Goal: Task Accomplishment & Management: Manage account settings

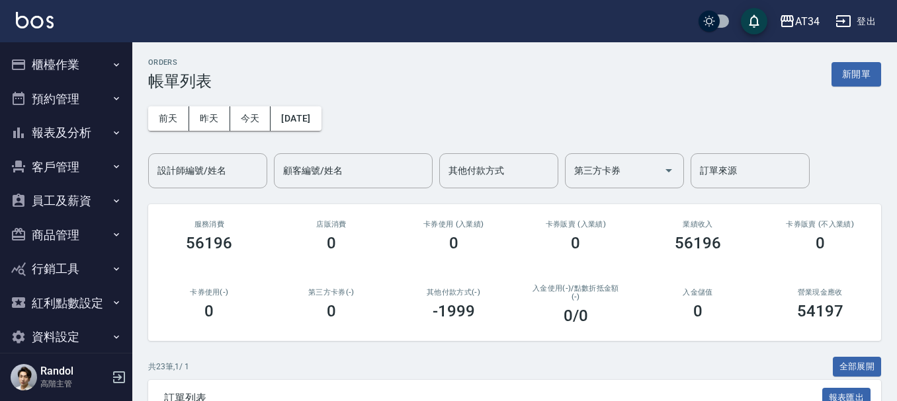
click at [60, 95] on button "預約管理" at bounding box center [66, 99] width 122 height 34
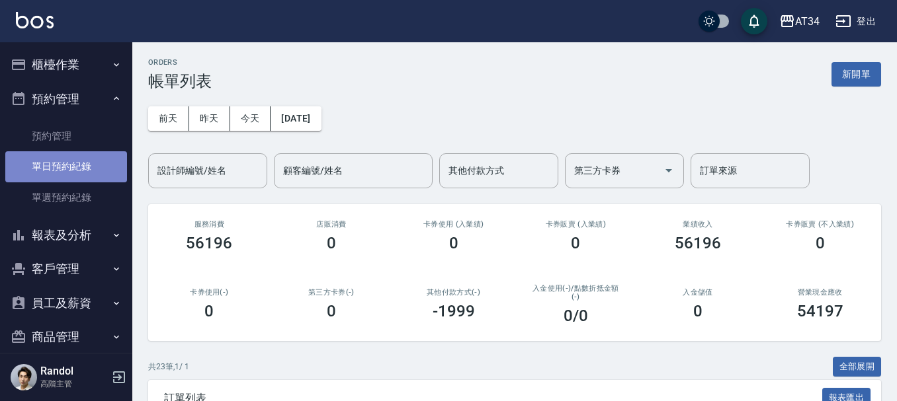
click at [75, 173] on link "單日預約紀錄" at bounding box center [66, 166] width 122 height 30
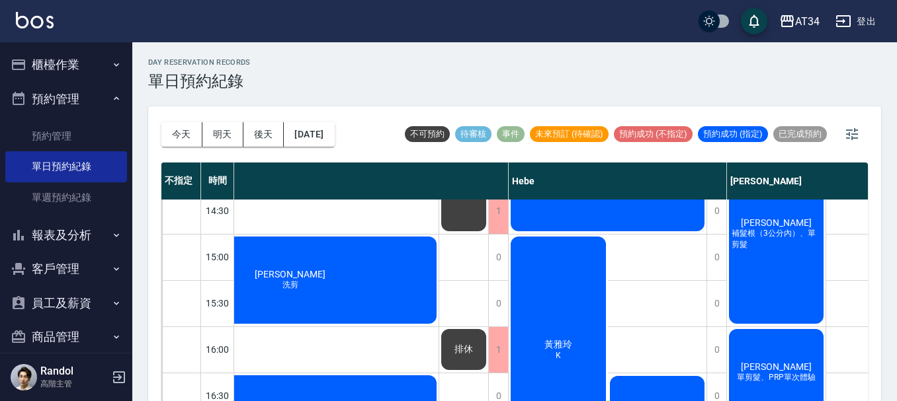
scroll to position [336, 1436]
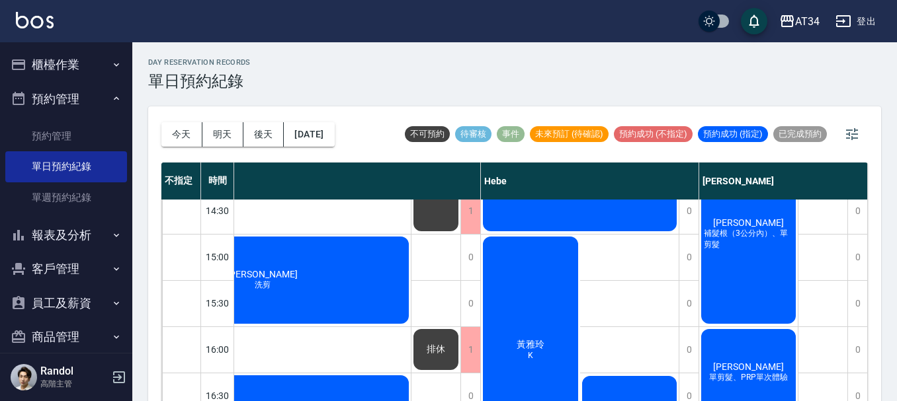
click at [753, 223] on span "李佩華" at bounding box center [748, 223] width 76 height 11
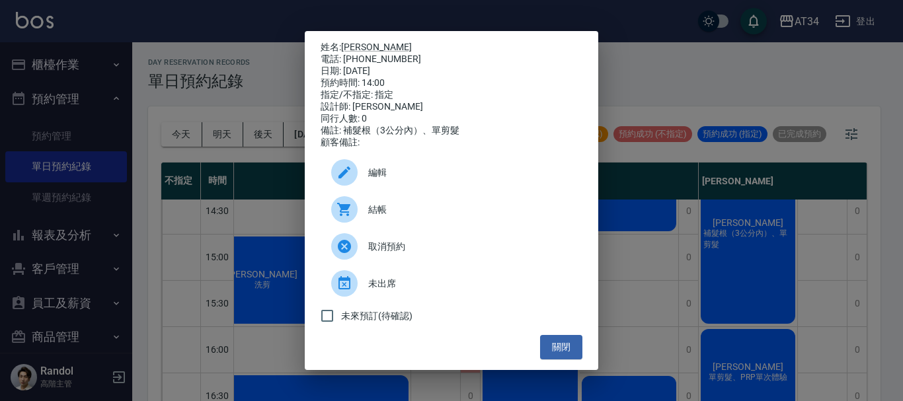
click at [382, 212] on span "結帳" at bounding box center [470, 210] width 204 height 14
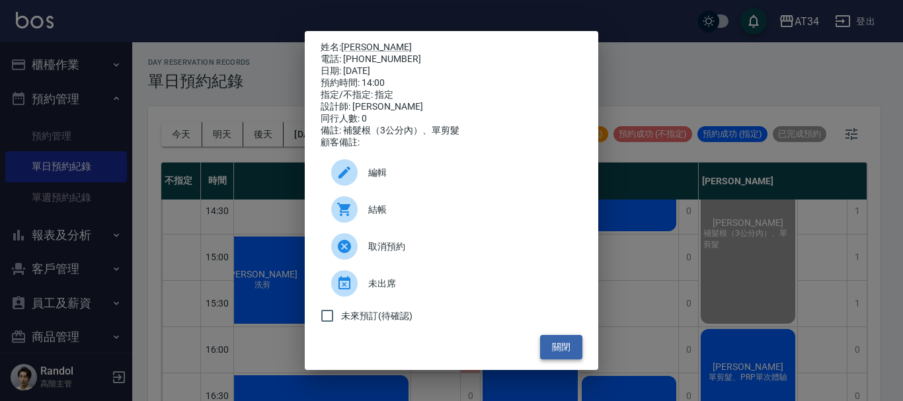
click at [553, 348] on button "關閉" at bounding box center [561, 347] width 42 height 24
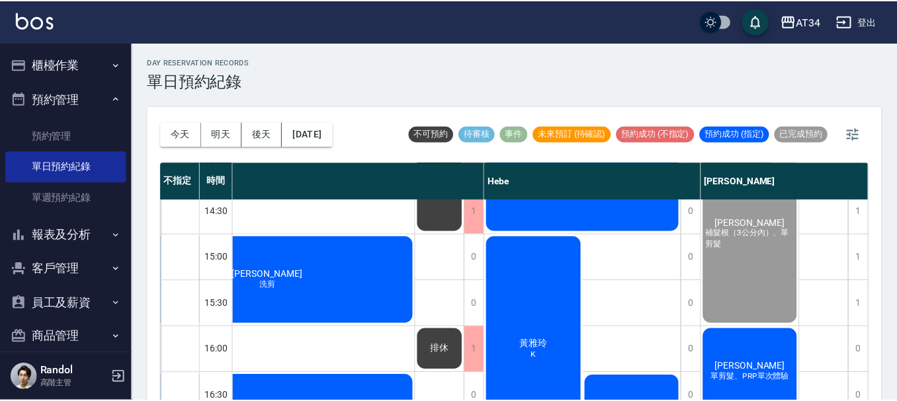
scroll to position [336, 1430]
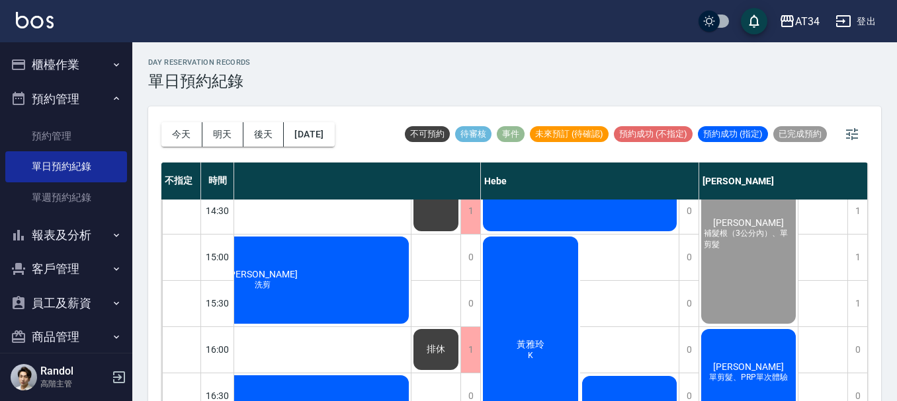
click at [747, 363] on span "李威成" at bounding box center [748, 367] width 76 height 11
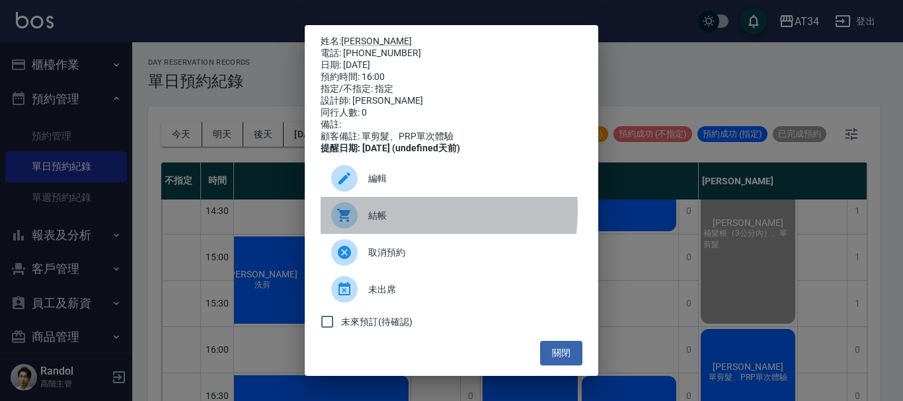
click at [382, 219] on span "結帳" at bounding box center [470, 216] width 204 height 14
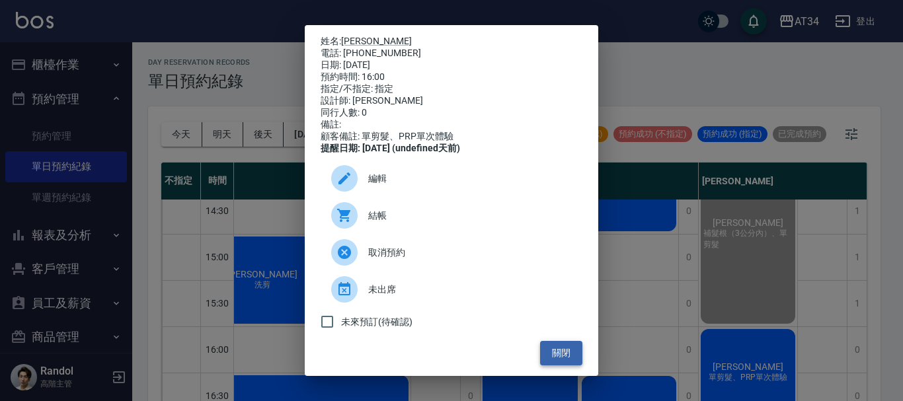
click at [561, 353] on button "關閉" at bounding box center [561, 353] width 42 height 24
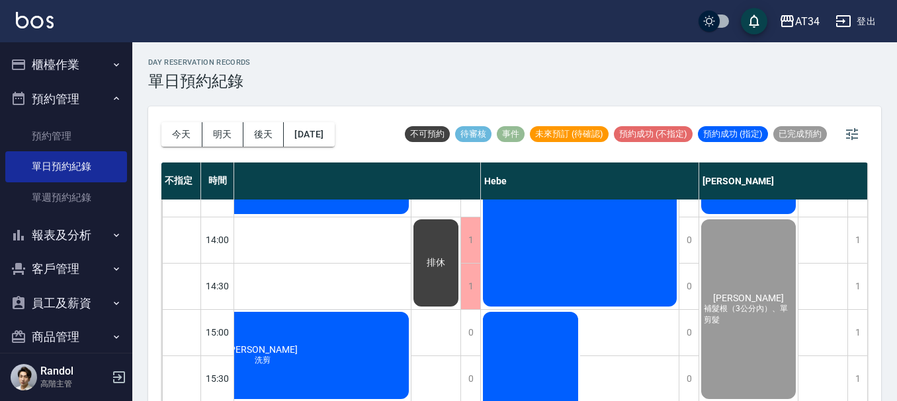
scroll to position [204, 1430]
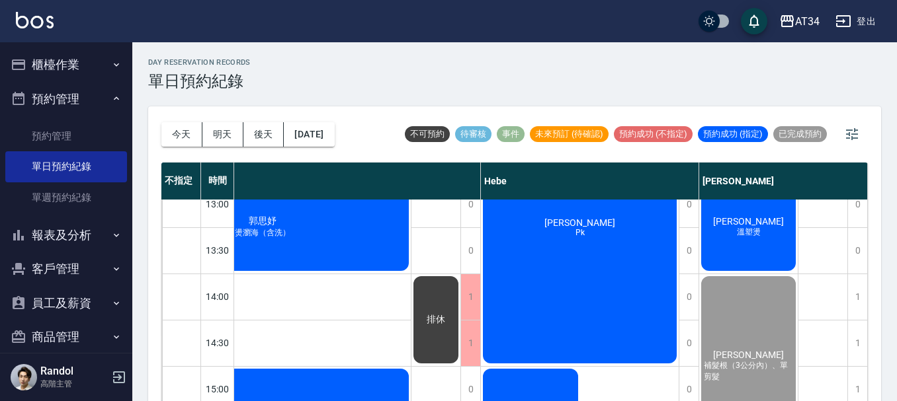
click at [583, 258] on div "陳慧芳 Pk" at bounding box center [580, 227] width 198 height 276
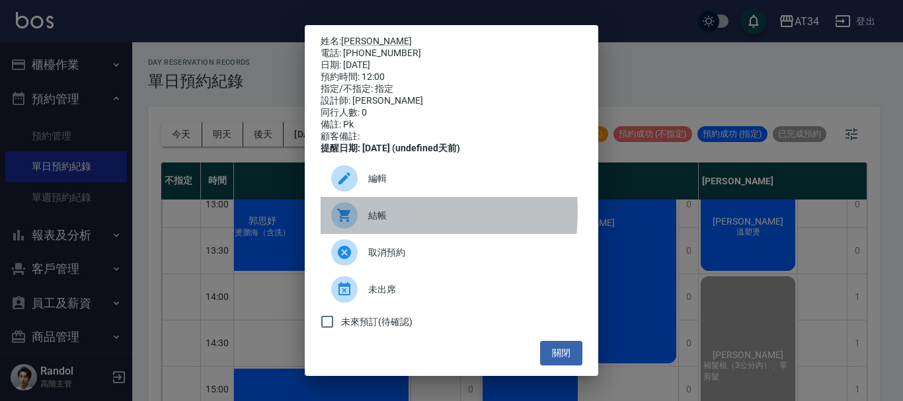
click at [360, 221] on div at bounding box center [349, 215] width 37 height 26
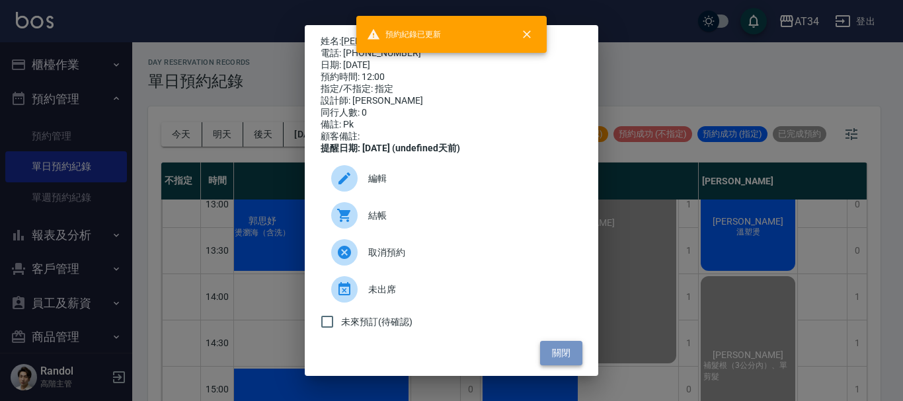
click at [553, 354] on button "關閉" at bounding box center [561, 353] width 42 height 24
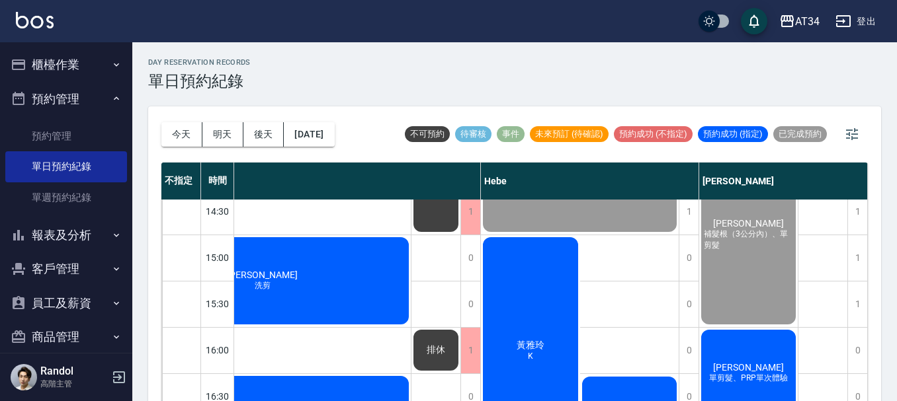
scroll to position [336, 1430]
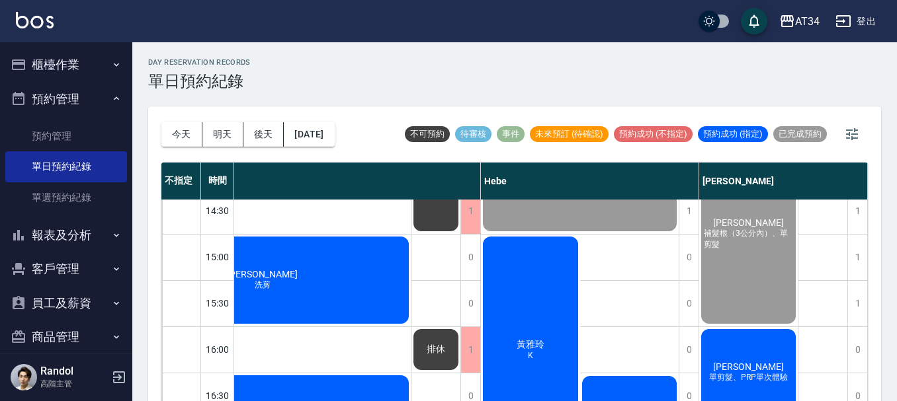
click at [531, 245] on div "黃雅玲 K" at bounding box center [530, 350] width 99 height 230
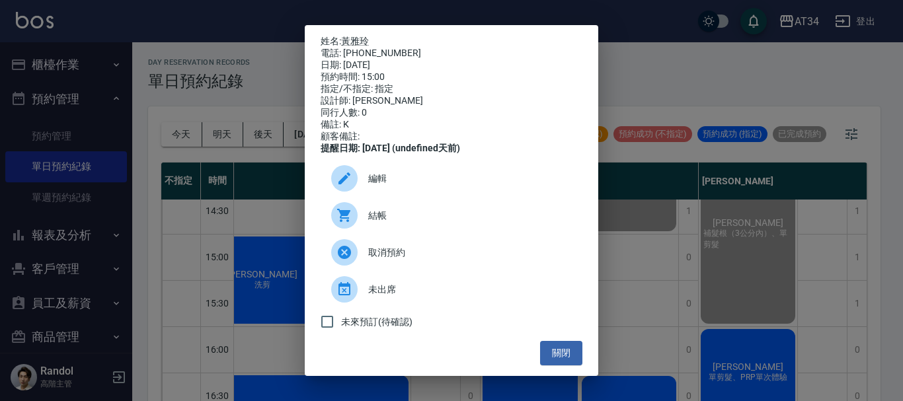
click at [374, 233] on div "結帳" at bounding box center [452, 215] width 262 height 37
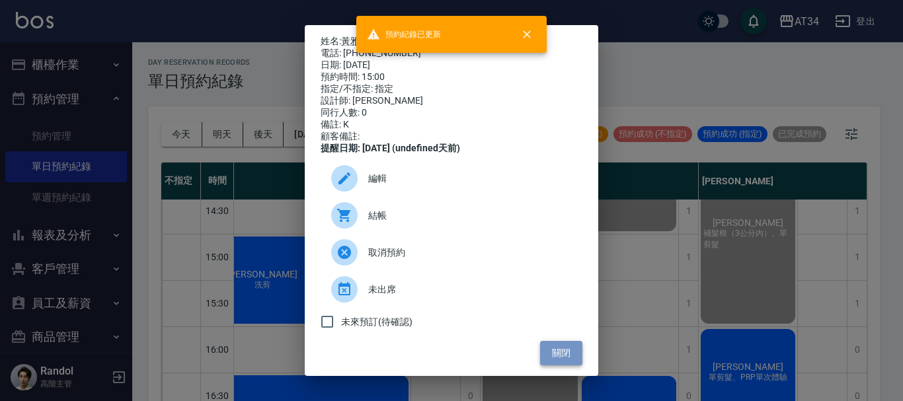
click at [557, 351] on button "關閉" at bounding box center [561, 353] width 42 height 24
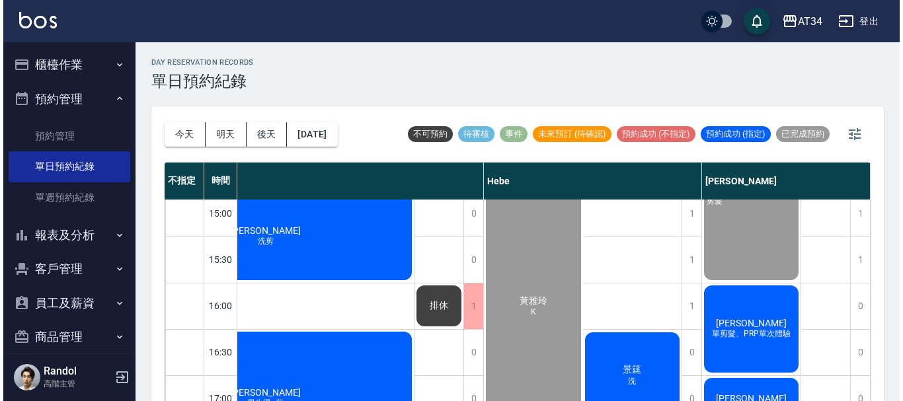
scroll to position [468, 1430]
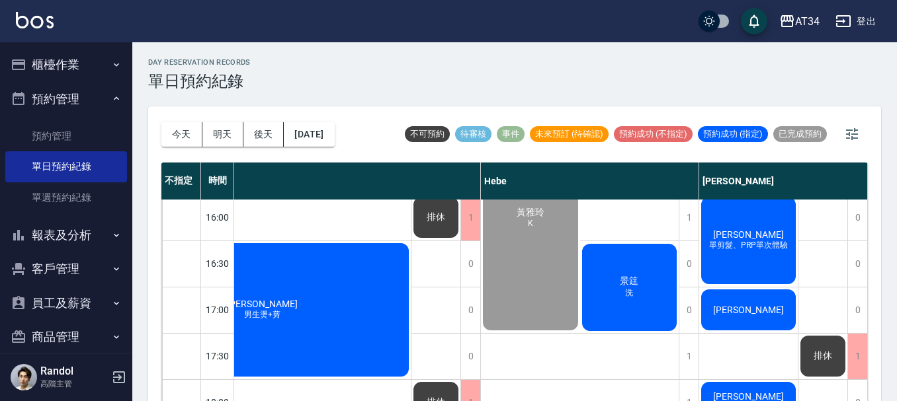
click at [628, 323] on div "景筳 洗" at bounding box center [629, 287] width 99 height 91
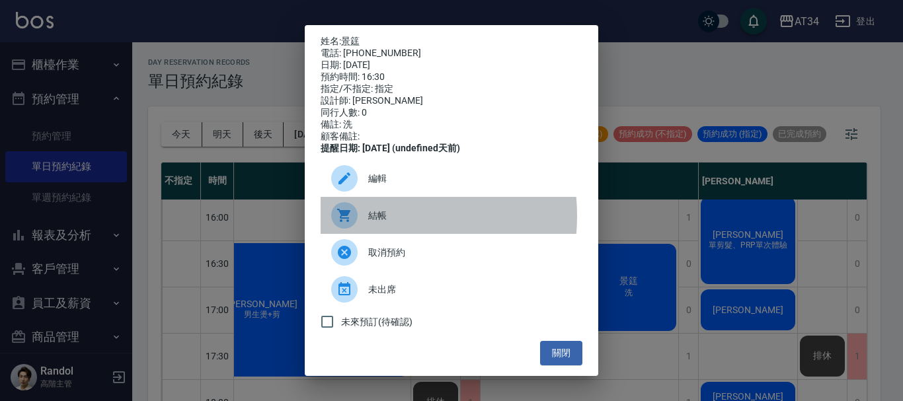
click at [378, 223] on span "結帳" at bounding box center [470, 216] width 204 height 14
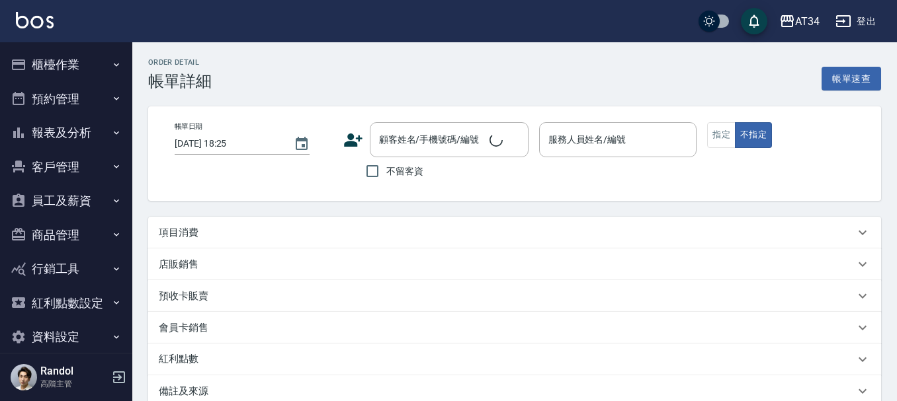
type input "2025/09/06 14:00"
type input "Emma-08"
type input "補髮根（3公分內）、單剪髮"
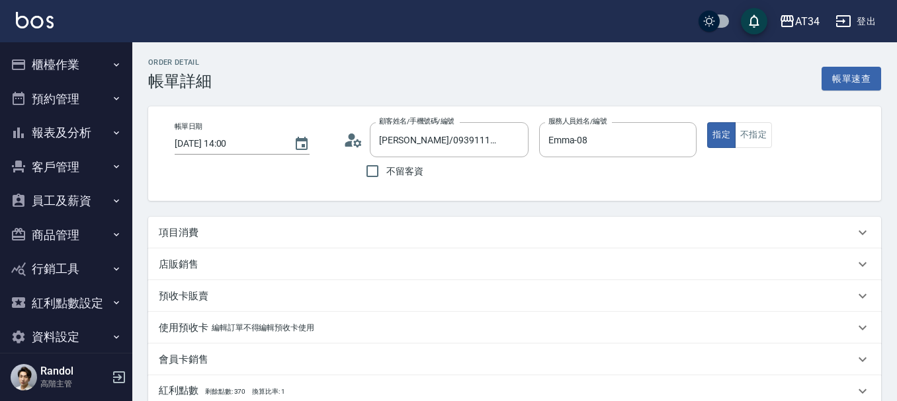
type input "李佩華/0939111972/0939111972"
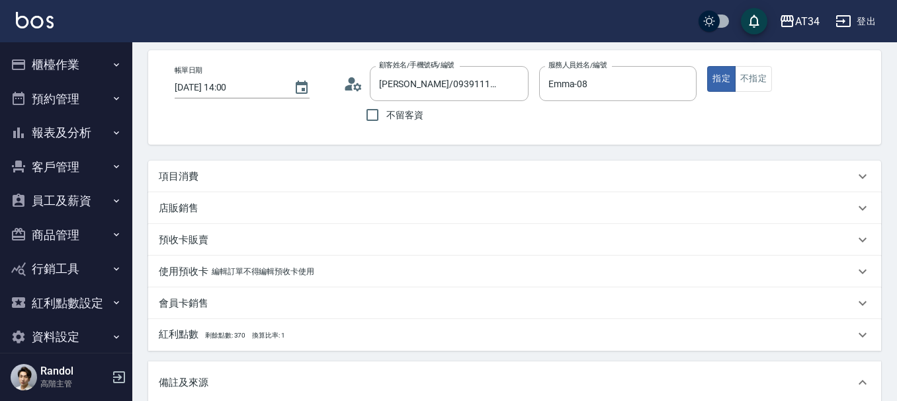
scroll to position [132, 0]
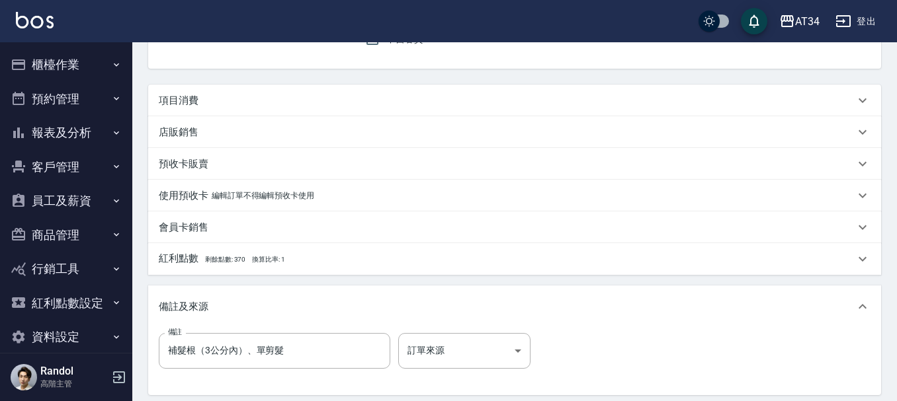
click at [177, 94] on p "項目消費" at bounding box center [179, 101] width 40 height 14
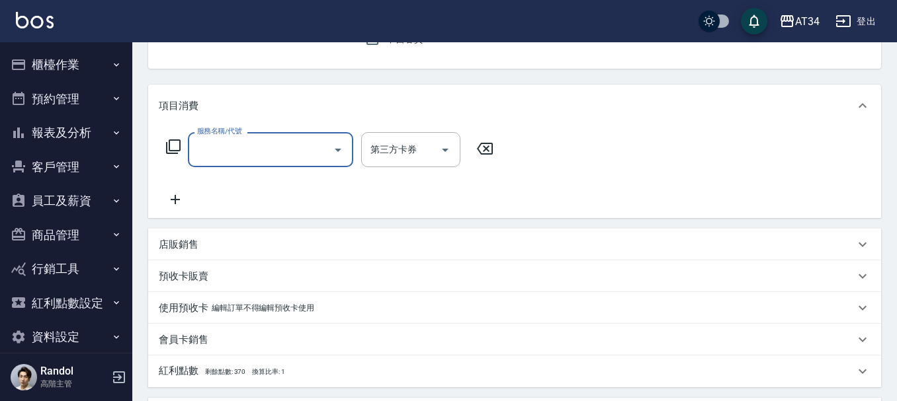
scroll to position [0, 0]
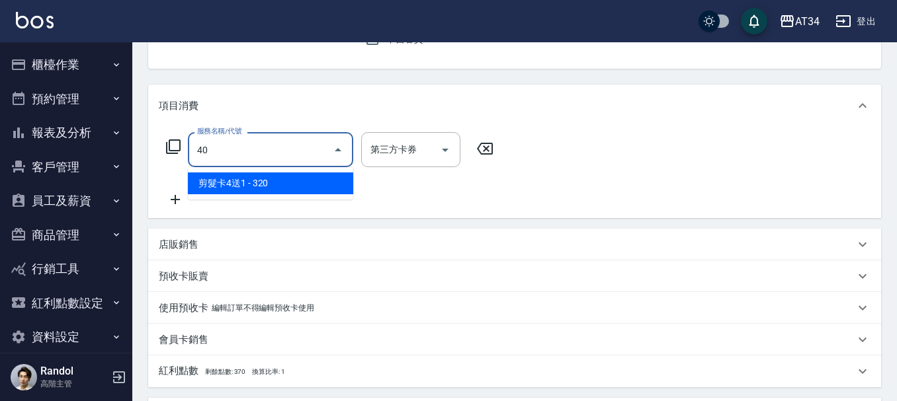
type input "401"
type input "20"
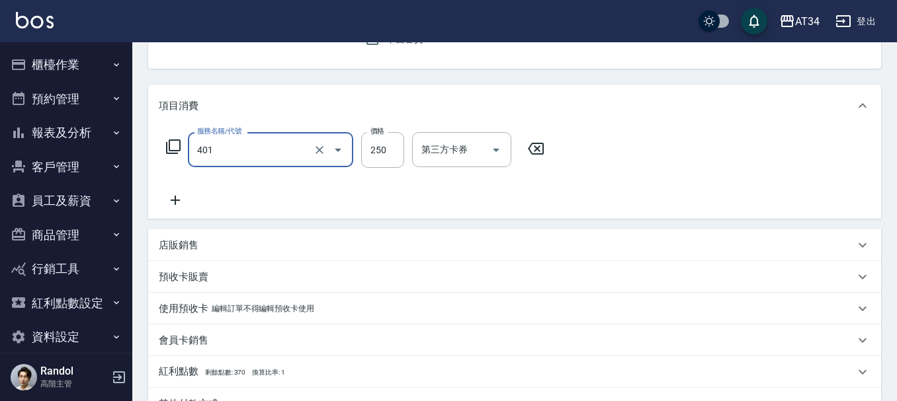
type input "剪髮(401)"
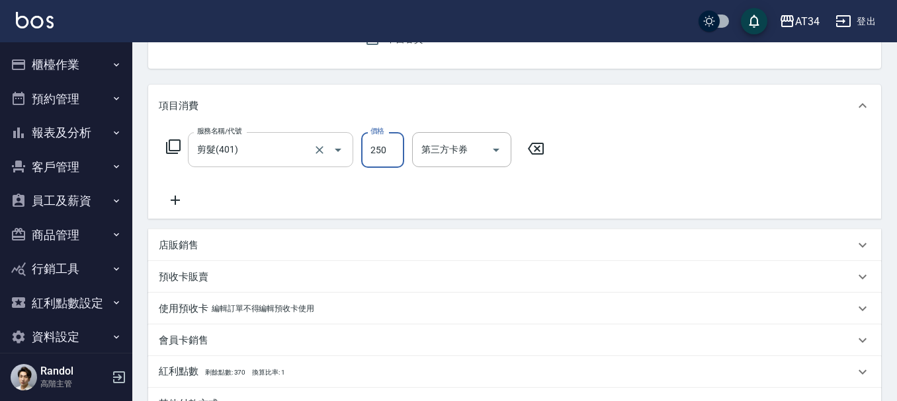
type input "0"
type input "50"
type input "500"
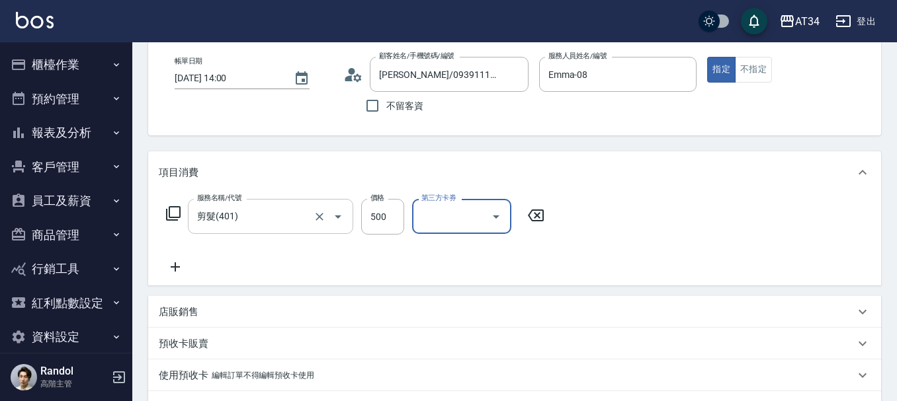
scroll to position [66, 0]
click at [385, 216] on input "500" at bounding box center [382, 216] width 43 height 36
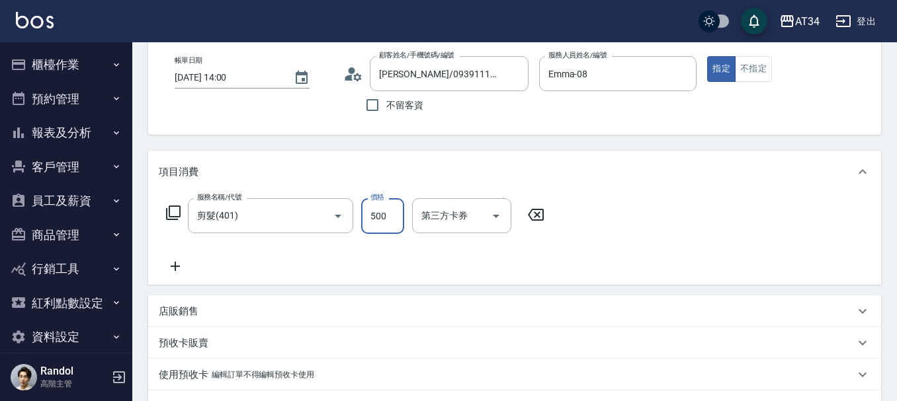
type input "0"
type input "10"
type input "100"
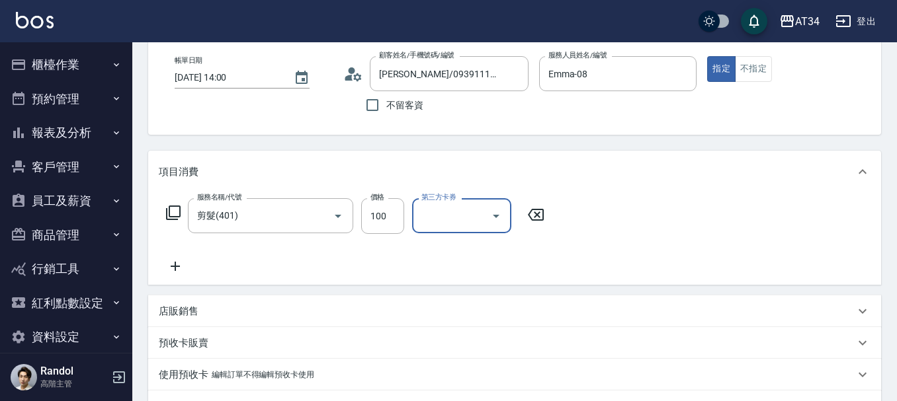
click at [177, 210] on icon at bounding box center [173, 213] width 16 height 16
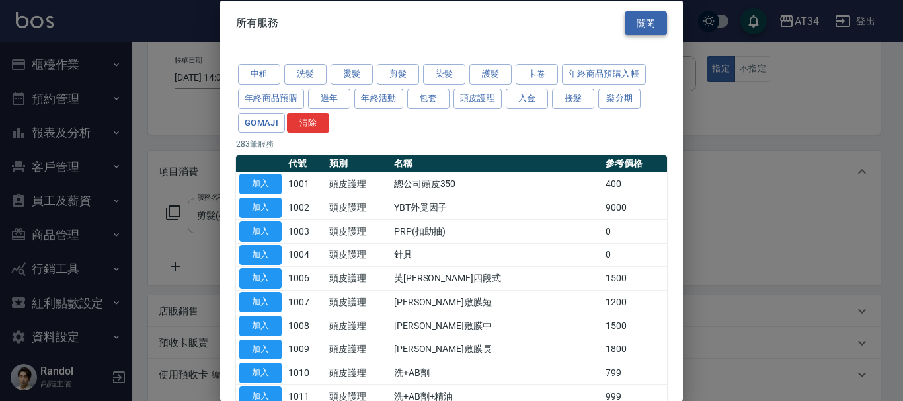
click at [631, 32] on button "關閉" at bounding box center [646, 23] width 42 height 24
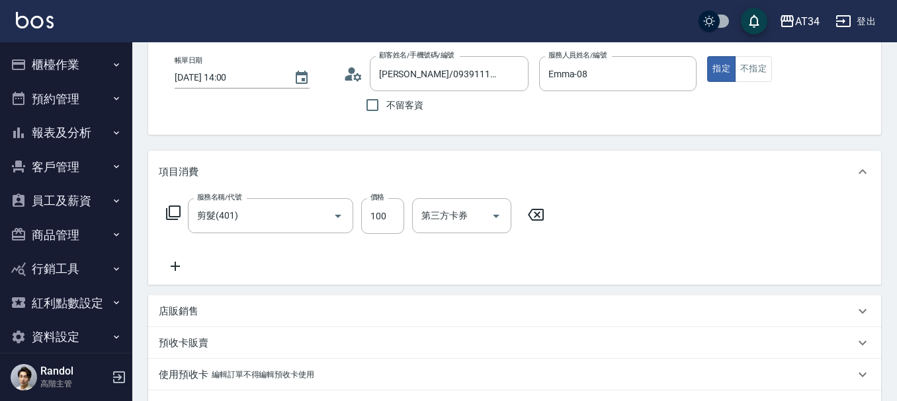
click at [179, 266] on icon at bounding box center [175, 267] width 33 height 16
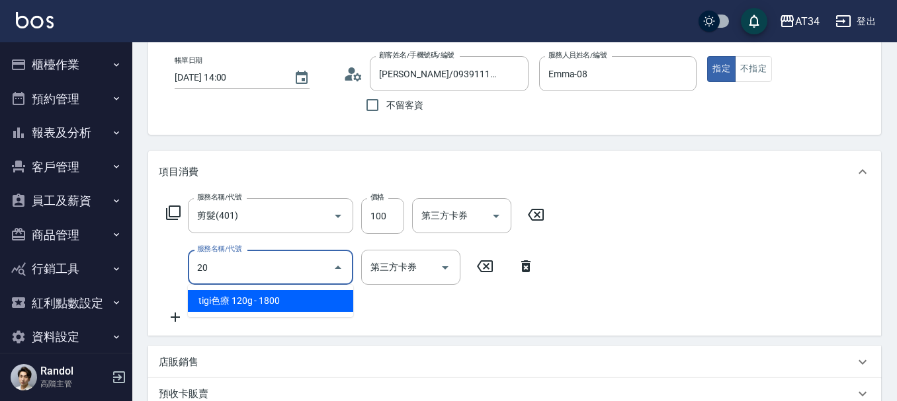
type input "201"
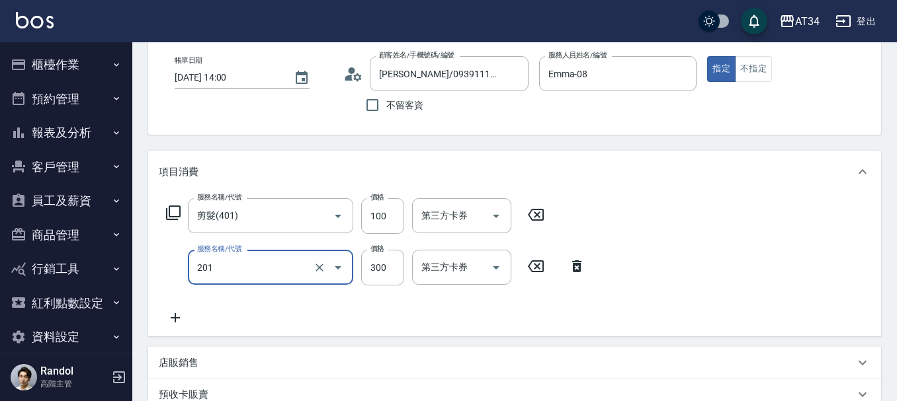
type input "40"
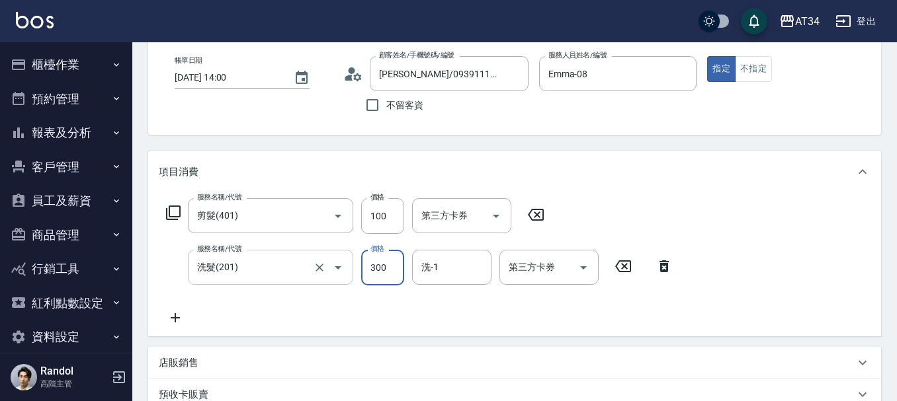
click at [259, 277] on input "洗髮(201)" at bounding box center [252, 267] width 116 height 23
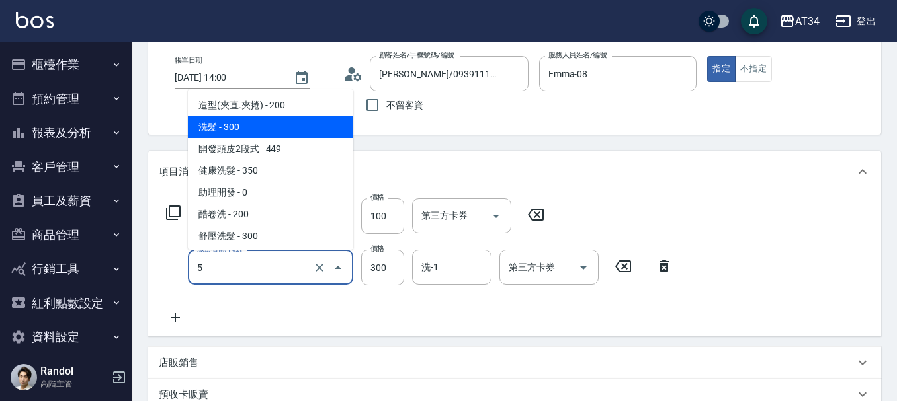
type input "50"
type input "10"
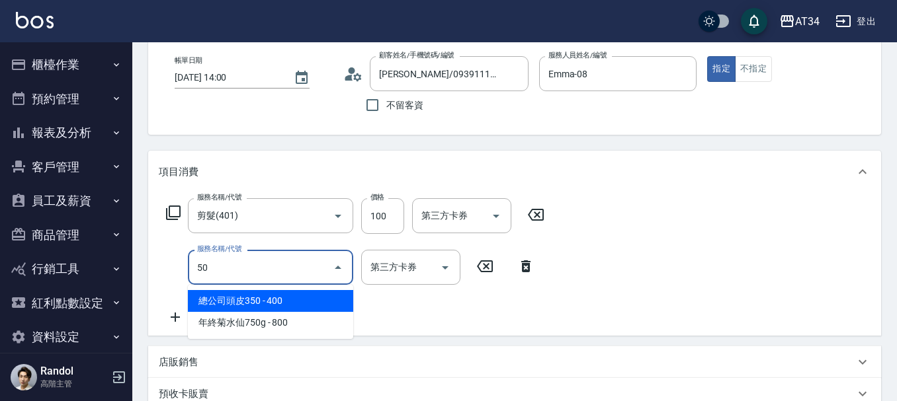
type input "501"
type input "110"
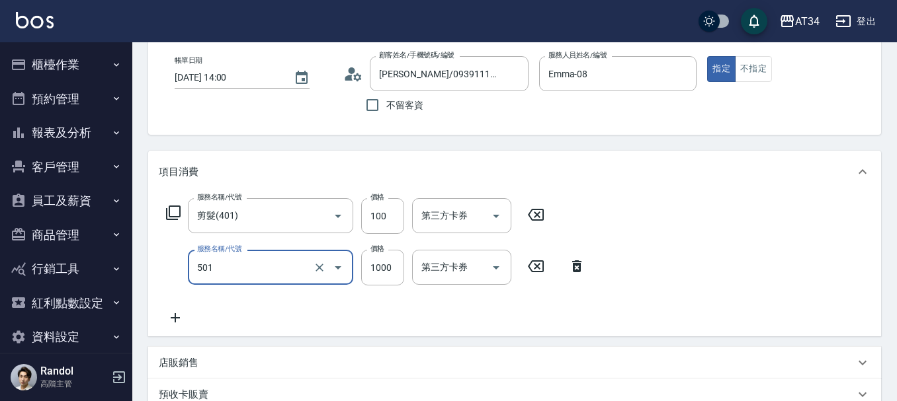
type input "染髮(501)"
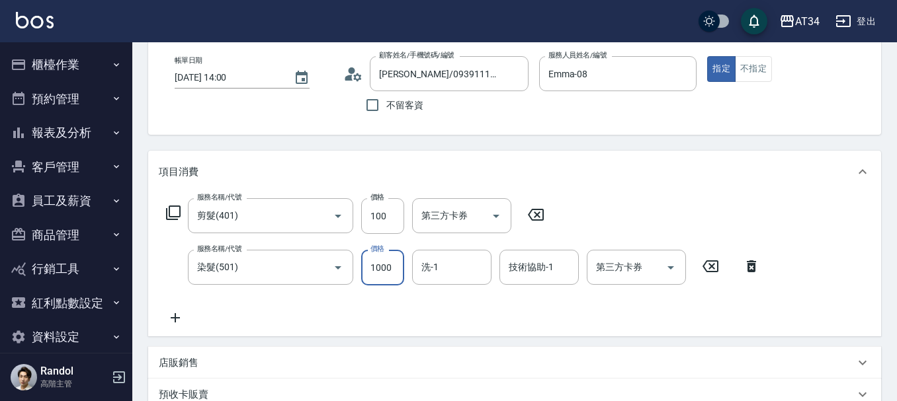
type input "10"
type input "20"
type input "30"
type input "200"
type input "210"
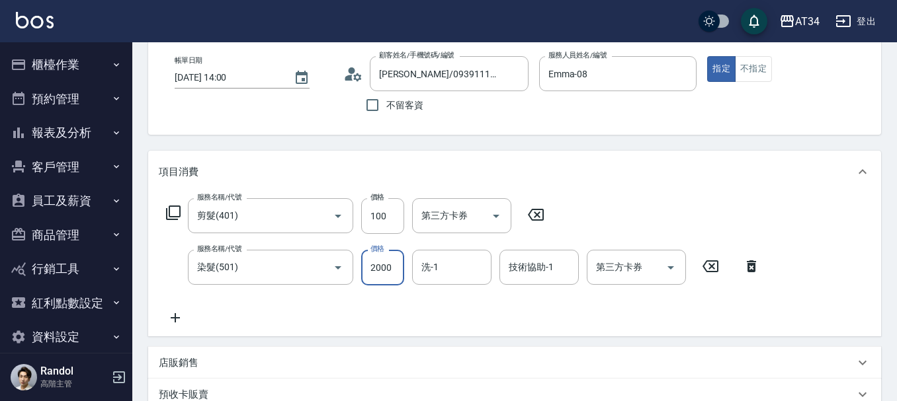
type input "2000"
click at [174, 323] on icon at bounding box center [175, 318] width 33 height 16
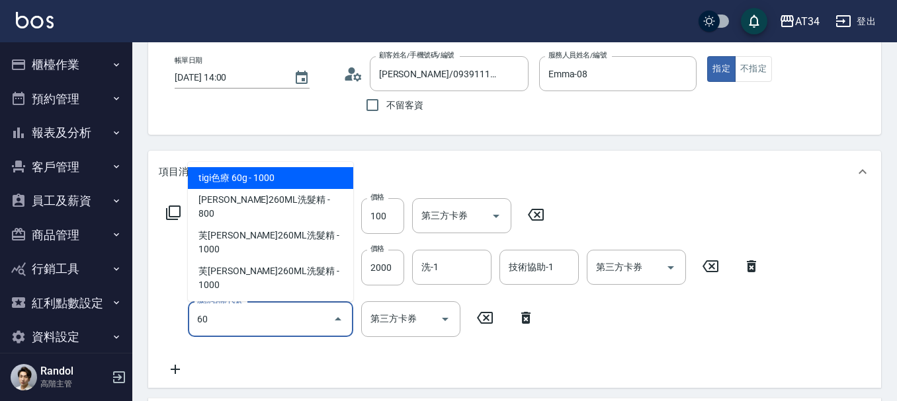
type input "601"
type input "240"
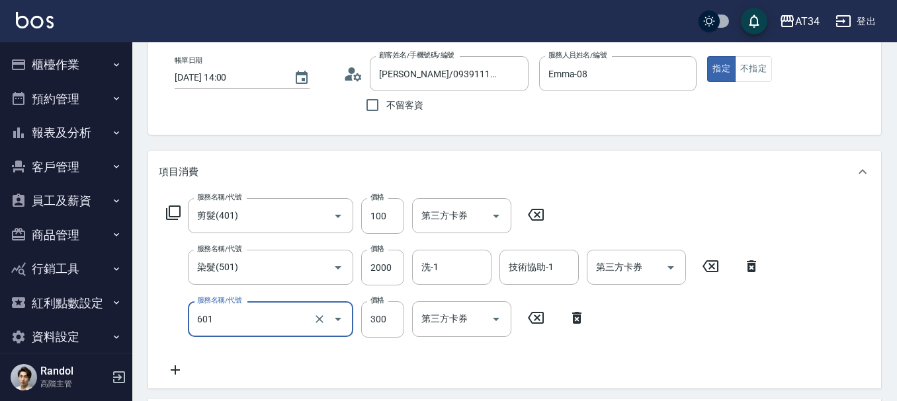
type input "自備護髮(601)"
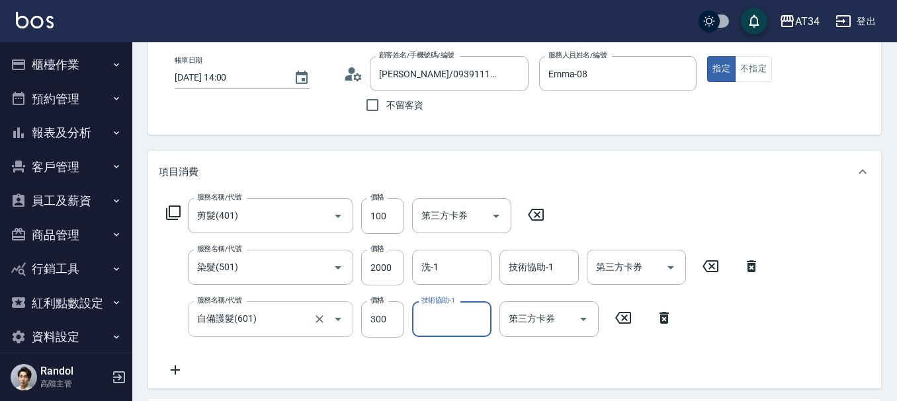
scroll to position [132, 0]
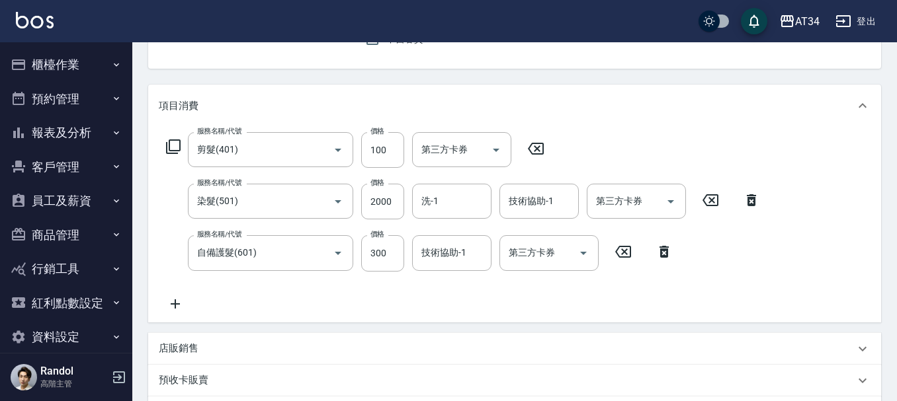
click at [173, 309] on icon at bounding box center [175, 304] width 33 height 16
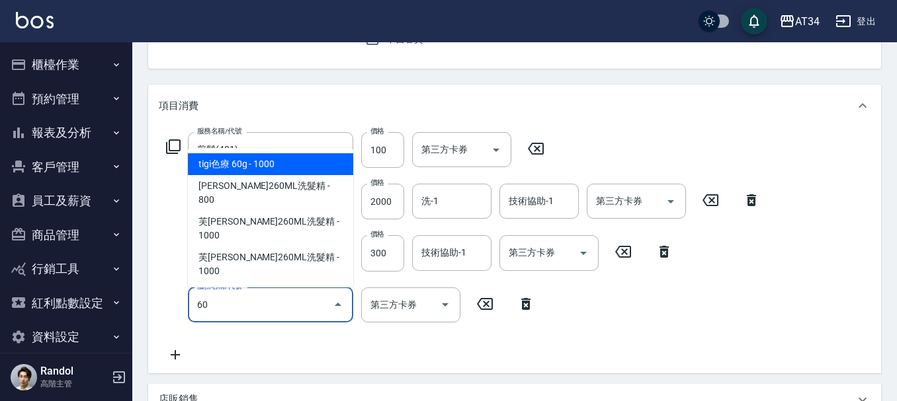
type input "602"
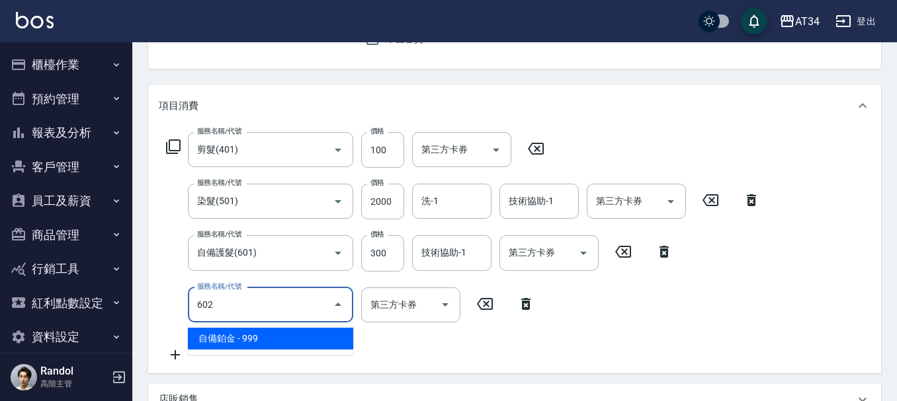
type input "330"
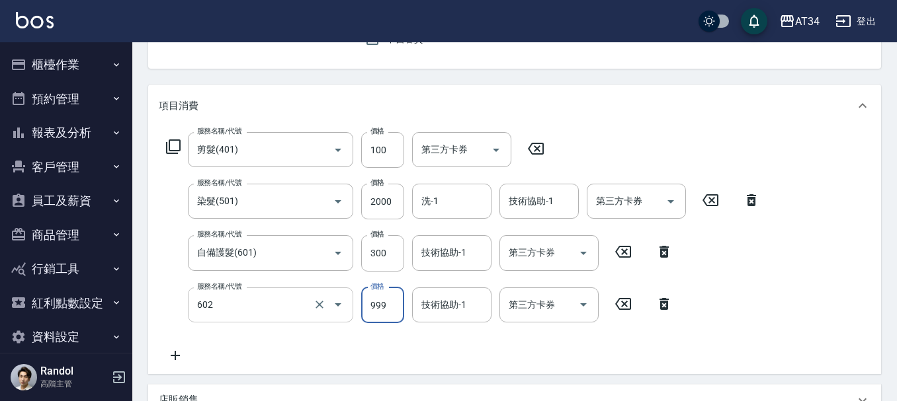
type input "自備鉑金(602)"
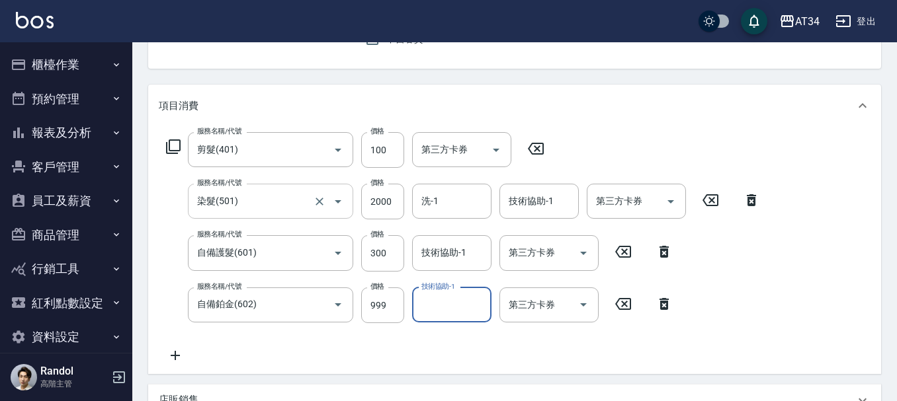
click at [284, 206] on input "染髮(501)" at bounding box center [252, 201] width 116 height 23
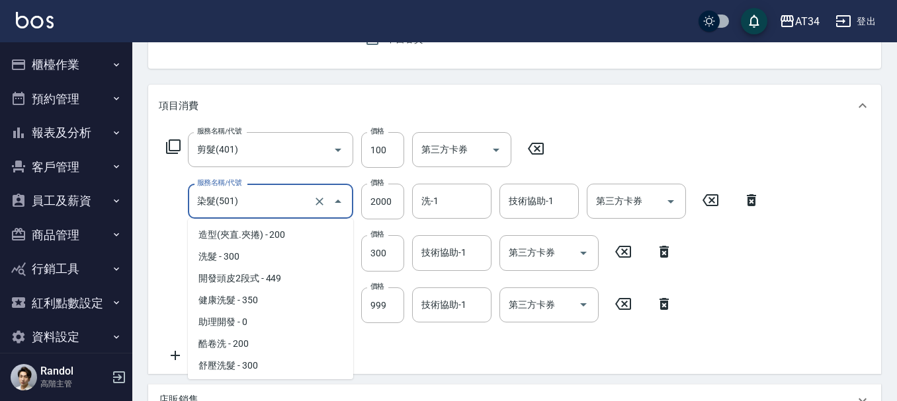
scroll to position [237, 0]
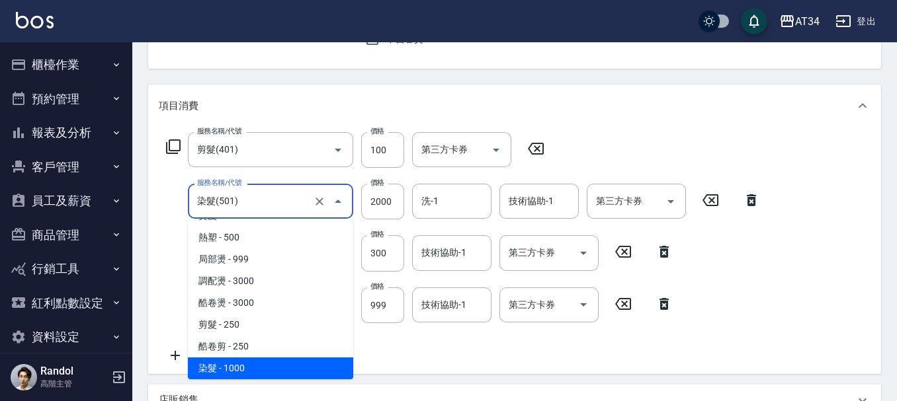
type input "5"
type input "130"
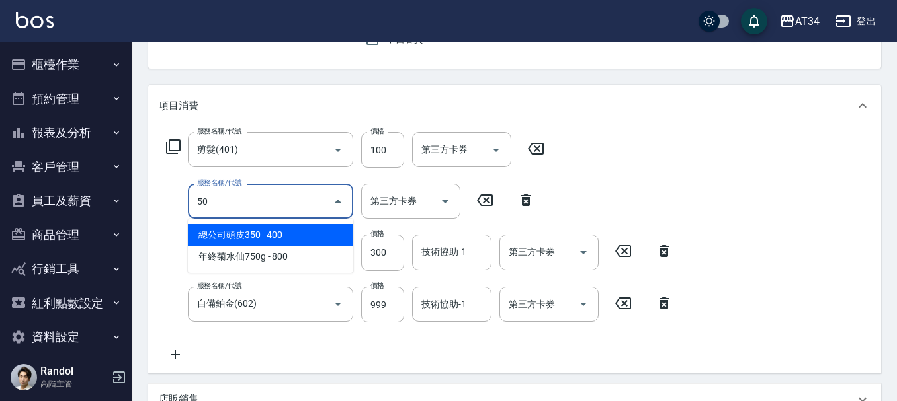
scroll to position [0, 0]
type input "503"
type input "230"
type input "局部髮(503)"
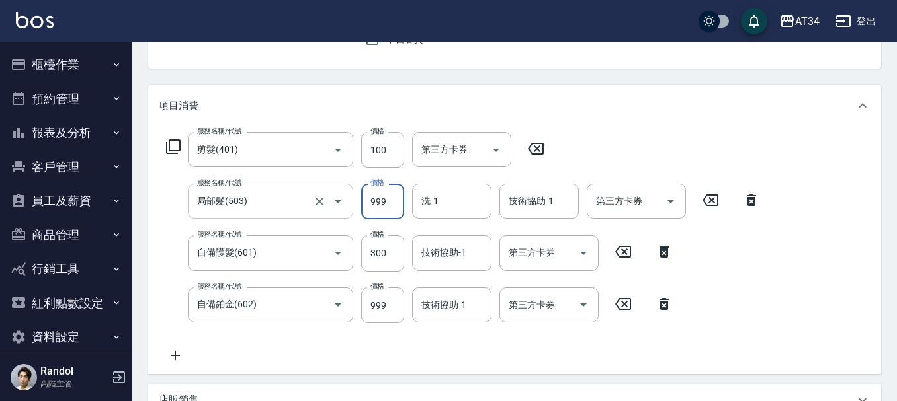
type input "140"
type input "20"
type input "150"
type input "200"
type input "330"
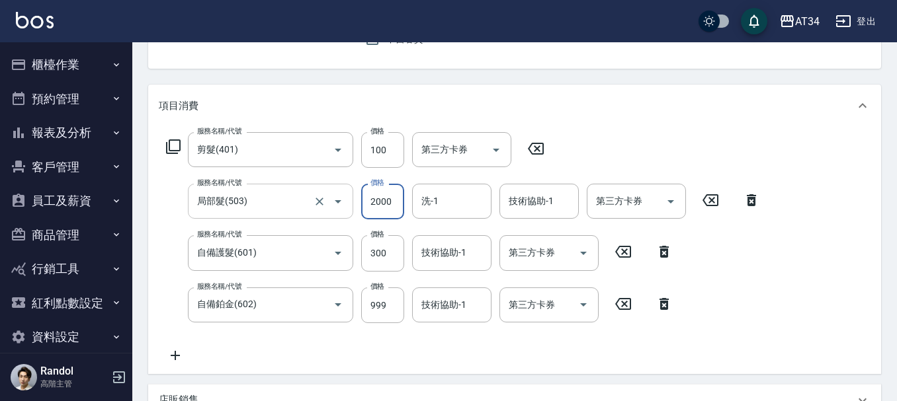
type input "2000"
click at [454, 313] on input "技術協助-1" at bounding box center [451, 305] width 67 height 23
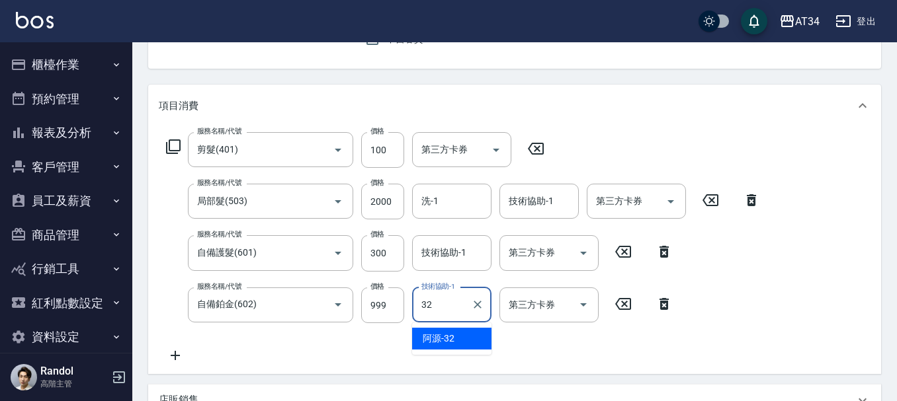
type input "阿源-32"
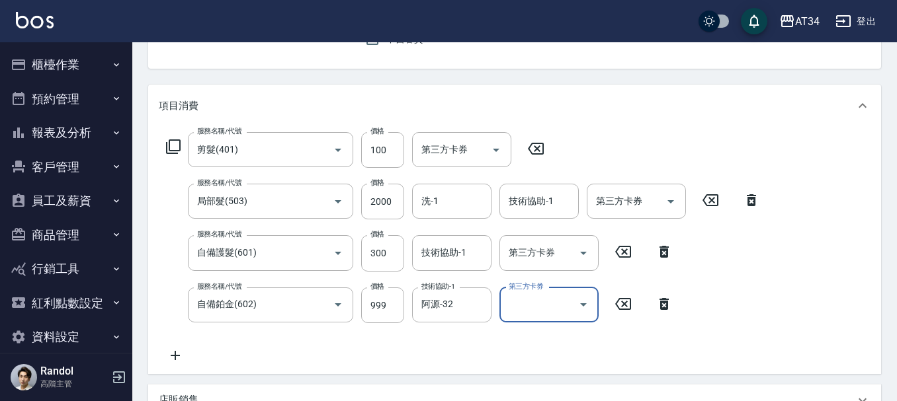
click at [427, 222] on div "服務名稱/代號 剪髮(401) 服務名稱/代號 價格 100 價格 第三方卡券 第三方卡券 服務名稱/代號 局部髮(503) 服務名稱/代號 價格 2000 …" at bounding box center [463, 247] width 609 height 231
click at [432, 185] on div "洗-1" at bounding box center [451, 201] width 79 height 35
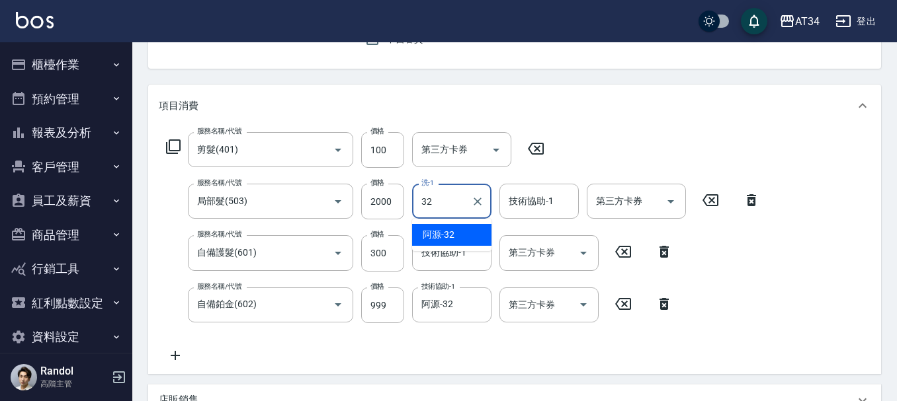
type input "阿源-32"
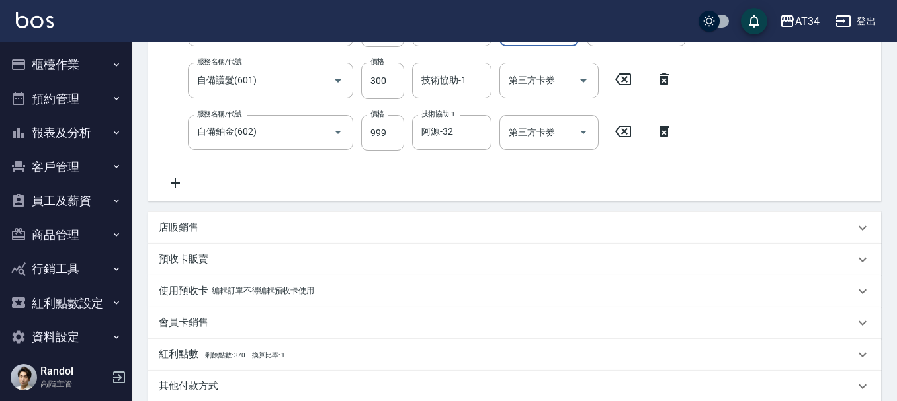
scroll to position [239, 0]
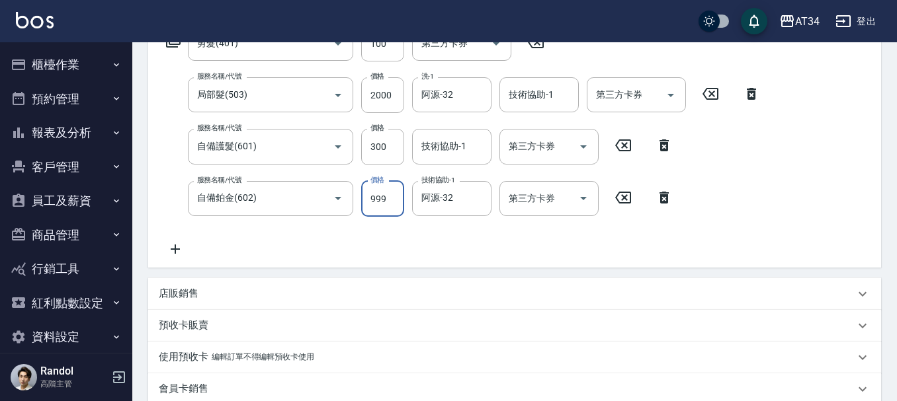
click at [372, 192] on input "999" at bounding box center [382, 199] width 43 height 36
type input "240"
type input "14"
type input "250"
type input "144"
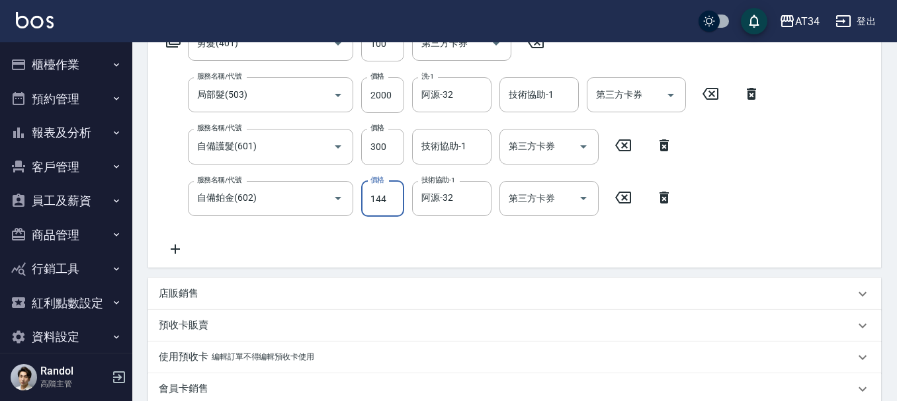
type input "380"
type input "1440"
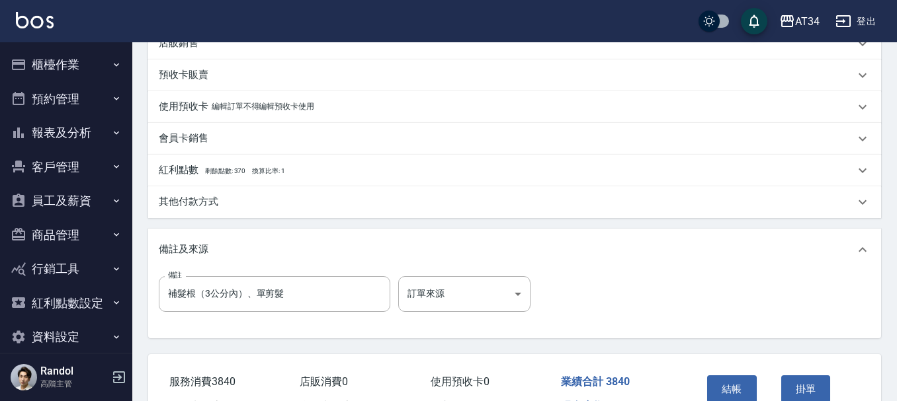
scroll to position [569, 0]
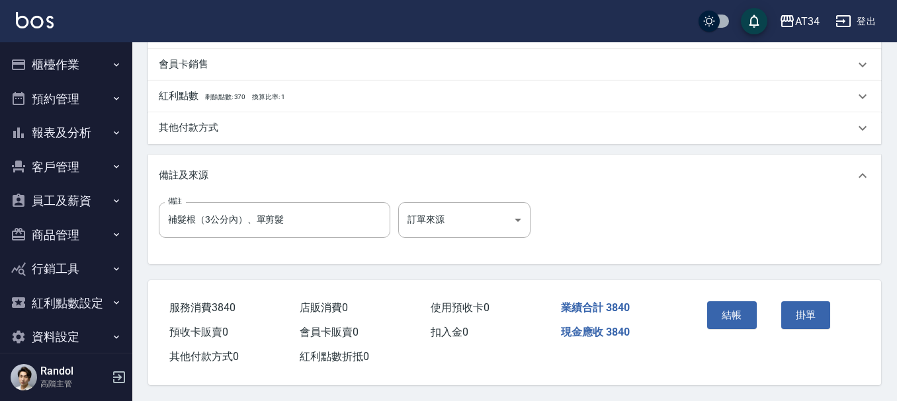
click at [744, 327] on div "結帳" at bounding box center [739, 325] width 74 height 58
click at [745, 319] on button "結帳" at bounding box center [732, 316] width 50 height 28
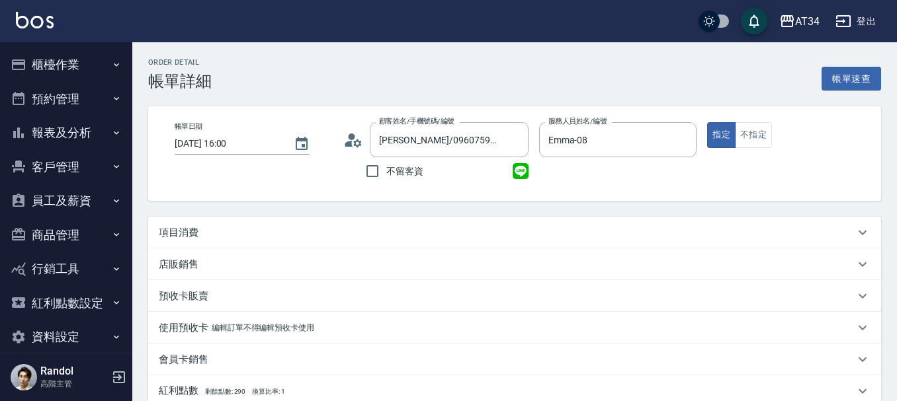
click at [188, 228] on p "項目消費" at bounding box center [179, 233] width 40 height 14
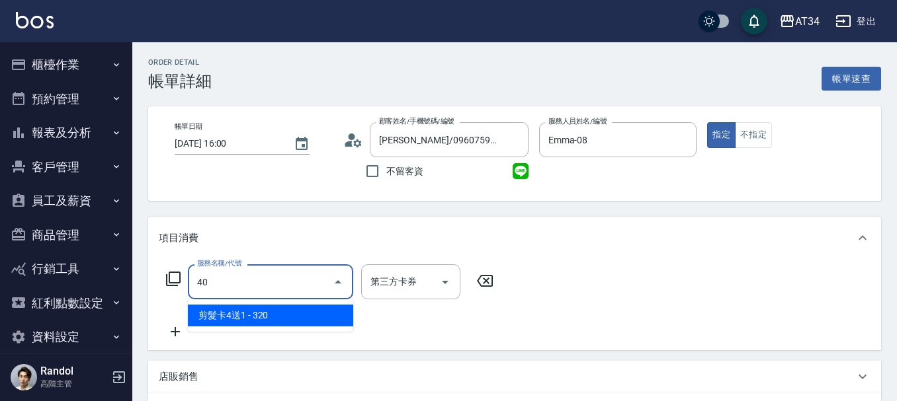
type input "401"
type input "20"
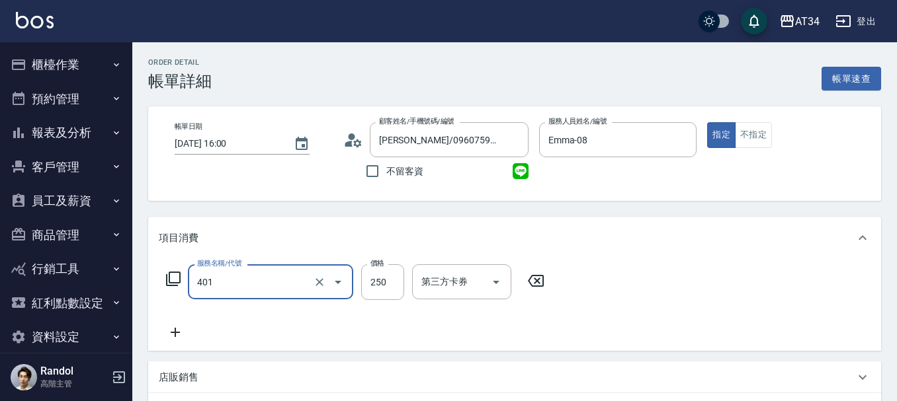
type input "剪髮(401)"
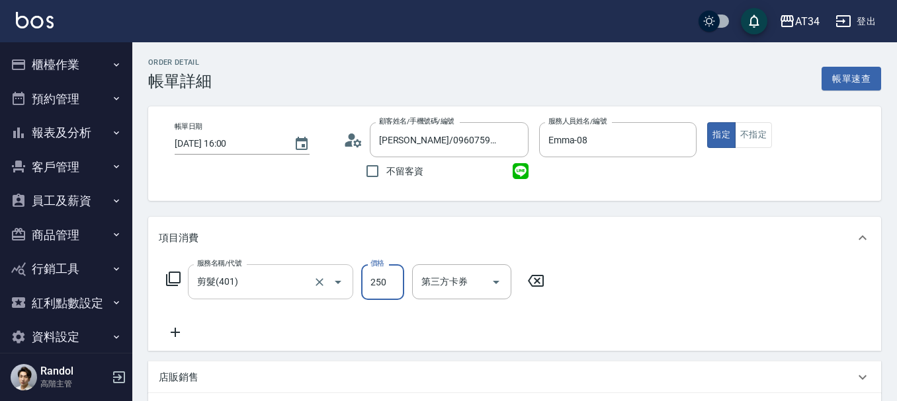
type input "0"
type input "50"
type input "500"
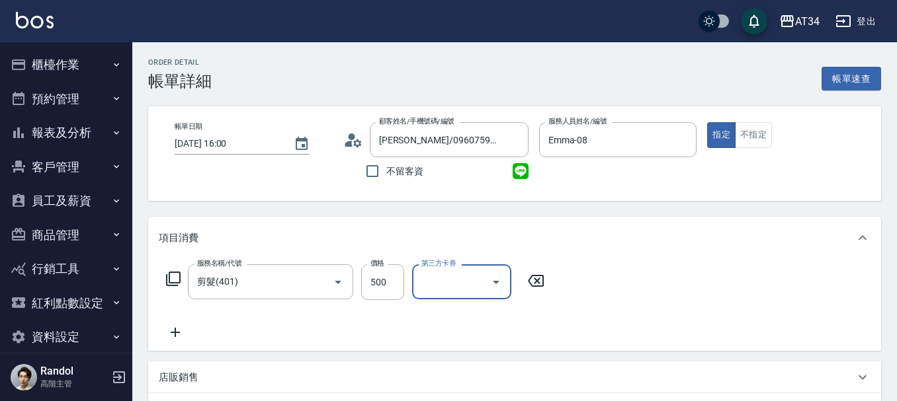
click at [178, 281] on icon at bounding box center [173, 279] width 16 height 16
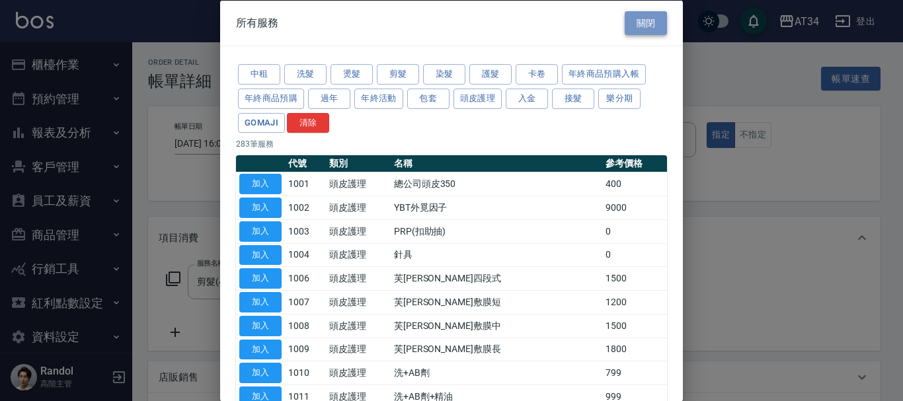
click at [653, 28] on button "關閉" at bounding box center [646, 23] width 42 height 24
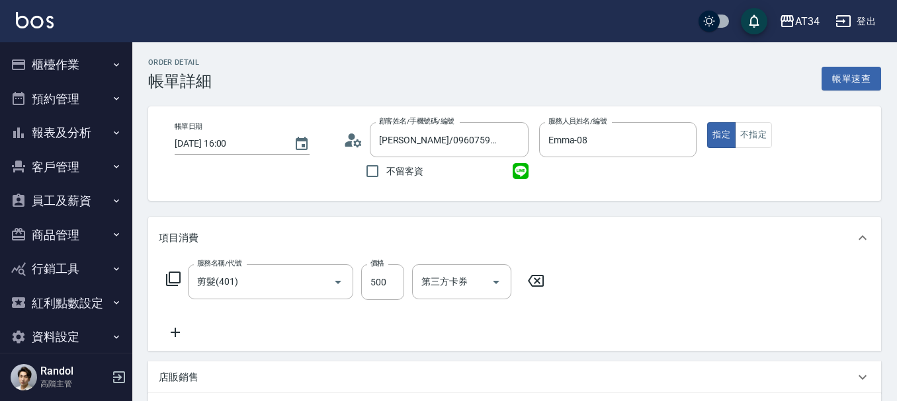
click at [179, 274] on icon at bounding box center [173, 279] width 15 height 15
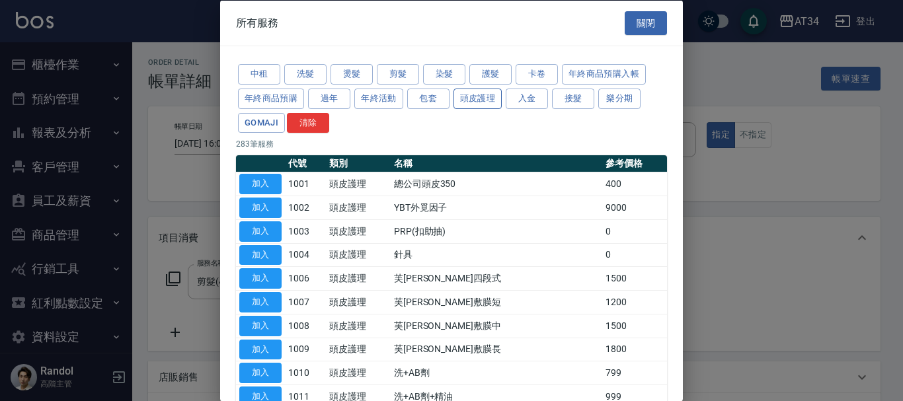
click at [473, 104] on button "頭皮護理" at bounding box center [478, 98] width 49 height 20
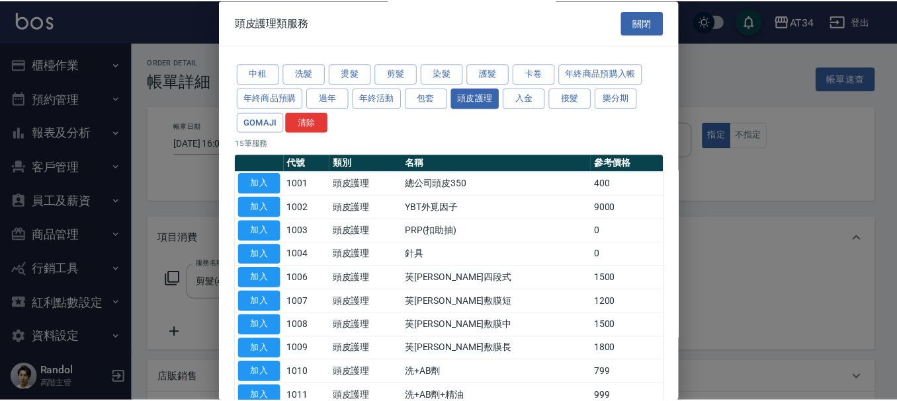
scroll to position [66, 0]
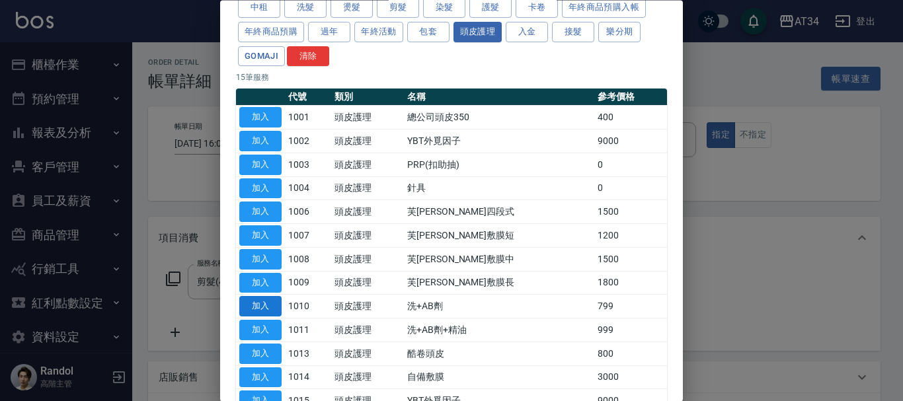
click at [274, 308] on button "加入" at bounding box center [260, 307] width 42 height 20
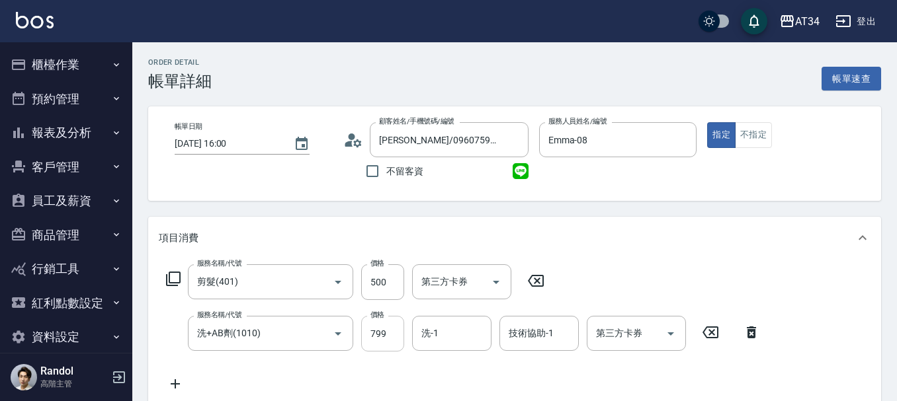
click at [393, 344] on input "799" at bounding box center [382, 334] width 43 height 36
type input "50"
type input "70"
type input "120"
type input "700"
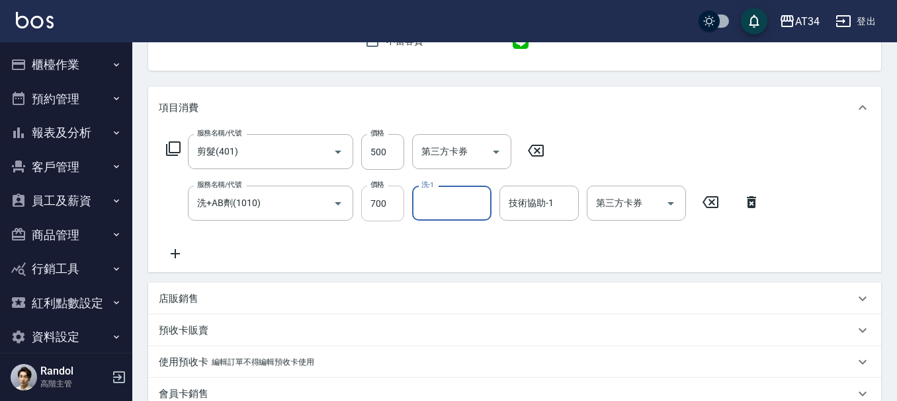
scroll to position [264, 0]
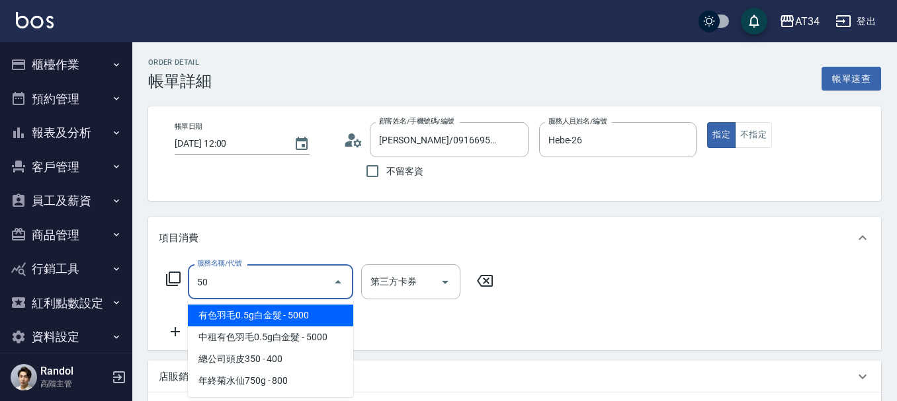
type input "501"
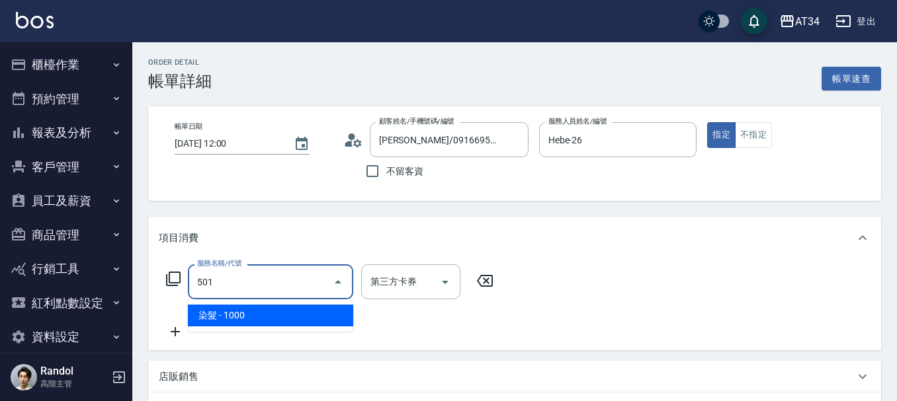
type input "100"
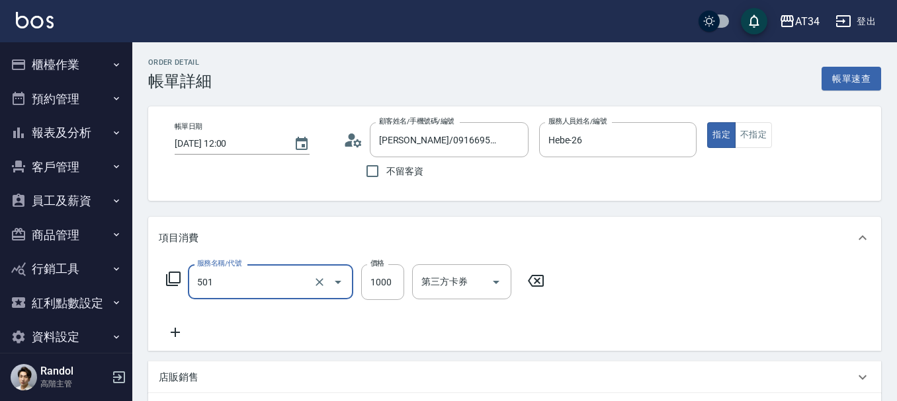
type input "染髮(501)"
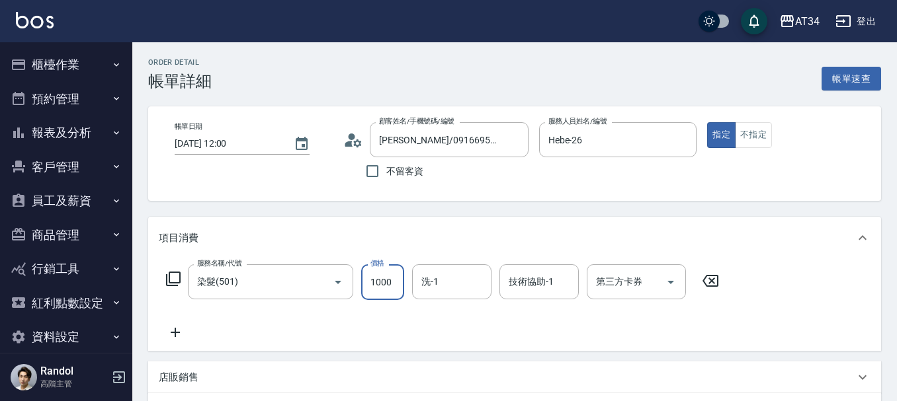
type input "0"
type input "15"
type input "10"
type input "150"
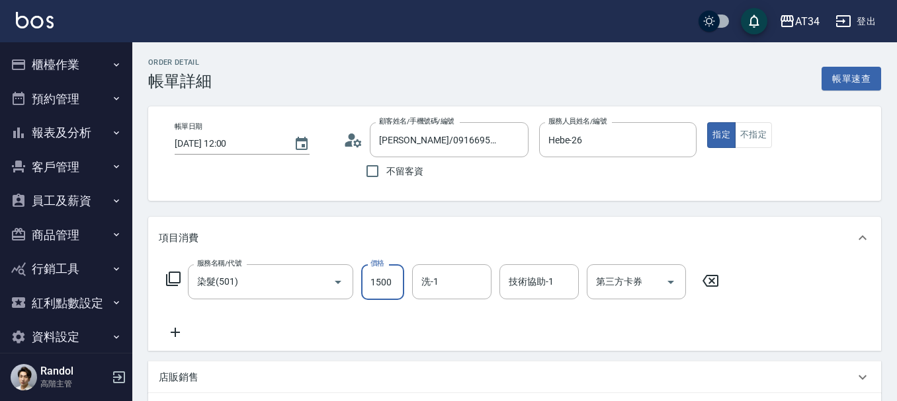
type input "1500"
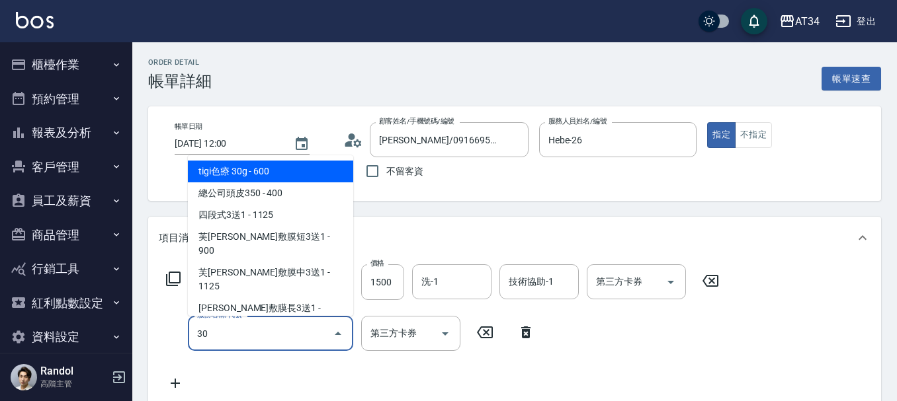
type input "301"
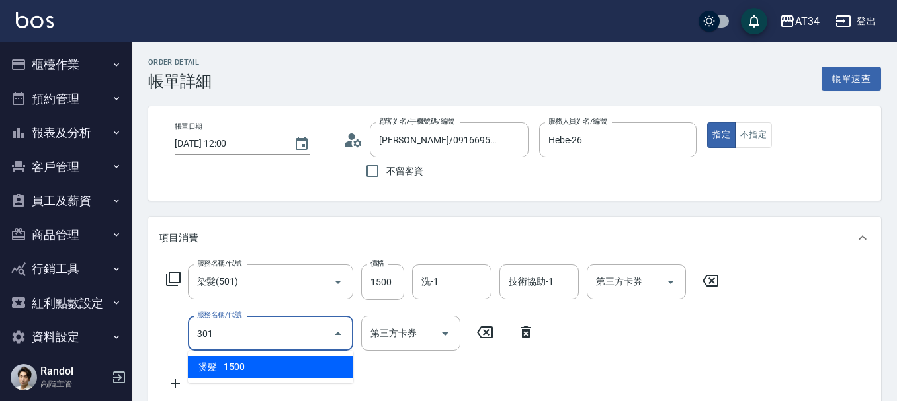
type input "300"
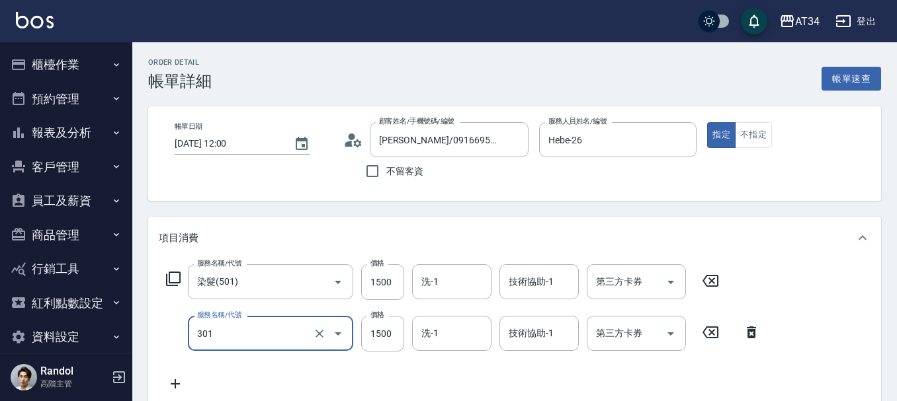
type input "燙髮(301)"
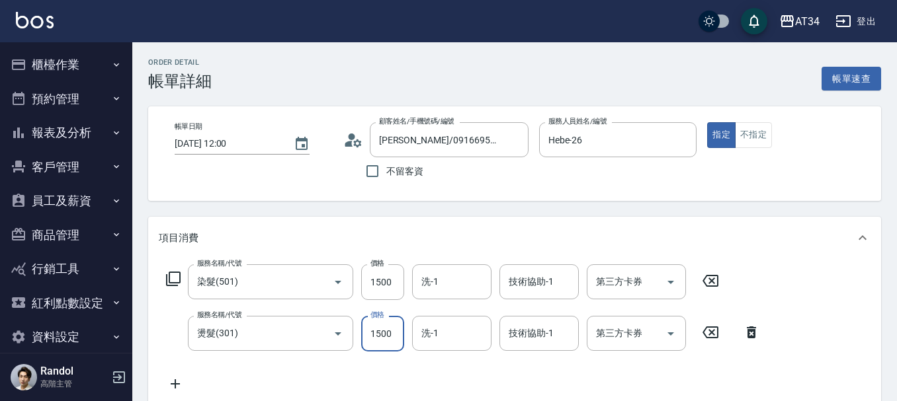
type input "150"
type input "14"
type input "160"
type input "149"
type input "290"
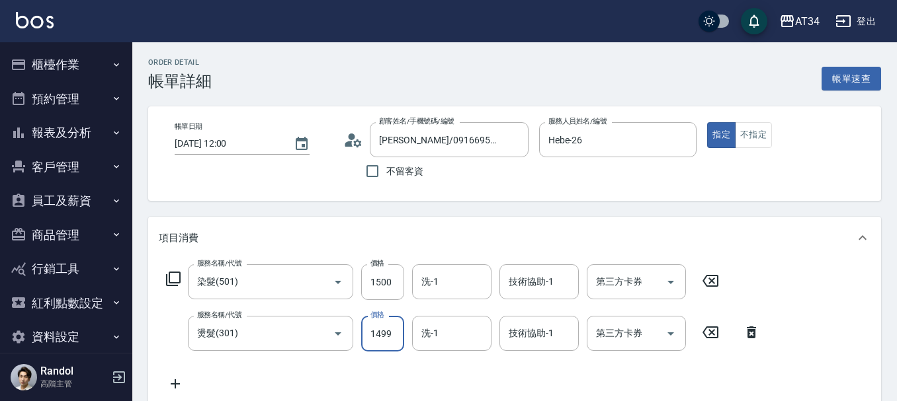
type input "1499"
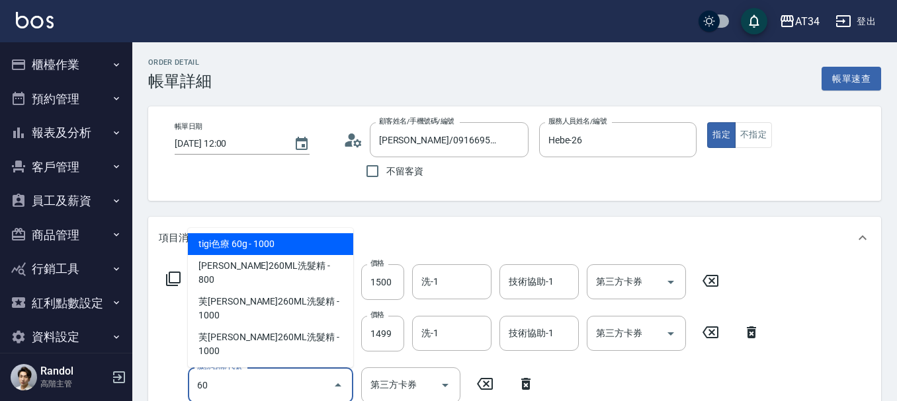
type input "602"
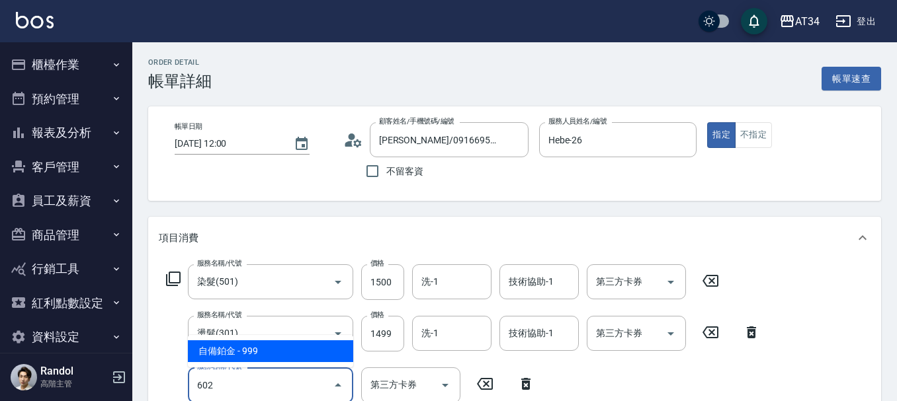
type input "390"
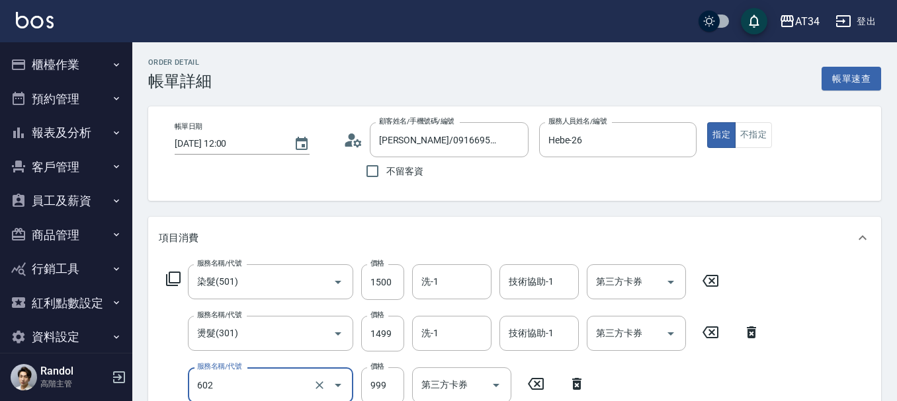
type input "自備鉑金(602)"
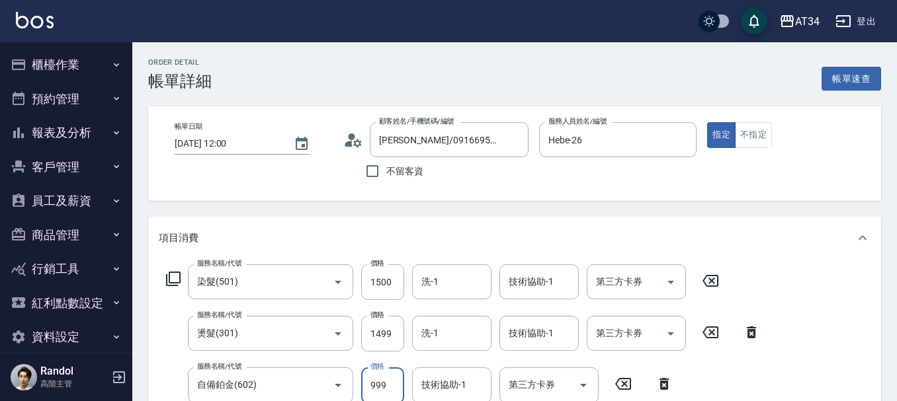
scroll to position [3, 0]
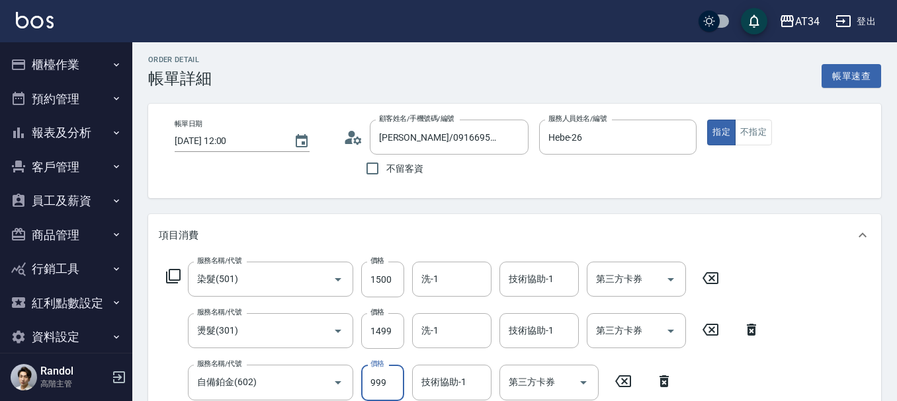
type input "300"
type input "240"
type input "530"
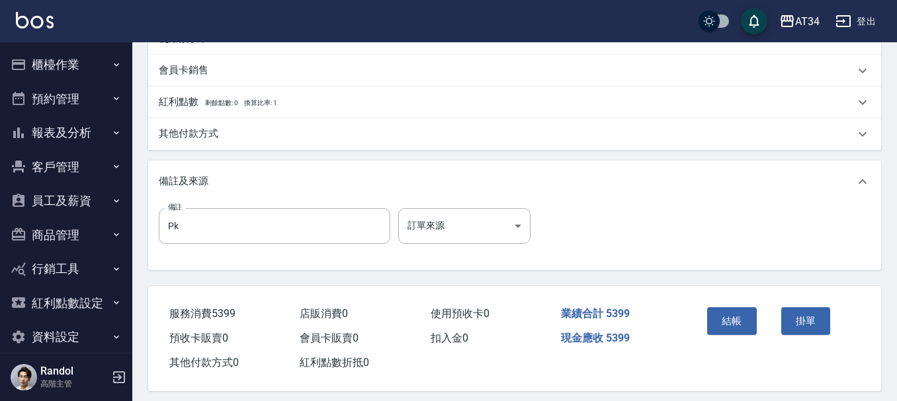
scroll to position [518, 0]
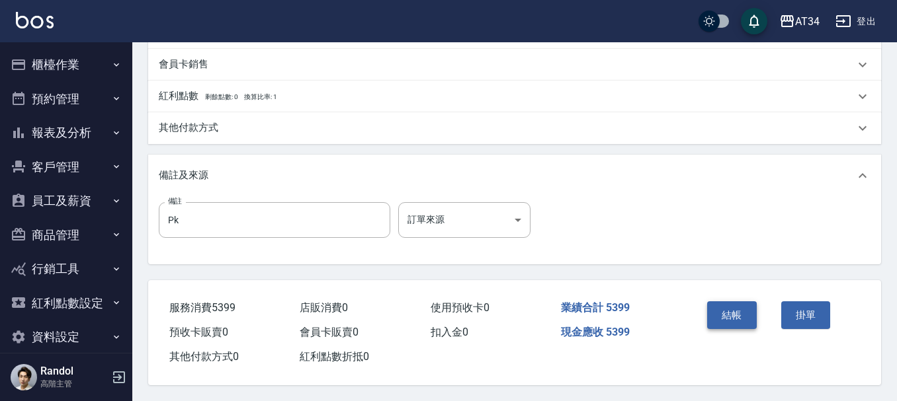
type input "2400"
click at [728, 302] on button "結帳" at bounding box center [732, 316] width 50 height 28
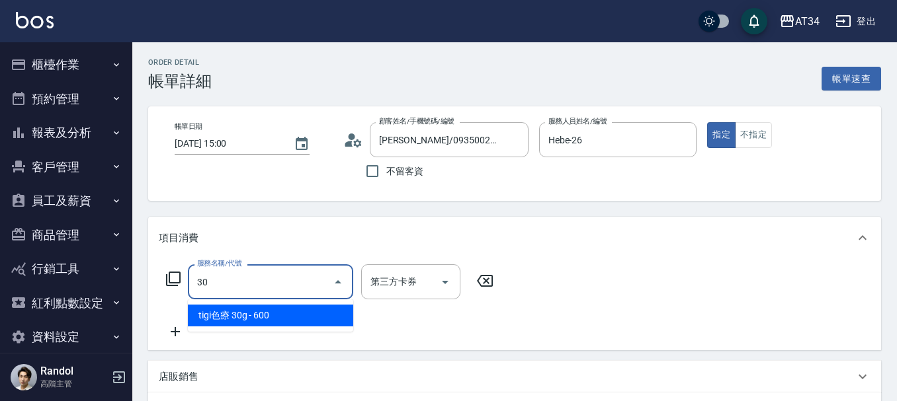
type input "301"
type input "150"
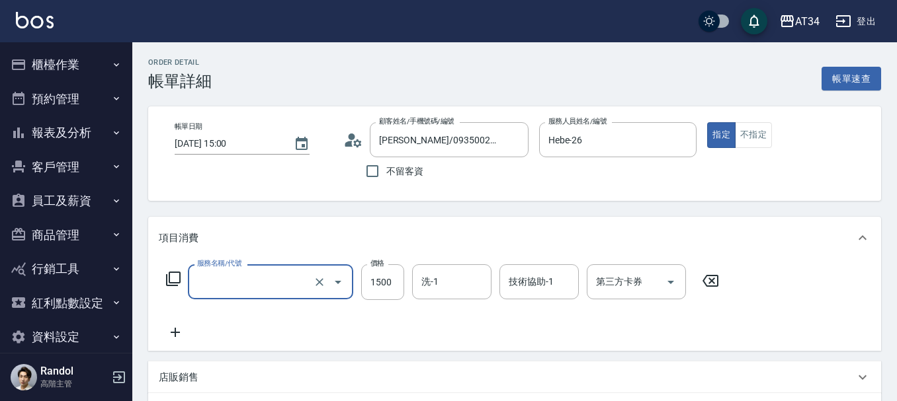
type input "0"
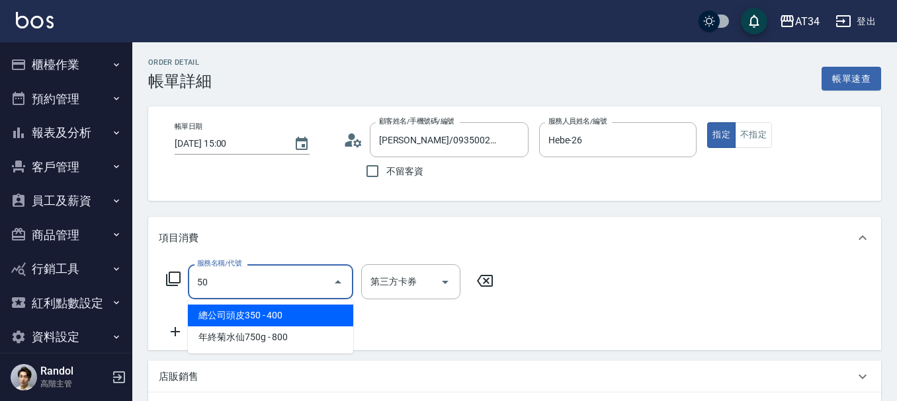
type input "501"
type input "100"
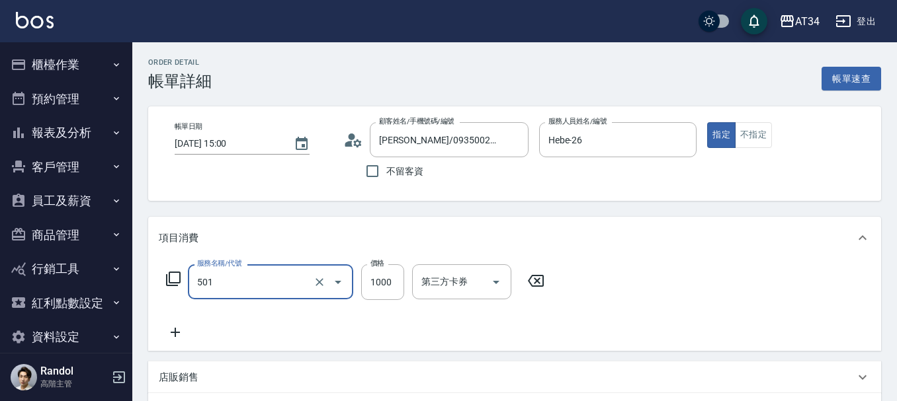
type input "染髮(501)"
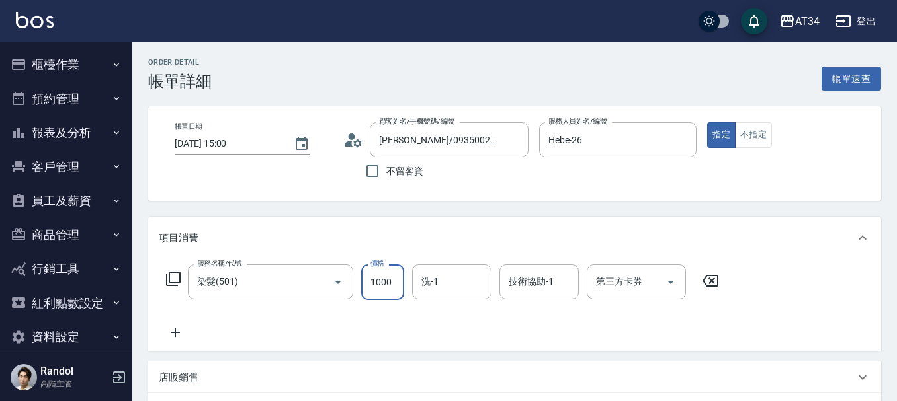
type input "0"
type input "15"
type input "10"
type input "150"
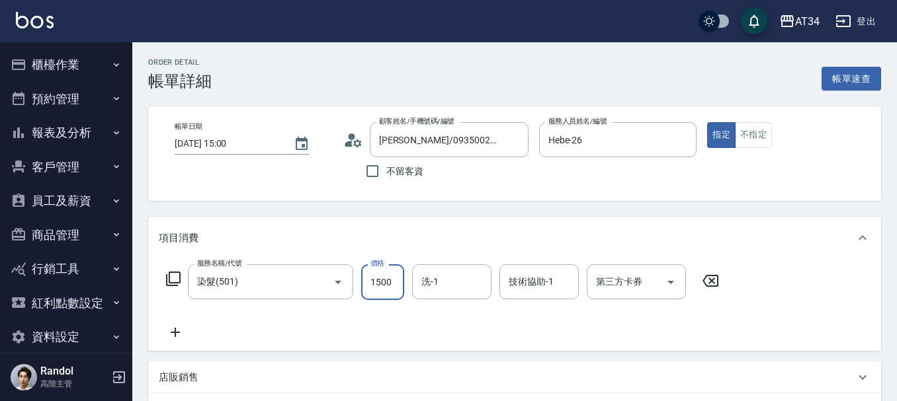
type input "1500"
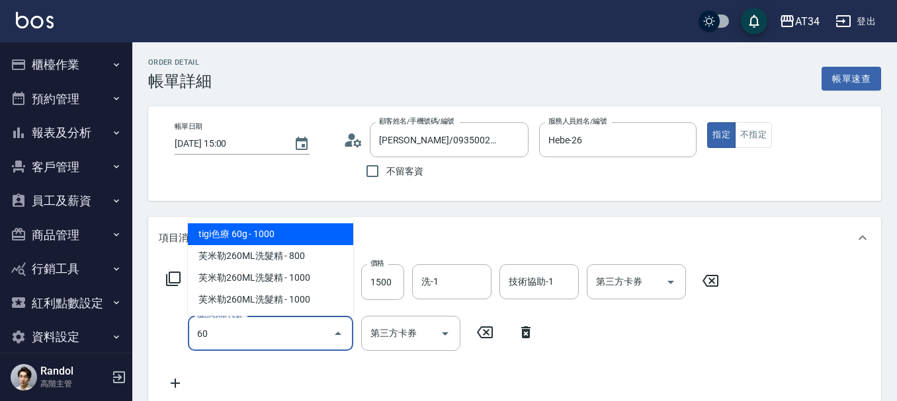
type input "602"
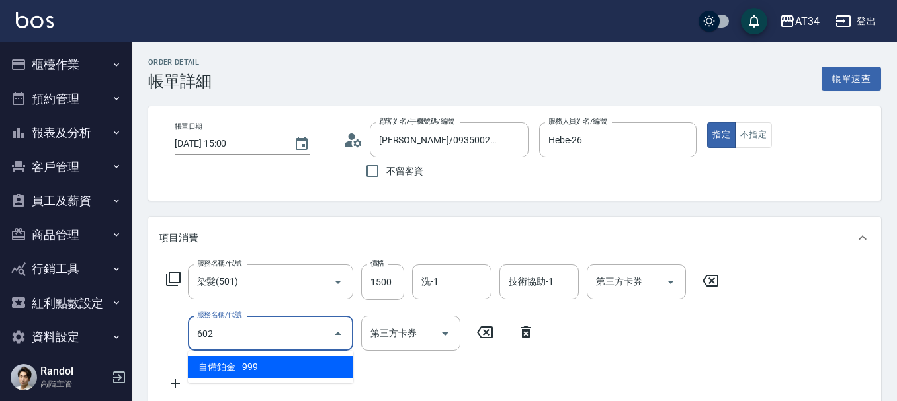
type input "240"
type input "自備鉑金(602)"
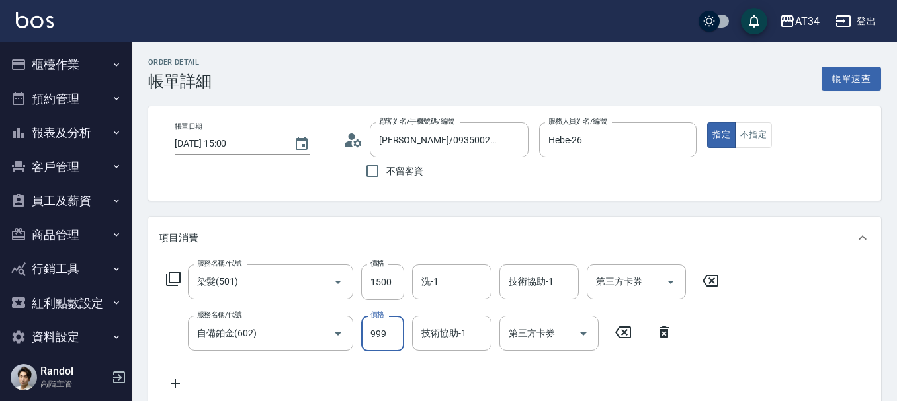
type input "150"
type input "100"
type input "250"
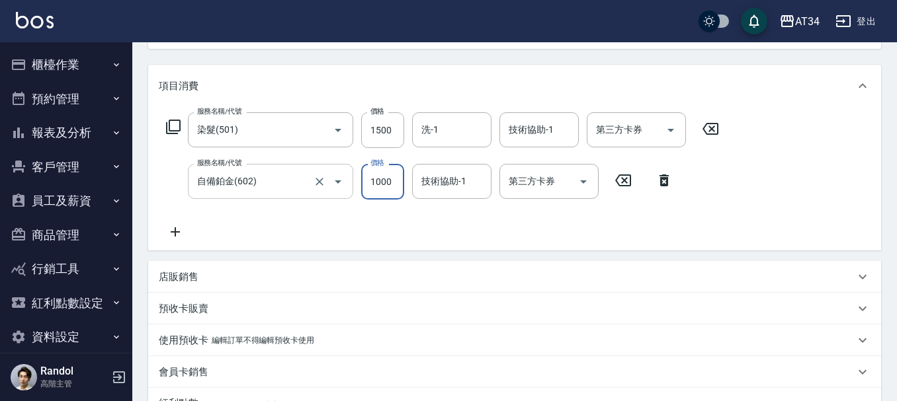
scroll to position [264, 0]
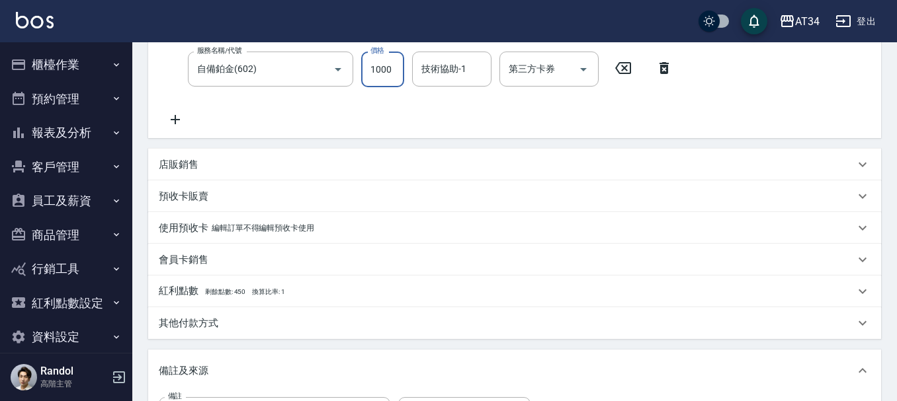
type input "1000"
click at [216, 326] on p "其他付款方式" at bounding box center [189, 324] width 60 height 14
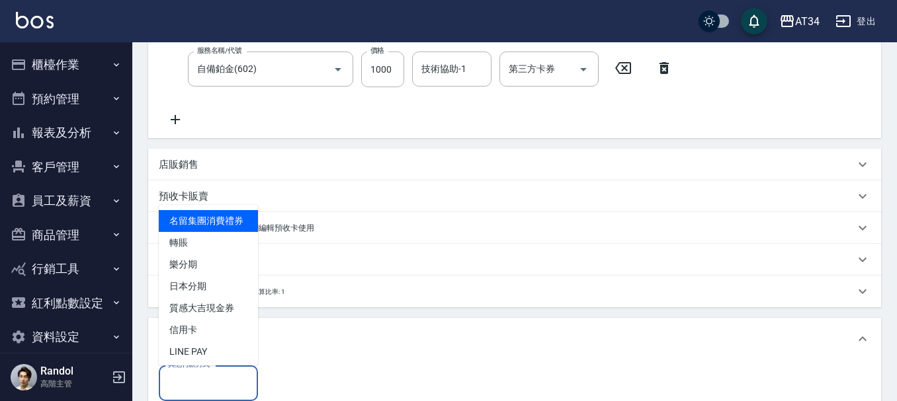
click at [202, 379] on input "其他付款方式" at bounding box center [208, 383] width 87 height 23
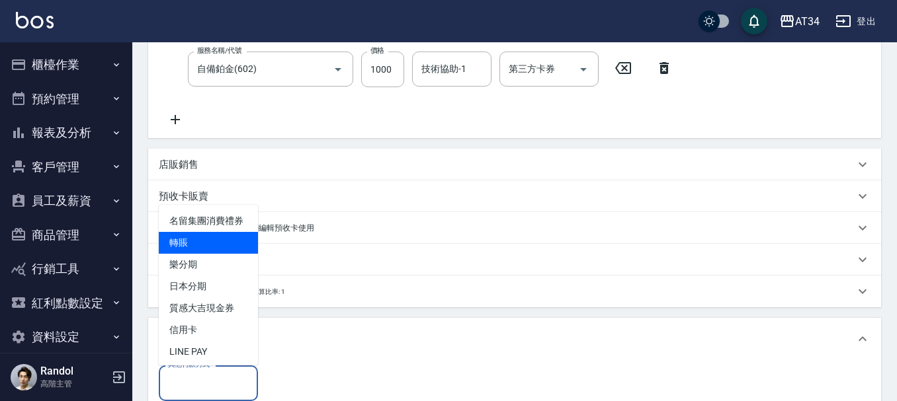
click at [202, 254] on span "轉賬" at bounding box center [208, 243] width 99 height 22
type input "轉賬"
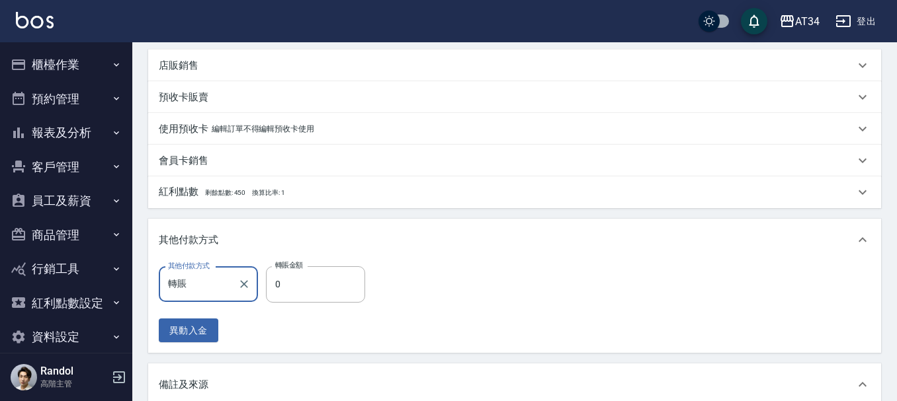
scroll to position [529, 0]
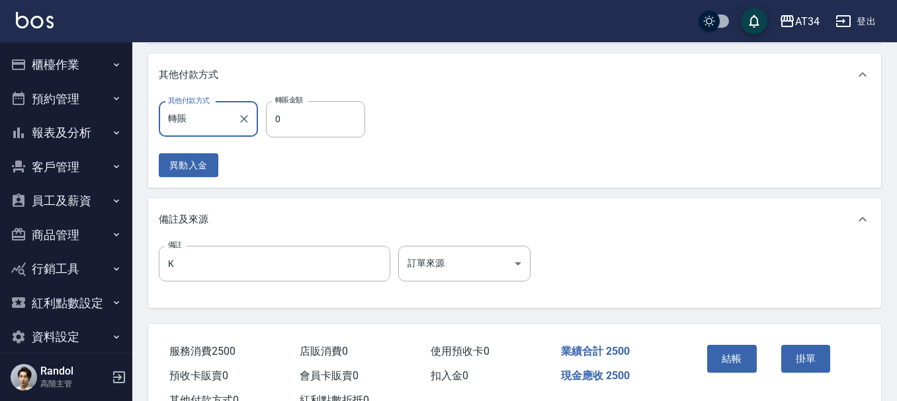
click at [337, 138] on div "其他付款方式 轉賬 其他付款方式 轉賬金額 0 轉賬金額 異動入金" at bounding box center [266, 139] width 214 height 76
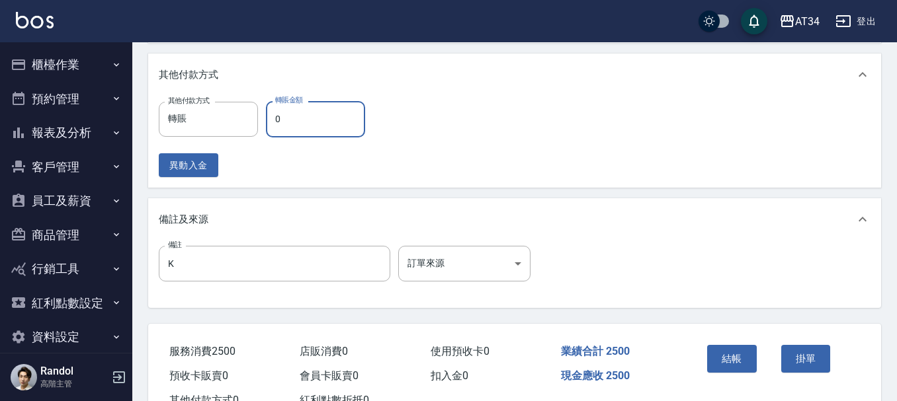
click at [328, 130] on input "0" at bounding box center [315, 119] width 99 height 36
type input "240"
type input "15"
type input "230"
type input "150"
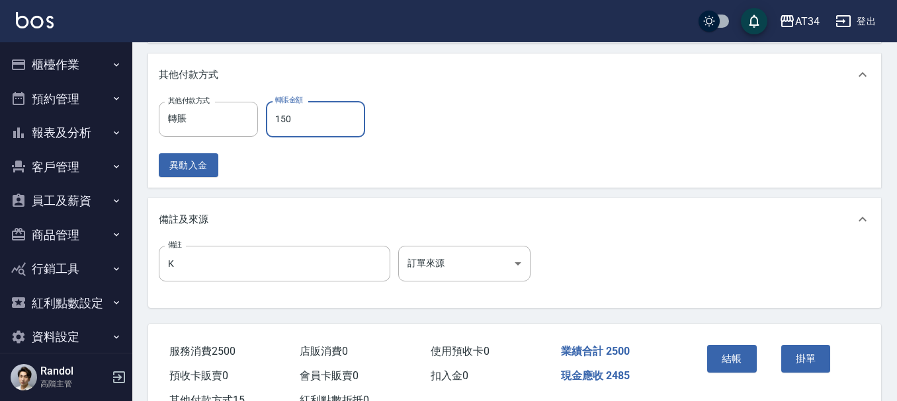
type input "100"
type input "1500"
type input "230"
type input "150"
type input "240"
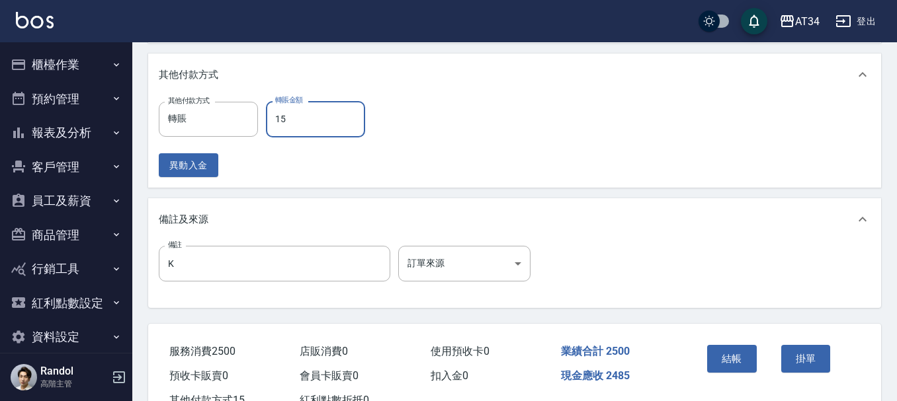
type input "1"
type input "250"
type input "0"
type input "240"
type input "25"
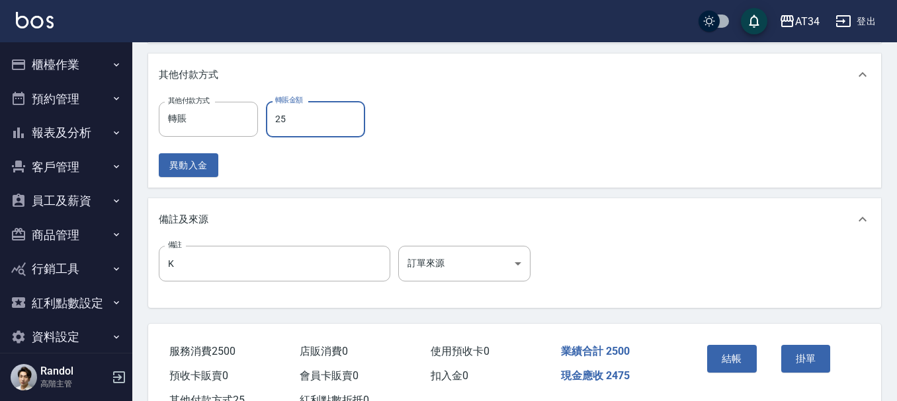
type input "220"
type input "250"
type input "0"
type input "2500"
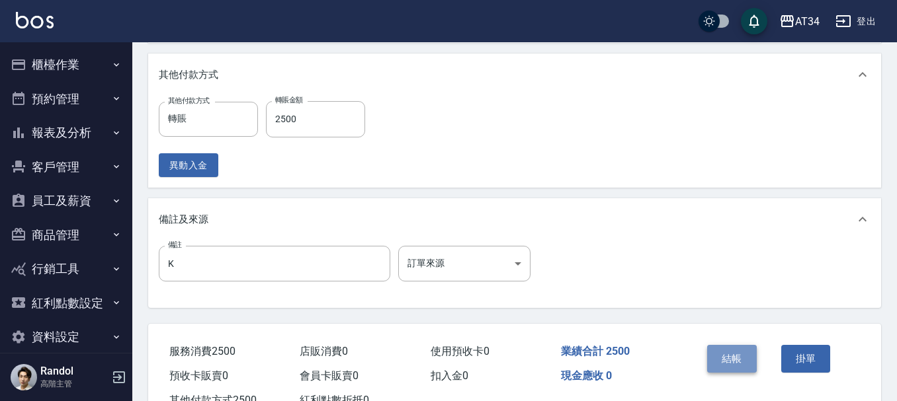
click at [748, 363] on button "結帳" at bounding box center [732, 359] width 50 height 28
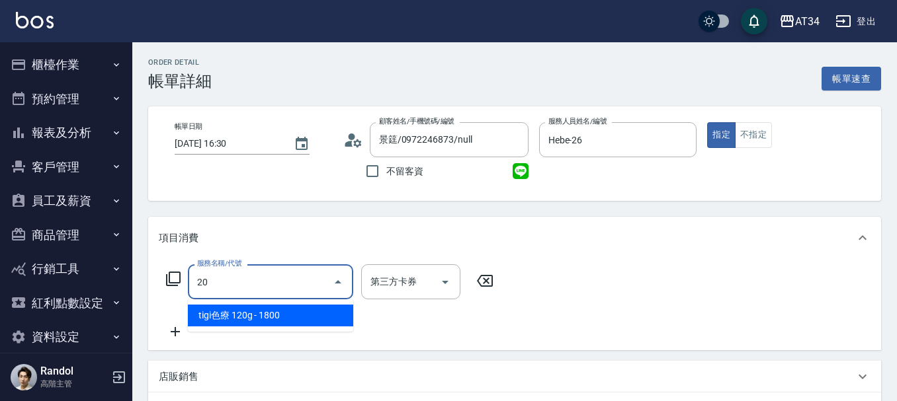
type input "201"
type input "30"
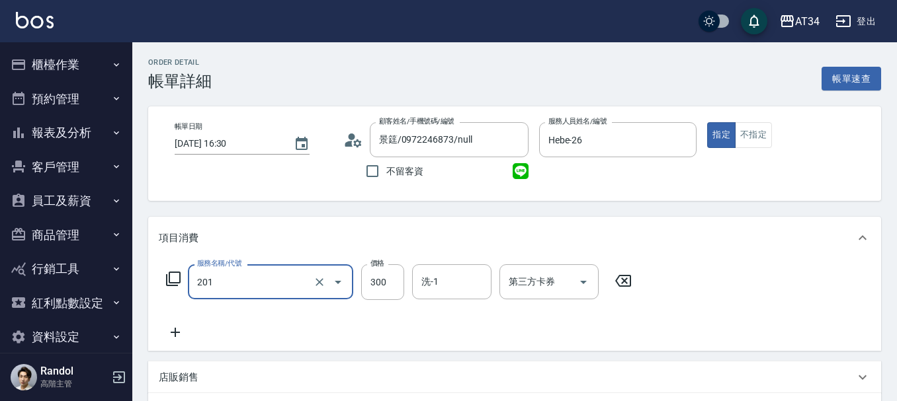
type input "洗髮(201)"
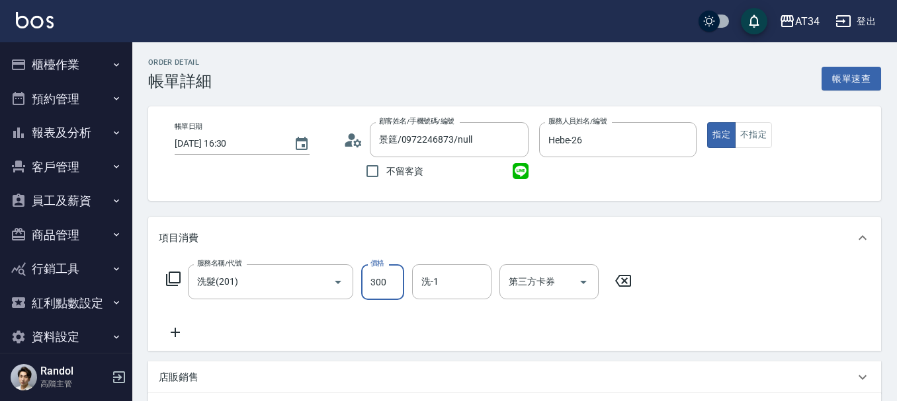
type input "0"
type input "35"
type input "30"
type input "350"
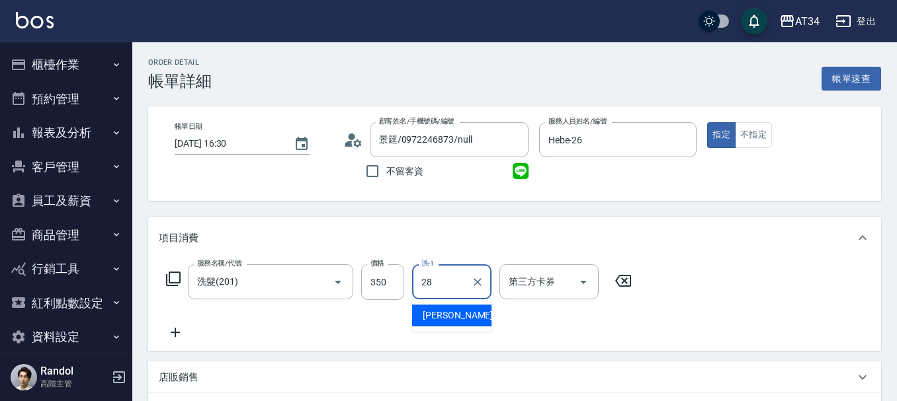
type input "劉城鈺-28"
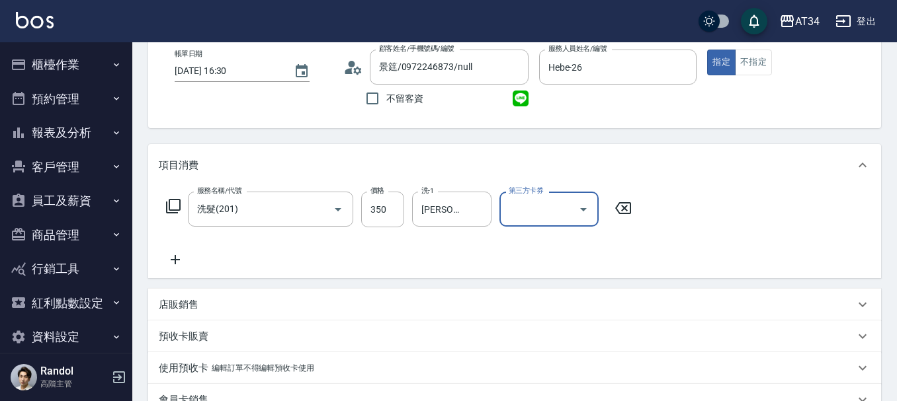
scroll to position [397, 0]
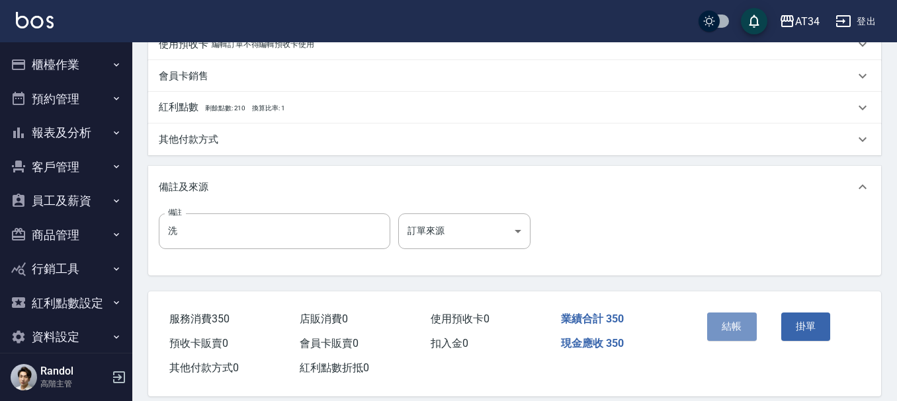
click at [723, 325] on button "結帳" at bounding box center [732, 327] width 50 height 28
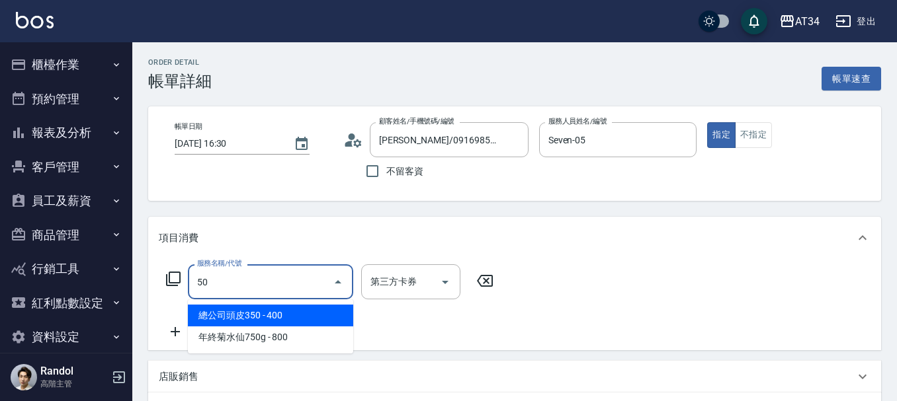
type input "503"
type input "90"
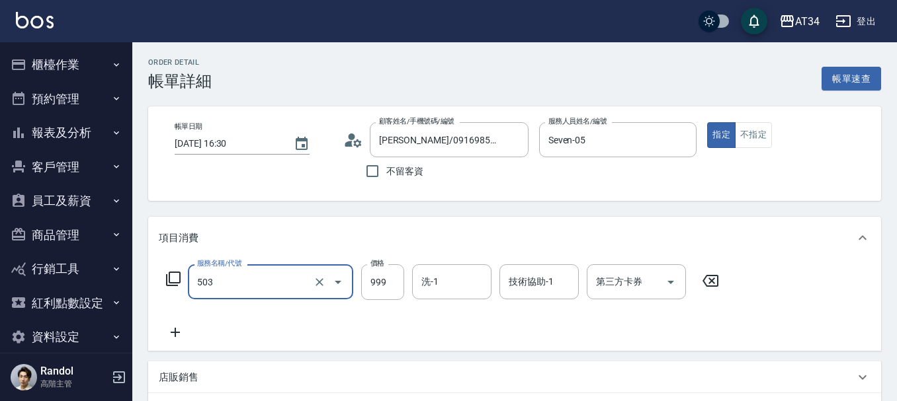
type input "局部髮(503)"
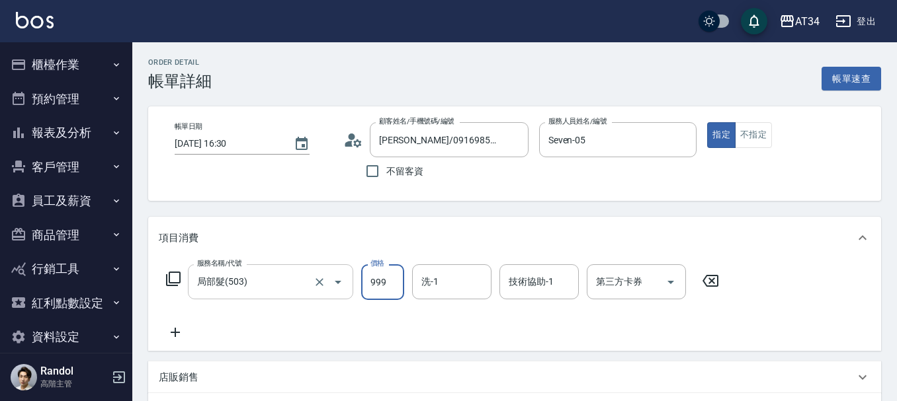
type input "0"
type input "13"
type input "10"
type input "130"
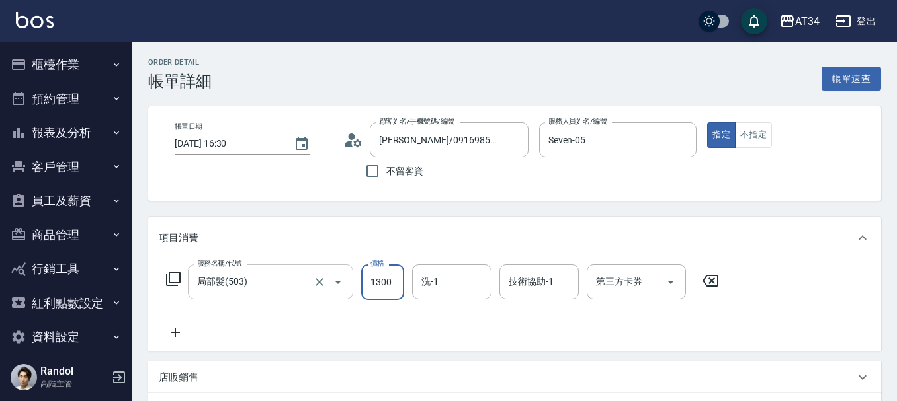
type input "1300"
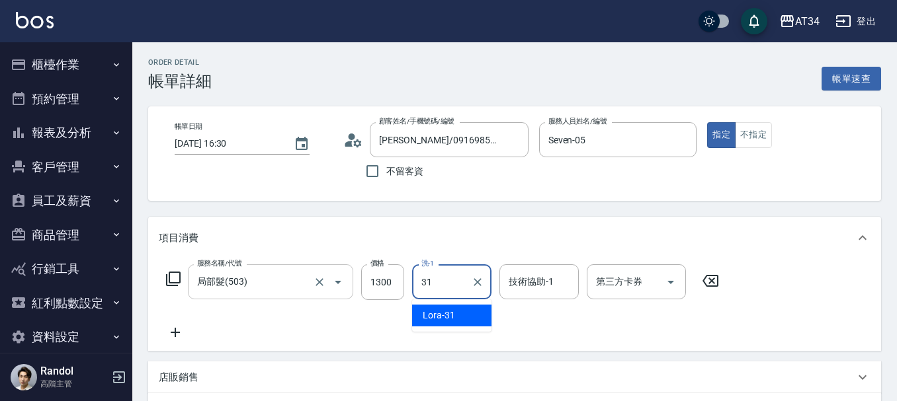
type input "Lora-31"
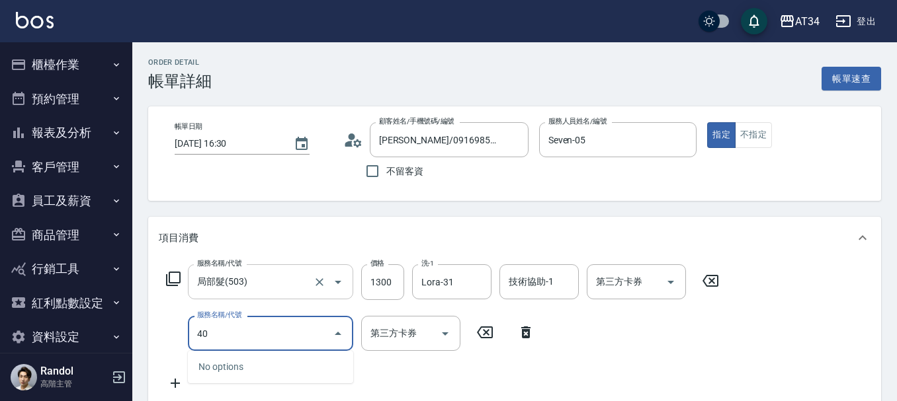
type input "401"
type input "150"
type input "剪髮(401)"
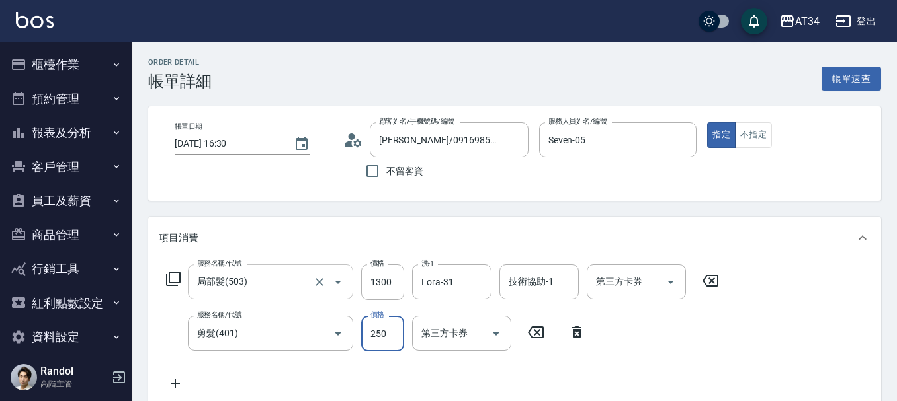
type input "130"
type input "60"
type input "190"
type input "600"
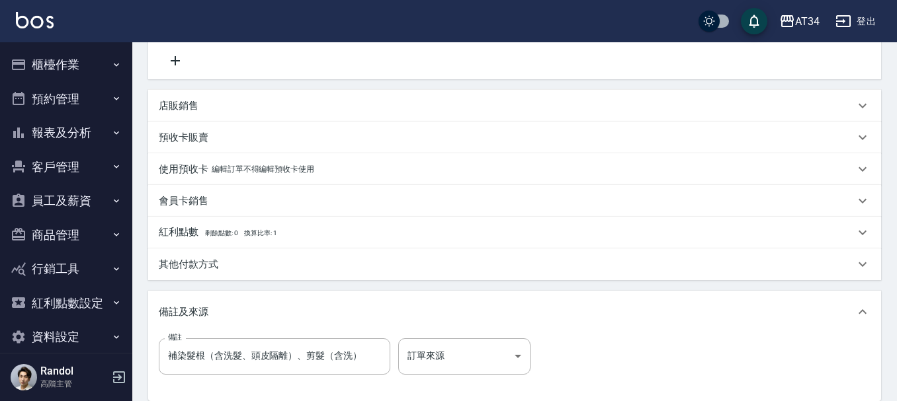
scroll to position [397, 0]
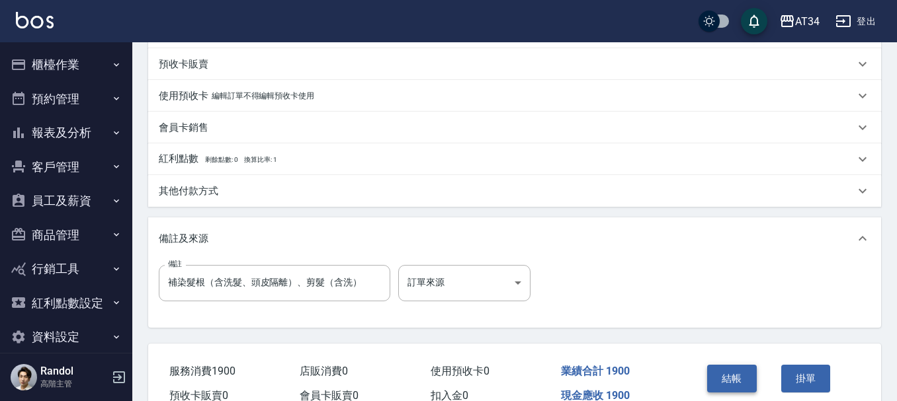
click at [743, 380] on button "結帳" at bounding box center [732, 379] width 50 height 28
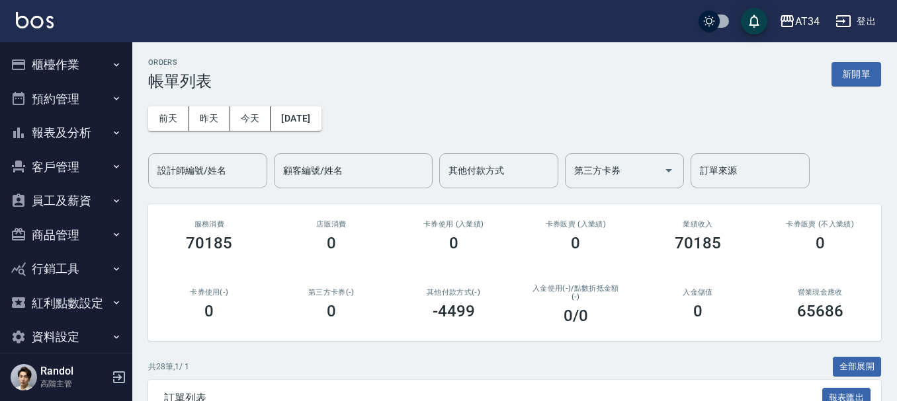
click at [111, 62] on icon "button" at bounding box center [116, 65] width 11 height 11
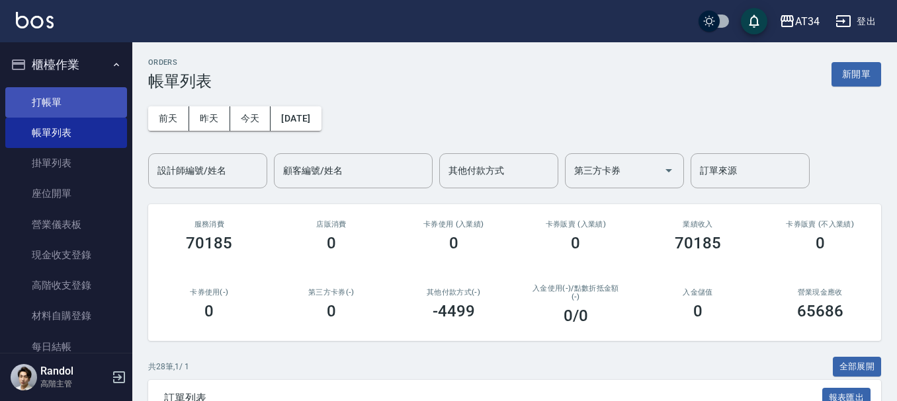
click at [92, 97] on link "打帳單" at bounding box center [66, 102] width 122 height 30
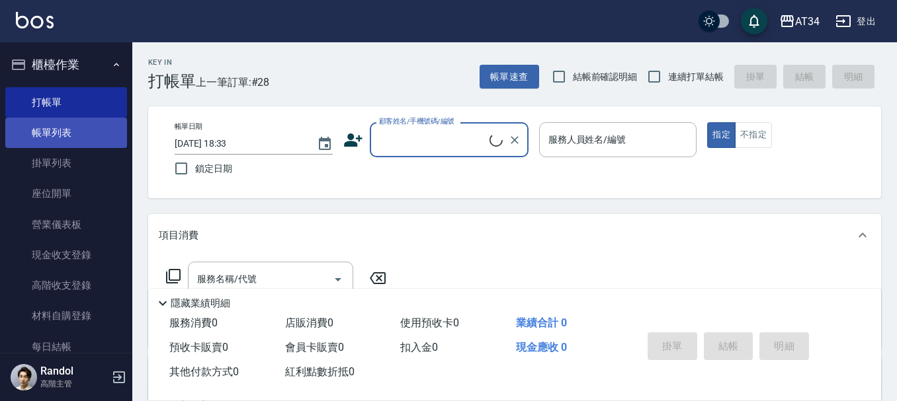
click at [58, 135] on link "帳單列表" at bounding box center [66, 133] width 122 height 30
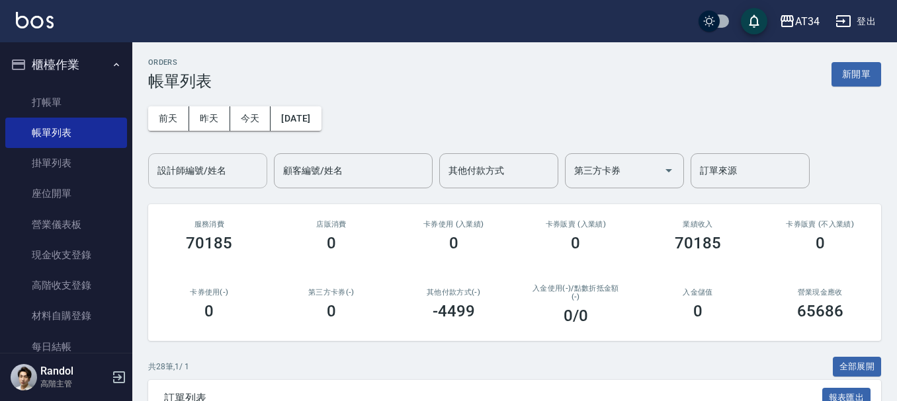
click at [192, 163] on div "設計師編號/姓名 設計師編號/姓名" at bounding box center [207, 170] width 119 height 35
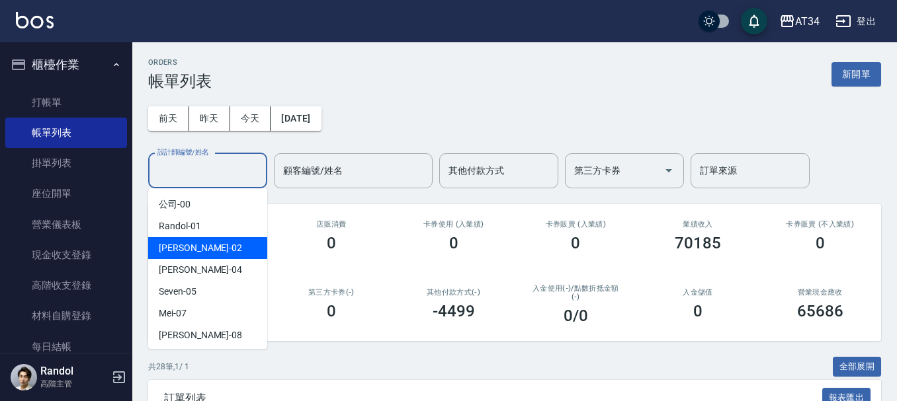
click at [200, 247] on div "Wendy -02" at bounding box center [207, 248] width 119 height 22
type input "Wendy-02"
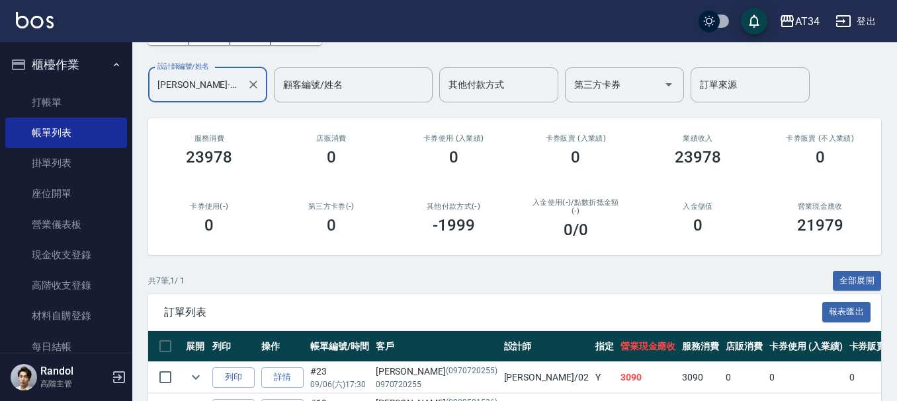
scroll to position [331, 0]
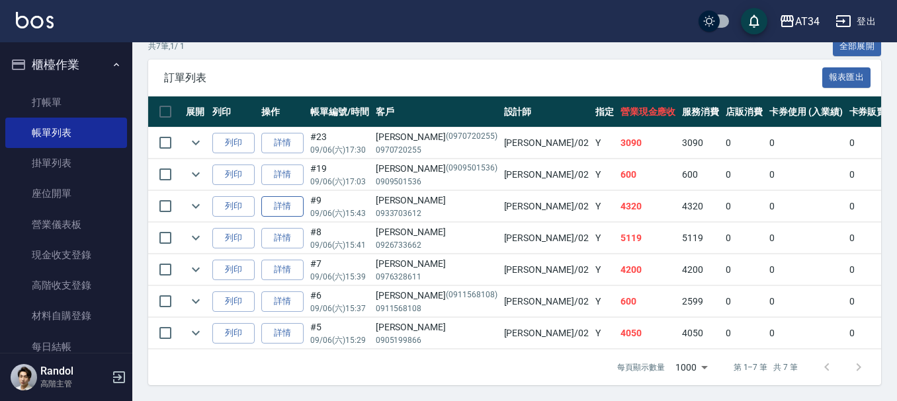
click at [290, 196] on link "詳情" at bounding box center [282, 206] width 42 height 20
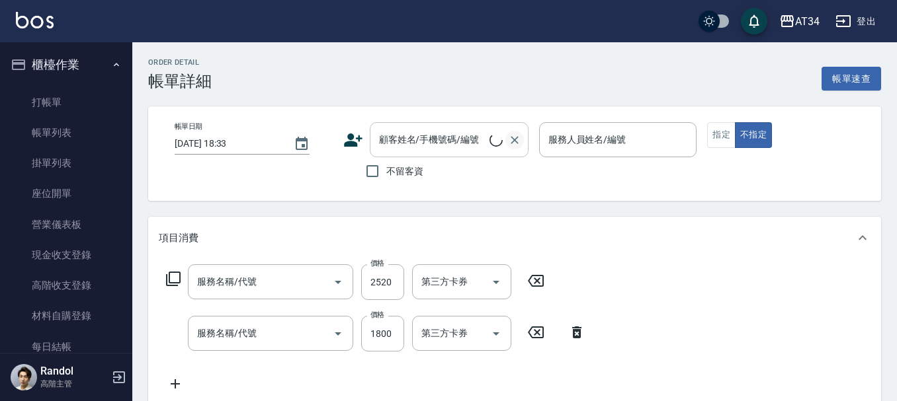
type input "2025/09/06 15:43"
type input "Wendy-02"
type input "430"
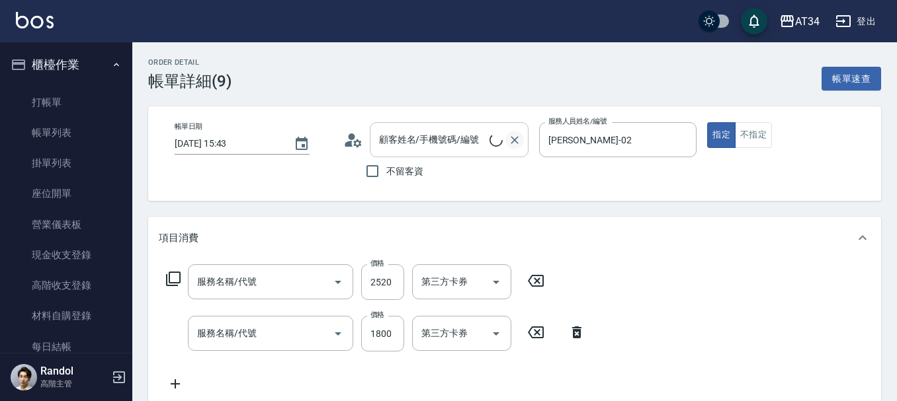
type input "燙髮(301)"
type input "洗髮(201)"
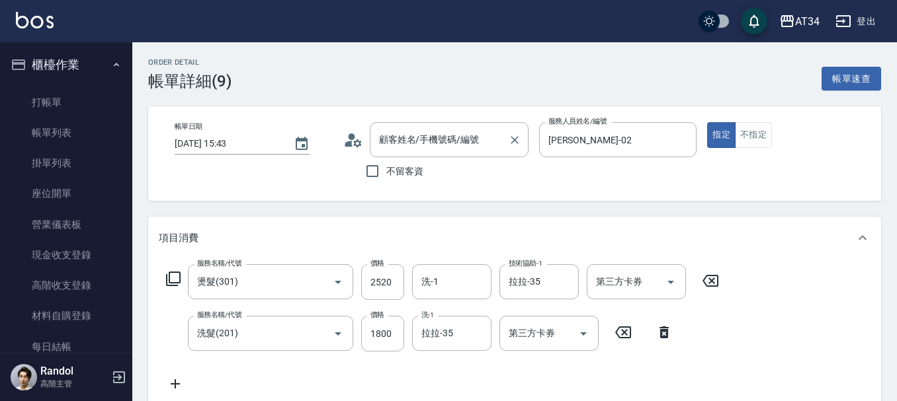
click at [512, 140] on icon "Clear" at bounding box center [514, 140] width 13 height 13
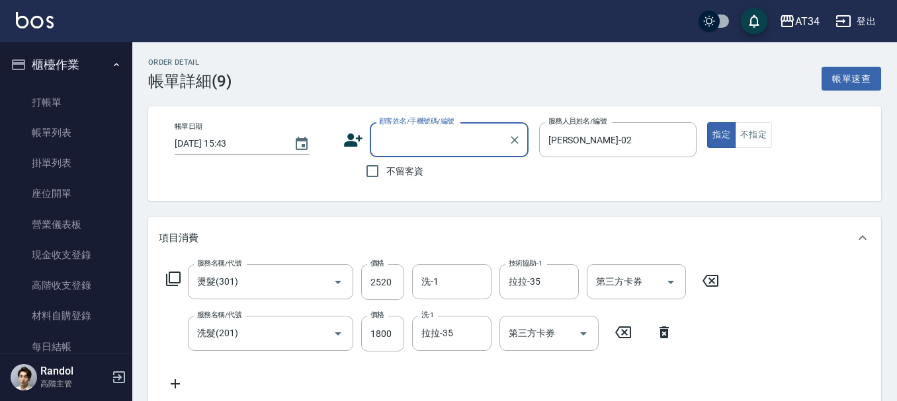
click at [454, 142] on input "顧客姓名/手機號碼/編號" at bounding box center [439, 139] width 127 height 23
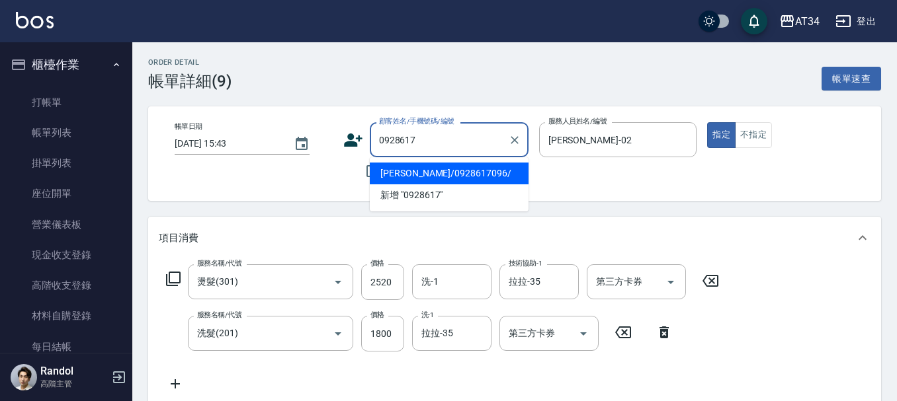
click at [440, 169] on li "黃郁雯/0928617096/" at bounding box center [449, 174] width 159 height 22
type input "黃郁雯/0928617096/"
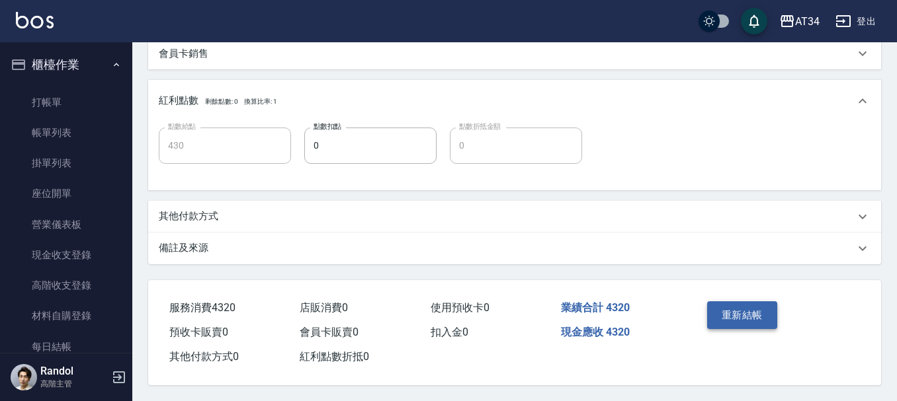
scroll to position [477, 0]
click at [740, 307] on button "重新結帳" at bounding box center [742, 316] width 70 height 28
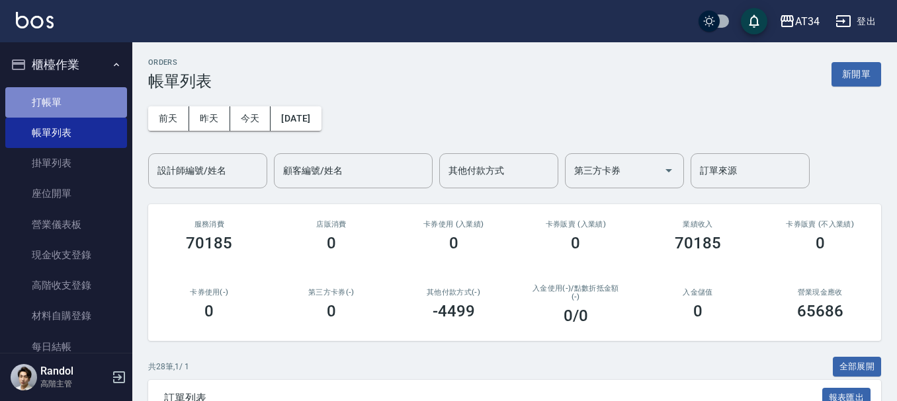
click at [111, 95] on link "打帳單" at bounding box center [66, 102] width 122 height 30
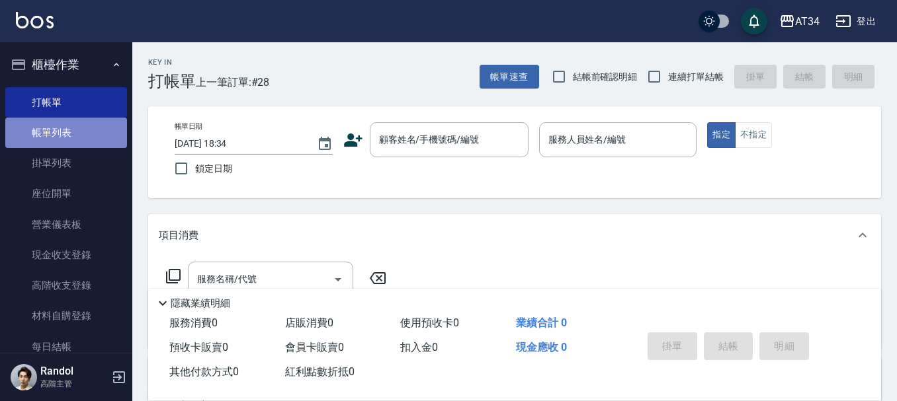
click at [104, 134] on link "帳單列表" at bounding box center [66, 133] width 122 height 30
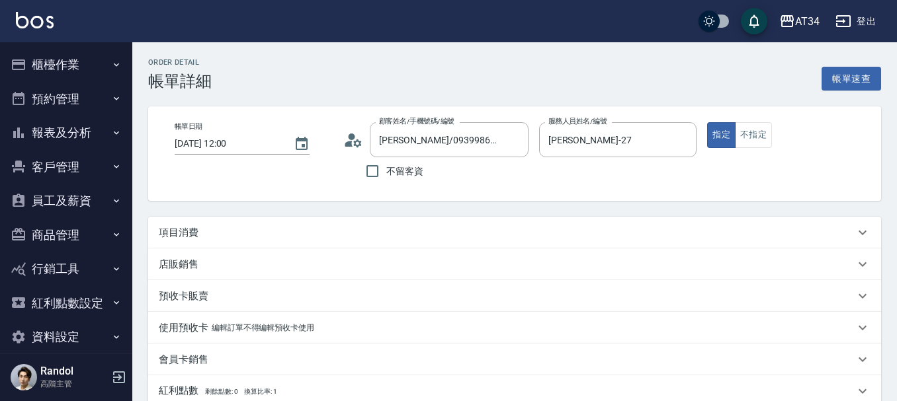
click at [360, 144] on icon at bounding box center [357, 143] width 8 height 8
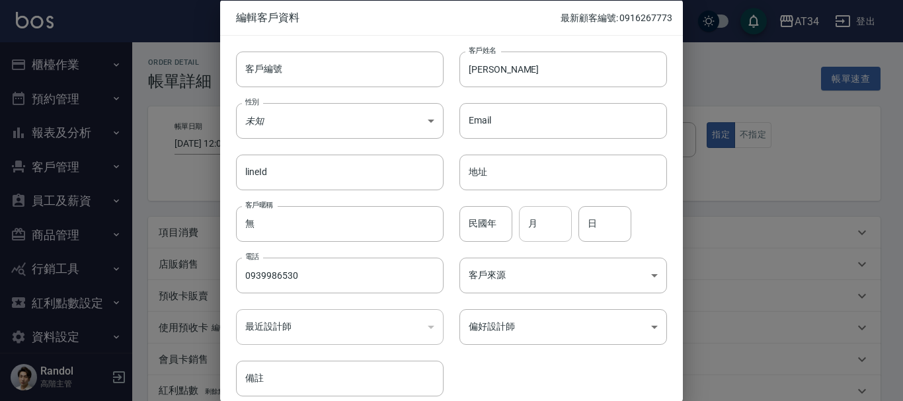
click at [555, 231] on input "月" at bounding box center [545, 224] width 53 height 36
type input "11"
type input "21"
click at [306, 118] on body "AT34 登出 櫃檯作業 打帳單 帳單列表 掛單列表 座位開單 營業儀表板 現金收支登錄 高階收支登錄 材料自購登錄 每日結帳 排班表 現場電腦打卡 掃碼打卡…" at bounding box center [451, 332] width 903 height 665
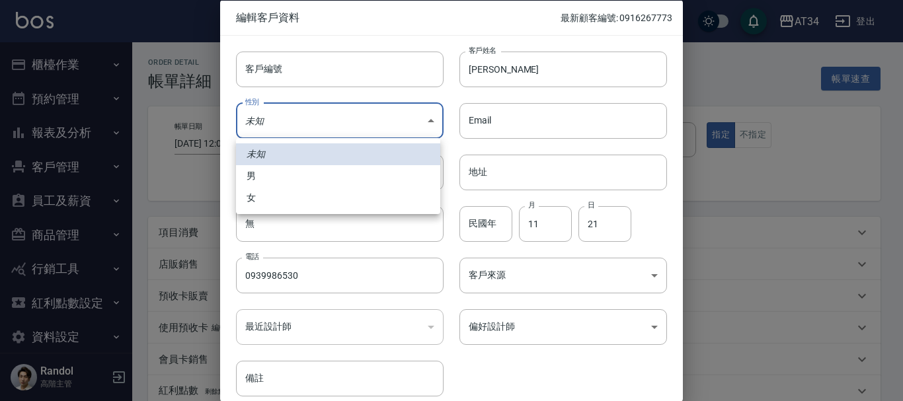
click at [290, 202] on li "女" at bounding box center [338, 198] width 204 height 22
type input "[DEMOGRAPHIC_DATA]"
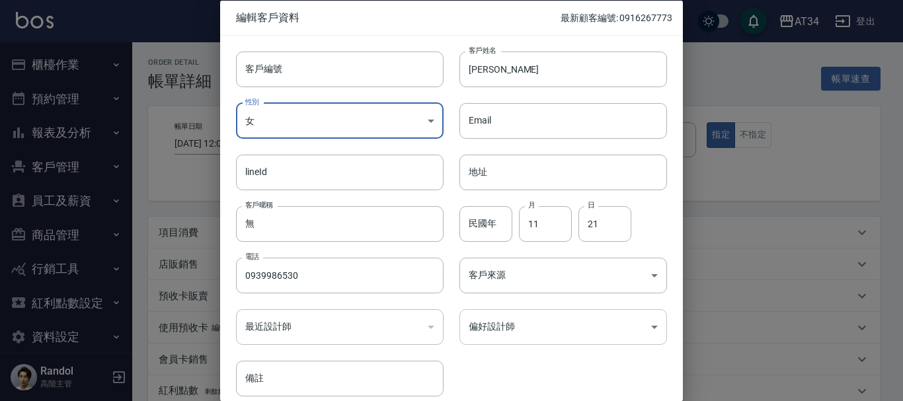
click at [511, 336] on body "AT34 登出 櫃檯作業 打帳單 帳單列表 掛單列表 座位開單 營業儀表板 現金收支登錄 高階收支登錄 材料自購登錄 每日結帳 排班表 現場電腦打卡 掃碼打卡…" at bounding box center [451, 332] width 903 height 665
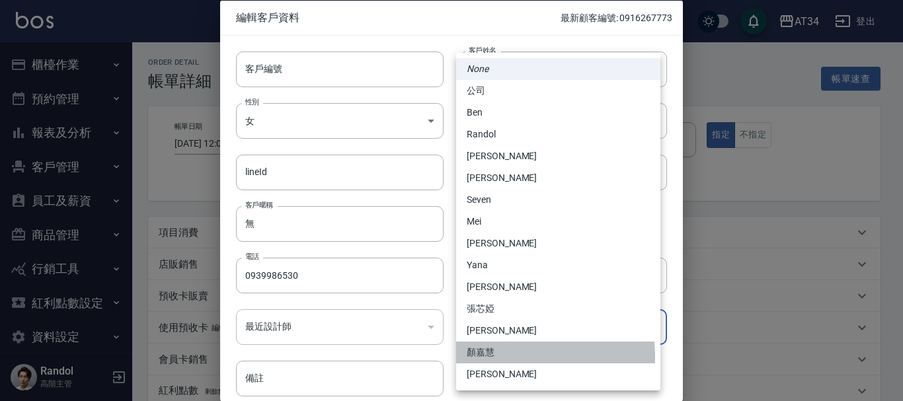
click at [503, 356] on li "顏嘉慧" at bounding box center [558, 353] width 204 height 22
type input "2e12066c-fca6-4f91-b6f7-ba689b8c630d"
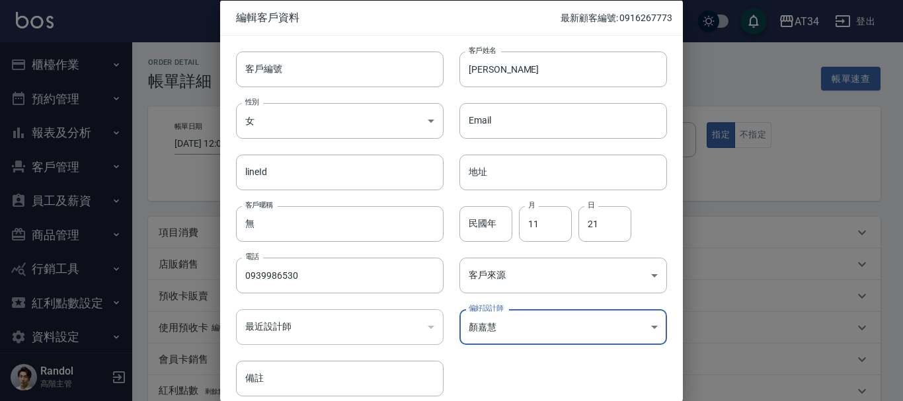
click at [512, 375] on div "客戶編號 客戶編號 客戶姓名 [PERSON_NAME]姓名 性別 女 [DEMOGRAPHIC_DATA] 性別 Email Email lineId li…" at bounding box center [443, 216] width 447 height 362
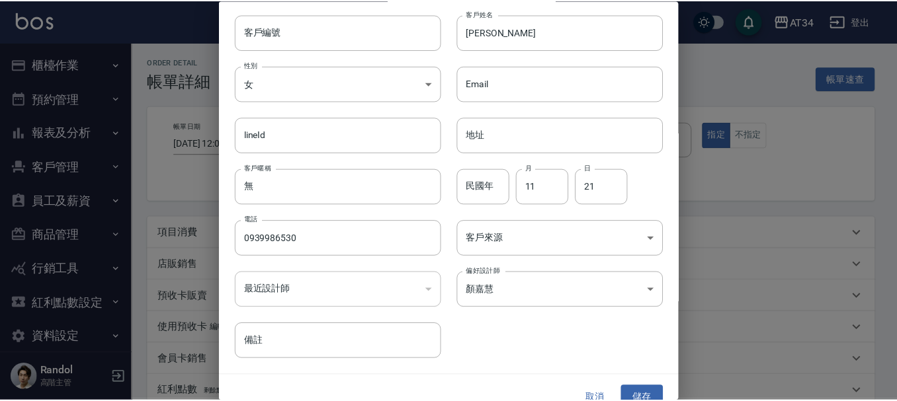
scroll to position [57, 0]
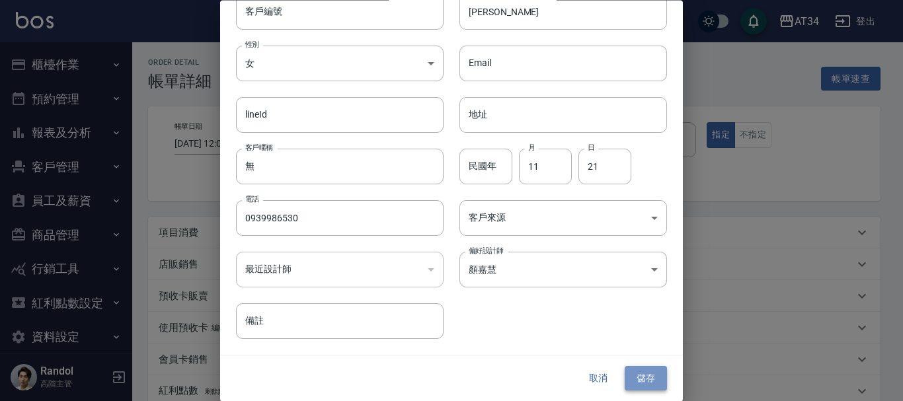
click at [625, 371] on button "儲存" at bounding box center [646, 379] width 42 height 24
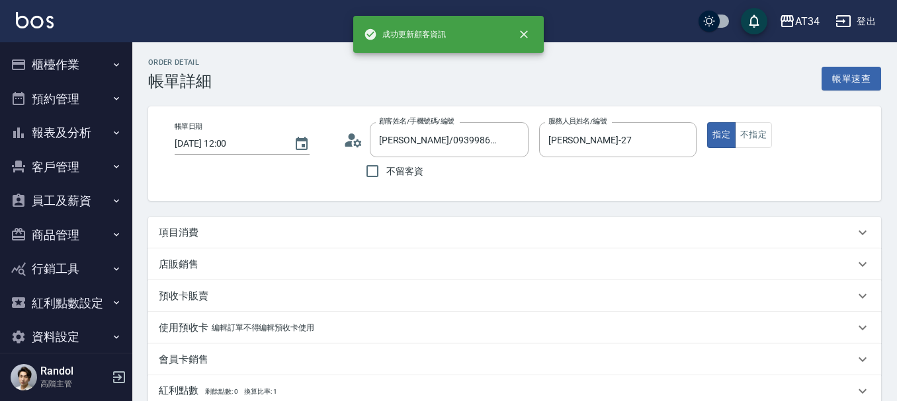
type input "[PERSON_NAME]/0939986530/"
click at [272, 226] on div "項目消費" at bounding box center [507, 233] width 696 height 14
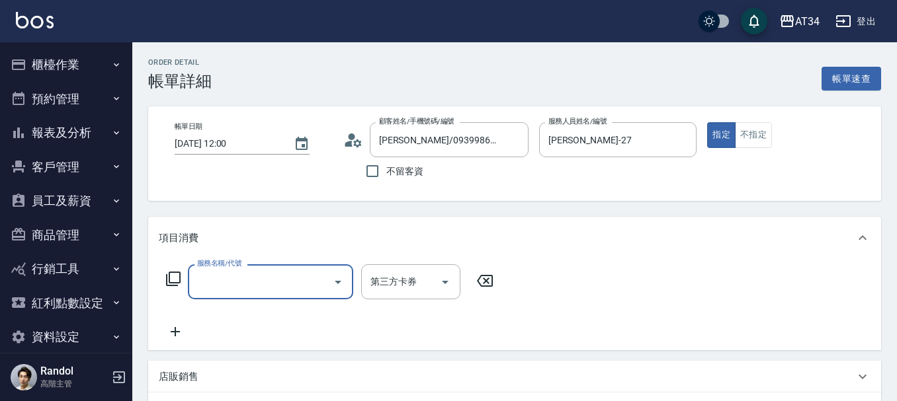
scroll to position [0, 0]
click at [239, 290] on input "服務名稱/代號" at bounding box center [261, 281] width 134 height 23
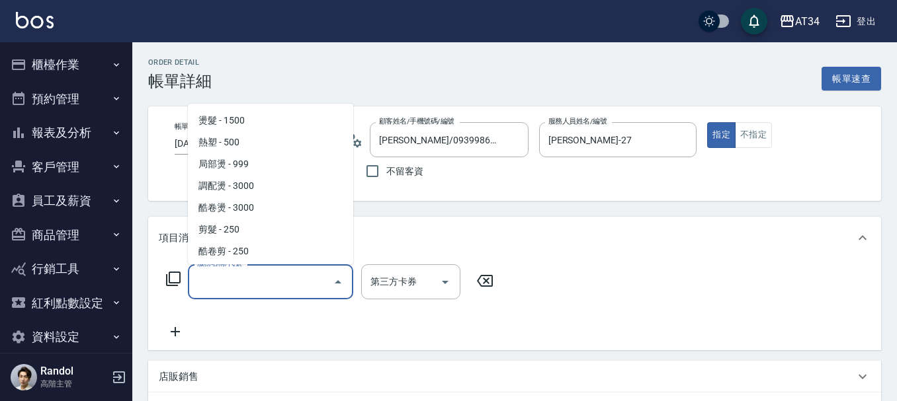
scroll to position [198, 0]
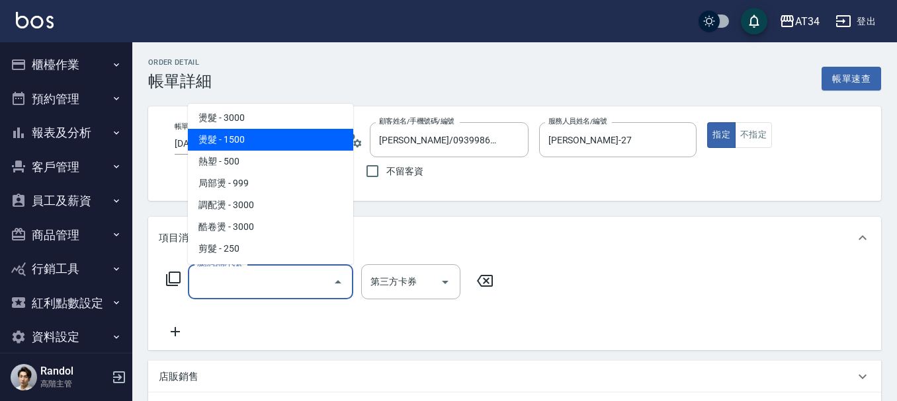
click at [272, 143] on span "燙髮 - 1500" at bounding box center [270, 140] width 165 height 22
type input "燙髮(301)"
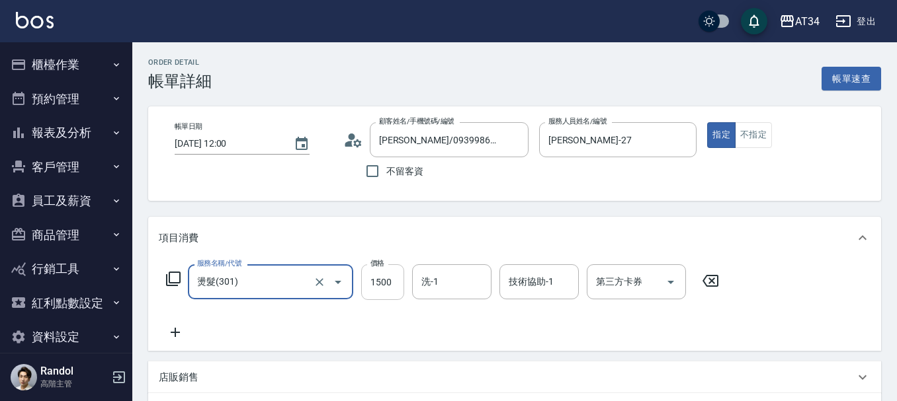
click at [378, 284] on input "1500" at bounding box center [382, 282] width 43 height 36
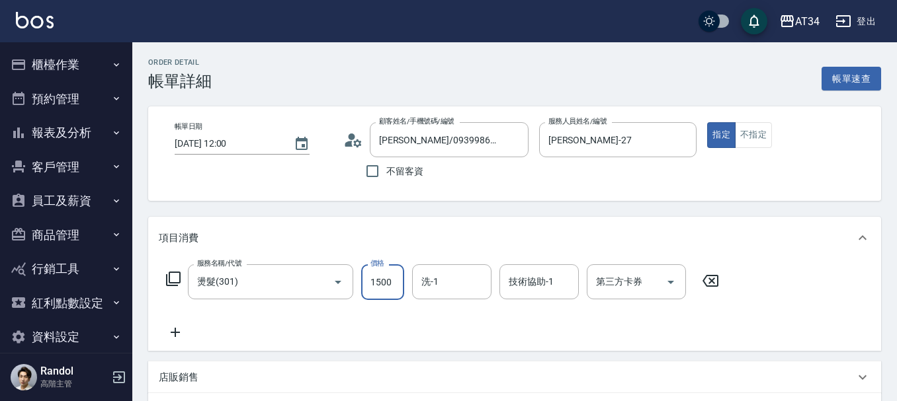
type input "0"
type input "15"
type input "10"
type input "159"
type input "150"
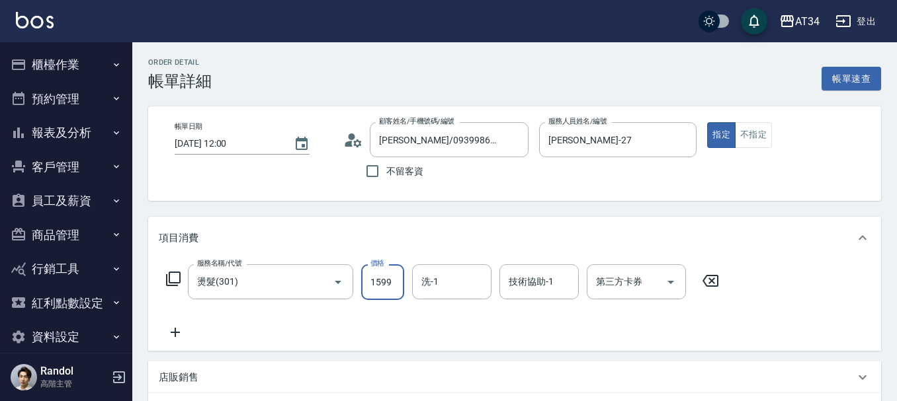
type input "1599"
click at [177, 329] on icon at bounding box center [175, 333] width 33 height 16
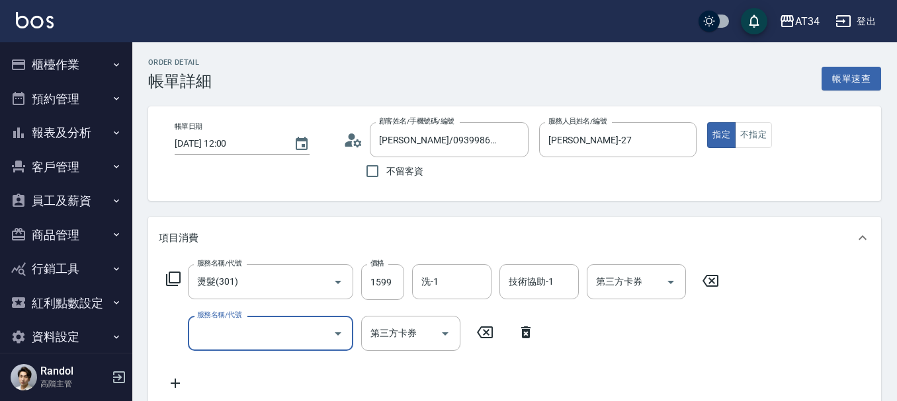
click at [313, 332] on input "服務名稱/代號" at bounding box center [261, 333] width 134 height 23
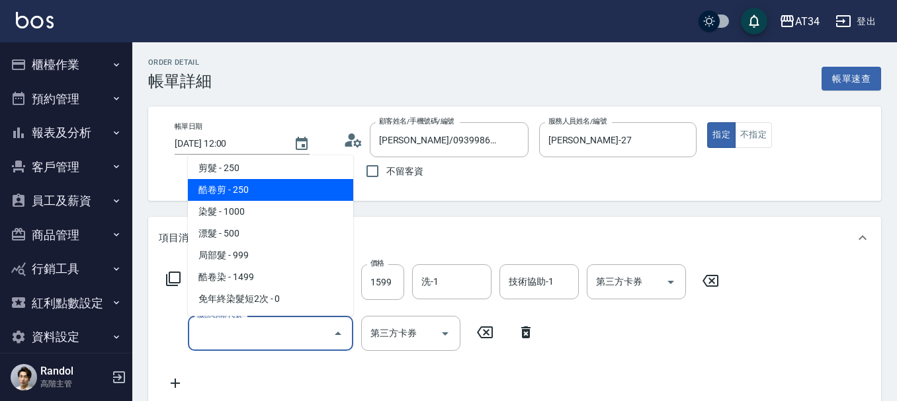
scroll to position [463, 0]
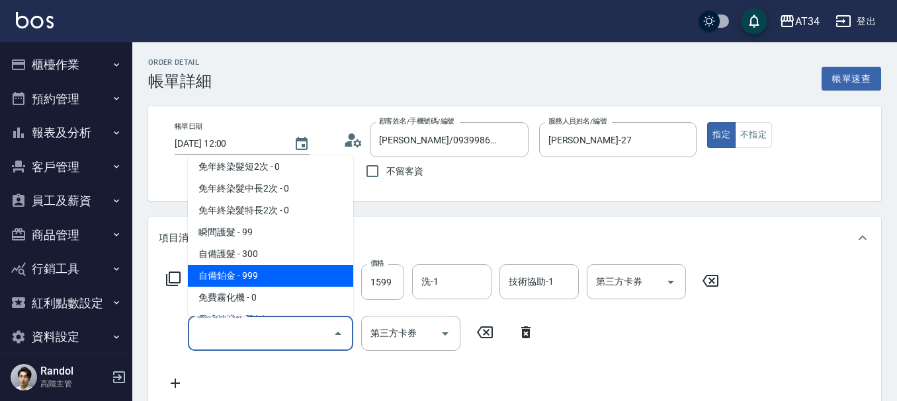
click at [253, 274] on span "自備鉑金 - 999" at bounding box center [270, 276] width 165 height 22
type input "250"
type input "自備鉑金(602)"
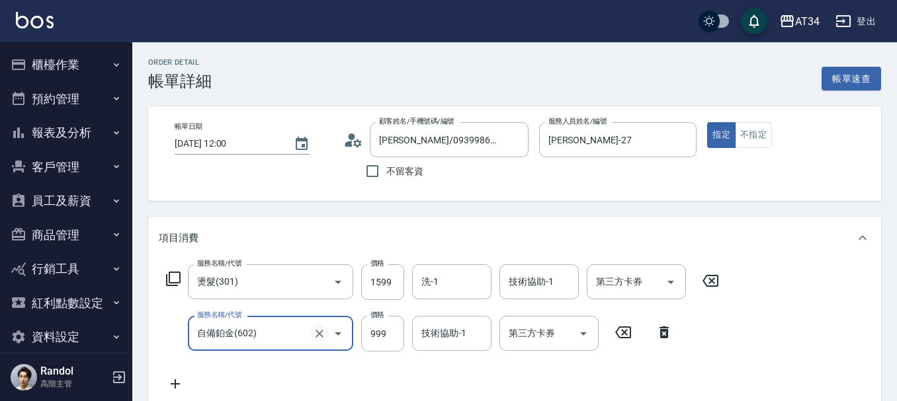
click at [316, 331] on icon "Clear" at bounding box center [319, 333] width 13 height 13
click at [262, 332] on input "服務名稱/代號" at bounding box center [252, 333] width 116 height 23
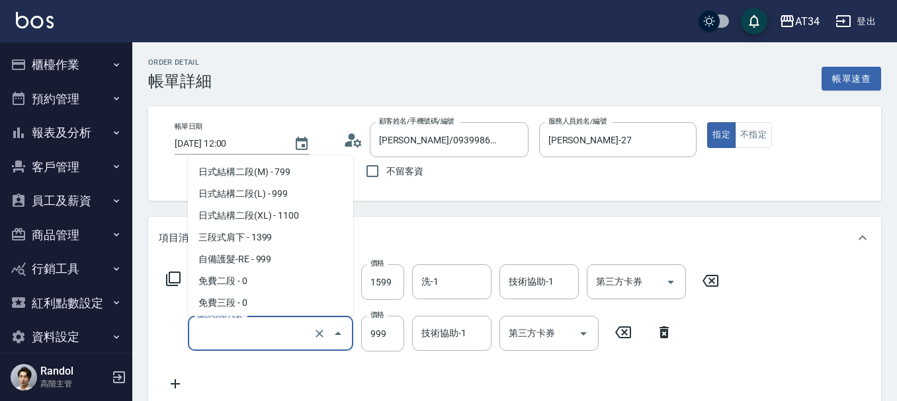
scroll to position [566, 0]
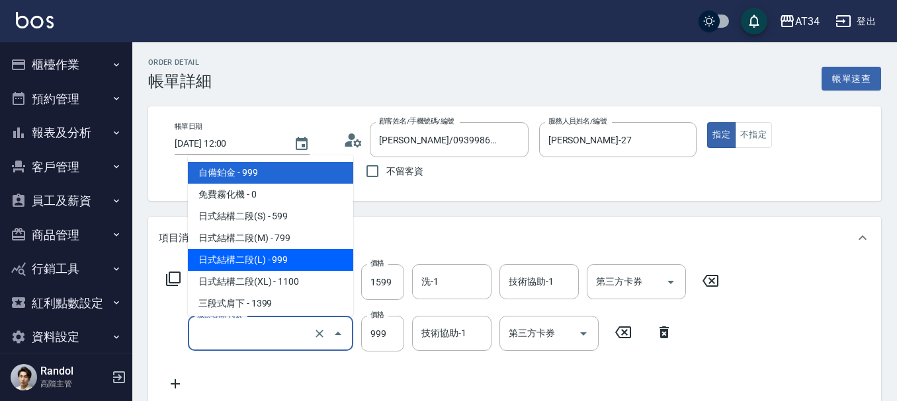
click at [278, 253] on span "日式結構二段(L) - 999" at bounding box center [270, 260] width 165 height 22
type input "日式結構二段(L)(606)"
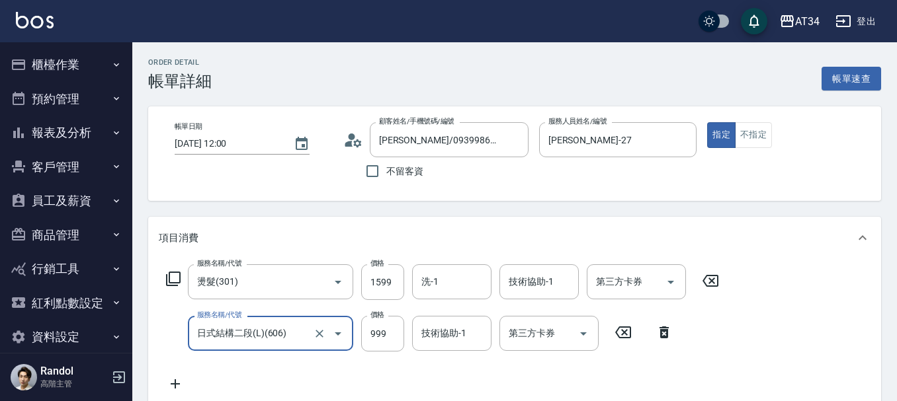
click at [750, 325] on div "服務名稱/代號 燙髮(301) 服務名稱/代號 價格 1599 價格 洗-1 洗-1 技術協助-1 技術協助-1 第三方卡券 第三方卡券 服務名稱/代號 日式…" at bounding box center [514, 330] width 733 height 143
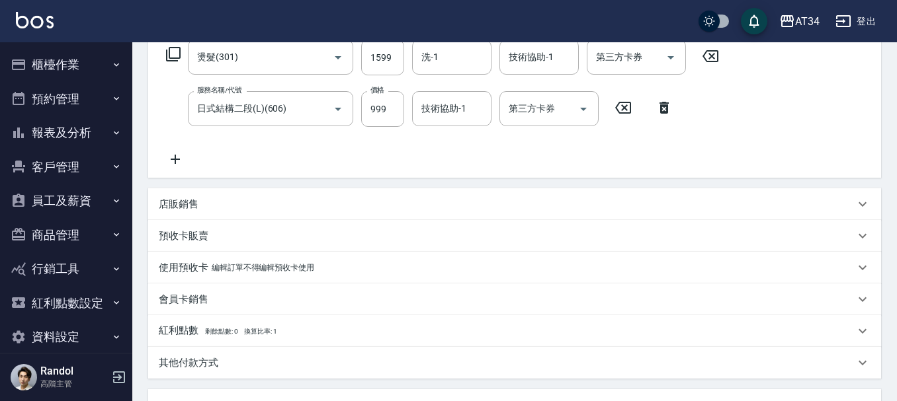
scroll to position [202, 0]
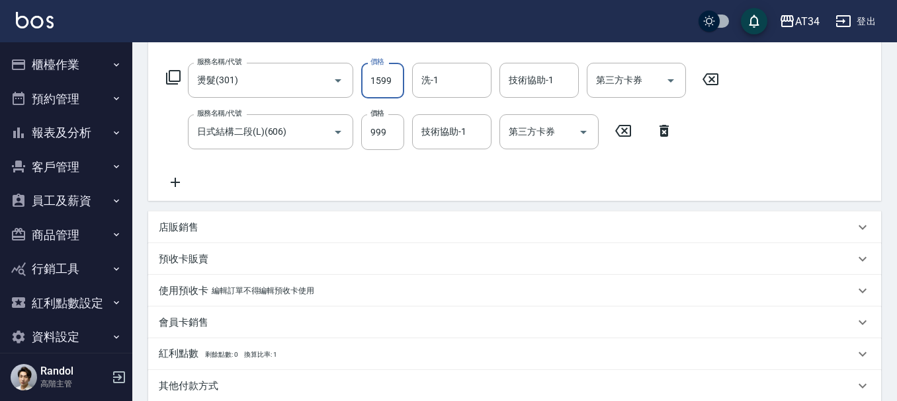
click at [380, 83] on input "1599" at bounding box center [382, 81] width 43 height 36
type input "100"
type input "28"
type input "120"
type input "2800"
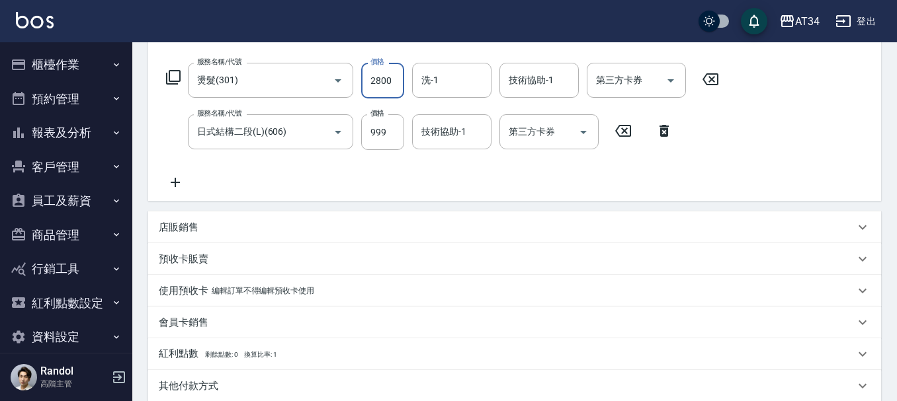
type input "370"
type input "2800"
click at [685, 148] on div "服務名稱/代號 燙髮(301) 服務名稱/代號 價格 2800 價格 洗-1 洗-1 技術協助-1 技術協助-1 第三方卡券 第三方卡券 服務名稱/代號 日式…" at bounding box center [443, 127] width 568 height 128
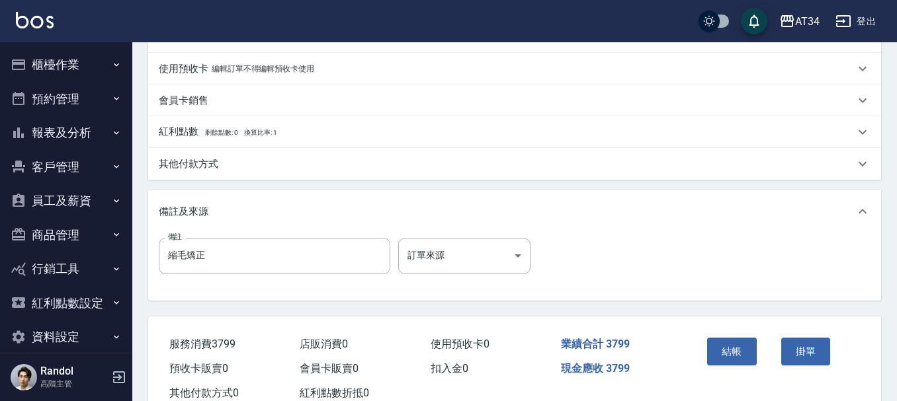
scroll to position [466, 0]
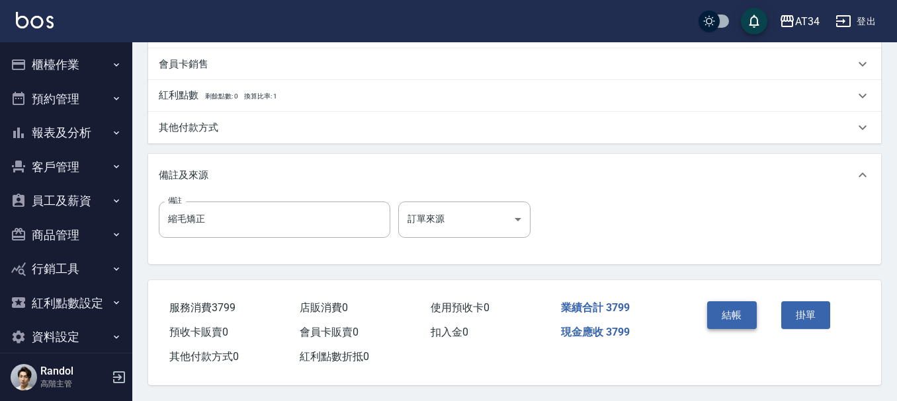
click at [740, 308] on button "結帳" at bounding box center [732, 316] width 50 height 28
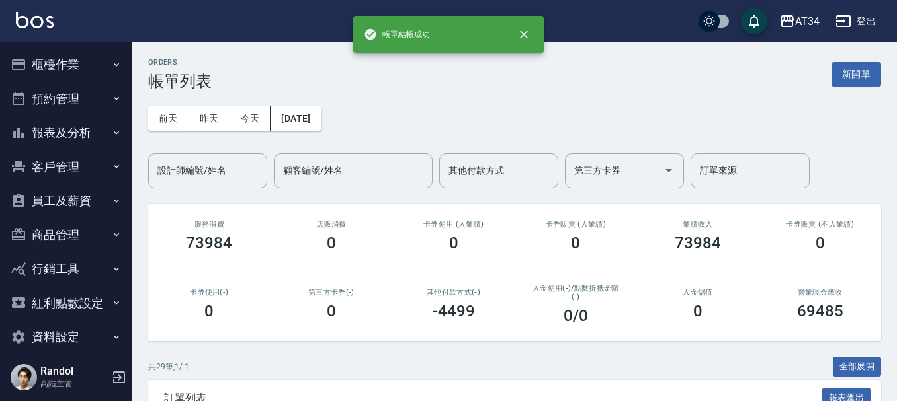
click at [83, 96] on button "預約管理" at bounding box center [66, 99] width 122 height 34
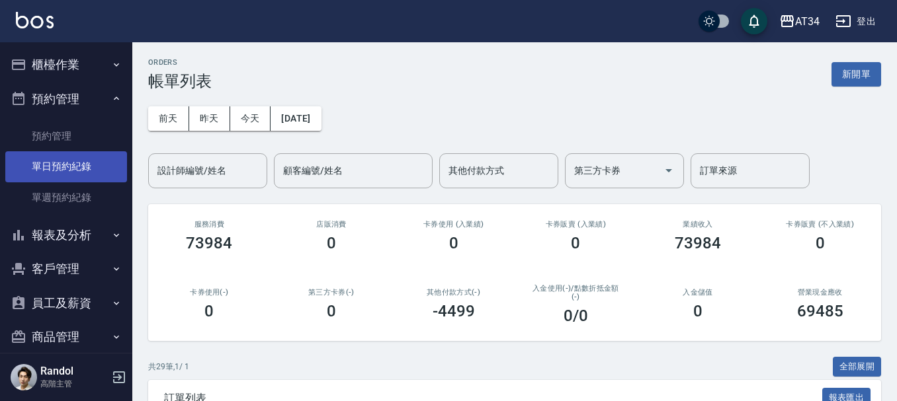
click at [87, 165] on link "單日預約紀錄" at bounding box center [66, 166] width 122 height 30
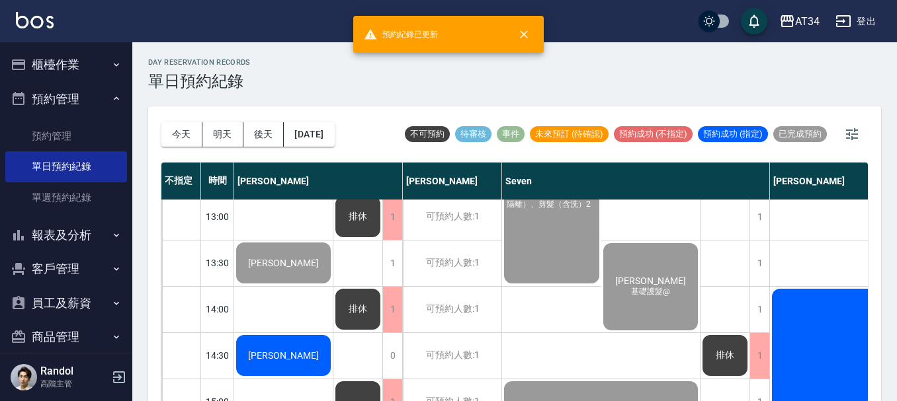
scroll to position [198, 0]
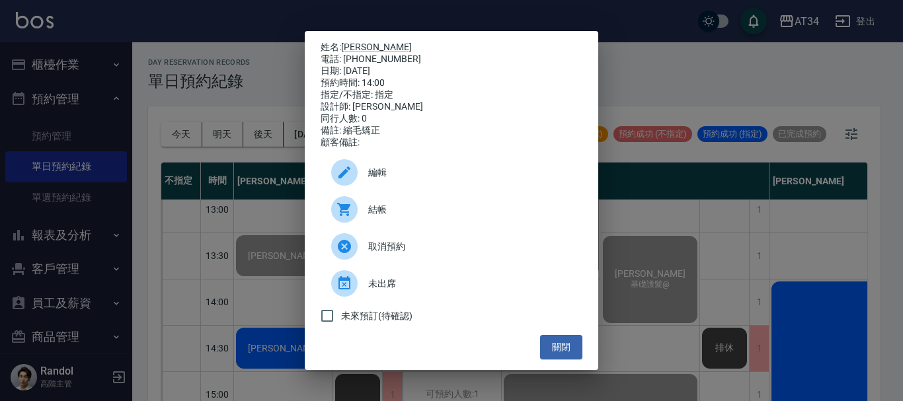
click at [398, 217] on span "結帳" at bounding box center [470, 210] width 204 height 14
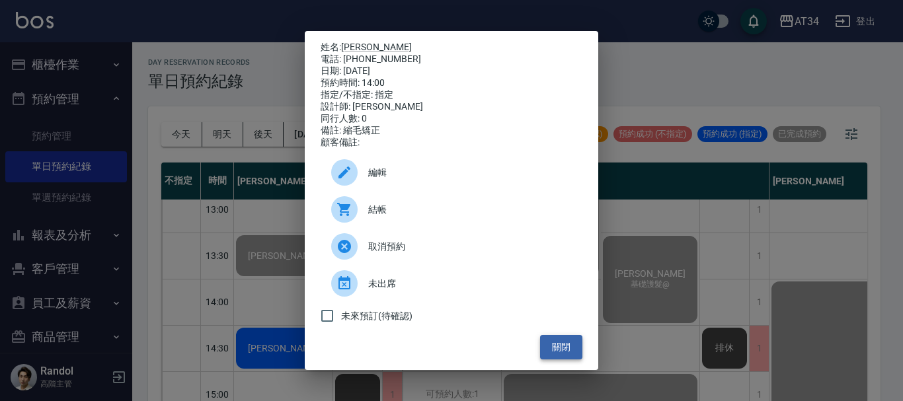
click at [567, 354] on button "關閉" at bounding box center [561, 347] width 42 height 24
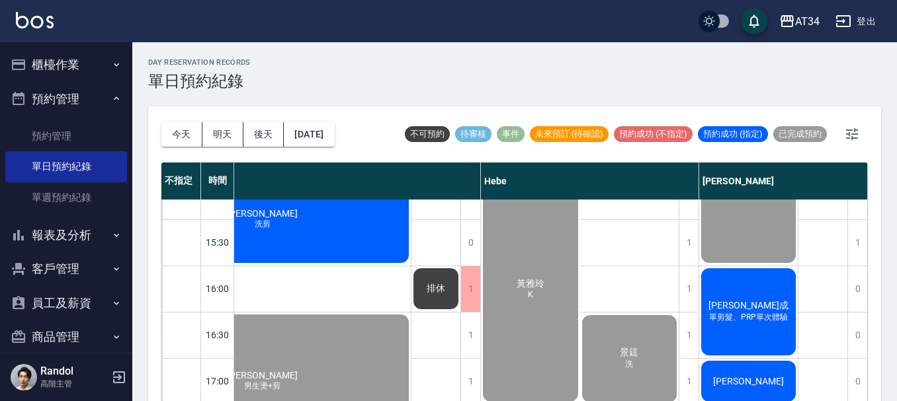
scroll to position [463, 1436]
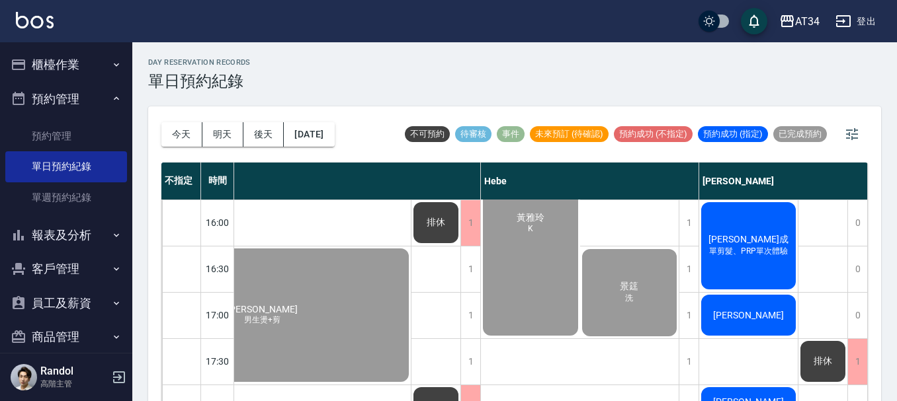
click at [749, 241] on span "[PERSON_NAME]" at bounding box center [748, 240] width 85 height 12
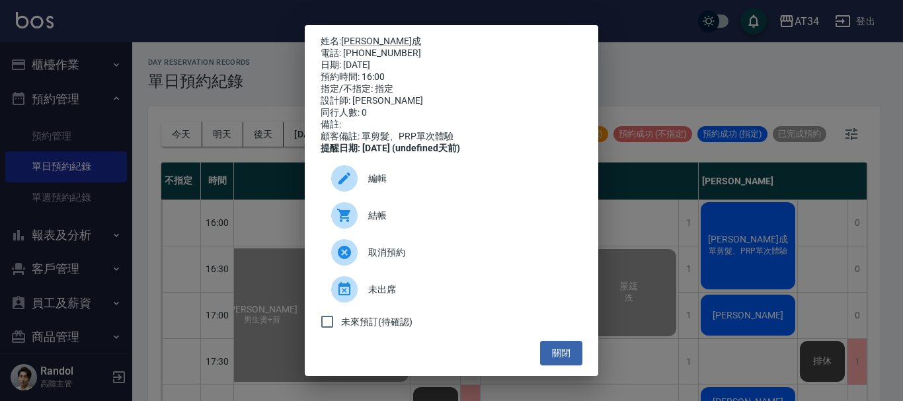
click at [473, 223] on span "結帳" at bounding box center [470, 216] width 204 height 14
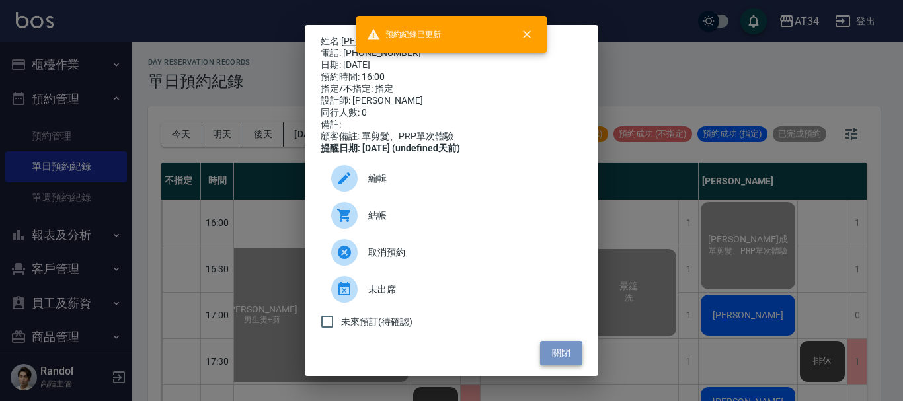
click at [554, 358] on button "關閉" at bounding box center [561, 353] width 42 height 24
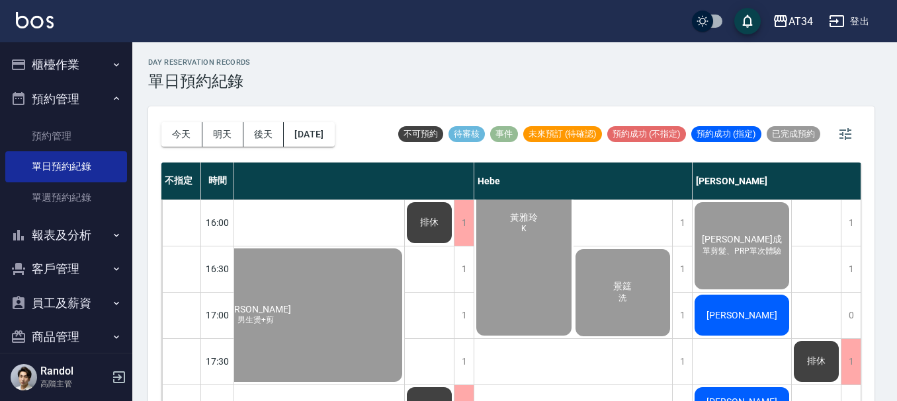
scroll to position [463, 1430]
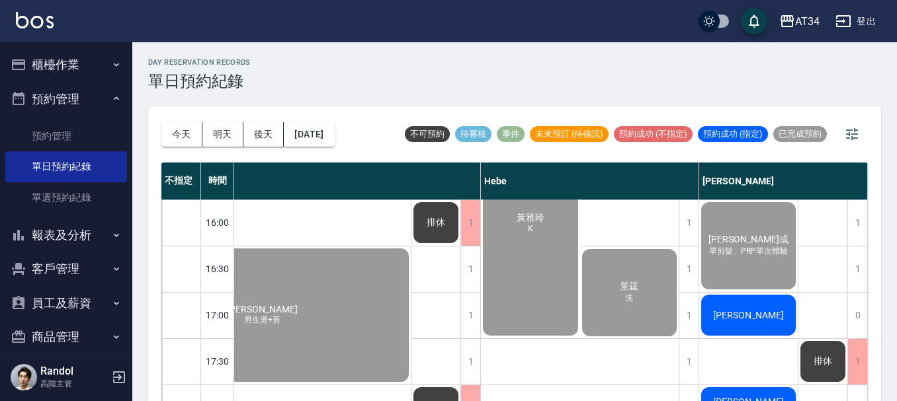
click at [745, 316] on span "[PERSON_NAME]" at bounding box center [748, 315] width 76 height 11
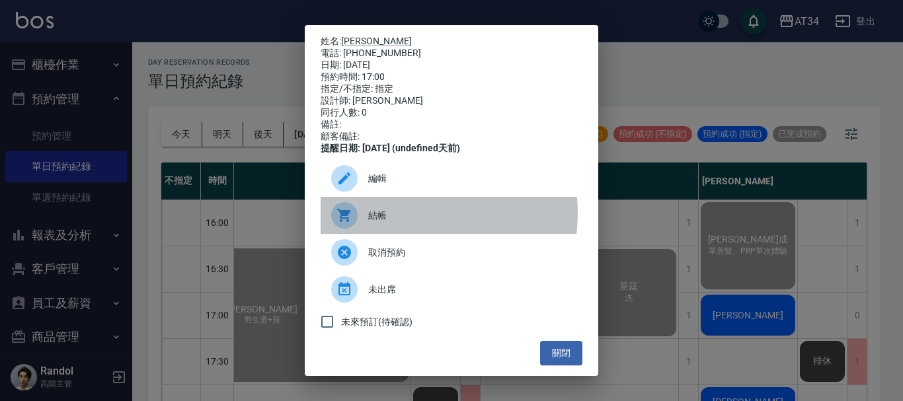
click at [403, 223] on span "結帳" at bounding box center [470, 216] width 204 height 14
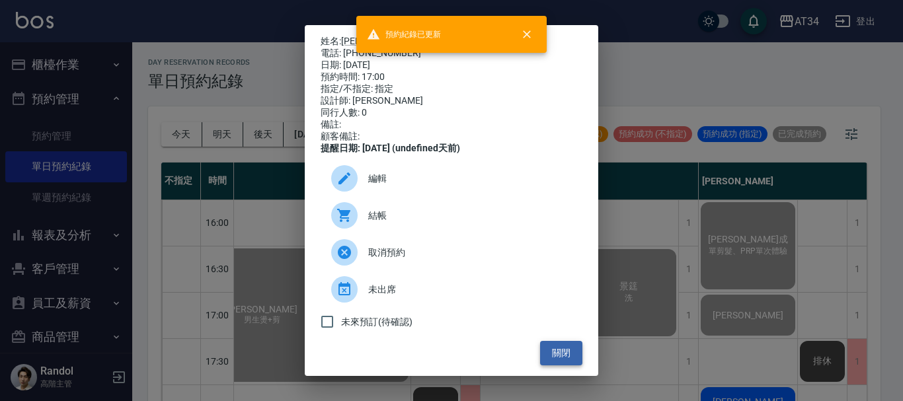
click at [566, 361] on button "關閉" at bounding box center [561, 353] width 42 height 24
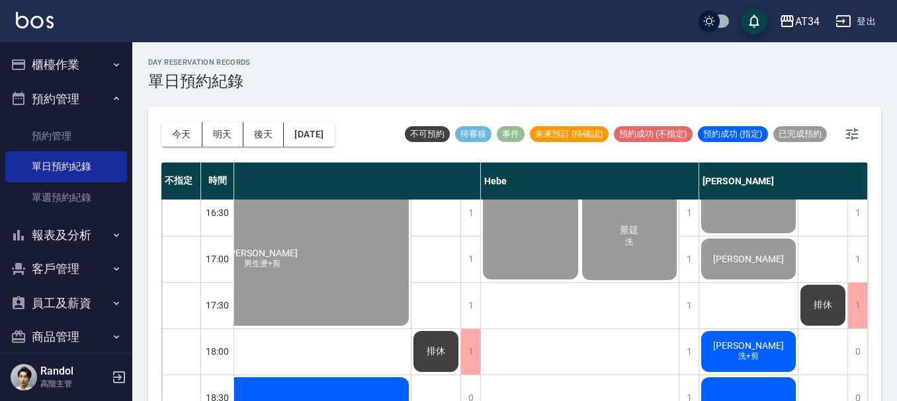
scroll to position [595, 1430]
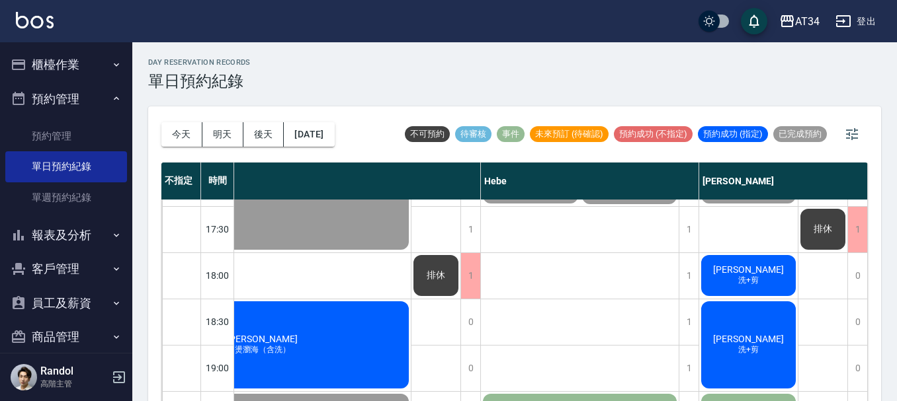
click at [747, 272] on span "[PERSON_NAME]" at bounding box center [748, 269] width 76 height 11
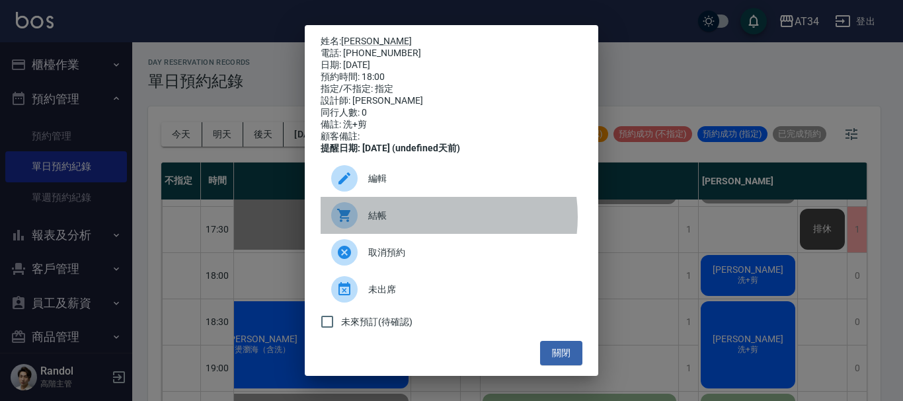
click at [423, 223] on span "結帳" at bounding box center [470, 216] width 204 height 14
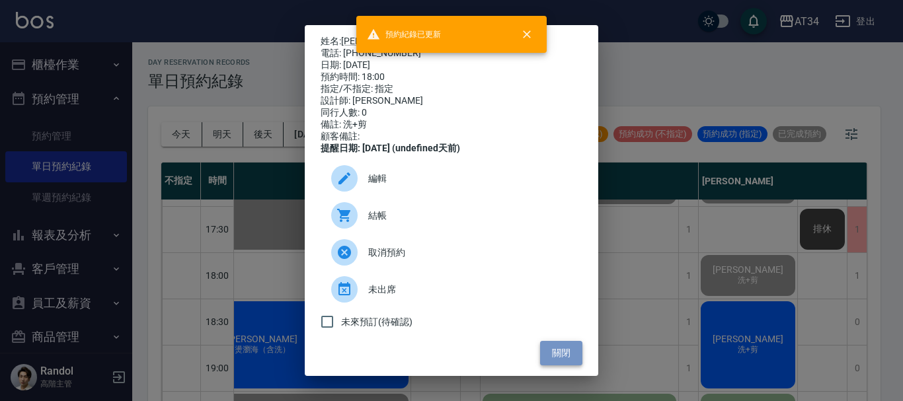
click at [560, 352] on button "關閉" at bounding box center [561, 353] width 42 height 24
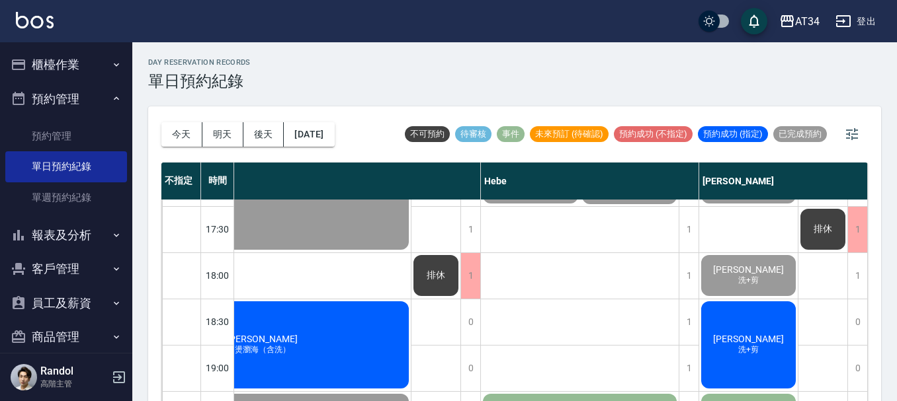
click at [750, 341] on span "[PERSON_NAME]" at bounding box center [748, 339] width 76 height 11
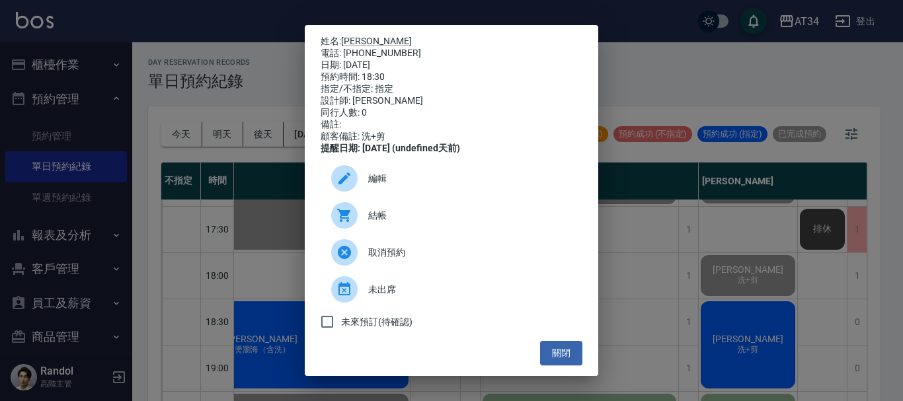
click at [420, 218] on span "結帳" at bounding box center [470, 216] width 204 height 14
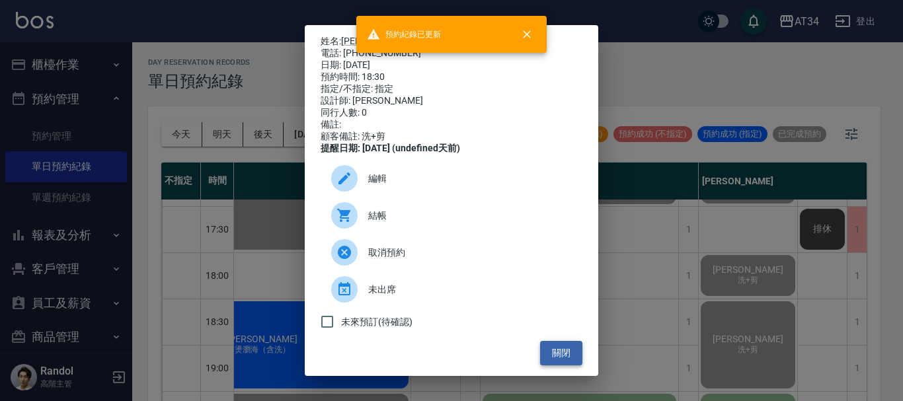
click at [549, 364] on button "關閉" at bounding box center [561, 353] width 42 height 24
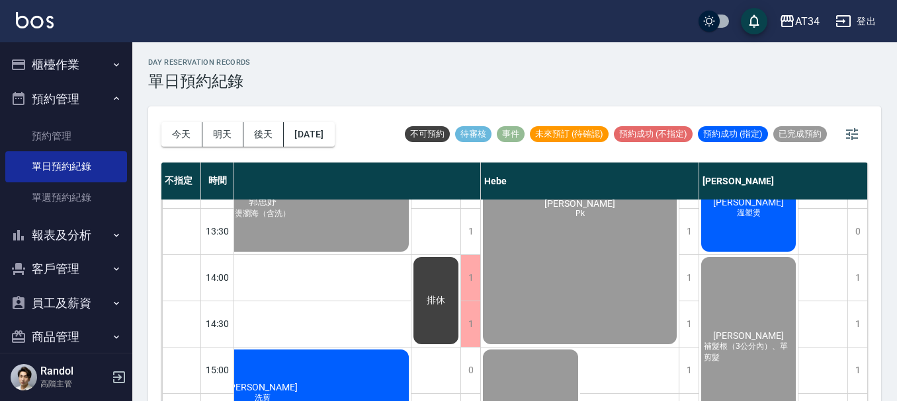
scroll to position [66, 1430]
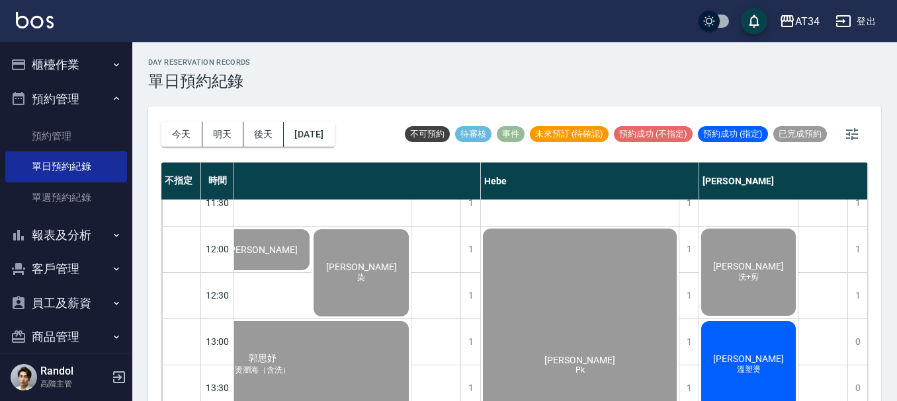
click at [754, 356] on span "[PERSON_NAME]" at bounding box center [748, 359] width 76 height 11
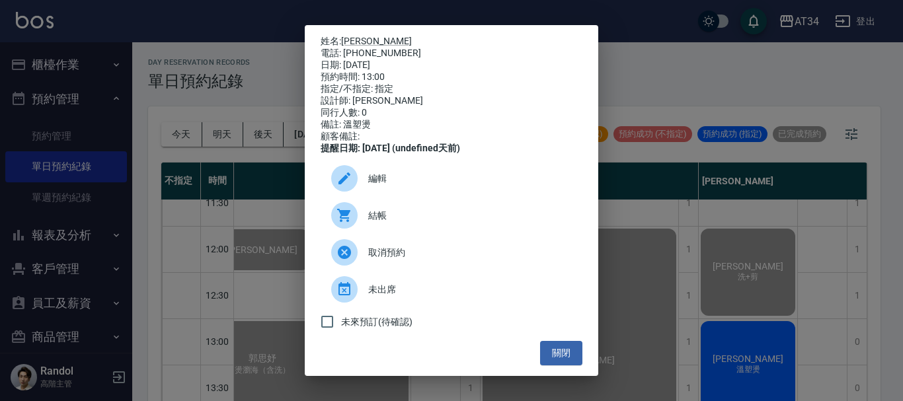
click at [404, 222] on span "結帳" at bounding box center [470, 216] width 204 height 14
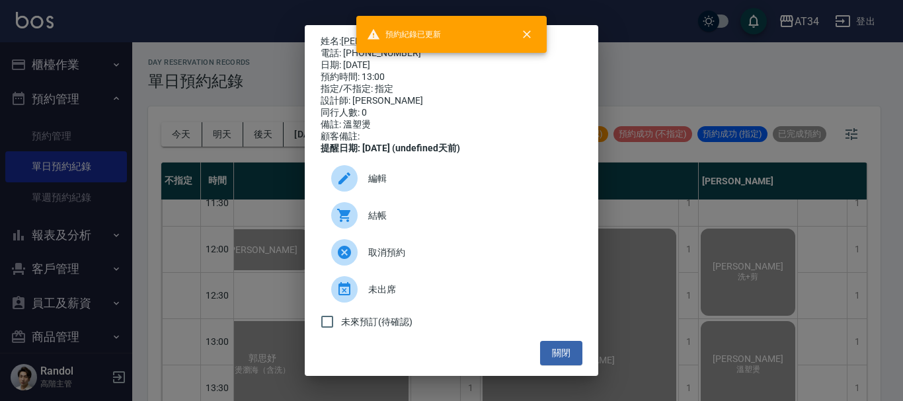
click at [578, 348] on div "姓名: 張慧甄 電話: 0931253799 日期: 2025/09/06 預約時間: 13:00 指定/不指定: 指定 設計師: Emma 同行人數: 0 …" at bounding box center [452, 200] width 294 height 351
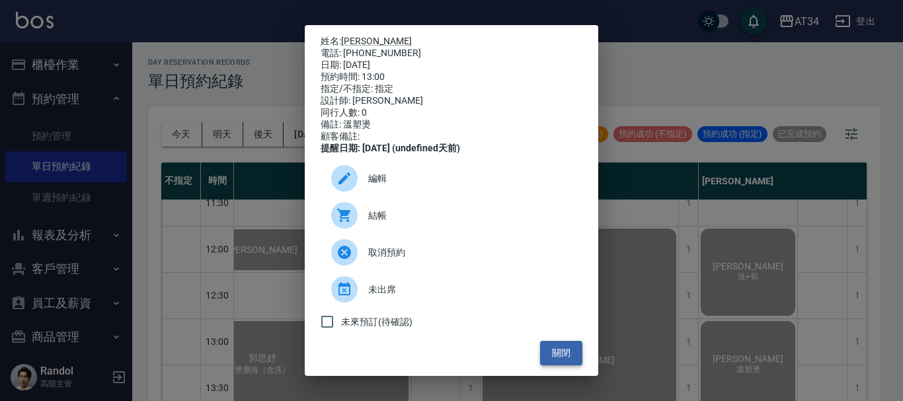
click at [567, 363] on button "關閉" at bounding box center [561, 353] width 42 height 24
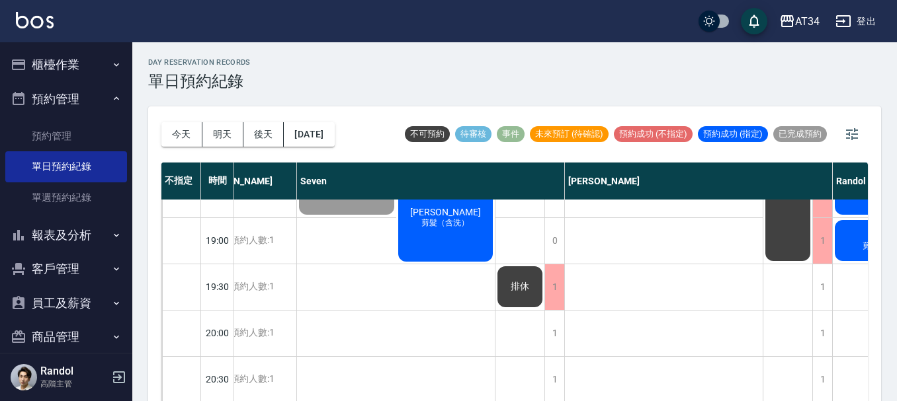
scroll to position [727, 205]
click at [432, 226] on div "簡秉州 剪髮（含洗）" at bounding box center [445, 218] width 99 height 91
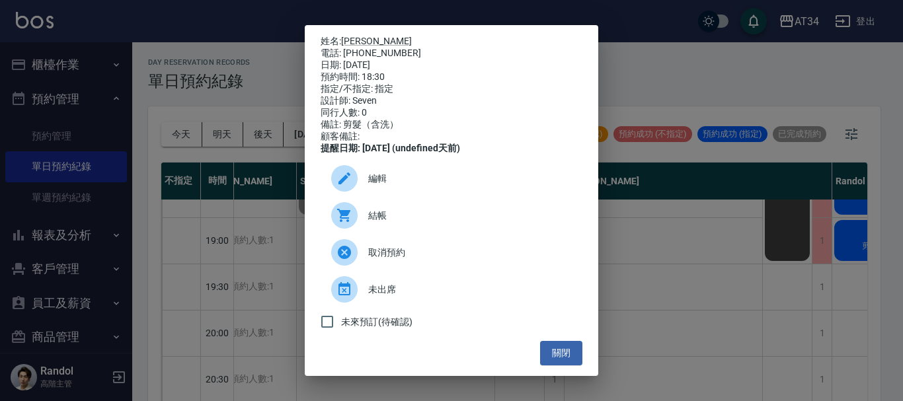
click at [378, 223] on span "結帳" at bounding box center [470, 216] width 204 height 14
click at [554, 362] on button "關閉" at bounding box center [561, 353] width 42 height 24
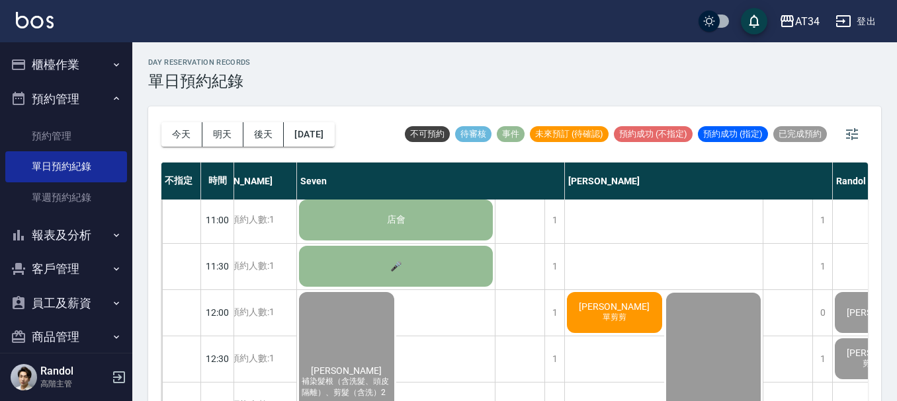
scroll to position [0, 205]
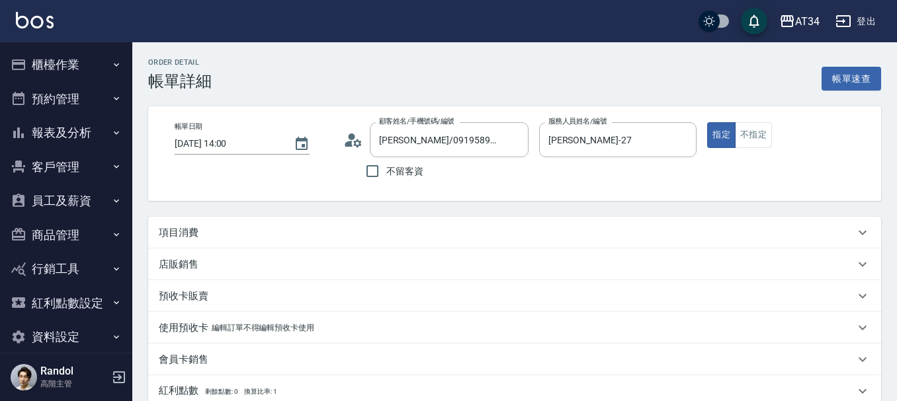
click at [355, 141] on icon at bounding box center [357, 143] width 8 height 8
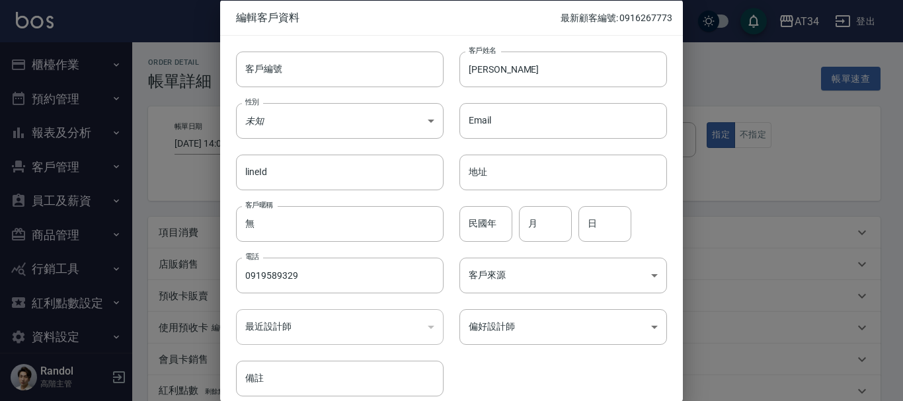
click at [510, 236] on div "民國年 民國年 月 月 日 日" at bounding box center [555, 216] width 223 height 52
click at [501, 233] on input "民國年" at bounding box center [486, 224] width 53 height 36
type input "70"
type input "09"
type input "24"
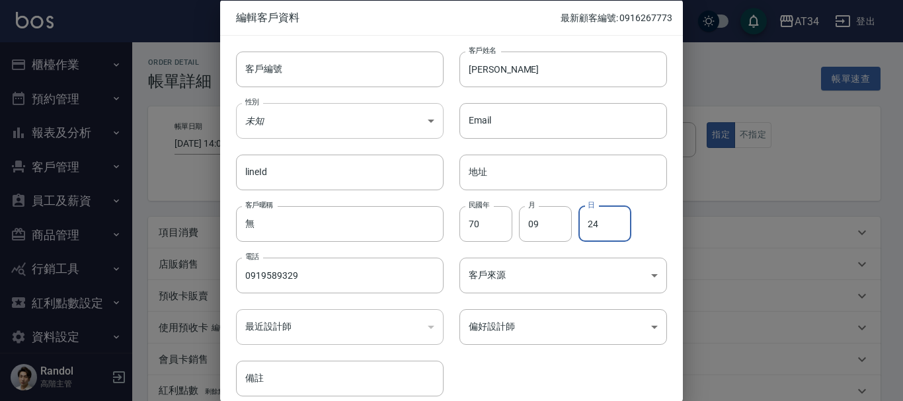
click at [325, 128] on body "AT34 登出 櫃檯作業 打帳單 帳單列表 掛單列表 座位開單 營業儀表板 現金收支登錄 高階收支登錄 材料自購登錄 每日結帳 排班表 現場電腦打卡 掃碼打卡…" at bounding box center [451, 332] width 903 height 665
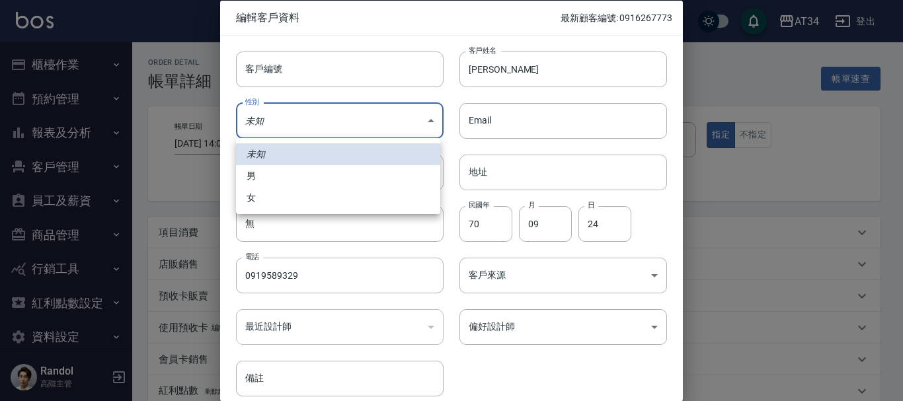
click at [298, 200] on li "女" at bounding box center [338, 198] width 204 height 22
type input "[DEMOGRAPHIC_DATA]"
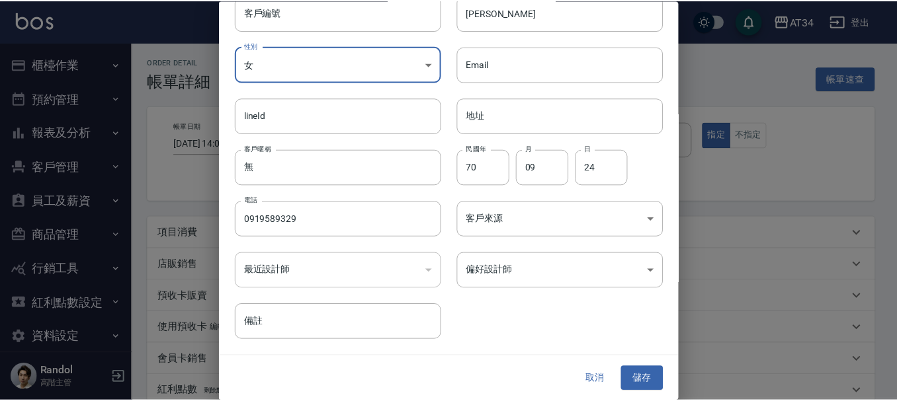
scroll to position [57, 0]
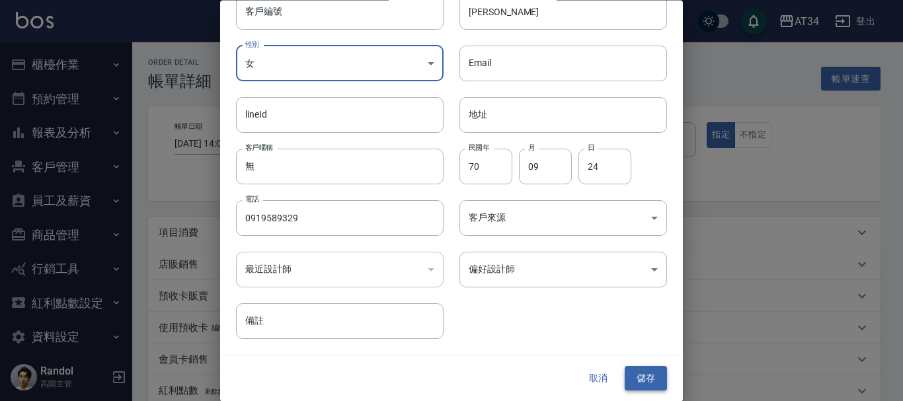
click at [643, 381] on button "儲存" at bounding box center [646, 379] width 42 height 24
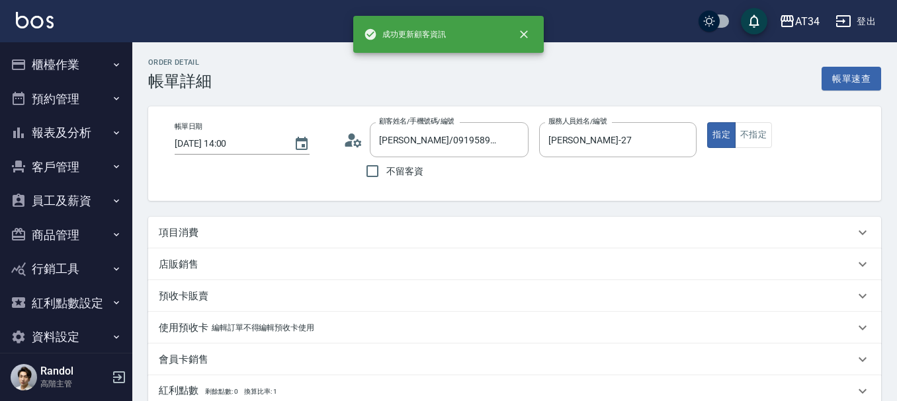
type input "[PERSON_NAME]/0919589329/"
click at [487, 237] on div "項目消費" at bounding box center [507, 233] width 696 height 14
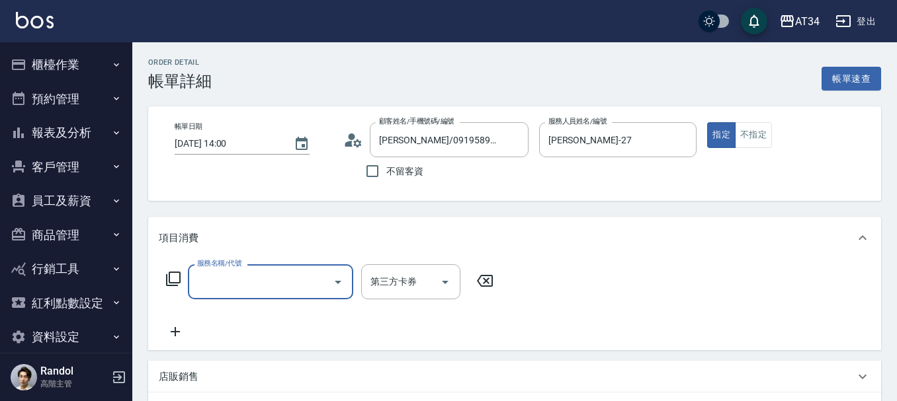
scroll to position [0, 0]
click at [328, 276] on div at bounding box center [337, 281] width 20 height 35
click at [232, 290] on input "服務名稱/代號" at bounding box center [261, 281] width 134 height 23
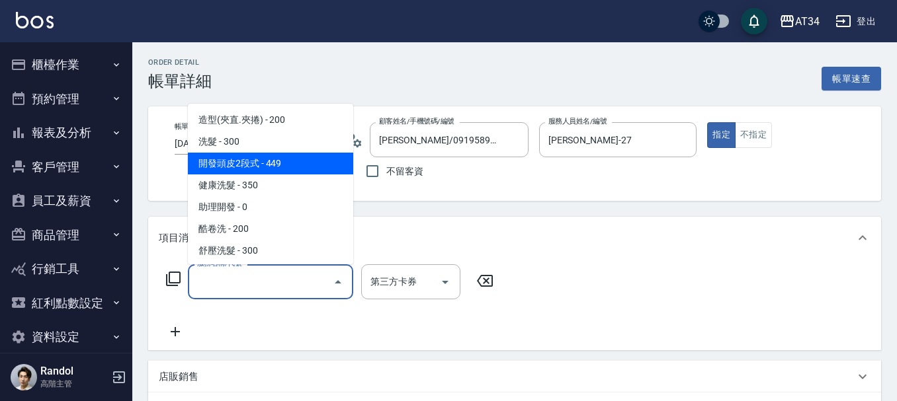
scroll to position [132, 0]
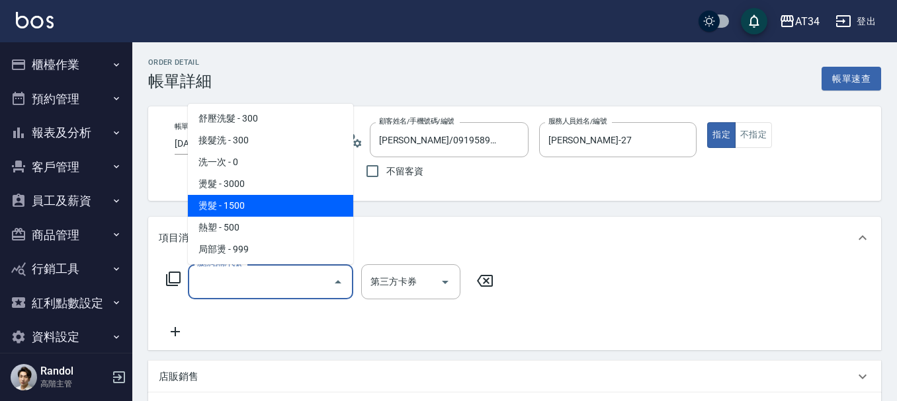
click at [254, 199] on span "燙髮 - 1500" at bounding box center [270, 206] width 165 height 22
type input "燙髮(301)"
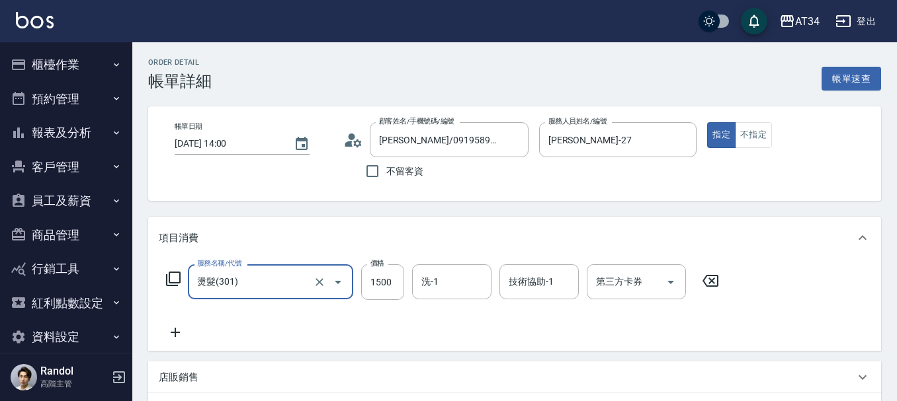
click at [178, 326] on icon at bounding box center [175, 333] width 33 height 16
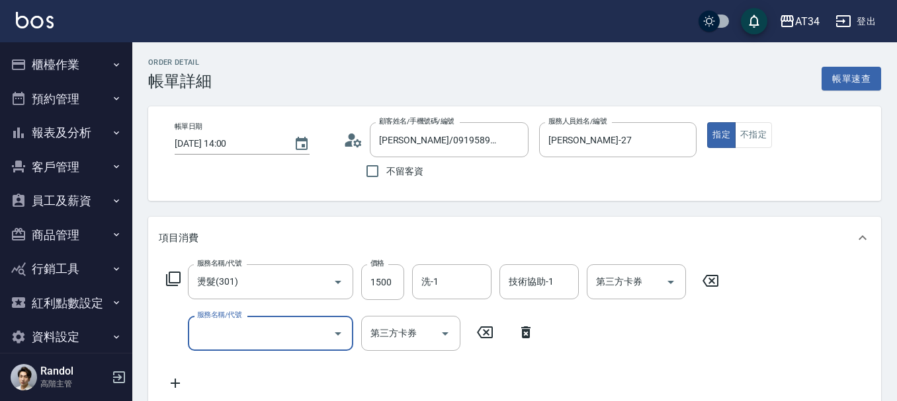
click at [264, 328] on input "服務名稱/代號" at bounding box center [261, 333] width 134 height 23
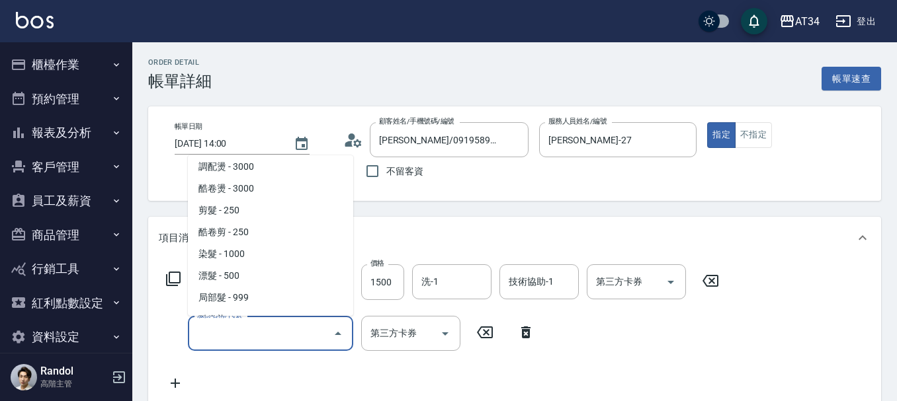
scroll to position [331, 0]
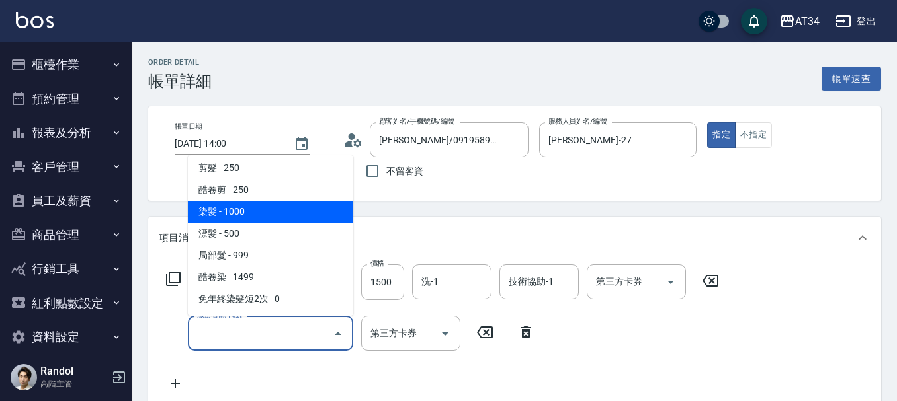
click at [261, 214] on span "染髮 - 1000" at bounding box center [270, 212] width 165 height 22
type input "250"
type input "染髮(501)"
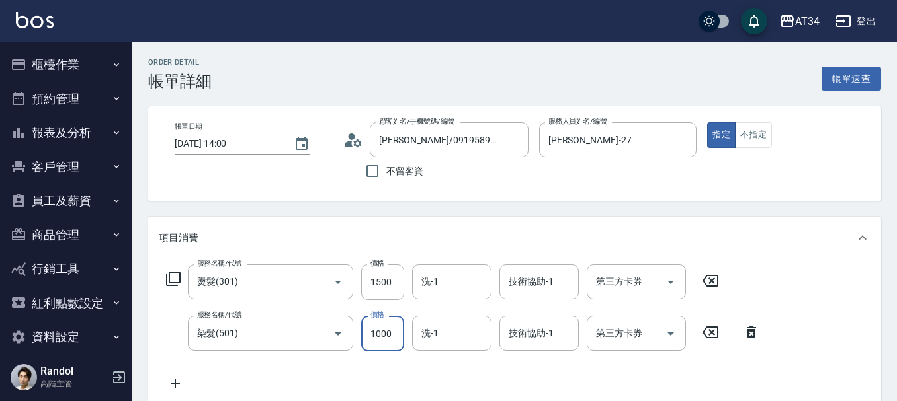
drag, startPoint x: 366, startPoint y: 328, endPoint x: 355, endPoint y: 328, distance: 11.2
click at [366, 328] on input "1000" at bounding box center [382, 334] width 43 height 36
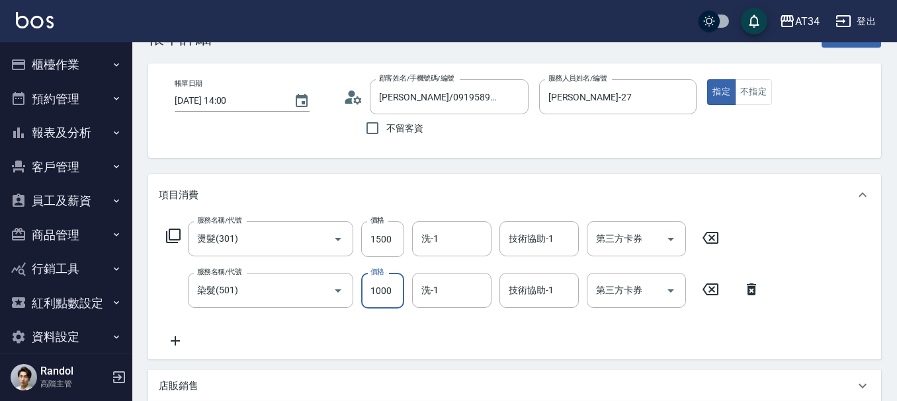
scroll to position [66, 0]
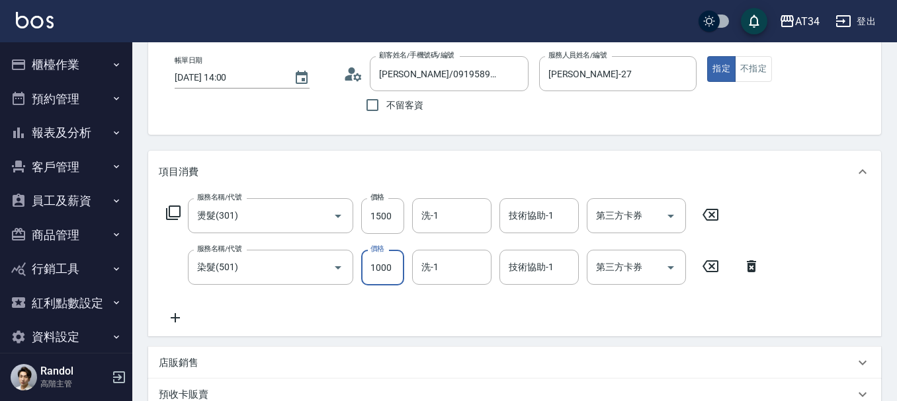
type input "150"
type input "15"
type input "160"
type input "150"
type input "300"
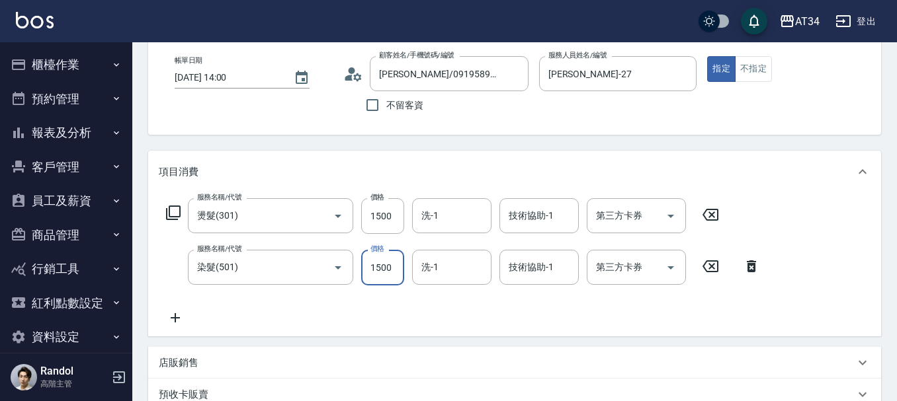
type input "1500"
click at [180, 316] on icon at bounding box center [175, 318] width 33 height 16
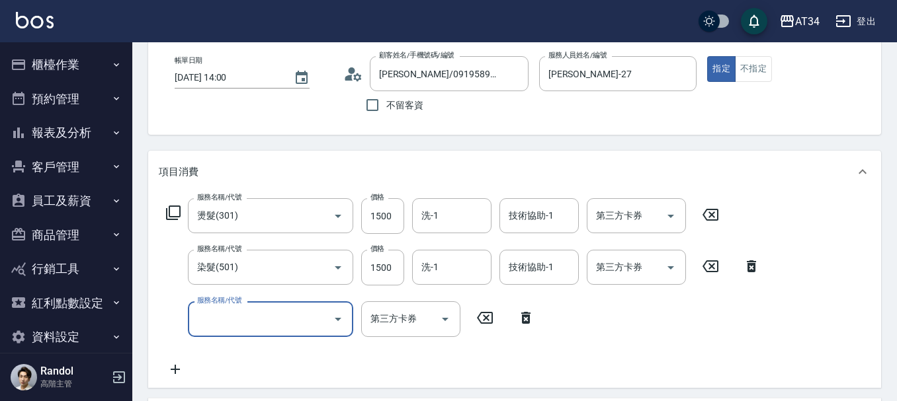
click at [242, 319] on input "服務名稱/代號" at bounding box center [261, 318] width 134 height 23
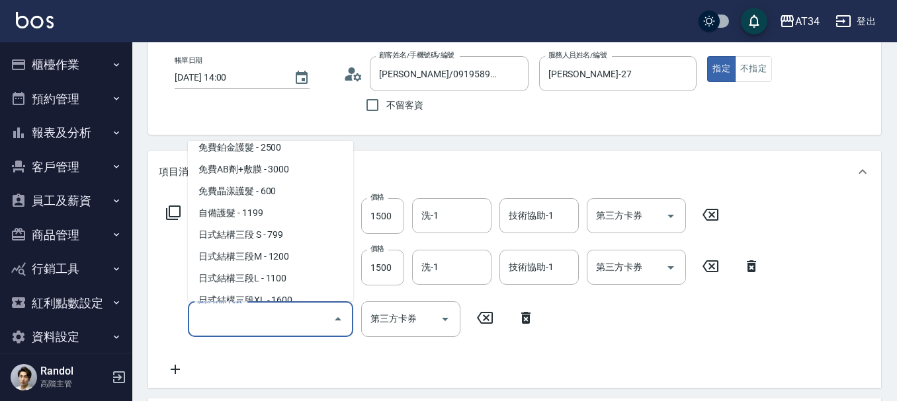
scroll to position [1058, 0]
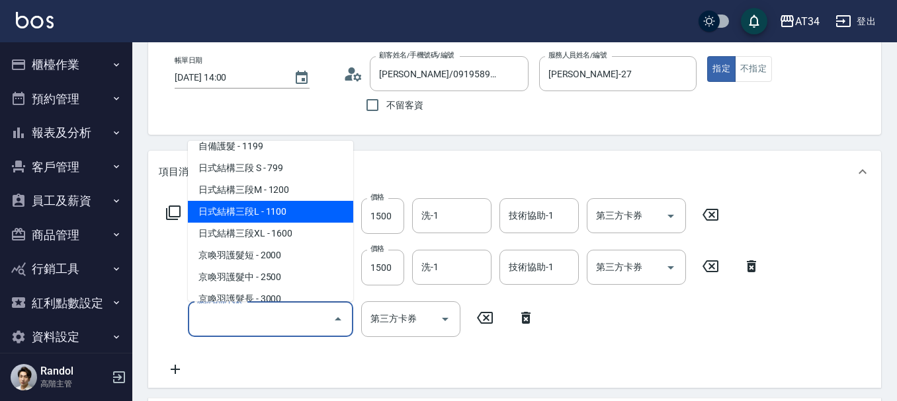
click at [276, 212] on span "日式結構三段L - 1100" at bounding box center [270, 212] width 165 height 22
type input "410"
type input "日式結構三段L(627)"
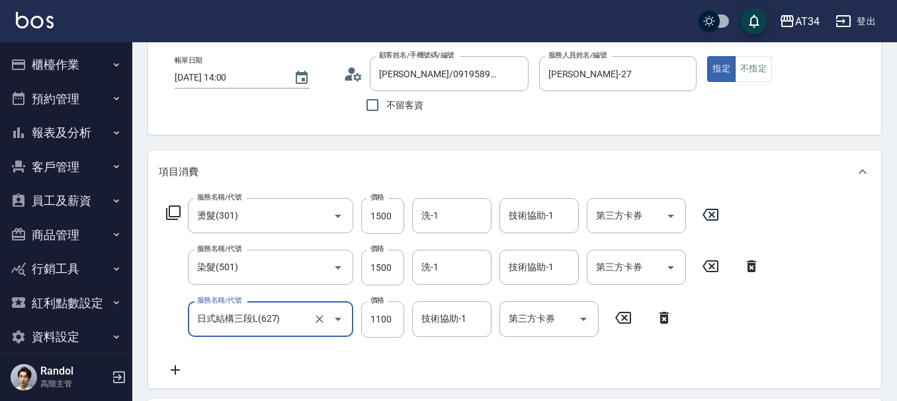
click at [578, 358] on div "服務名稱/代號 燙髮(301) 服務名稱/代號 價格 1500 價格 洗-1 洗-1 技術協助-1 技術協助-1 第三方卡券 第三方卡券 服務名稱/代號 染髮…" at bounding box center [463, 287] width 609 height 179
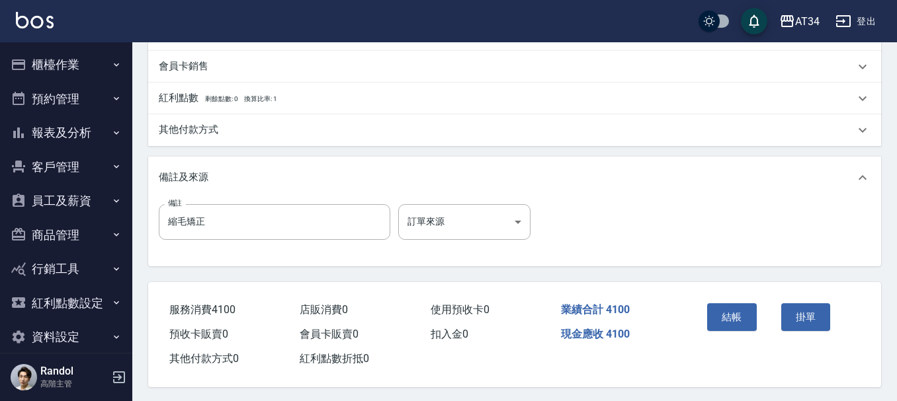
scroll to position [518, 0]
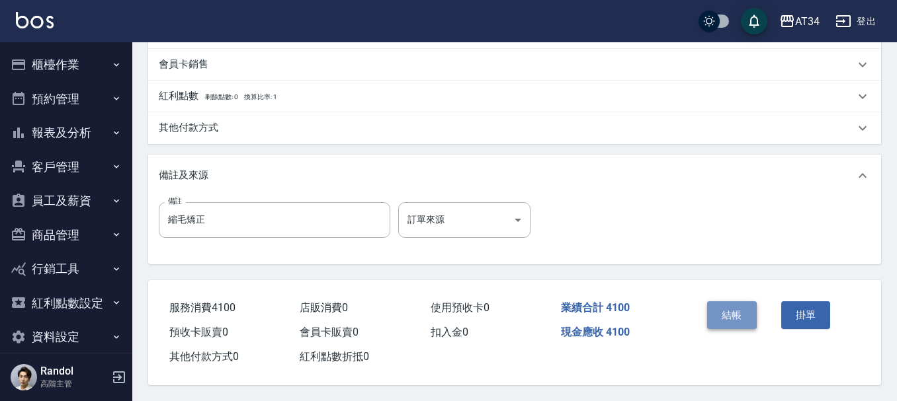
click at [740, 308] on button "結帳" at bounding box center [732, 316] width 50 height 28
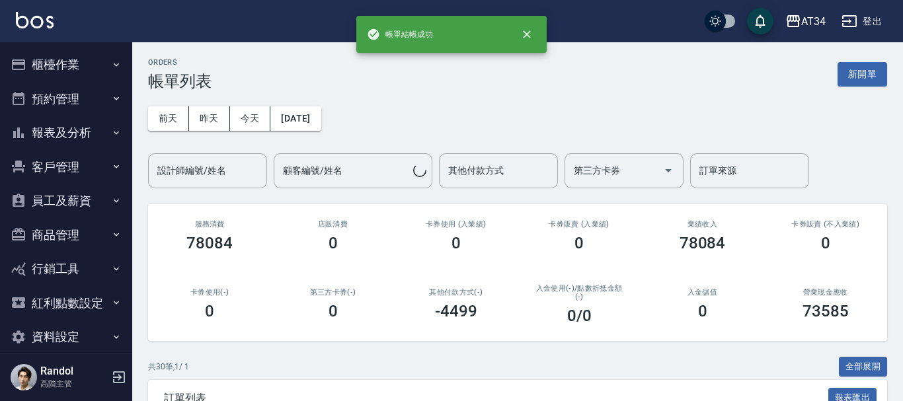
click at [73, 69] on button "櫃檯作業" at bounding box center [66, 65] width 122 height 34
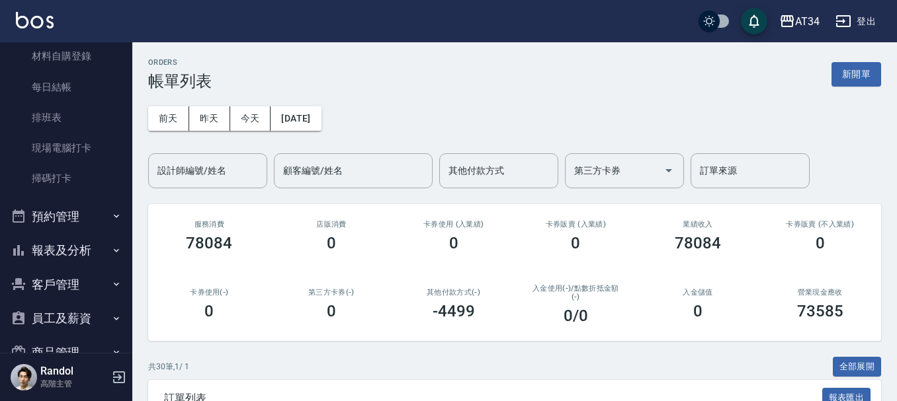
scroll to position [264, 0]
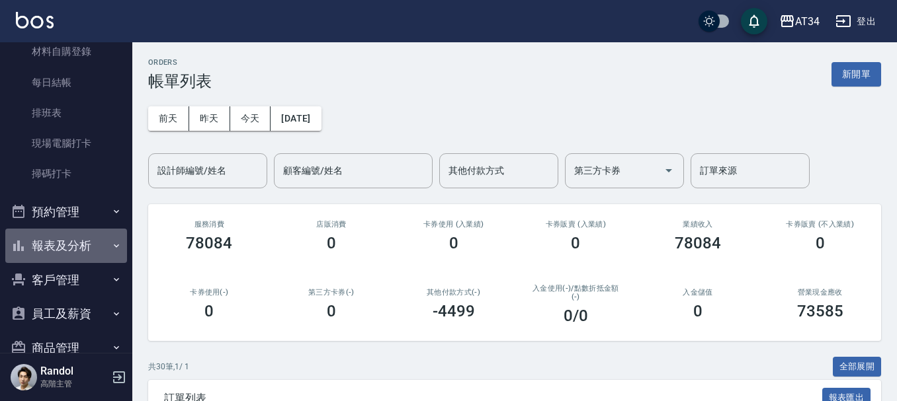
click at [77, 251] on button "報表及分析" at bounding box center [66, 246] width 122 height 34
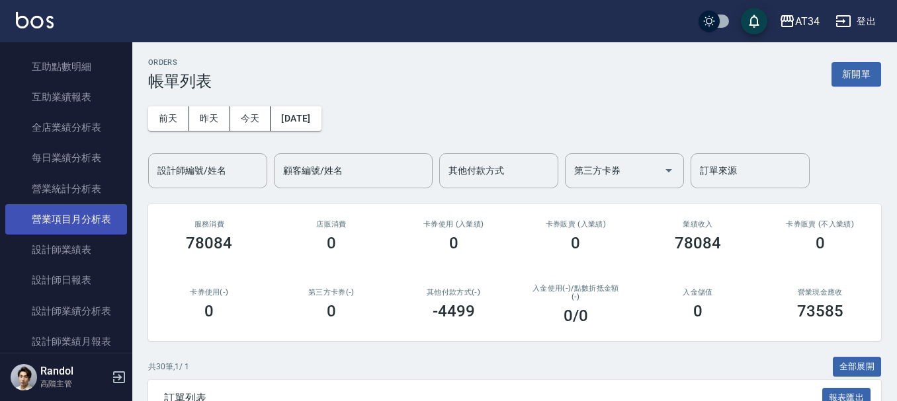
scroll to position [727, 0]
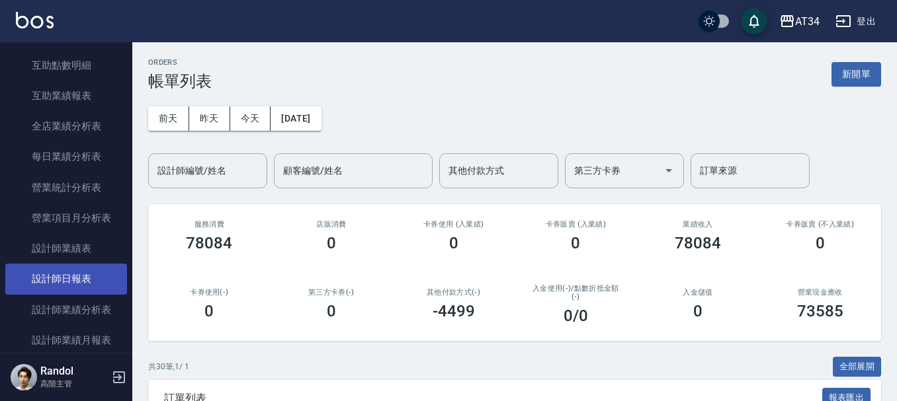
click at [63, 284] on link "設計師日報表" at bounding box center [66, 279] width 122 height 30
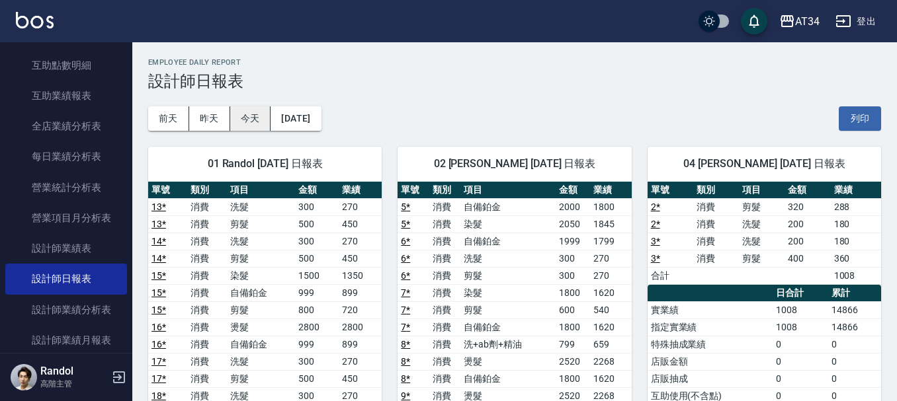
click at [241, 122] on button "今天" at bounding box center [250, 118] width 41 height 24
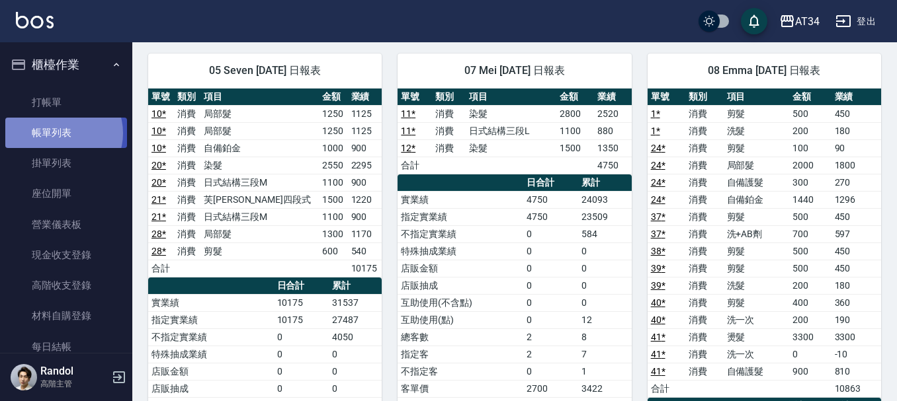
click at [63, 134] on link "帳單列表" at bounding box center [66, 133] width 122 height 30
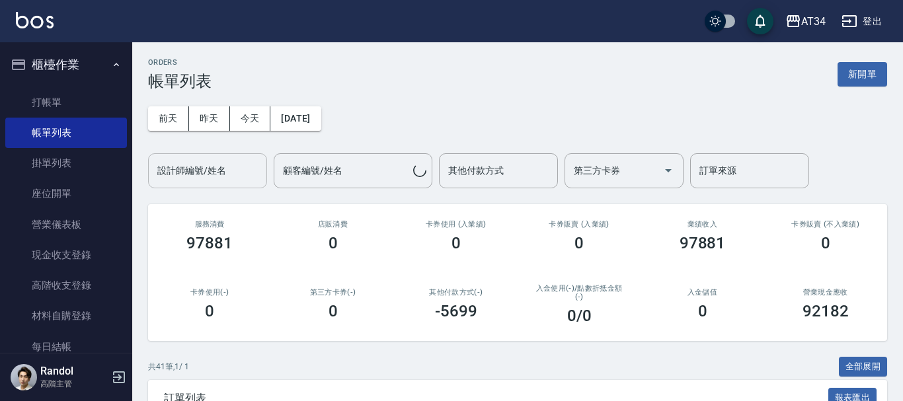
click at [190, 170] on div "設計師編號/姓名 設計師編號/姓名" at bounding box center [207, 170] width 119 height 35
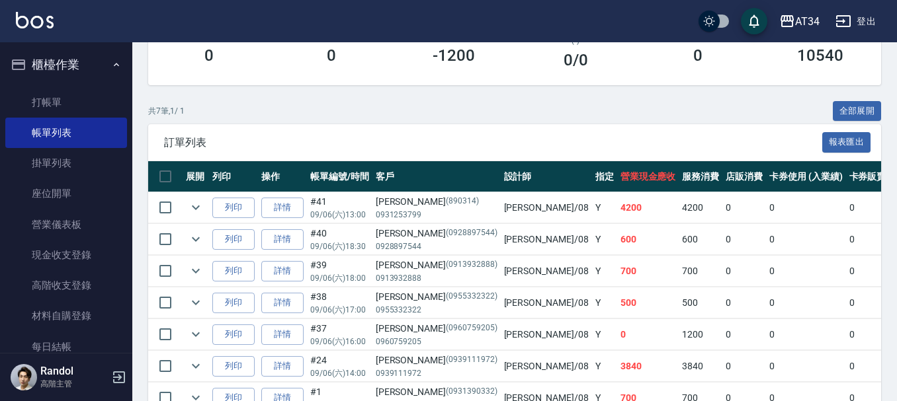
scroll to position [331, 0]
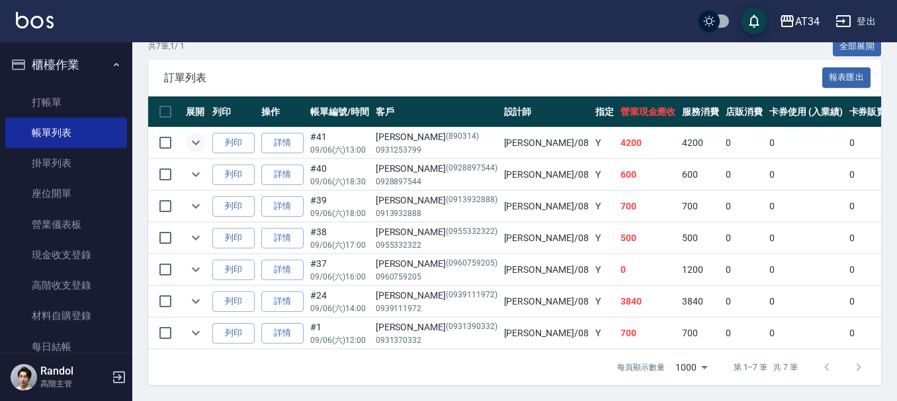
type input "Emma-08"
click at [200, 135] on icon "expand row" at bounding box center [196, 143] width 16 height 16
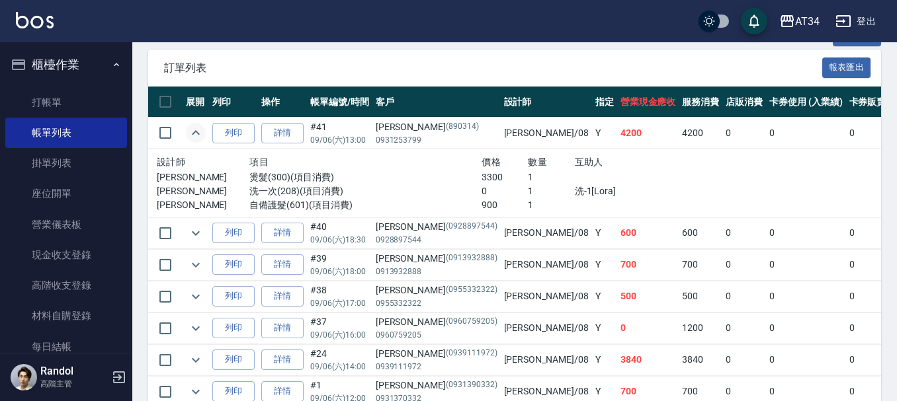
click at [200, 134] on icon "expand row" at bounding box center [196, 133] width 16 height 16
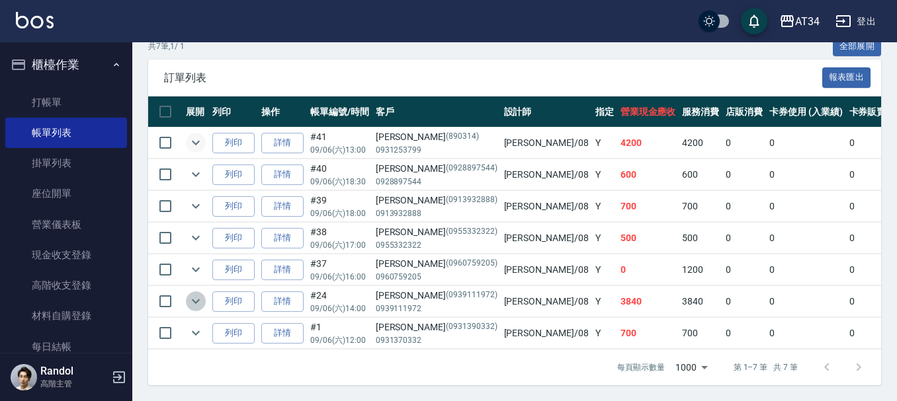
click at [200, 294] on icon "expand row" at bounding box center [196, 302] width 16 height 16
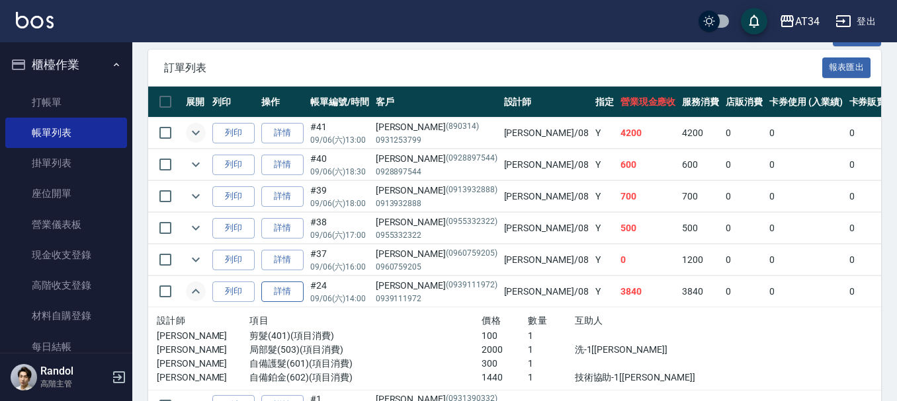
click at [299, 299] on link "詳情" at bounding box center [282, 292] width 42 height 20
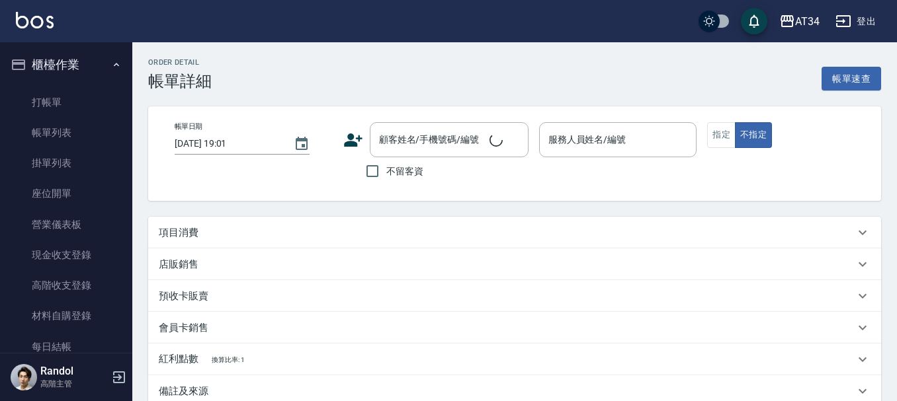
type input "2025/09/06 14:00"
type input "Emma-08"
type input "380"
type input "補髮根（3公分內）、單剪髮"
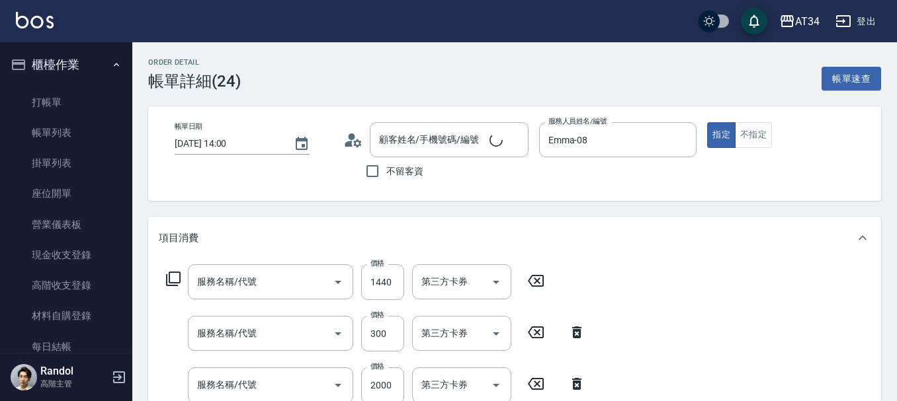
type input "李佩華/0939111972/0939111972"
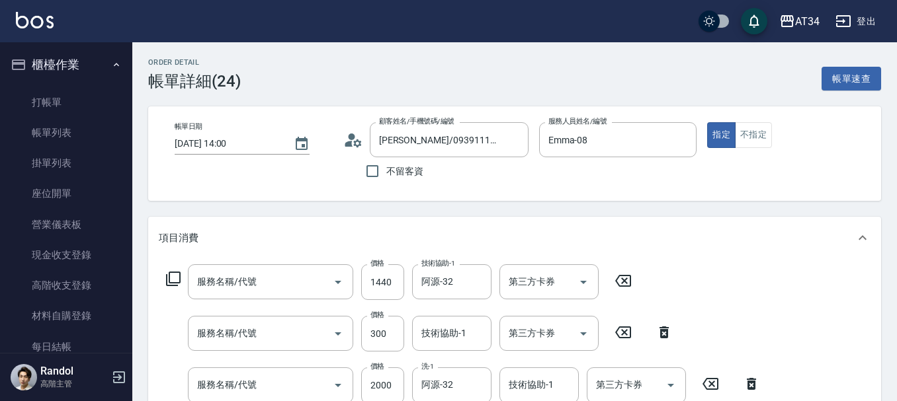
type input "自備鉑金(602)"
type input "自備護髮(601)"
type input "局部髮(503)"
type input "剪髮(401)"
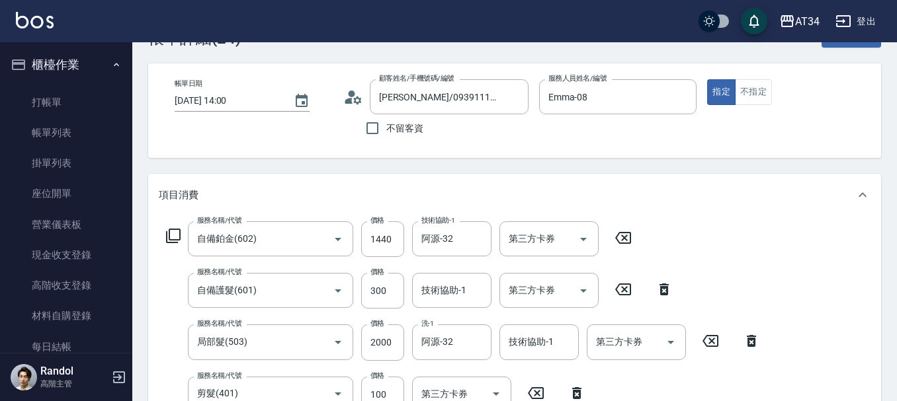
scroll to position [66, 0]
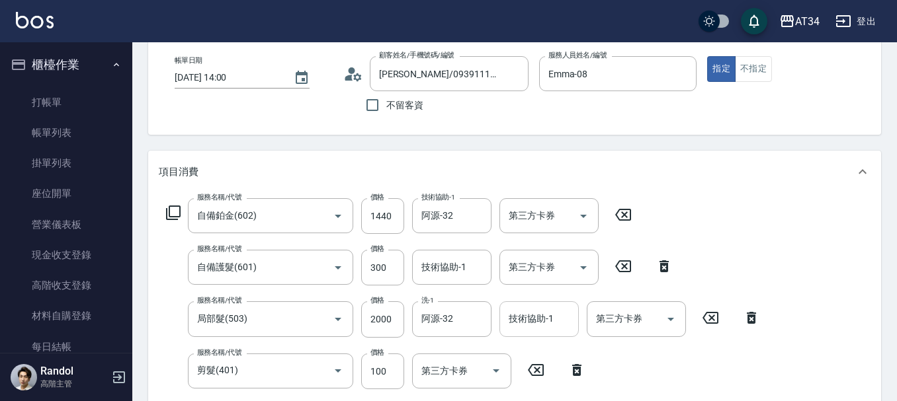
click at [525, 321] on input "技術協助-1" at bounding box center [538, 318] width 67 height 23
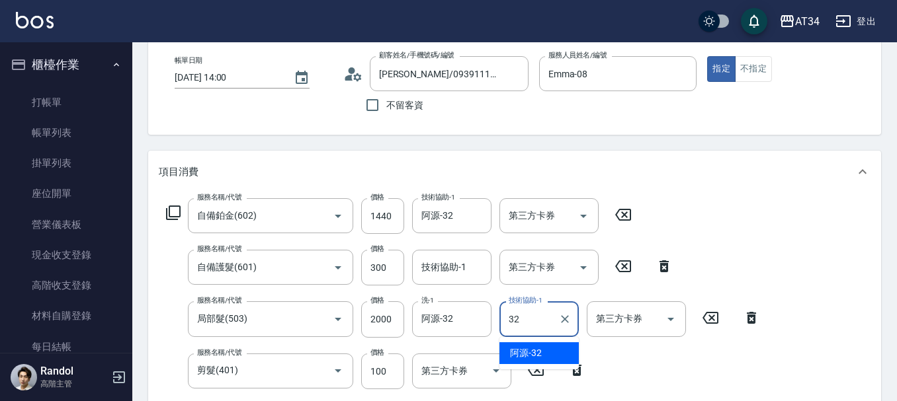
type input "阿源-32"
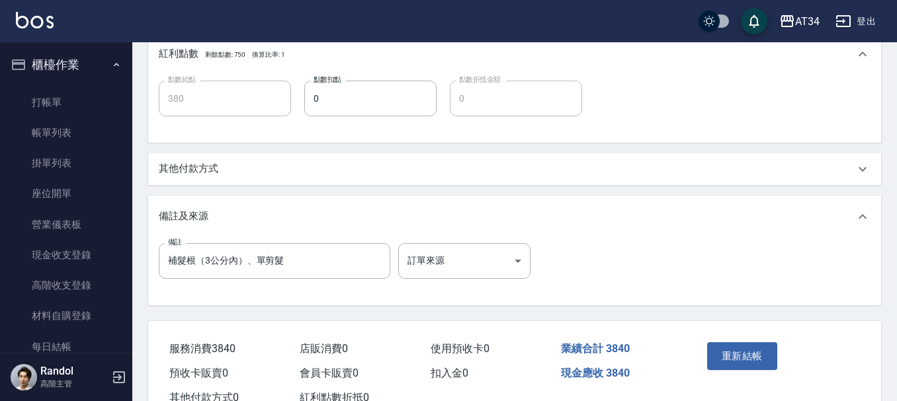
scroll to position [661, 0]
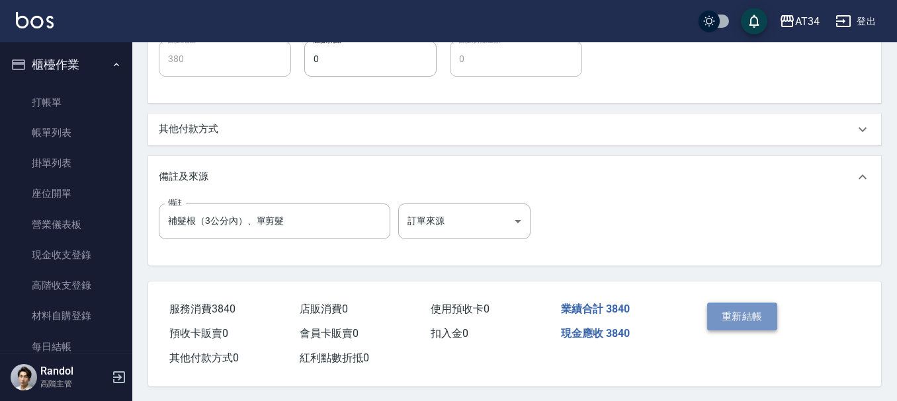
click at [760, 322] on button "重新結帳" at bounding box center [742, 317] width 70 height 28
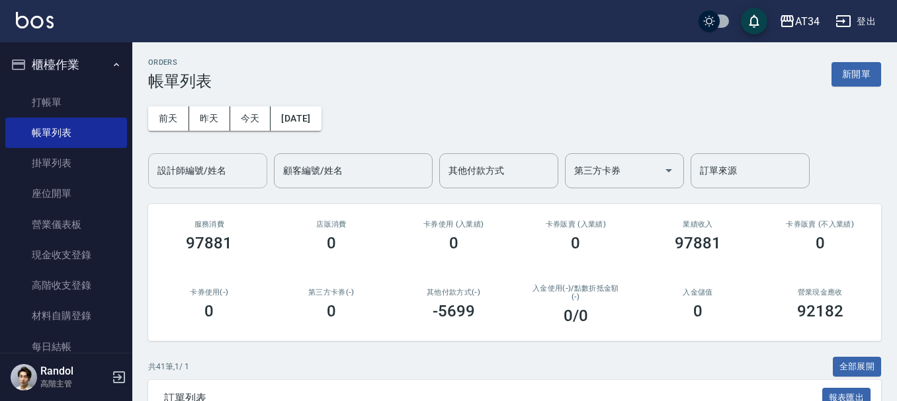
click at [210, 165] on div "設計師編號/姓名 設計師編號/姓名" at bounding box center [207, 170] width 119 height 35
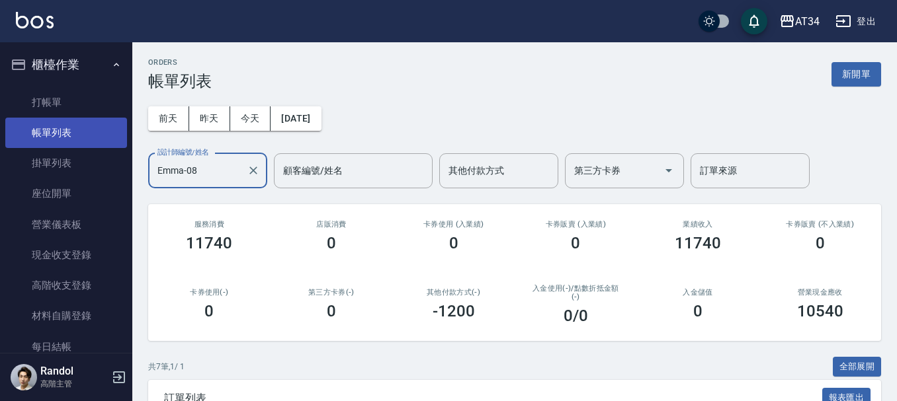
type input "Emma-08"
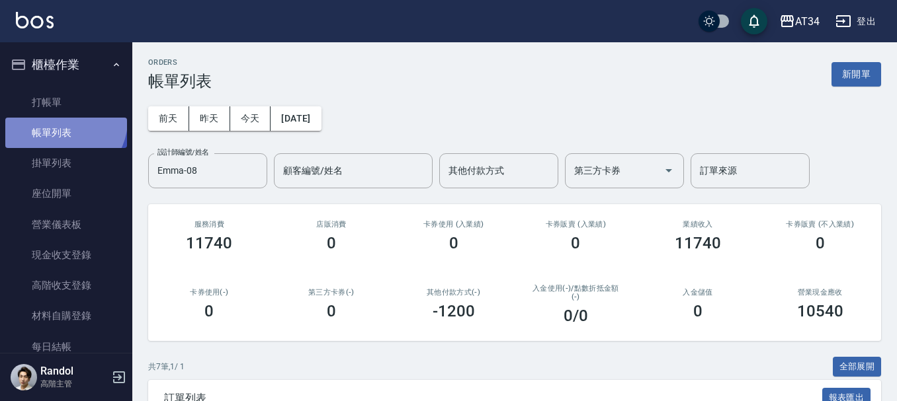
click at [63, 121] on link "帳單列表" at bounding box center [66, 133] width 122 height 30
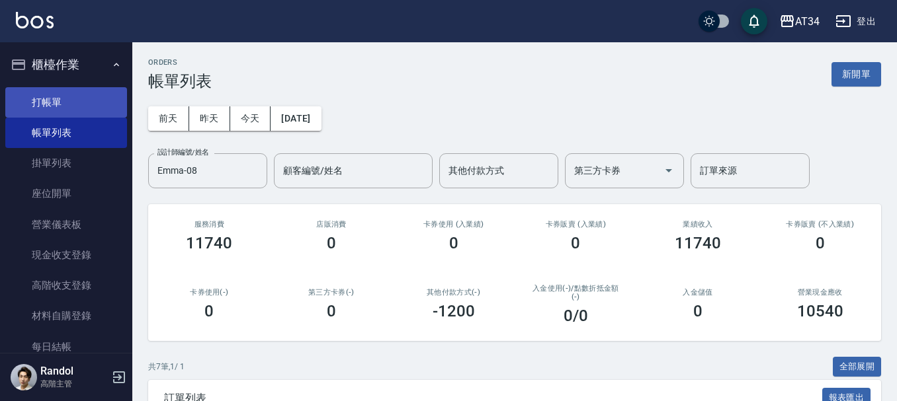
click at [63, 100] on link "打帳單" at bounding box center [66, 102] width 122 height 30
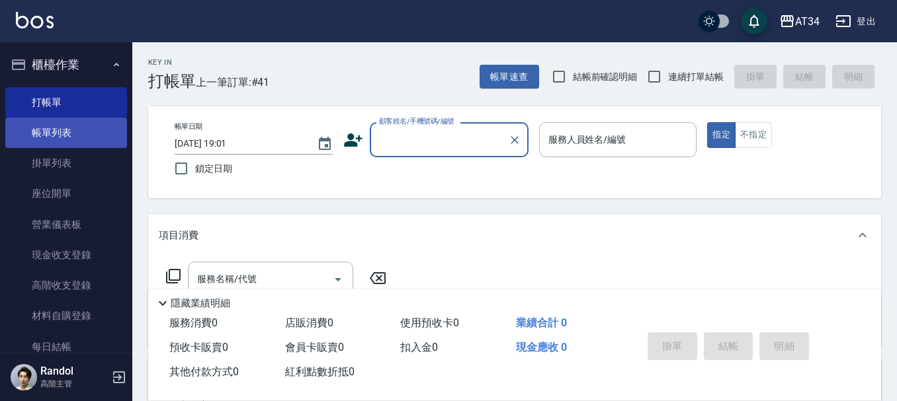
click at [46, 143] on link "帳單列表" at bounding box center [66, 133] width 122 height 30
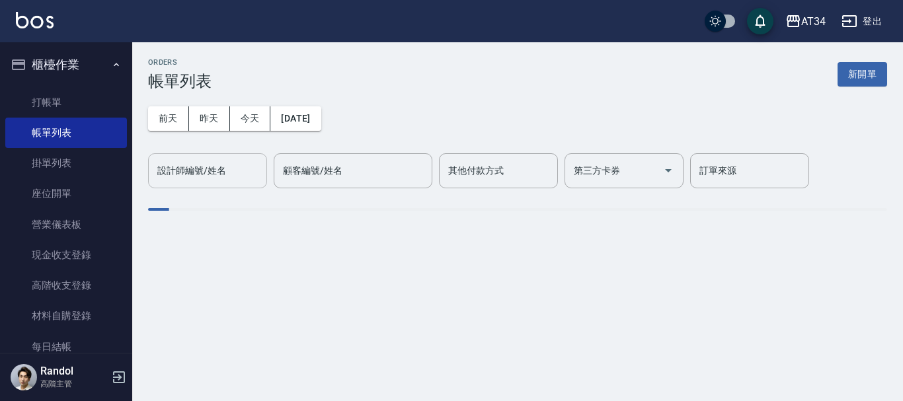
click at [196, 183] on div "設計師編號/姓名" at bounding box center [207, 170] width 119 height 35
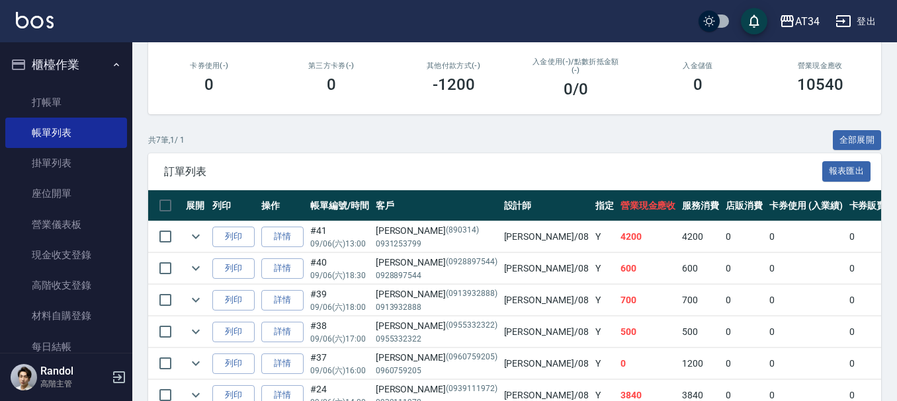
scroll to position [331, 0]
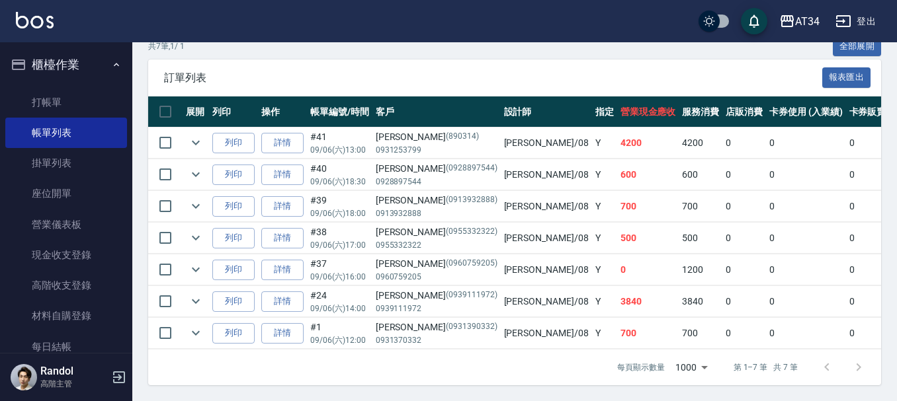
type input "Emma-08"
click at [260, 165] on td "詳情" at bounding box center [282, 174] width 49 height 31
click at [276, 173] on link "詳情" at bounding box center [282, 175] width 42 height 20
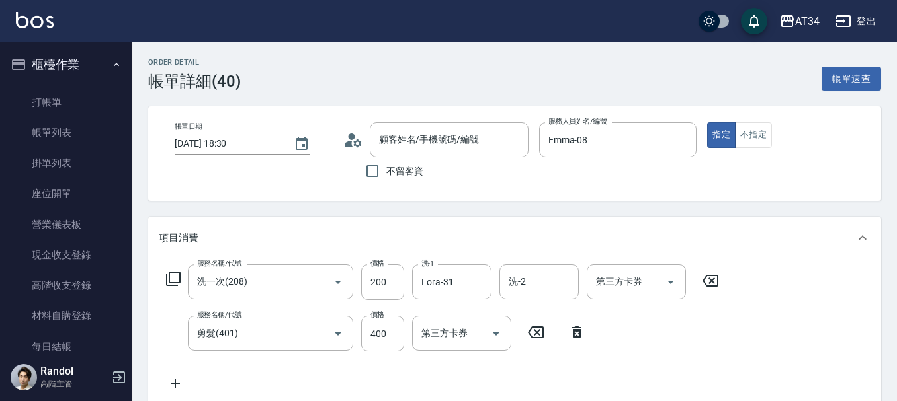
type input "2025/09/06 18:30"
type input "Emma-08"
type input "60"
type input "洗一次(208)"
type input "剪髮(401)"
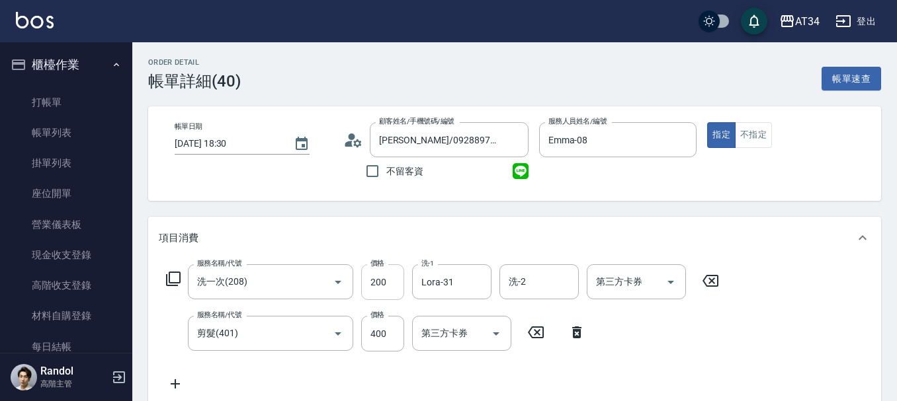
type input "黃義焜 /0928897544/0928897544"
click at [391, 324] on input "400" at bounding box center [382, 334] width 43 height 36
type input "20"
type input "50"
type input "70"
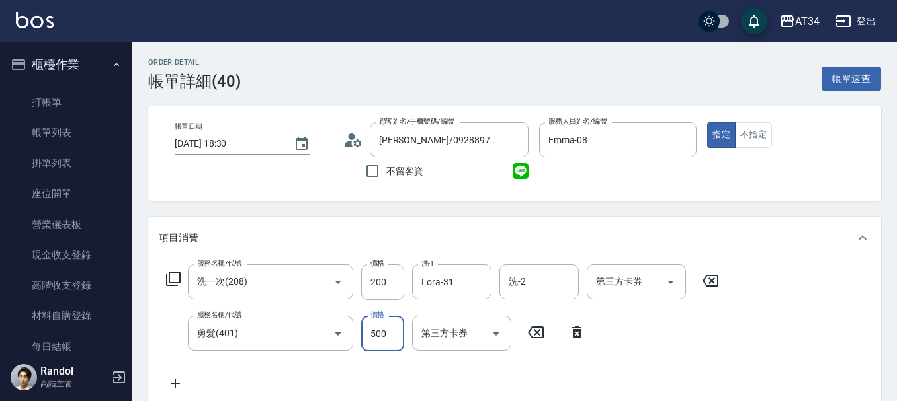
type input "500"
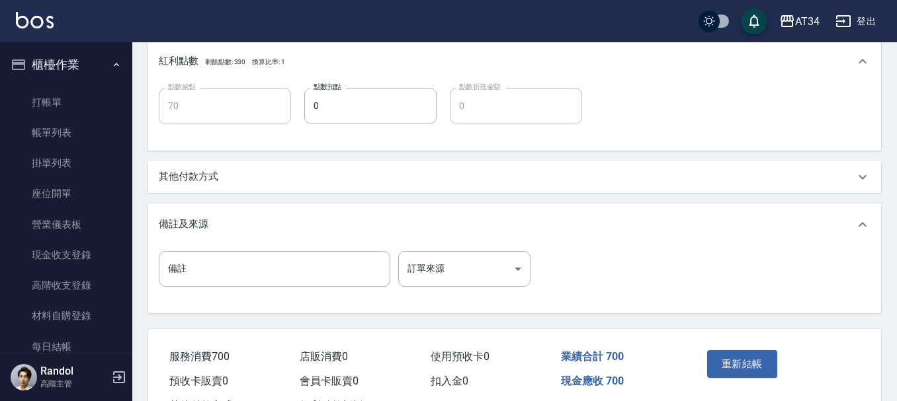
scroll to position [529, 0]
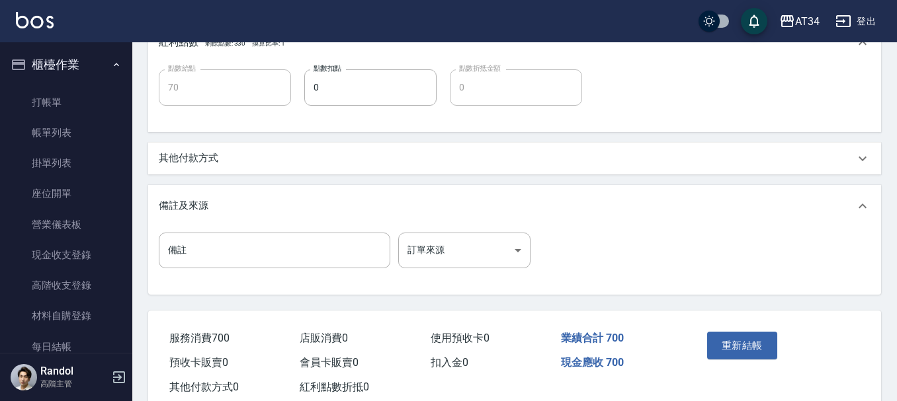
click at [771, 340] on button "重新結帳" at bounding box center [742, 346] width 70 height 28
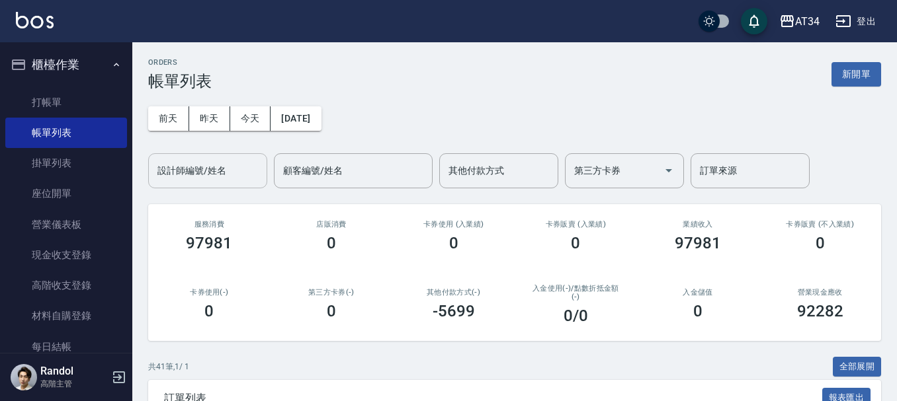
click at [233, 155] on div "設計師編號/姓名" at bounding box center [207, 170] width 119 height 35
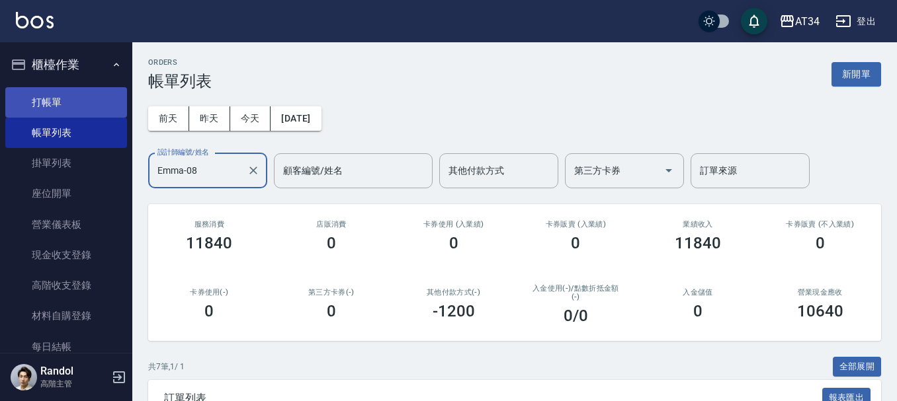
type input "Emma-08"
click at [57, 104] on link "打帳單" at bounding box center [66, 102] width 122 height 30
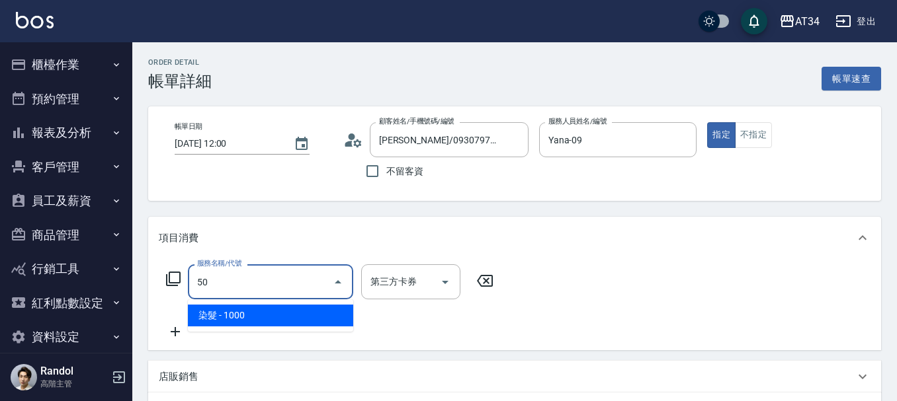
type input "501"
type input "100"
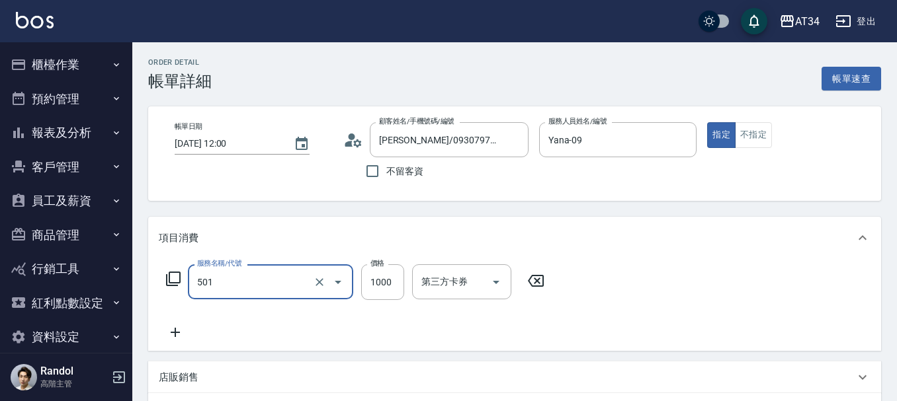
type input "染髮(501)"
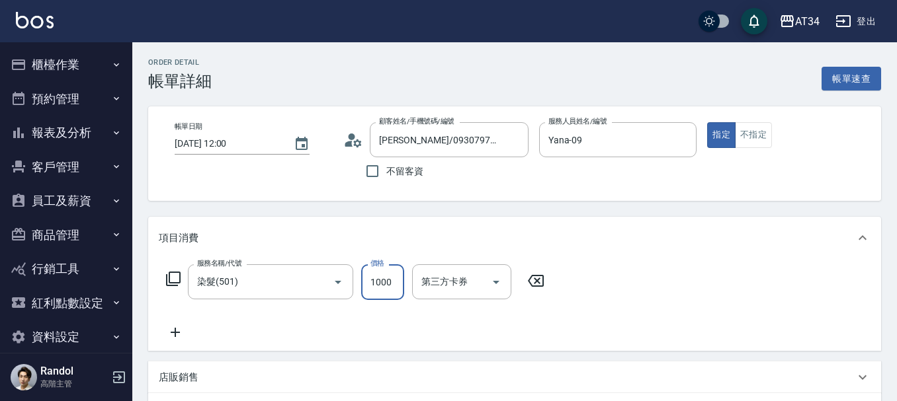
type input "0"
type input "21"
type input "20"
type input "219"
type input "210"
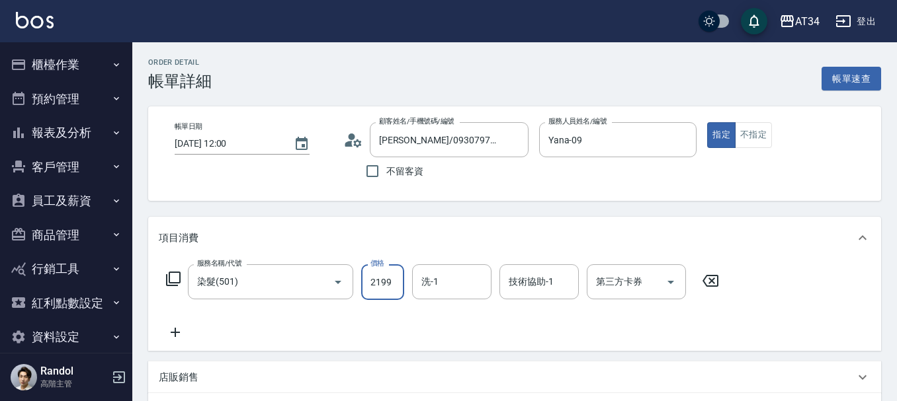
type input "2199"
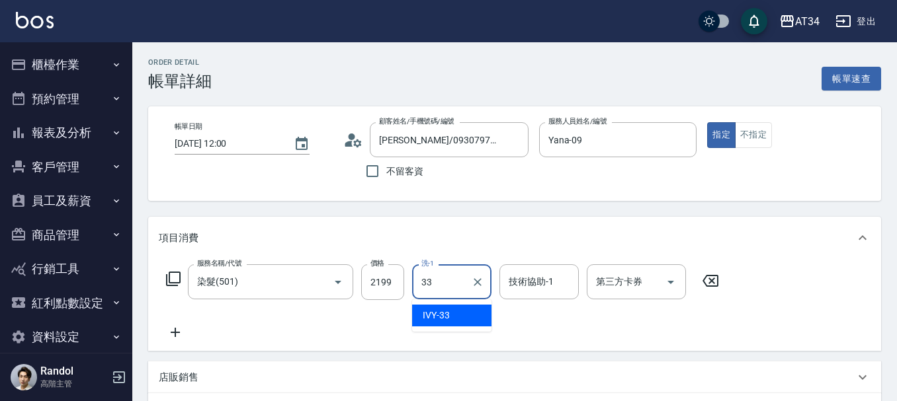
type input "IVY-33"
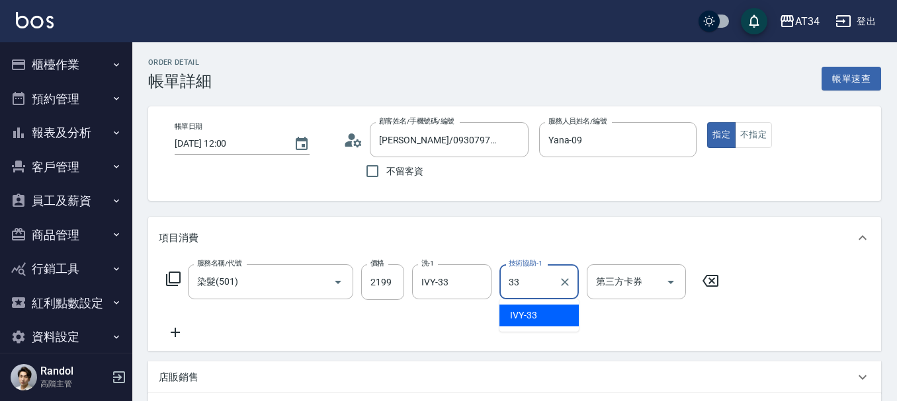
type input "IVY-33"
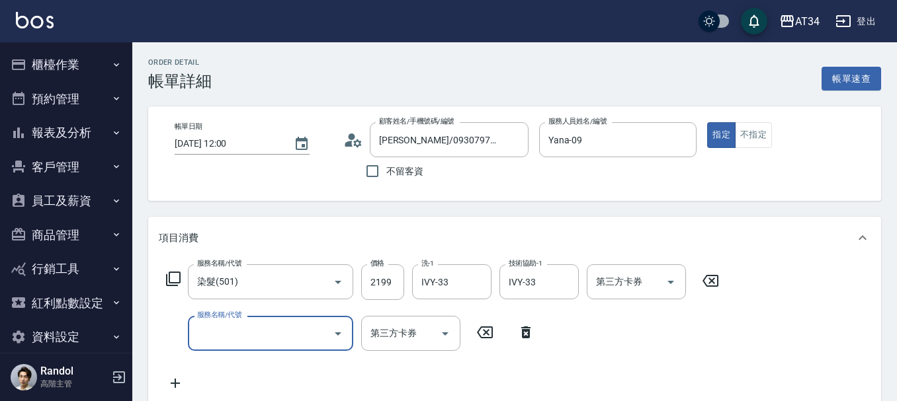
type input "6"
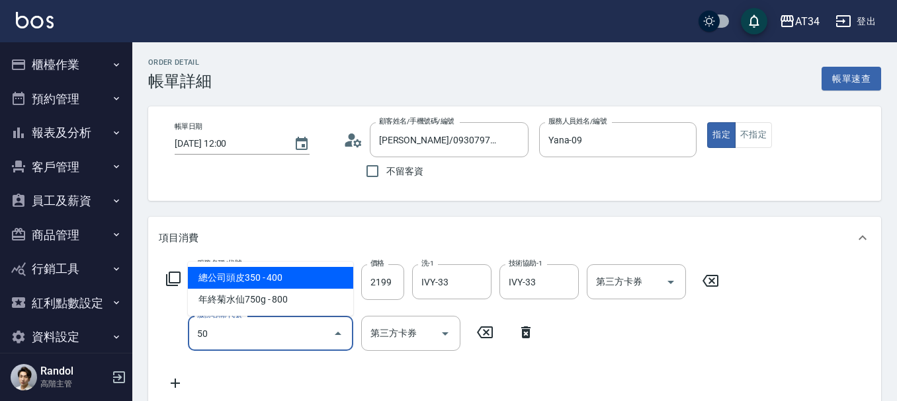
type input "503"
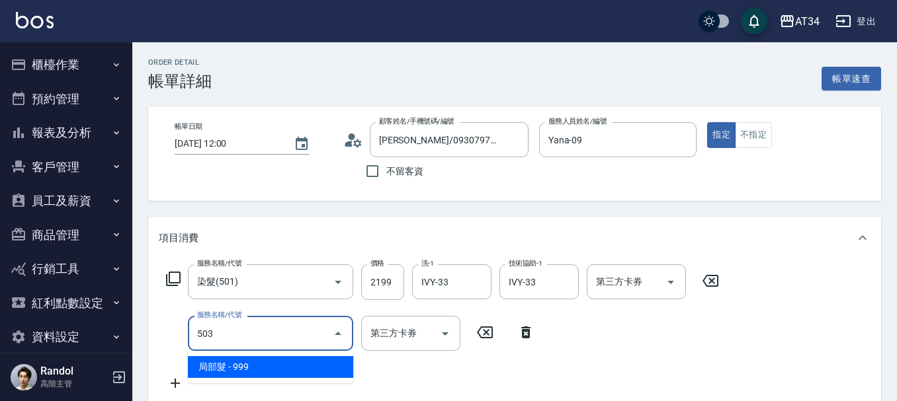
type input "310"
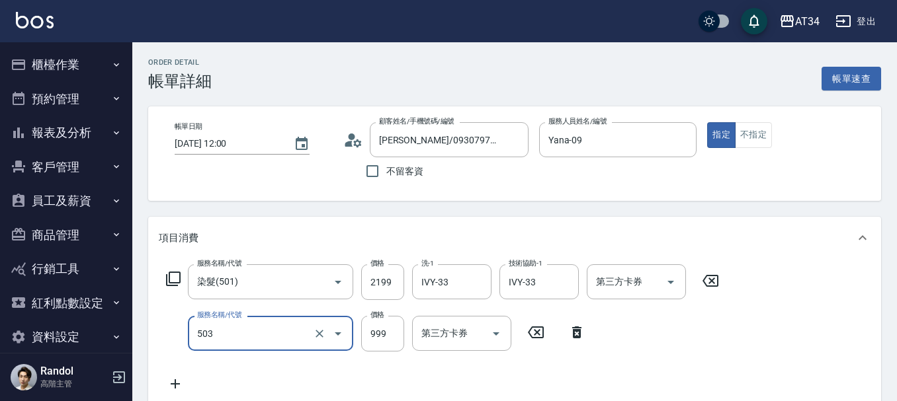
type input "局部髮(503)"
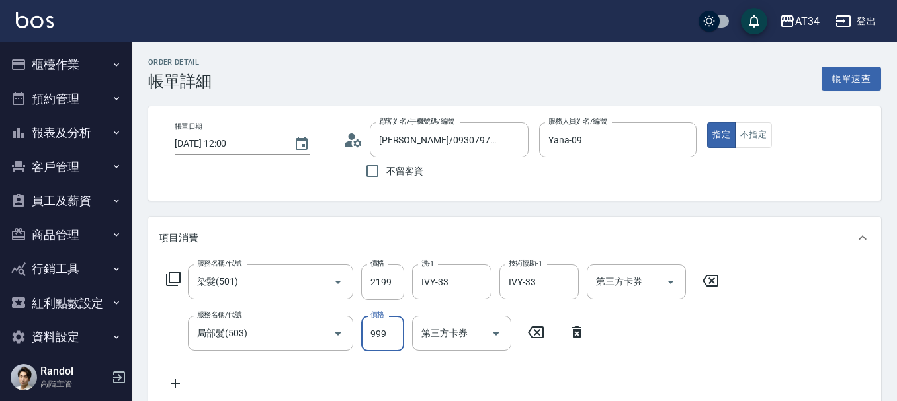
type input "220"
type input "50"
type input "260"
type input "500"
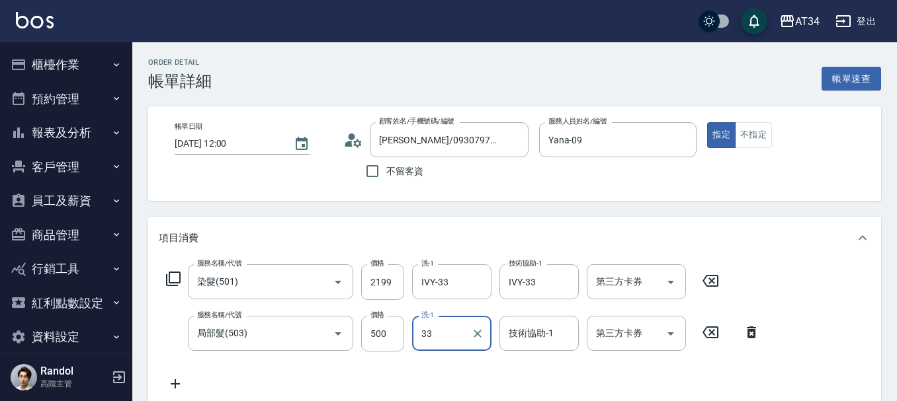
type input "IVY-33"
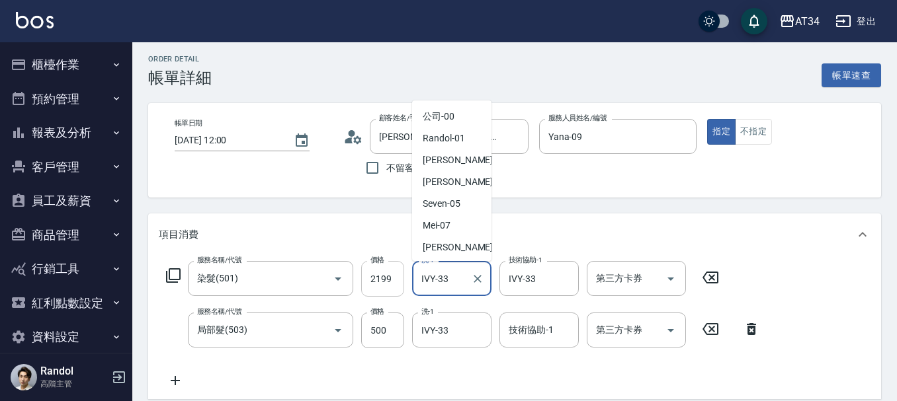
scroll to position [216, 0]
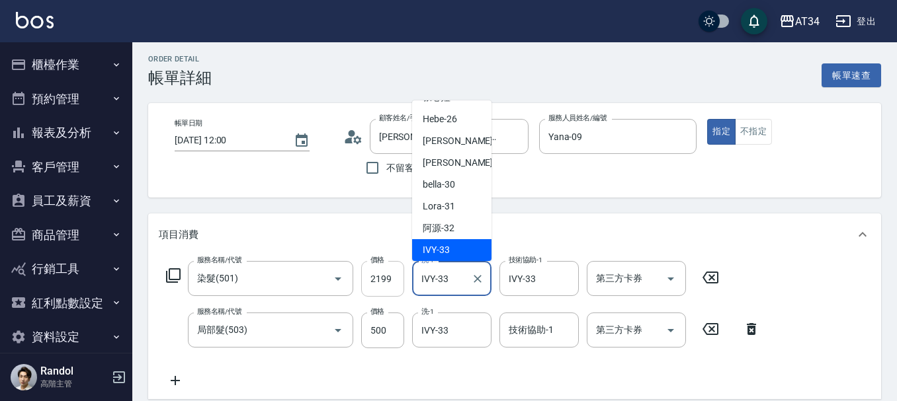
drag, startPoint x: 464, startPoint y: 282, endPoint x: 398, endPoint y: 277, distance: 65.6
click at [398, 277] on div "服務名稱/代號 染髮(501) 服務名稱/代號 價格 2199 價格 洗-1 IVY-33 洗-1 技術協助-1 IVY-33 技術協助-1 第三方卡券 第三…" at bounding box center [443, 279] width 568 height 36
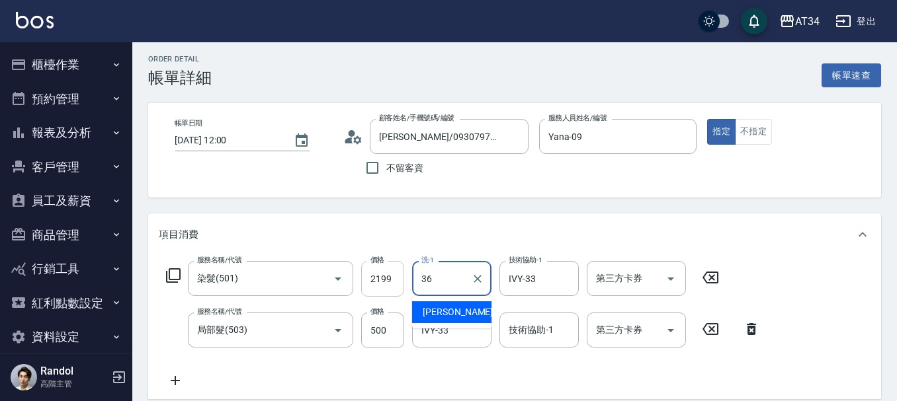
type input "3"
type input "張芯婭-25"
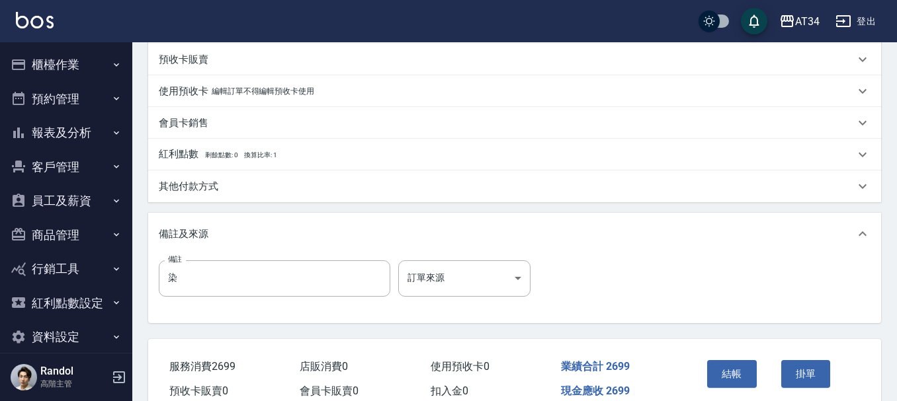
scroll to position [466, 0]
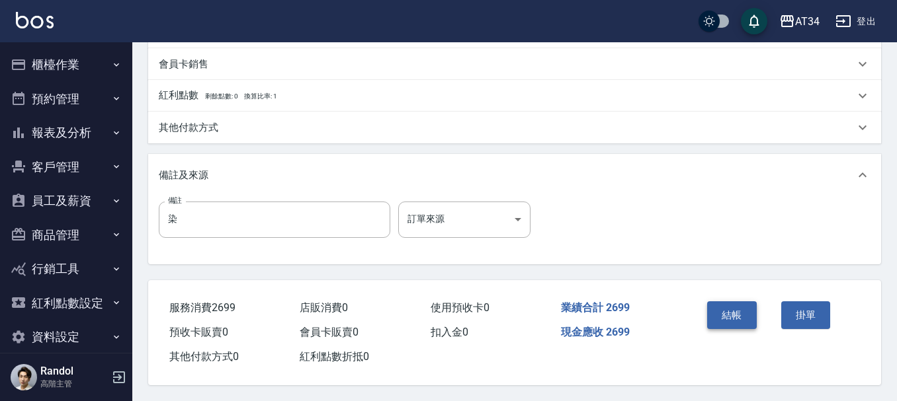
click at [753, 304] on button "結帳" at bounding box center [732, 316] width 50 height 28
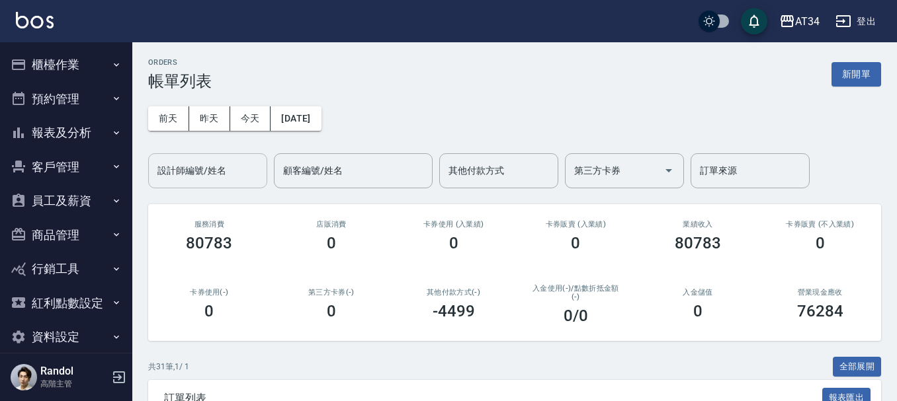
click at [198, 167] on input "設計師編號/姓名" at bounding box center [207, 170] width 107 height 23
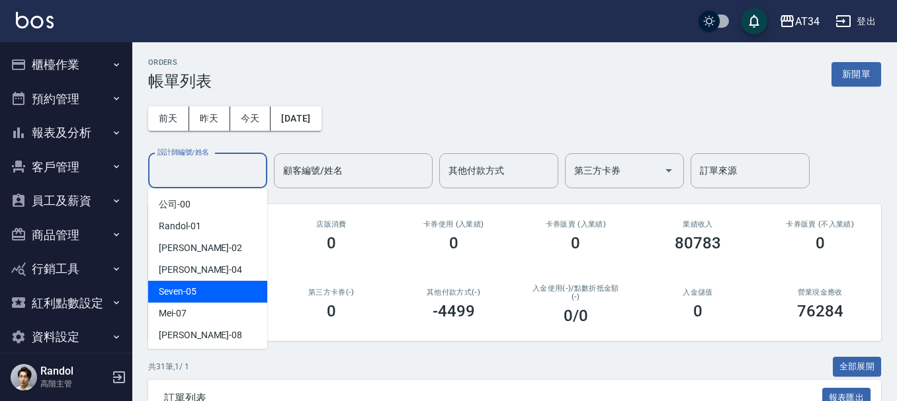
click at [201, 288] on div "Seven -05" at bounding box center [207, 292] width 119 height 22
type input "Seven-05"
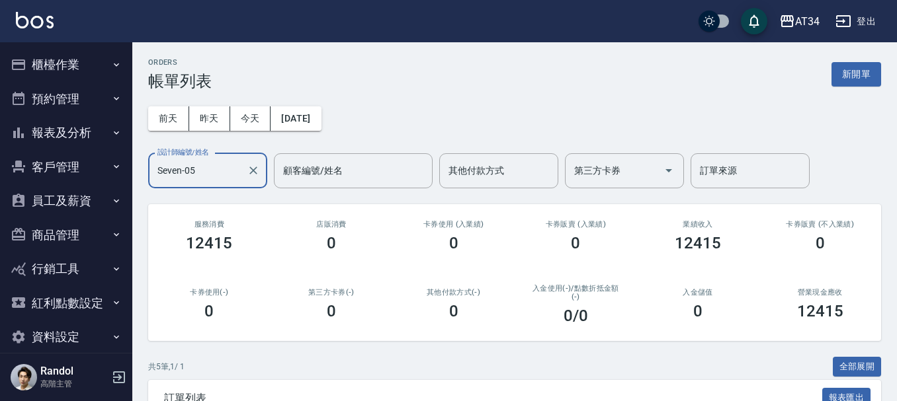
click at [255, 169] on icon "Clear" at bounding box center [253, 171] width 8 height 8
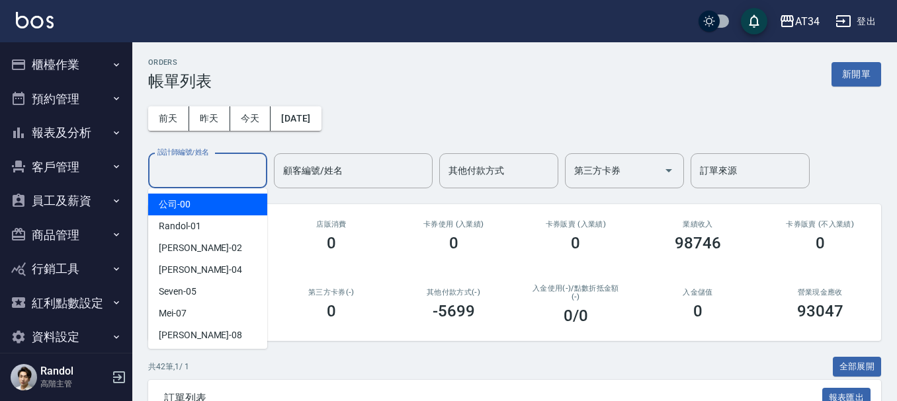
click at [210, 174] on input "設計師編號/姓名" at bounding box center [207, 170] width 107 height 23
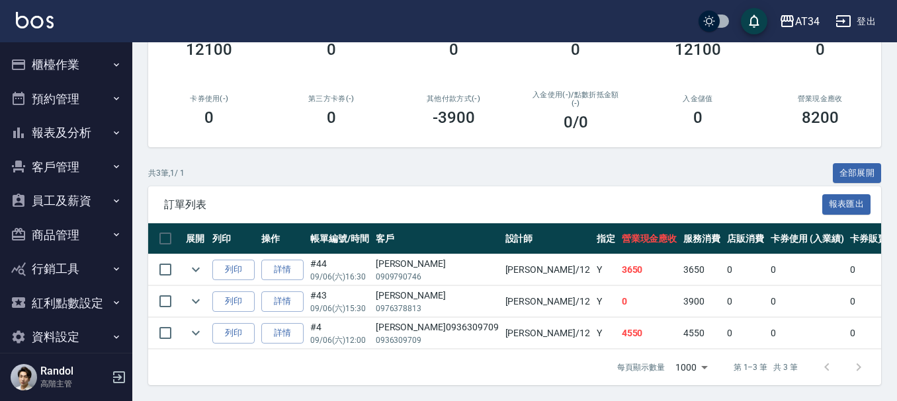
scroll to position [17, 0]
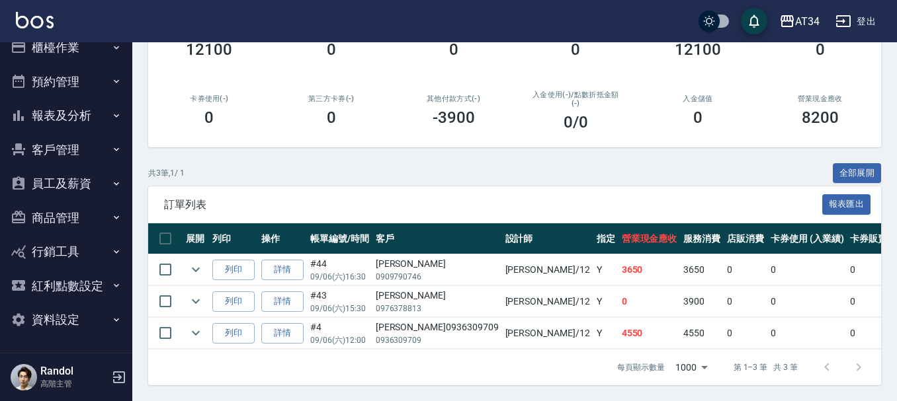
type input "Emily-12"
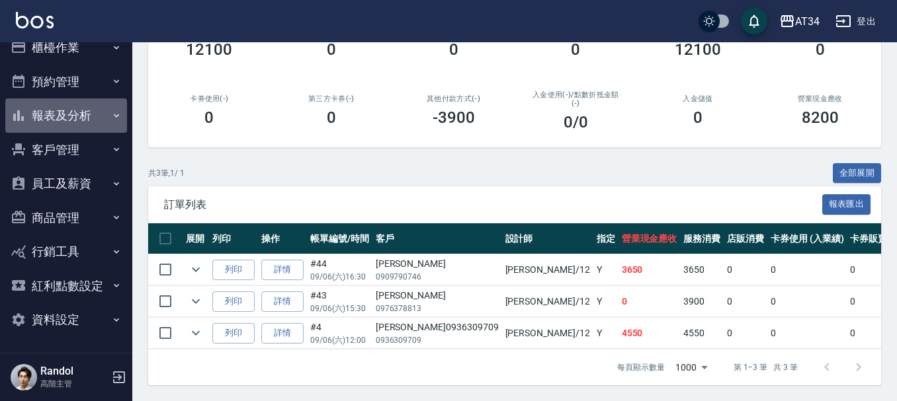
click at [74, 113] on button "報表及分析" at bounding box center [66, 116] width 122 height 34
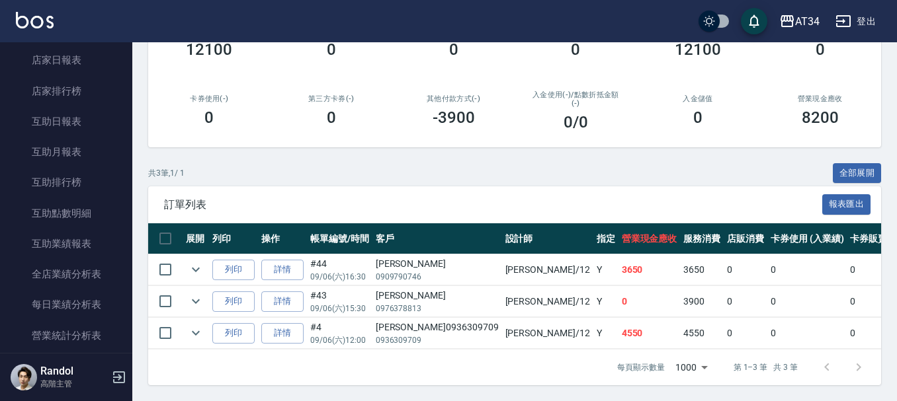
scroll to position [348, 0]
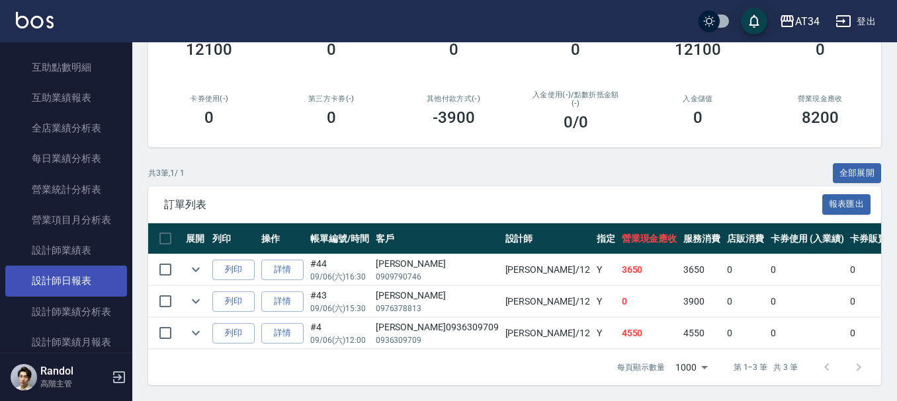
click at [89, 277] on link "設計師日報表" at bounding box center [66, 281] width 122 height 30
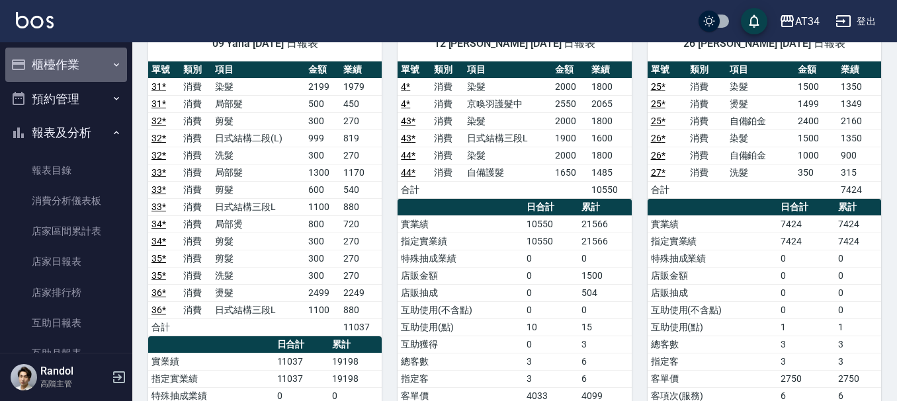
click at [81, 69] on button "櫃檯作業" at bounding box center [66, 65] width 122 height 34
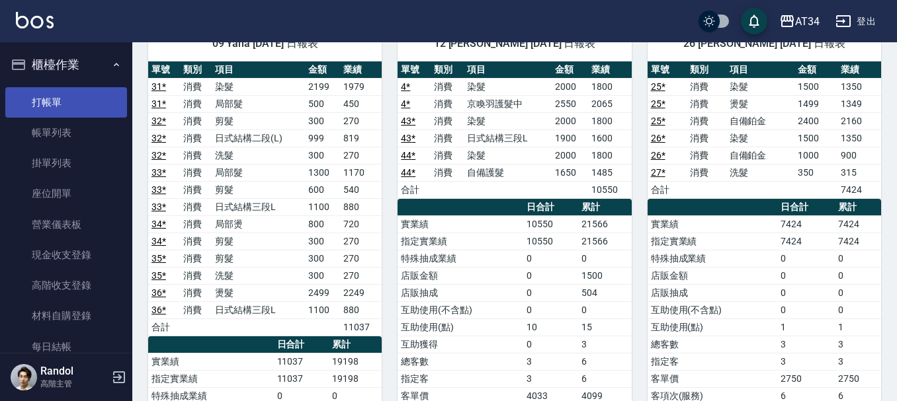
click at [65, 97] on link "打帳單" at bounding box center [66, 102] width 122 height 30
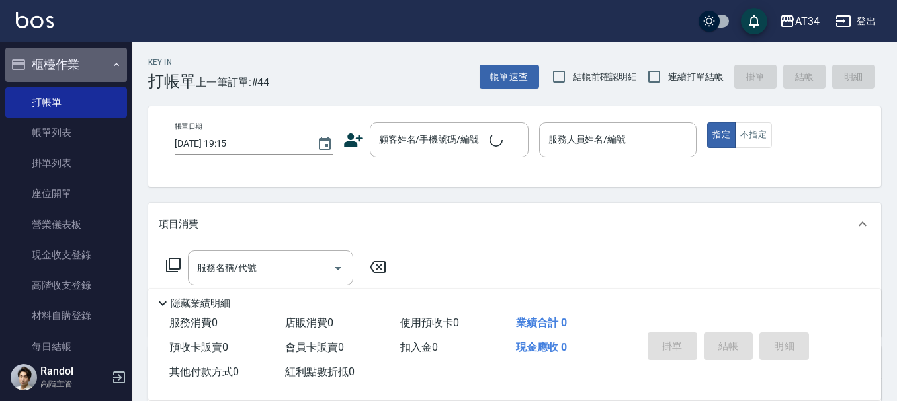
click at [75, 67] on button "櫃檯作業" at bounding box center [66, 65] width 122 height 34
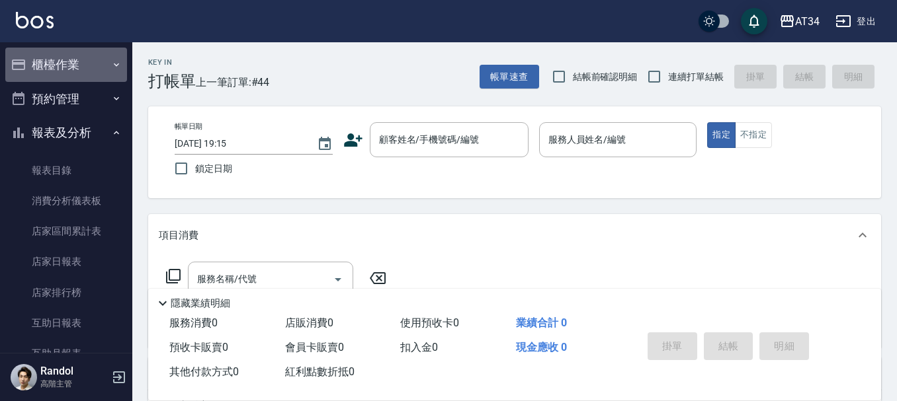
click at [77, 71] on button "櫃檯作業" at bounding box center [66, 65] width 122 height 34
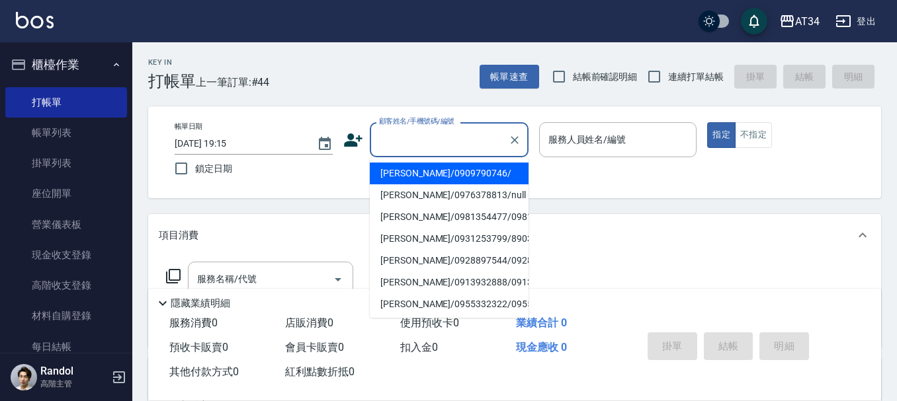
click at [423, 150] on input "顧客姓名/手機號碼/編號" at bounding box center [439, 139] width 127 height 23
click at [400, 140] on input "顧客姓名/手機號碼/編號" at bounding box center [439, 139] width 127 height 23
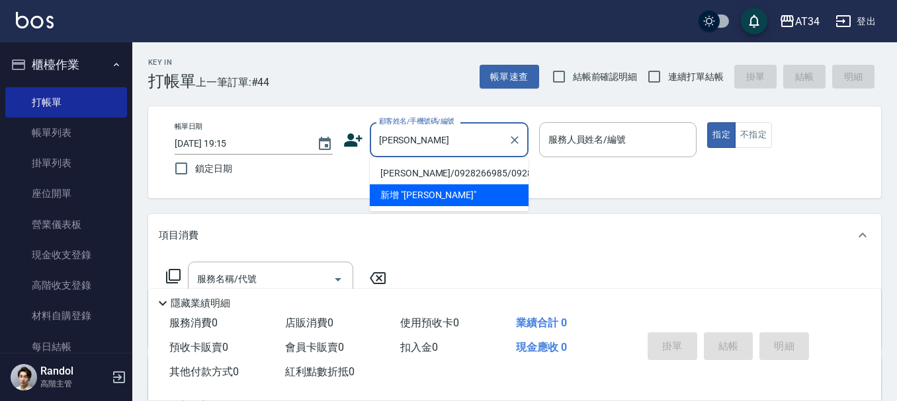
click at [422, 173] on li "廖桂敏/0928266985/0928266985" at bounding box center [449, 174] width 159 height 22
type input "廖桂敏/0928266985/0928266985"
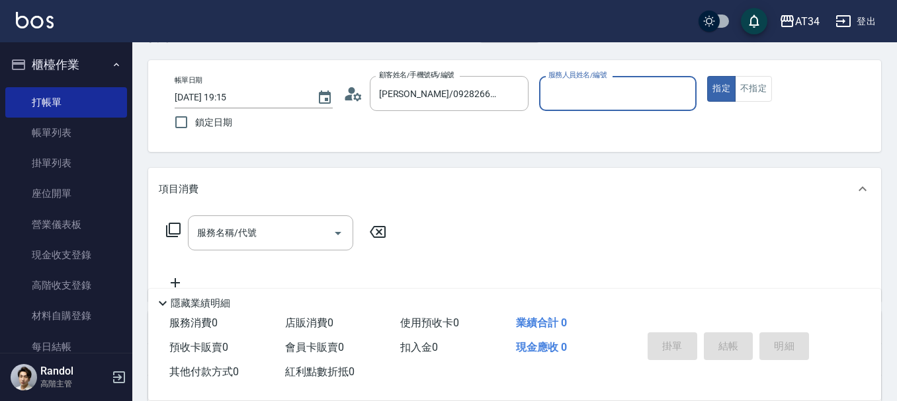
scroll to position [66, 0]
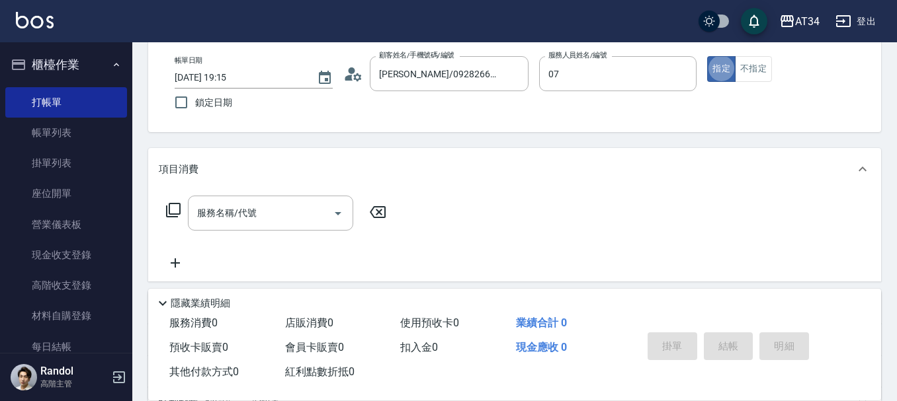
type input "Mei-07"
type button "true"
click at [307, 210] on input "服務名稱/代號" at bounding box center [261, 213] width 134 height 23
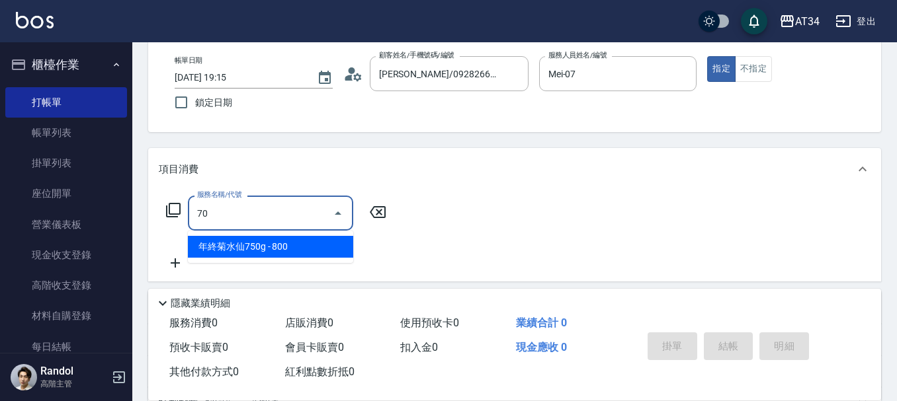
type input "704"
type input "500"
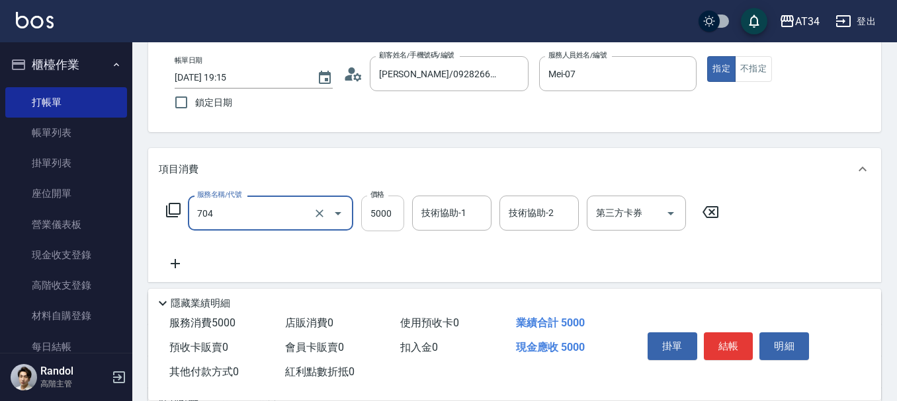
type input "新羽毛鉑金接髮調整(704)"
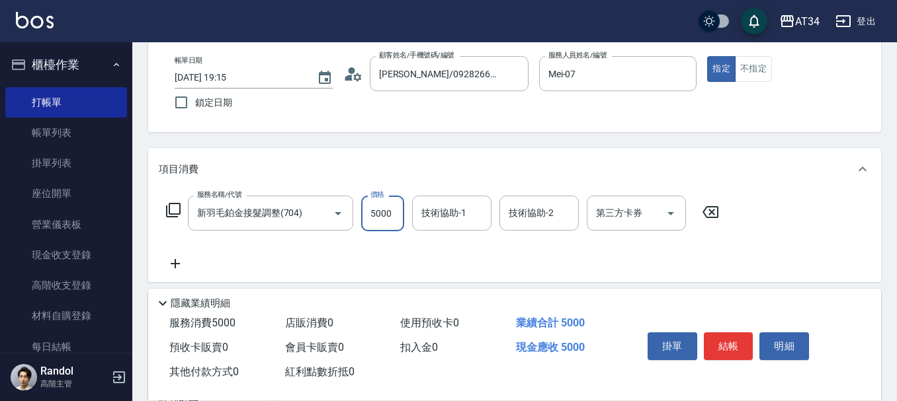
click at [383, 220] on input "5000" at bounding box center [382, 214] width 43 height 36
type input "10"
type input "1000"
type input "100"
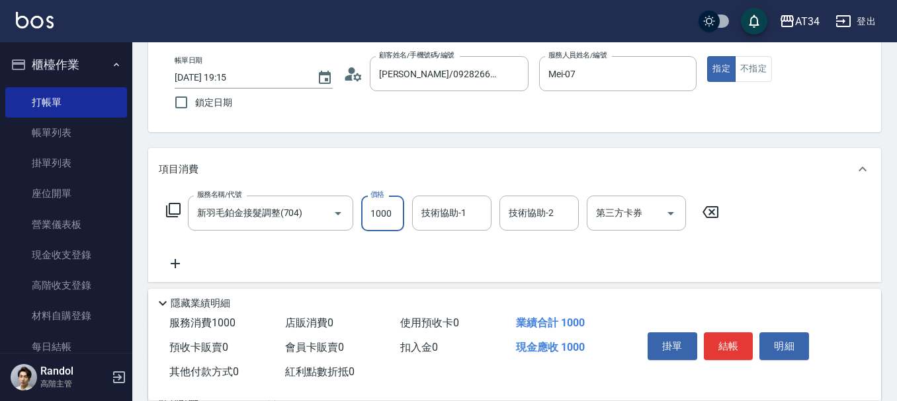
type input "1000"
click at [200, 259] on div "服務名稱/代號 新羽毛鉑金接髮調整(704) 服務名稱/代號 價格 1000 價格 技術協助-1 技術協助-1 技術協助-2 技術協助-2 第三方卡券 第三方…" at bounding box center [443, 234] width 568 height 76
click at [183, 258] on icon at bounding box center [175, 264] width 33 height 16
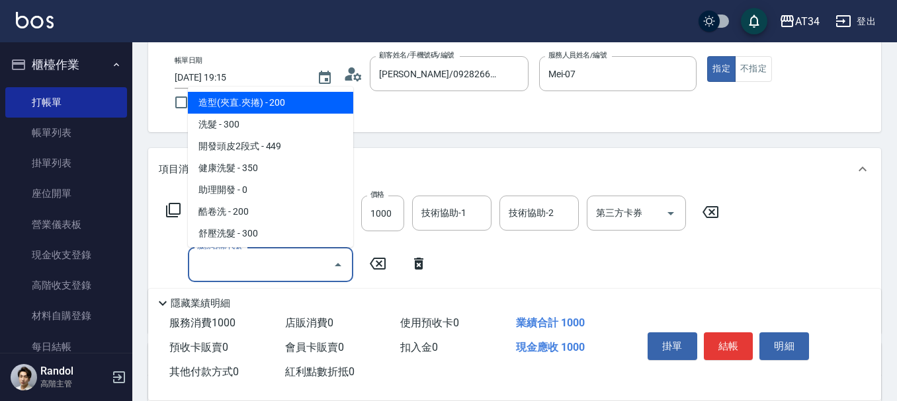
click at [224, 266] on input "服務名稱/代號" at bounding box center [261, 264] width 134 height 23
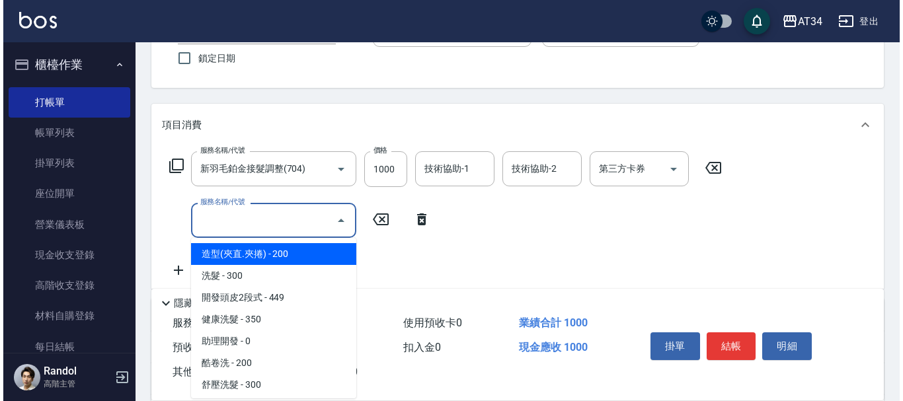
scroll to position [132, 0]
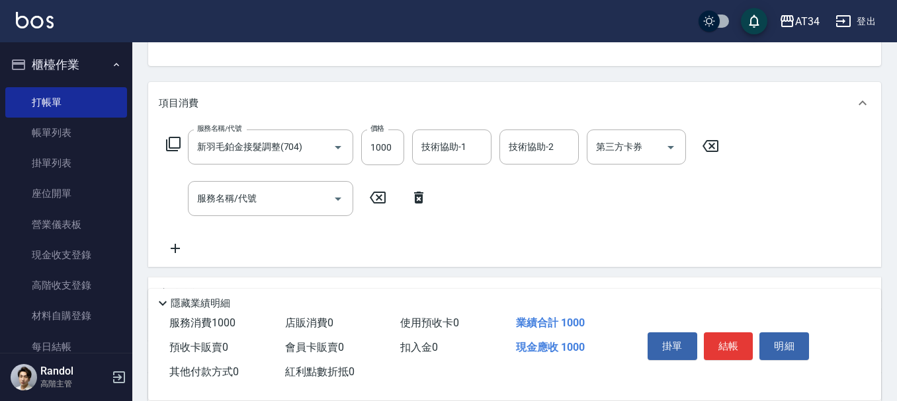
click at [382, 200] on icon at bounding box center [378, 198] width 16 height 12
click at [175, 146] on icon at bounding box center [173, 144] width 16 height 16
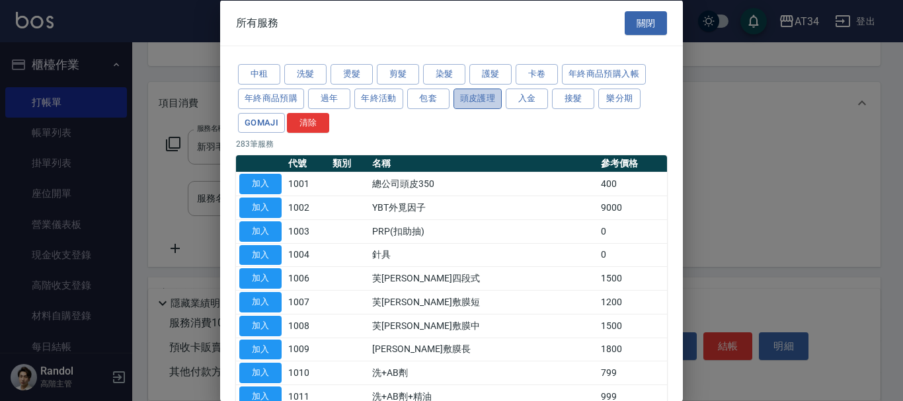
click at [491, 90] on button "頭皮護理" at bounding box center [478, 98] width 49 height 20
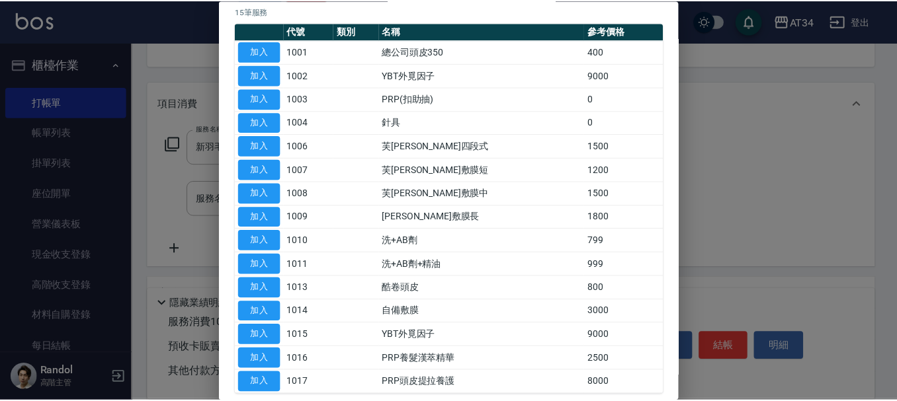
scroll to position [198, 0]
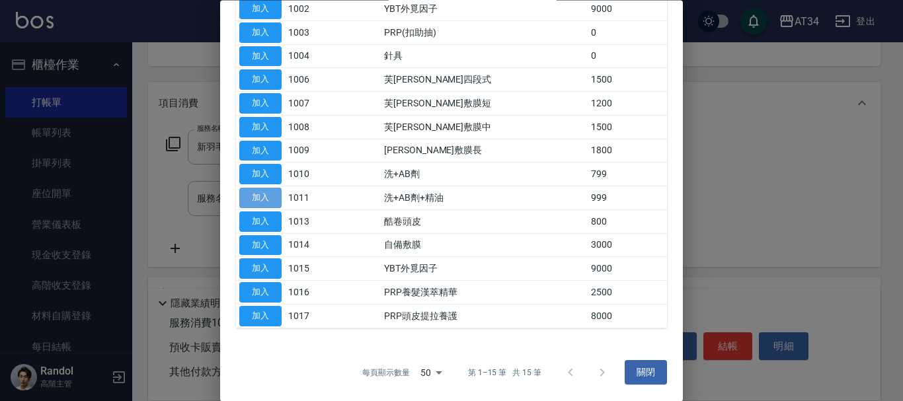
click at [272, 200] on button "加入" at bounding box center [260, 198] width 42 height 20
type input "190"
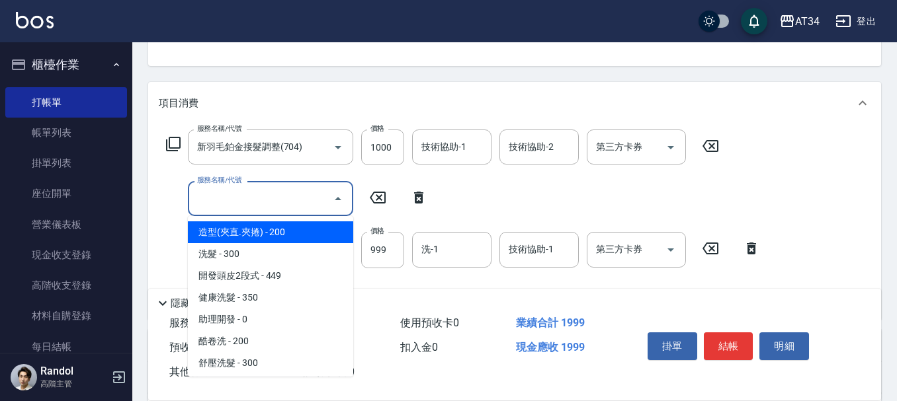
click at [319, 200] on input "服務名稱/代號" at bounding box center [261, 198] width 134 height 23
type input "401"
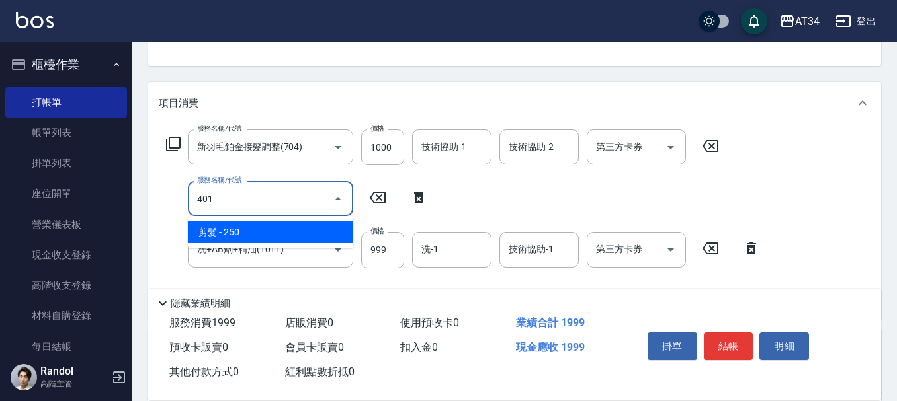
type input "220"
type input "剪髮(401)"
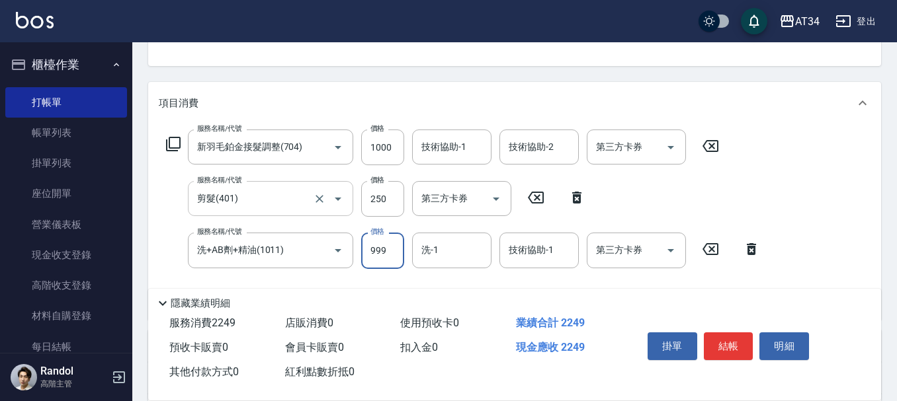
type input "120"
type input "300"
type input "120"
type input "99"
type input "220"
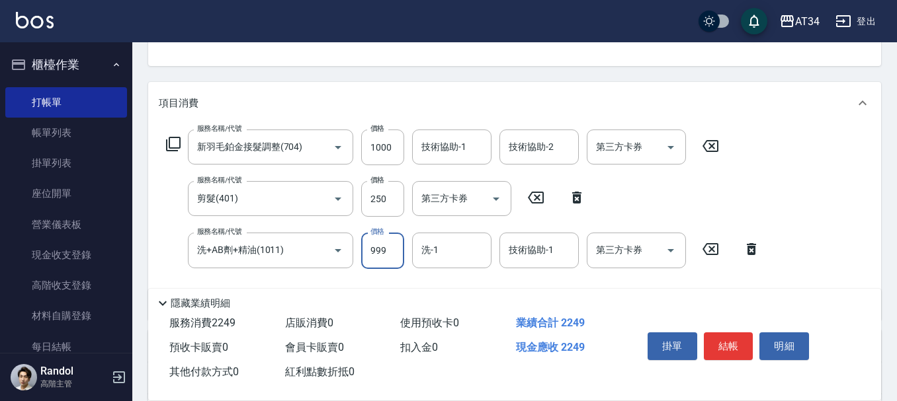
type input "9999"
type input "220"
type input "999"
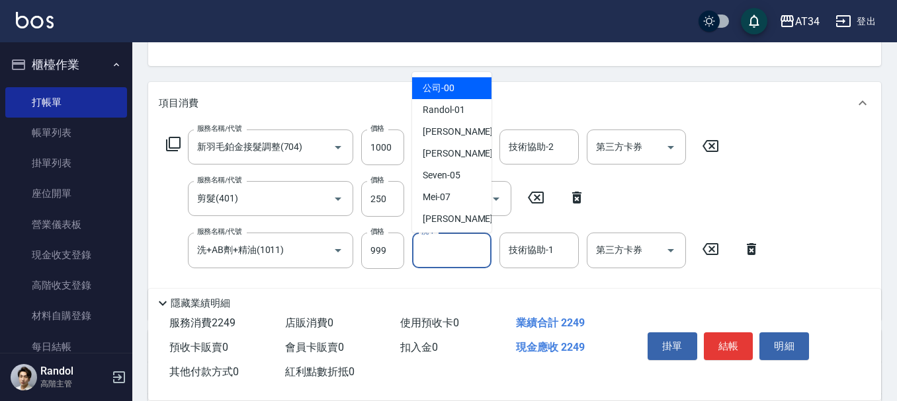
click at [438, 253] on input "洗-1" at bounding box center [451, 250] width 67 height 23
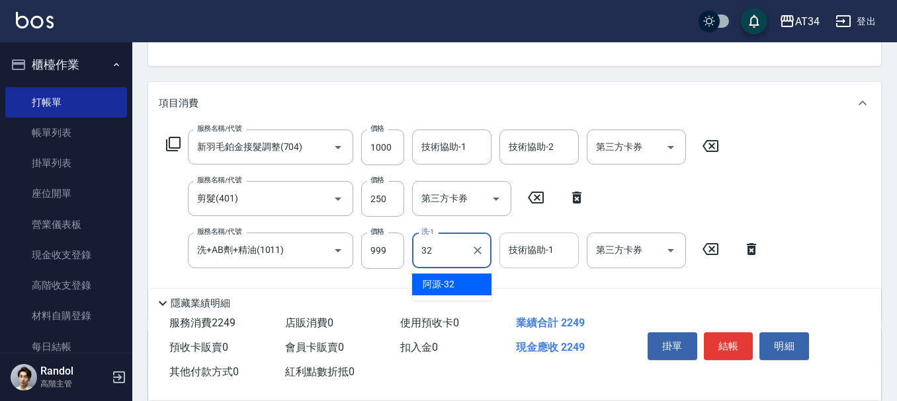
type input "阿源-32"
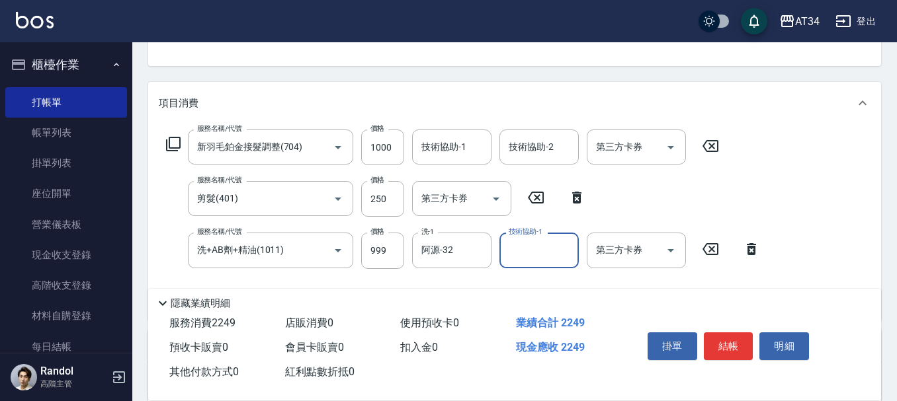
click at [524, 256] on input "技術協助-1" at bounding box center [538, 250] width 67 height 23
type input "阿源-32"
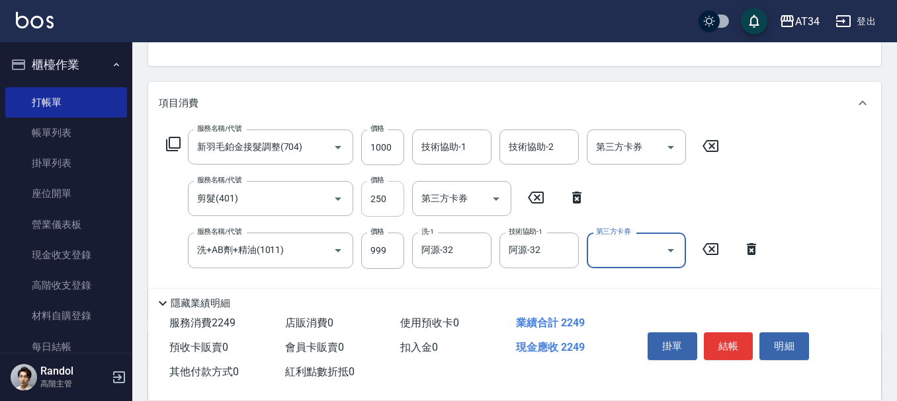
click at [384, 191] on input "250" at bounding box center [382, 199] width 43 height 36
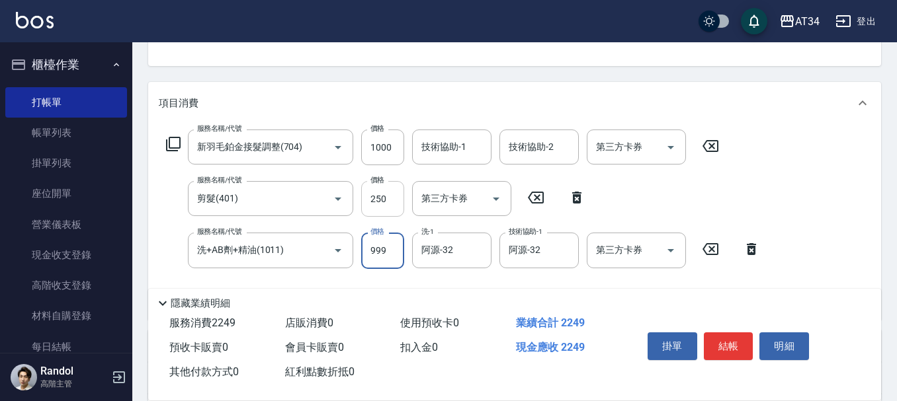
click at [384, 191] on input "250" at bounding box center [382, 199] width 43 height 36
type input "6"
type input "190"
type input "0"
type input "200"
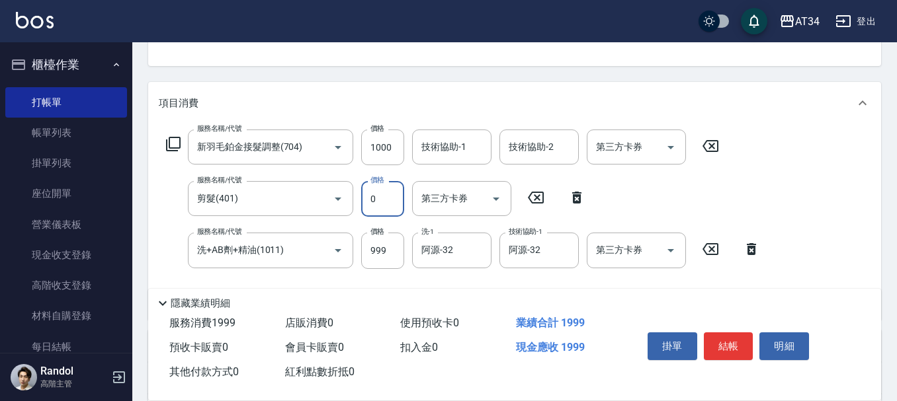
type input "33"
type input "230"
type input "3300"
type input "230"
type input "33"
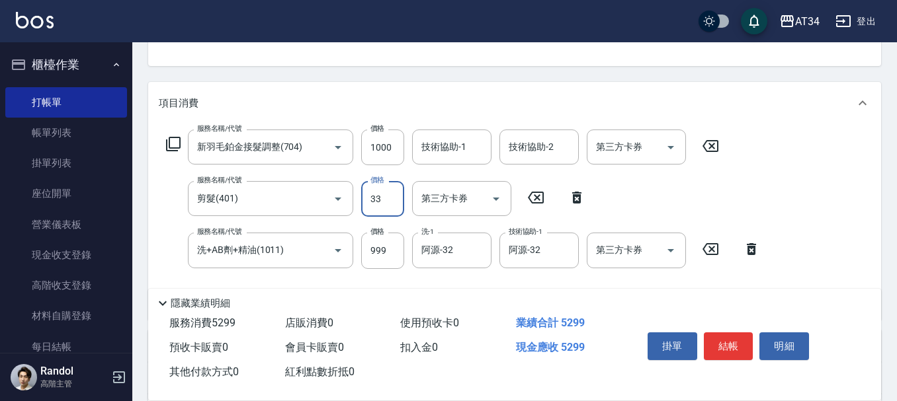
type input "200"
type input "300"
type input "220"
type input "300"
click at [729, 344] on button "結帳" at bounding box center [729, 347] width 50 height 28
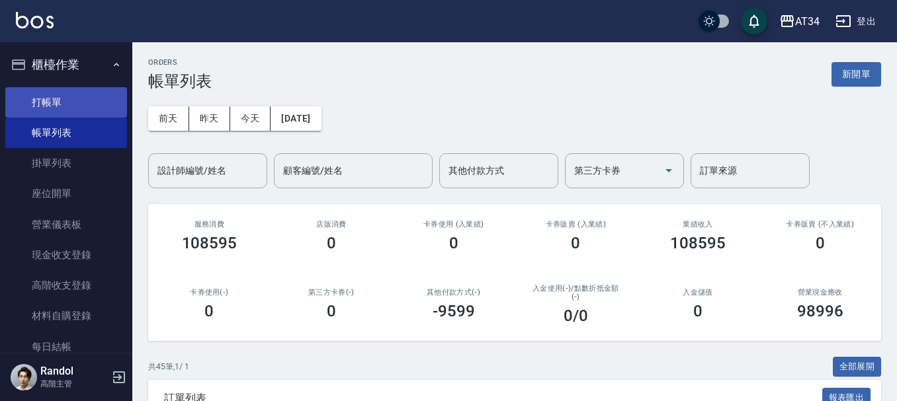
click at [63, 100] on link "打帳單" at bounding box center [66, 102] width 122 height 30
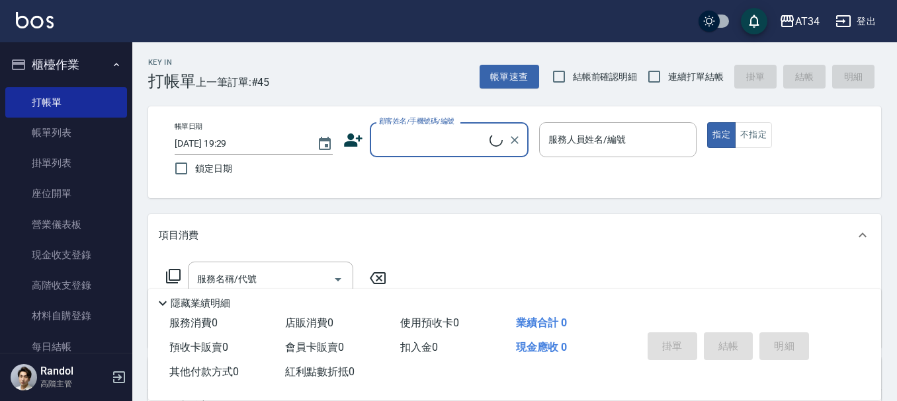
click at [407, 133] on input "顧客姓名/手機號碼/編號" at bounding box center [433, 139] width 114 height 23
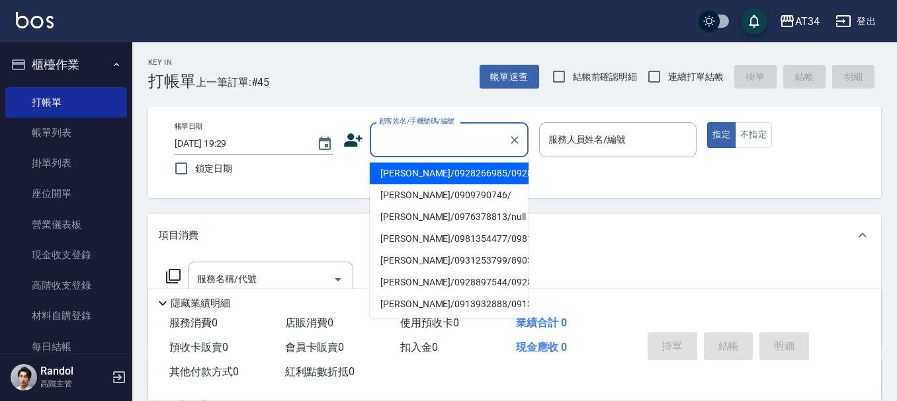
click at [342, 141] on div "帳單日期 2025/09/06 19:29 鎖定日期 顧客姓名/手機號碼/編號 顧客姓名/手機號碼/編號 服務人員姓名/編號 服務人員姓名/編號 指定 不指定" at bounding box center [514, 152] width 701 height 60
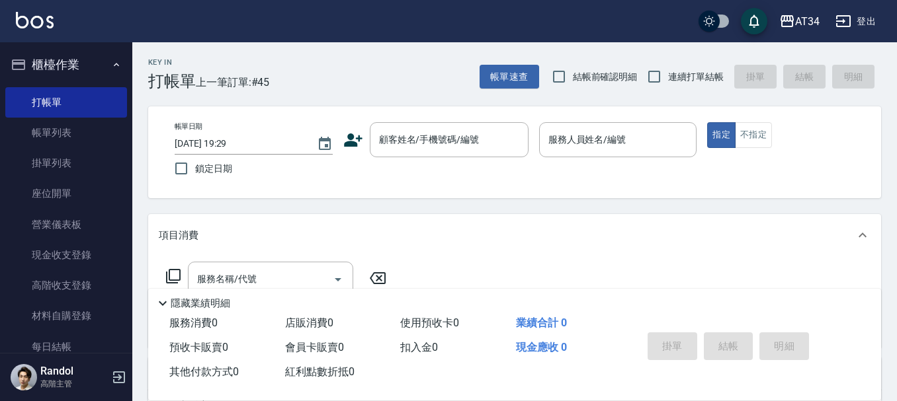
click at [348, 144] on icon at bounding box center [353, 140] width 19 height 13
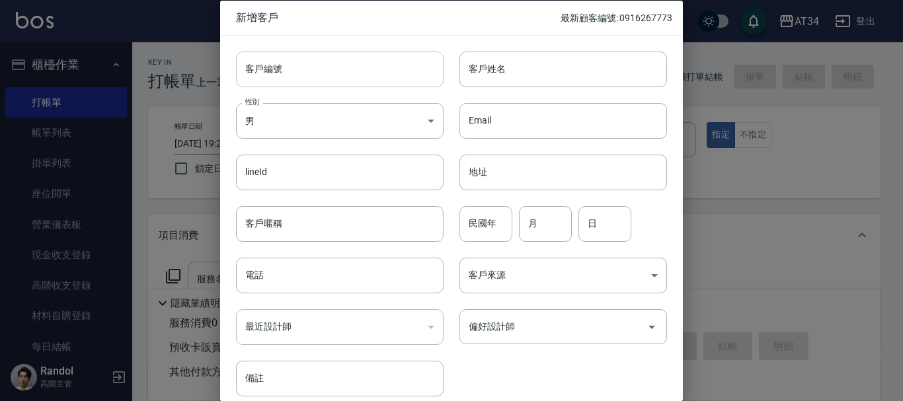
click at [329, 70] on input "客戶編號" at bounding box center [340, 69] width 208 height 36
click at [309, 282] on input "電話" at bounding box center [340, 276] width 208 height 36
type input "0983589682"
click at [527, 64] on input "客戶姓名" at bounding box center [564, 69] width 208 height 36
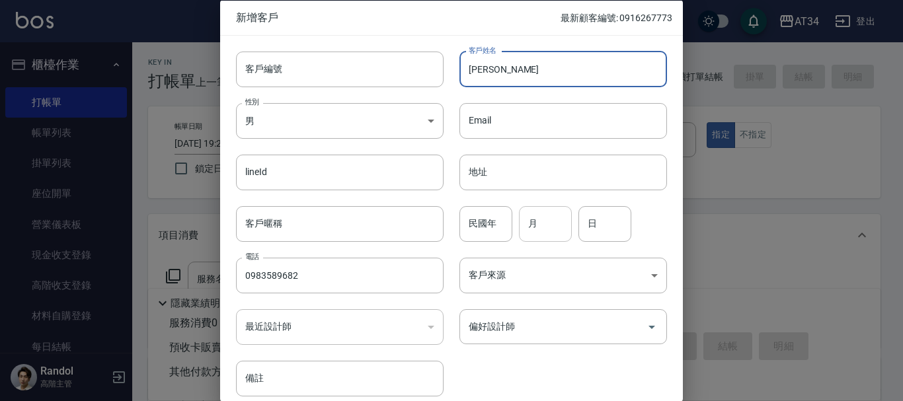
type input "林佩緗"
click at [547, 225] on input "月" at bounding box center [545, 224] width 53 height 36
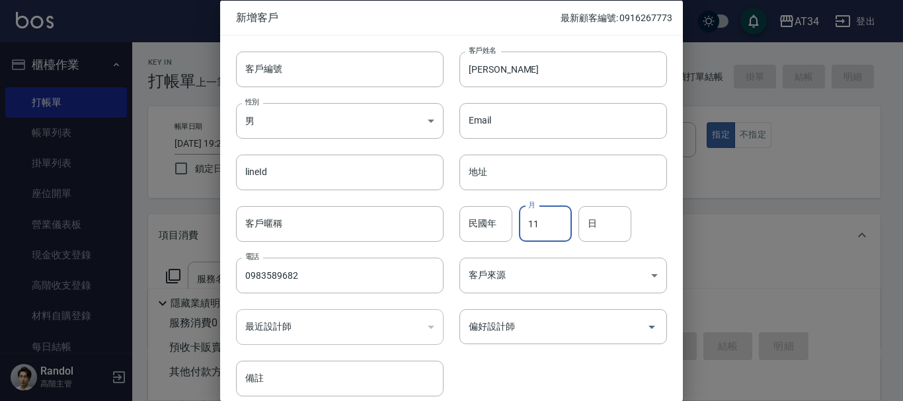
type input "11"
type input "28"
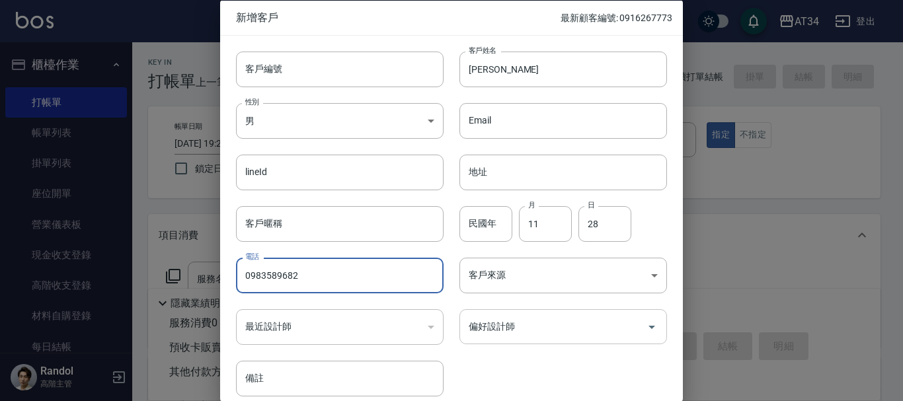
click at [496, 335] on input "偏好設計師" at bounding box center [554, 326] width 176 height 23
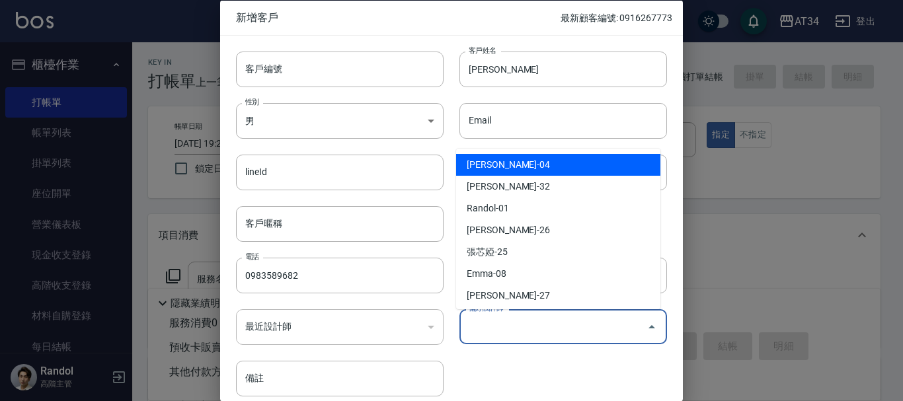
click at [497, 165] on li "Gina-04" at bounding box center [558, 165] width 204 height 22
type input "[PERSON_NAME]"
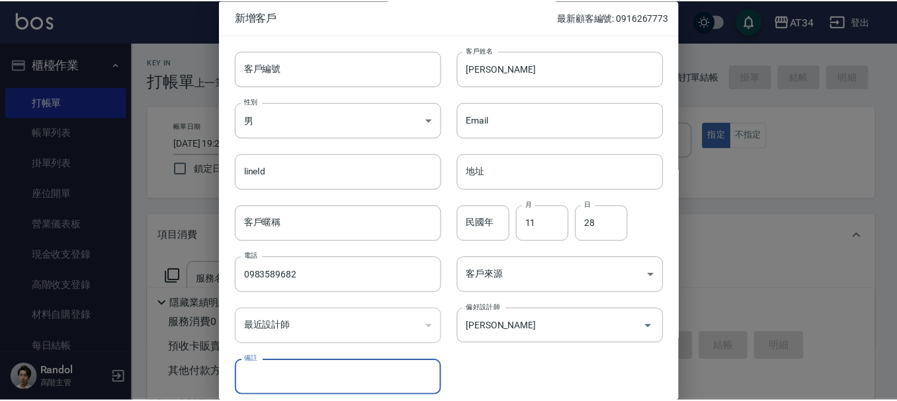
scroll to position [57, 0]
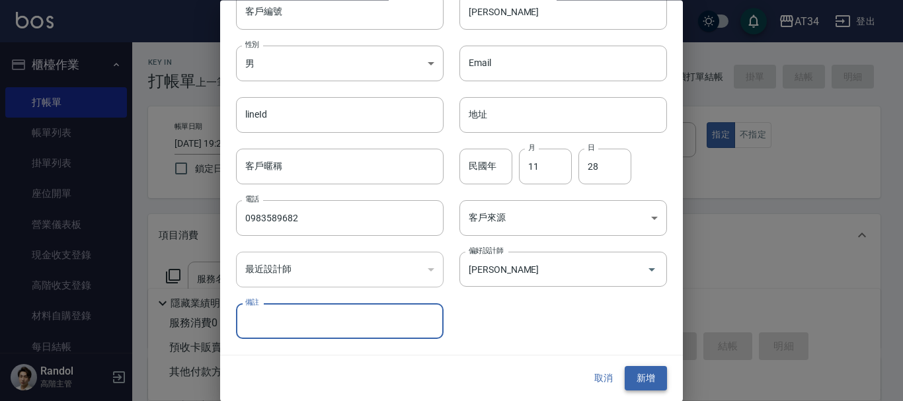
click at [636, 375] on button "新增" at bounding box center [646, 379] width 42 height 24
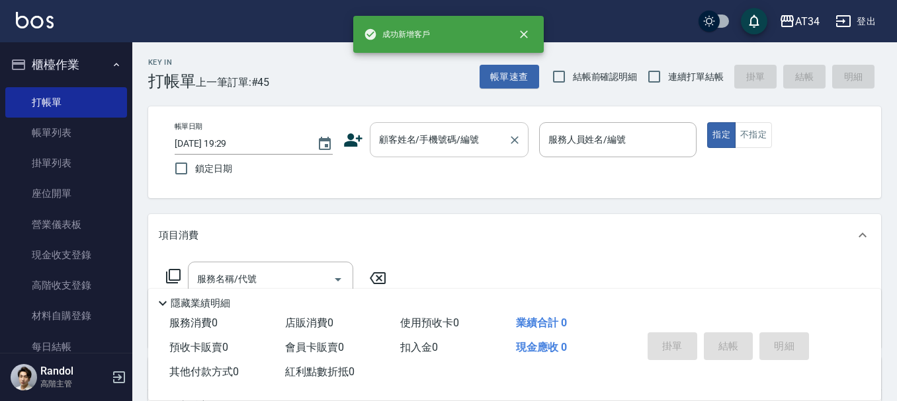
click at [387, 138] on input "顧客姓名/手機號碼/編號" at bounding box center [439, 139] width 127 height 23
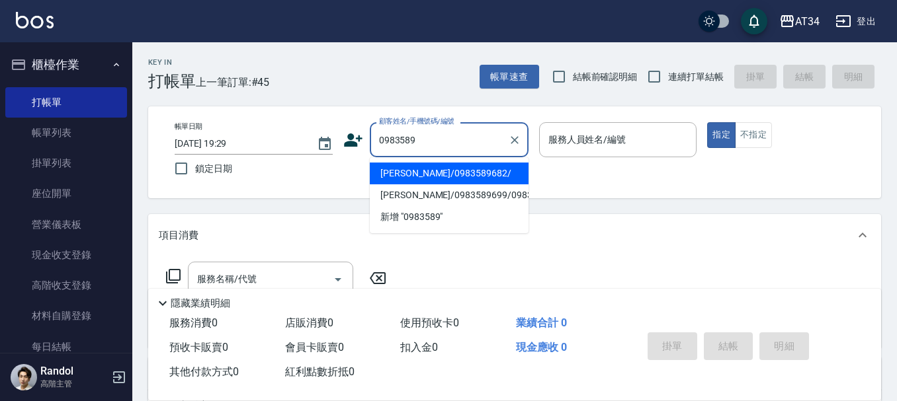
click at [411, 174] on li "林佩緗/0983589682/" at bounding box center [449, 174] width 159 height 22
type input "林佩緗/0983589682/"
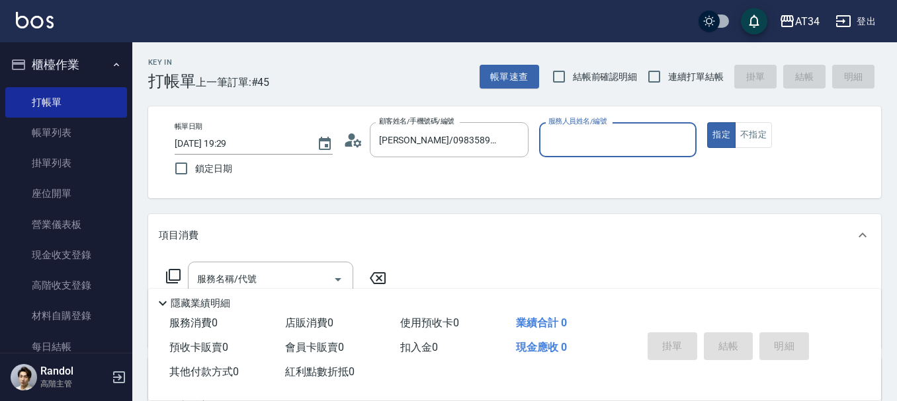
type input "Gina-04"
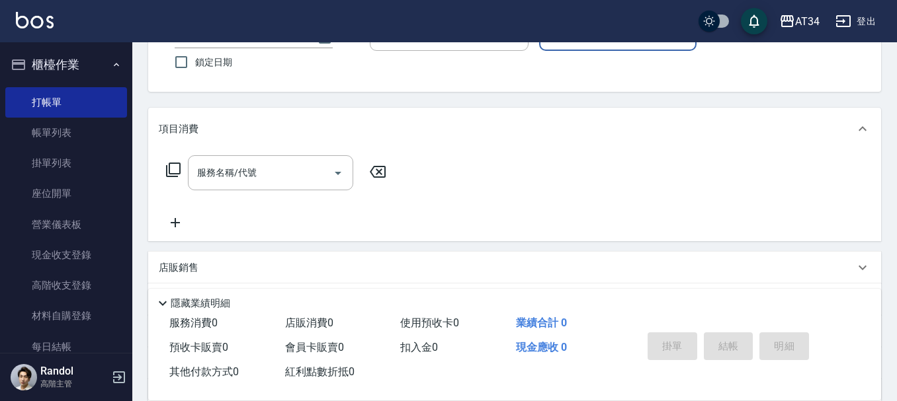
scroll to position [132, 0]
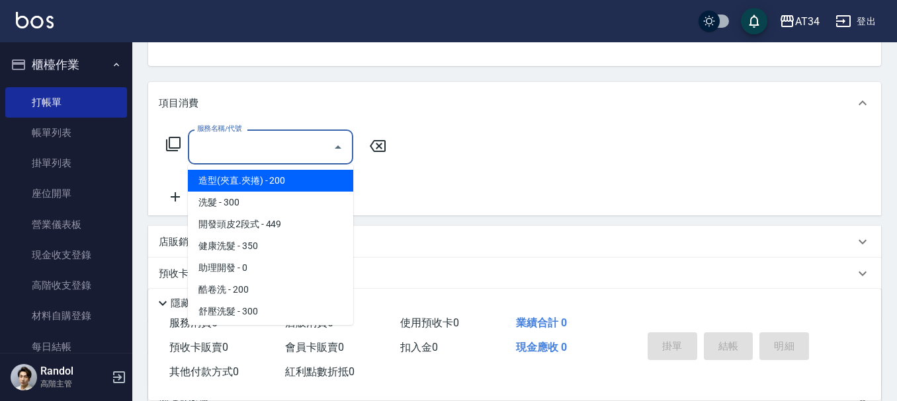
click at [266, 153] on input "服務名稱/代號" at bounding box center [261, 147] width 134 height 23
type input "6"
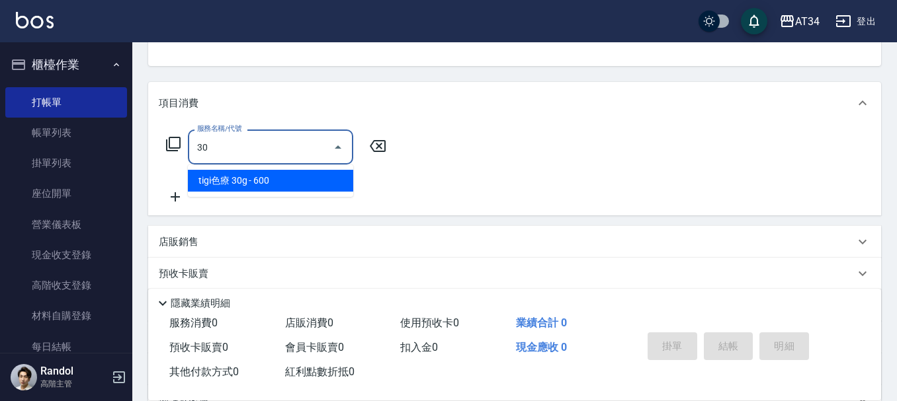
type input "301"
type input "150"
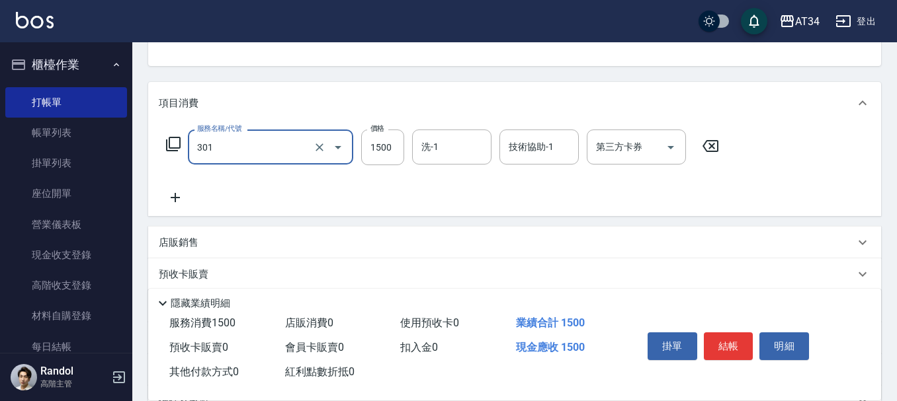
type input "燙髮(301)"
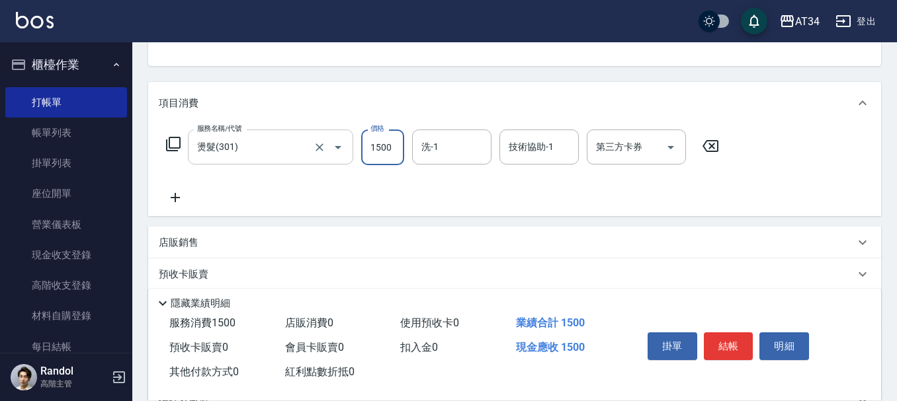
type input "0"
click at [383, 147] on input "27" at bounding box center [382, 148] width 43 height 36
type input "27"
type input "20"
type input "270"
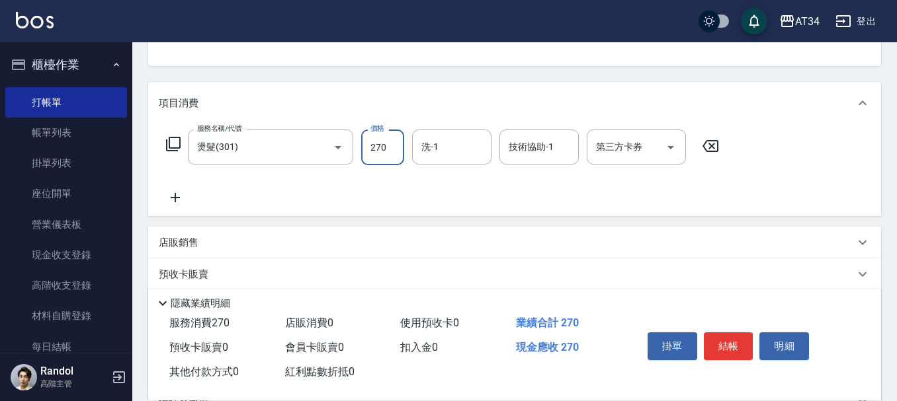
type input "270"
type input "2700"
click at [448, 141] on input "洗-1" at bounding box center [451, 147] width 67 height 23
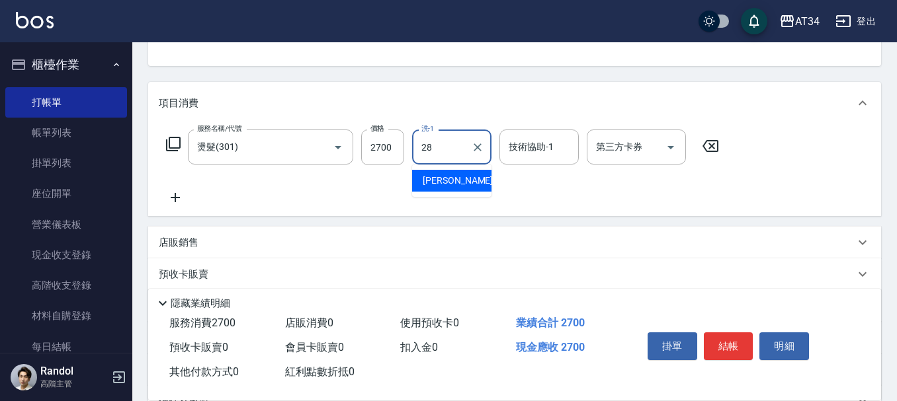
type input "劉城鈺-28"
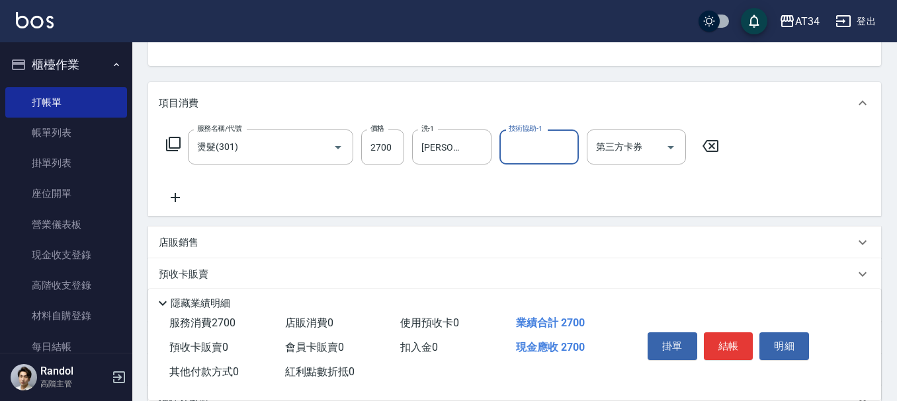
click at [179, 197] on icon at bounding box center [175, 198] width 33 height 16
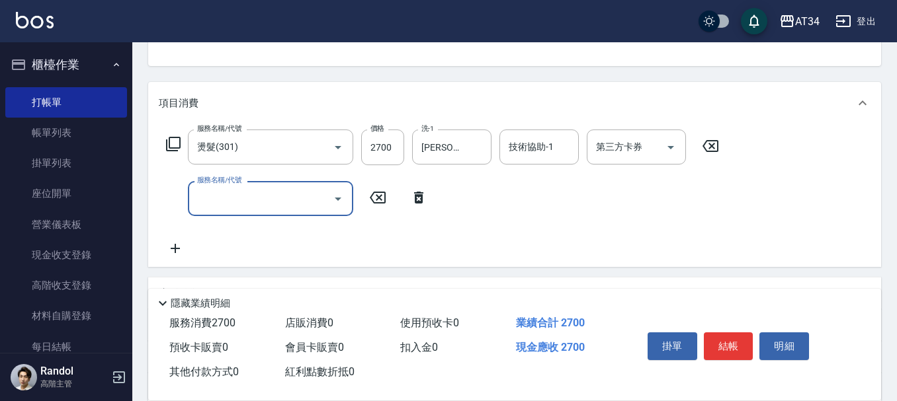
click at [216, 202] on input "服務名稱/代號" at bounding box center [261, 198] width 134 height 23
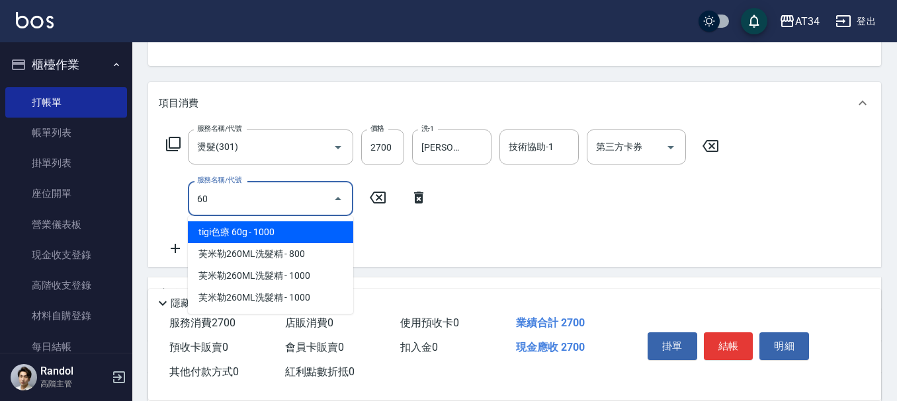
type input "602"
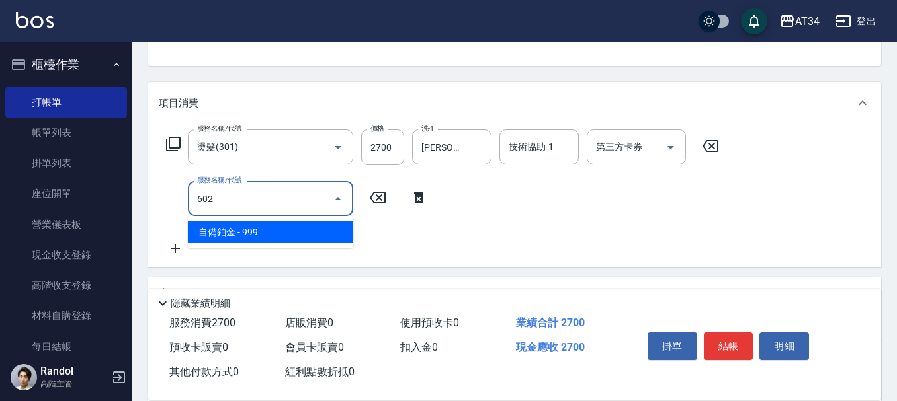
type input "360"
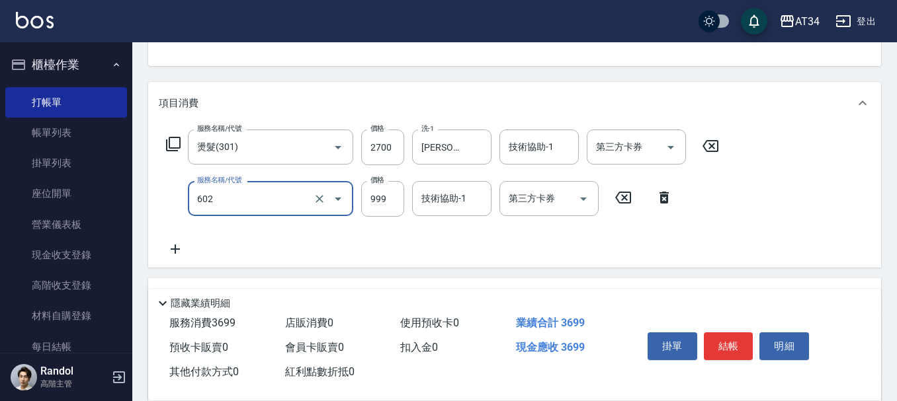
type input "自備鉑金(602)"
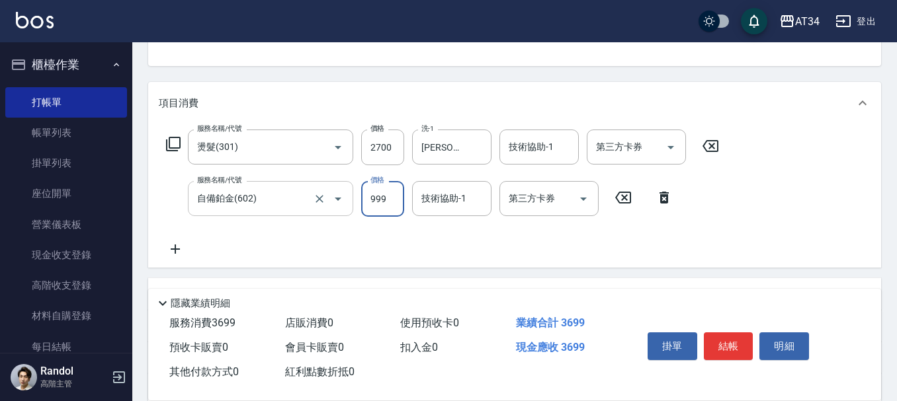
type input "270"
type input "16"
type input "280"
type input "162"
type input "430"
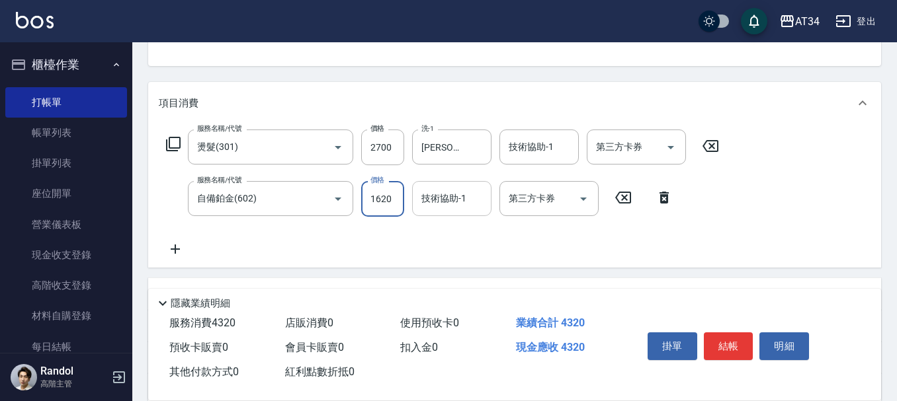
type input "1620"
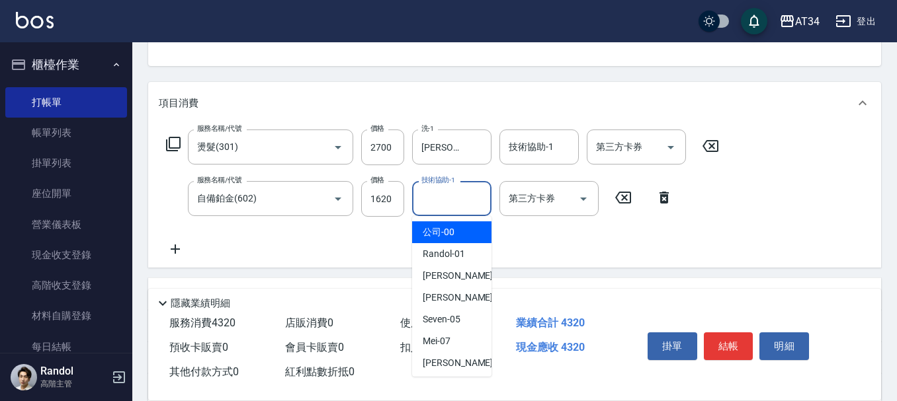
click at [463, 200] on input "技術協助-1" at bounding box center [451, 198] width 67 height 23
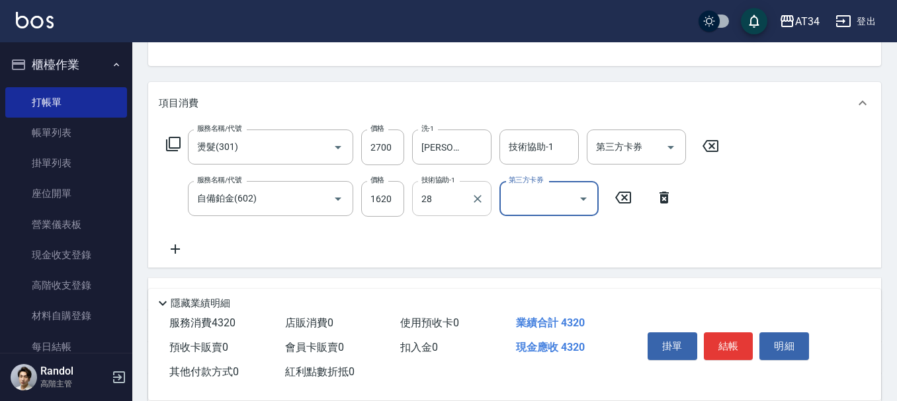
type input "劉城鈺-28"
click at [179, 248] on icon at bounding box center [175, 249] width 33 height 16
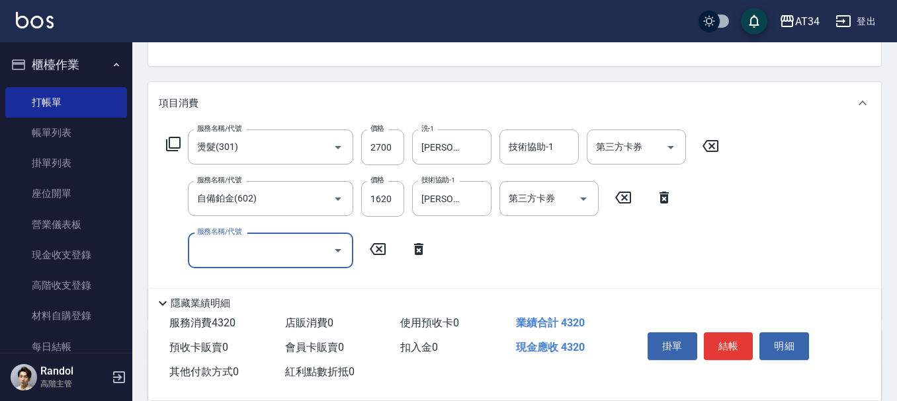
click at [214, 253] on input "服務名稱/代號" at bounding box center [261, 250] width 134 height 23
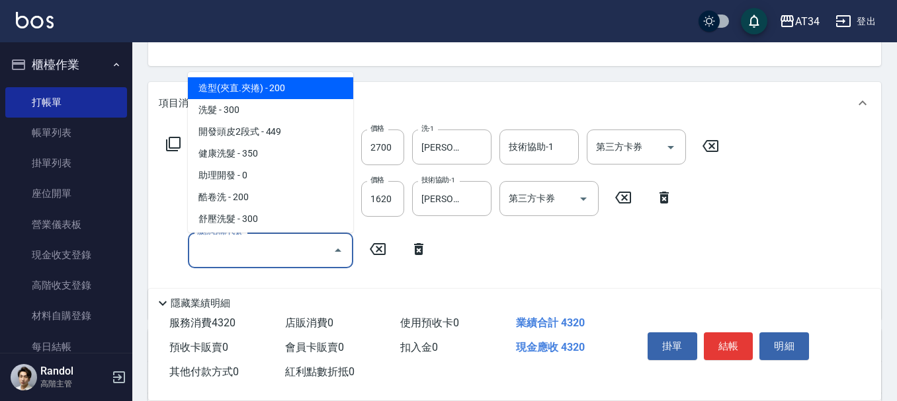
type input "6"
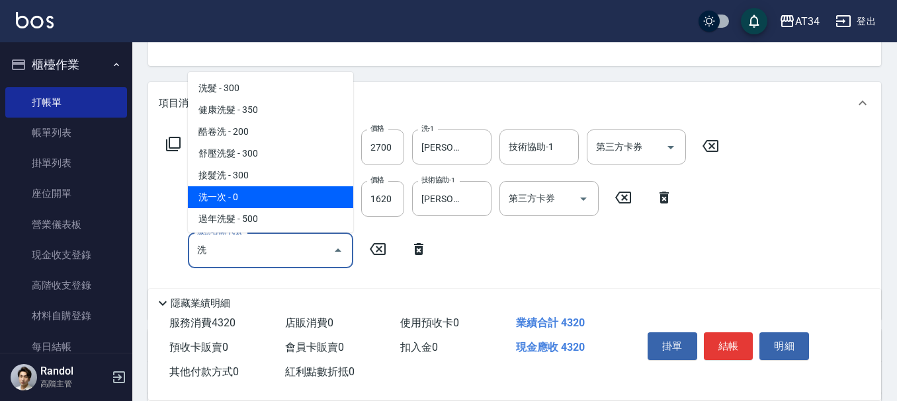
click at [246, 197] on span "洗一次 - 0" at bounding box center [270, 197] width 165 height 22
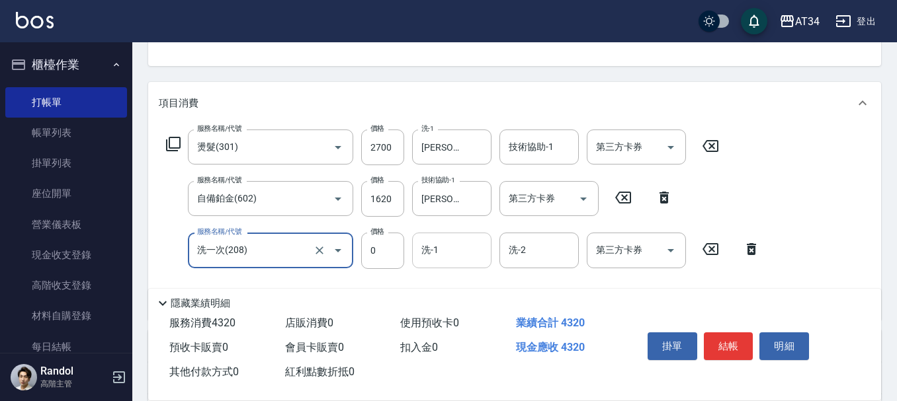
type input "洗一次(208)"
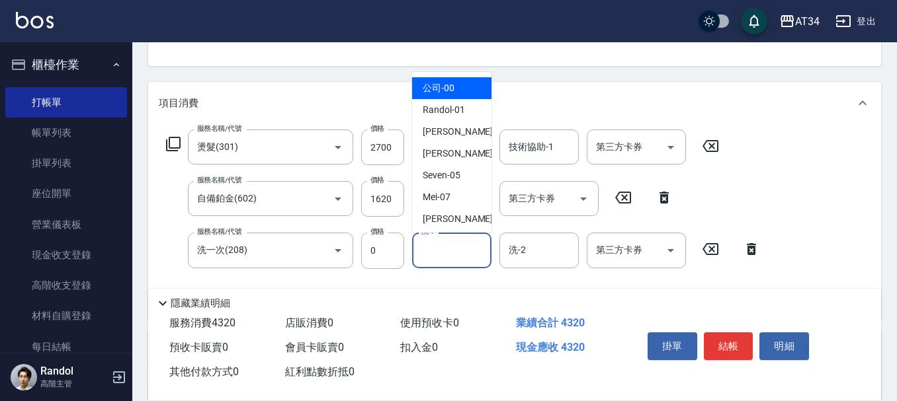
click at [454, 258] on input "洗-1" at bounding box center [451, 250] width 67 height 23
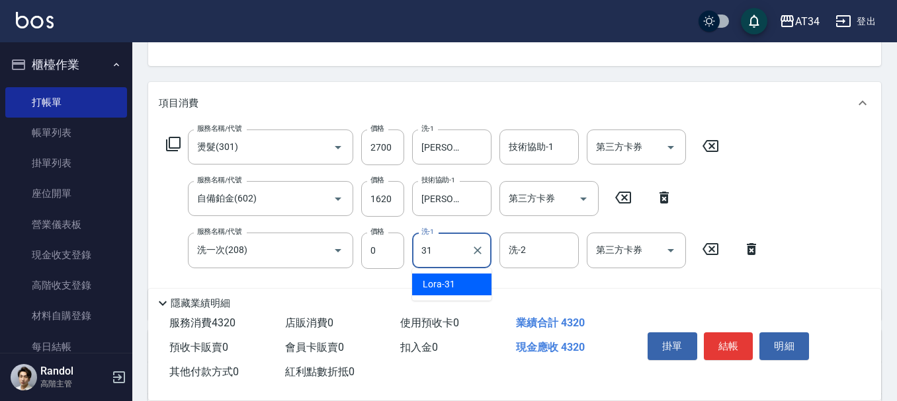
type input "Lora-31"
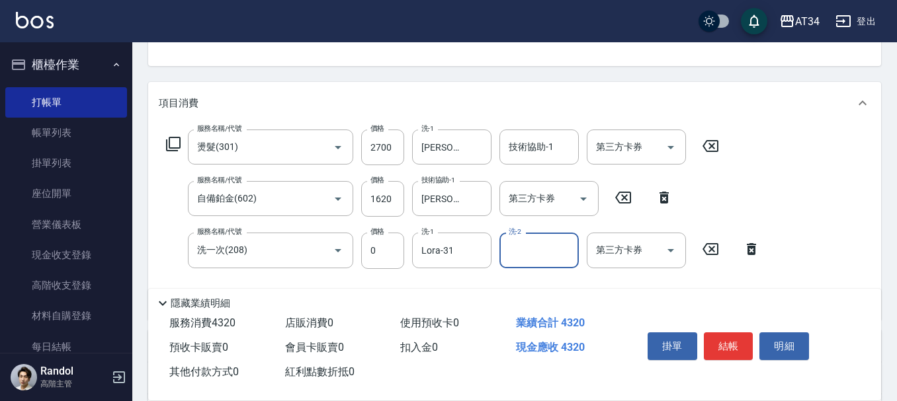
click at [528, 259] on input "洗-2" at bounding box center [538, 250] width 67 height 23
type input "劉城鈺-28"
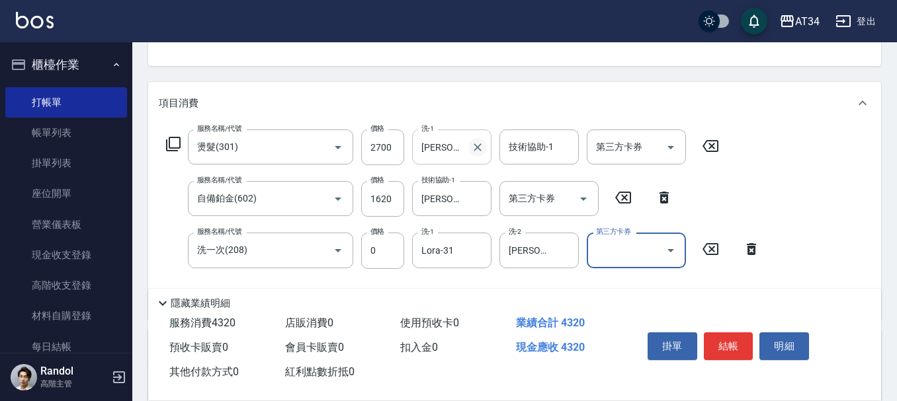
click at [481, 151] on icon "Clear" at bounding box center [477, 147] width 13 height 13
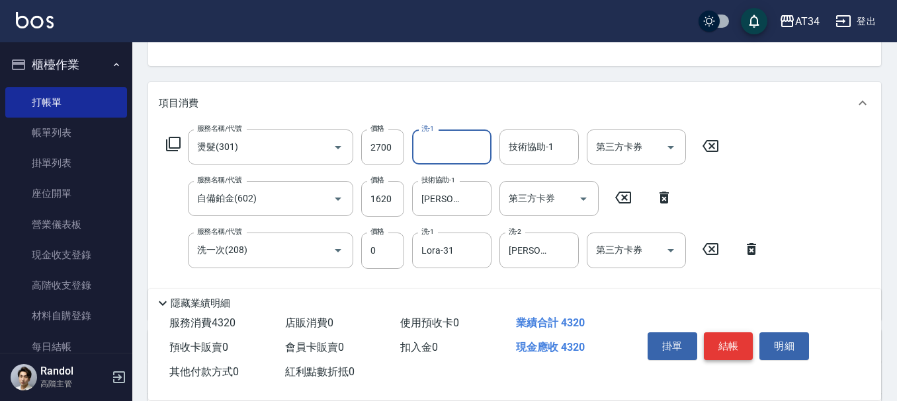
click at [727, 342] on button "結帳" at bounding box center [729, 347] width 50 height 28
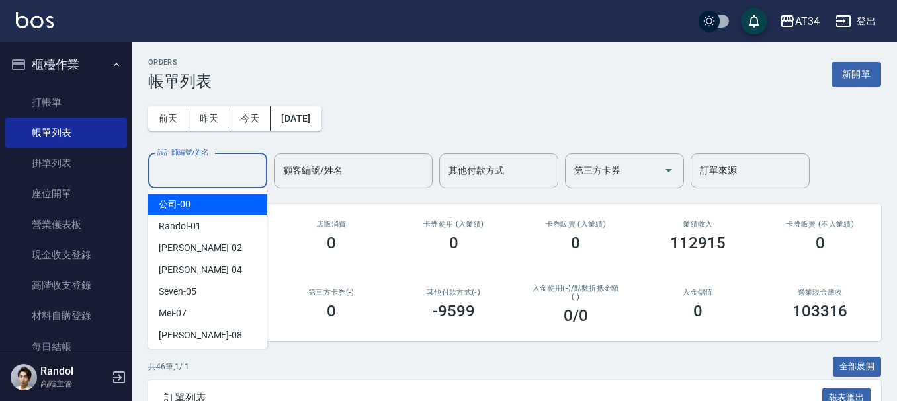
click at [209, 175] on input "設計師編號/姓名" at bounding box center [207, 170] width 107 height 23
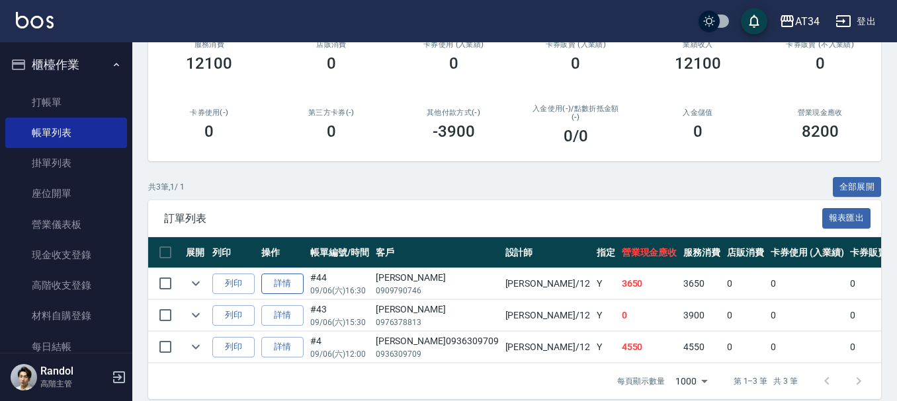
scroll to position [204, 0]
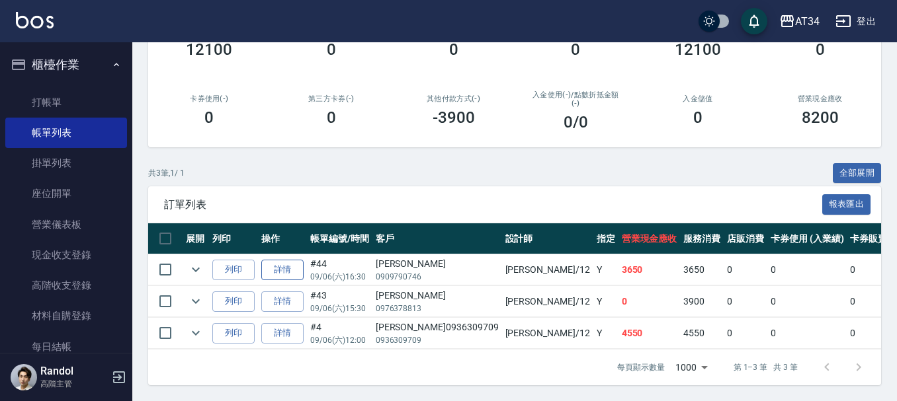
type input "[PERSON_NAME]-12"
click at [286, 260] on link "詳情" at bounding box center [282, 270] width 42 height 20
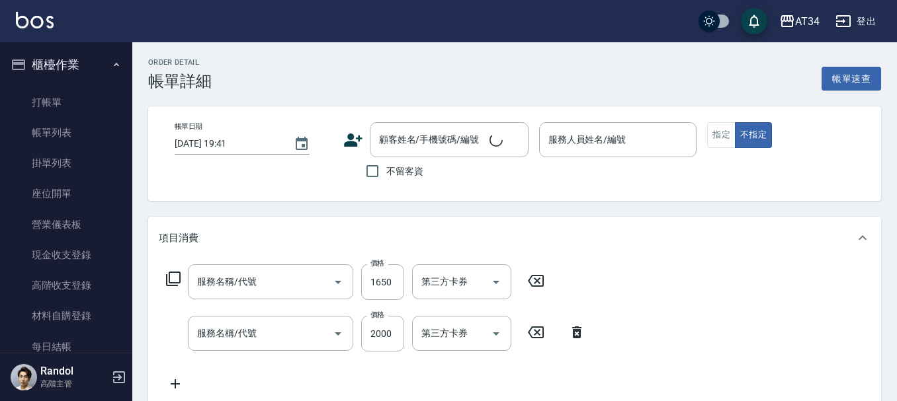
type input "2025/09/06 16:30"
type input "[PERSON_NAME]-12"
type input "360"
type input "免漂氣質染髮"
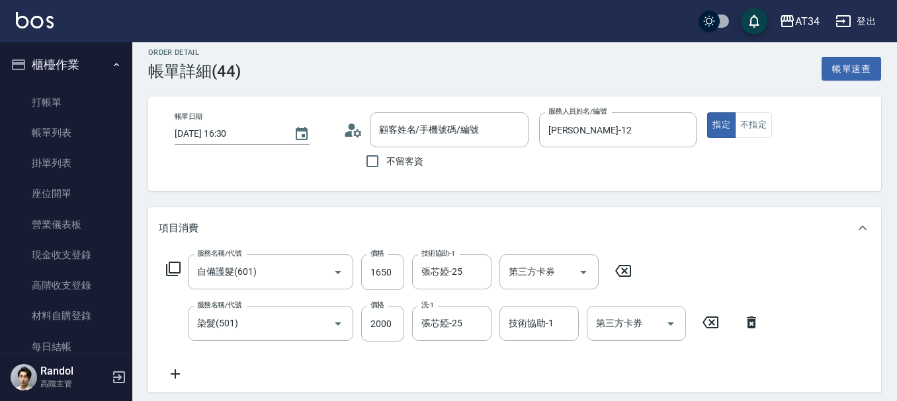
type input "自備護髮(601)"
type input "染髮(501)"
type input "呂冠菁/0909790746/"
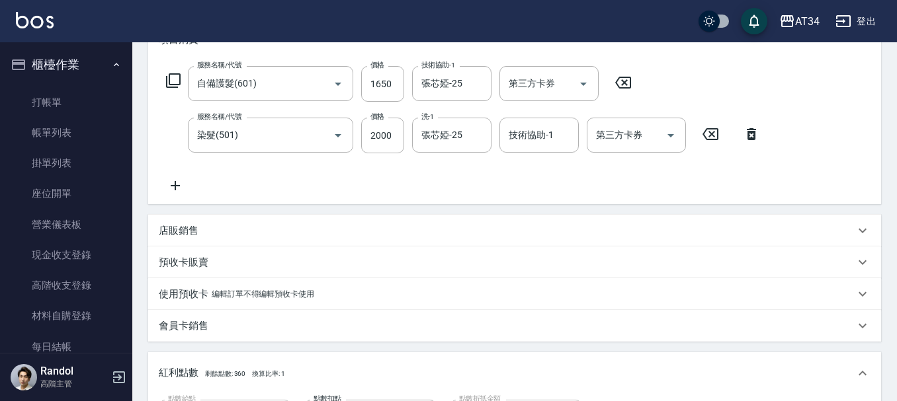
click at [171, 237] on p "店販銷售" at bounding box center [179, 231] width 40 height 14
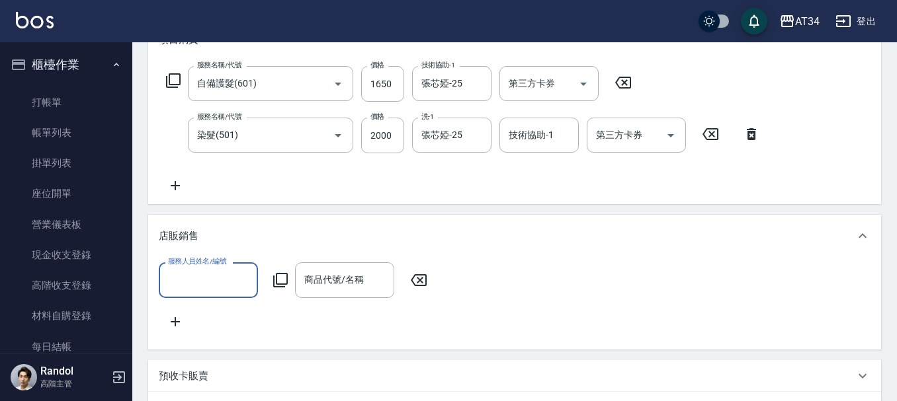
scroll to position [0, 0]
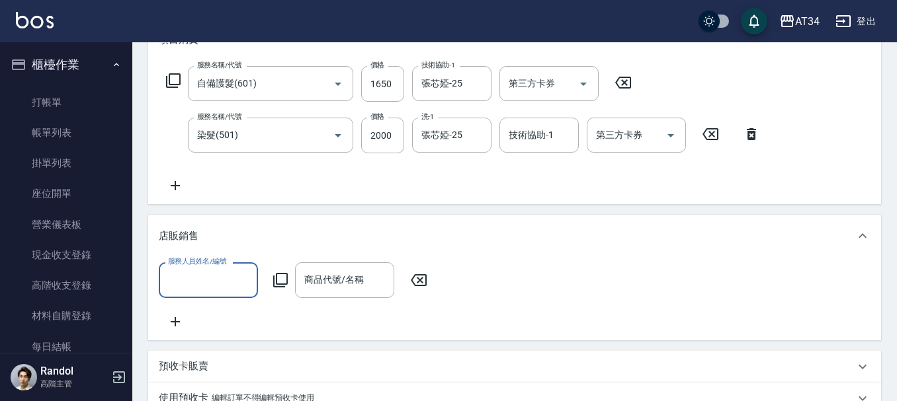
click at [210, 290] on input "服務人員姓名/編號" at bounding box center [208, 279] width 87 height 23
type input "[PERSON_NAME]-12"
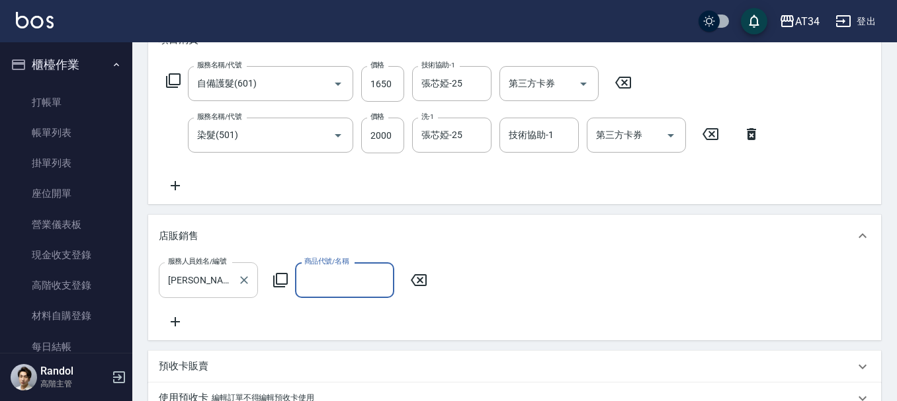
type input "ㄘ"
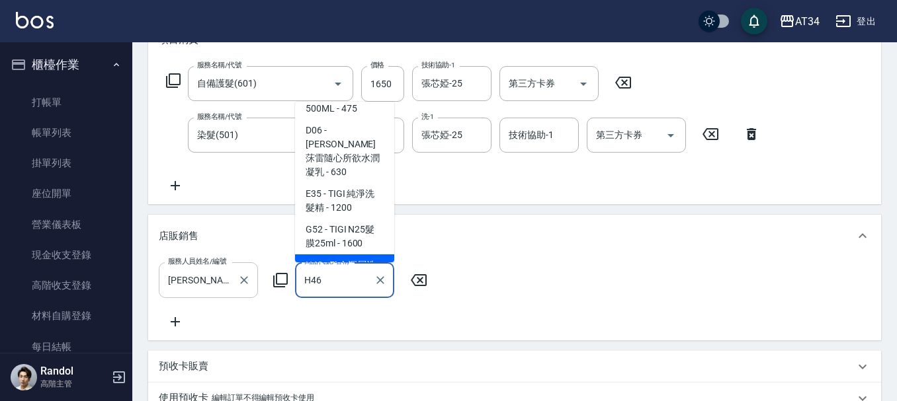
scroll to position [101, 0]
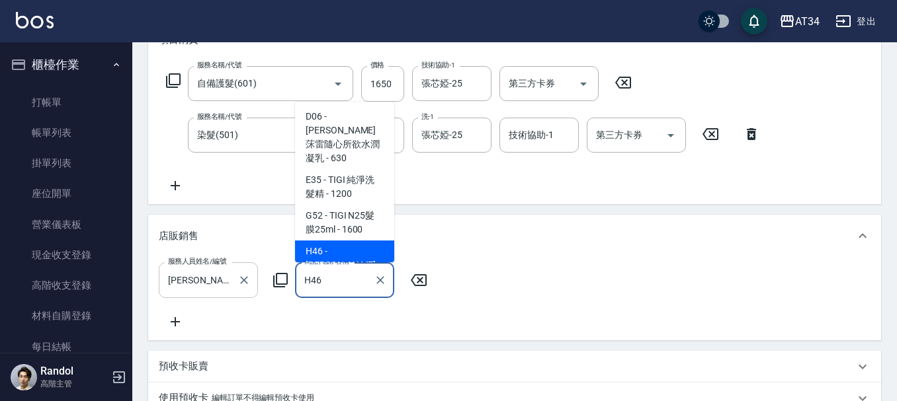
type input "喬娜斯新品玻尿酸洗護組500ML"
type input "440"
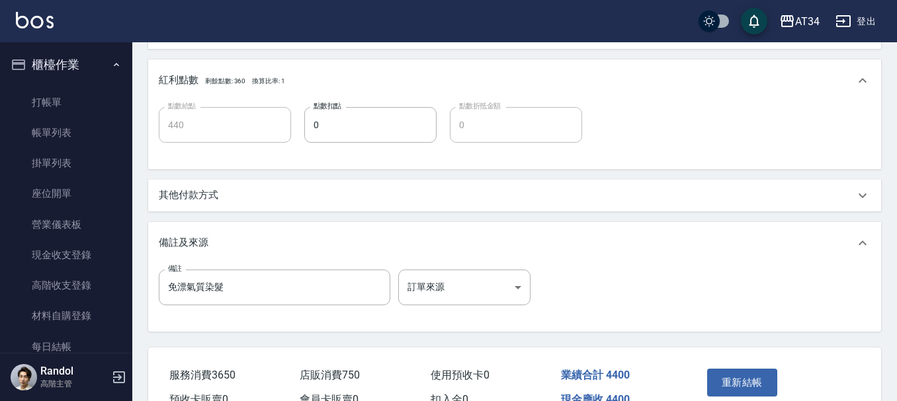
scroll to position [680, 0]
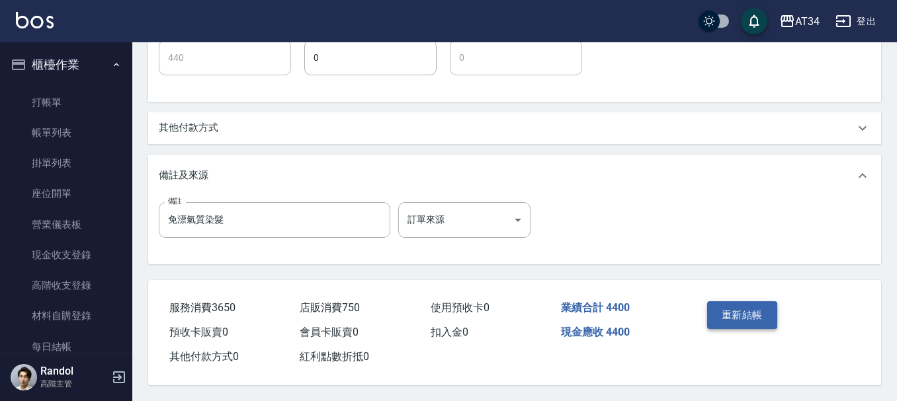
click at [713, 311] on button "重新結帳" at bounding box center [742, 316] width 70 height 28
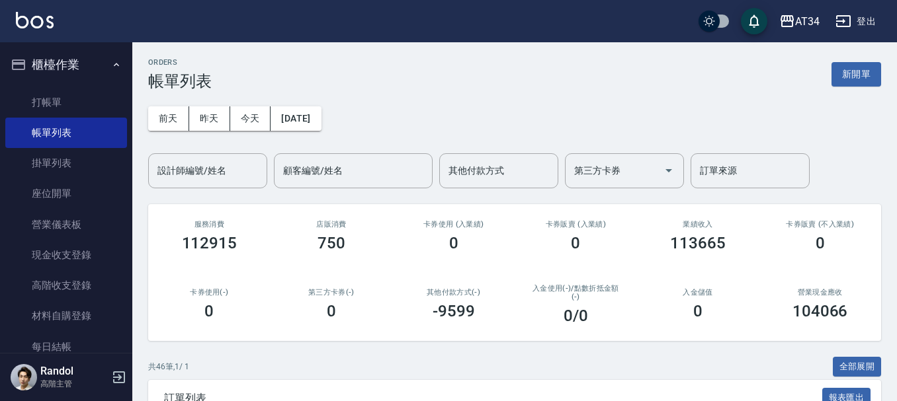
click at [202, 177] on input "設計師編號/姓名" at bounding box center [207, 170] width 107 height 23
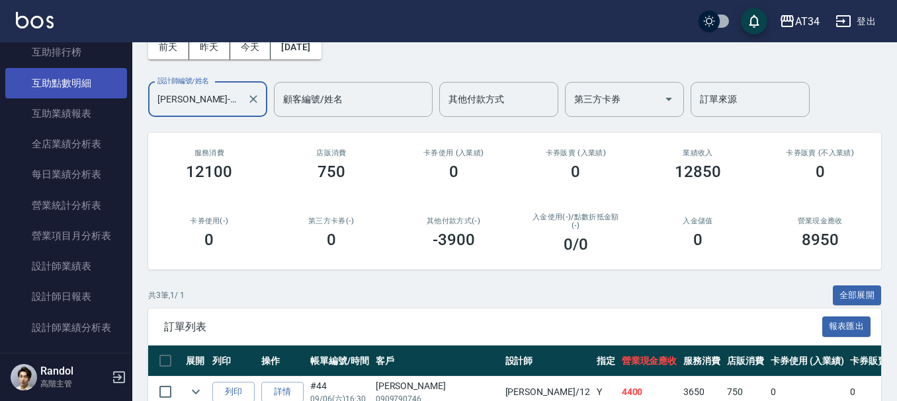
scroll to position [727, 0]
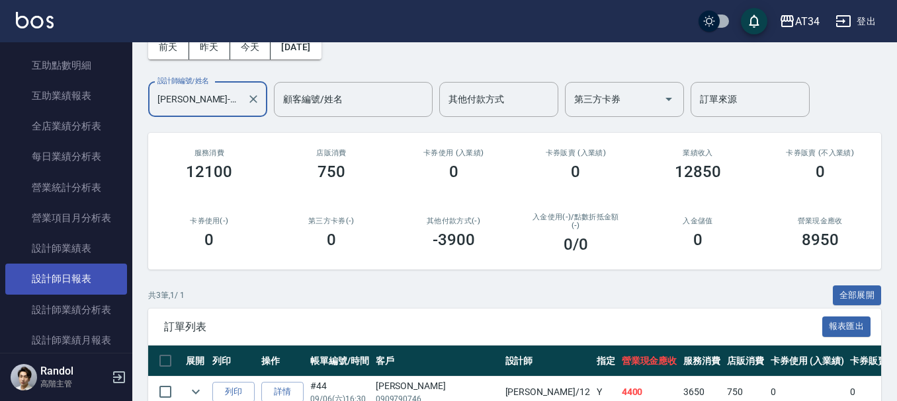
type input "[PERSON_NAME]-12"
click at [77, 281] on link "設計師日報表" at bounding box center [66, 279] width 122 height 30
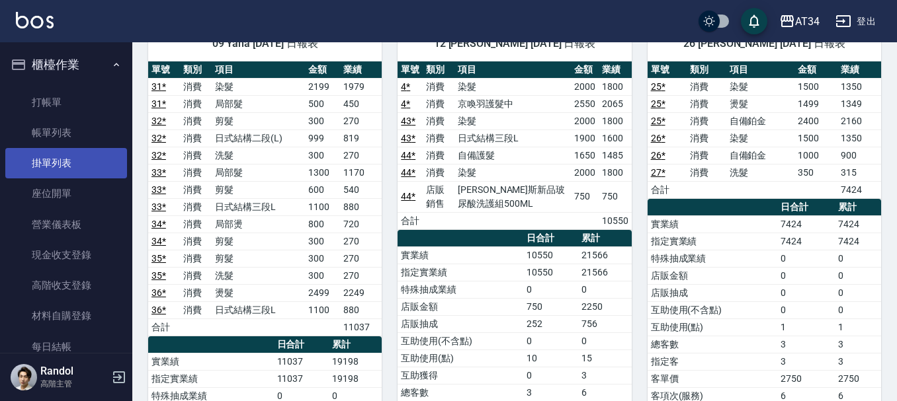
click at [52, 151] on link "掛單列表" at bounding box center [66, 163] width 122 height 30
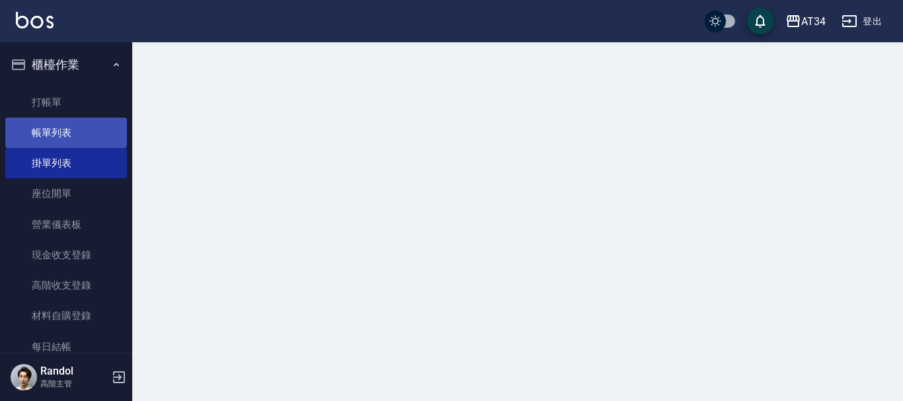
click at [61, 129] on link "帳單列表" at bounding box center [66, 133] width 122 height 30
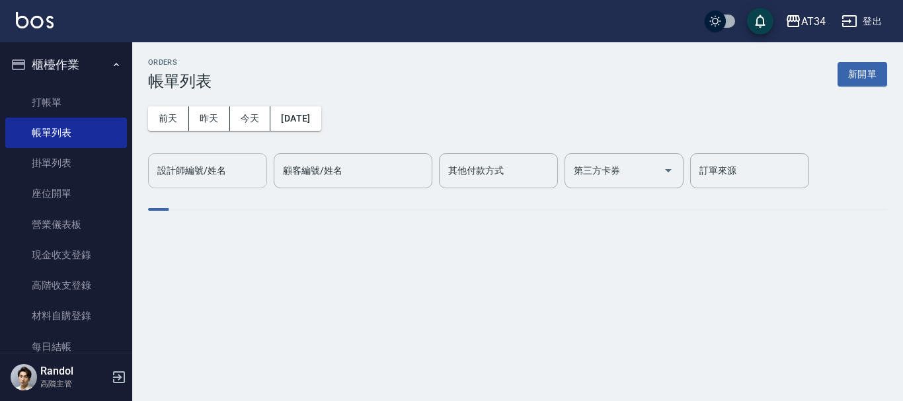
click at [198, 183] on div "設計師編號/姓名" at bounding box center [207, 170] width 119 height 35
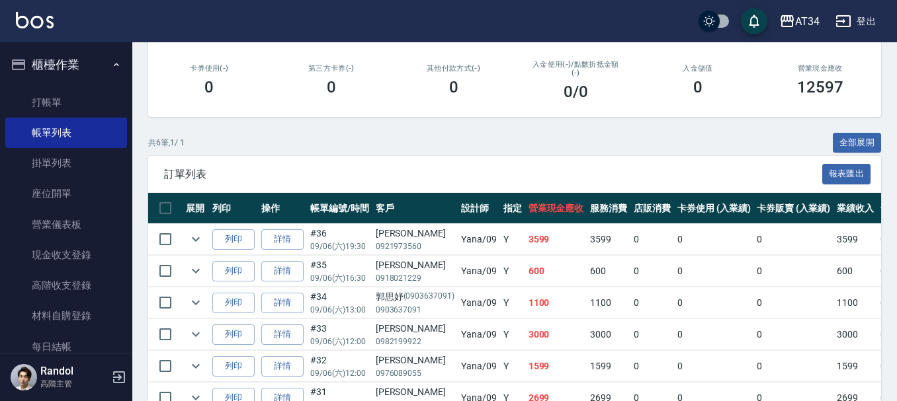
scroll to position [299, 0]
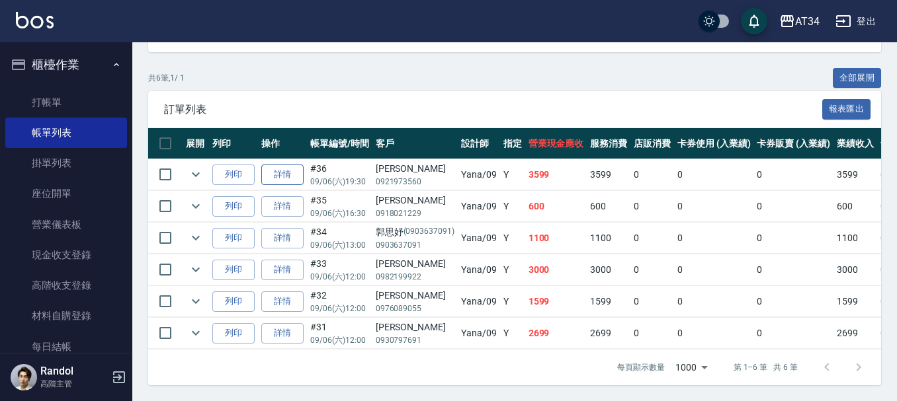
type input "Yana-09"
click at [291, 169] on link "詳情" at bounding box center [282, 175] width 42 height 20
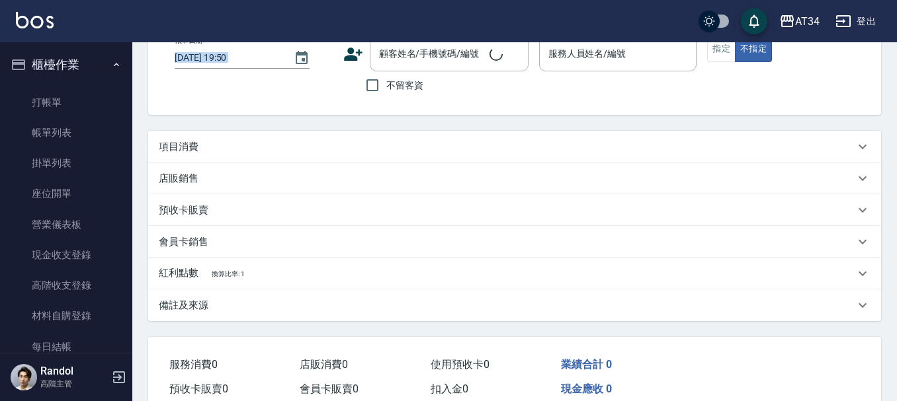
type input "2025/09/06 19:30"
type input "Yana-09"
type input "350"
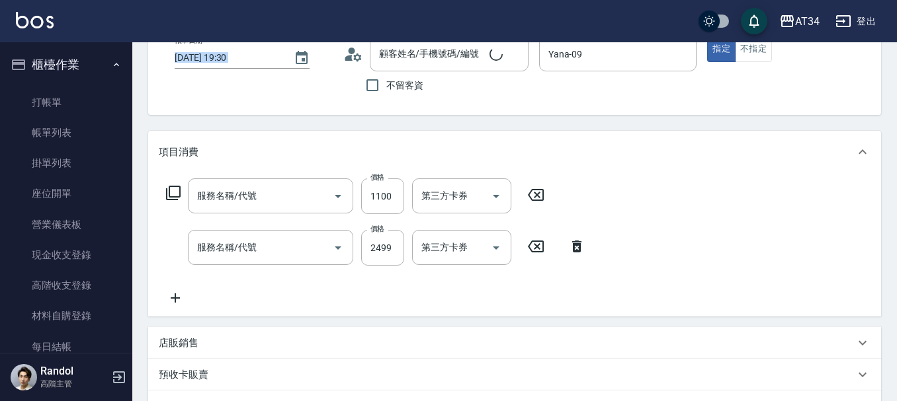
scroll to position [272, 0]
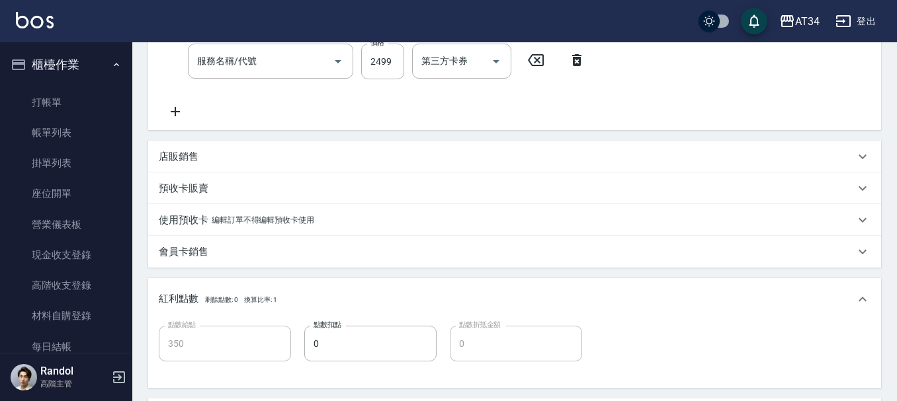
type input "廖芳曼/0921973560/null"
type input "日式結構三段L(627)"
type input "燙髮(301)"
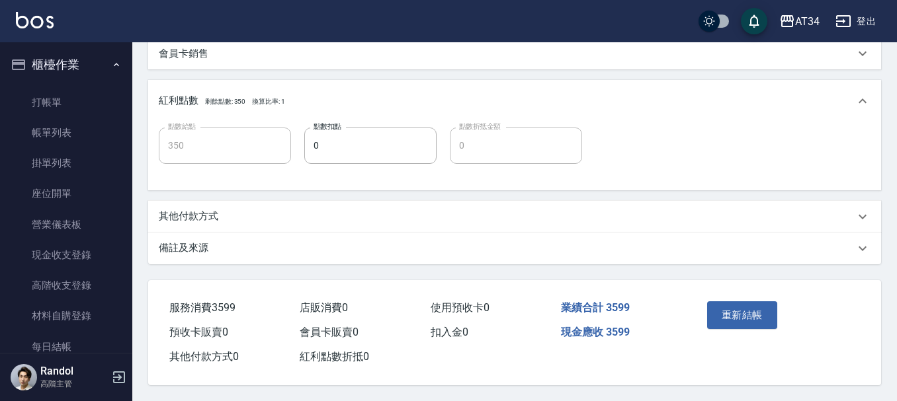
click at [204, 216] on p "其他付款方式" at bounding box center [189, 217] width 60 height 14
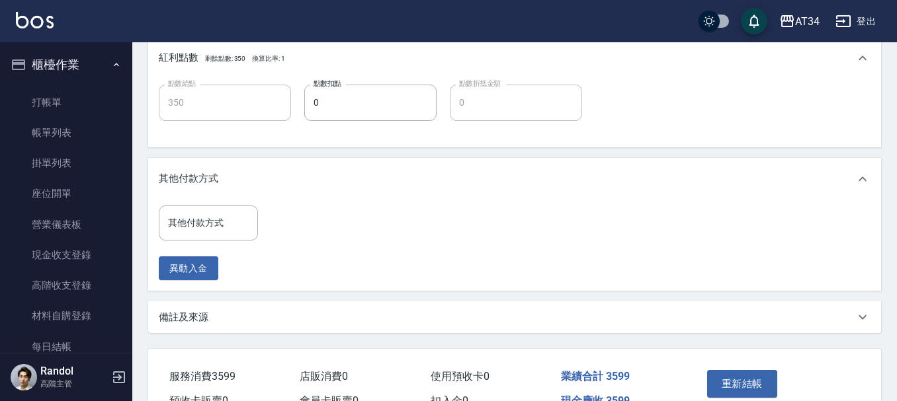
scroll to position [537, 0]
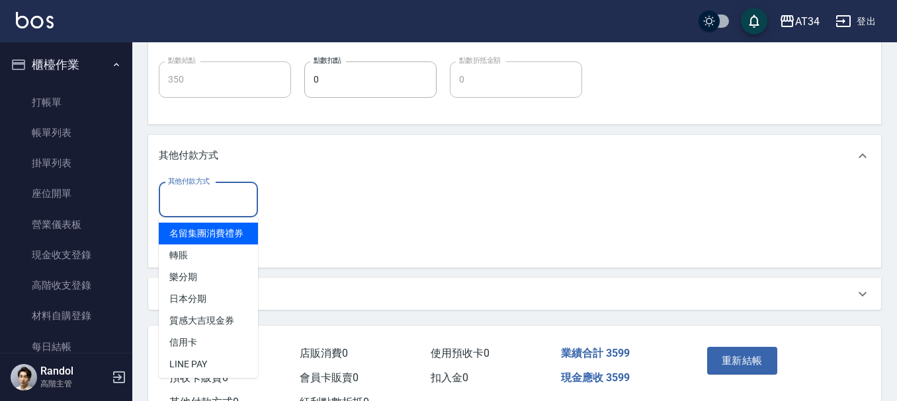
click at [209, 190] on div "其他付款方式 其他付款方式" at bounding box center [208, 199] width 99 height 35
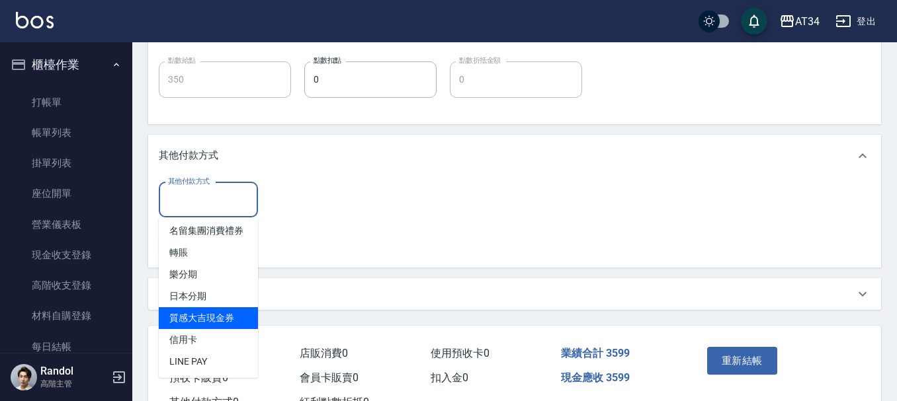
scroll to position [17, 0]
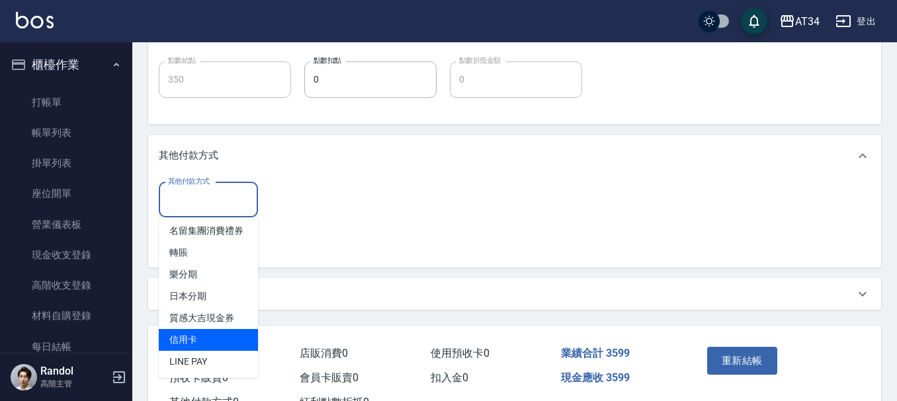
click at [203, 337] on span "信用卡" at bounding box center [208, 340] width 99 height 22
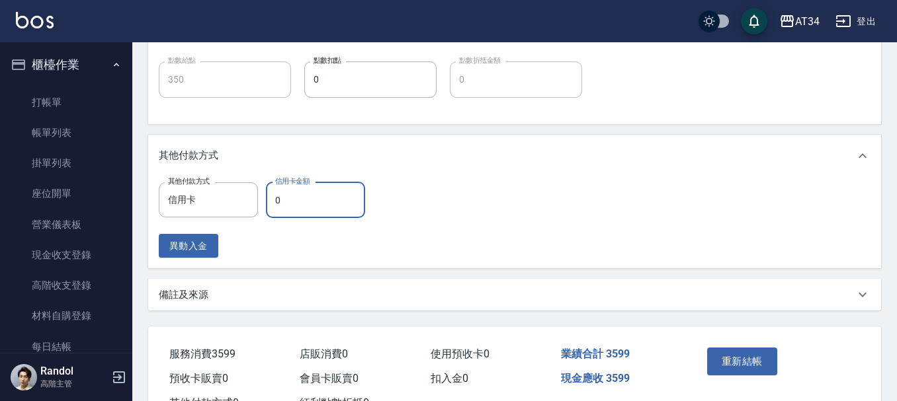
click at [307, 204] on input "0" at bounding box center [315, 200] width 99 height 36
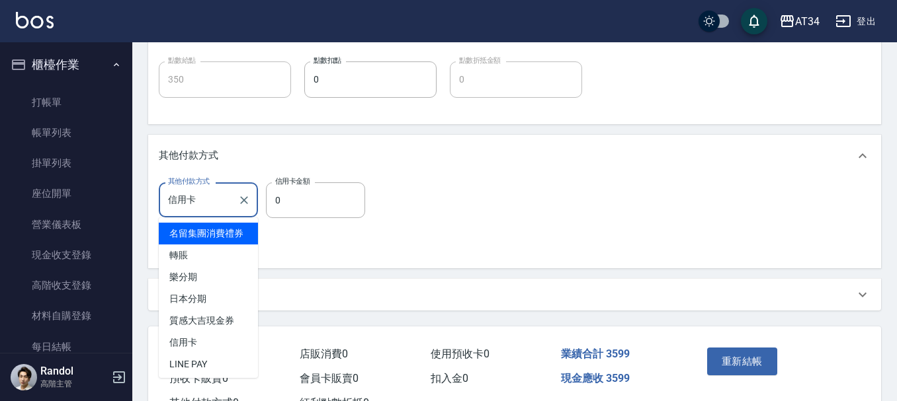
click at [194, 204] on input "信用卡" at bounding box center [198, 199] width 67 height 23
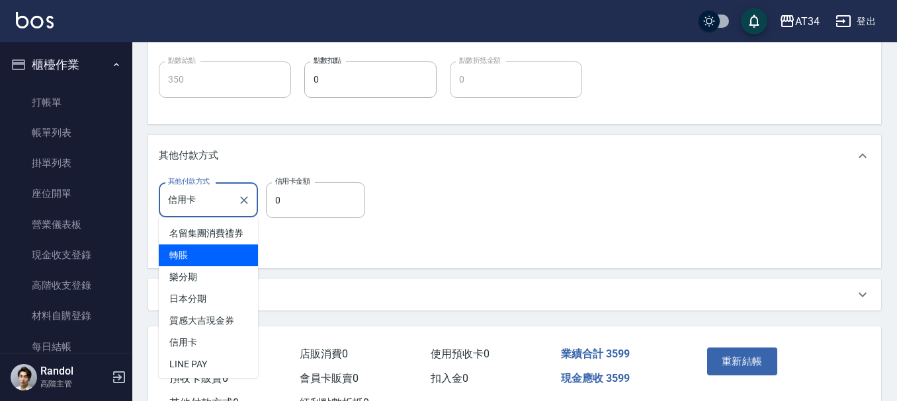
click at [192, 266] on span "轉賬" at bounding box center [208, 256] width 99 height 22
type input "轉賬"
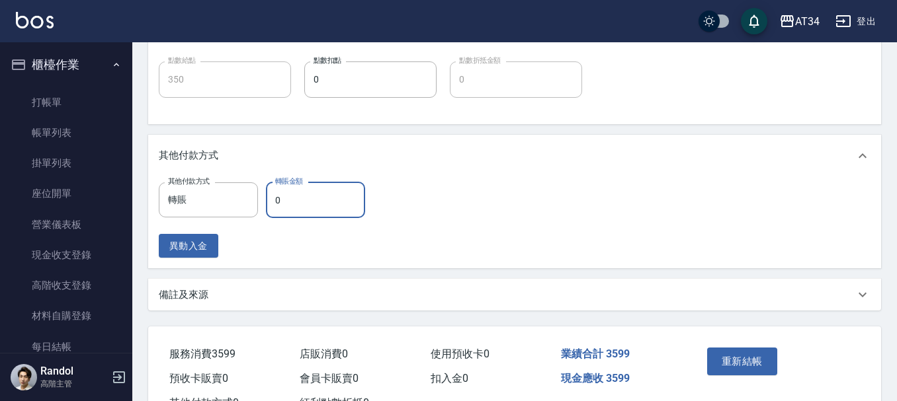
click at [312, 207] on input "0" at bounding box center [315, 200] width 99 height 36
type input "35"
type input "320"
type input "3599"
type input "0"
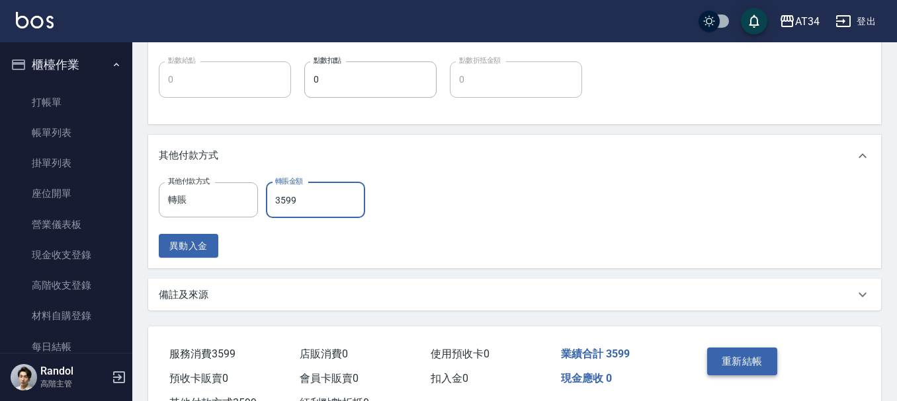
type input "3599"
click at [744, 363] on button "重新結帳" at bounding box center [742, 362] width 70 height 28
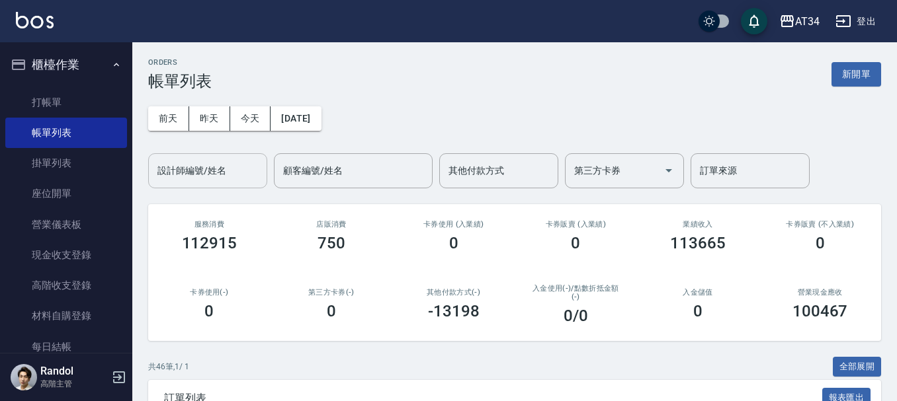
click at [227, 163] on input "設計師編號/姓名" at bounding box center [207, 170] width 107 height 23
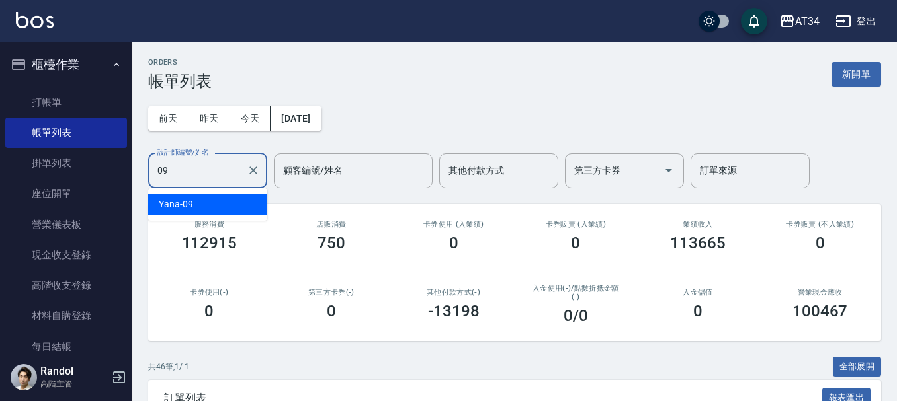
type input "Yana-09"
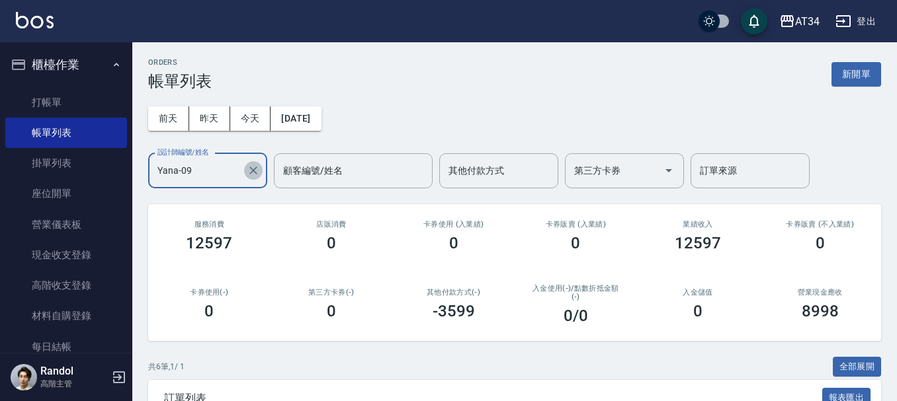
click at [258, 171] on icon "Clear" at bounding box center [253, 170] width 13 height 13
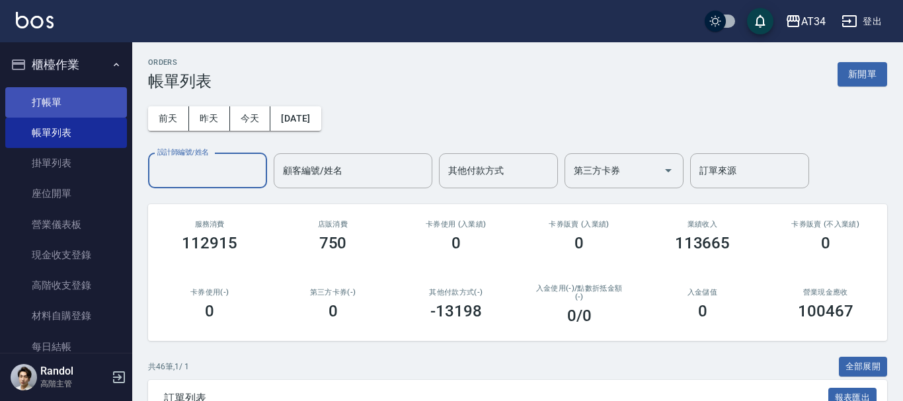
click at [65, 112] on link "打帳單" at bounding box center [66, 102] width 122 height 30
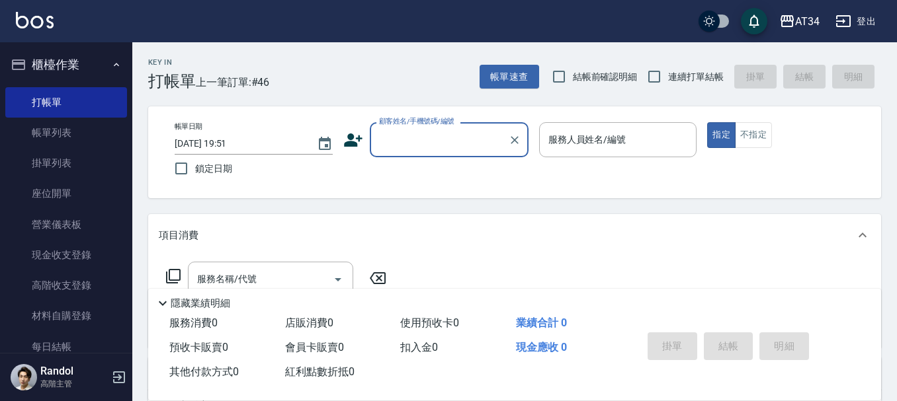
click at [479, 140] on input "顧客姓名/手機號碼/編號" at bounding box center [439, 139] width 127 height 23
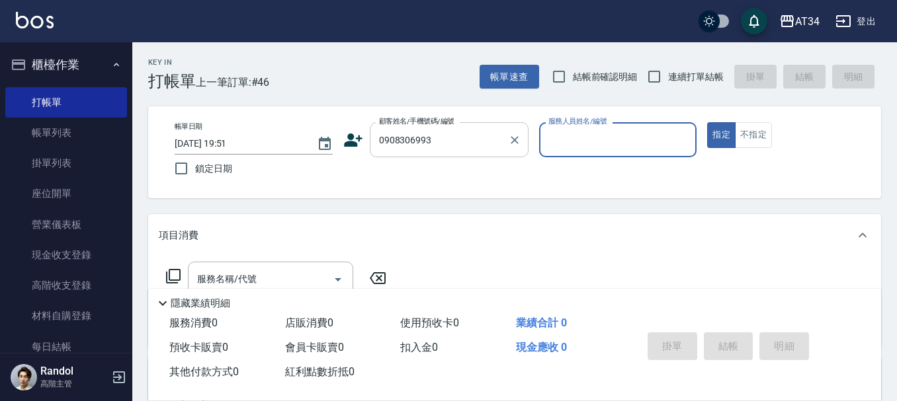
type input "婕/0908306993/null"
click at [613, 128] on div "服務人員姓名/編號" at bounding box center [618, 139] width 158 height 35
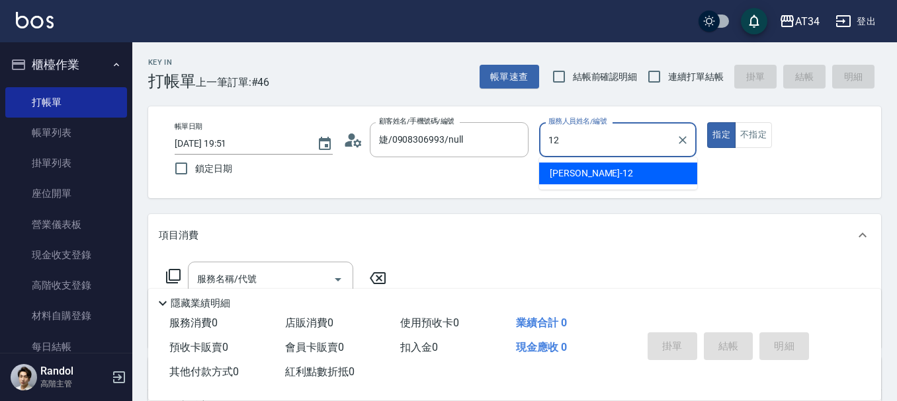
type input "Emily-12"
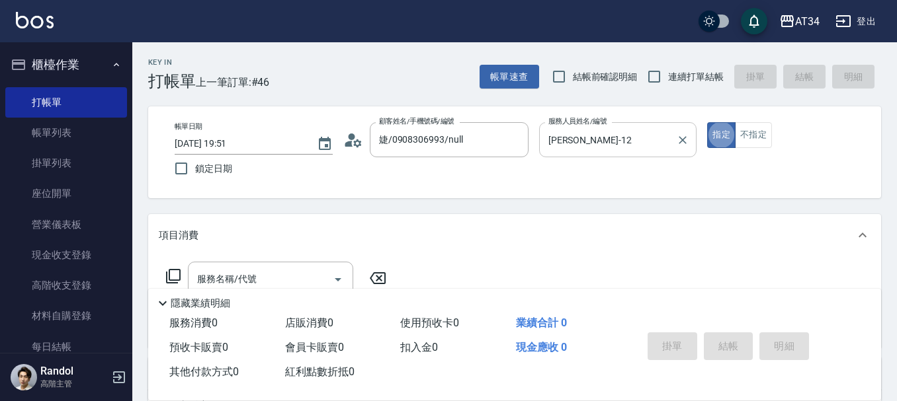
type button "true"
click at [253, 276] on div "服務名稱/代號 服務名稱/代號" at bounding box center [270, 279] width 165 height 35
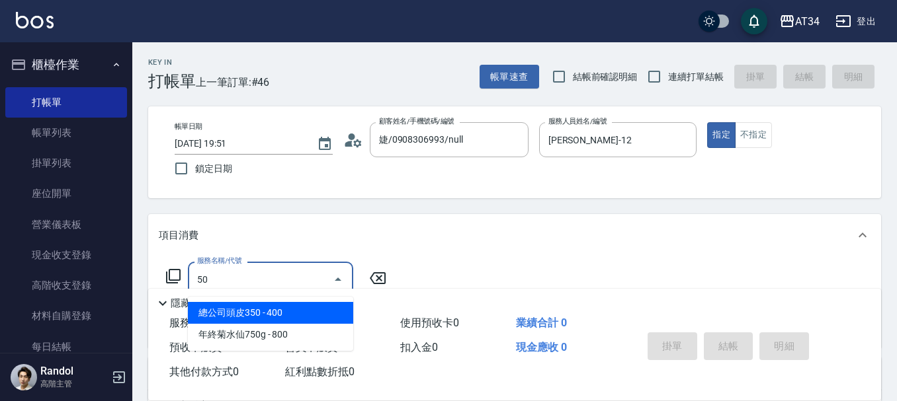
type input "501"
type input "100"
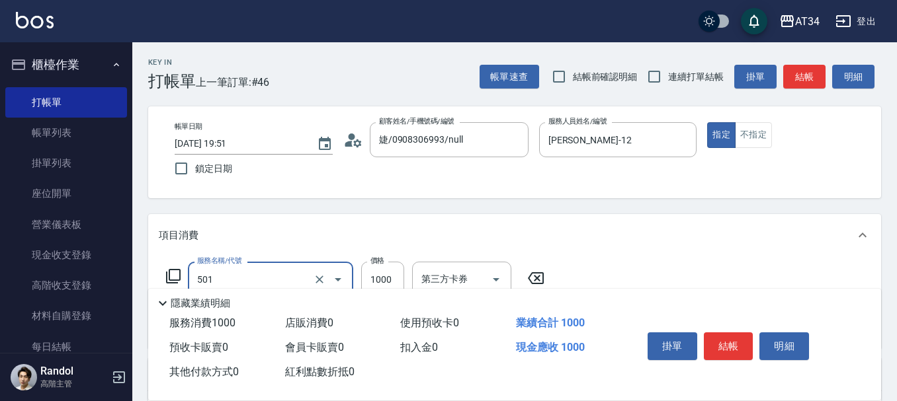
type input "染髮(501)"
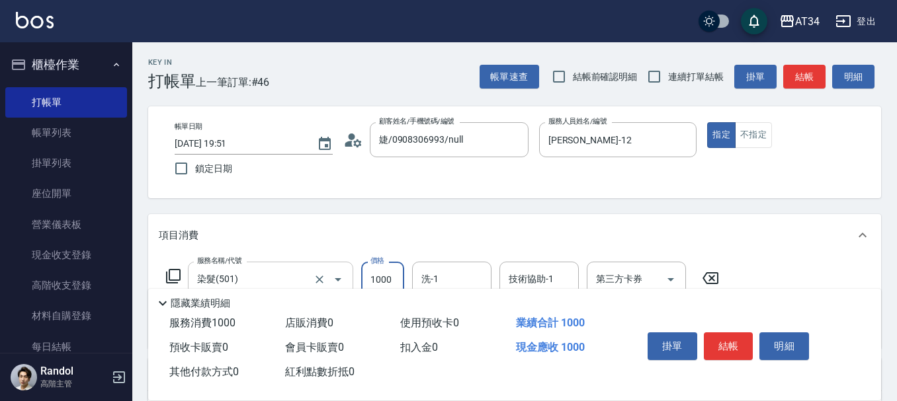
type input "2"
type input "0"
type input "20"
type input "2000"
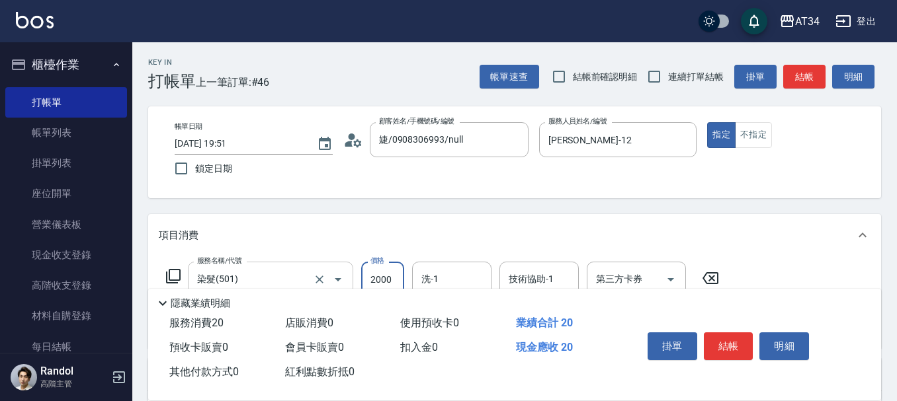
type input "200"
type input "2000"
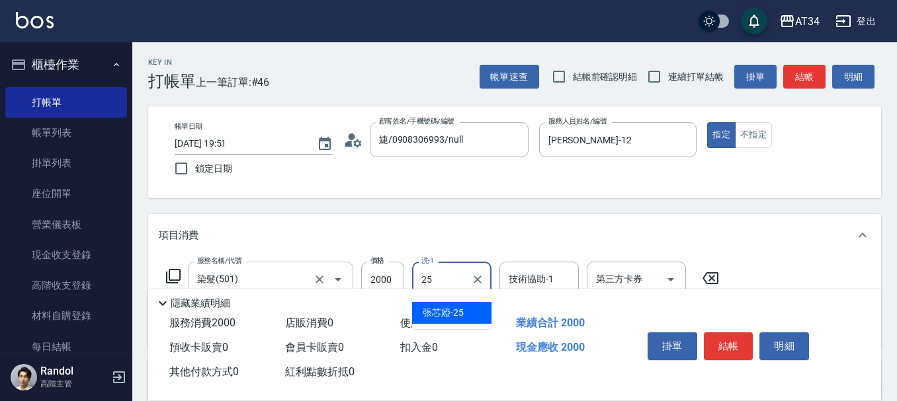
type input "張芯婭-25"
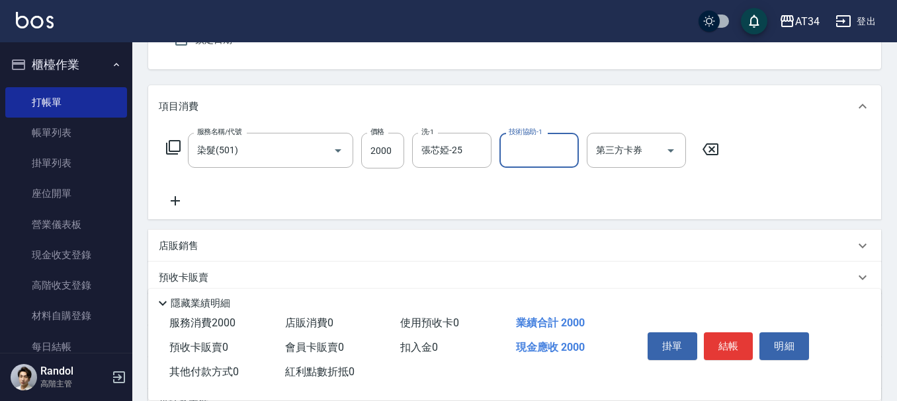
scroll to position [132, 0]
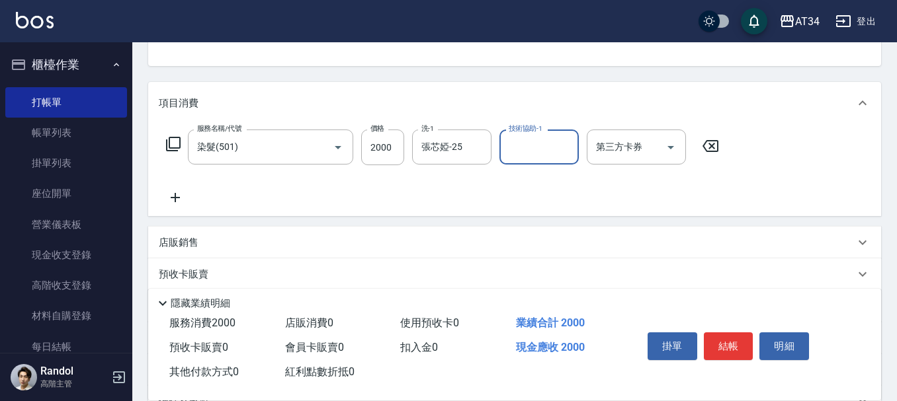
click at [184, 196] on icon at bounding box center [175, 198] width 33 height 16
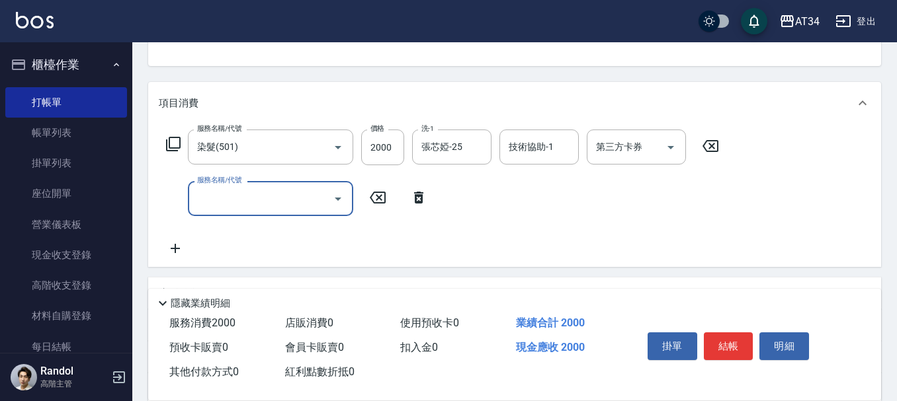
click at [239, 204] on input "服務名稱/代號" at bounding box center [261, 198] width 134 height 23
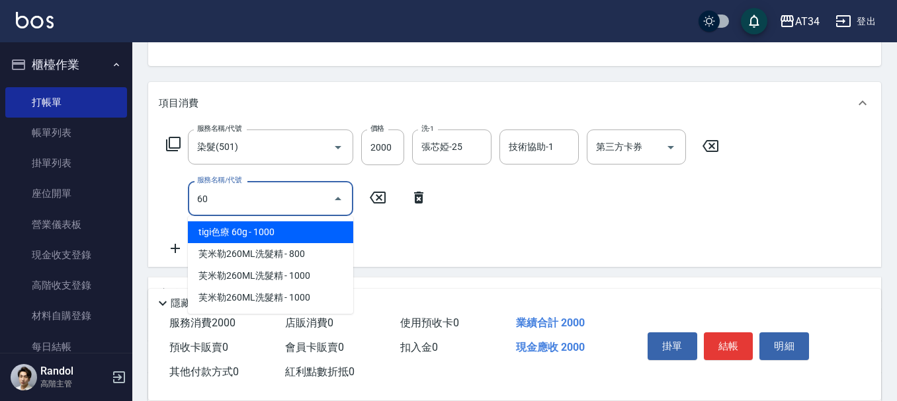
type input "602"
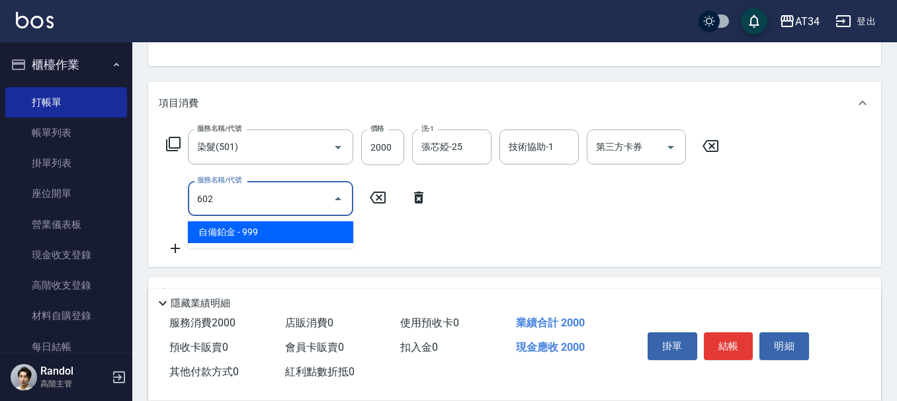
type input "290"
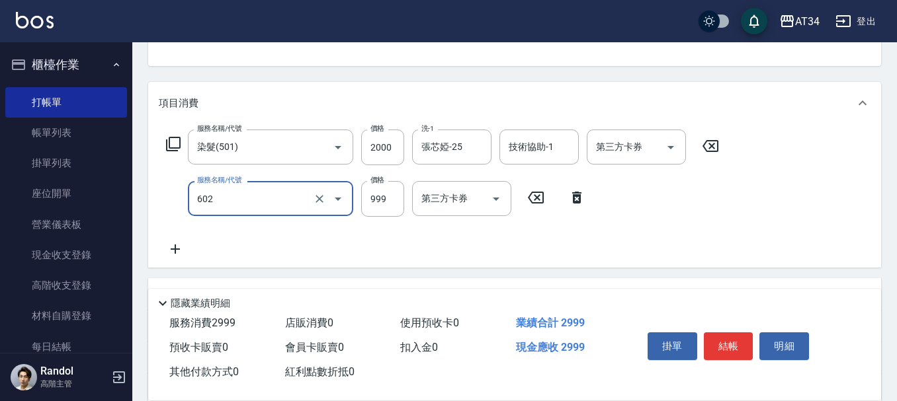
type input "自備鉑金(602)"
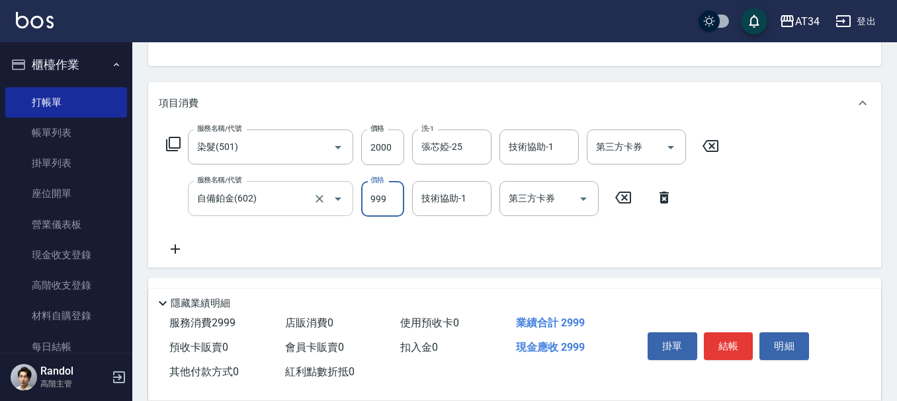
type input "1"
type input "200"
type input "12"
type input "210"
type input "125"
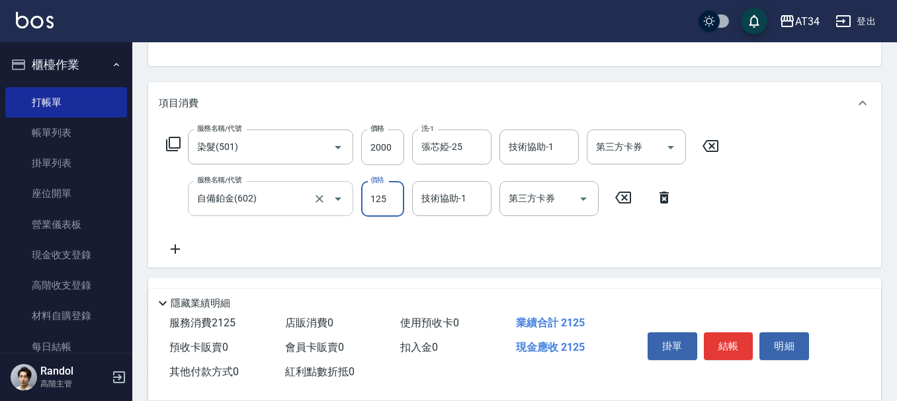
type input "320"
type input "1250"
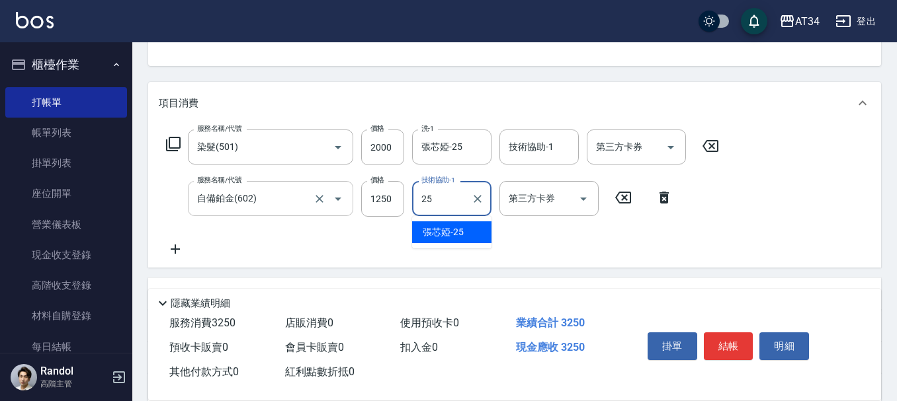
type input "張芯婭-25"
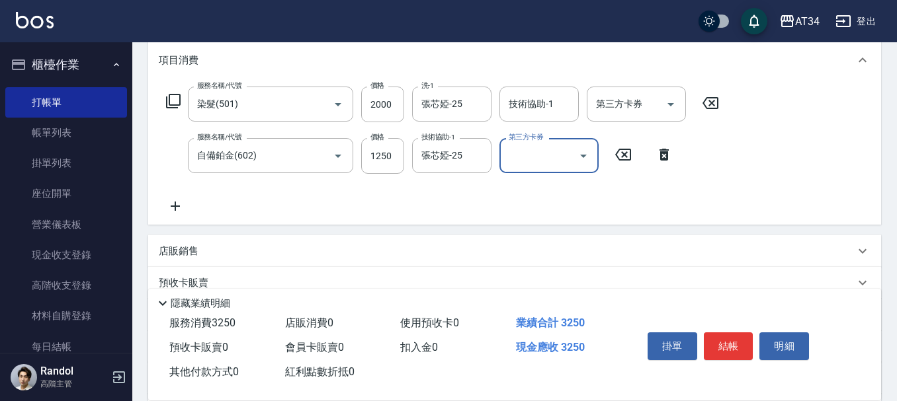
scroll to position [198, 0]
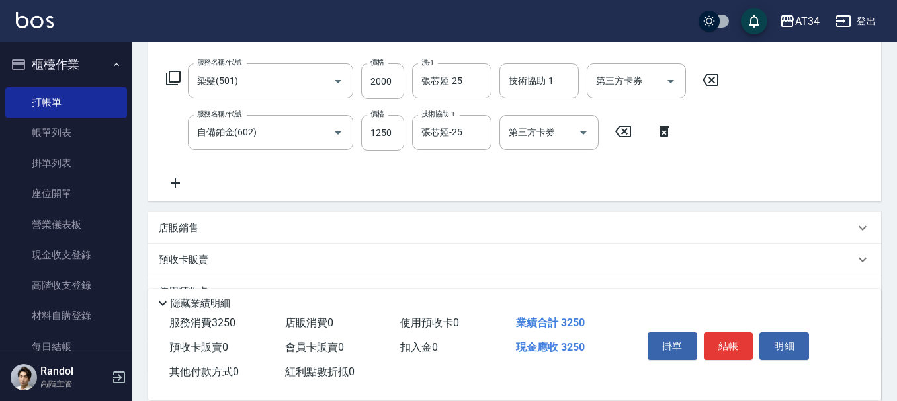
click at [172, 216] on div "店販銷售" at bounding box center [514, 228] width 733 height 32
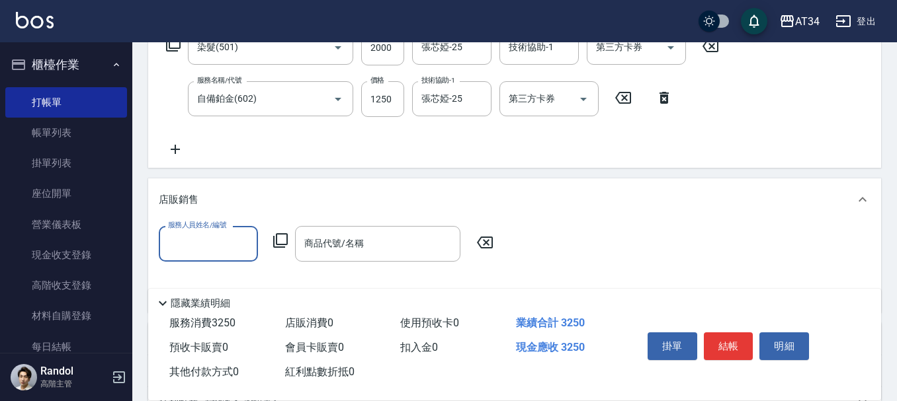
scroll to position [264, 0]
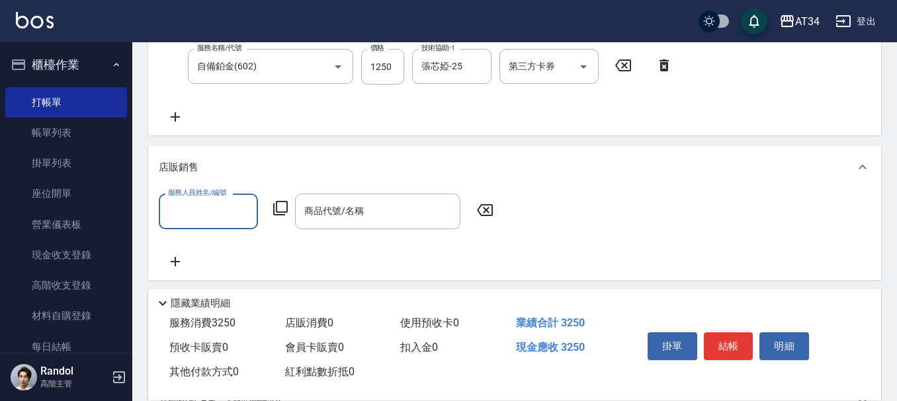
click at [225, 224] on div "服務人員姓名/編號" at bounding box center [208, 211] width 99 height 35
type input "Emily-12"
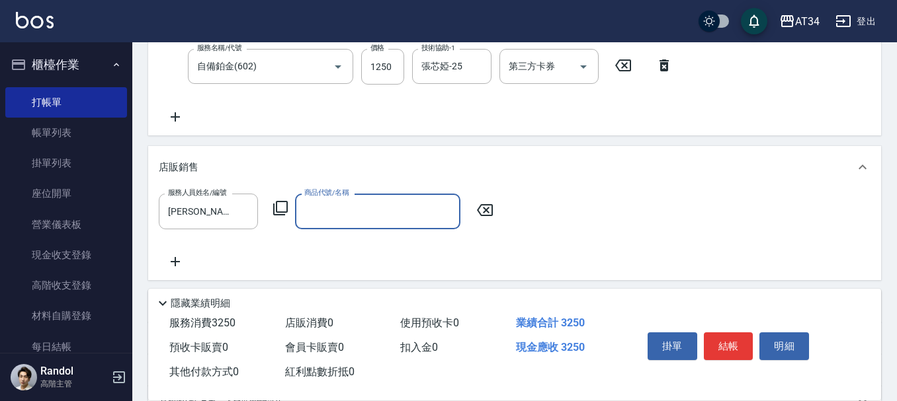
click at [355, 199] on div "商品代號/名稱" at bounding box center [377, 211] width 165 height 35
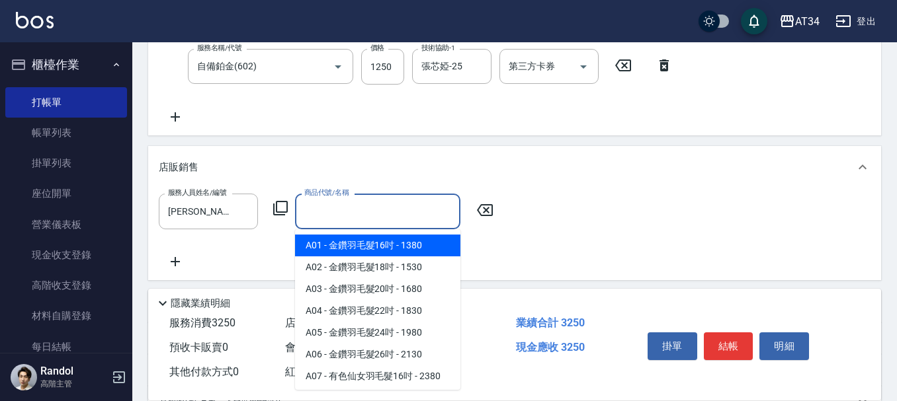
type input "ㄘ"
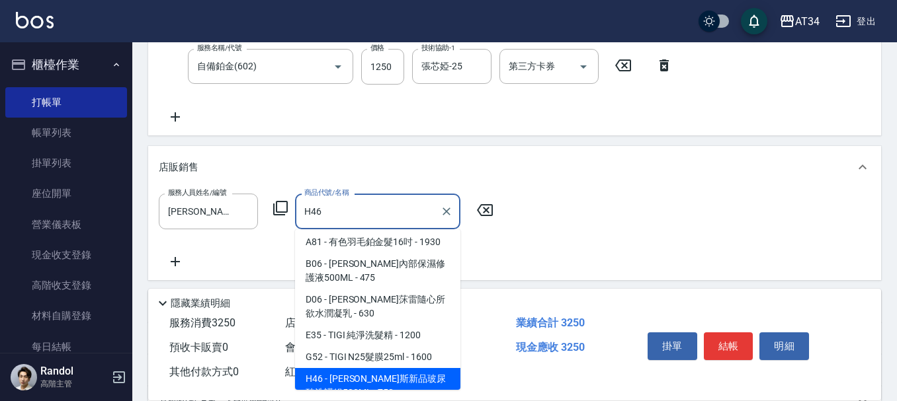
scroll to position [17, 0]
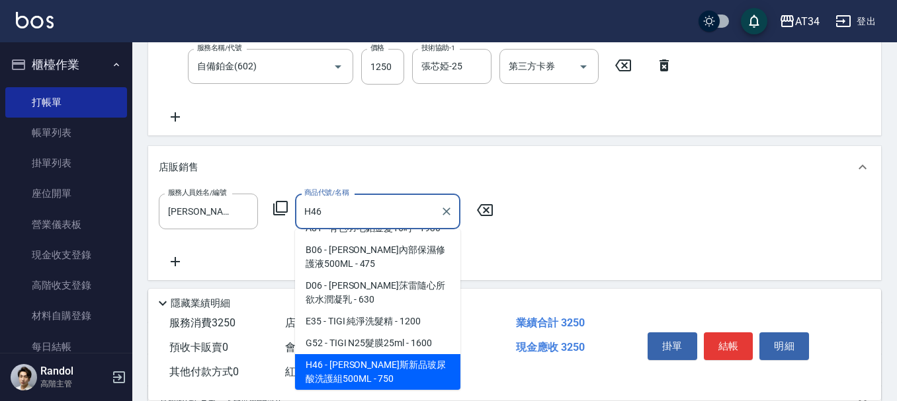
type input "喬娜斯新品玻尿酸洗護組500ML"
type input "400"
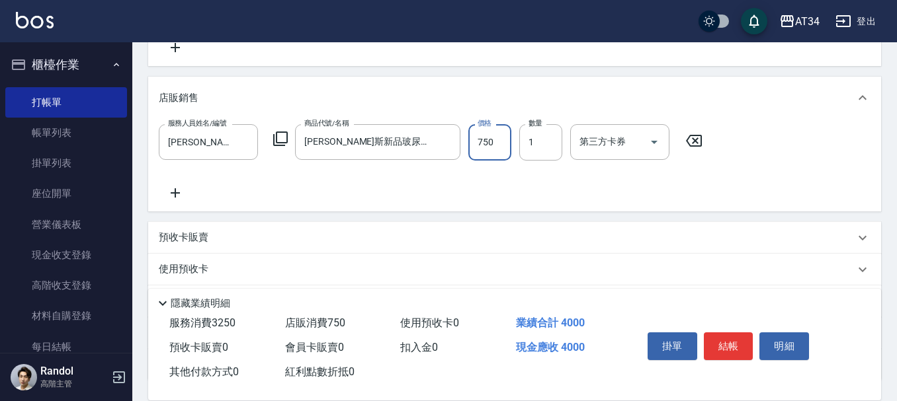
scroll to position [440, 0]
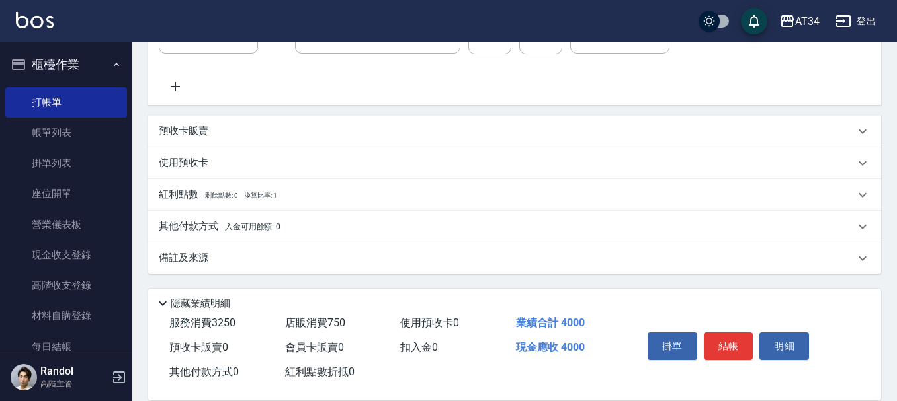
click at [187, 216] on div "其他付款方式 入金可用餘額: 0" at bounding box center [514, 227] width 733 height 32
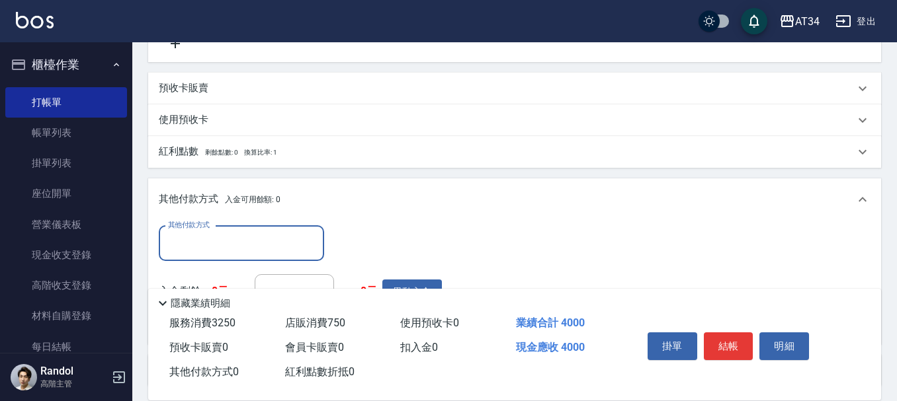
scroll to position [506, 0]
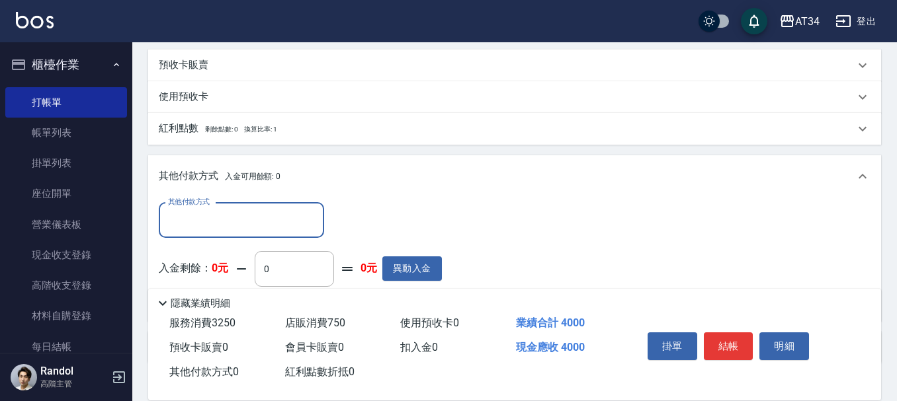
click at [225, 216] on input "其他付款方式" at bounding box center [241, 220] width 153 height 23
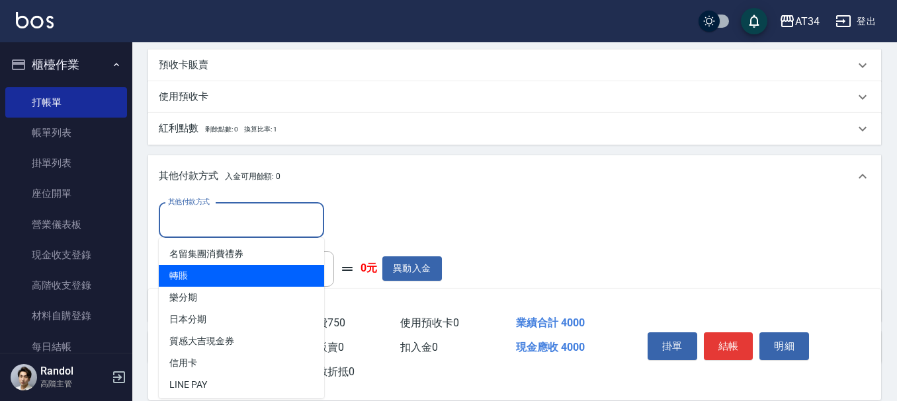
click at [213, 272] on span "轉賬" at bounding box center [241, 276] width 165 height 22
type input "轉賬"
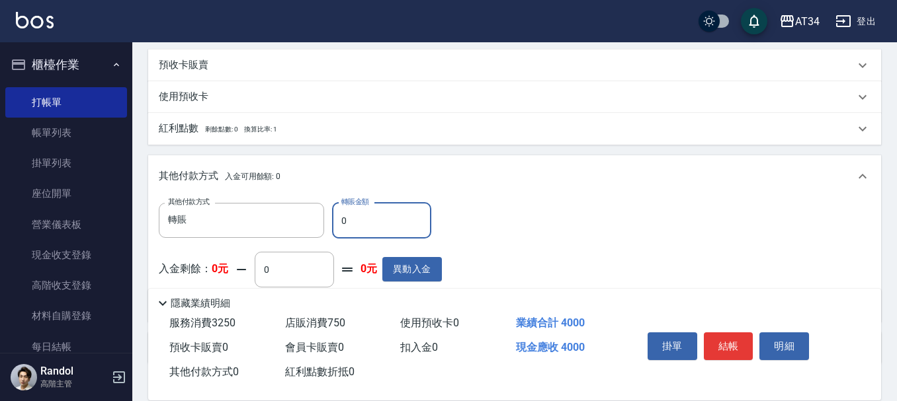
click at [348, 215] on input "0" at bounding box center [381, 221] width 99 height 36
drag, startPoint x: 348, startPoint y: 215, endPoint x: 337, endPoint y: 214, distance: 11.3
click at [337, 214] on input "0" at bounding box center [381, 221] width 99 height 36
type input "390"
type input "400"
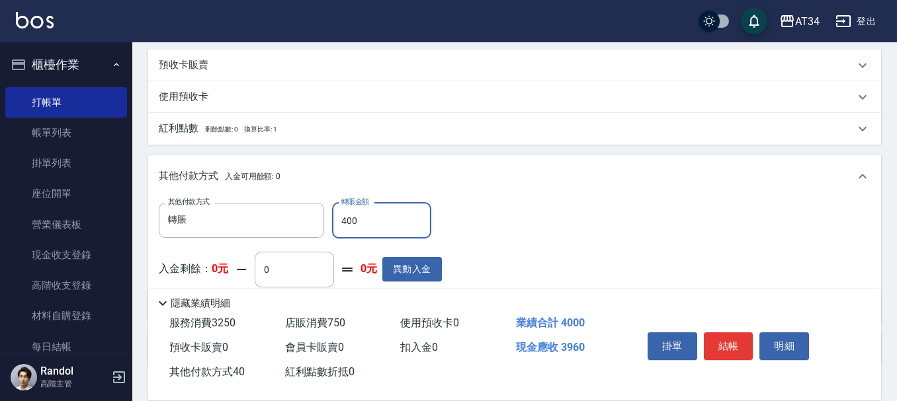
type input "360"
type input "4000"
type input "0"
type input "4000"
drag, startPoint x: 719, startPoint y: 341, endPoint x: 675, endPoint y: 324, distance: 47.5
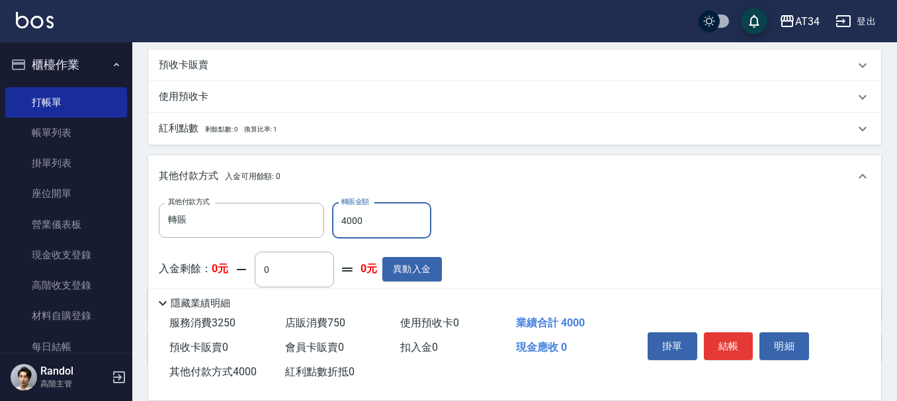
click at [720, 337] on button "結帳" at bounding box center [729, 347] width 50 height 28
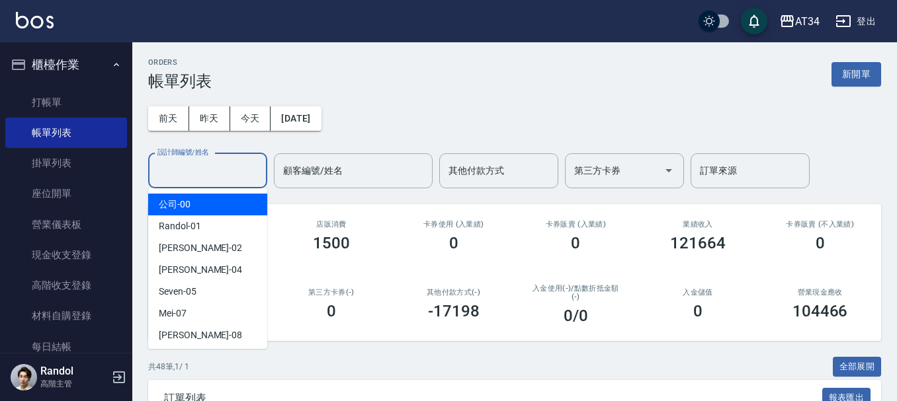
click at [207, 171] on input "設計師編號/姓名" at bounding box center [207, 170] width 107 height 23
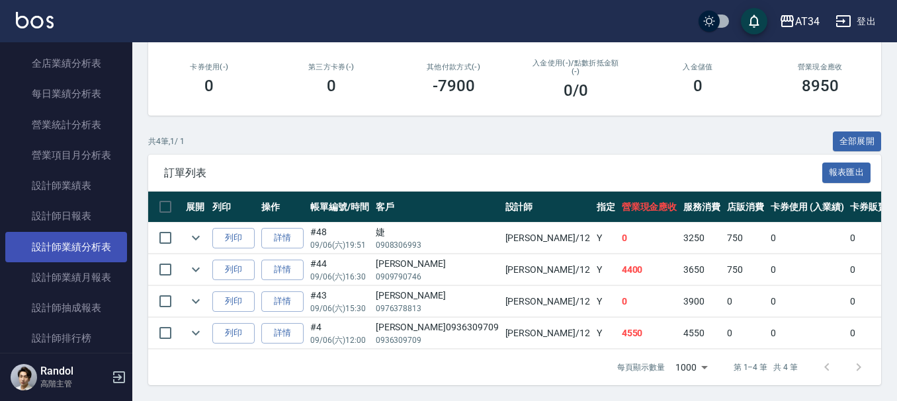
scroll to position [793, 0]
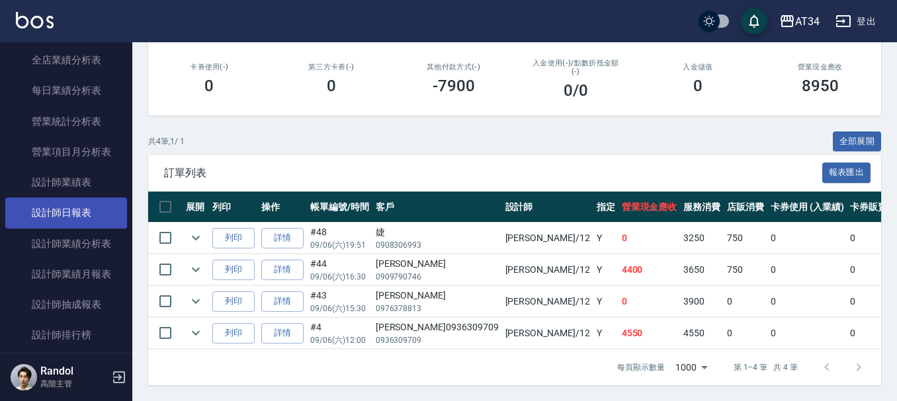
type input "Emily-12"
click at [80, 210] on link "設計師日報表" at bounding box center [66, 213] width 122 height 30
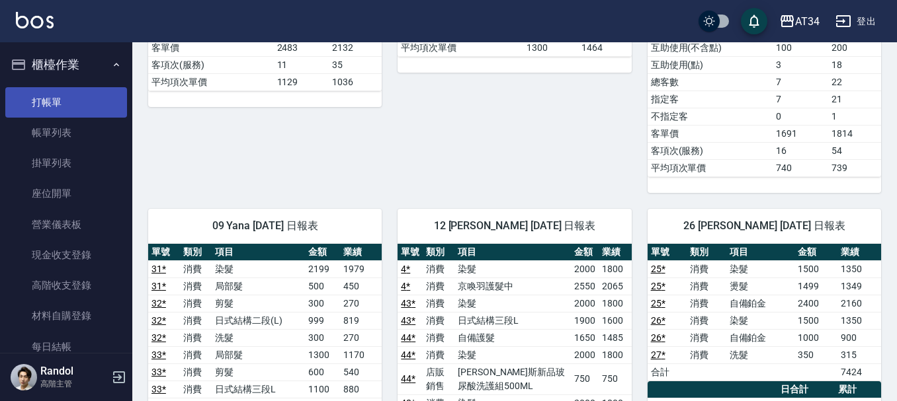
scroll to position [1125, 0]
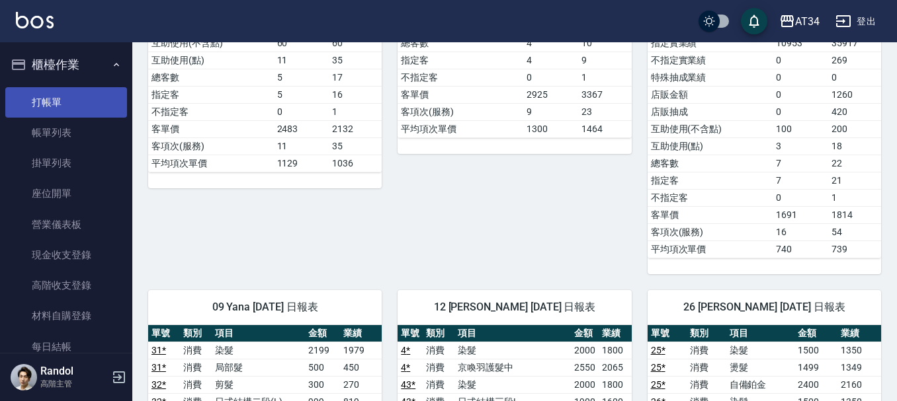
click at [42, 108] on link "打帳單" at bounding box center [66, 102] width 122 height 30
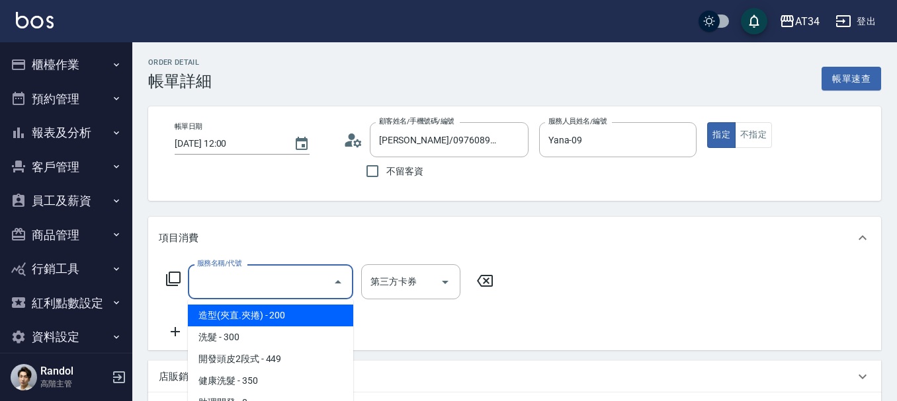
scroll to position [66, 0]
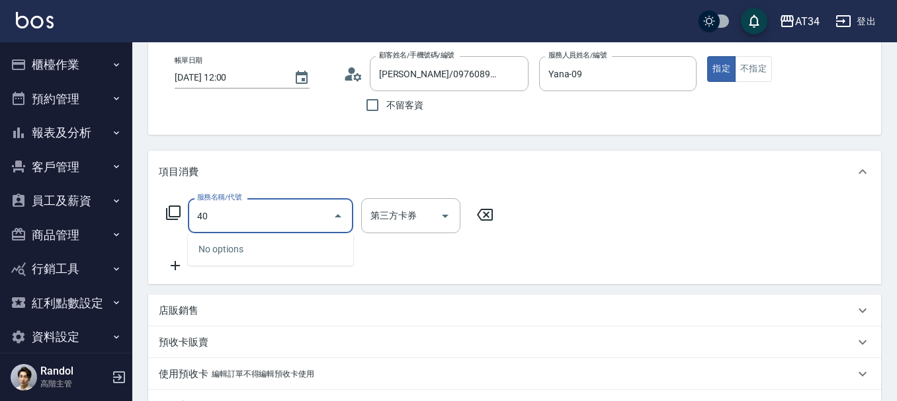
type input "401"
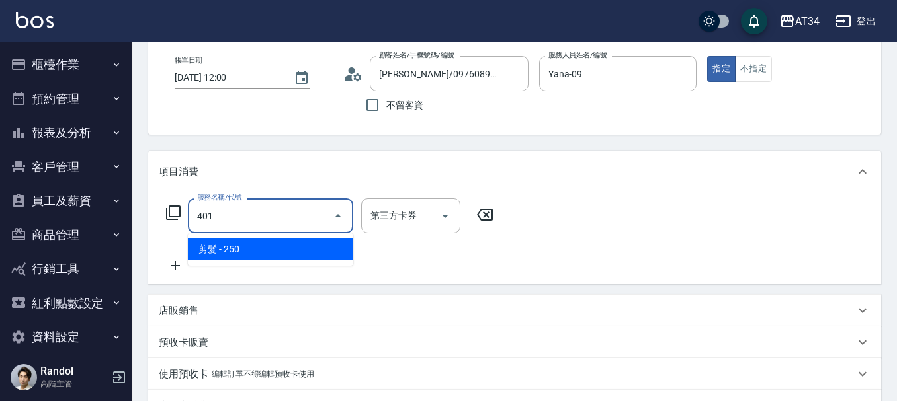
type input "20"
type input "剪髮(401)"
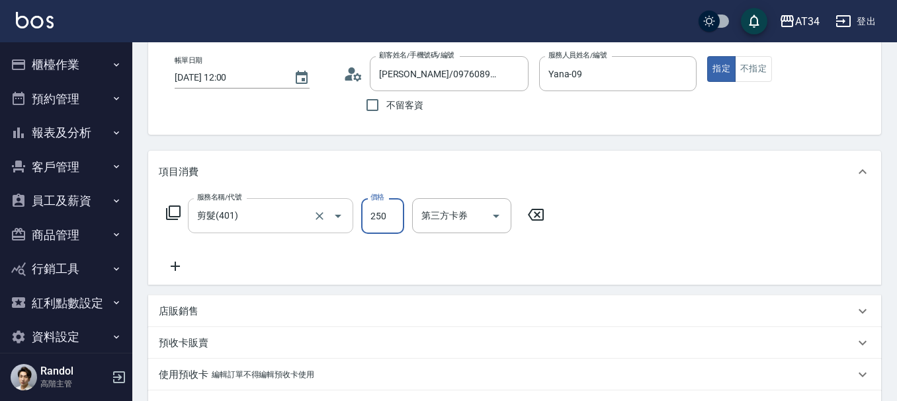
type input "0"
type input "30"
type input "300"
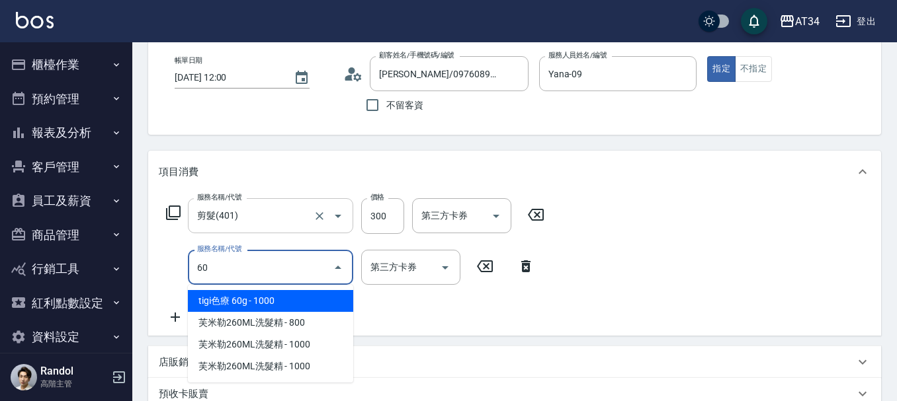
type input "606"
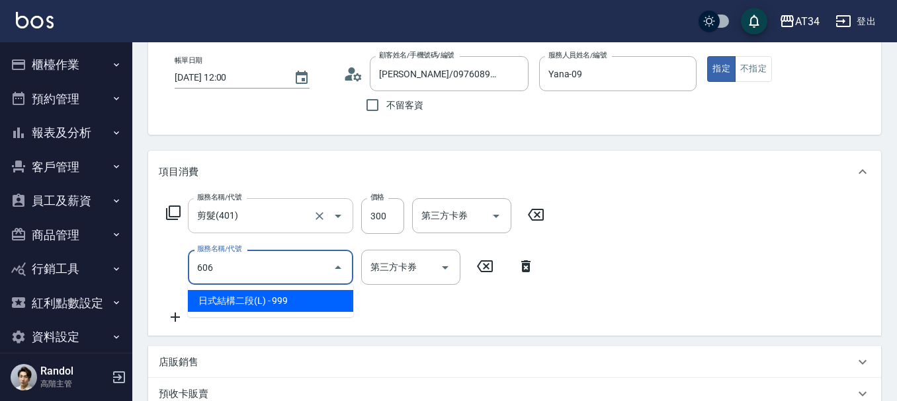
type input "120"
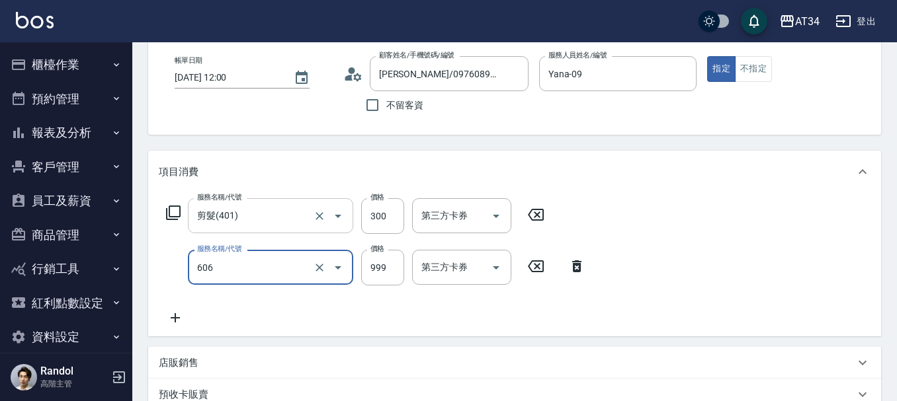
type input "日式結構二段(L)(606)"
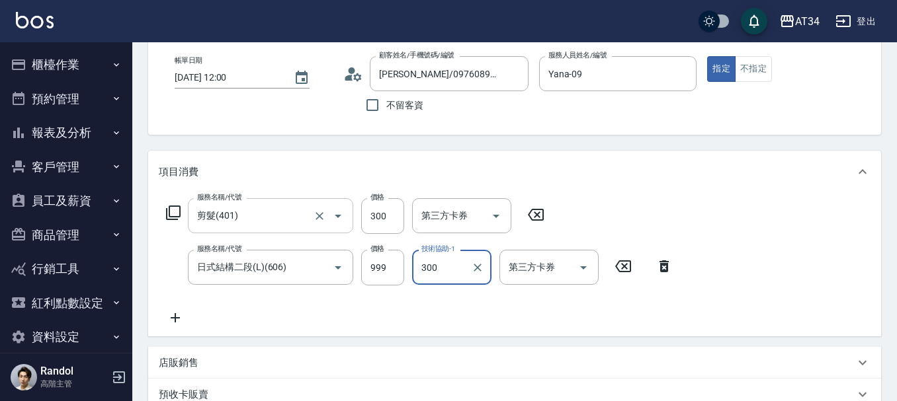
type input "300"
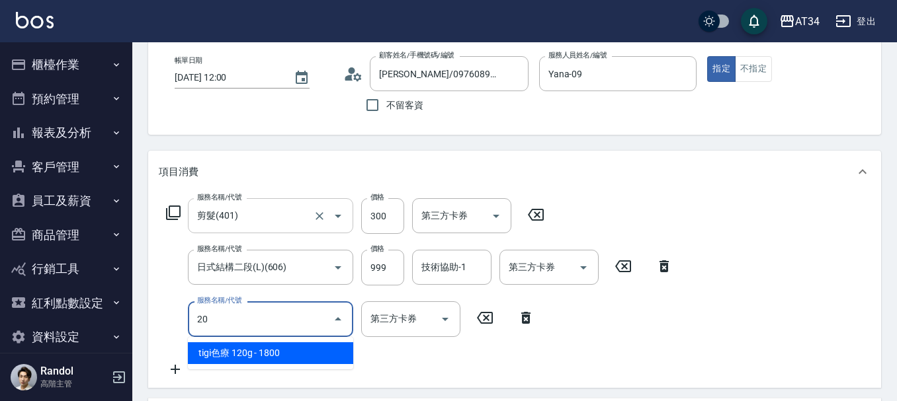
type input "201"
type input "150"
type input "洗髮(201)"
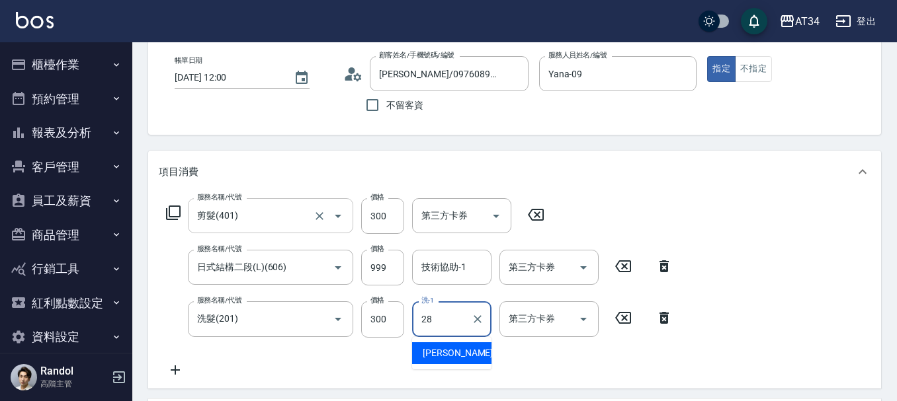
type input "[PERSON_NAME]-28"
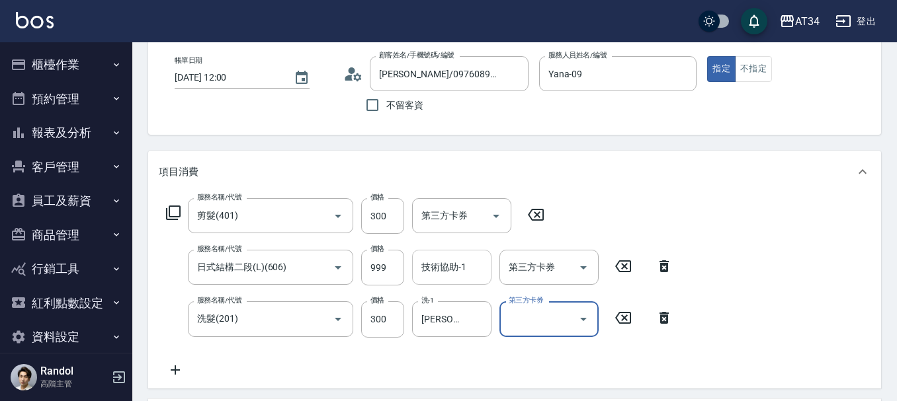
click at [446, 270] on div "技術協助-1 技術協助-1" at bounding box center [451, 267] width 79 height 35
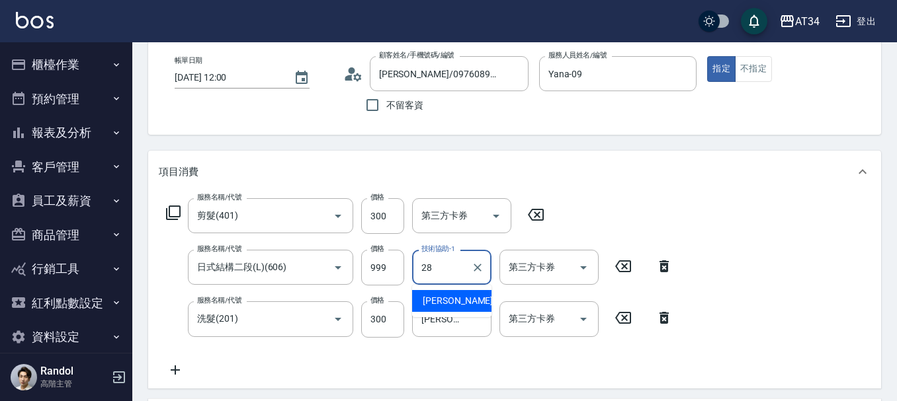
type input "[PERSON_NAME]-28"
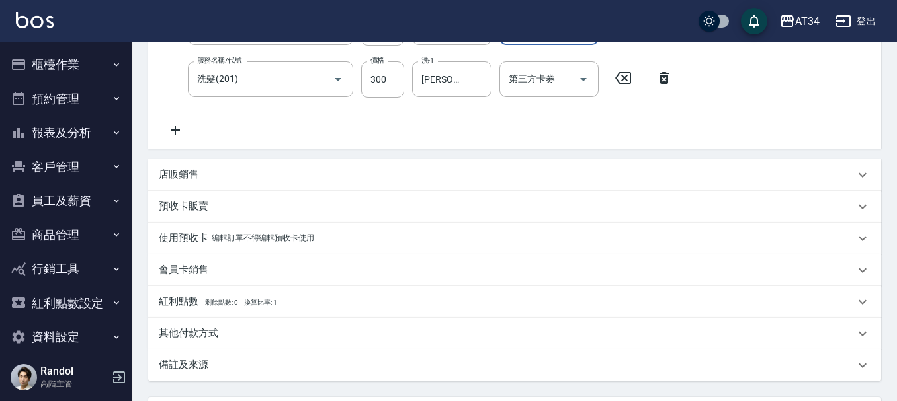
scroll to position [429, 0]
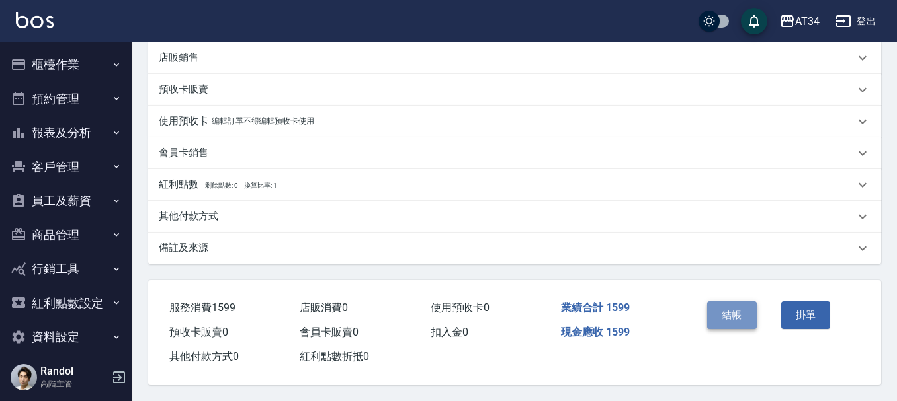
click at [734, 302] on button "結帳" at bounding box center [732, 316] width 50 height 28
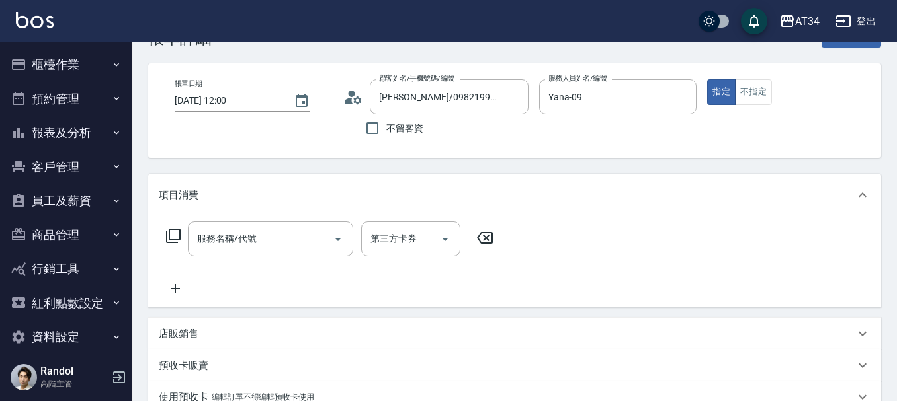
scroll to position [66, 0]
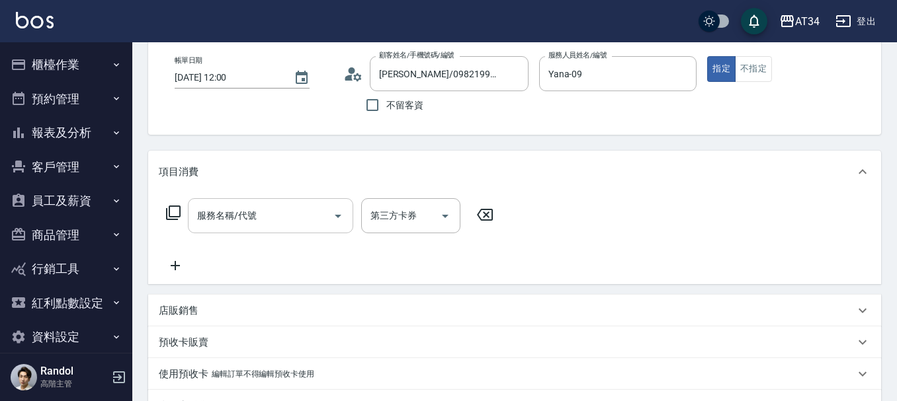
click at [249, 218] on div "服務名稱/代號 服務名稱/代號" at bounding box center [270, 215] width 165 height 35
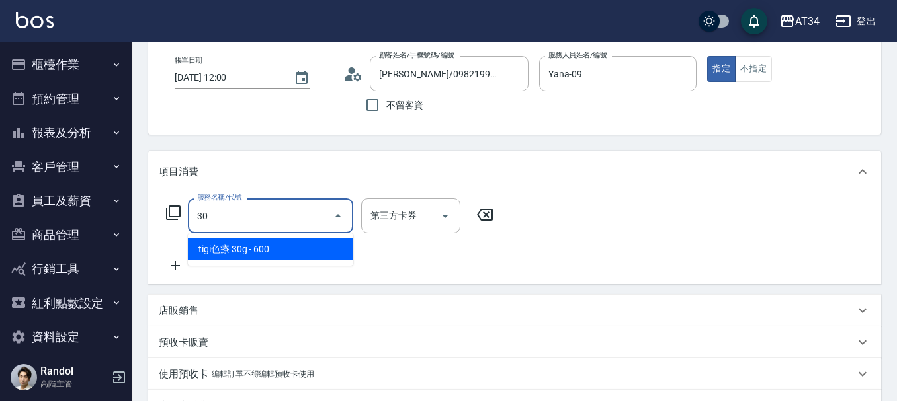
type input "301"
type input "150"
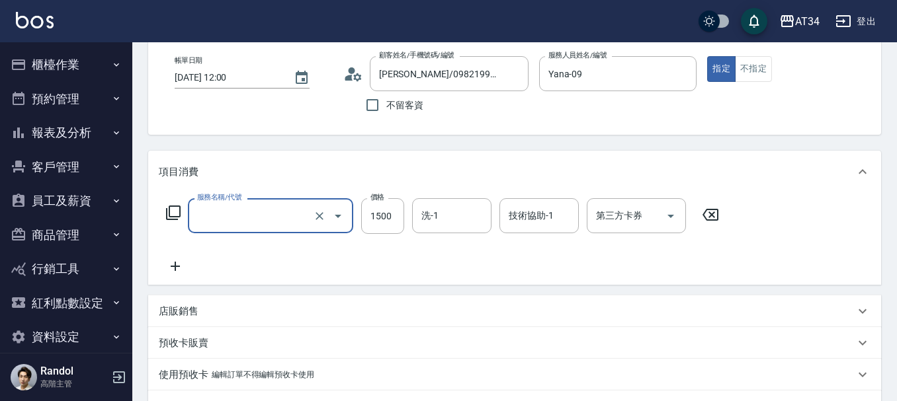
type input "0"
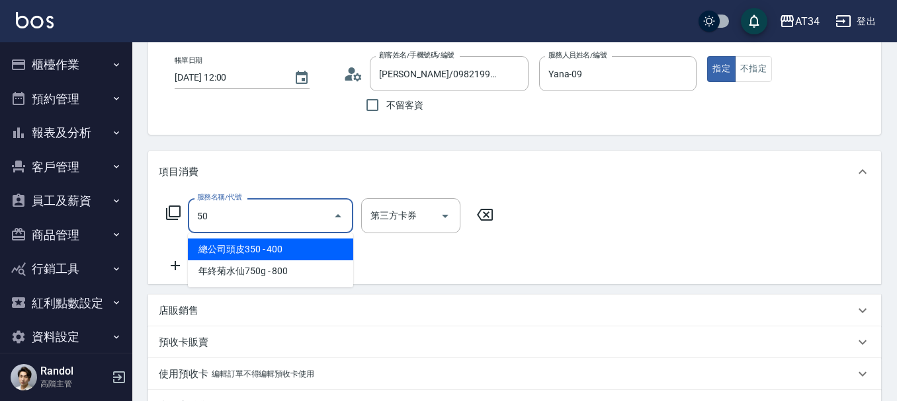
type input "503"
type input "90"
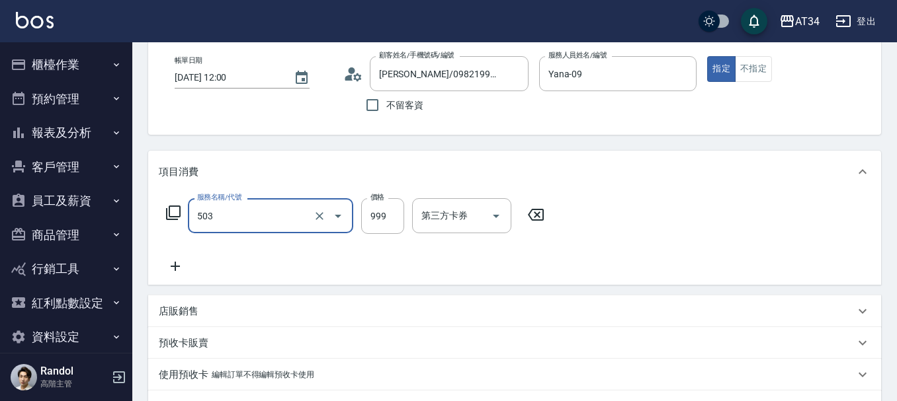
type input "局部髮(503)"
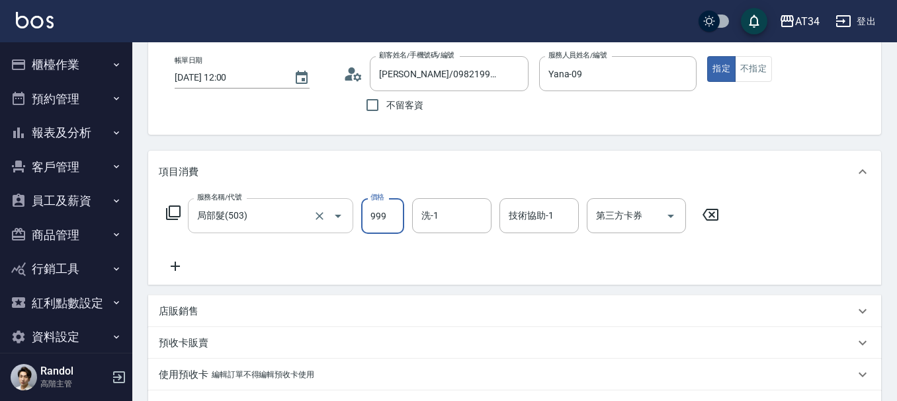
type input "0"
type input "13"
type input "10"
type input "130"
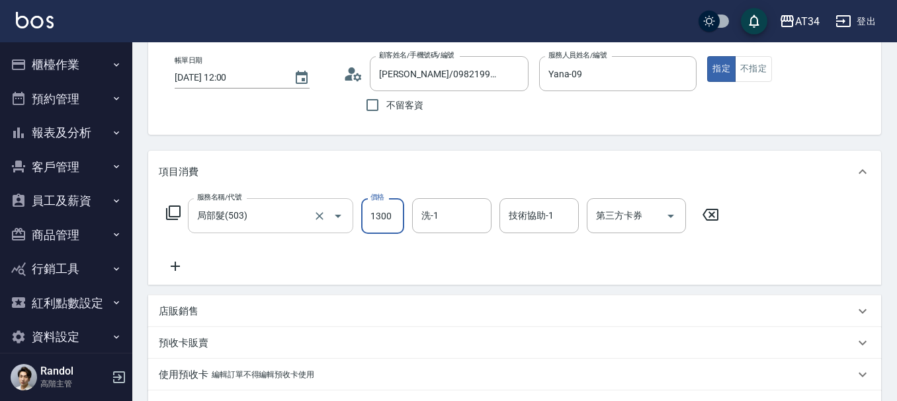
type input "1300"
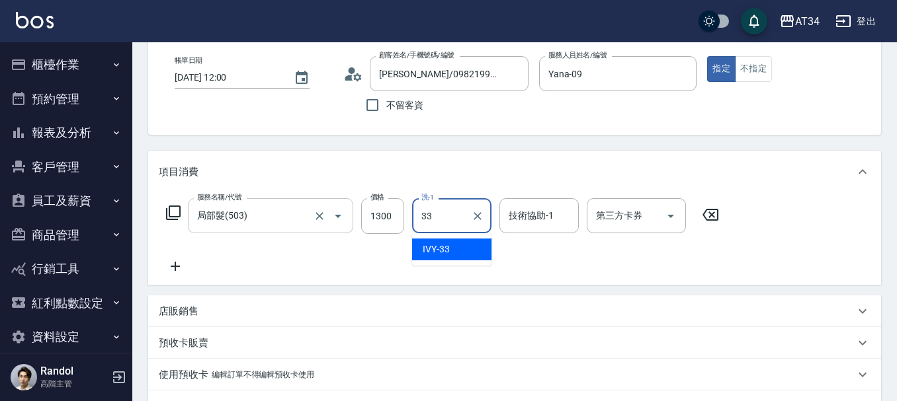
type input "IVY-33"
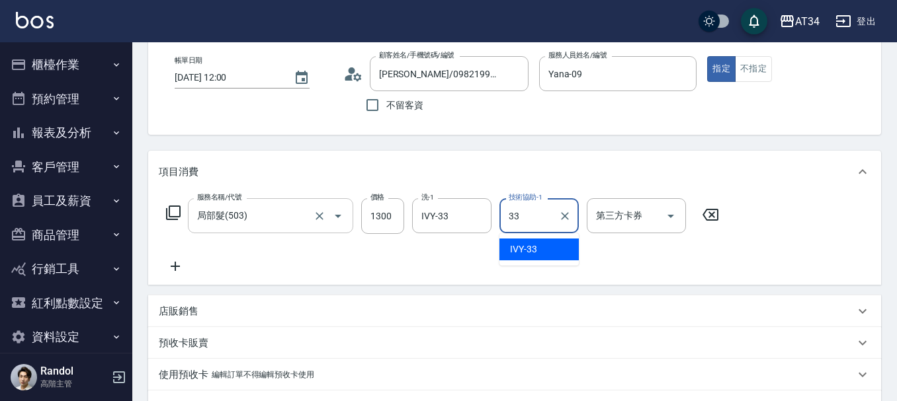
type input "IVY-33"
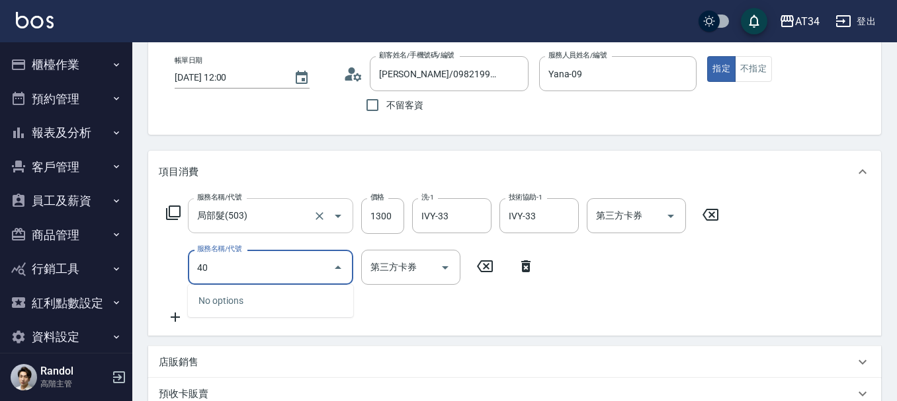
type input "401"
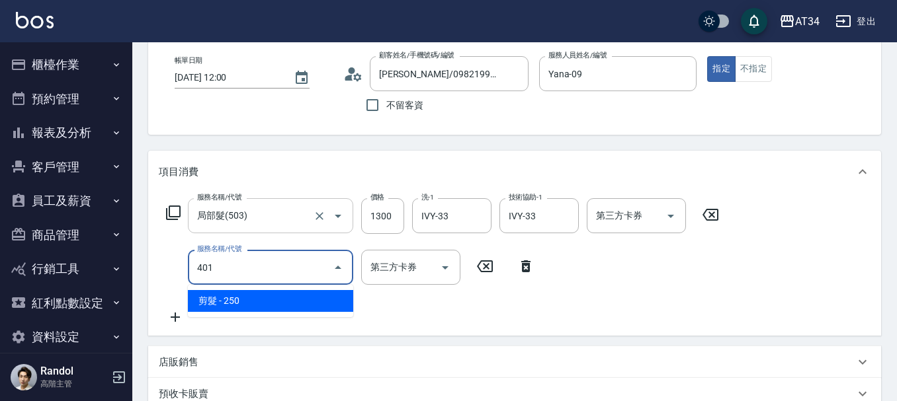
type input "150"
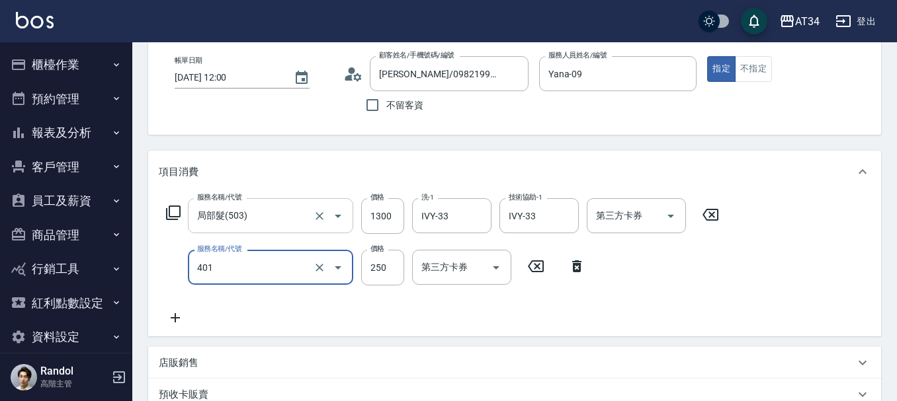
type input "剪髮(401)"
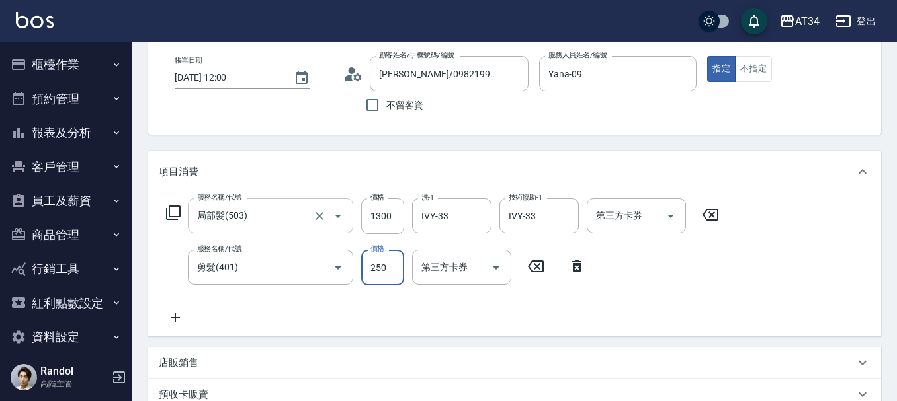
type input "130"
type input "60"
type input "190"
type input "600"
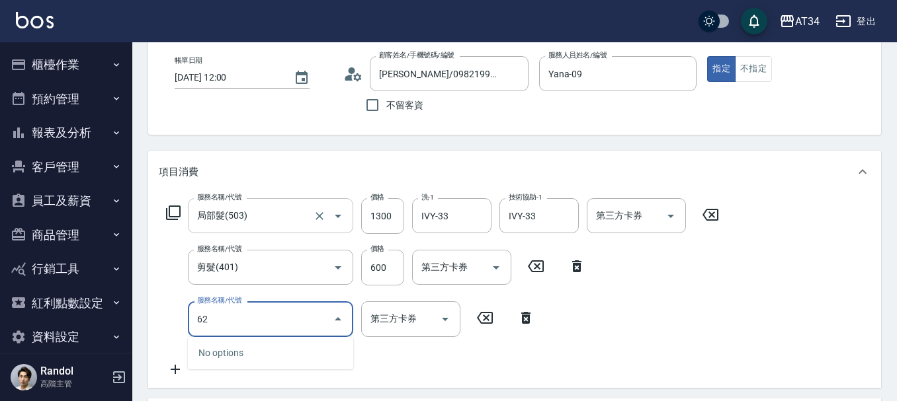
type input "627"
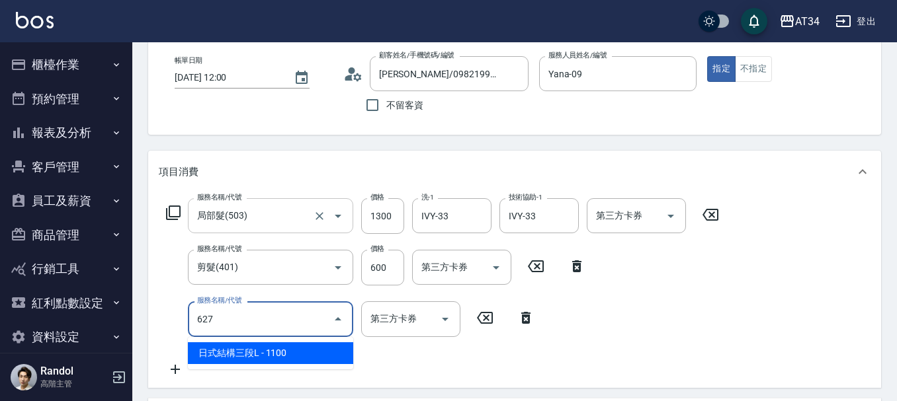
type input "300"
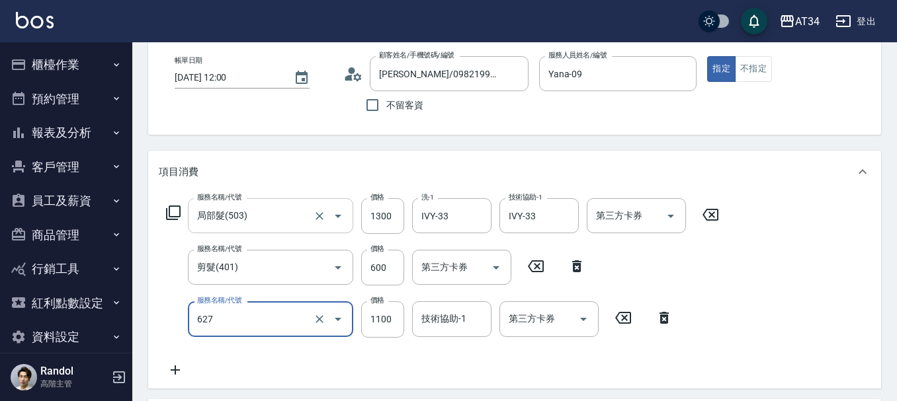
type input "日式結構三段L(627)"
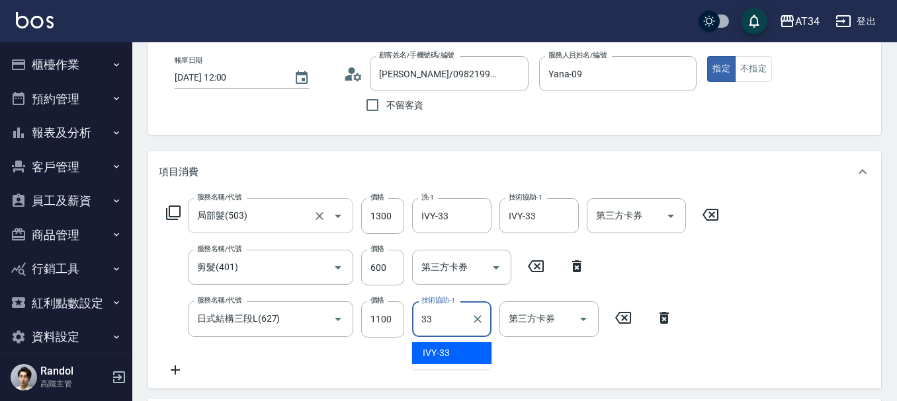
type input "IVY-33"
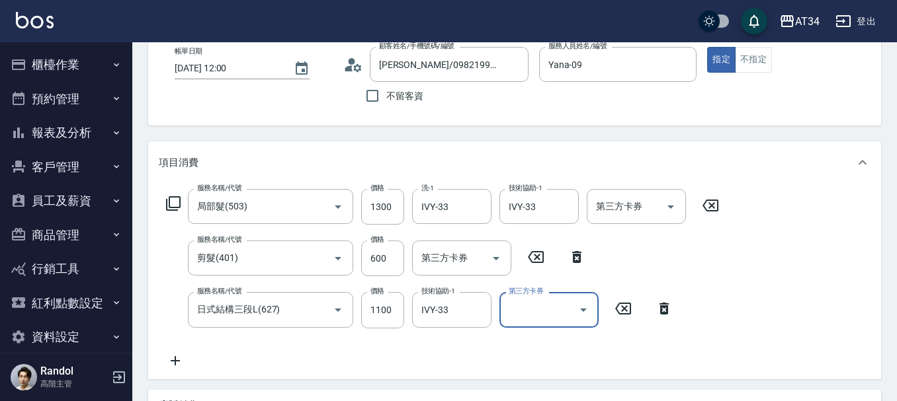
scroll to position [429, 0]
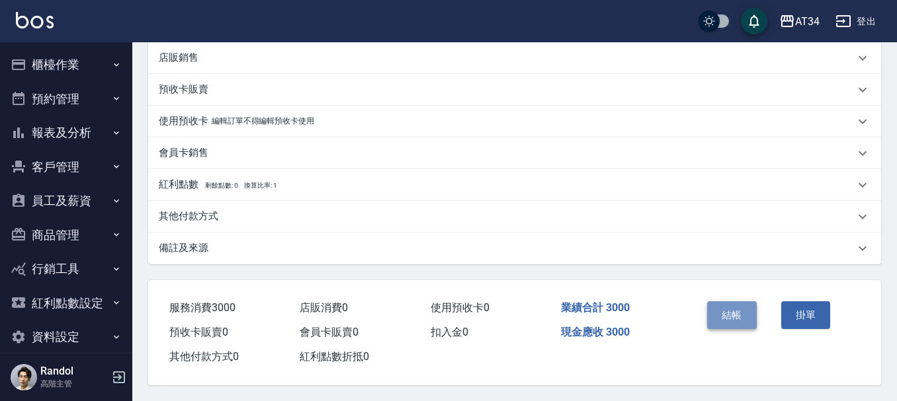
click at [743, 308] on button "結帳" at bounding box center [732, 316] width 50 height 28
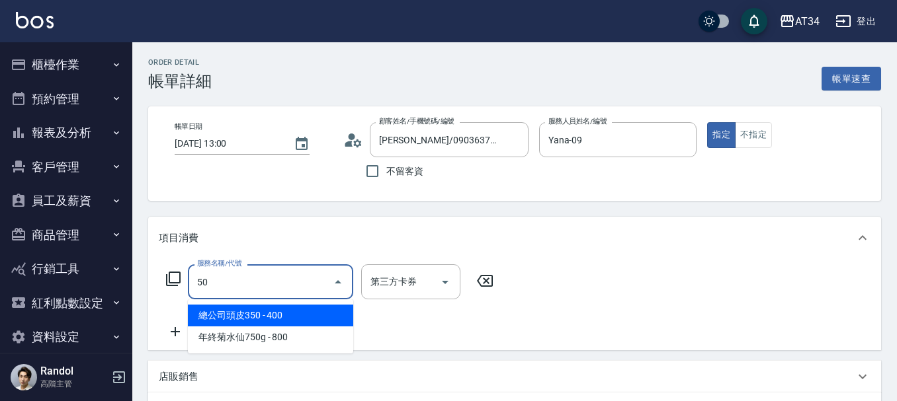
type input "5"
type input "303"
type input "90"
type input "局部燙(303)"
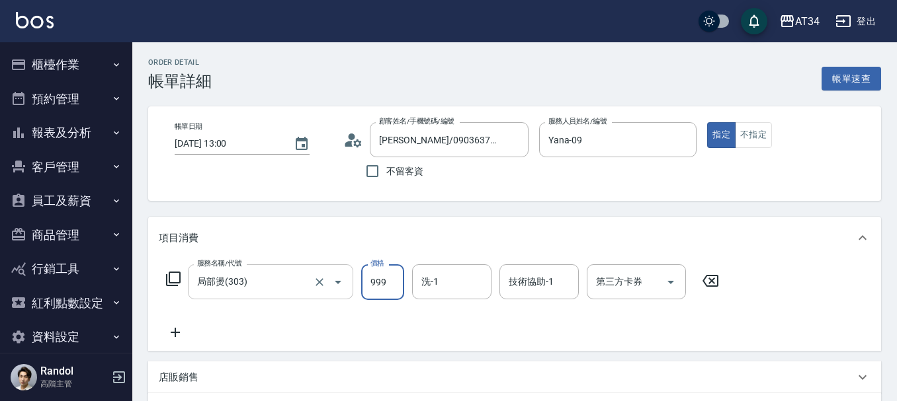
type input "0"
type input "80"
type input "800"
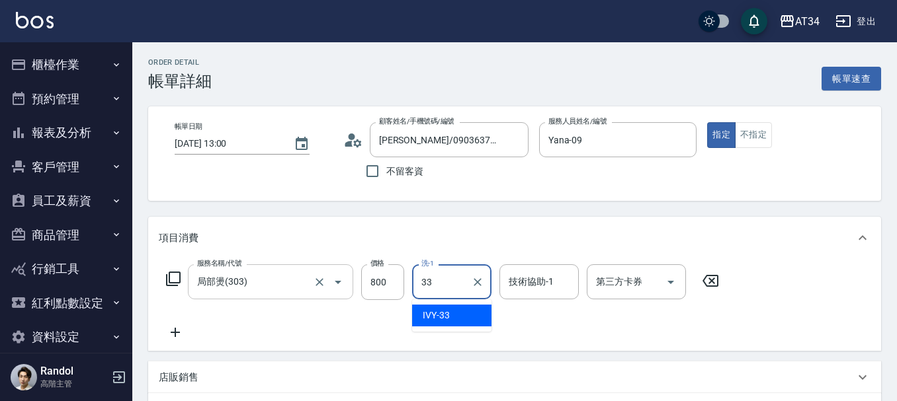
type input "IVY-33"
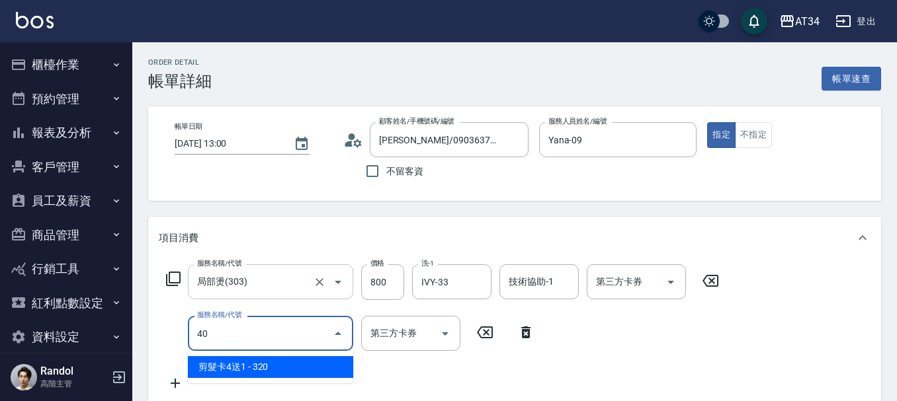
type input "401"
type input "100"
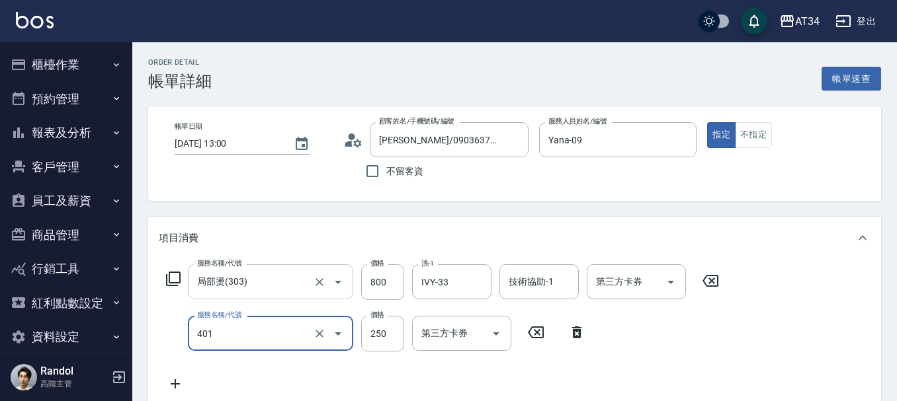
type input "剪髮(401)"
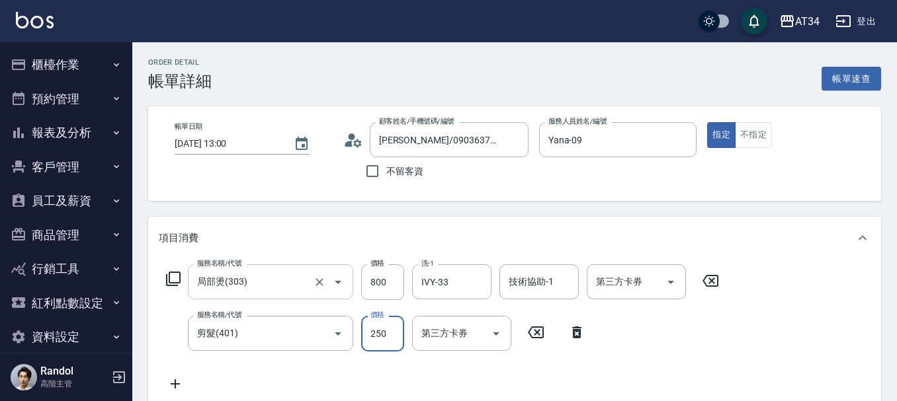
type input "80"
type input "30"
type input "110"
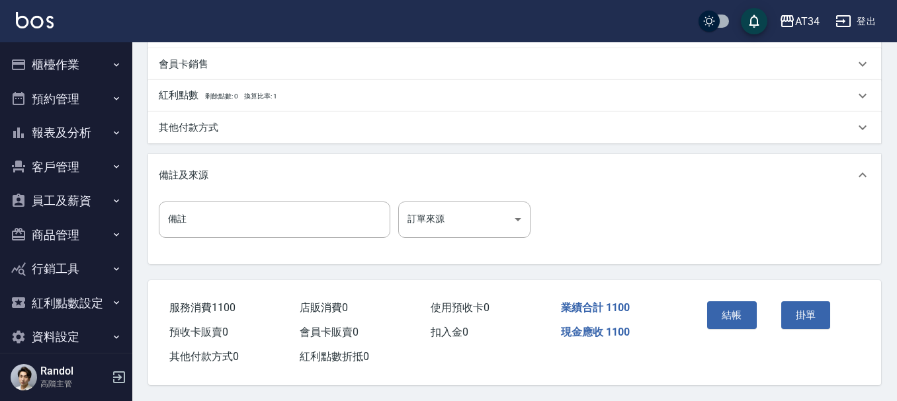
scroll to position [466, 0]
type input "300"
click at [722, 323] on button "結帳" at bounding box center [732, 316] width 50 height 28
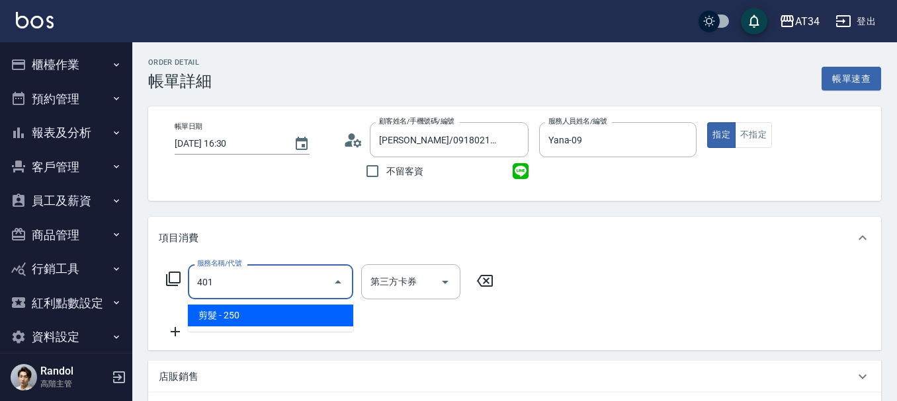
type input "20"
type input "剪髮(401)"
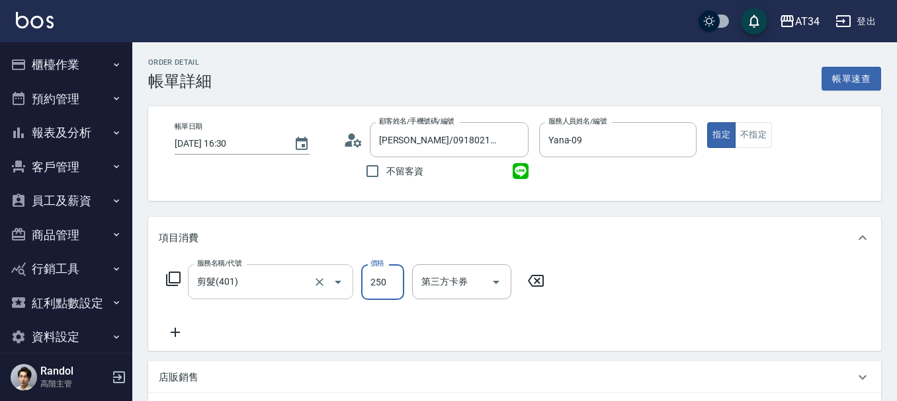
type input "0"
type input "30"
type input "300"
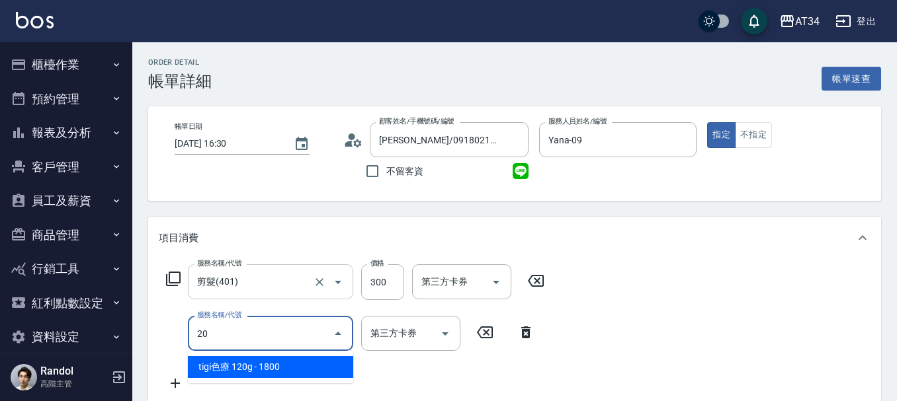
type input "201"
type input "60"
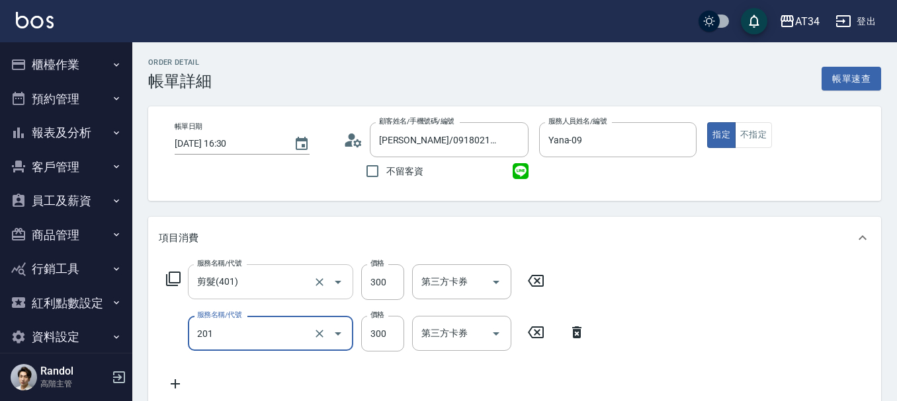
type input "洗髮(201)"
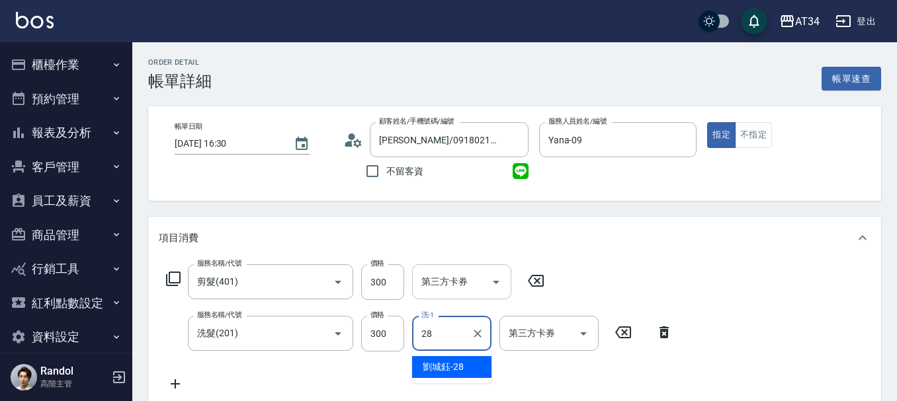
type input "2"
type input "IVY-33"
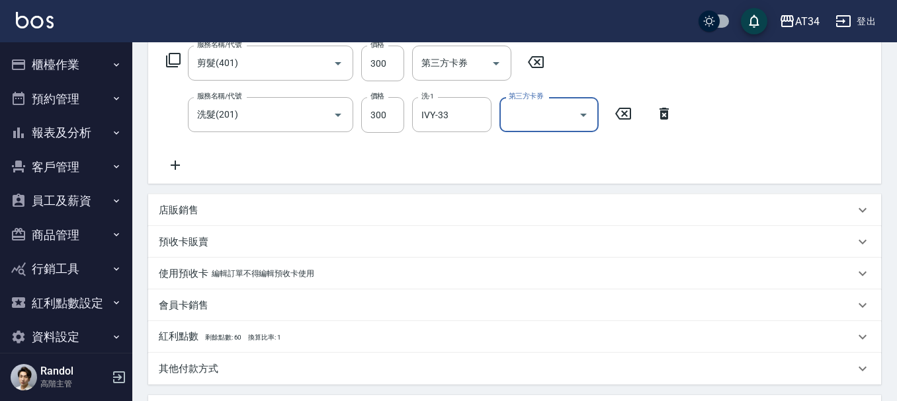
scroll to position [397, 0]
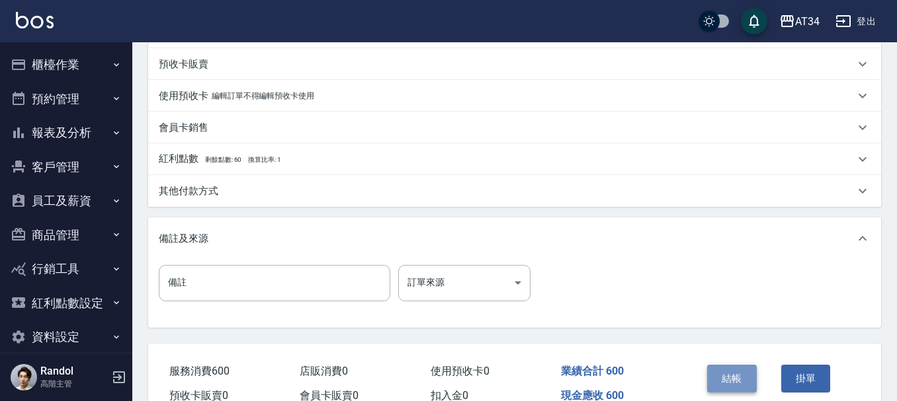
click at [724, 378] on button "結帳" at bounding box center [732, 379] width 50 height 28
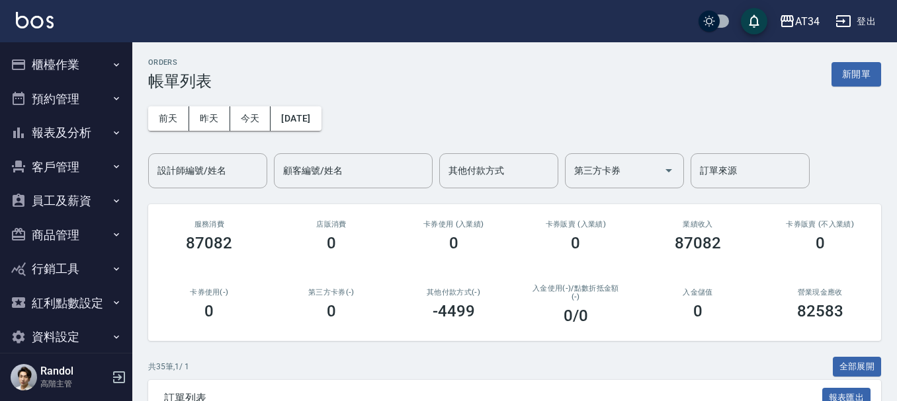
click at [72, 77] on button "櫃檯作業" at bounding box center [66, 65] width 122 height 34
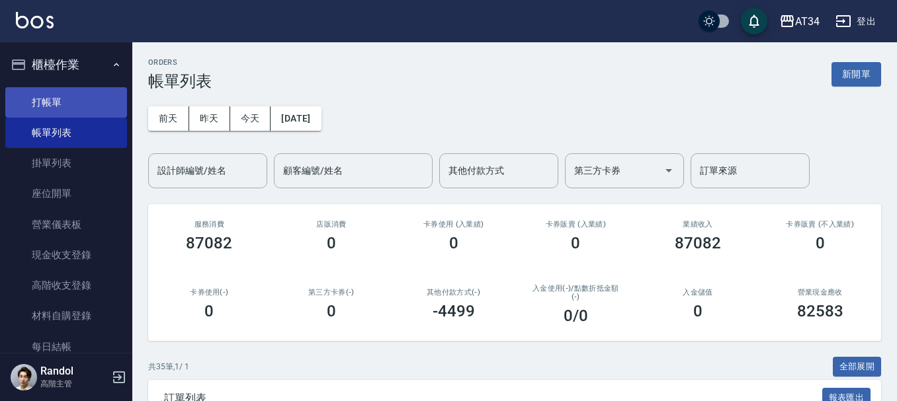
click at [63, 112] on link "打帳單" at bounding box center [66, 102] width 122 height 30
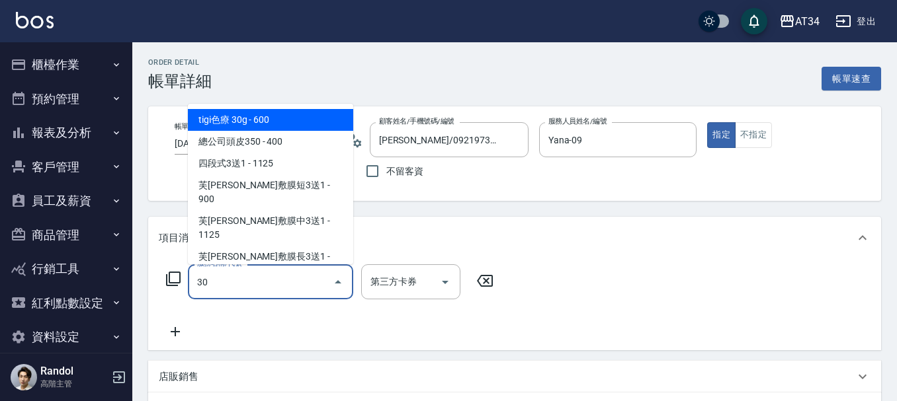
type input "301"
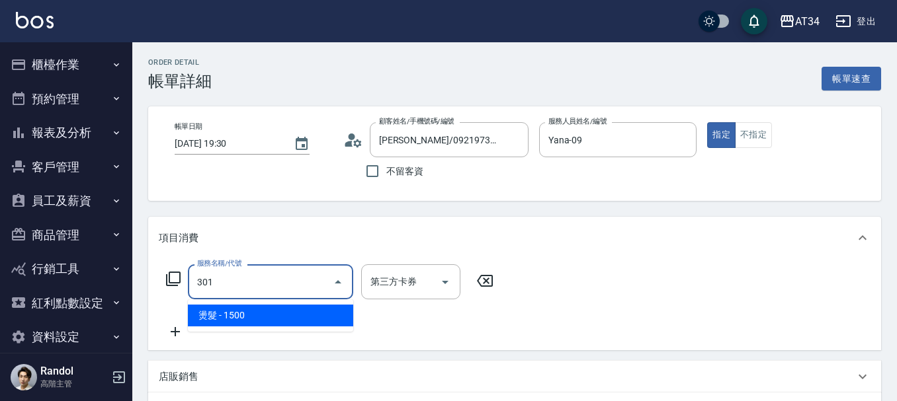
type input "150"
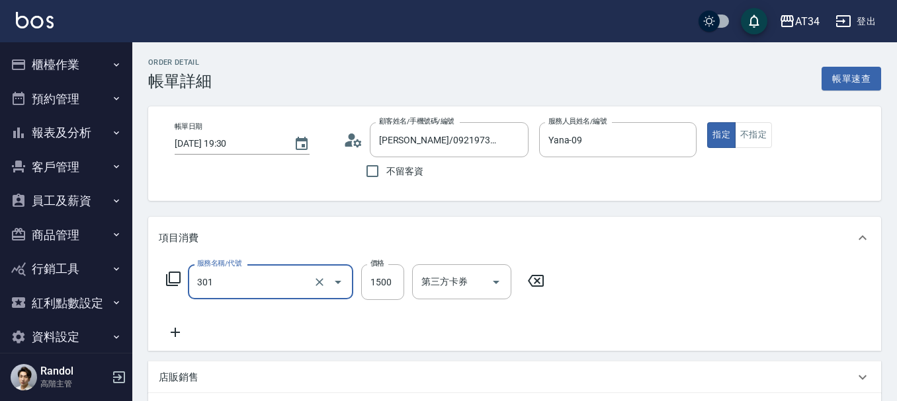
type input "燙髮(301)"
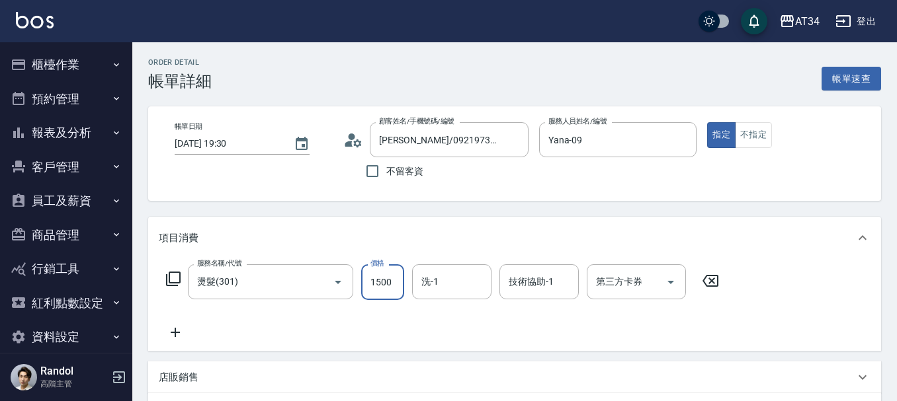
type input "0"
type input "24"
type input "20"
type input "249"
type input "240"
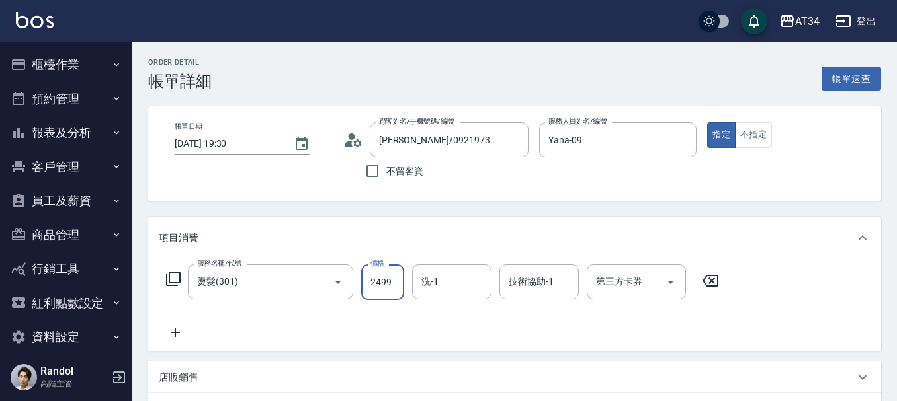
type input "2499"
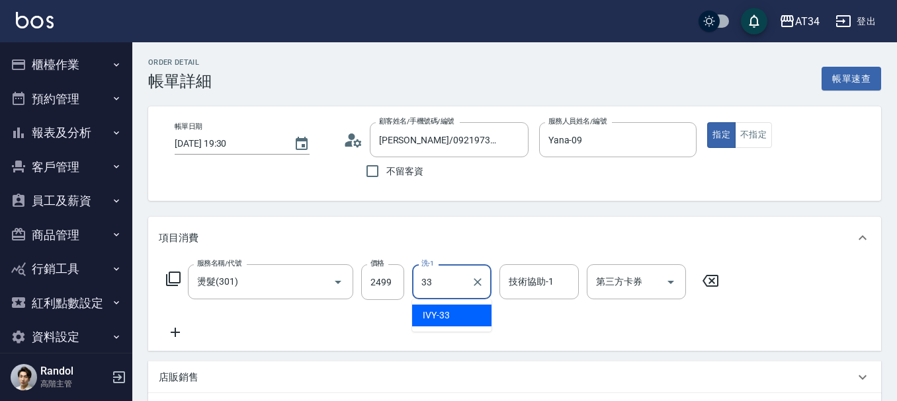
type input "IVY-33"
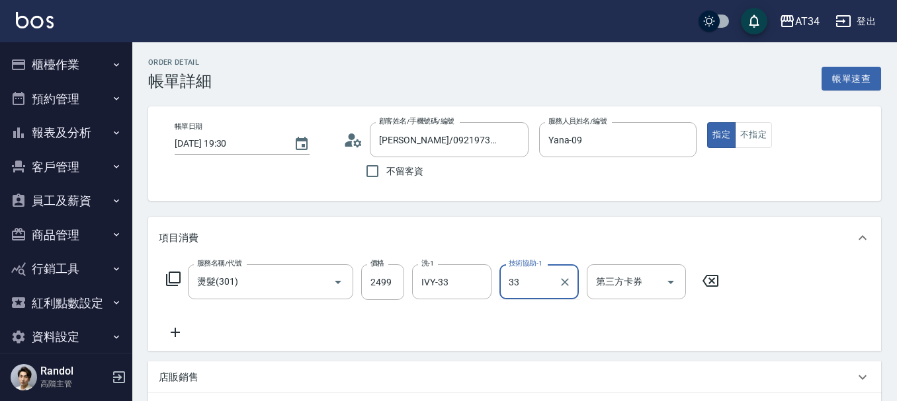
type input "IVY-33"
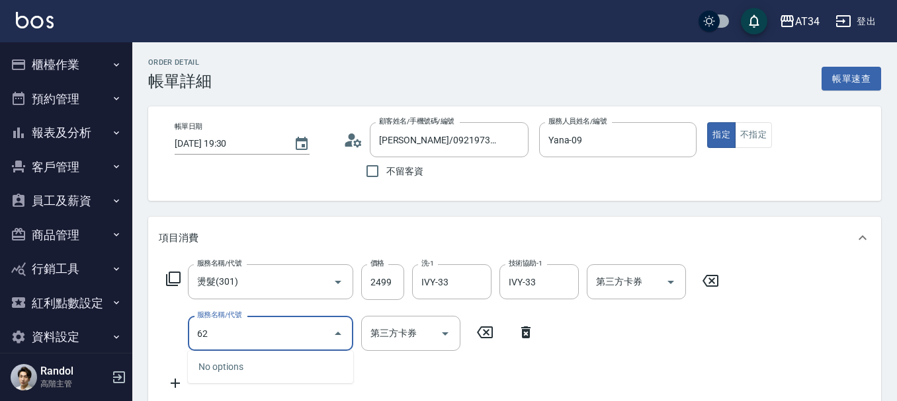
type input "627"
type input "350"
type input "日式結構三段L(627)"
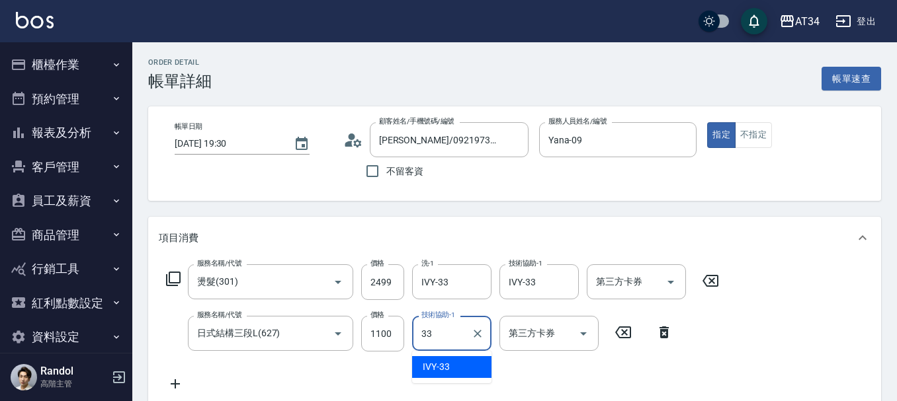
type input "IVY-33"
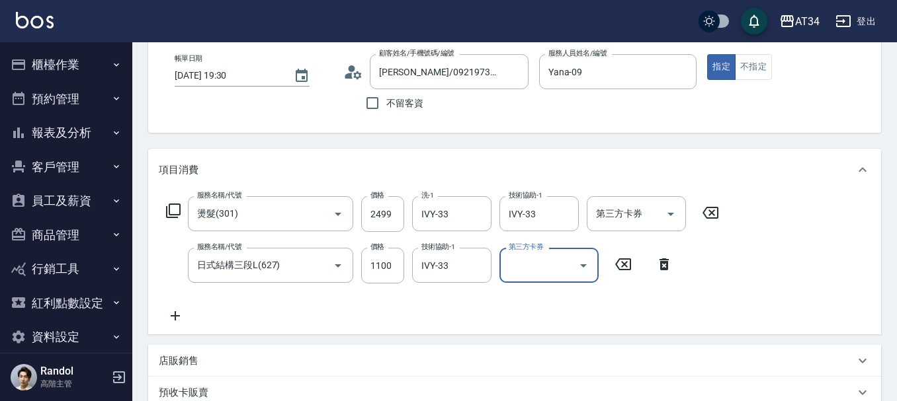
scroll to position [377, 0]
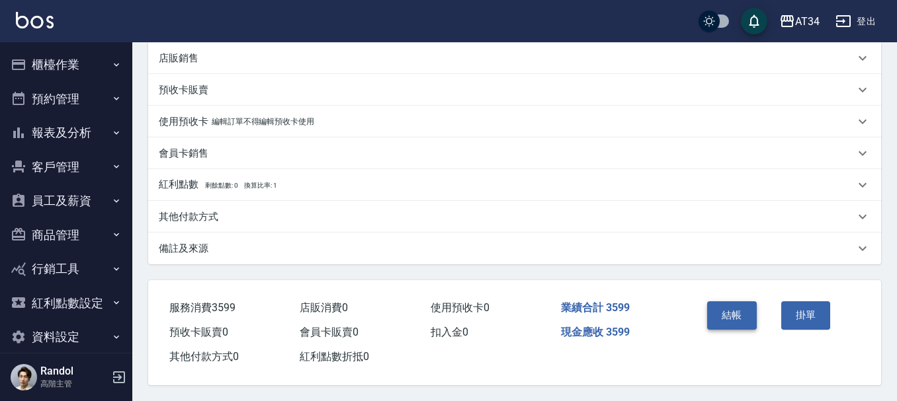
click at [737, 307] on button "結帳" at bounding box center [732, 316] width 50 height 28
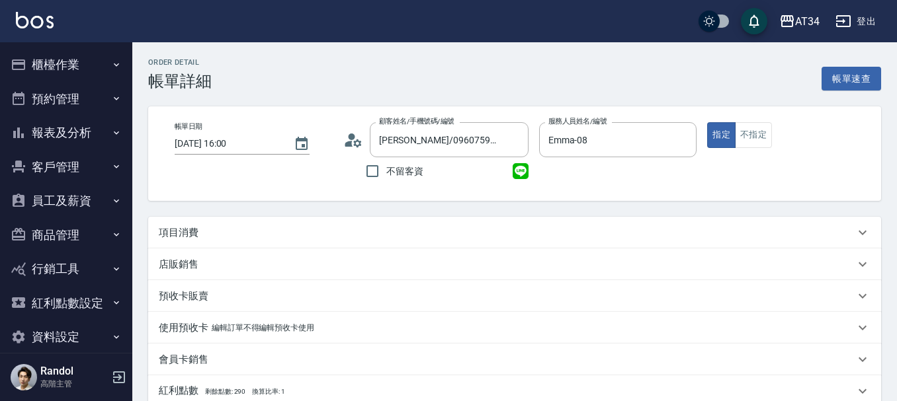
click at [174, 237] on p "項目消費" at bounding box center [179, 233] width 40 height 14
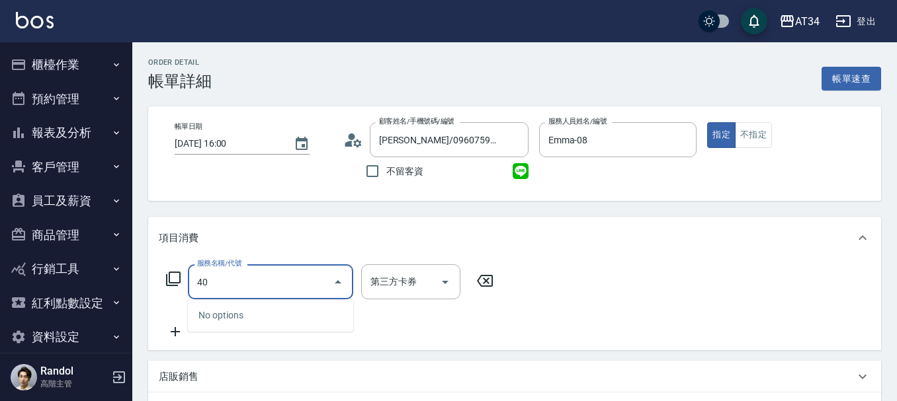
type input "401"
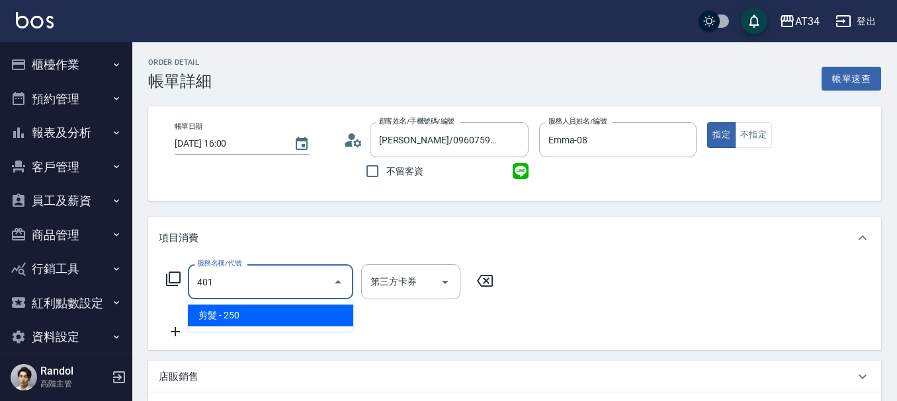
type input "20"
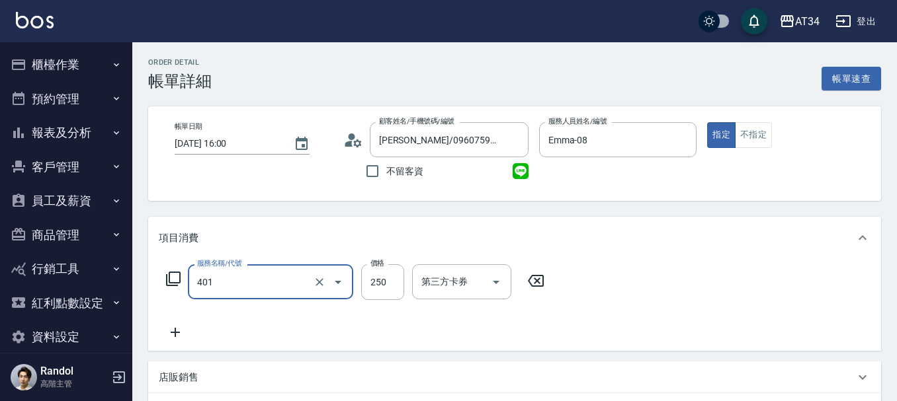
type input "剪髮(401)"
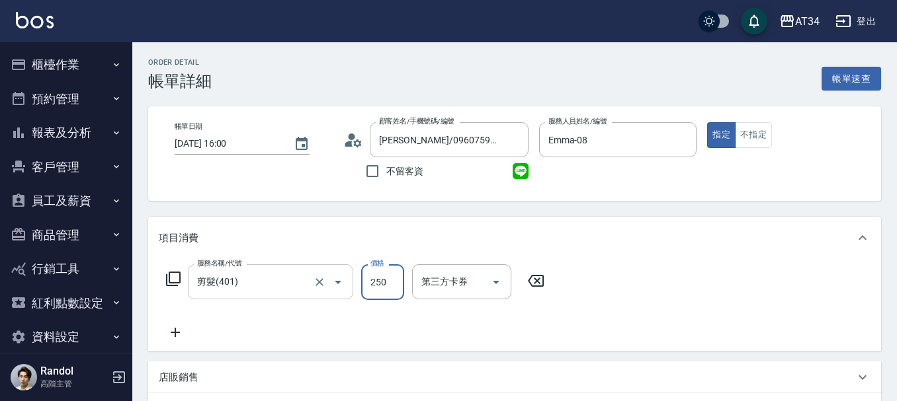
type input "0"
type input "50"
type input "500"
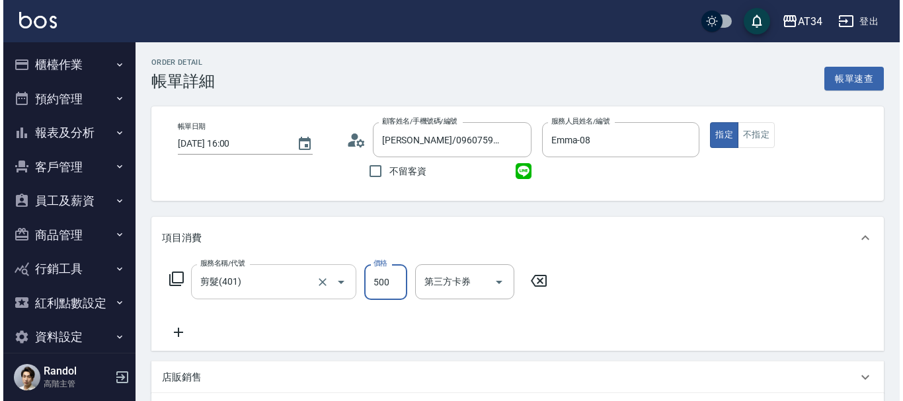
scroll to position [66, 0]
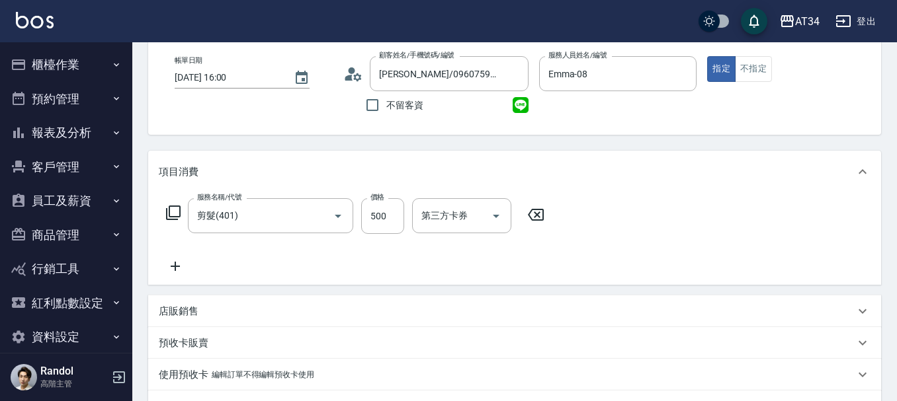
click at [169, 206] on icon at bounding box center [173, 213] width 16 height 16
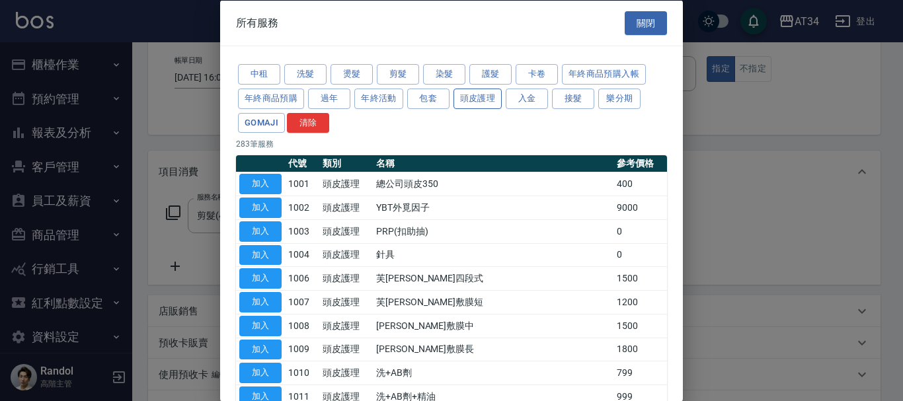
click at [483, 95] on button "頭皮護理" at bounding box center [478, 98] width 49 height 20
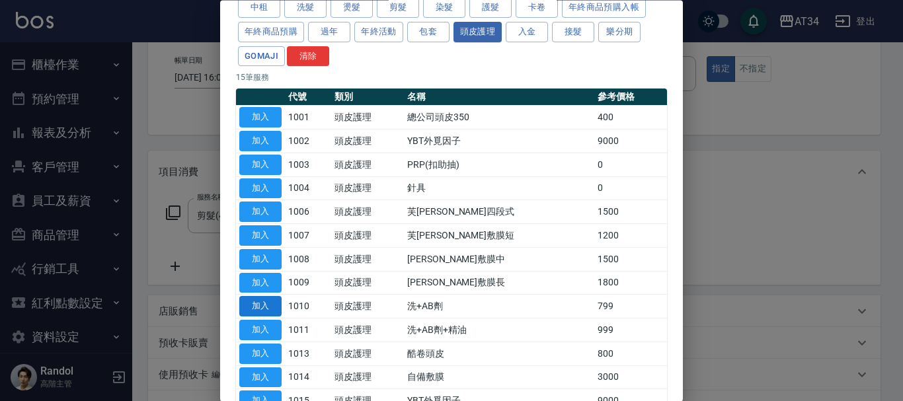
click at [278, 310] on button "加入" at bounding box center [260, 307] width 42 height 20
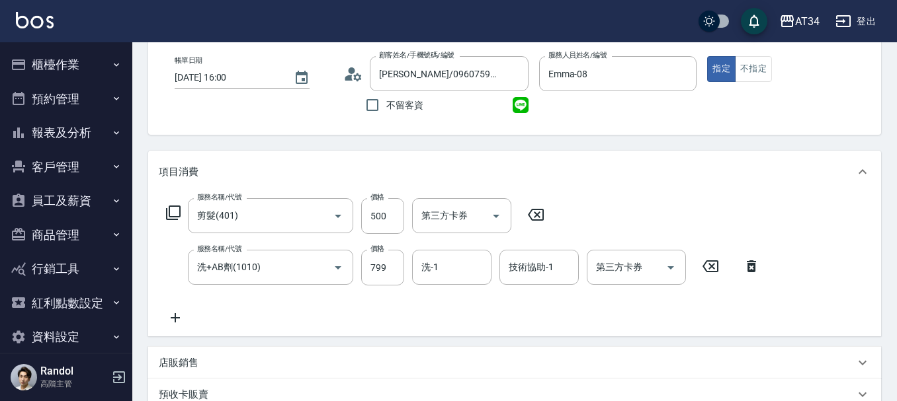
click at [404, 268] on div "服務名稱/代號 洗+AB劑(1010) 服務名稱/代號 價格 799 價格 洗-1 洗-1 技術協助-1 技術協助-1 第三方卡券 第三方卡券" at bounding box center [463, 268] width 609 height 36
type input "50"
type input "70"
type input "120"
type input "700"
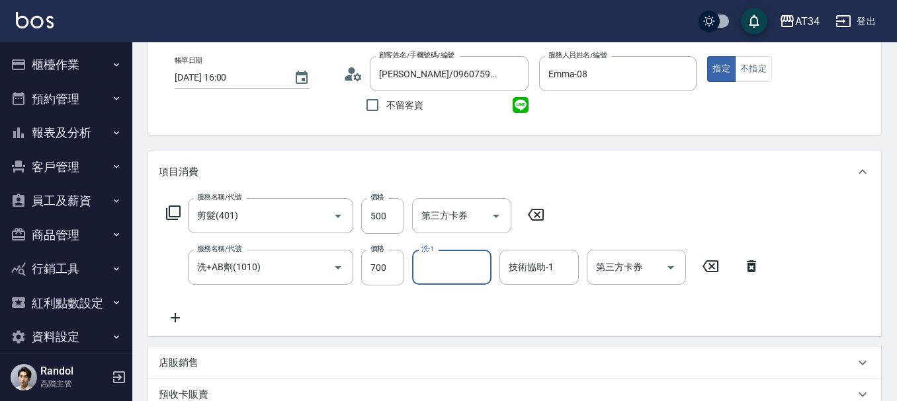
click at [392, 301] on div "服務名稱/代號 剪髮(401) 服務名稱/代號 價格 500 價格 第三方卡券 第三方卡券 服務名稱/代號 洗+AB劑(1010) 服務名稱/代號 價格 70…" at bounding box center [463, 262] width 609 height 128
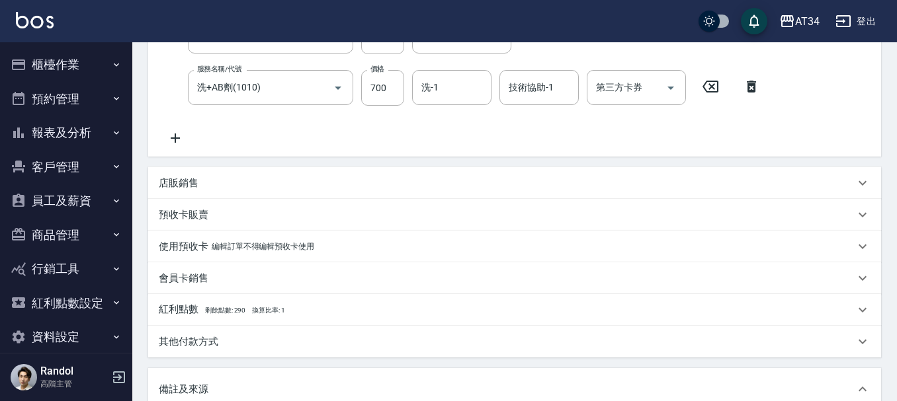
scroll to position [463, 0]
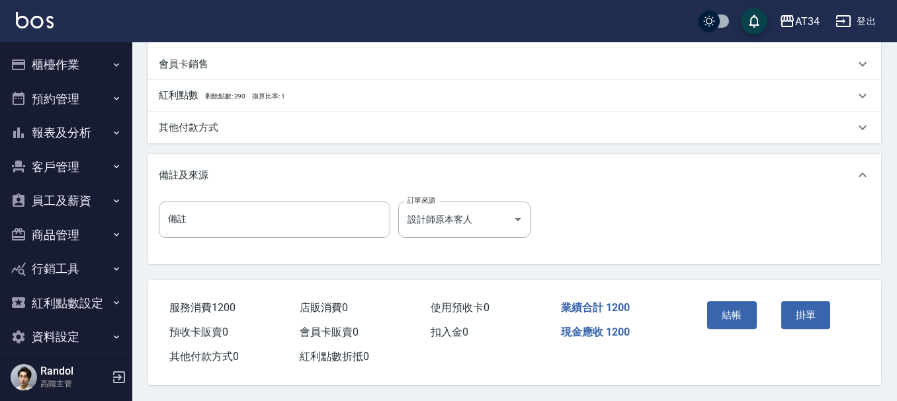
click at [202, 116] on div "其他付款方式" at bounding box center [514, 128] width 733 height 32
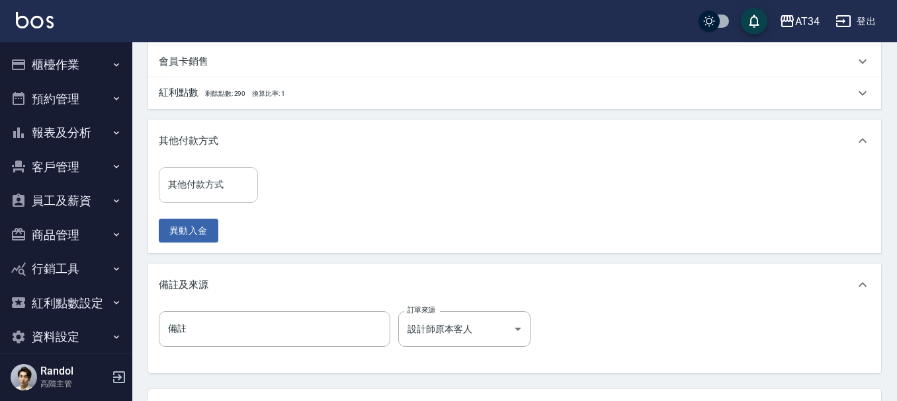
click at [217, 194] on input "其他付款方式" at bounding box center [208, 184] width 87 height 23
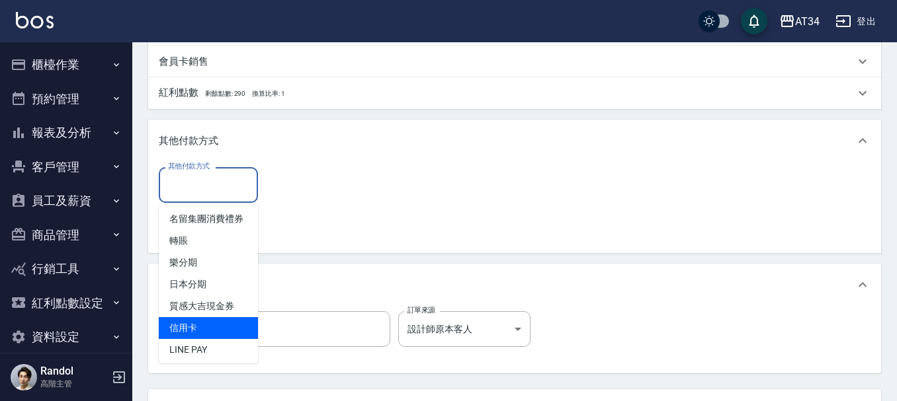
click at [204, 333] on span "信用卡" at bounding box center [208, 328] width 99 height 22
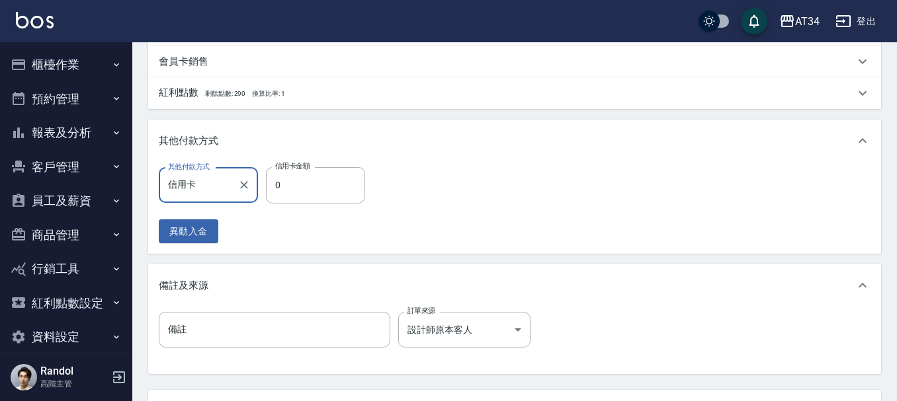
type input "信用卡"
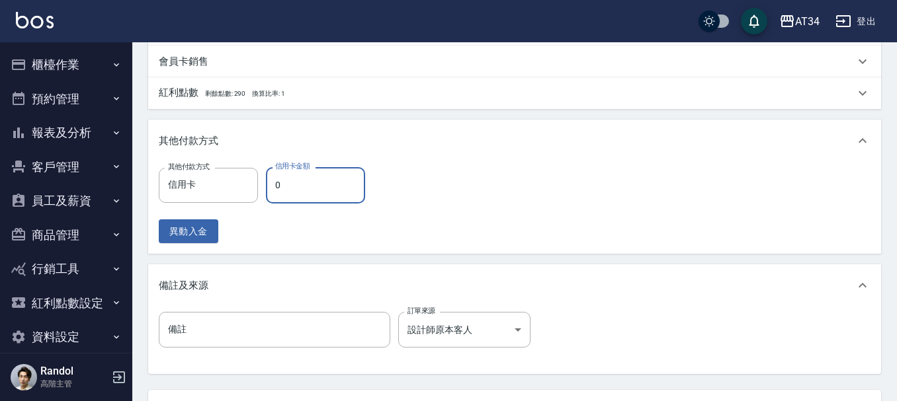
click at [291, 182] on input "0" at bounding box center [315, 185] width 99 height 36
type input "110"
type input "12"
type input "100"
type input "120"
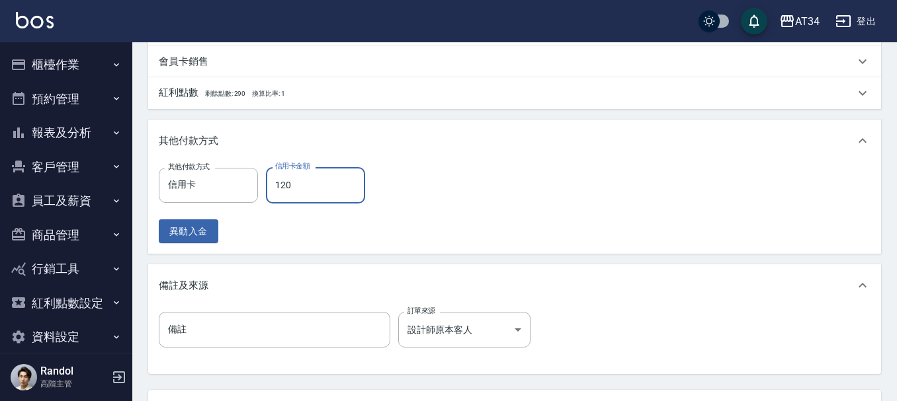
type input "0"
type input "1200"
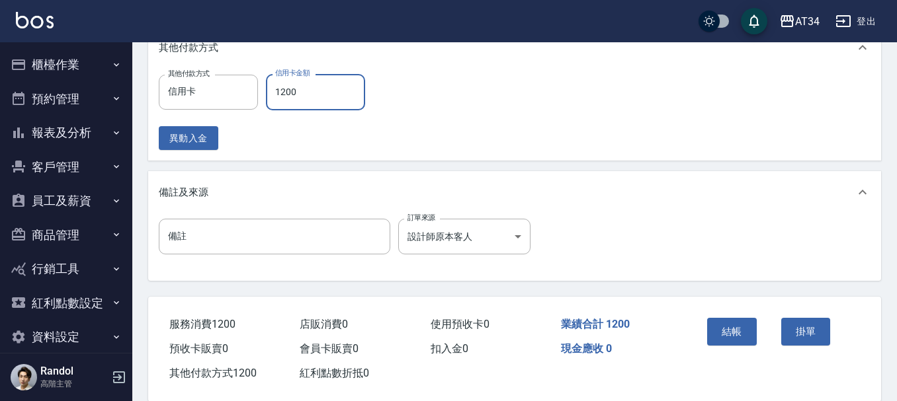
scroll to position [579, 0]
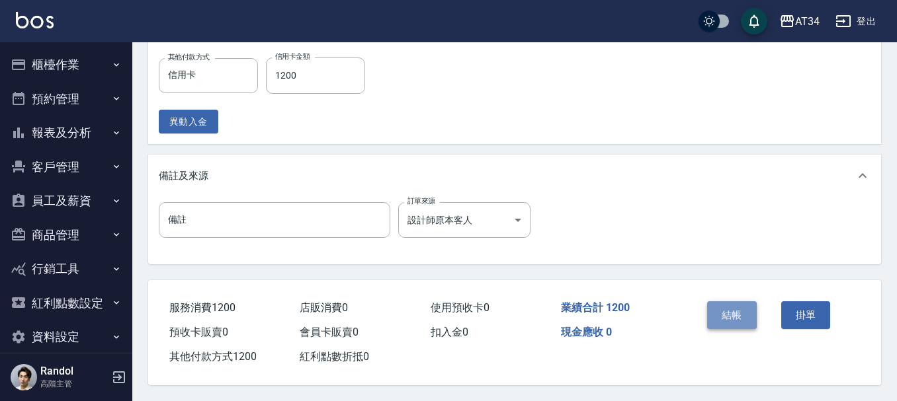
click at [743, 302] on button "結帳" at bounding box center [732, 316] width 50 height 28
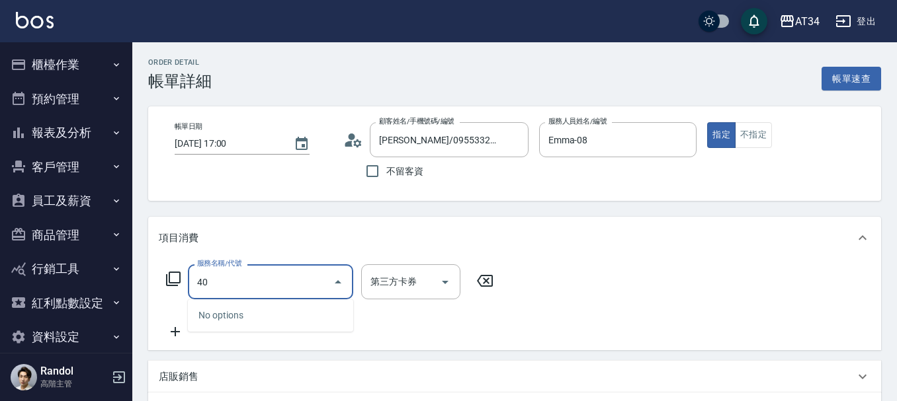
type input "401"
type input "20"
type input "剪髮(401)"
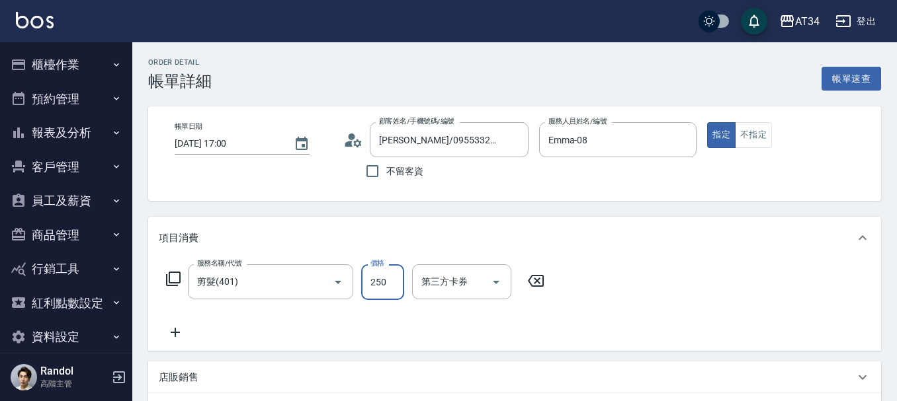
type input "0"
type input "50"
type input "500"
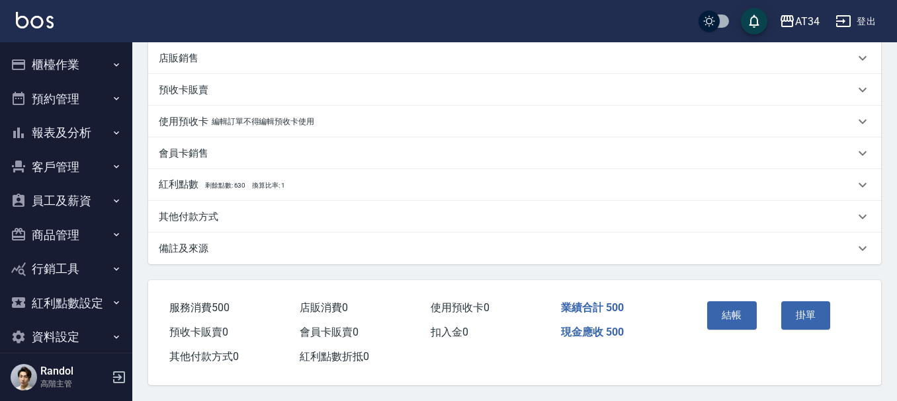
scroll to position [325, 0]
click at [745, 316] on button "結帳" at bounding box center [732, 316] width 50 height 28
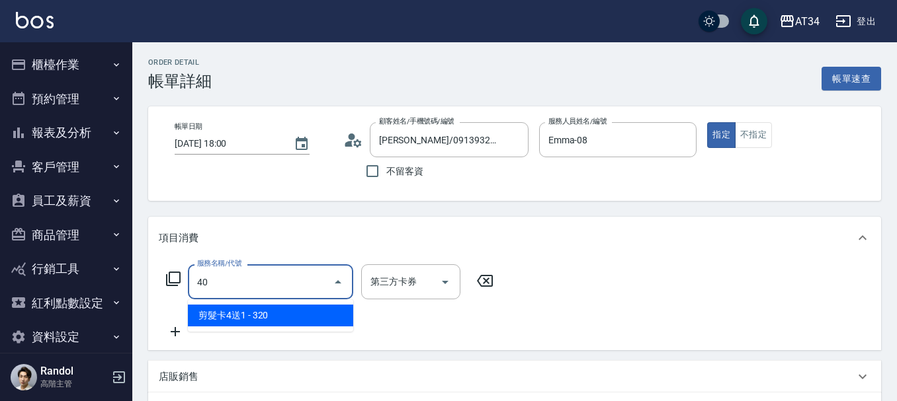
type input "401"
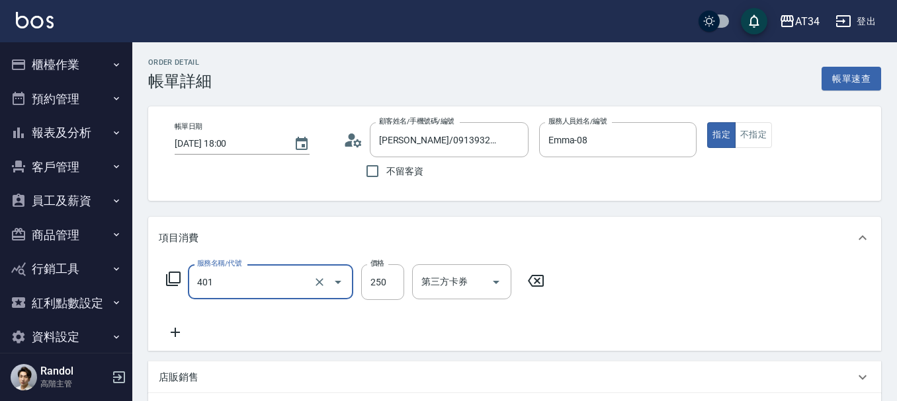
type input "20"
type input "剪髮(401)"
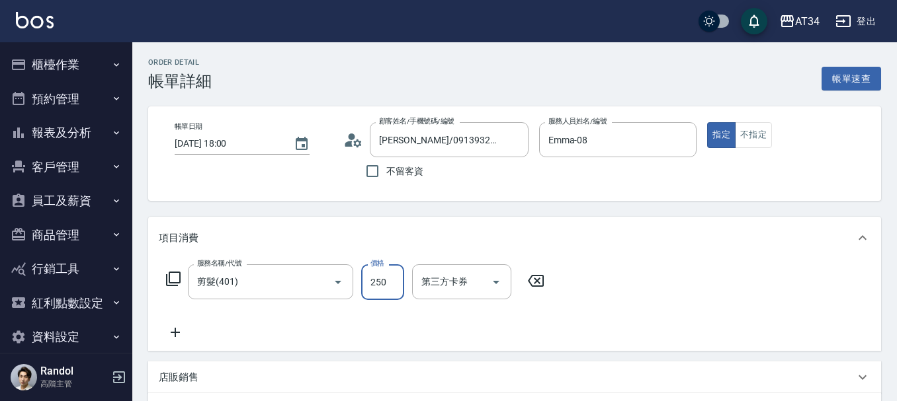
type input "0"
type input "50"
type input "500"
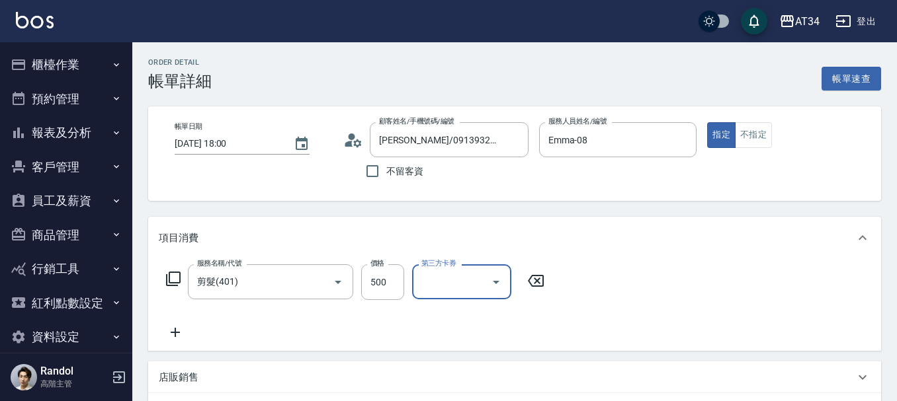
click at [177, 333] on icon at bounding box center [175, 332] width 9 height 9
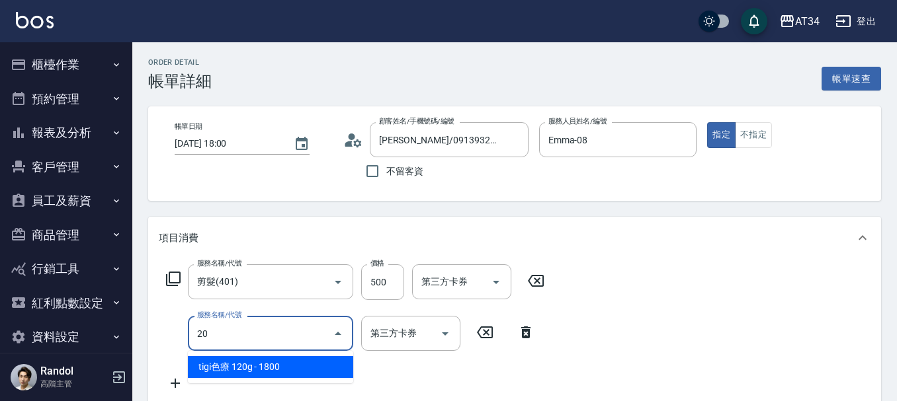
type input "201"
type input "80"
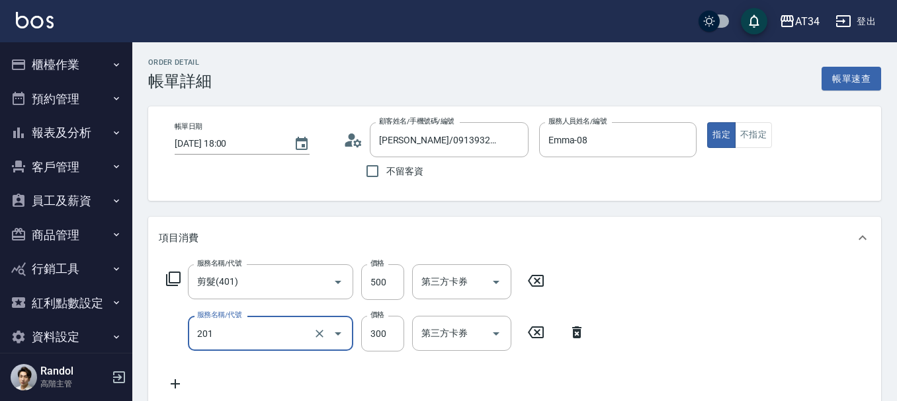
type input "洗髮(201)"
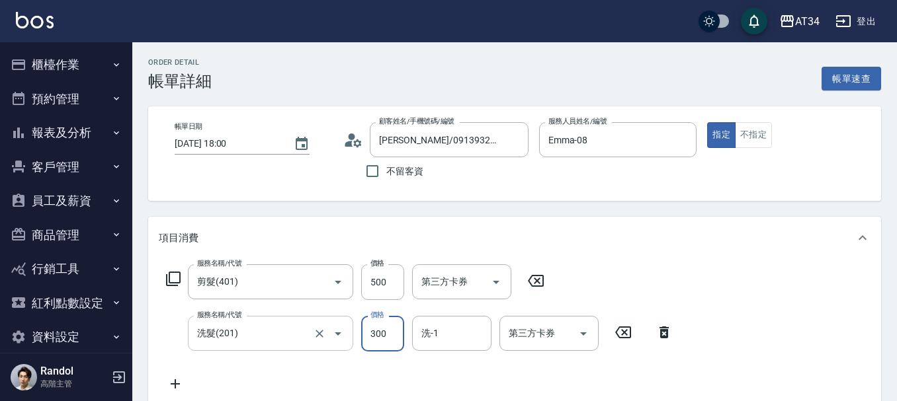
type input "50"
type input "20"
type input "70"
type input "200"
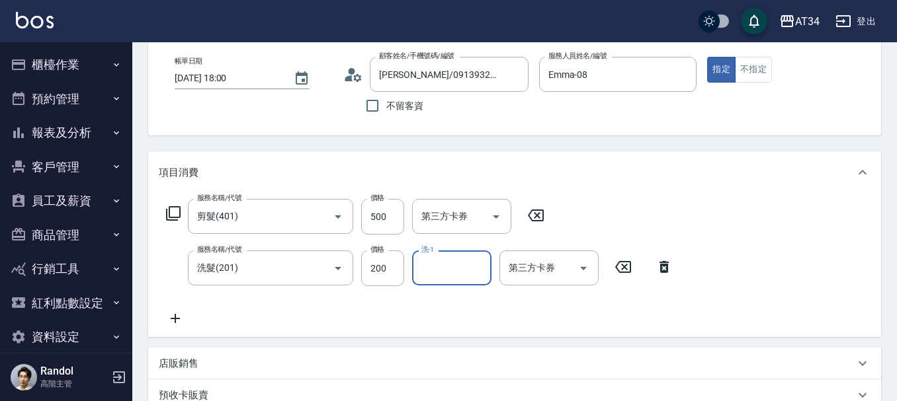
scroll to position [463, 0]
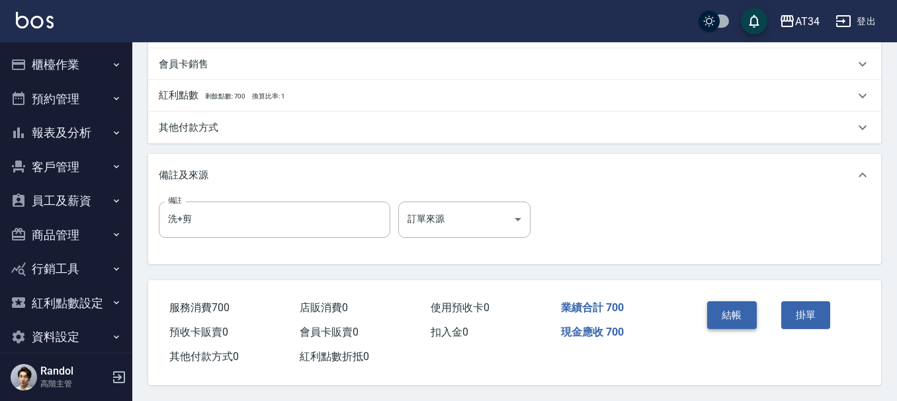
click at [712, 309] on button "結帳" at bounding box center [732, 316] width 50 height 28
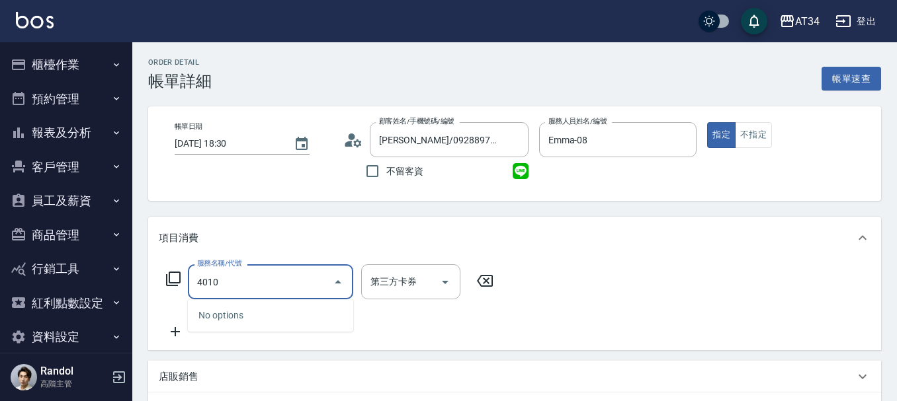
type input "401"
type input "20"
type input "剪髮(401)"
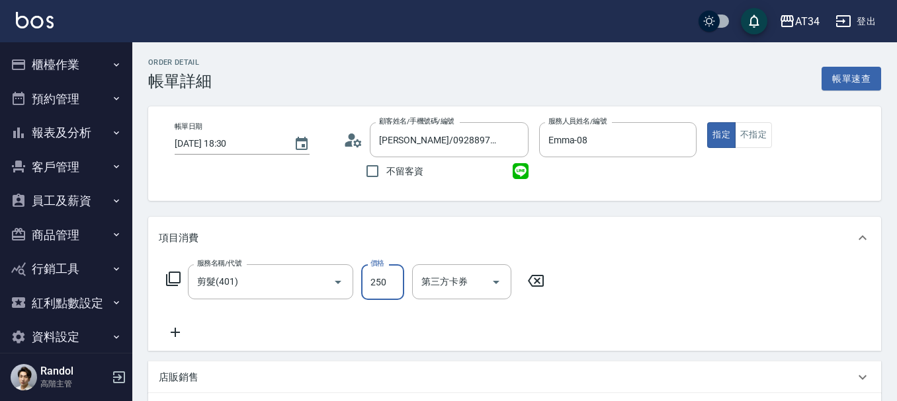
type input "0"
type input "44"
type input "40"
type input "440"
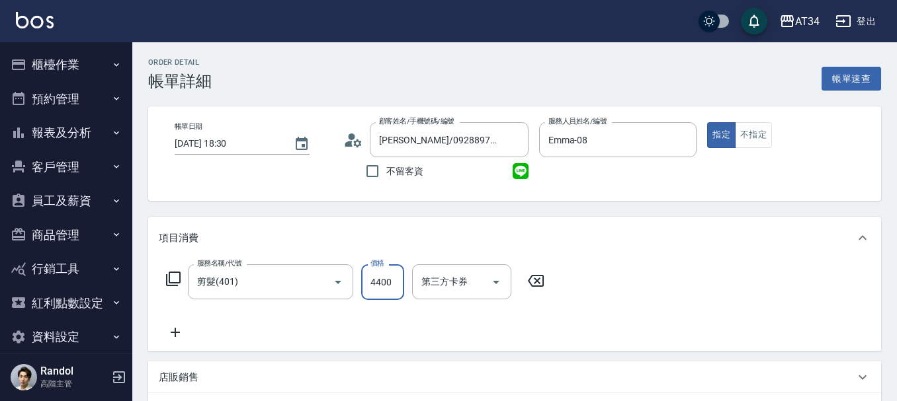
type input "4400"
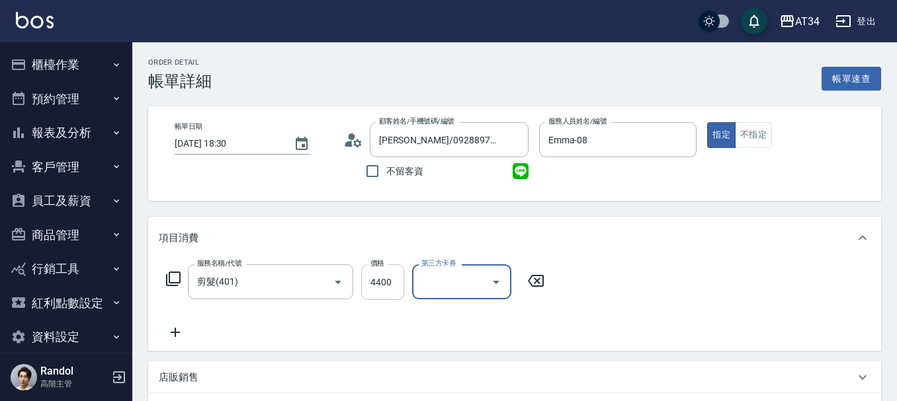
click at [382, 286] on input "4400" at bounding box center [382, 282] width 43 height 36
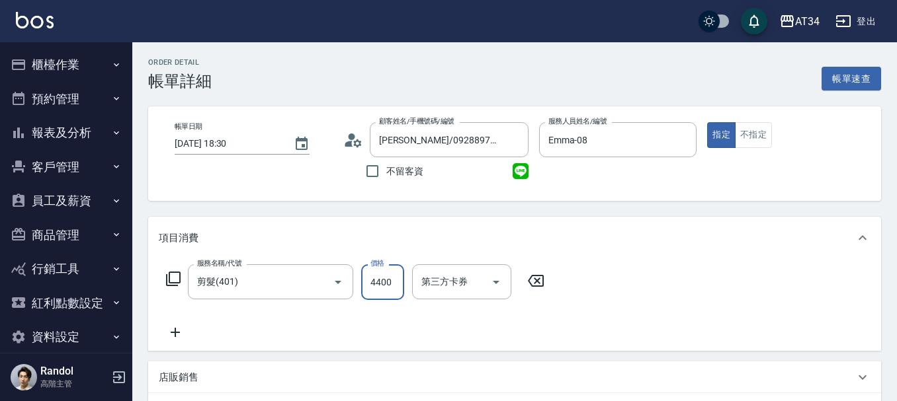
type input "0"
type input "40"
type input "400"
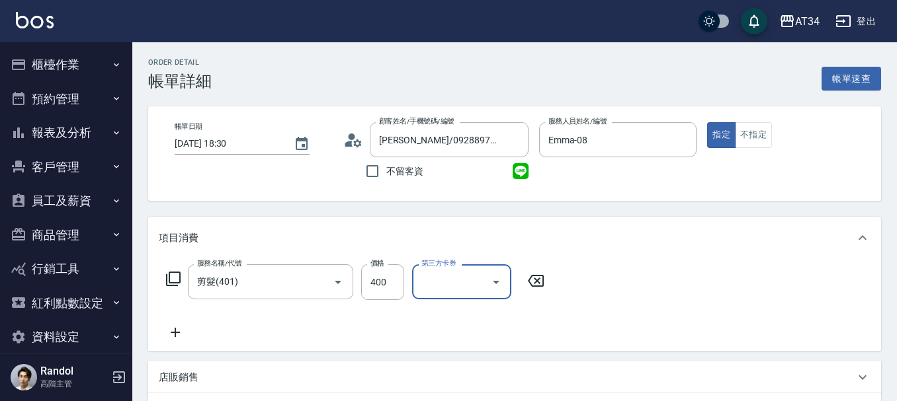
click at [181, 328] on icon at bounding box center [175, 333] width 33 height 16
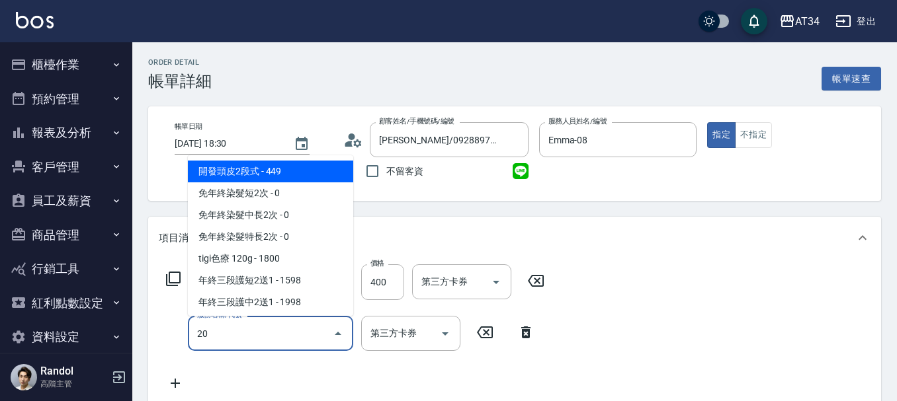
type input "201"
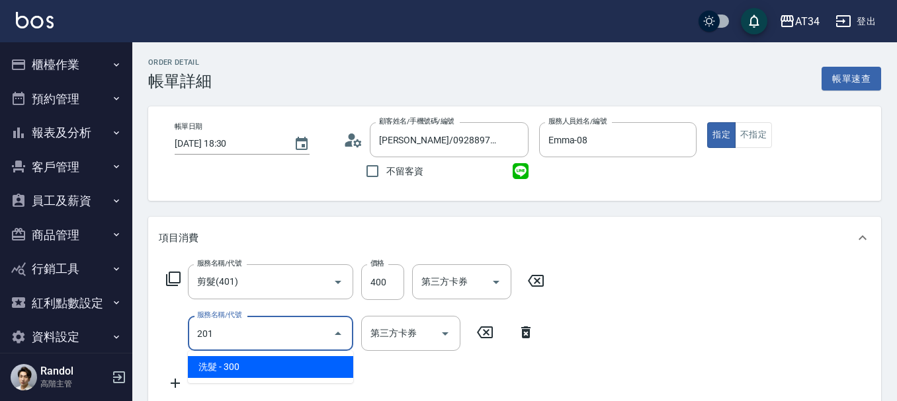
type input "70"
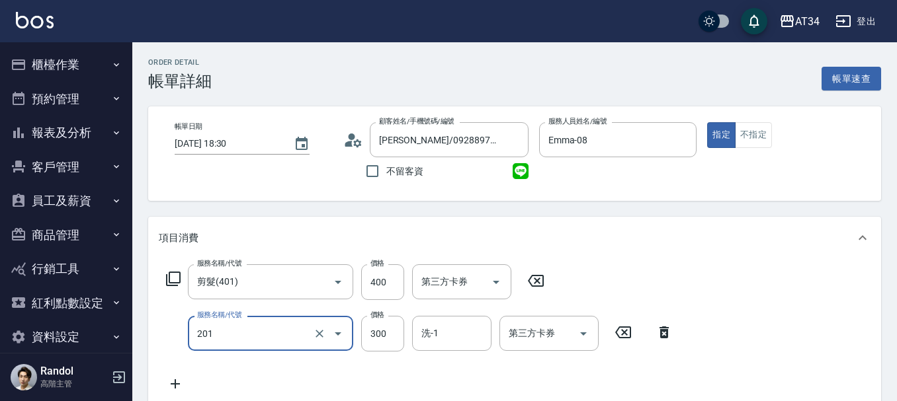
type input "洗髮(201)"
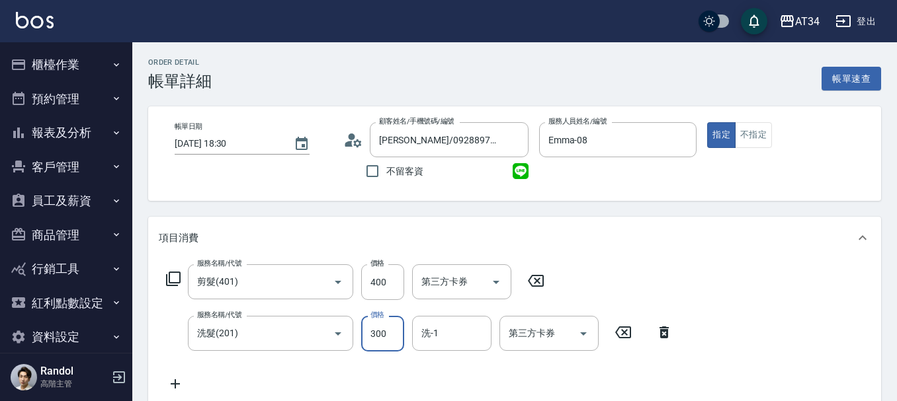
type input "40"
type input "20"
type input "60"
type input "200"
click at [255, 346] on div "洗髮(201) 服務名稱/代號" at bounding box center [270, 333] width 165 height 35
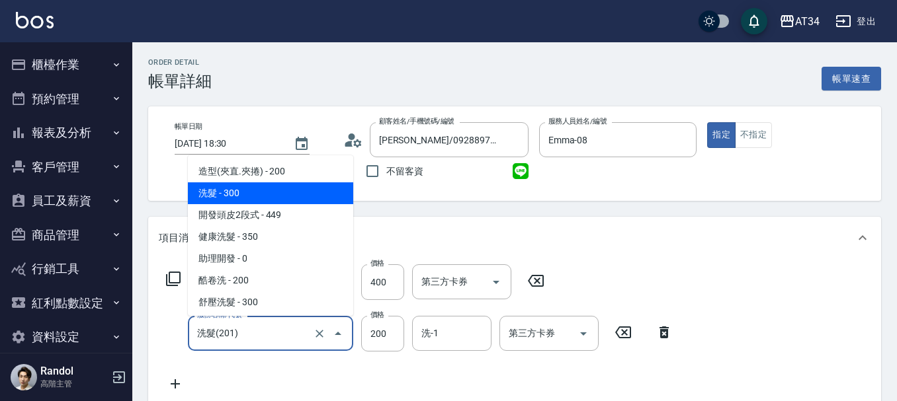
type input "2"
type input "40"
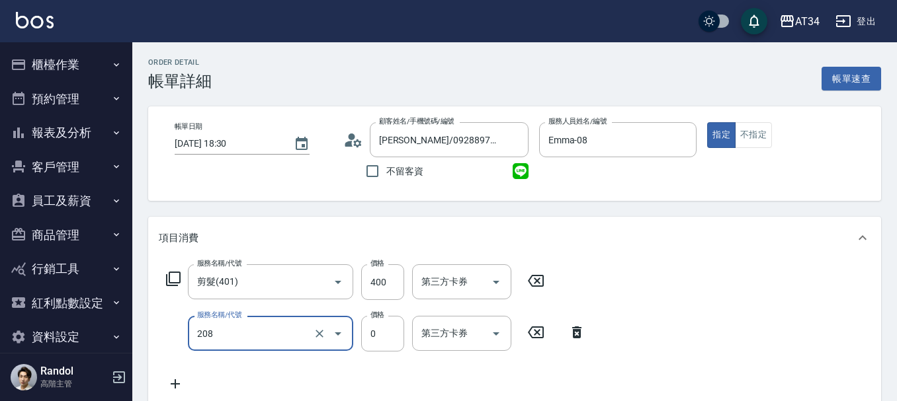
type input "洗一次(208)"
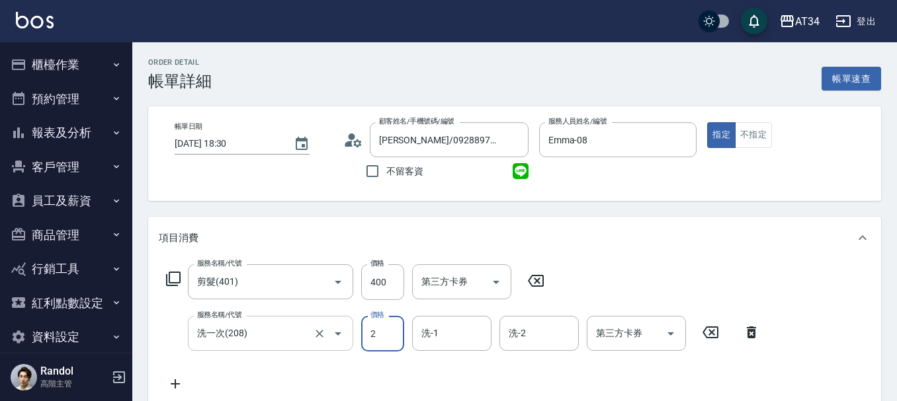
type input "20"
type input "60"
type input "200"
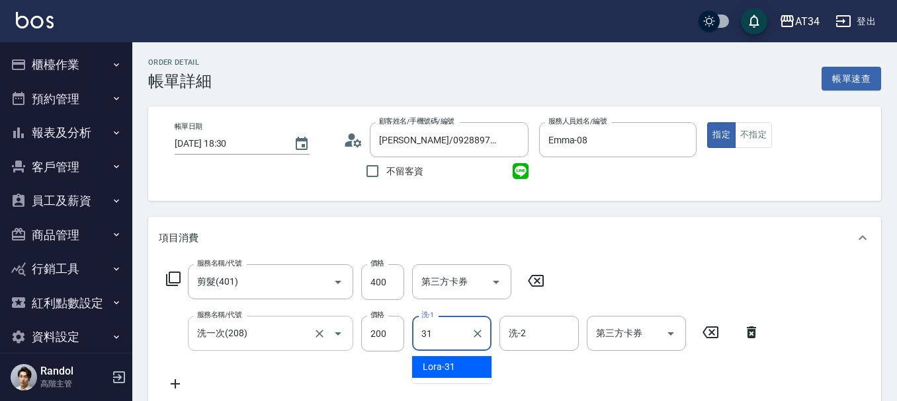
type input "Lora-31"
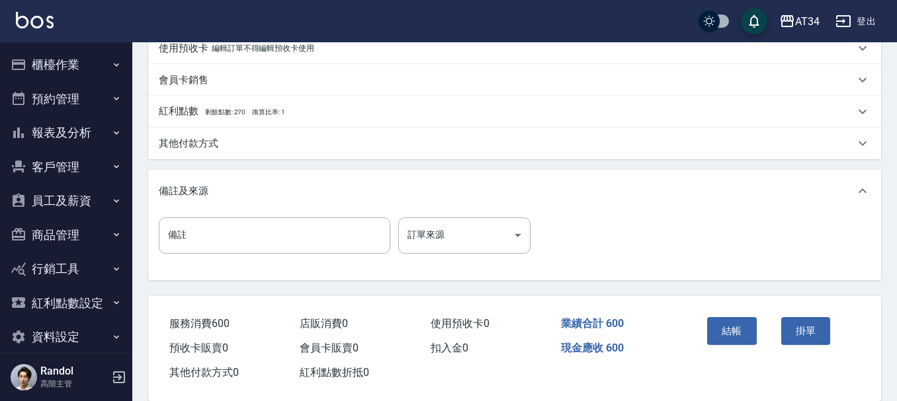
scroll to position [466, 0]
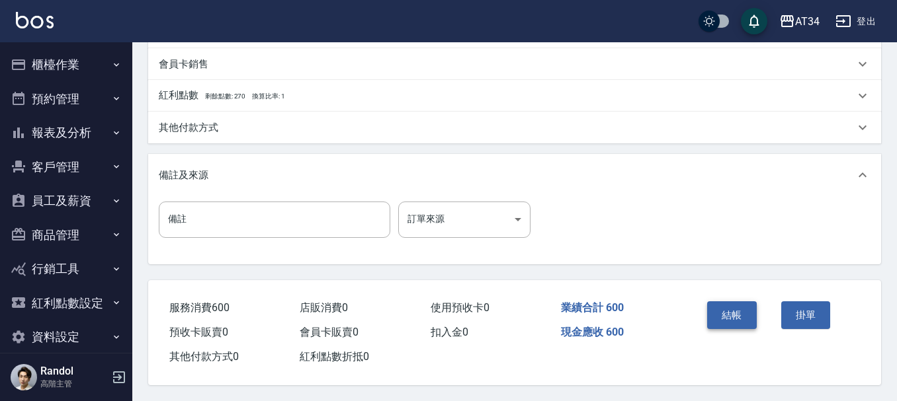
click at [731, 314] on button "結帳" at bounding box center [732, 316] width 50 height 28
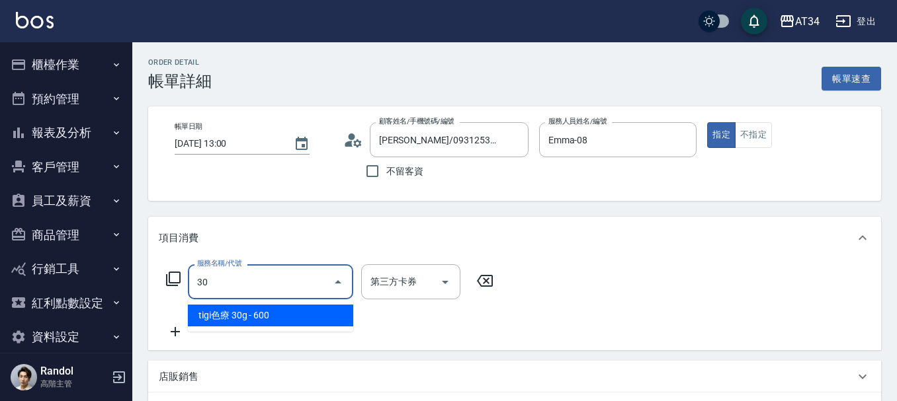
type input "300"
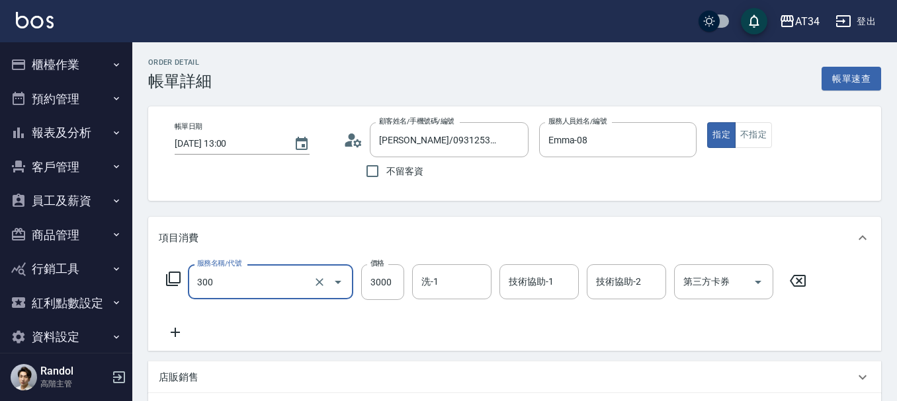
type input "燙髮(300)"
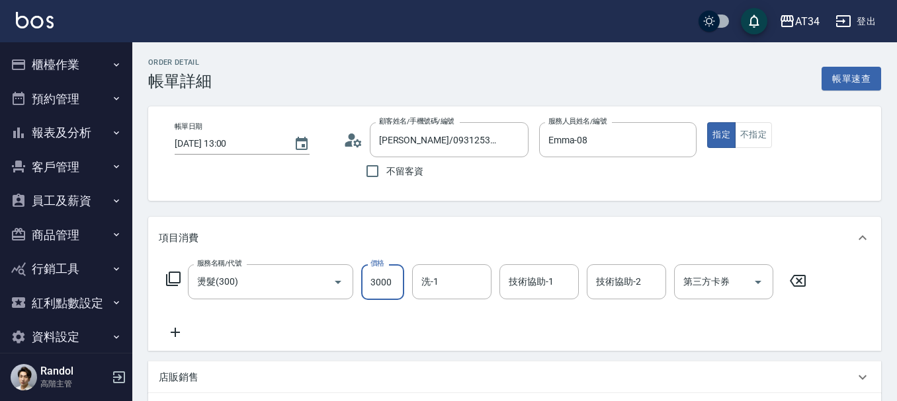
type input "0"
type input "33"
type input "30"
type input "330"
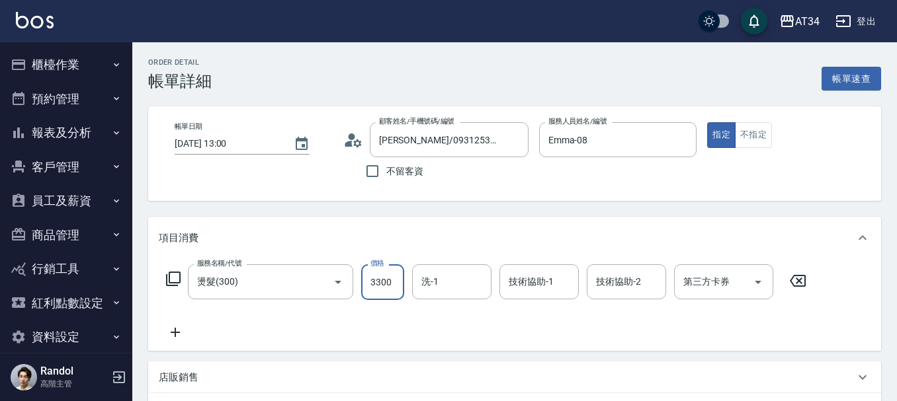
type input "3300"
click at [179, 338] on icon at bounding box center [175, 333] width 33 height 16
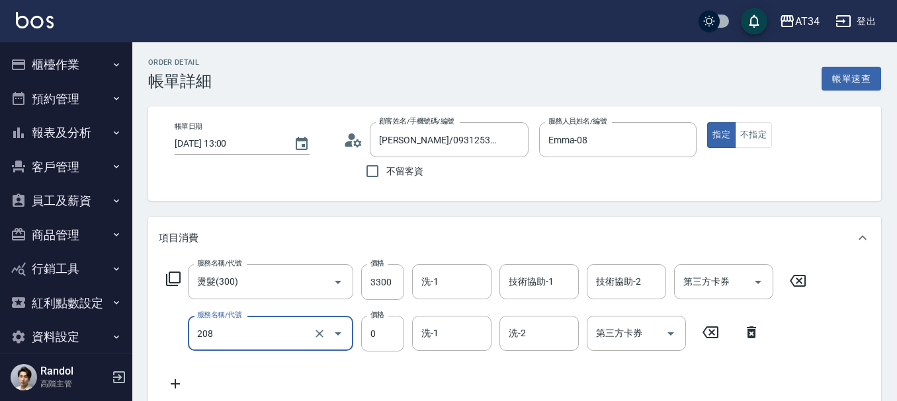
type input "洗一次(208)"
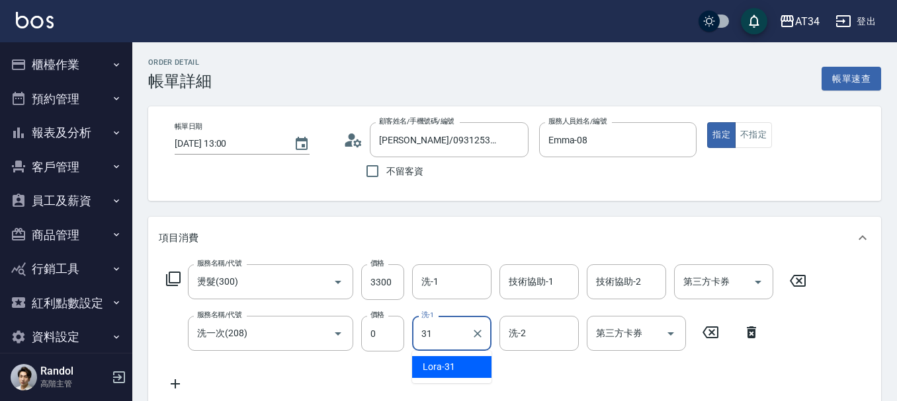
type input "Lora-31"
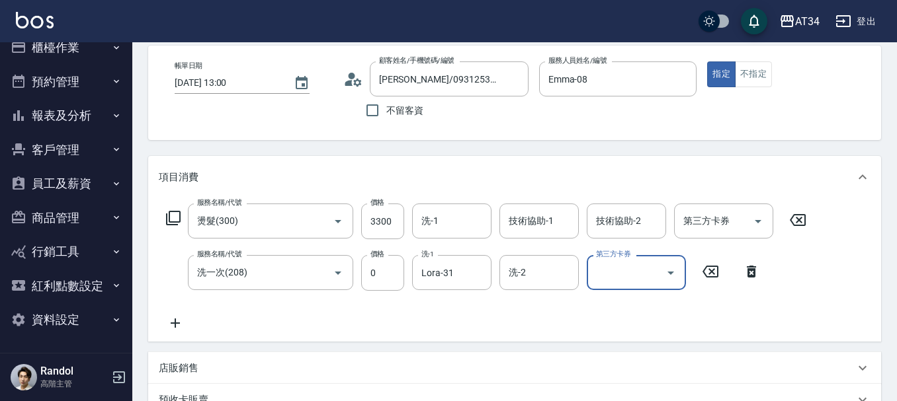
scroll to position [132, 0]
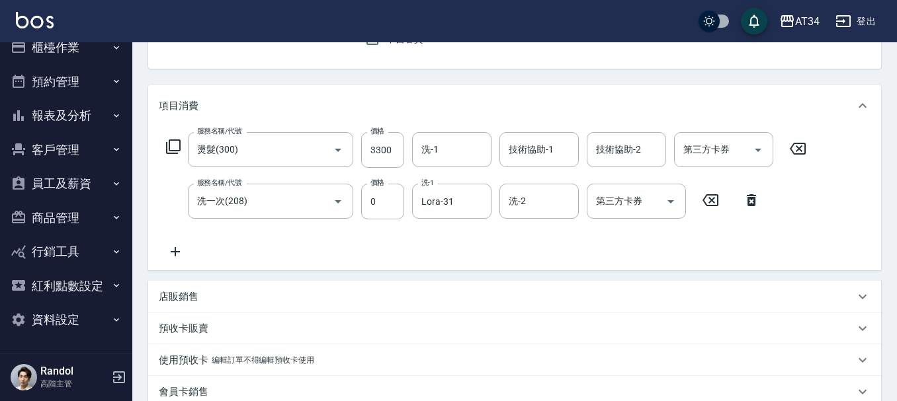
click at [175, 255] on icon at bounding box center [175, 251] width 9 height 9
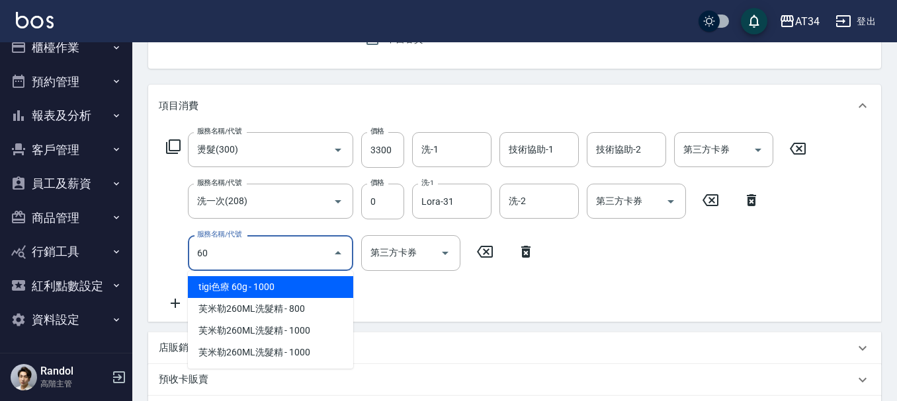
type input "601"
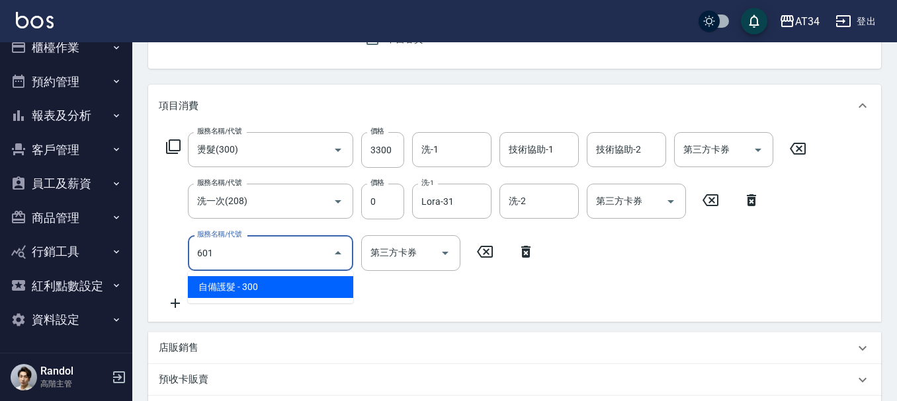
type input "360"
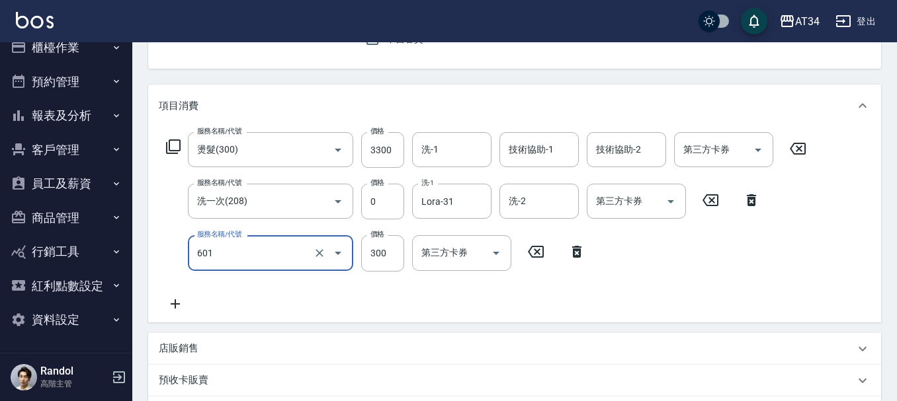
type input "自備護髮(601)"
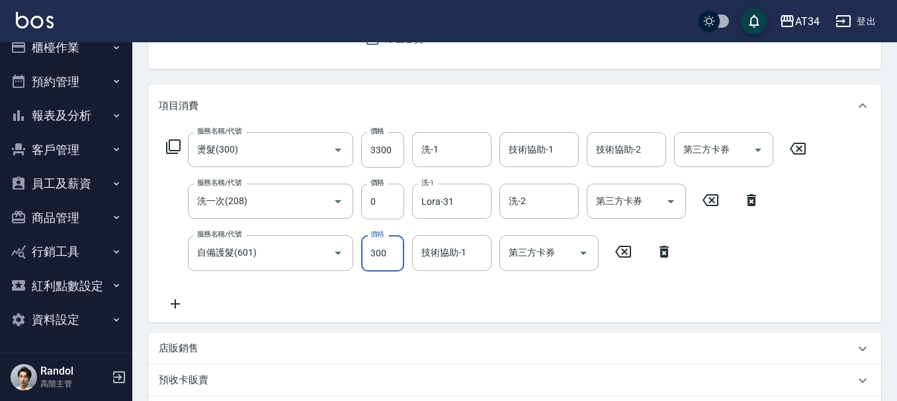
type input "330"
type input "99"
type input "420"
click at [376, 256] on input "990" at bounding box center [382, 253] width 43 height 36
click at [402, 252] on input "990" at bounding box center [382, 253] width 43 height 36
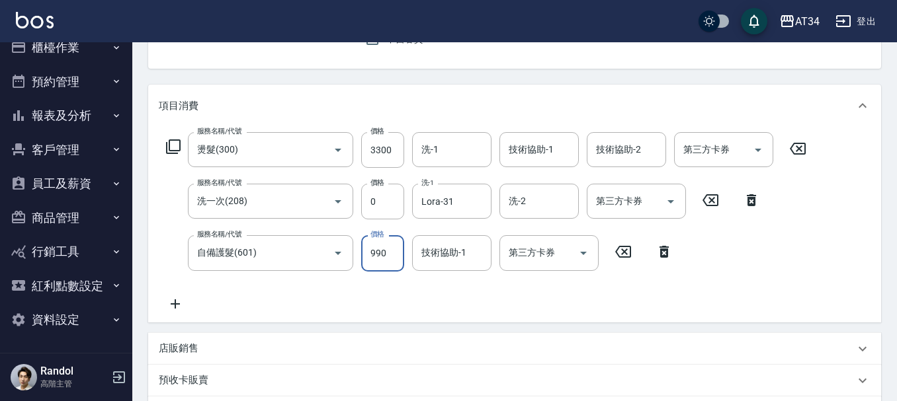
type input "99"
type input "330"
type input "90"
type input "420"
type input "900"
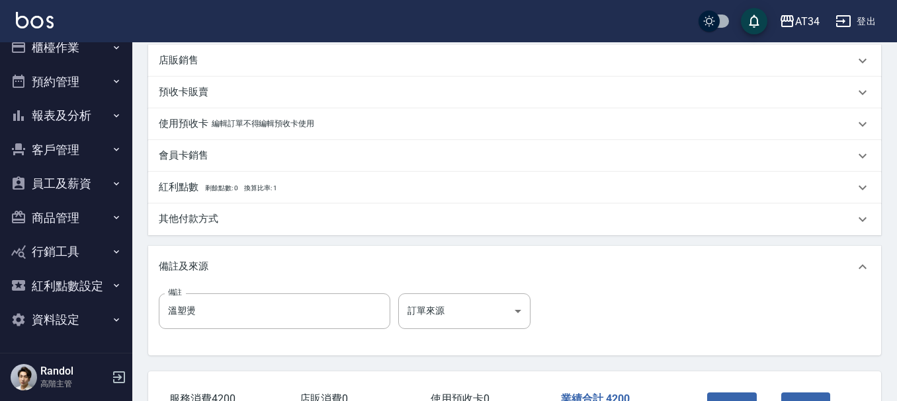
scroll to position [518, 0]
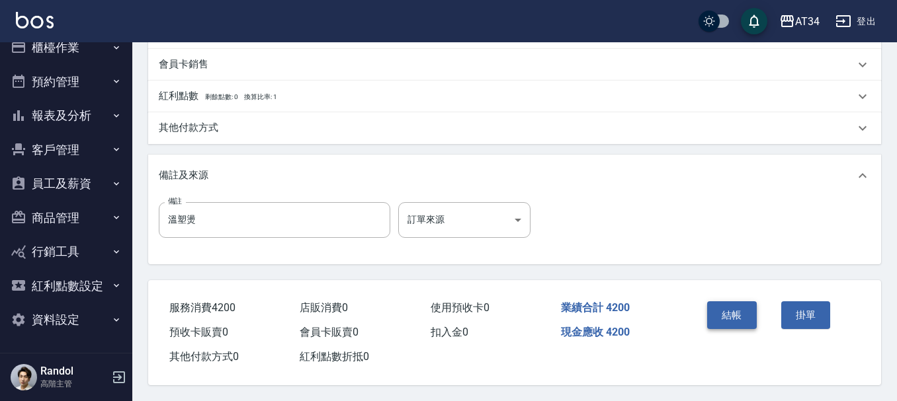
click at [738, 305] on button "結帳" at bounding box center [732, 316] width 50 height 28
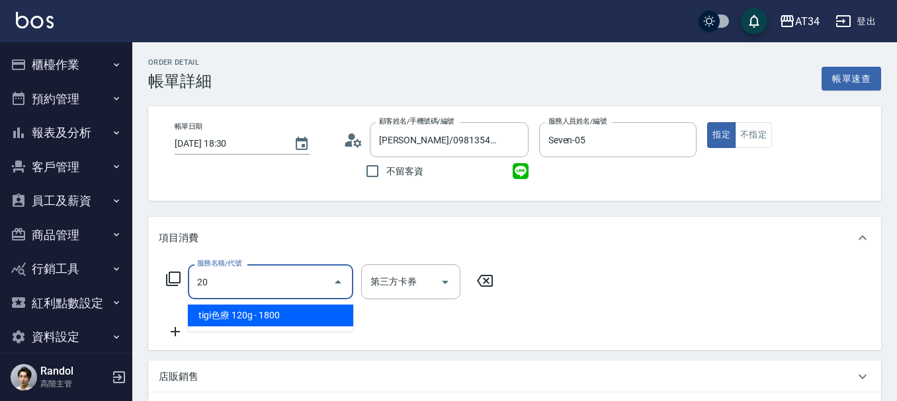
type input "201"
type input "30"
type input "洗髮(201)"
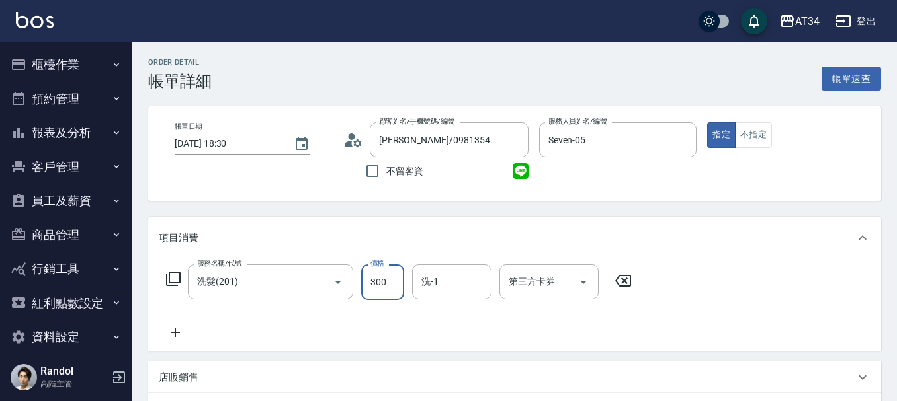
type input "0"
type input "25"
type input "20"
type input "255"
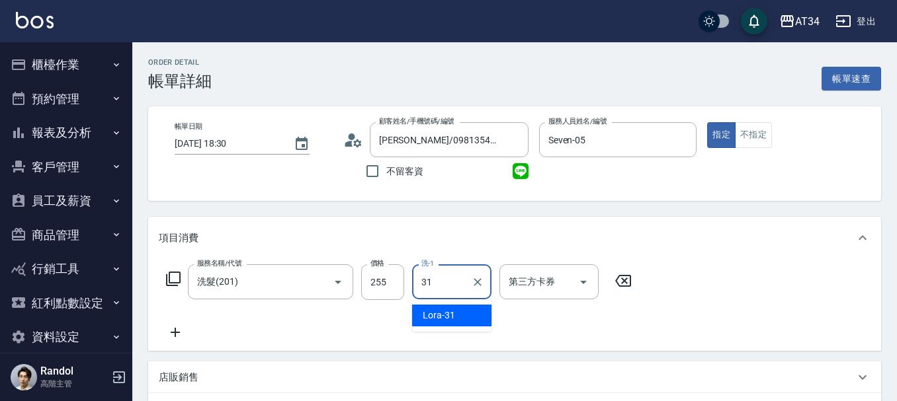
type input "Lora-31"
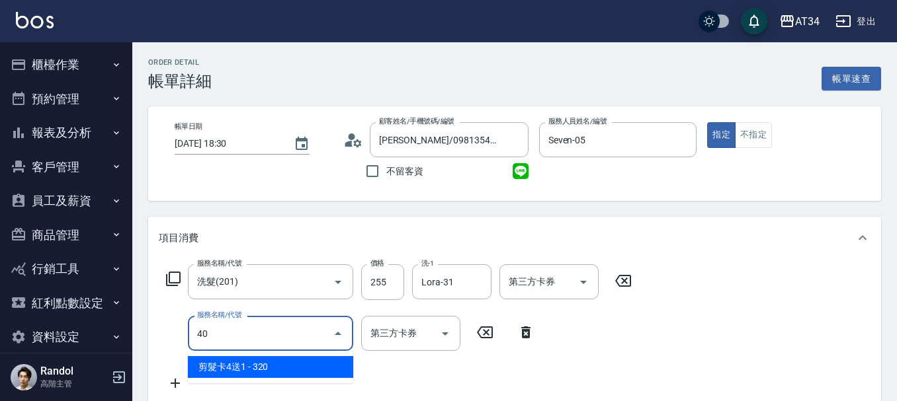
type input "401"
type input "50"
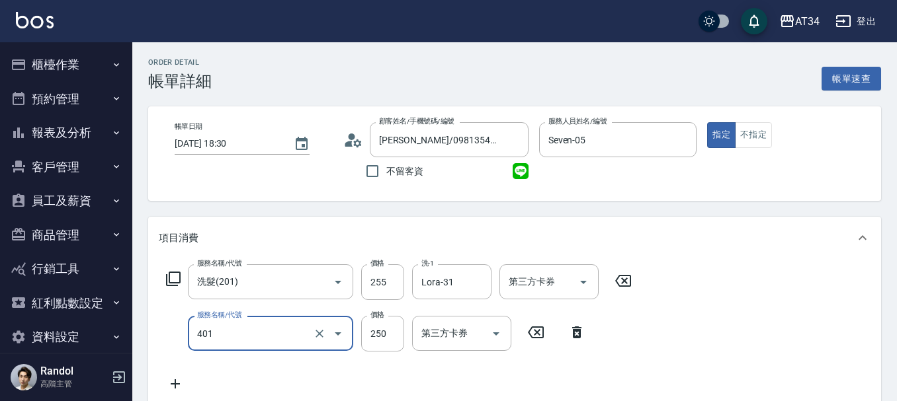
type input "剪髮(401)"
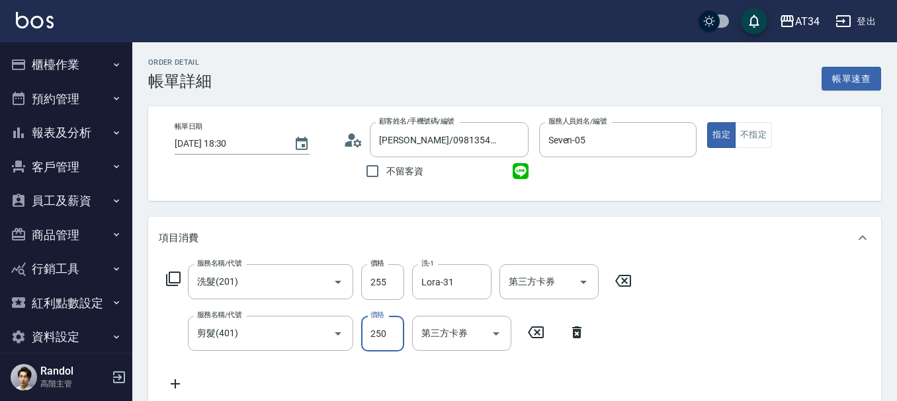
type input "20"
type input "5"
type input "30"
type input "51"
type input "70"
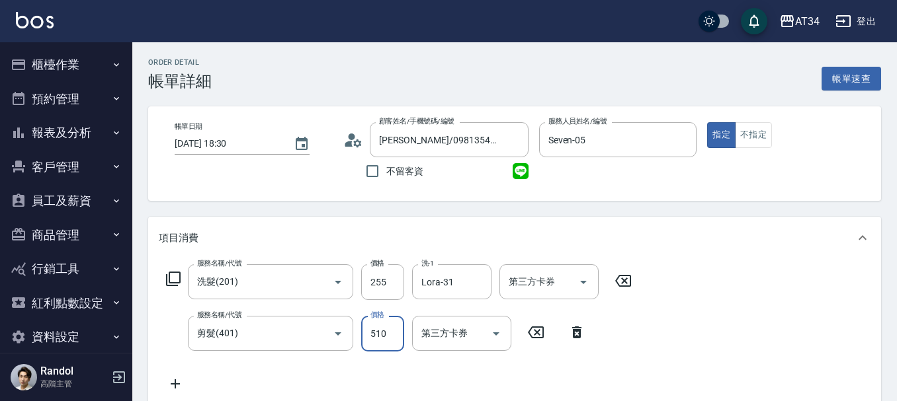
type input "510"
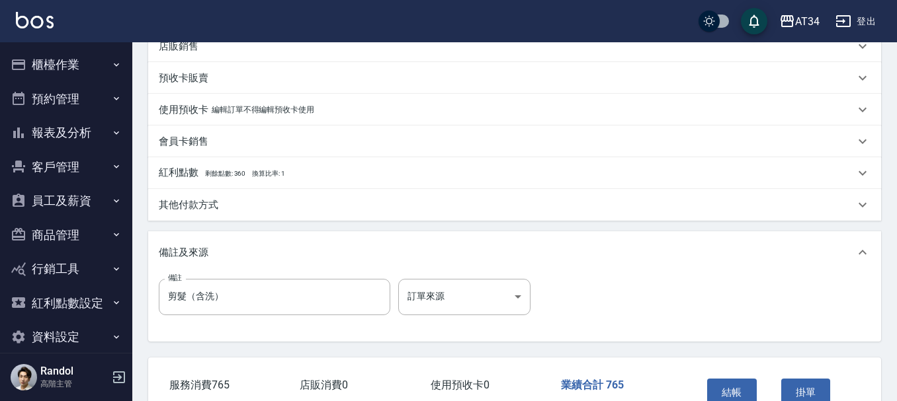
scroll to position [397, 0]
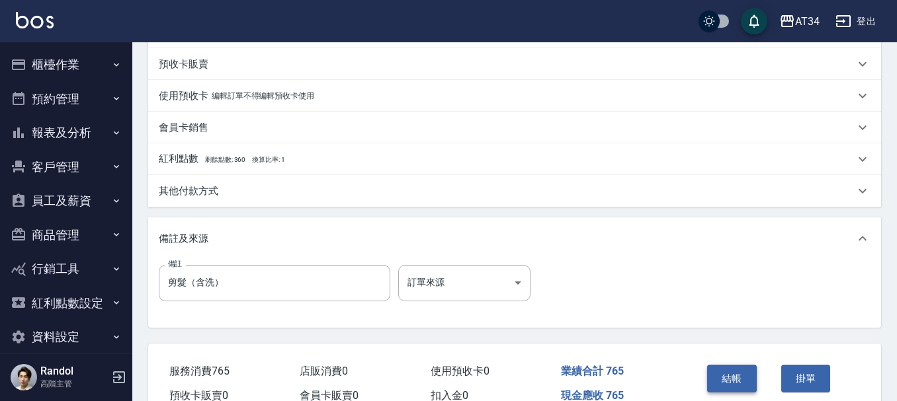
click at [738, 378] on button "結帳" at bounding box center [732, 379] width 50 height 28
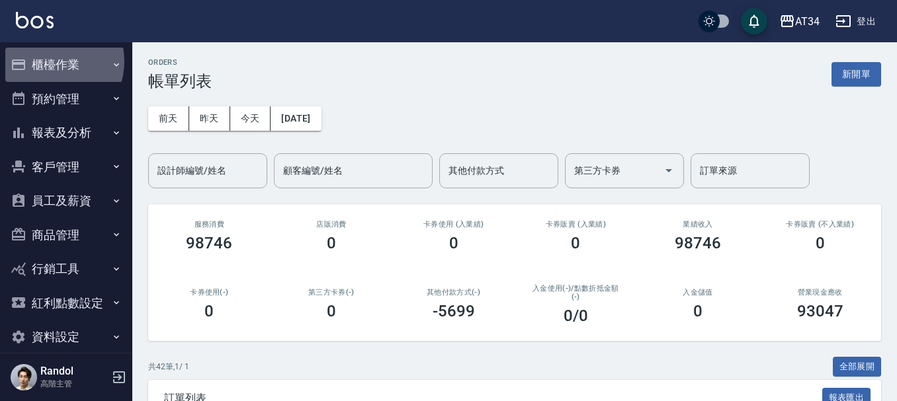
click at [50, 61] on button "櫃檯作業" at bounding box center [66, 65] width 122 height 34
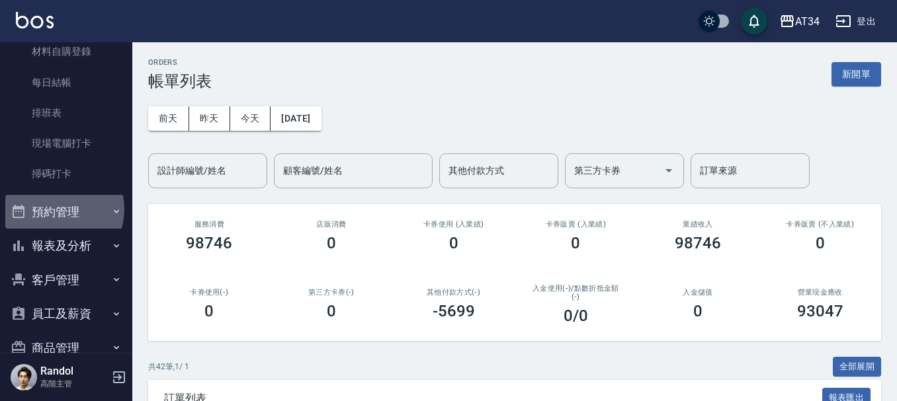
click at [56, 208] on button "預約管理" at bounding box center [66, 212] width 122 height 34
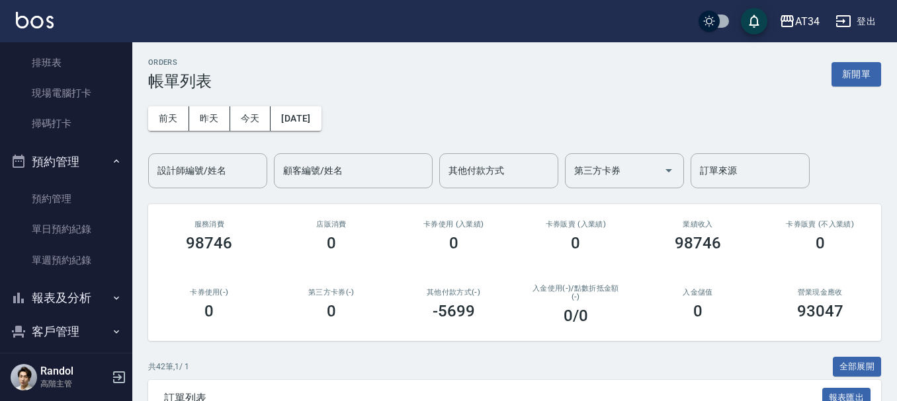
scroll to position [397, 0]
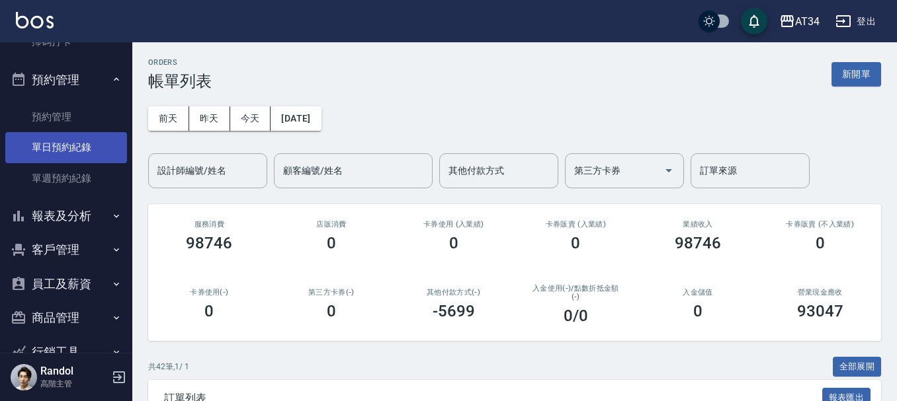
click at [60, 159] on link "單日預約紀錄" at bounding box center [66, 147] width 122 height 30
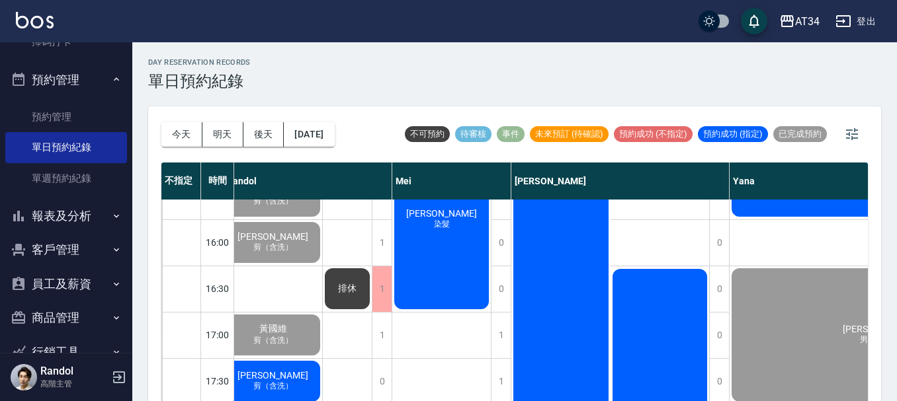
scroll to position [463, 814]
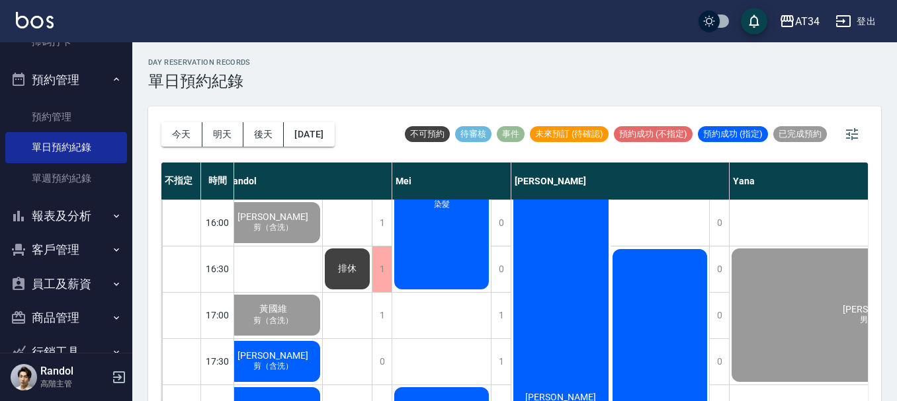
click at [569, 307] on div "[PERSON_NAME] 免漂氣質染髮臉書： [PERSON_NAME]" at bounding box center [560, 408] width 99 height 508
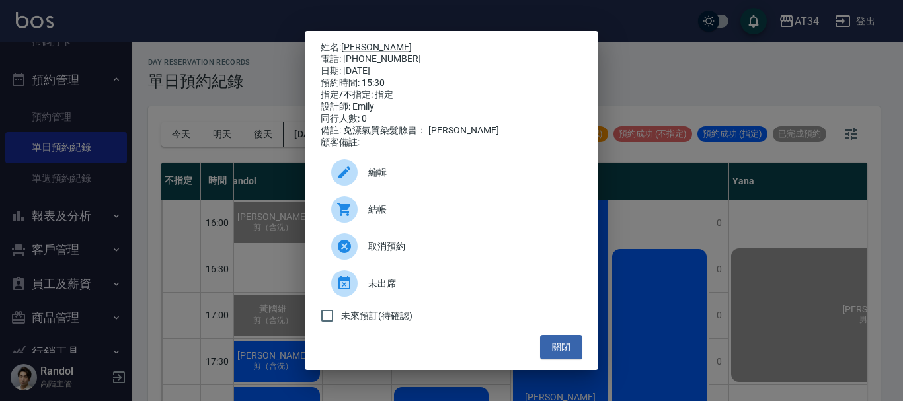
click at [417, 224] on div "結帳" at bounding box center [452, 209] width 262 height 37
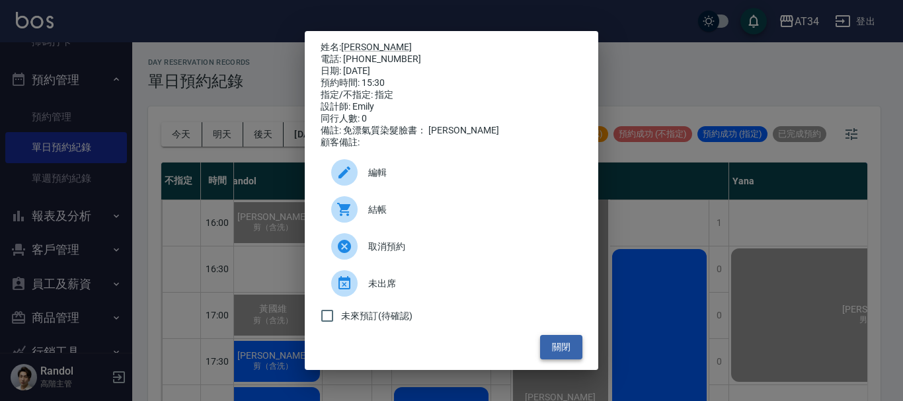
click at [546, 352] on button "關閉" at bounding box center [561, 347] width 42 height 24
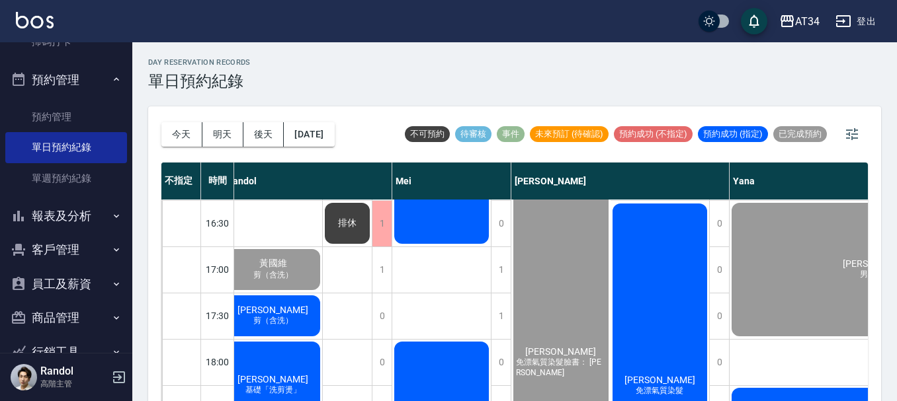
scroll to position [595, 814]
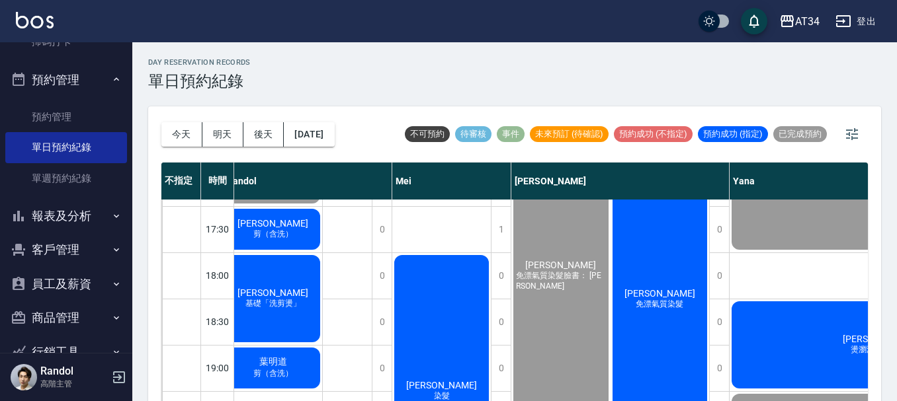
click at [633, 321] on div "[PERSON_NAME] 免漂氣質染髮" at bounding box center [659, 299] width 99 height 369
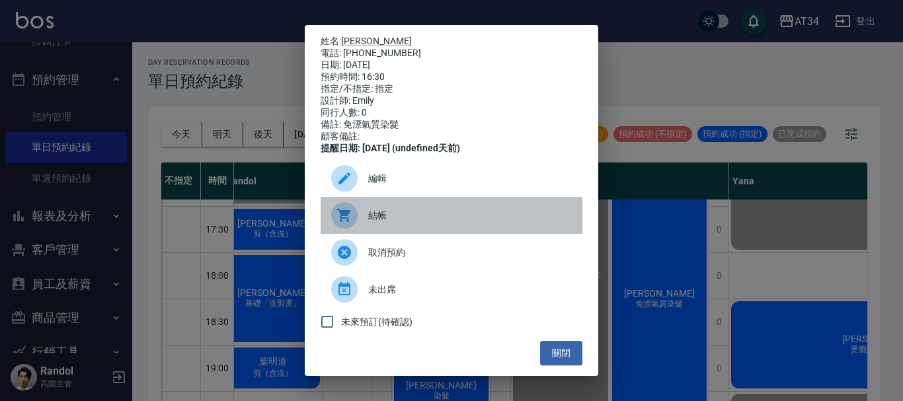
click at [463, 222] on span "結帳" at bounding box center [470, 216] width 204 height 14
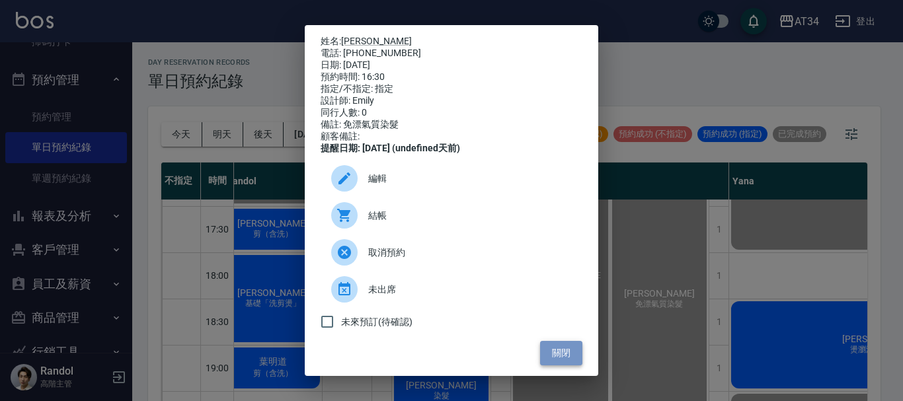
drag, startPoint x: 553, startPoint y: 364, endPoint x: 558, endPoint y: 360, distance: 7.0
click at [554, 364] on button "關閉" at bounding box center [561, 353] width 42 height 24
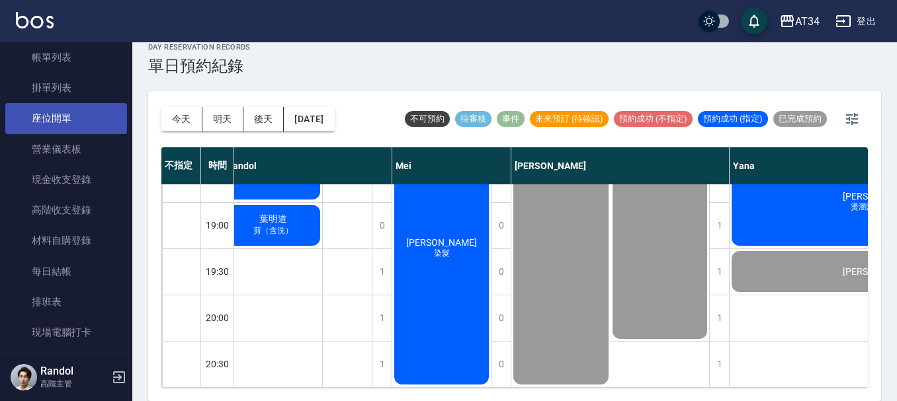
scroll to position [0, 0]
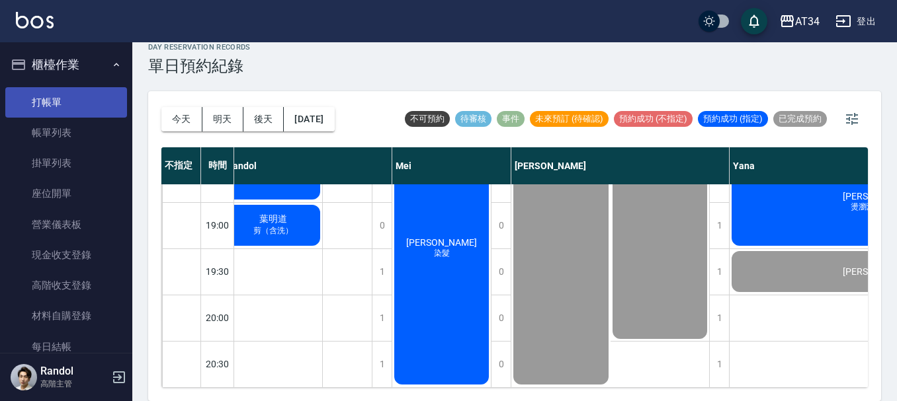
click at [69, 103] on link "打帳單" at bounding box center [66, 102] width 122 height 30
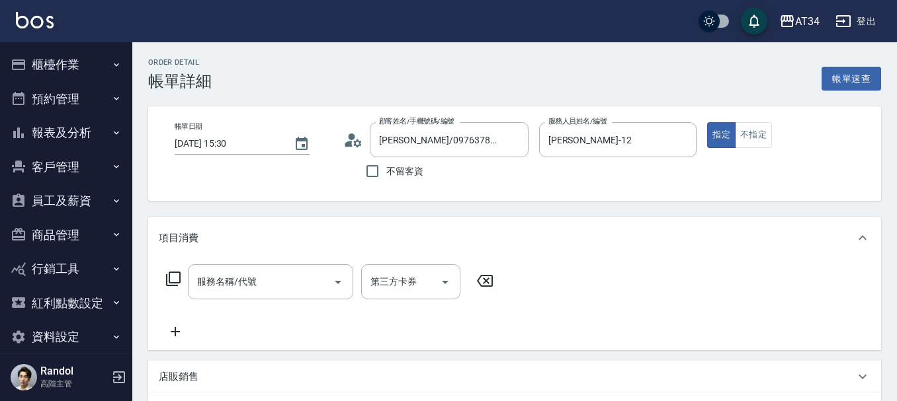
click at [249, 266] on div "服務名稱/代號" at bounding box center [270, 281] width 165 height 35
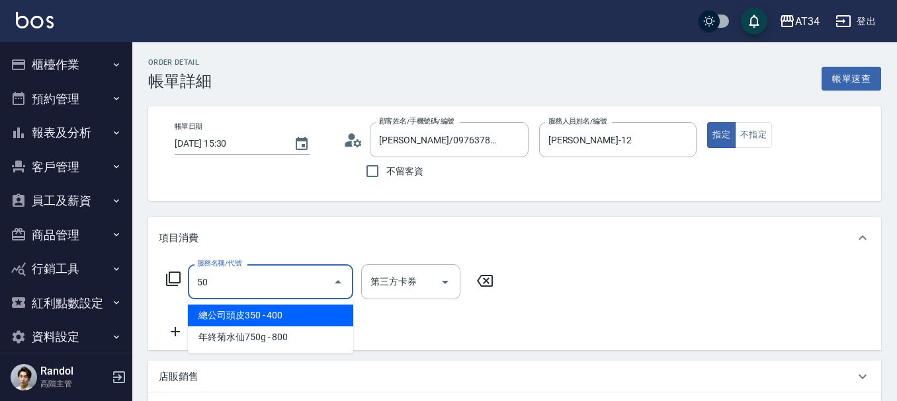
type input "501"
type input "100"
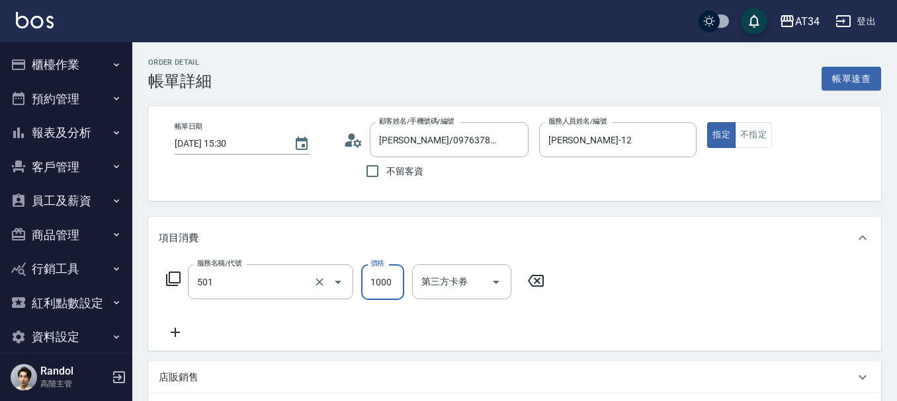
type input "染髮(501)"
type input "0"
type input "20"
type input "200"
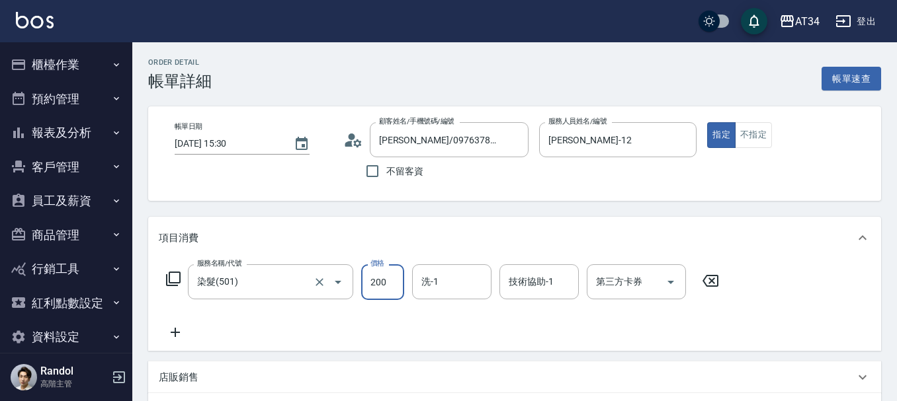
type input "200"
type input "2000"
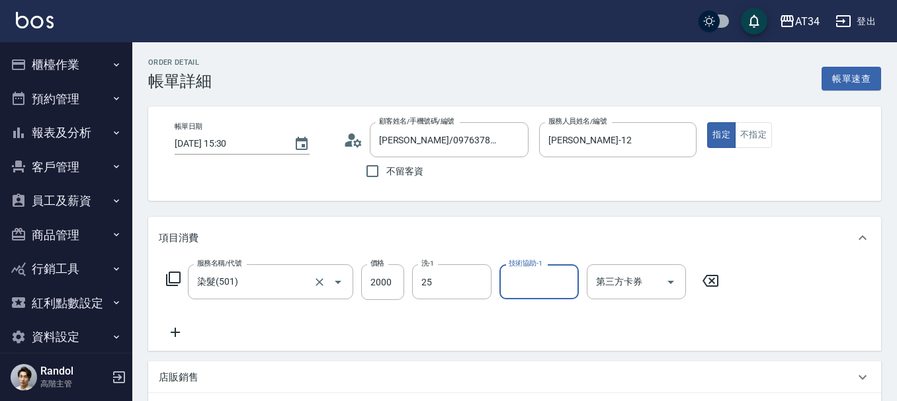
type input "張芯婭-25"
click at [191, 320] on div "服務名稱/代號 染髮(501) 服務名稱/代號 價格 2000 價格 洗-1 張芯婭-25 洗-1 技術協助-1 技術協助-1 第三方卡券 第三方卡券" at bounding box center [443, 302] width 568 height 76
click at [176, 335] on icon at bounding box center [175, 332] width 9 height 9
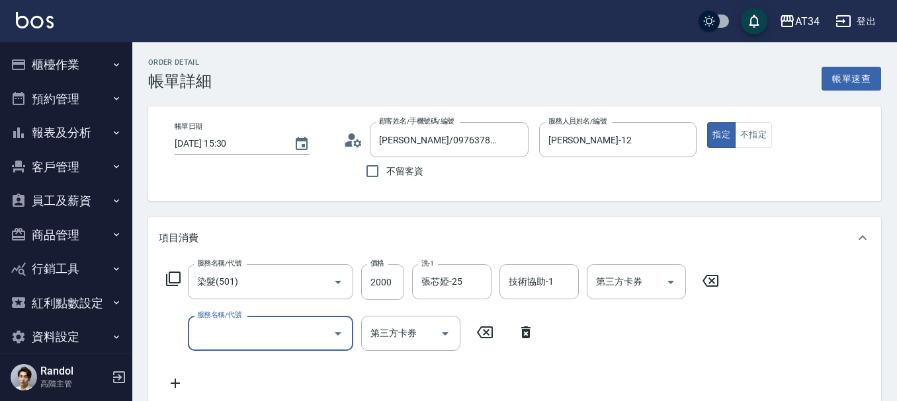
click at [194, 335] on div "服務名稱/代號" at bounding box center [270, 333] width 165 height 35
type input "627"
type input "310"
type input "日式結構三段L(627)"
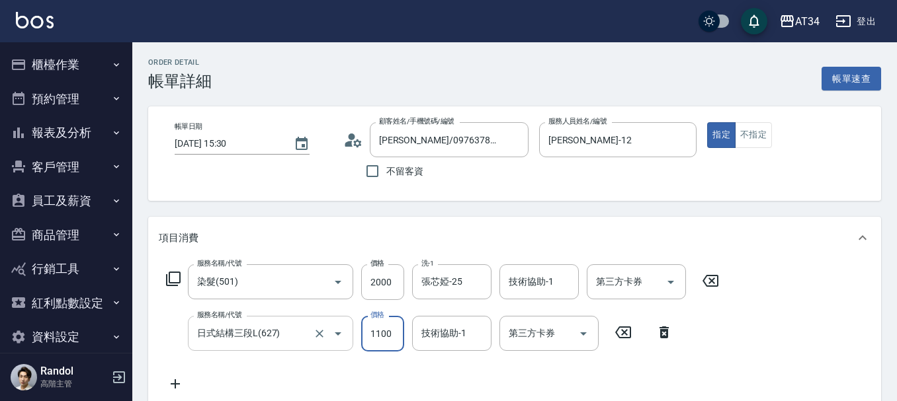
type input "200"
type input "19"
type input "210"
type input "190"
type input "390"
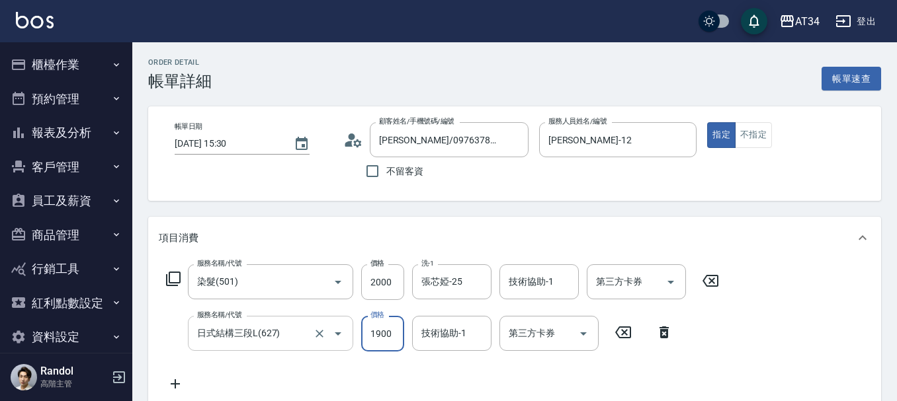
type input "1900"
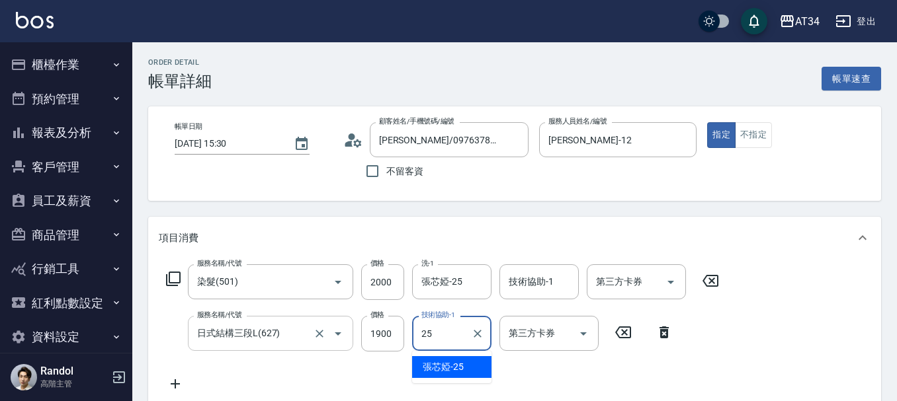
type input "張芯婭-25"
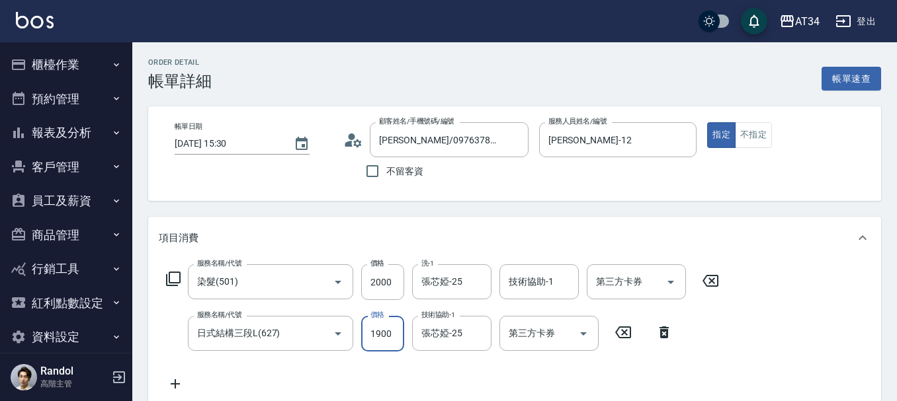
click at [376, 336] on input "1900" at bounding box center [382, 334] width 43 height 36
click at [475, 338] on icon "Clear" at bounding box center [477, 333] width 13 height 13
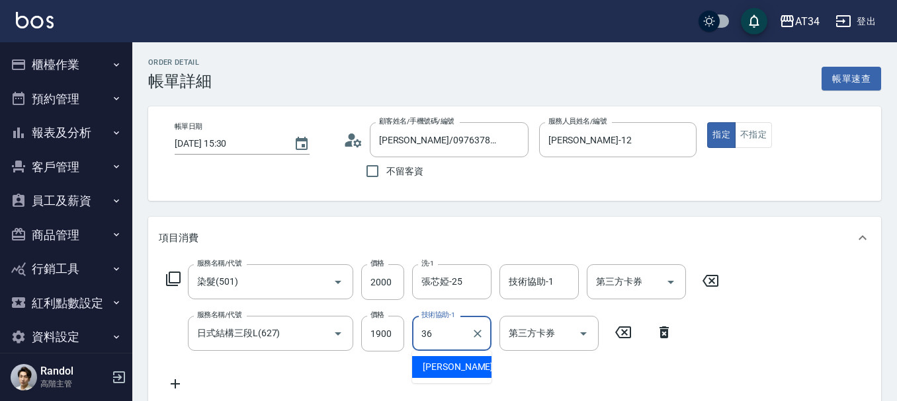
type input "[PERSON_NAME]-36"
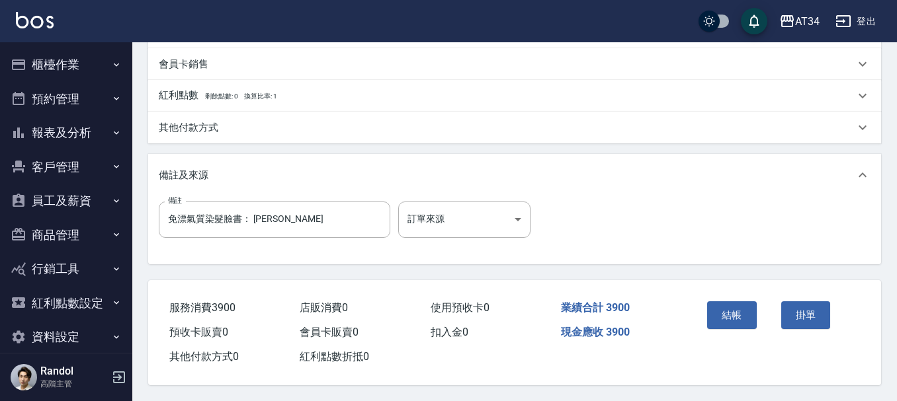
scroll to position [466, 0]
click at [231, 121] on div "其他付款方式" at bounding box center [507, 128] width 696 height 14
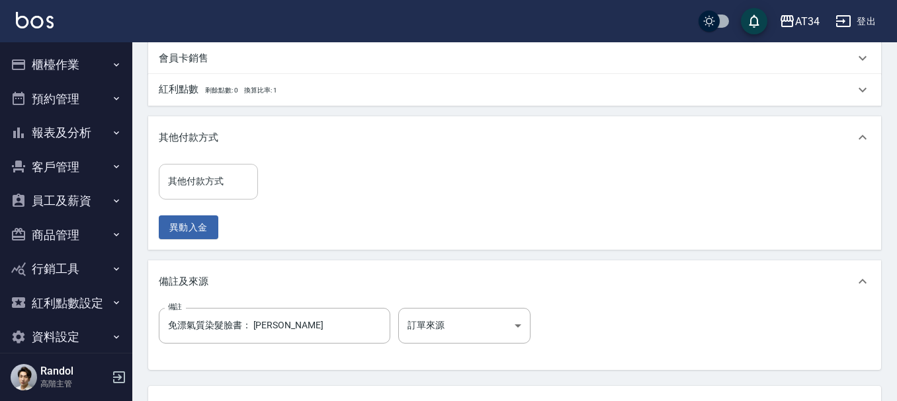
click at [218, 170] on input "其他付款方式" at bounding box center [208, 181] width 87 height 23
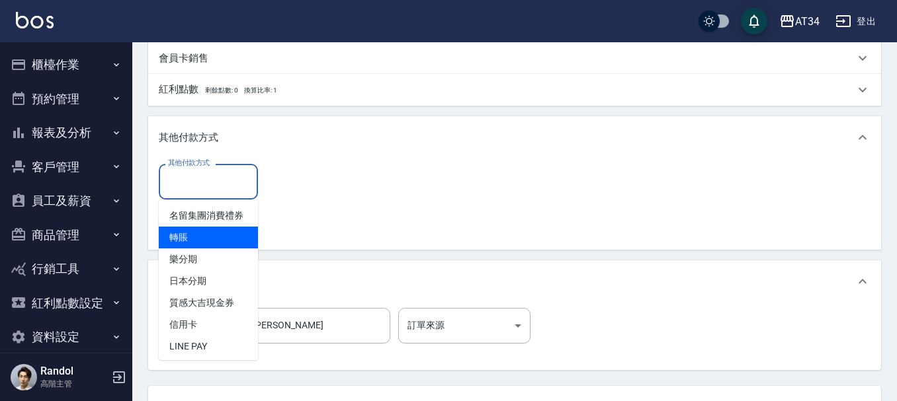
click at [192, 249] on span "轉賬" at bounding box center [208, 238] width 99 height 22
type input "轉賬"
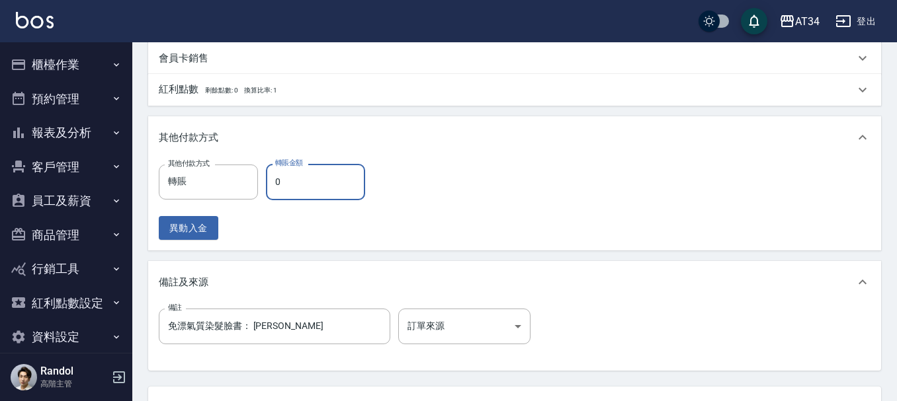
click at [300, 191] on input "0" at bounding box center [315, 182] width 99 height 36
type input "380"
type input "39"
type input "350"
type input "390"
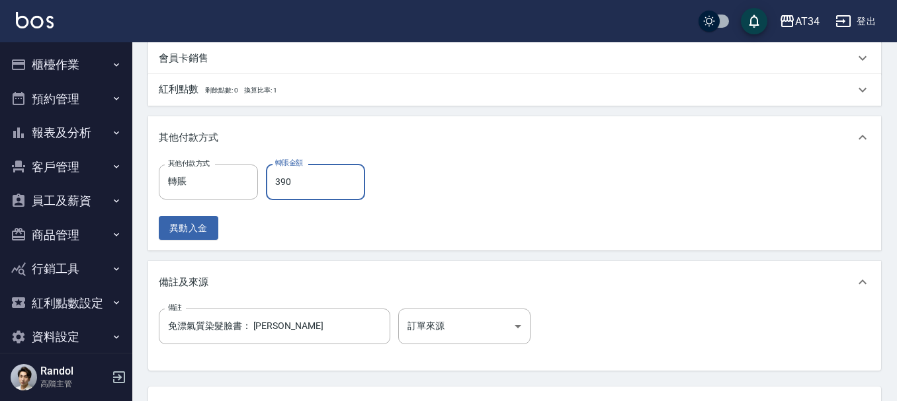
type input "0"
type input "3900"
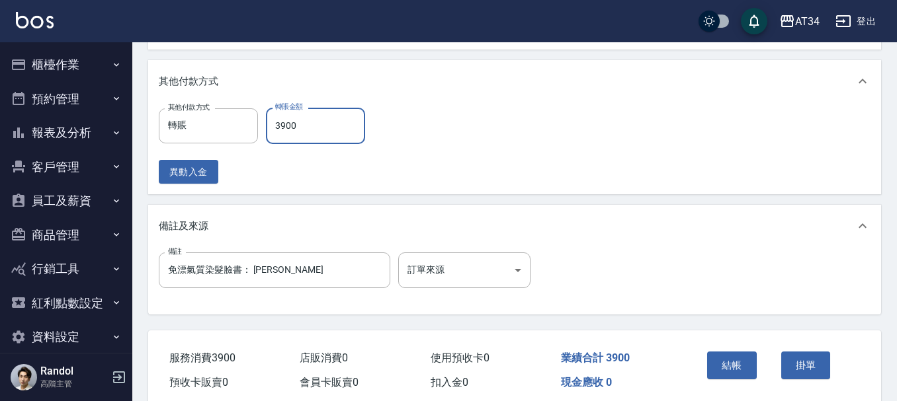
scroll to position [579, 0]
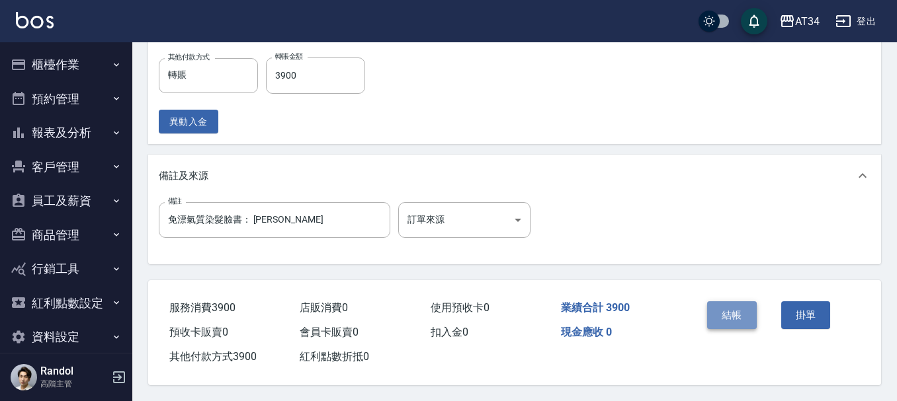
click at [731, 302] on button "結帳" at bounding box center [732, 316] width 50 height 28
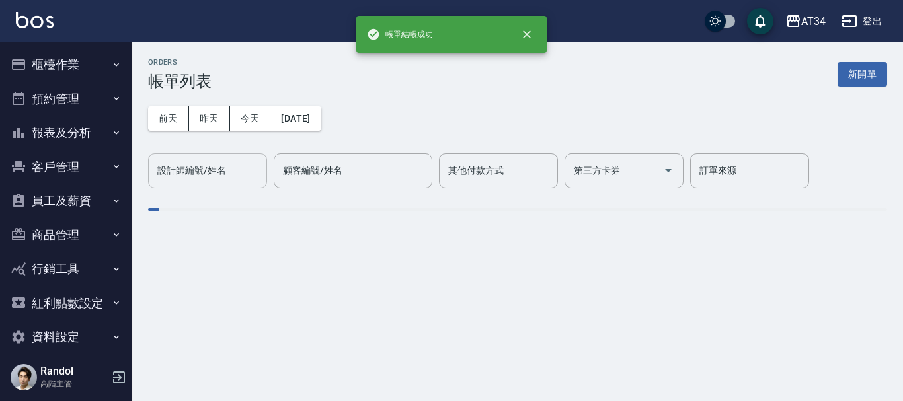
click at [179, 165] on div "設計師編號/姓名 設計師編號/姓名" at bounding box center [207, 170] width 119 height 35
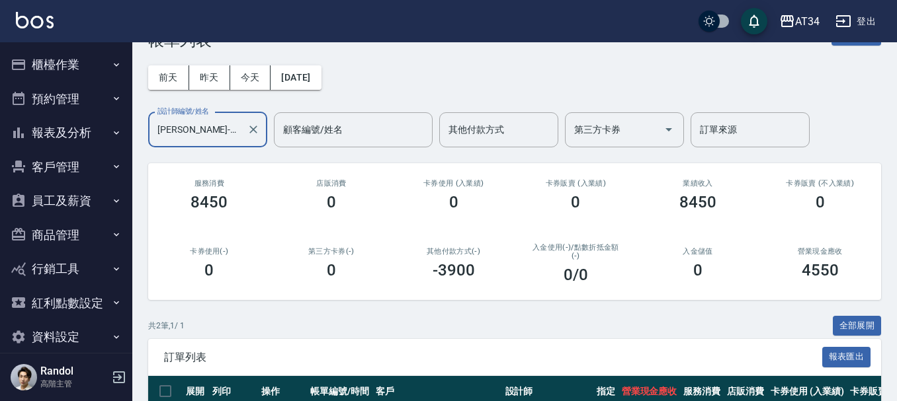
scroll to position [40, 0]
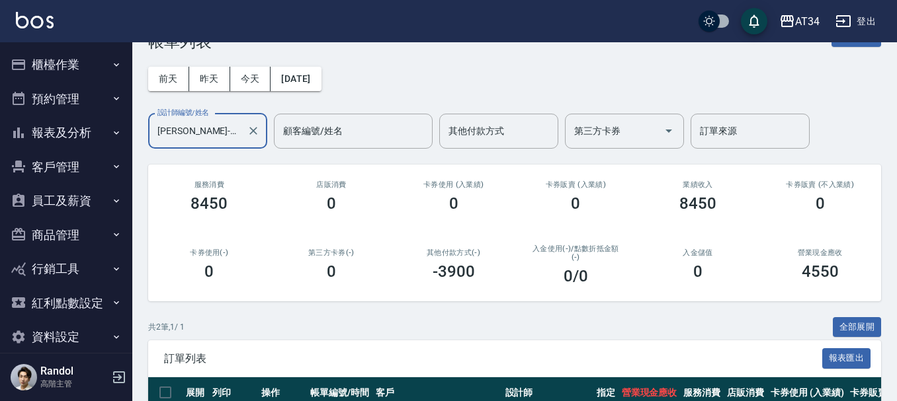
type input "[PERSON_NAME]-12"
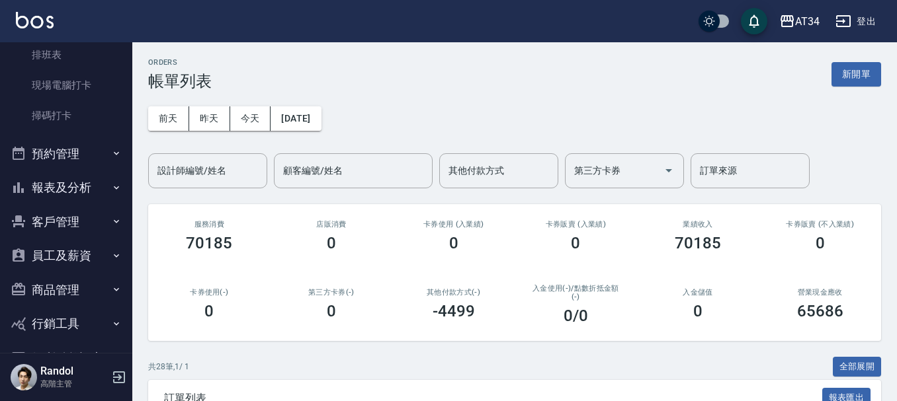
scroll to position [331, 0]
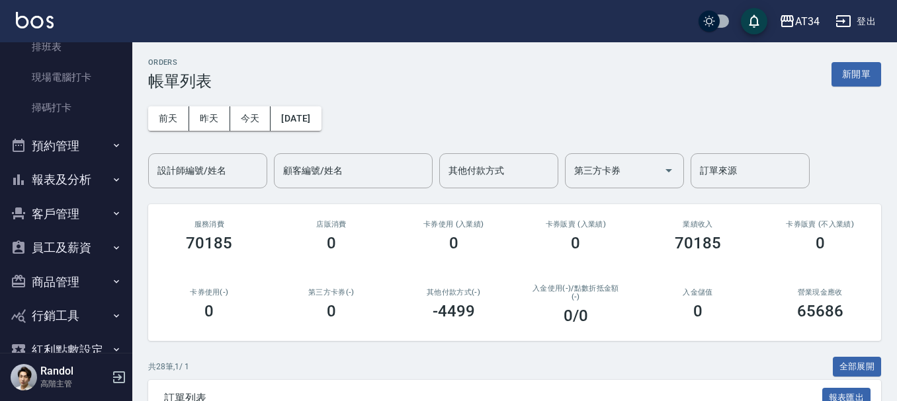
click at [69, 149] on button "預約管理" at bounding box center [66, 146] width 122 height 34
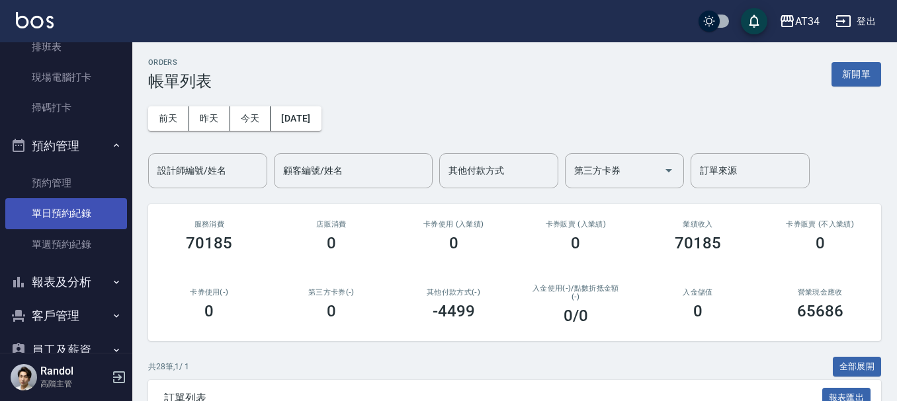
click at [58, 218] on link "單日預約紀錄" at bounding box center [66, 213] width 122 height 30
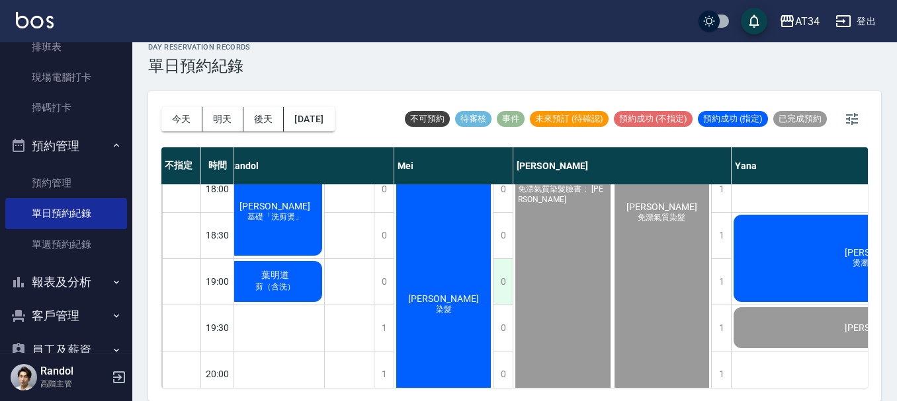
scroll to position [733, 812]
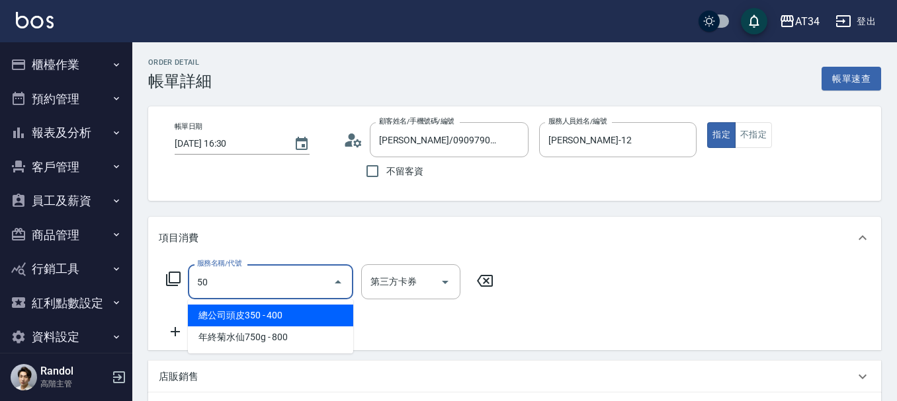
type input "501"
type input "100"
type input "染髮(501)"
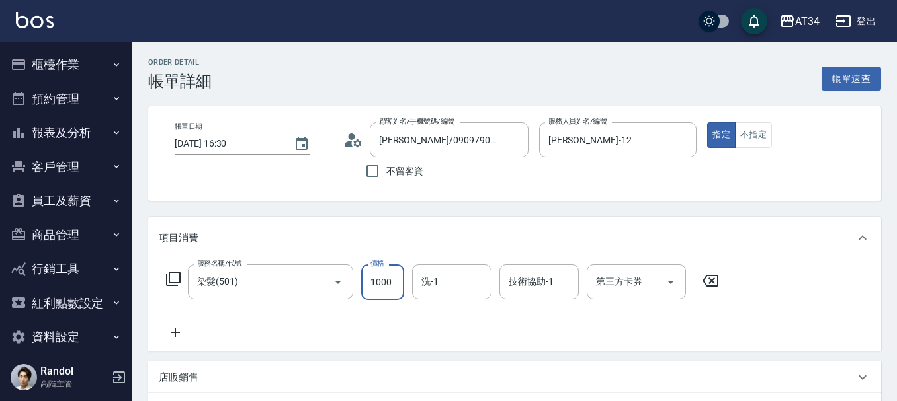
type input "0"
type input "20"
type input "200"
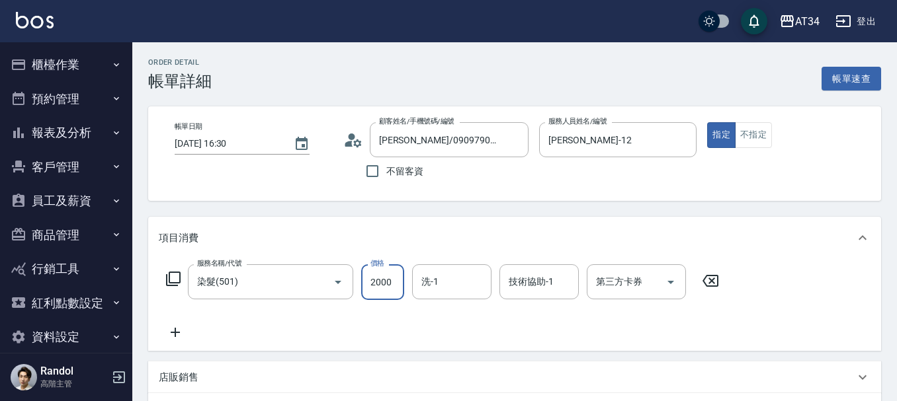
type input "2000"
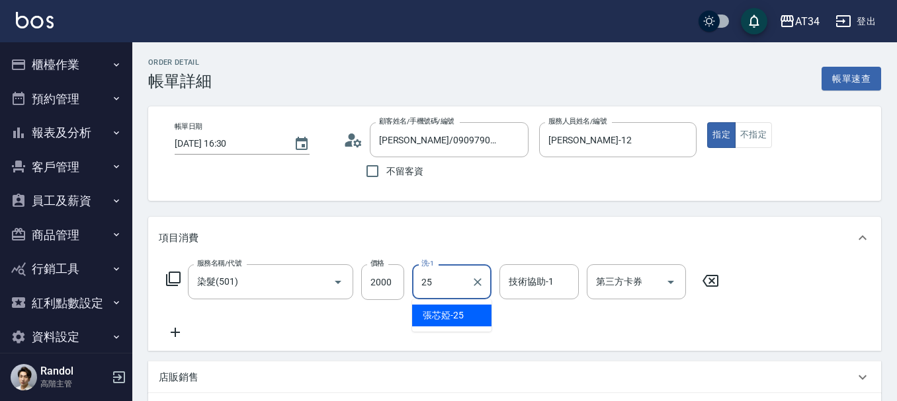
type input "張芯婭-25"
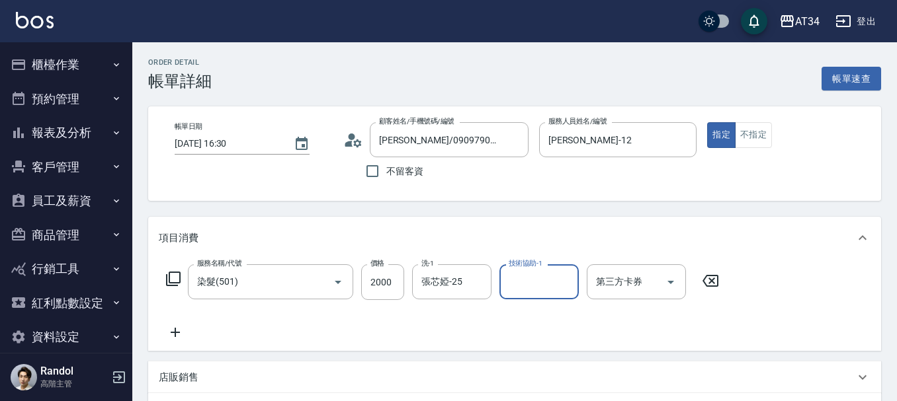
click at [169, 332] on icon at bounding box center [175, 333] width 33 height 16
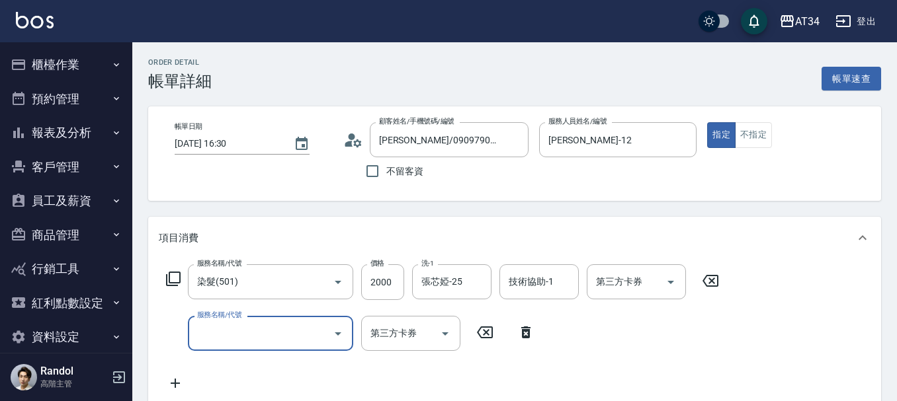
click at [199, 332] on input "服務名稱/代號" at bounding box center [261, 333] width 134 height 23
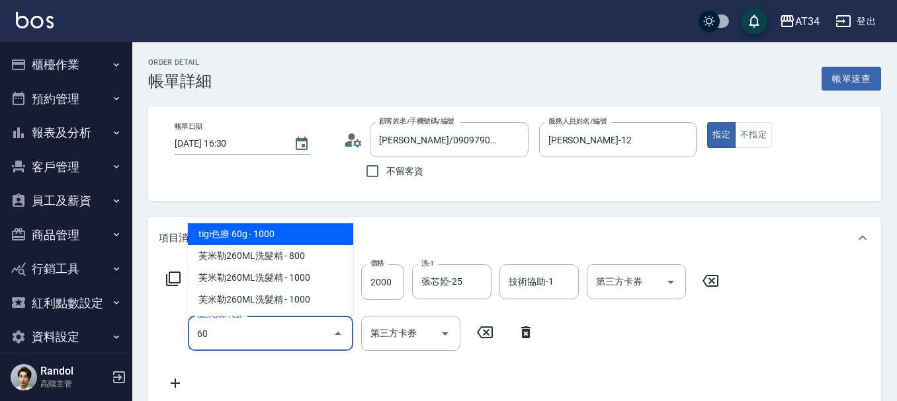
type input "601"
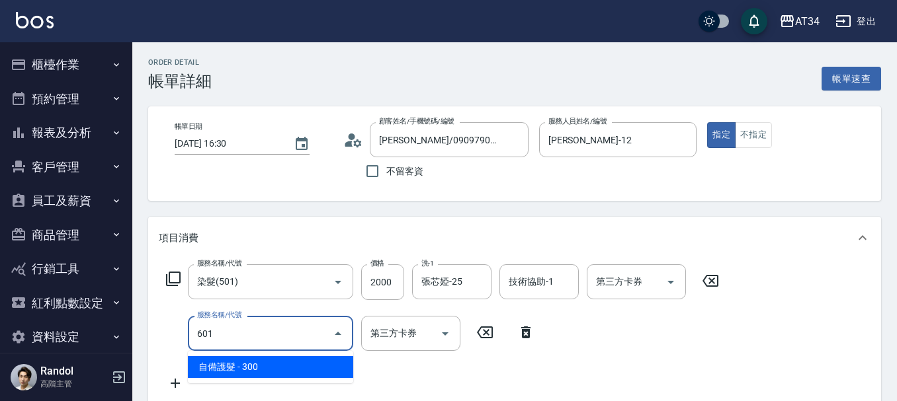
type input "230"
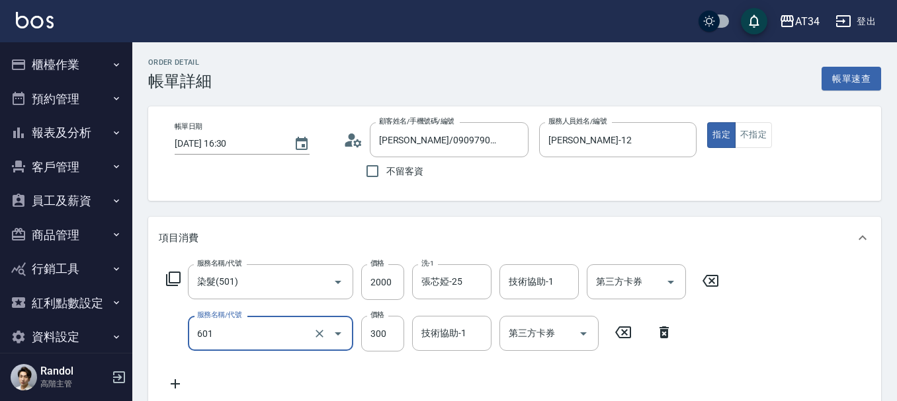
type input "自備護髮(601)"
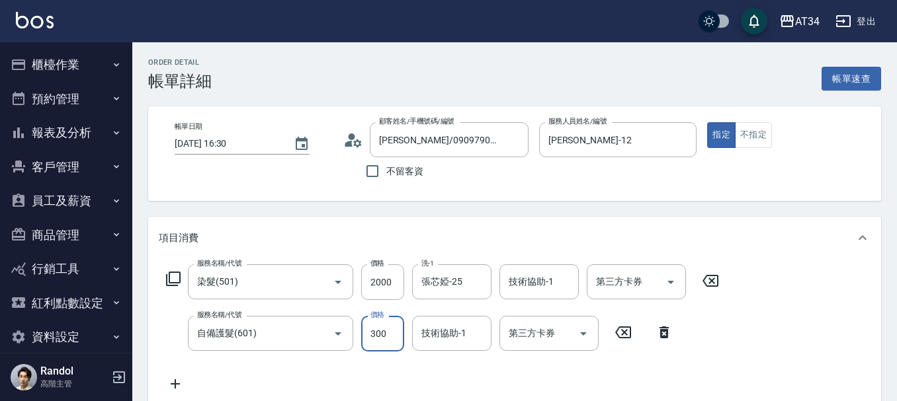
type input "200"
type input "16"
type input "210"
type input "165"
type input "360"
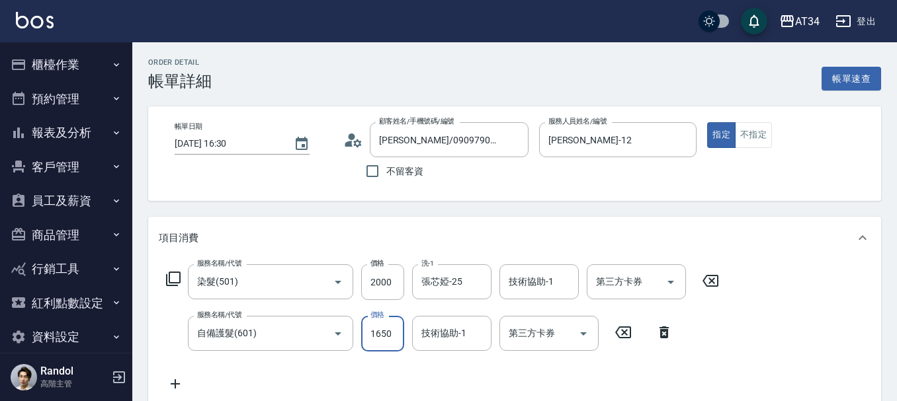
type input "1650"
click at [448, 330] on div "技術協助-1 技術協助-1" at bounding box center [451, 333] width 79 height 35
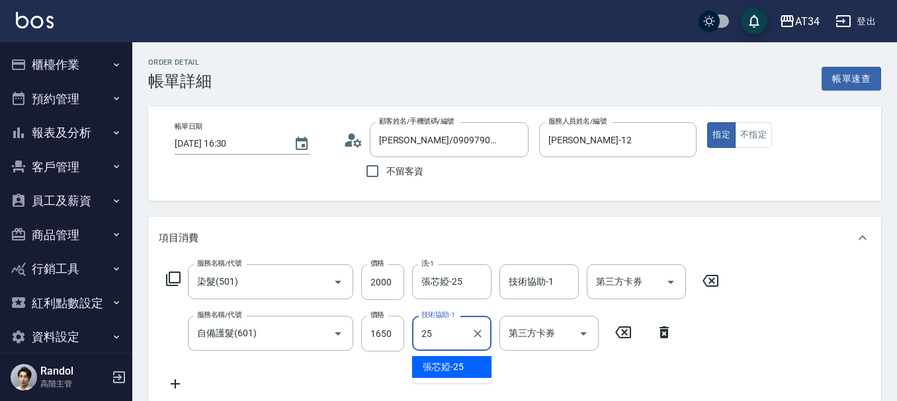
type input "張芯婭-25"
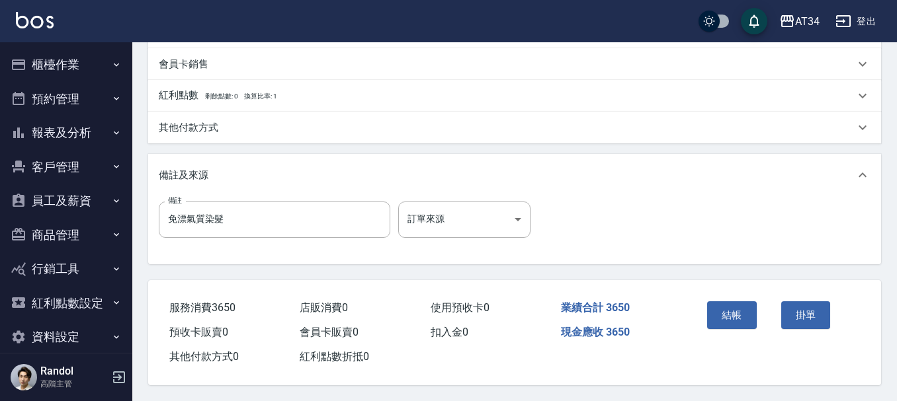
scroll to position [466, 0]
click at [727, 307] on button "結帳" at bounding box center [732, 316] width 50 height 28
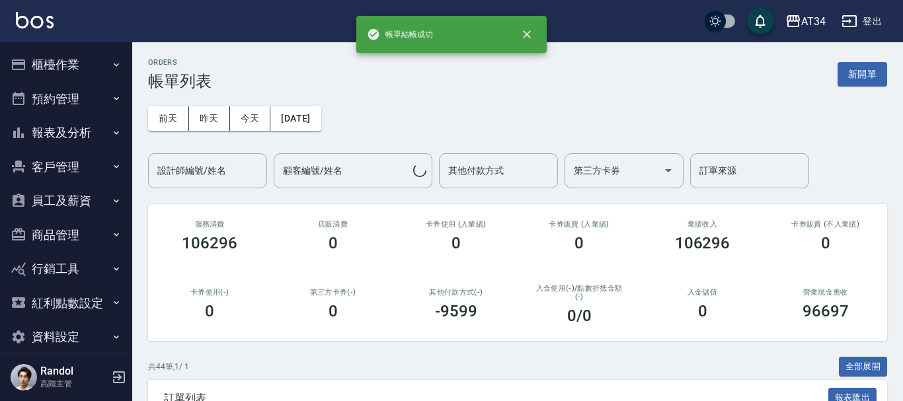
click at [54, 60] on button "櫃檯作業" at bounding box center [66, 65] width 122 height 34
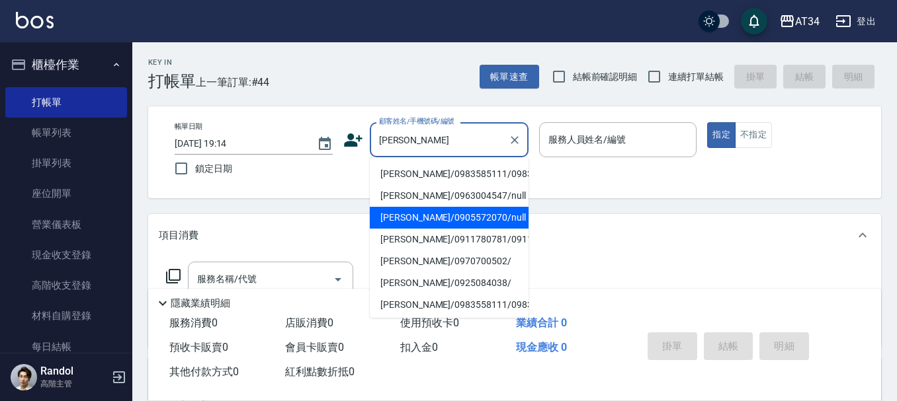
scroll to position [66, 0]
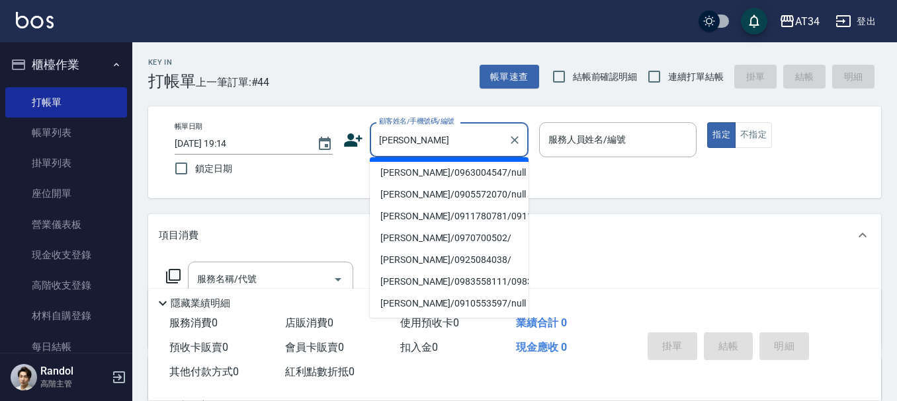
click at [421, 162] on li "林佳樺/0983585111/09830585111" at bounding box center [449, 151] width 159 height 22
type input "林佳樺/0983585111/09830585111"
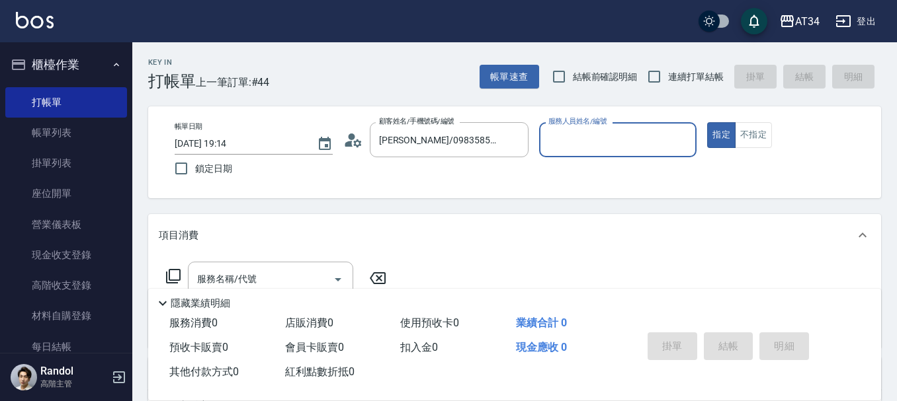
type input "Seven-05"
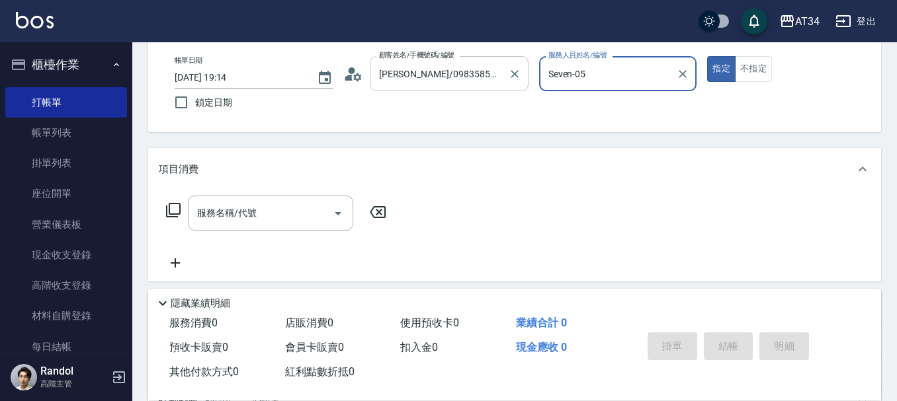
click at [423, 86] on div "林佳樺/0983585111/09830585111 顧客姓名/手機號碼/編號" at bounding box center [449, 73] width 159 height 35
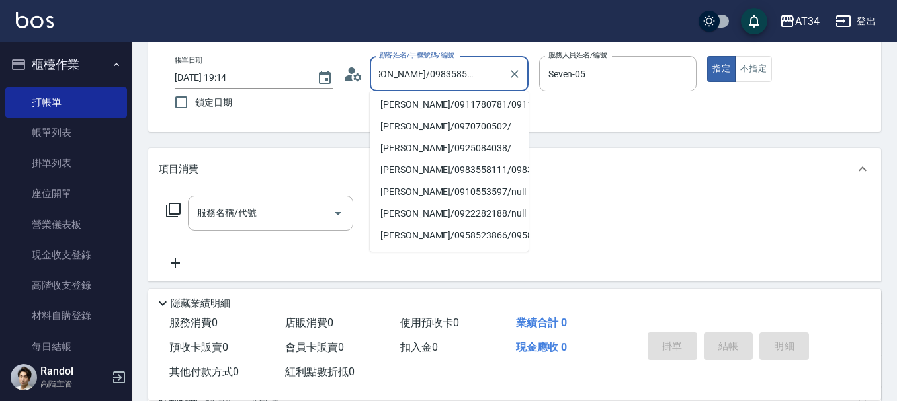
scroll to position [132, 0]
click at [437, 95] on li "林佳樺/0911780781/0911780781" at bounding box center [449, 84] width 159 height 22
type input "林佳樺/0911780781/0911780781"
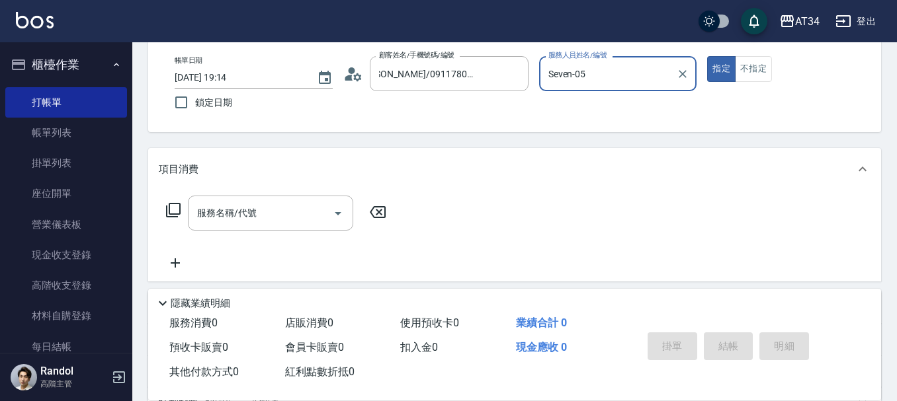
type input "Mei-07"
click at [211, 231] on div "服務名稱/代號" at bounding box center [270, 213] width 165 height 35
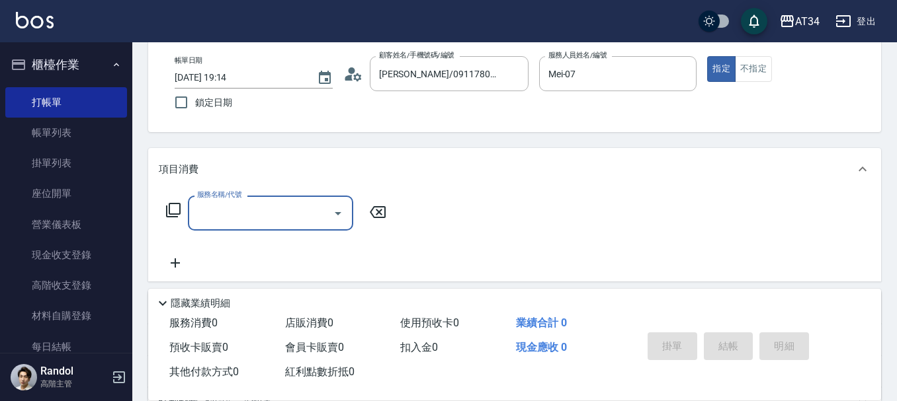
click at [211, 225] on input "服務名稱/代號" at bounding box center [261, 213] width 134 height 23
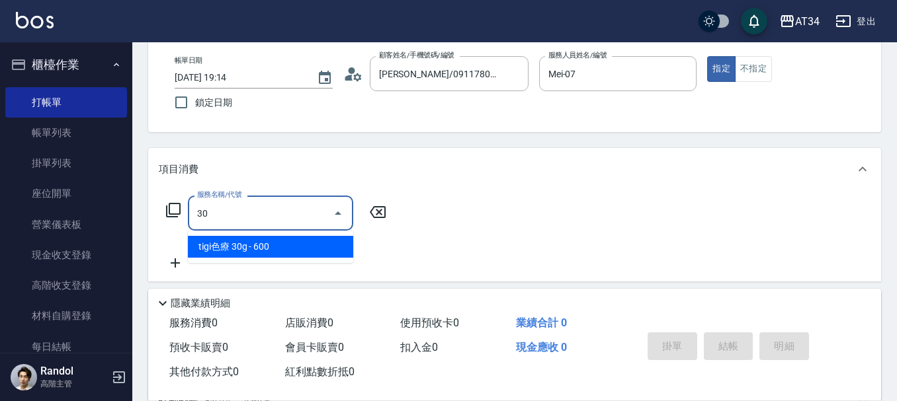
type input "3"
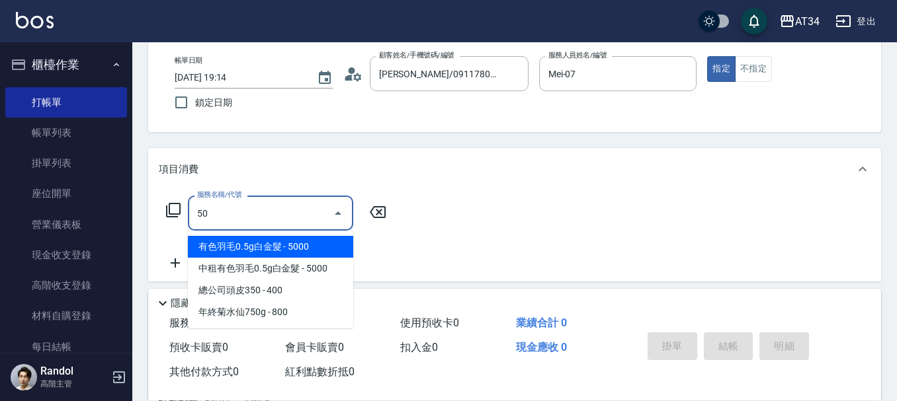
type input "501"
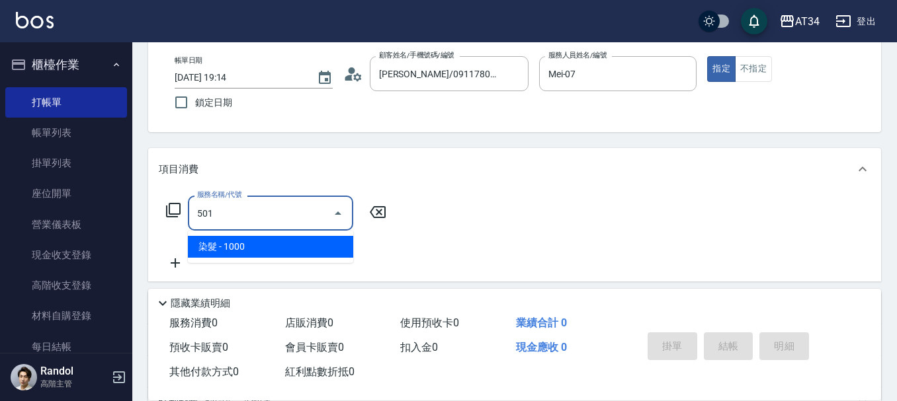
type input "100"
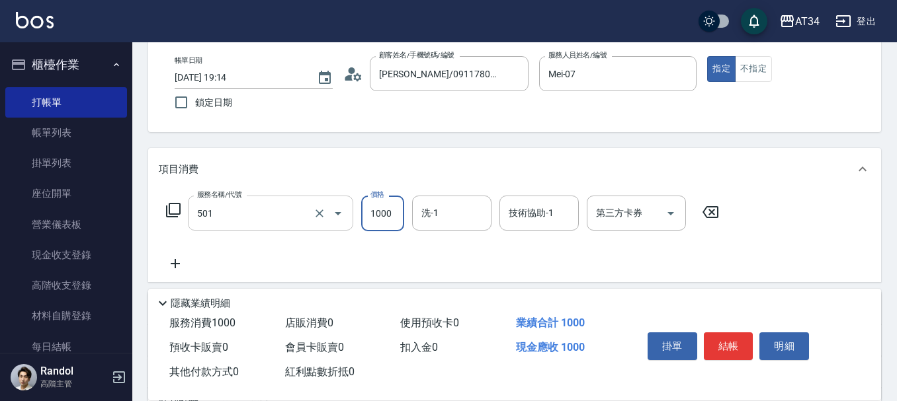
type input "染髮(501)"
type input "0"
type input "20"
type input "200"
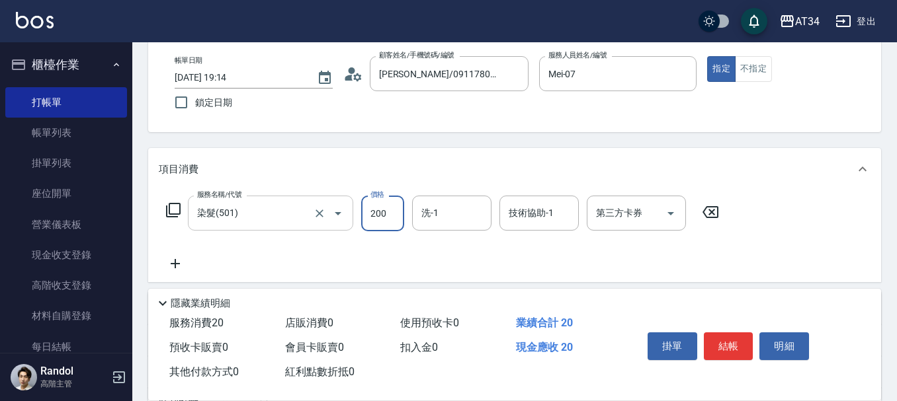
type input "200"
type input "2000"
click at [385, 216] on input "2000" at bounding box center [382, 214] width 43 height 36
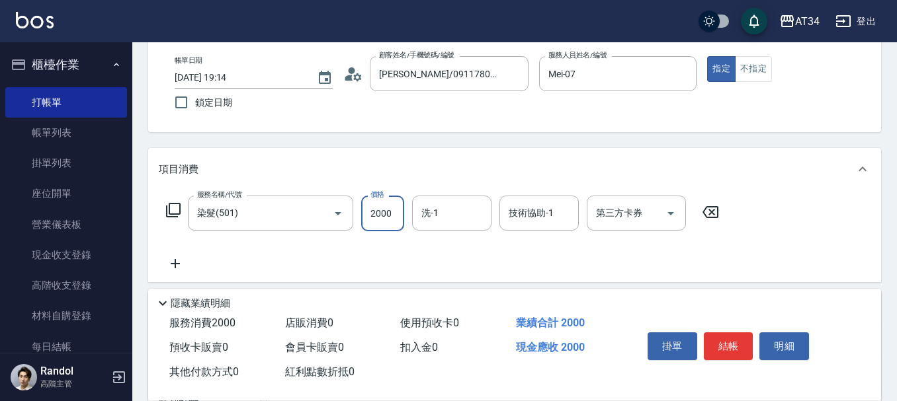
type input "0"
type input "23"
type input "20"
type input "230"
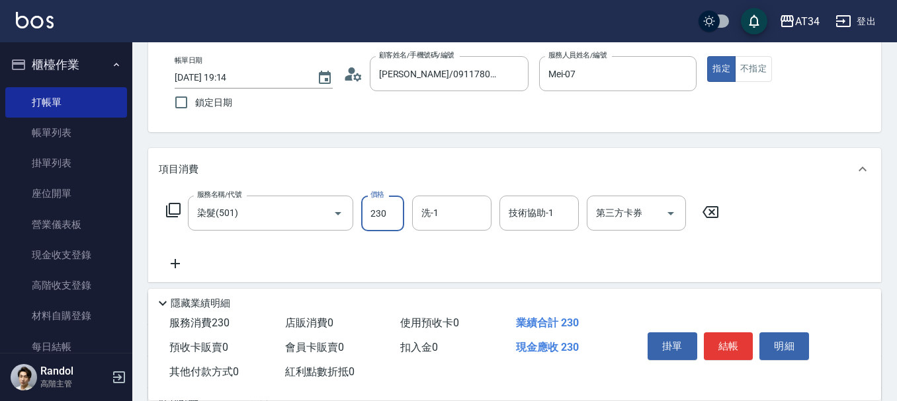
type input "2300"
click at [385, 216] on input "2300" at bounding box center [382, 214] width 43 height 36
type input "0"
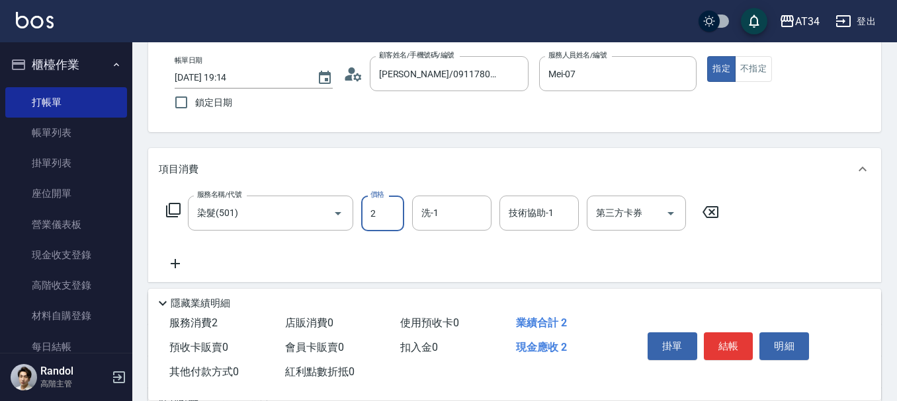
type input "26"
type input "20"
type input "260"
type input "2600"
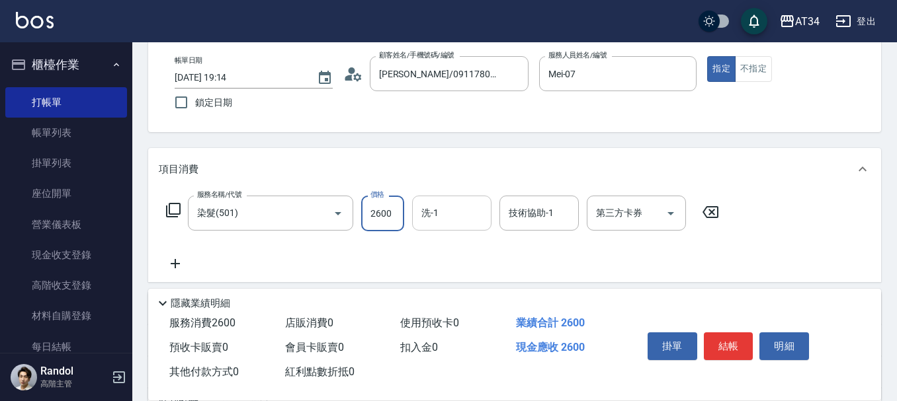
click at [440, 215] on input "洗-1" at bounding box center [451, 213] width 67 height 23
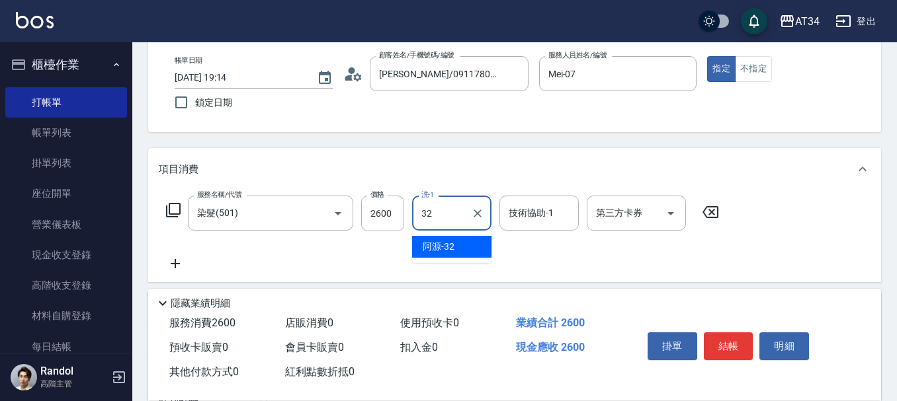
type input "阿源-32"
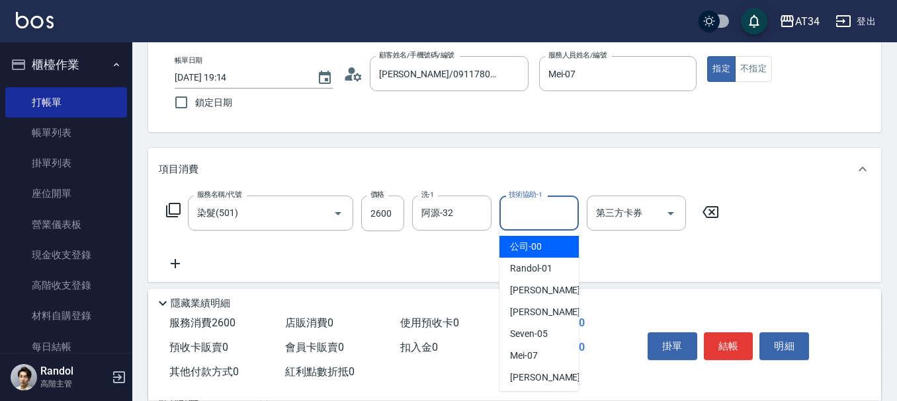
click at [536, 217] on input "技術協助-1" at bounding box center [538, 213] width 67 height 23
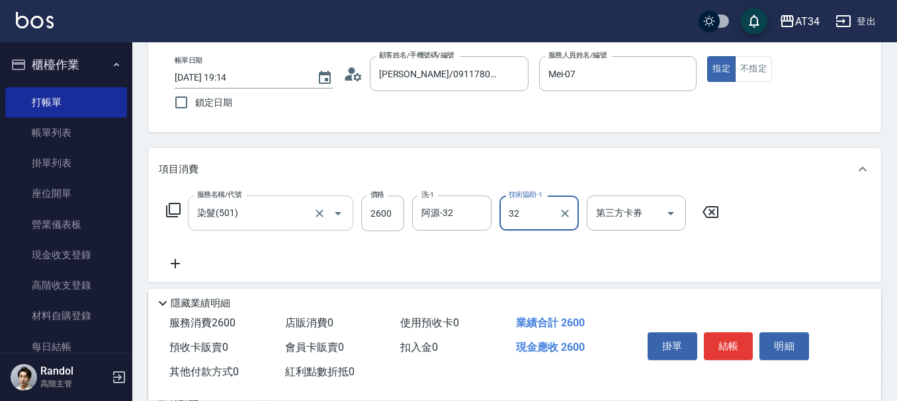
type input "阿源-32"
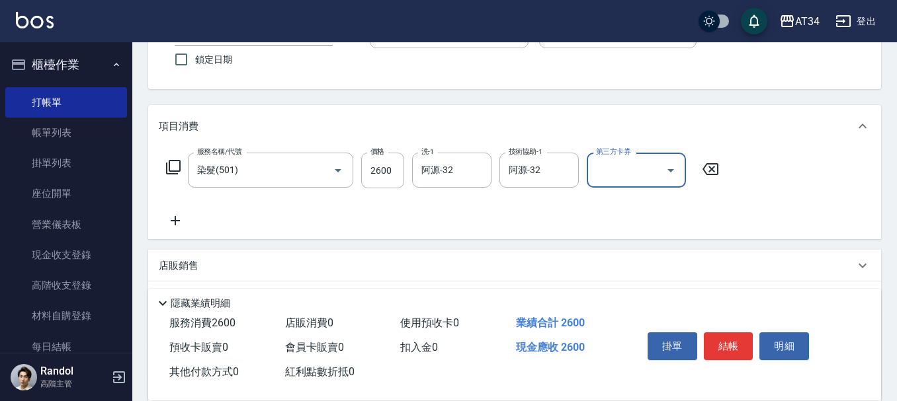
scroll to position [132, 0]
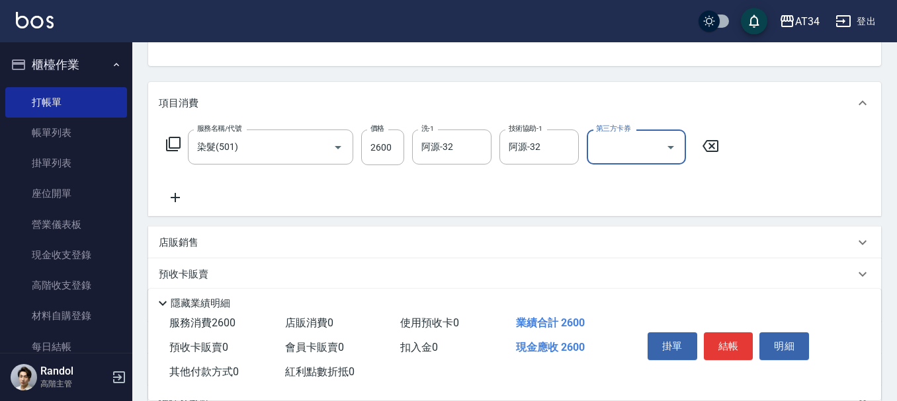
click at [182, 202] on icon at bounding box center [175, 198] width 33 height 16
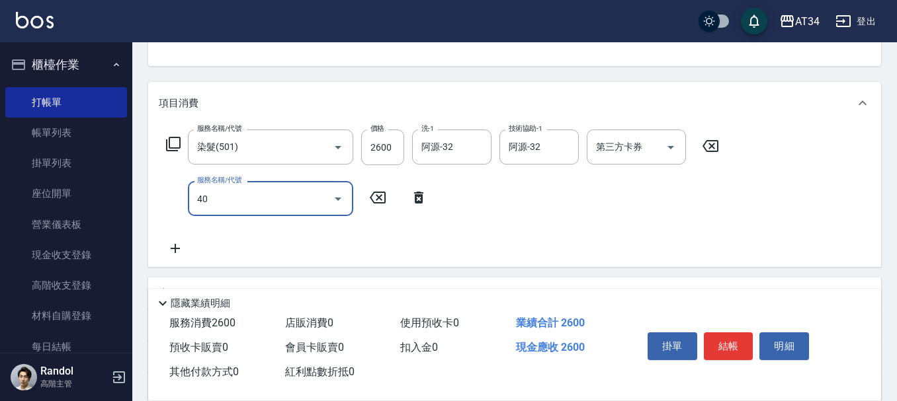
type input "401"
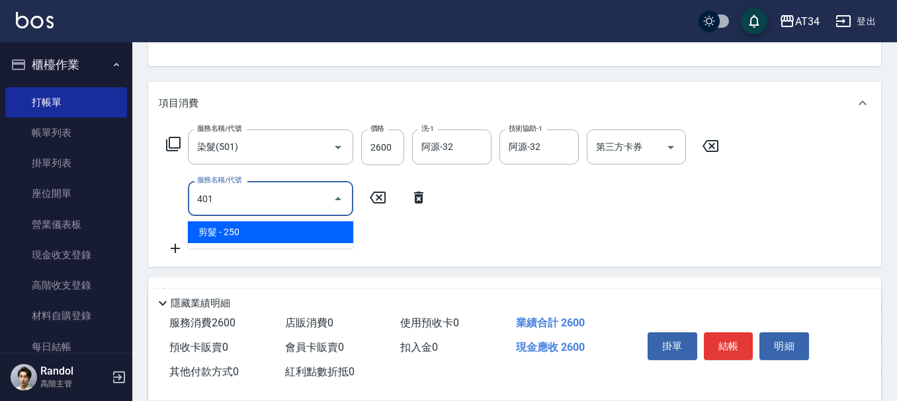
type input "280"
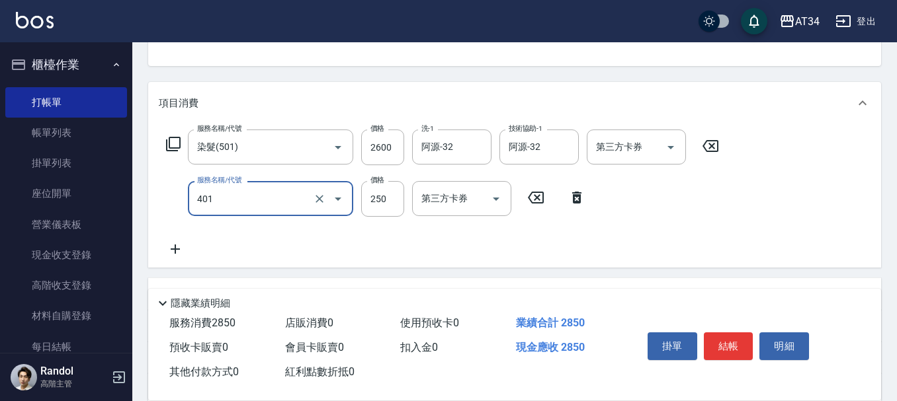
type input "剪髮(401)"
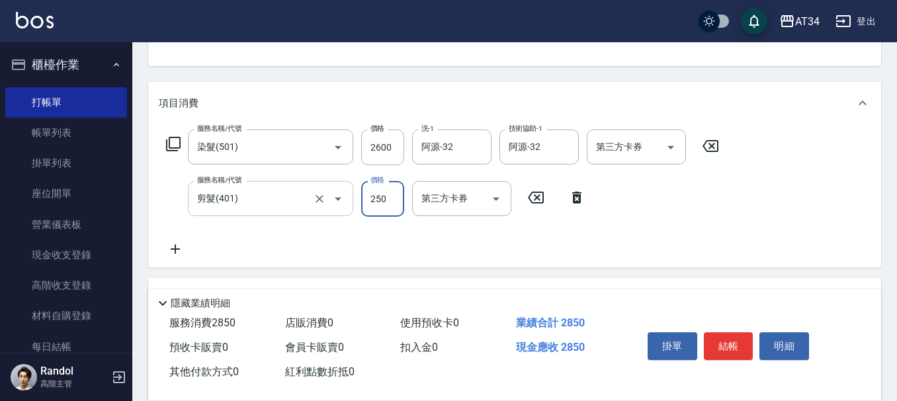
type input "6"
type input "260"
type input "60"
type input "320"
type input "600"
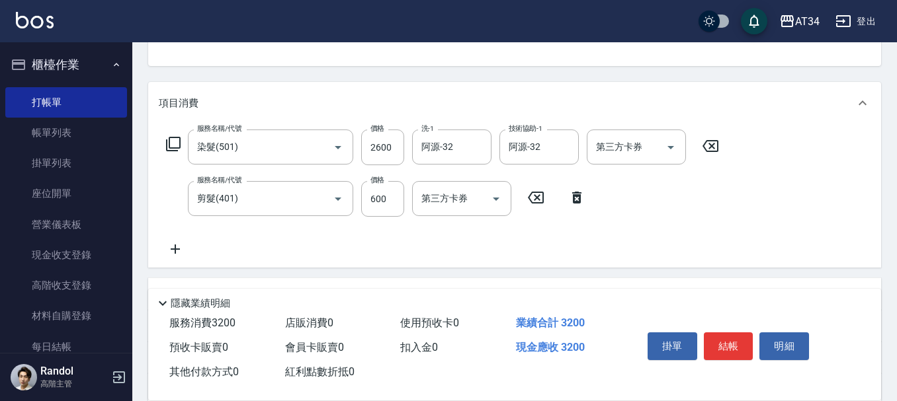
click at [180, 249] on icon at bounding box center [175, 249] width 33 height 16
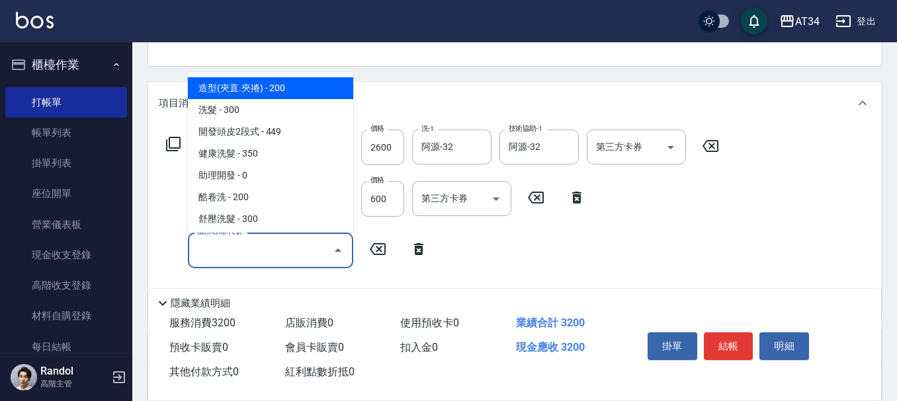
click at [200, 247] on input "服務名稱/代號" at bounding box center [261, 250] width 134 height 23
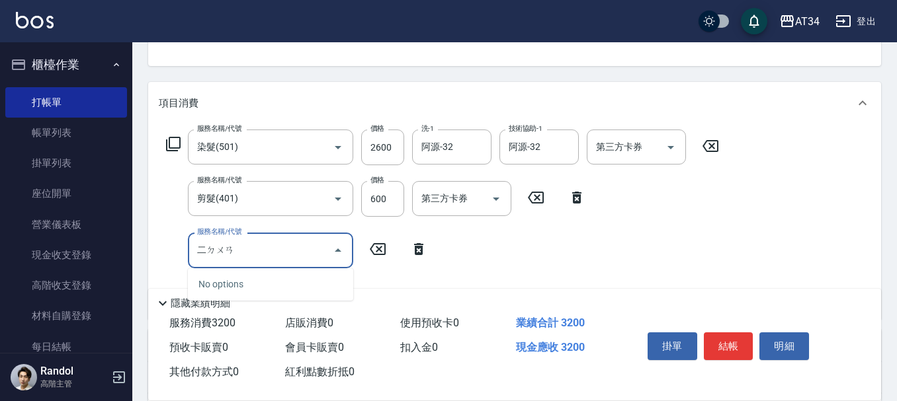
type input "二段"
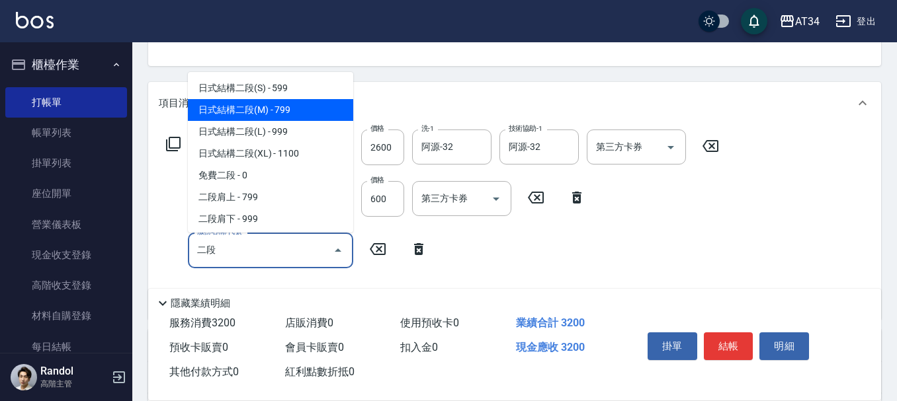
click at [284, 118] on span "日式結構二段(M) - 799" at bounding box center [270, 110] width 165 height 22
type input "390"
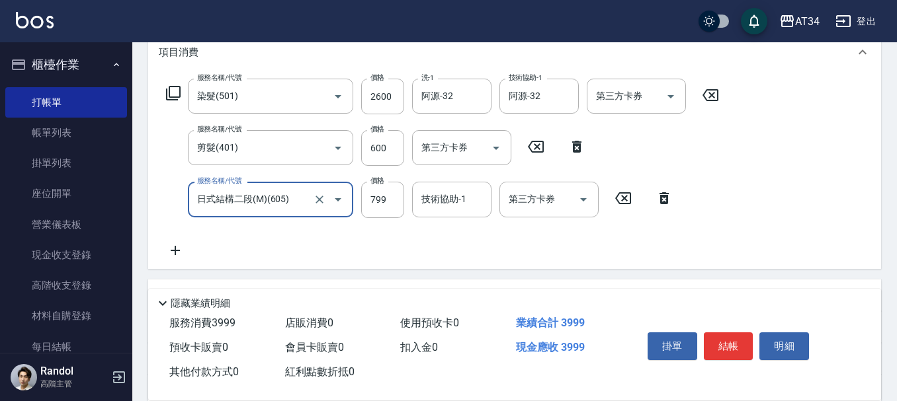
scroll to position [198, 0]
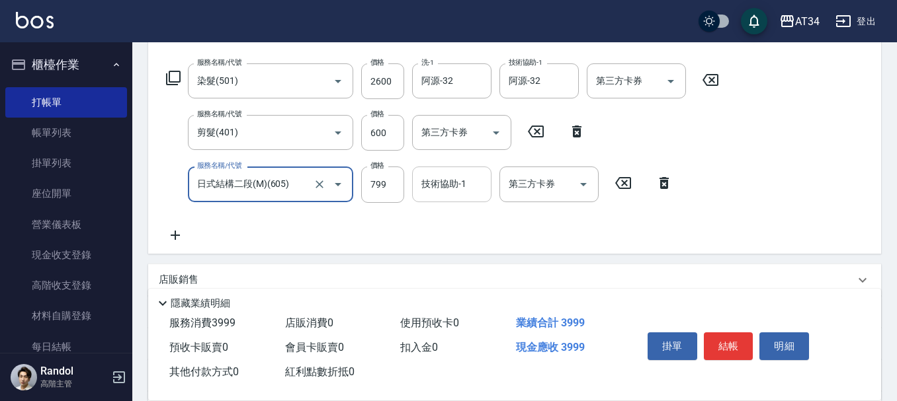
click at [462, 196] on div "技術協助-1" at bounding box center [451, 184] width 79 height 35
type input "日式結構二段(M)(605)"
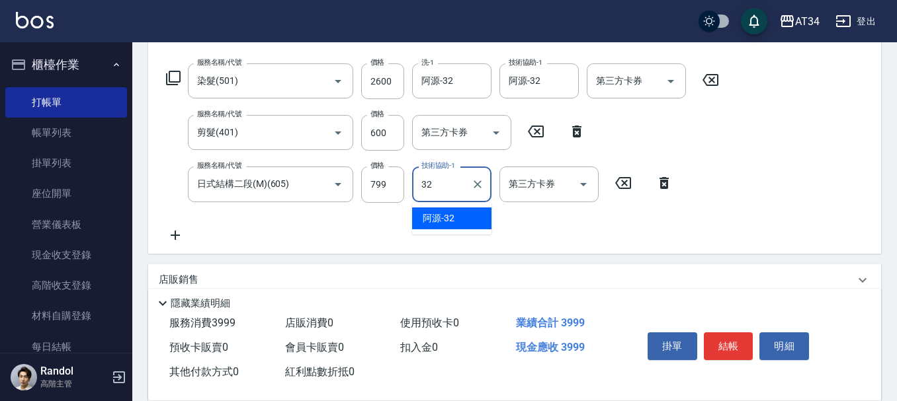
type input "阿源-32"
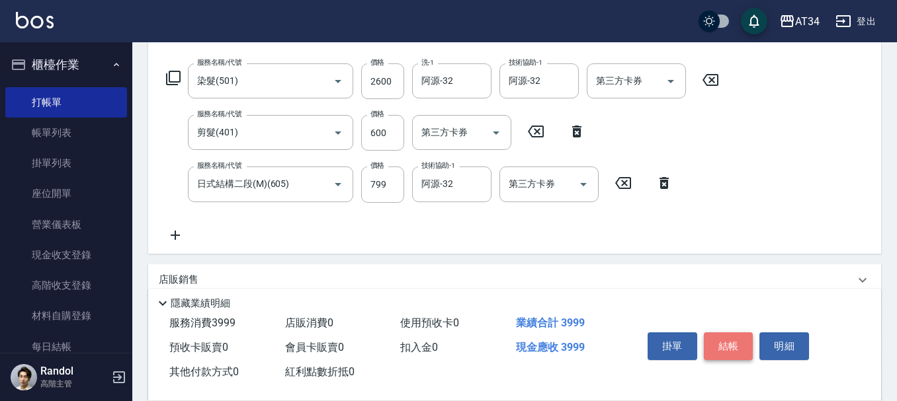
click at [727, 338] on button "結帳" at bounding box center [729, 347] width 50 height 28
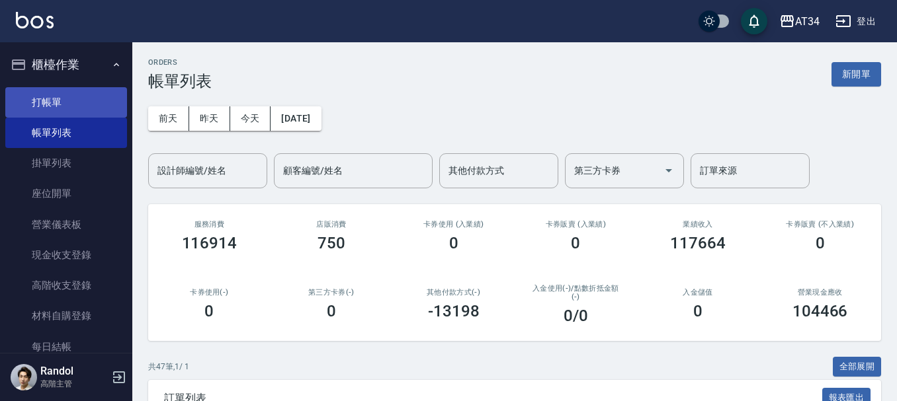
click at [77, 107] on link "打帳單" at bounding box center [66, 102] width 122 height 30
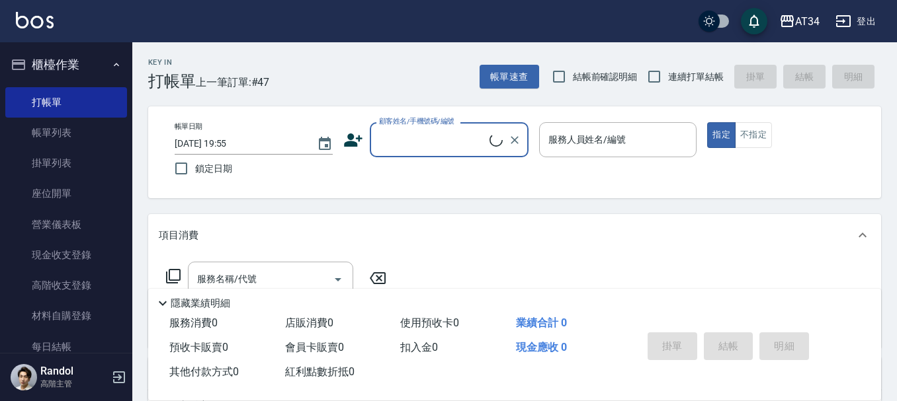
click at [401, 133] on input "顧客姓名/手機號碼/編號" at bounding box center [433, 139] width 114 height 23
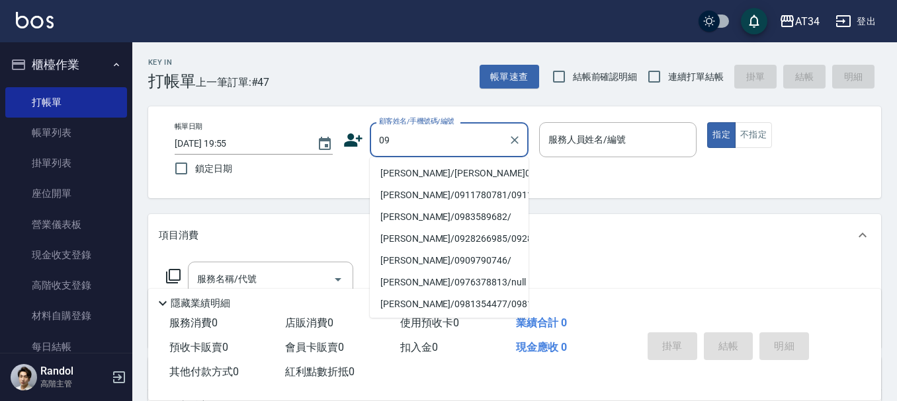
type input "09"
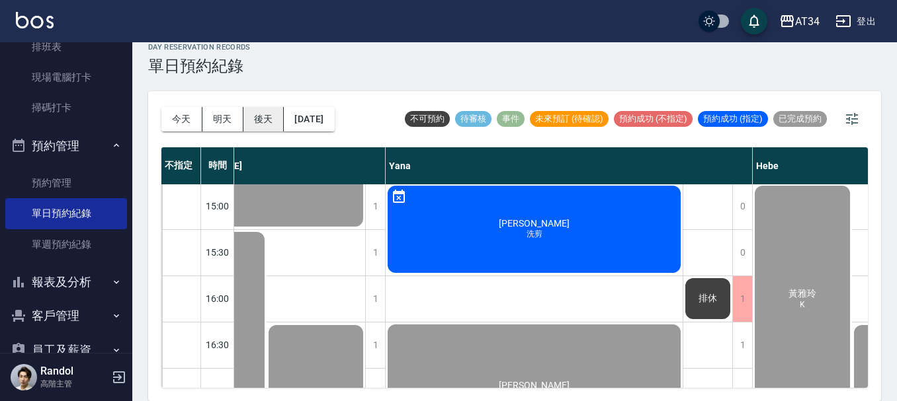
scroll to position [138, 1158]
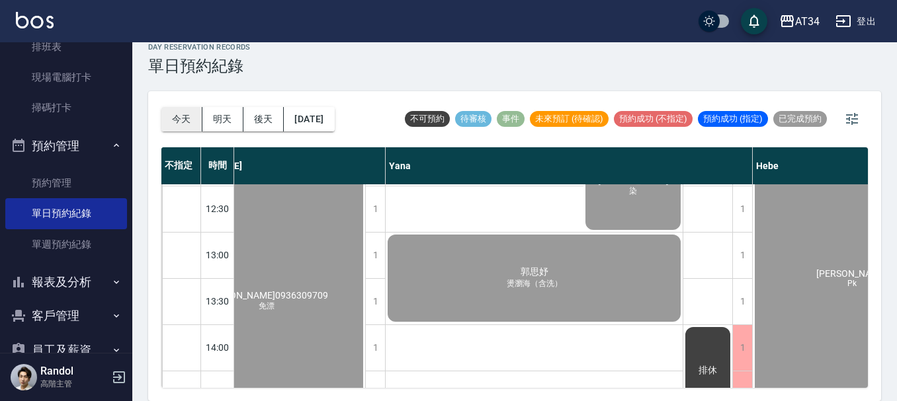
click at [190, 121] on button "今天" at bounding box center [181, 119] width 41 height 24
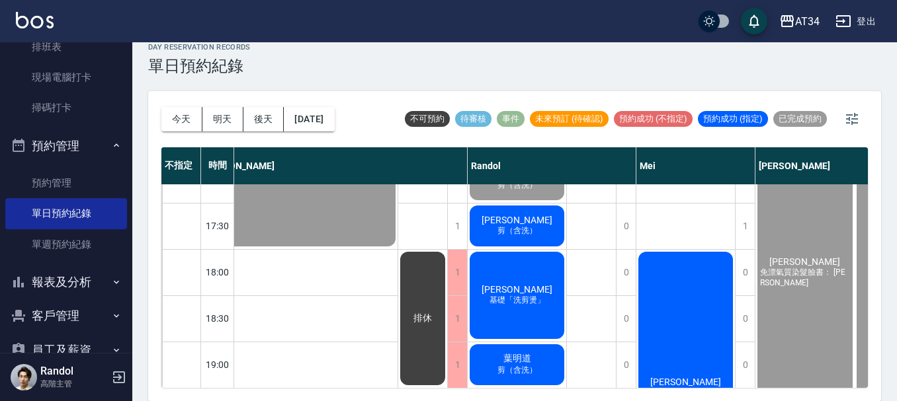
scroll to position [600, 570]
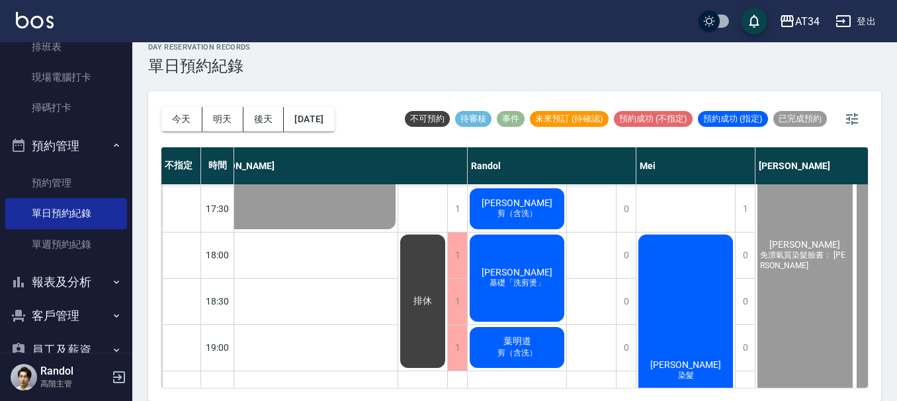
click at [511, 190] on div "[PERSON_NAME] 剪（含洗）" at bounding box center [516, 208] width 99 height 45
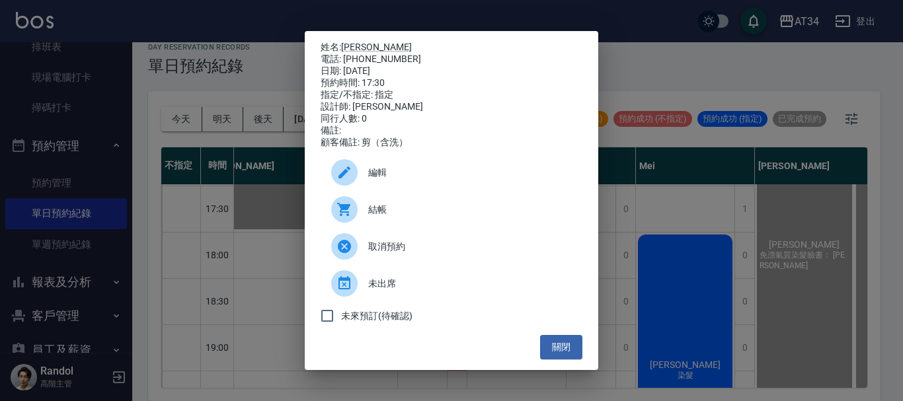
click at [384, 213] on span "結帳" at bounding box center [470, 210] width 204 height 14
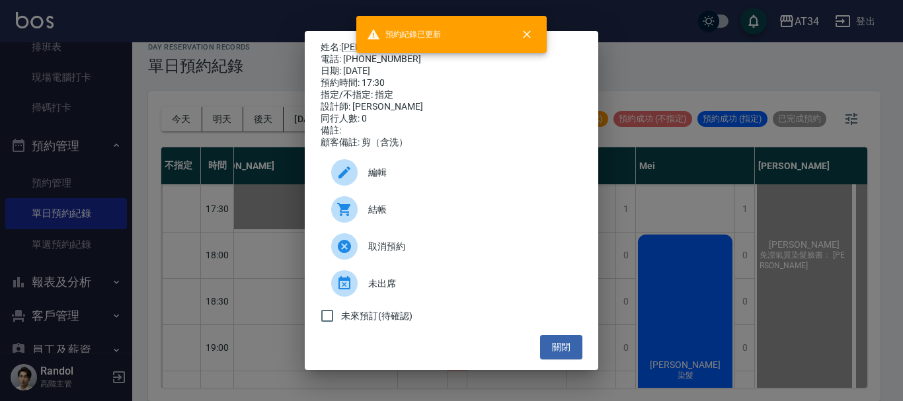
click at [792, 184] on div "姓名: [PERSON_NAME] 電話: [PHONE_NUMBER] 日期: [DATE] 預約時間: 17:30 指定/不指定: 指定 設計師: [PE…" at bounding box center [451, 200] width 903 height 401
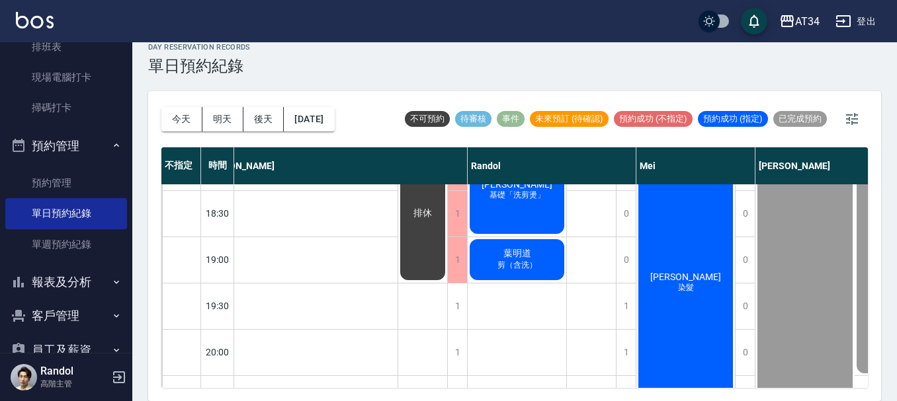
scroll to position [667, 570]
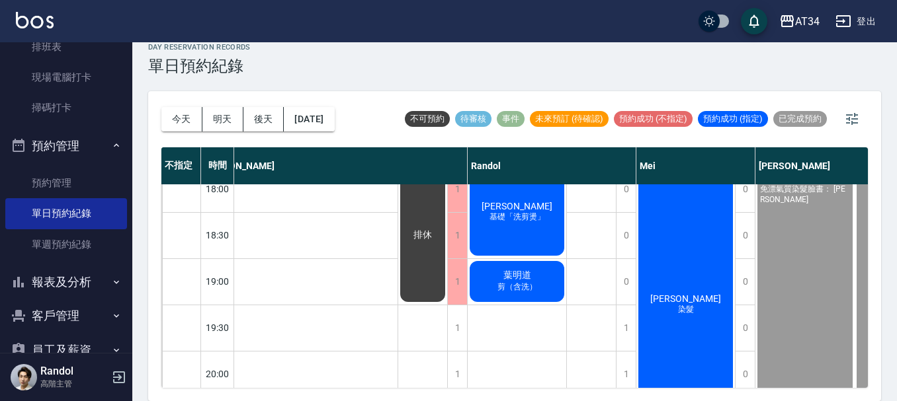
click at [524, 237] on div "[PERSON_NAME]「洗剪燙」" at bounding box center [516, 212] width 99 height 91
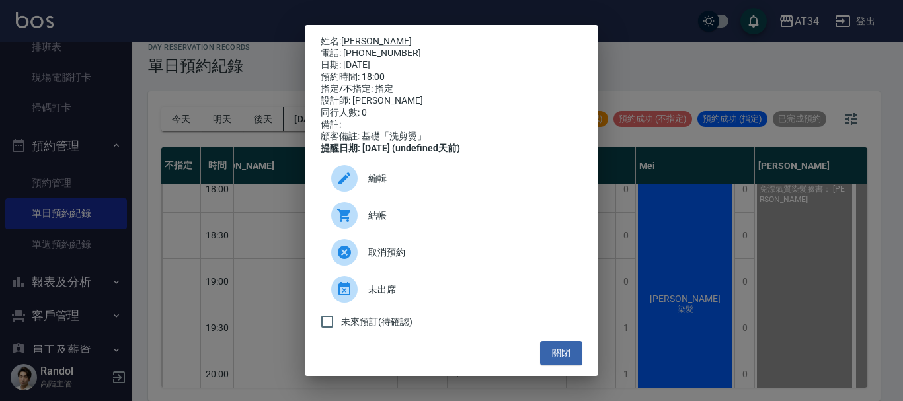
click at [346, 222] on icon at bounding box center [343, 215] width 13 height 13
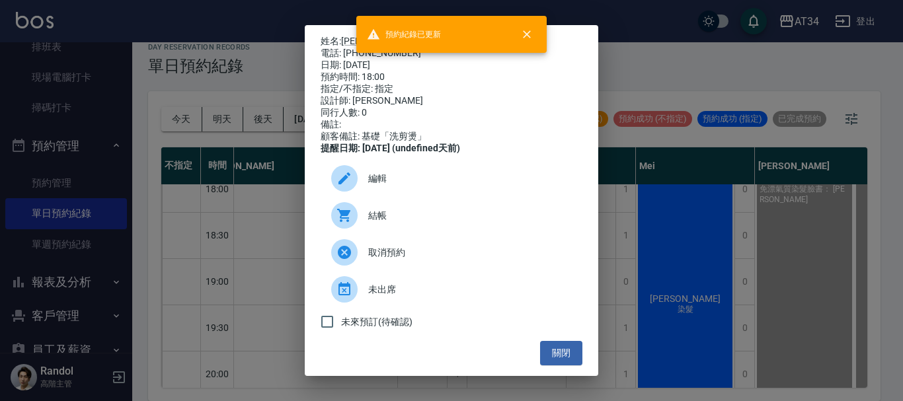
click at [756, 243] on div "姓名: [PERSON_NAME]: [PHONE_NUMBER] 日期: [DATE] 預約時間: 18:00 指定/不指定: 指定 設計師: [PERSO…" at bounding box center [451, 200] width 903 height 401
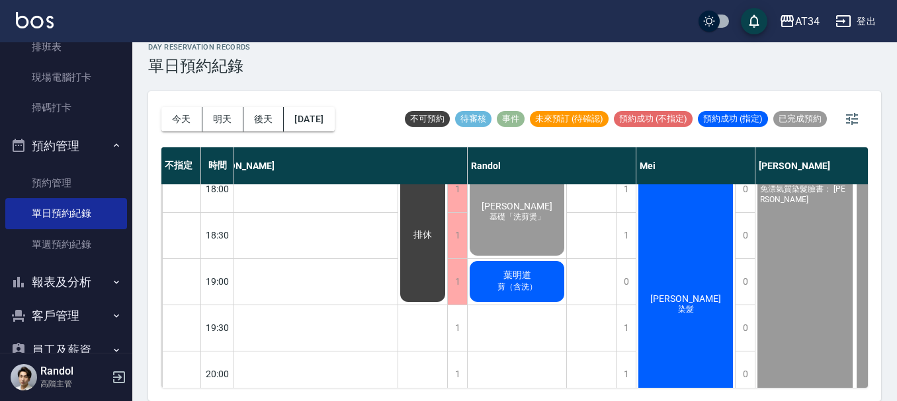
click at [526, 291] on span "剪（含洗）" at bounding box center [517, 287] width 45 height 11
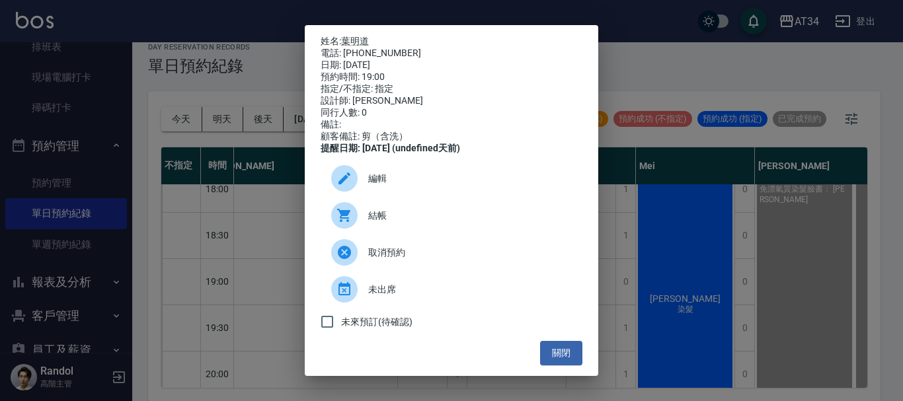
click at [406, 214] on div "結帳" at bounding box center [452, 215] width 262 height 37
click at [75, 211] on div "姓名: [PERSON_NAME] 電話: [PHONE_NUMBER] 日期: [DATE] 預約時間: 19:00 指定/不指定: 指定 設計師: [PE…" at bounding box center [451, 200] width 903 height 401
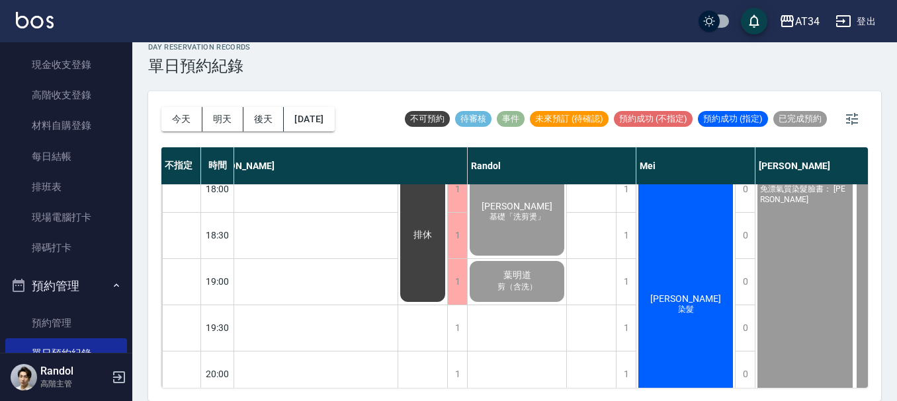
scroll to position [0, 0]
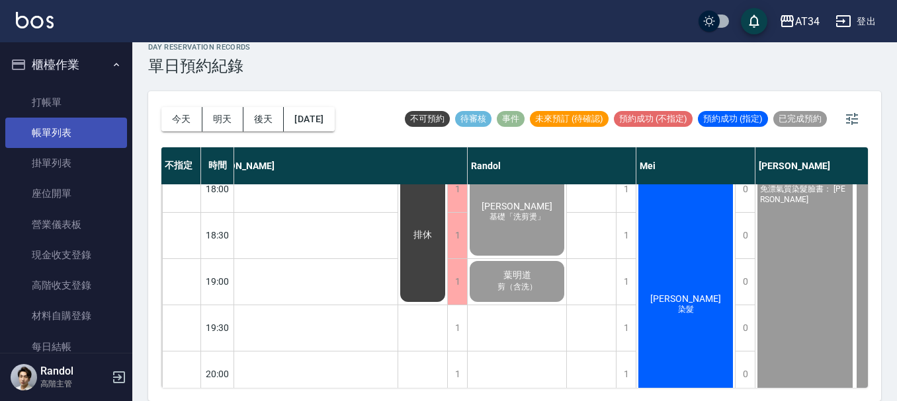
click at [48, 127] on link "帳單列表" at bounding box center [66, 133] width 122 height 30
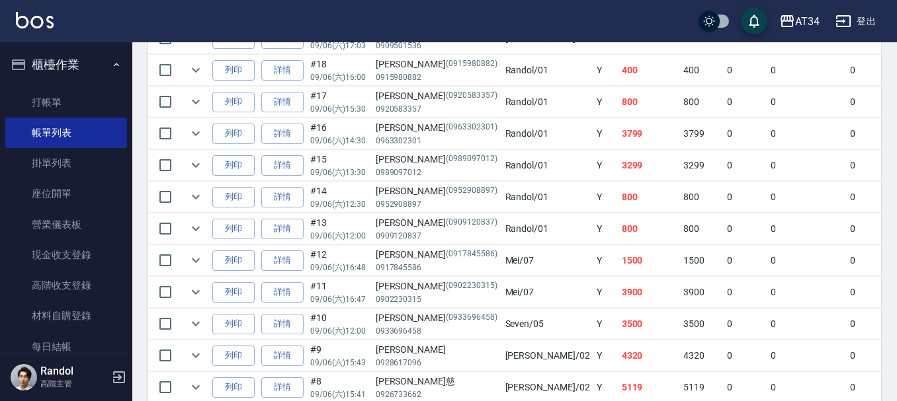
scroll to position [1463, 0]
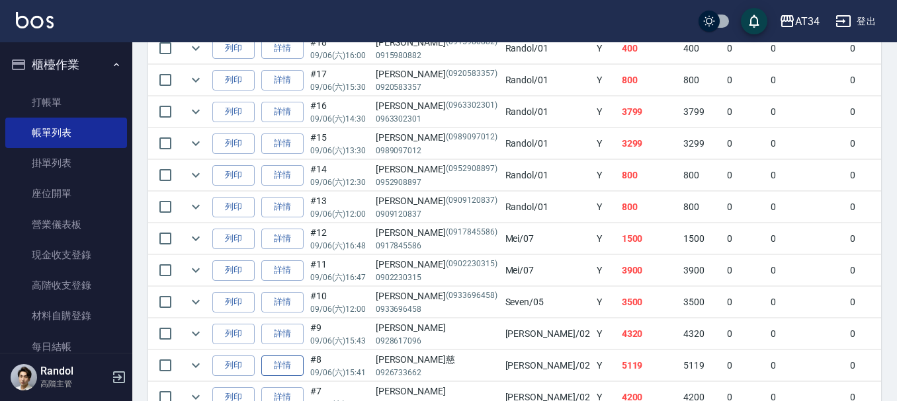
click at [297, 366] on link "詳情" at bounding box center [282, 366] width 42 height 20
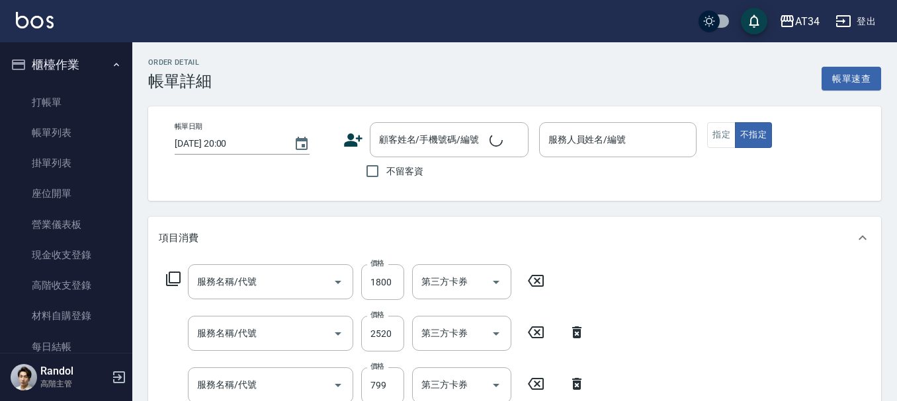
type input "[DATE] 15:41"
type input "[PERSON_NAME]-02"
type input "510"
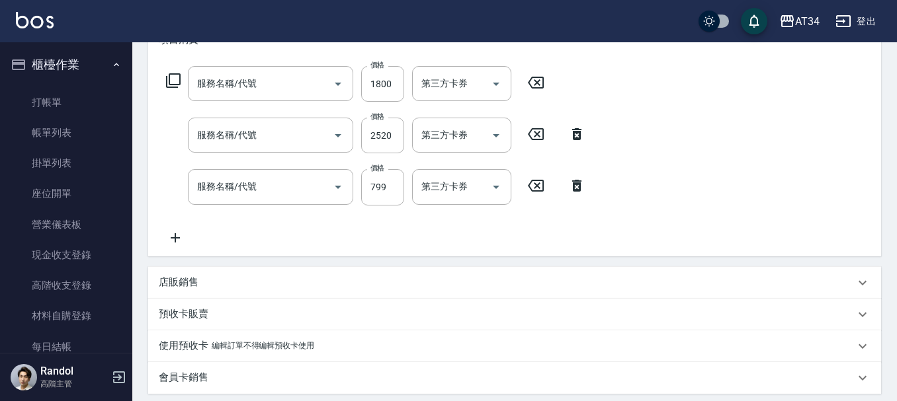
type input "自備鉑金(602)"
type input "燙髮(301)"
type input "洗+ab劑+精油(921)"
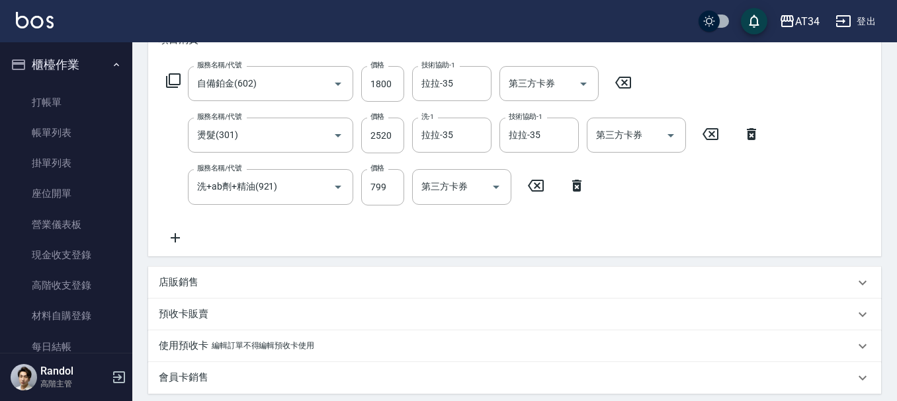
type input "[PERSON_NAME]/0926733662/"
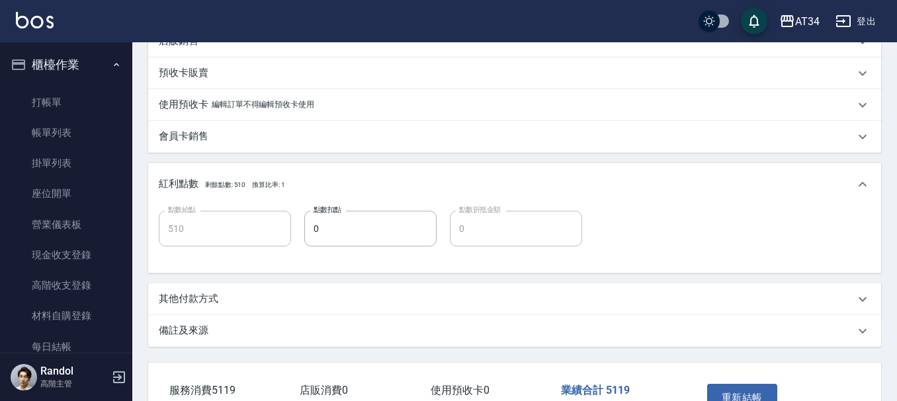
scroll to position [463, 0]
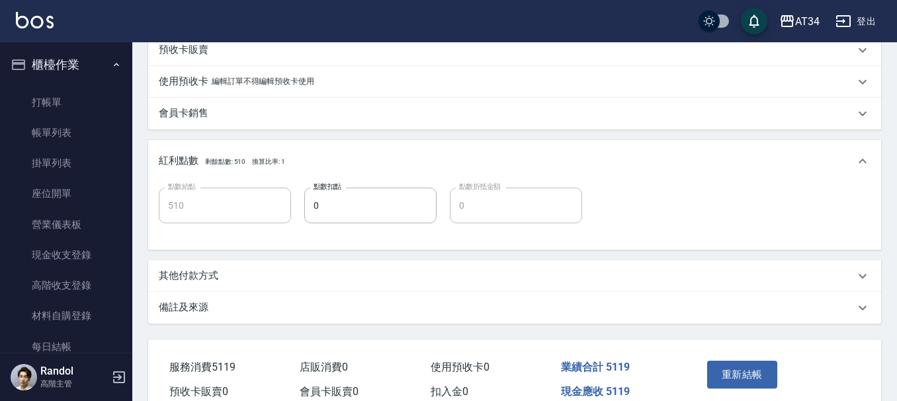
click at [235, 268] on div "其他付款方式" at bounding box center [514, 277] width 733 height 32
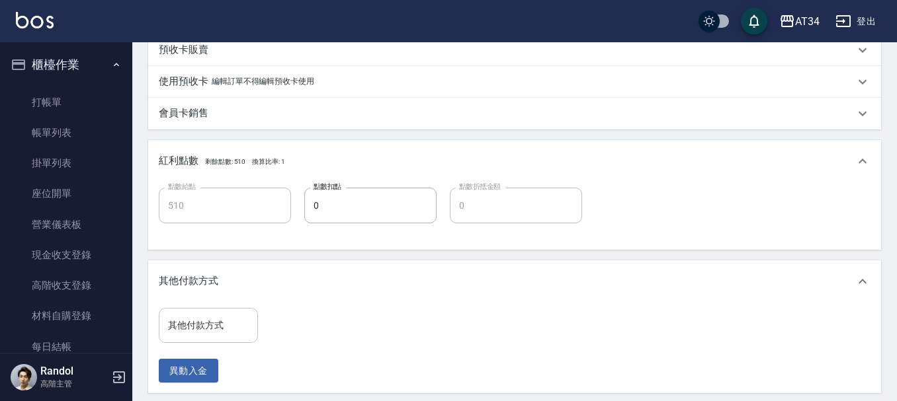
click at [227, 319] on input "其他付款方式" at bounding box center [208, 325] width 87 height 23
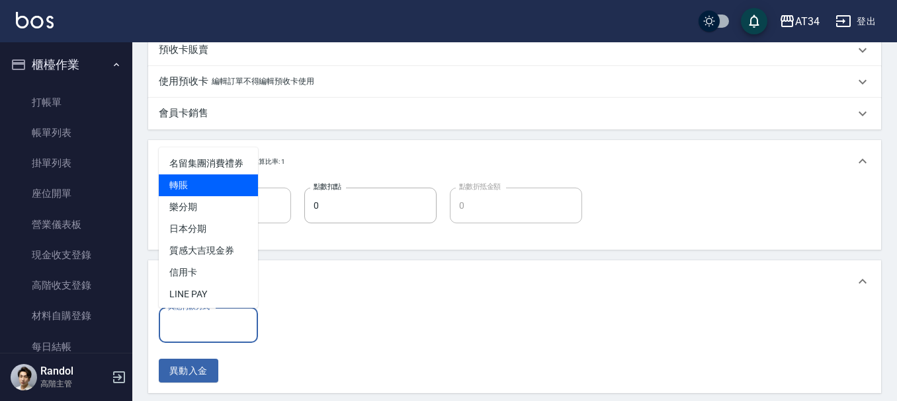
click at [209, 196] on span "轉賬" at bounding box center [208, 186] width 99 height 22
type input "轉賬"
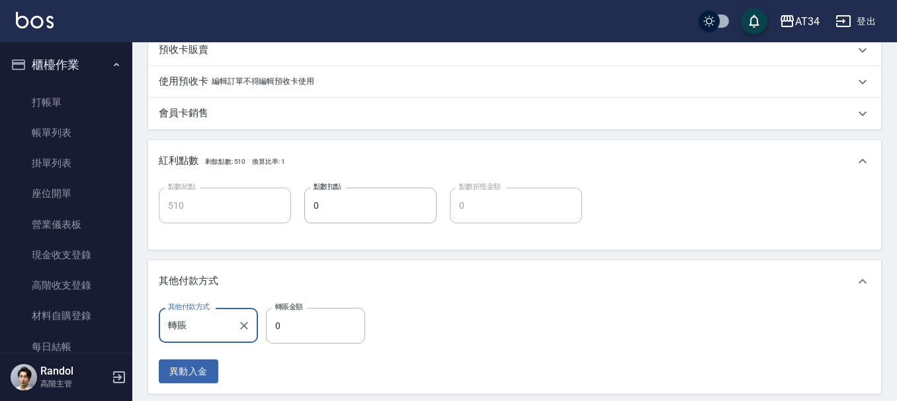
click at [293, 296] on div "其他付款方式" at bounding box center [514, 282] width 733 height 42
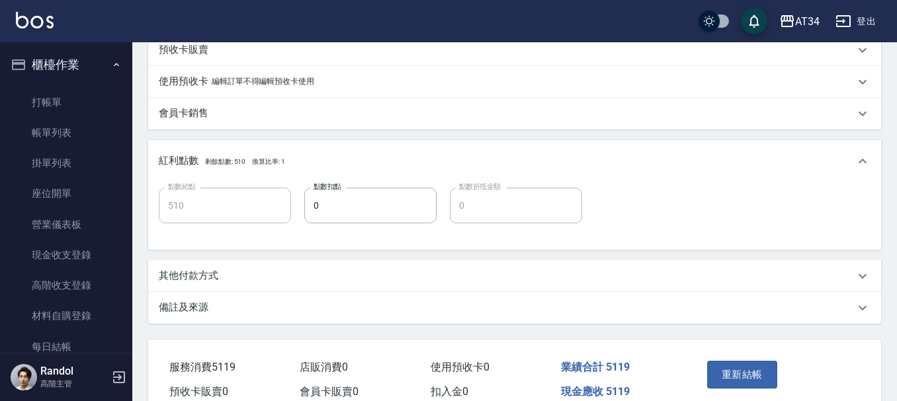
click at [302, 315] on div "備註及來源" at bounding box center [507, 308] width 696 height 14
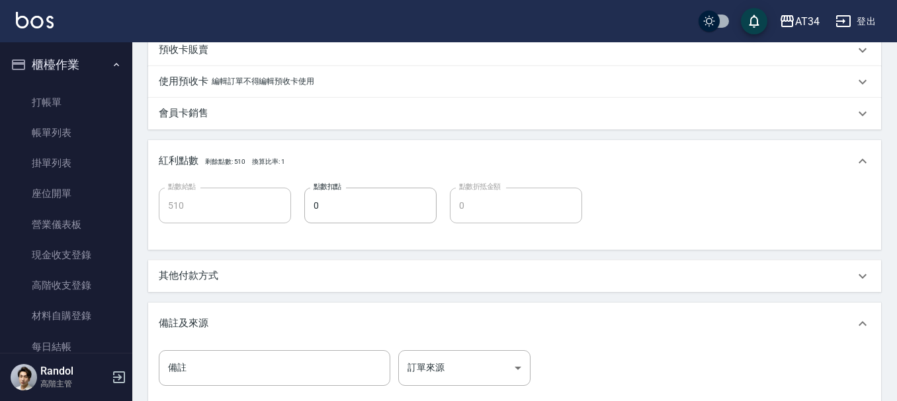
click at [263, 283] on div "其他付款方式" at bounding box center [507, 276] width 696 height 14
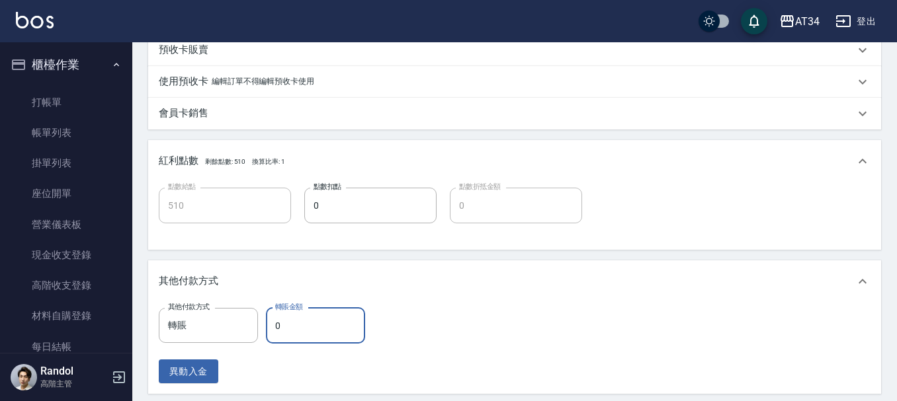
click at [302, 321] on input "0" at bounding box center [315, 326] width 99 height 36
type input "5"
type input "500"
type input "51"
type input "460"
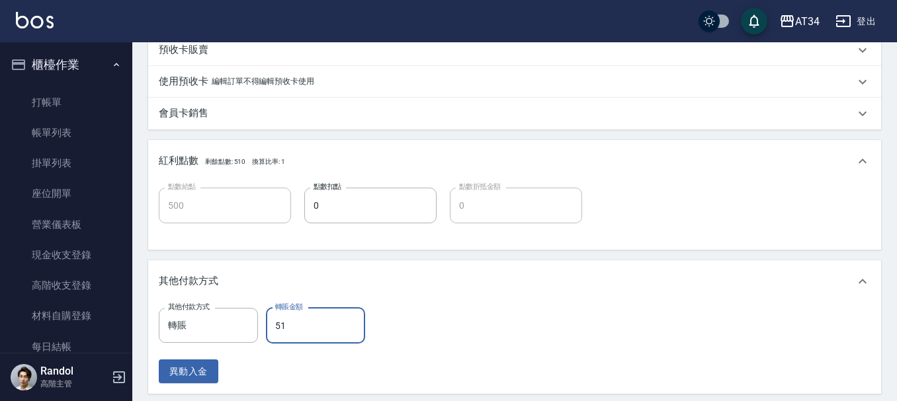
type input "511"
type input "0"
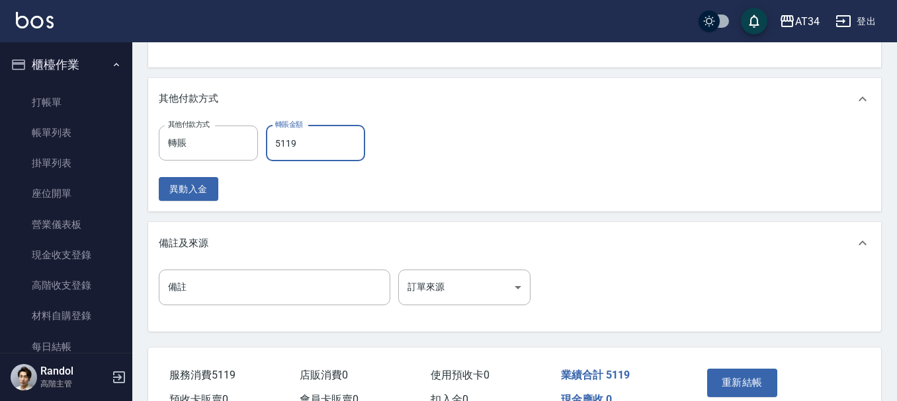
scroll to position [719, 0]
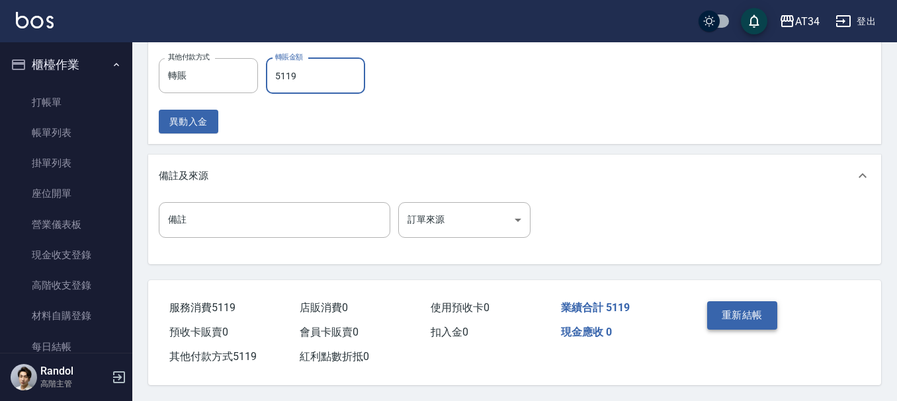
type input "5119"
click at [727, 304] on button "重新結帳" at bounding box center [742, 316] width 70 height 28
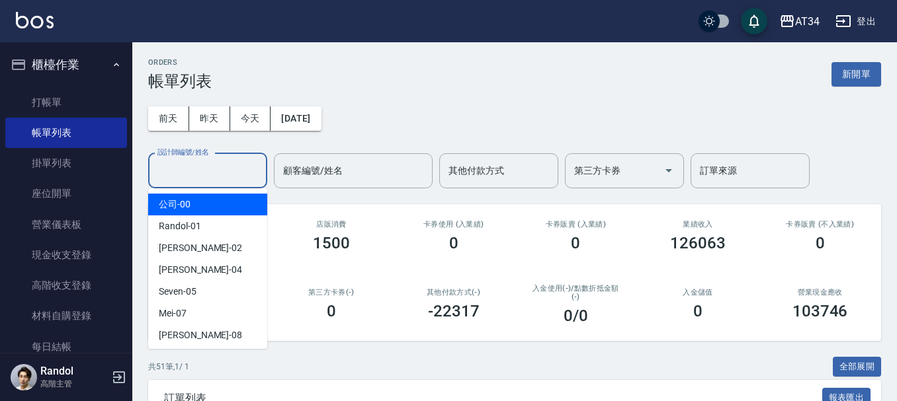
click at [235, 173] on input "設計師編號/姓名" at bounding box center [207, 170] width 107 height 23
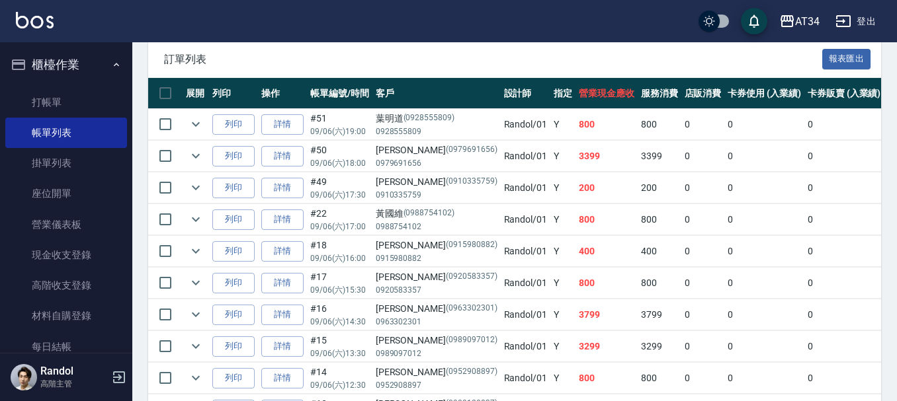
scroll to position [426, 0]
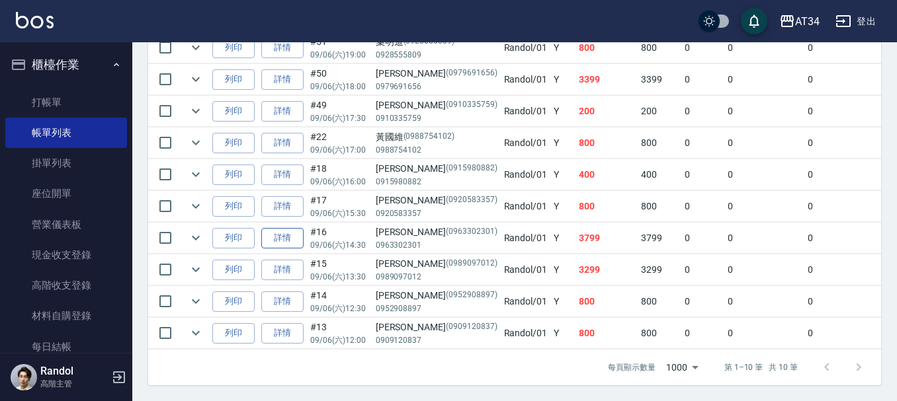
type input "Randol-01"
click at [287, 228] on link "詳情" at bounding box center [282, 238] width 42 height 20
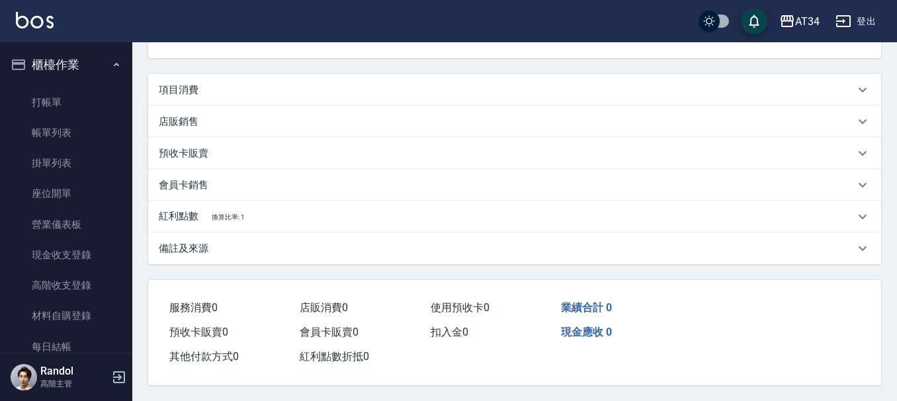
type input "2025/09/06 14:30"
type input "Randol-01"
type input "370"
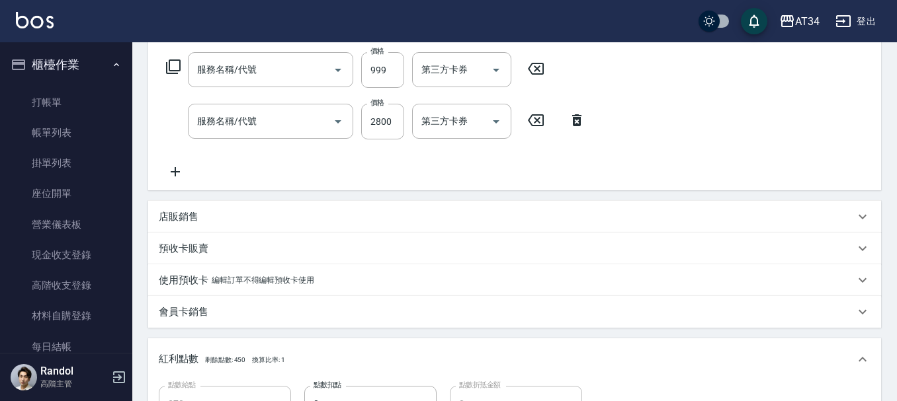
type input "自備鉑金(602)"
type input "燙髮(300)"
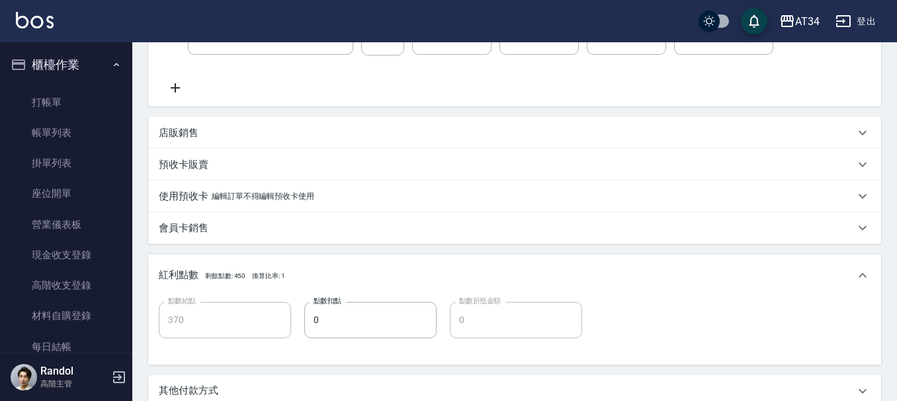
type input "陳鵬宇/0963302301/0963302301"
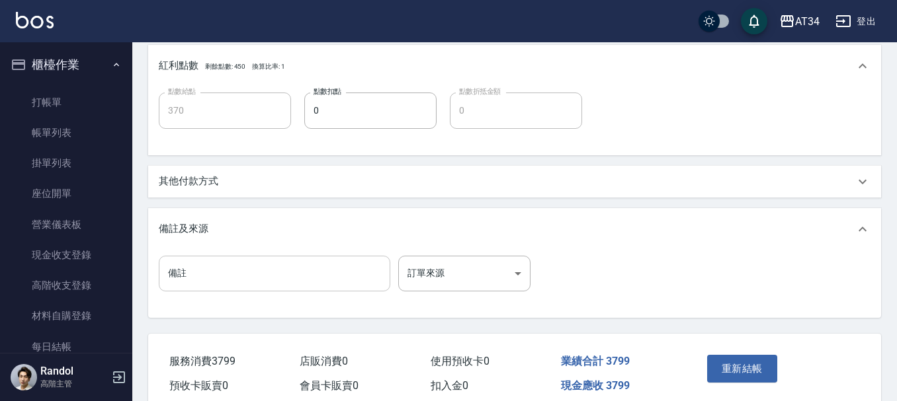
scroll to position [543, 0]
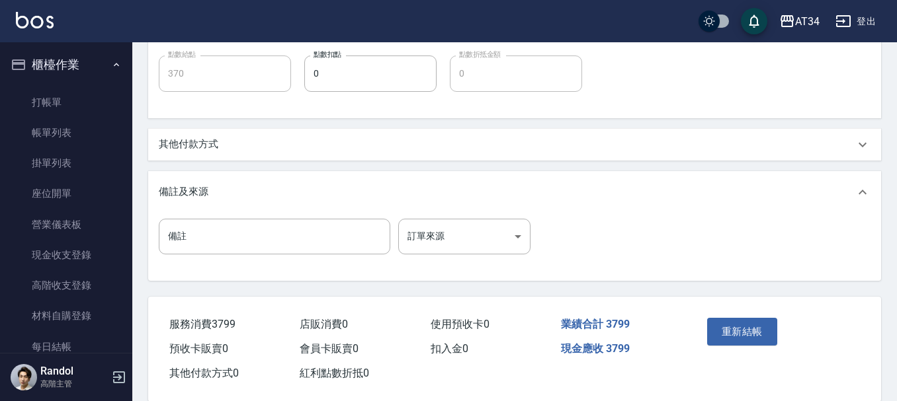
click at [226, 159] on div "其他付款方式" at bounding box center [514, 145] width 733 height 32
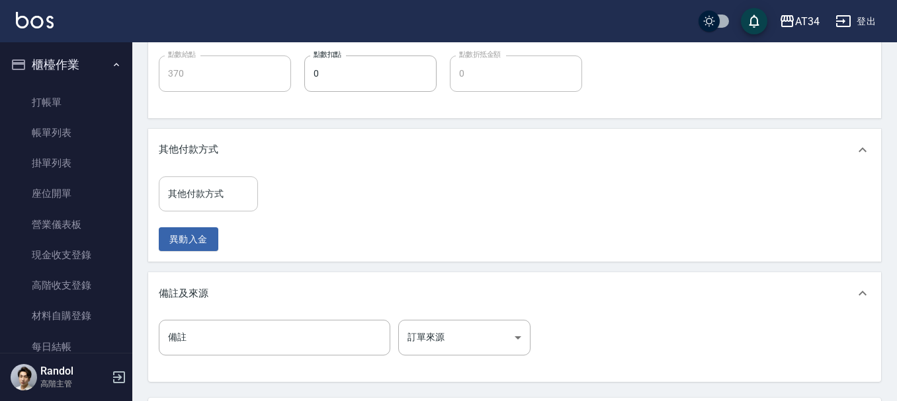
click at [210, 210] on div "其他付款方式" at bounding box center [208, 194] width 99 height 35
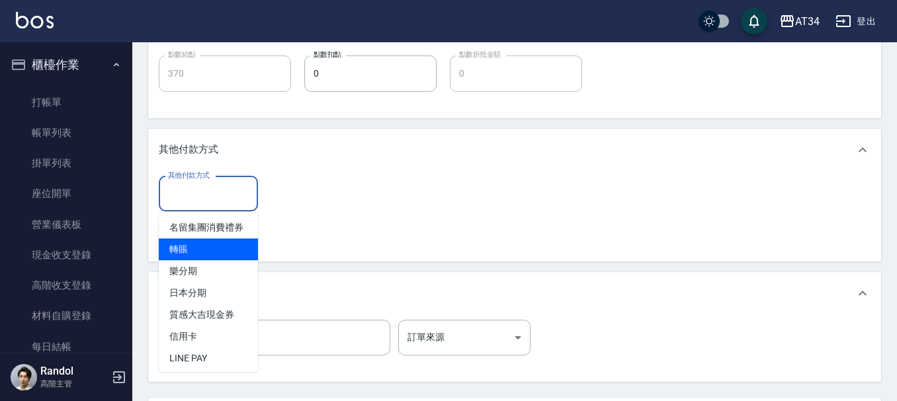
click at [243, 257] on span "轉賬" at bounding box center [208, 250] width 99 height 22
type input "轉賬"
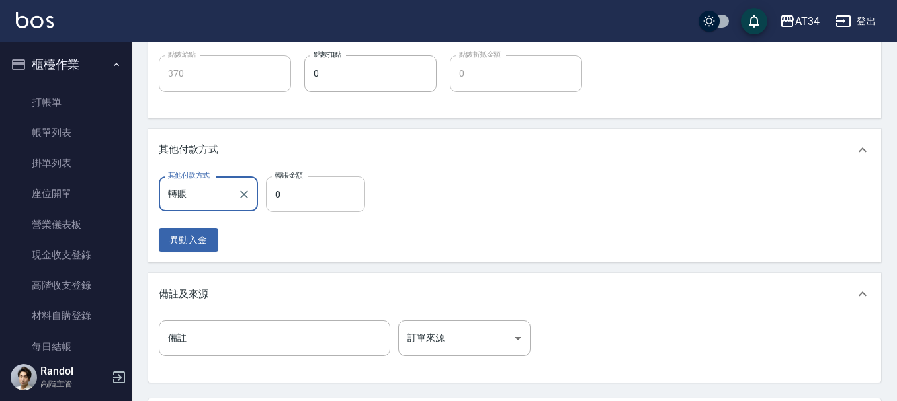
click at [348, 190] on input "0" at bounding box center [315, 195] width 99 height 36
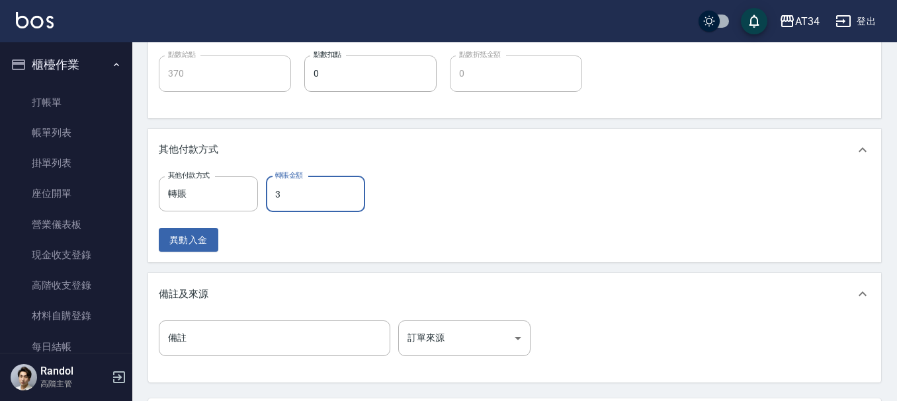
type input "37"
type input "340"
type input "379"
type input "0"
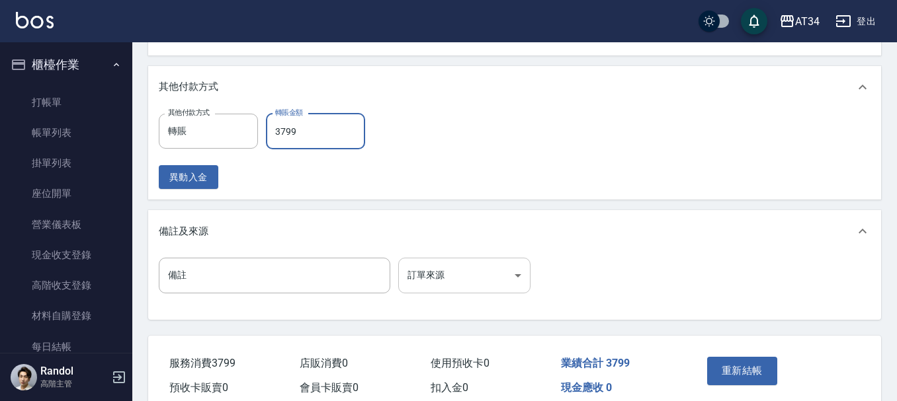
scroll to position [667, 0]
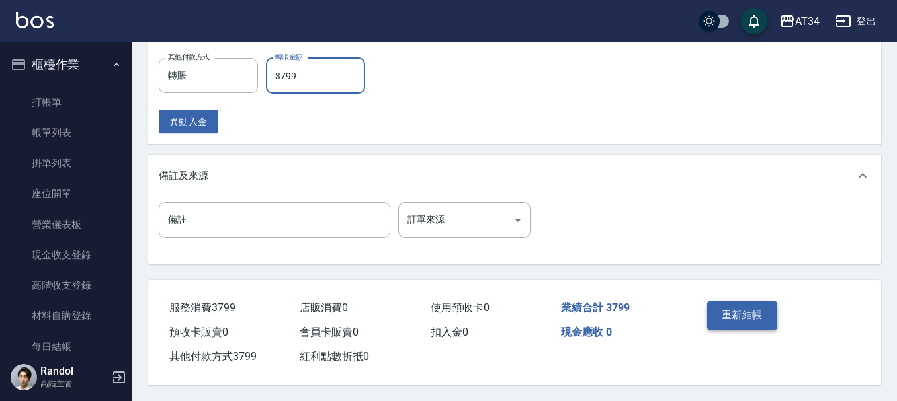
type input "3799"
click at [723, 302] on button "重新結帳" at bounding box center [742, 316] width 70 height 28
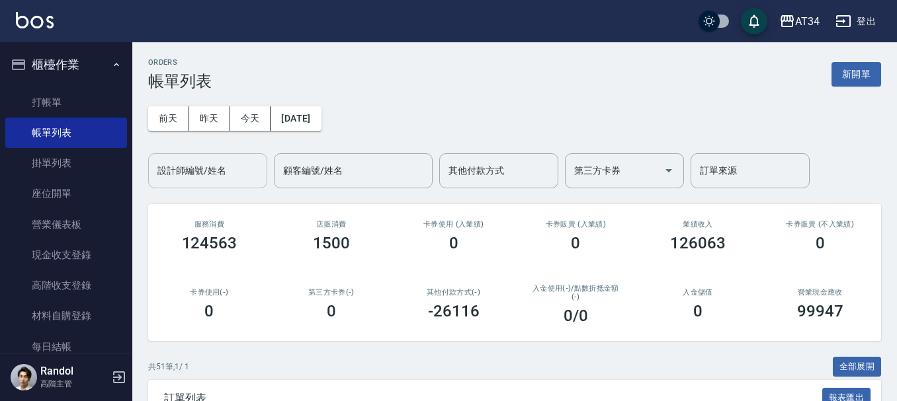
click at [215, 179] on input "設計師編號/姓名" at bounding box center [207, 170] width 107 height 23
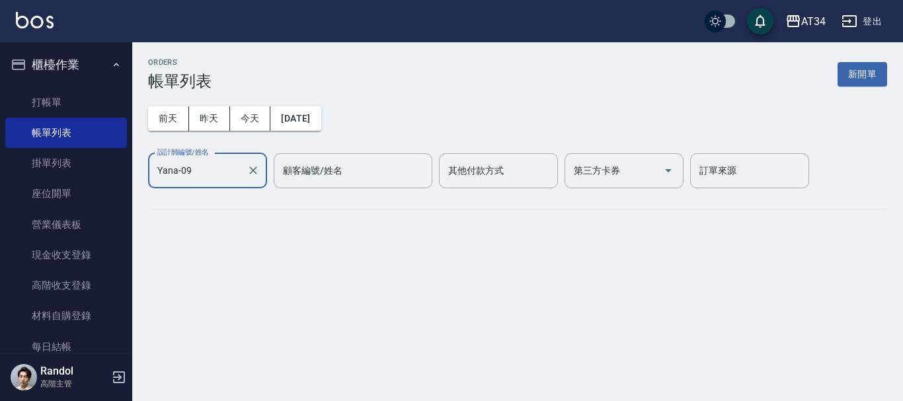
type input "Yana-09"
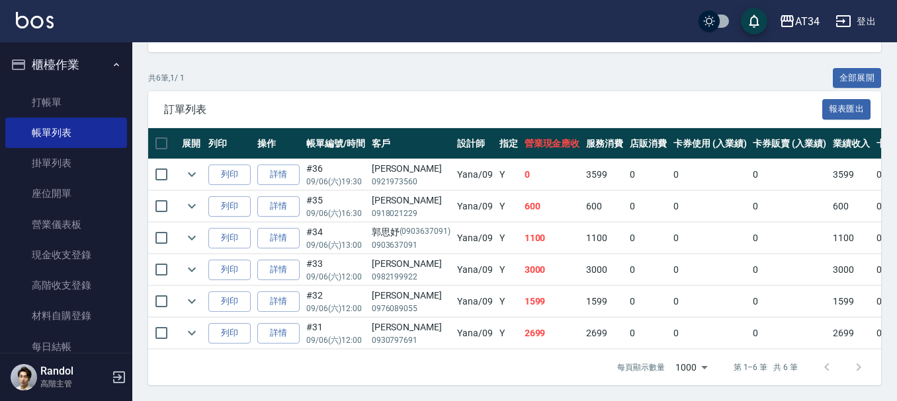
scroll to position [0, 5]
click at [286, 330] on link "詳情" at bounding box center [277, 333] width 42 height 20
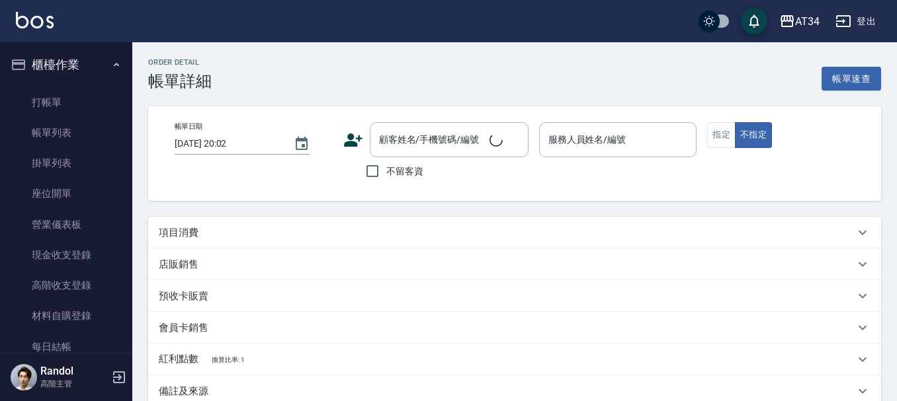
type input "2025/09/06 12:00"
type input "Yana-09"
type input "260"
type input "染"
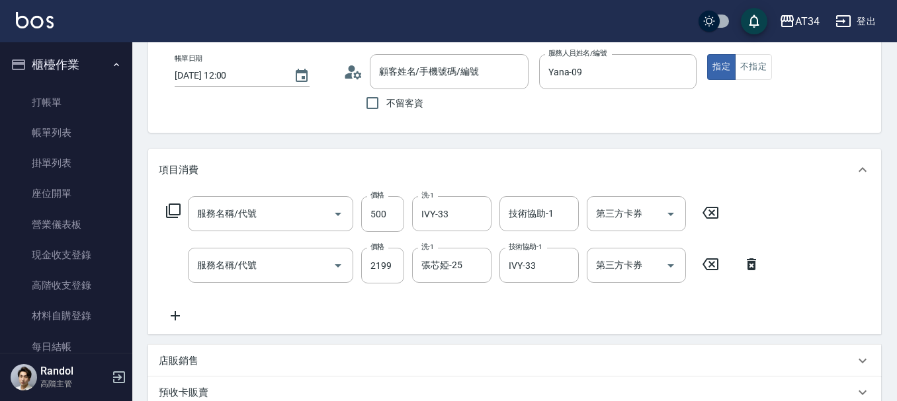
type input "吳庭萱/0930797691/null"
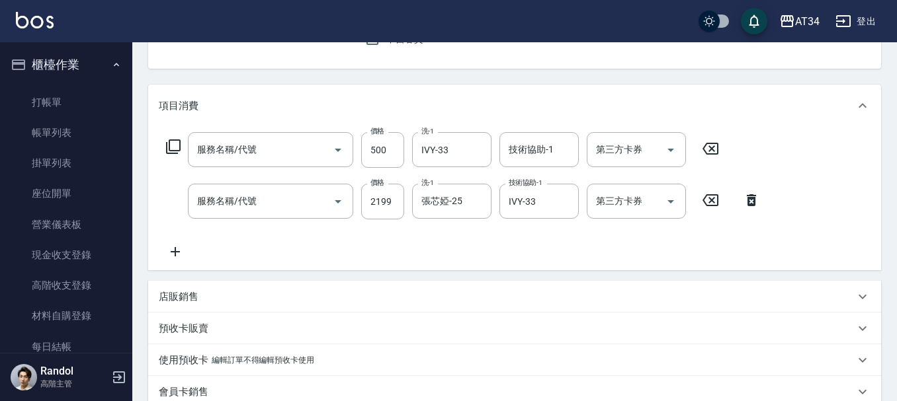
type input "局部髮(503)"
type input "染髮(501)"
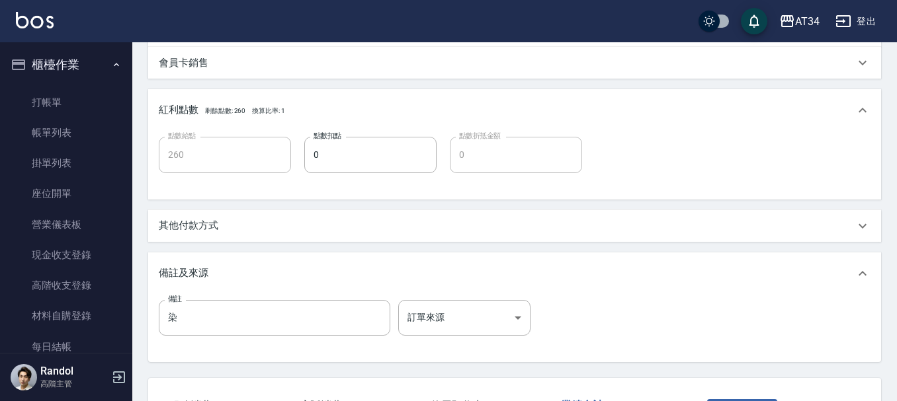
scroll to position [463, 0]
click at [242, 227] on div "其他付款方式" at bounding box center [507, 225] width 696 height 14
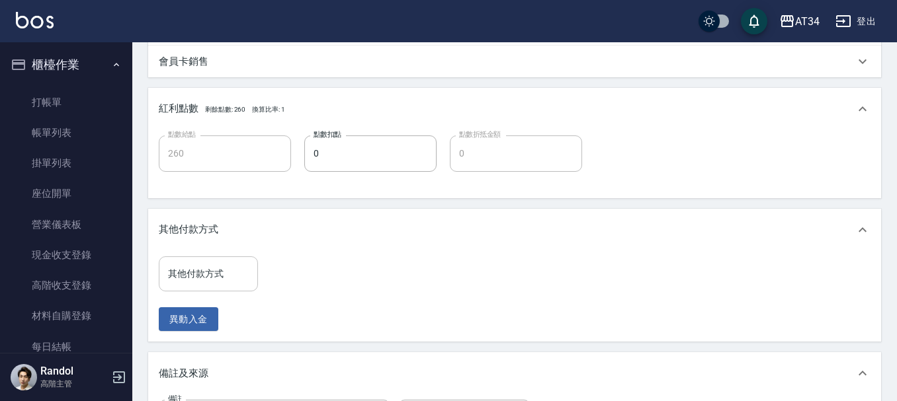
click at [207, 280] on input "其他付款方式" at bounding box center [208, 274] width 87 height 23
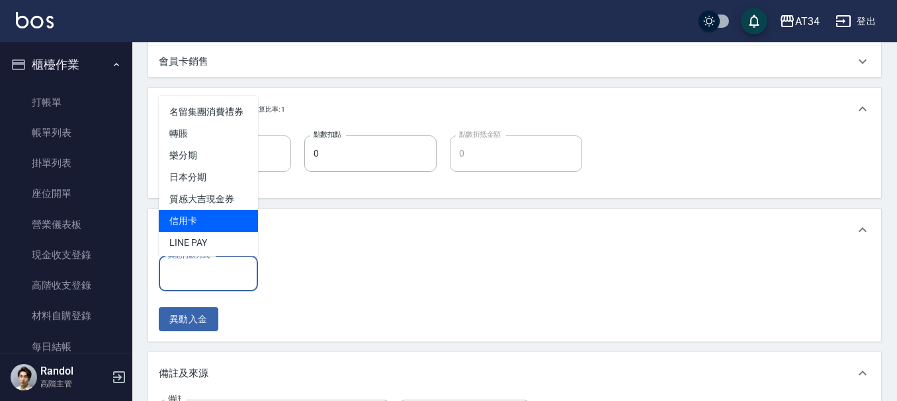
click at [219, 230] on span "信用卡" at bounding box center [208, 221] width 99 height 22
type input "信用卡"
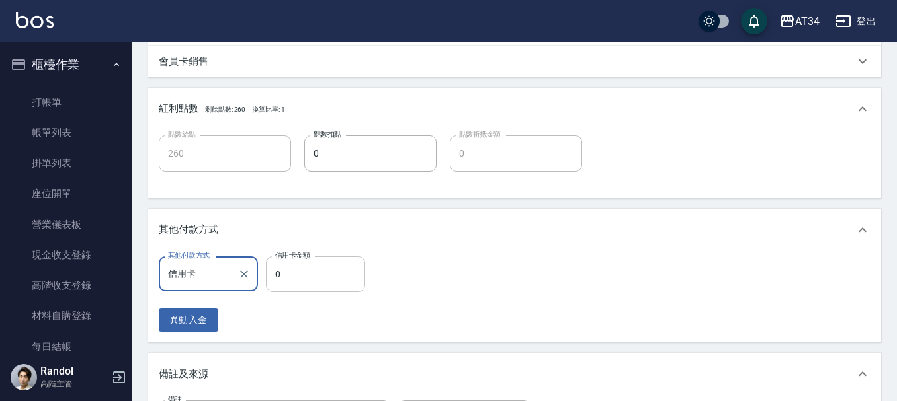
click at [323, 278] on input "0" at bounding box center [315, 275] width 99 height 36
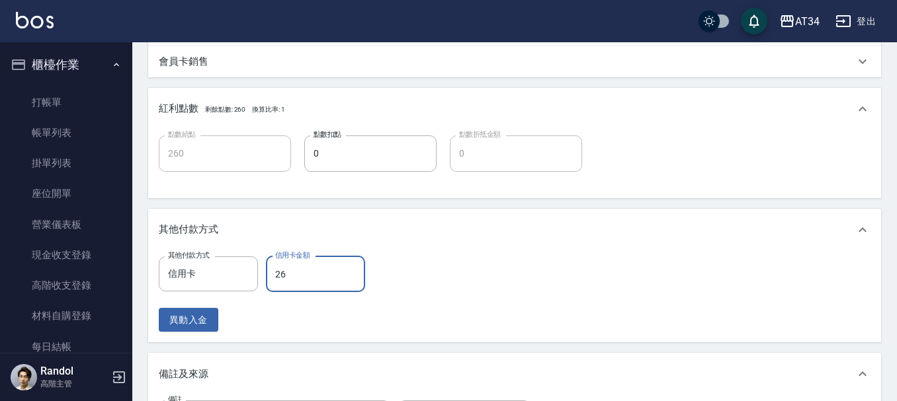
type input "269"
type input "0"
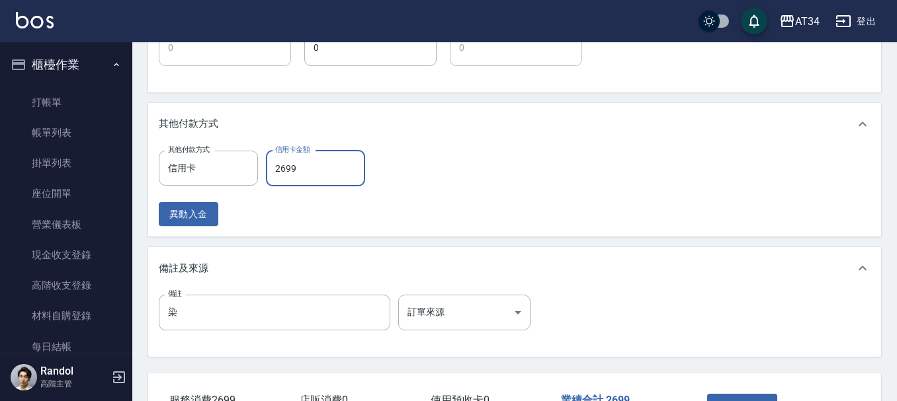
scroll to position [667, 0]
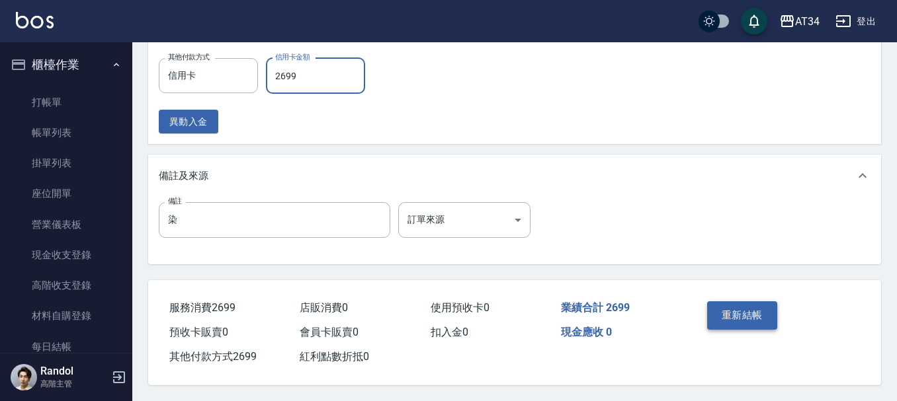
type input "2699"
click at [735, 311] on button "重新結帳" at bounding box center [742, 316] width 70 height 28
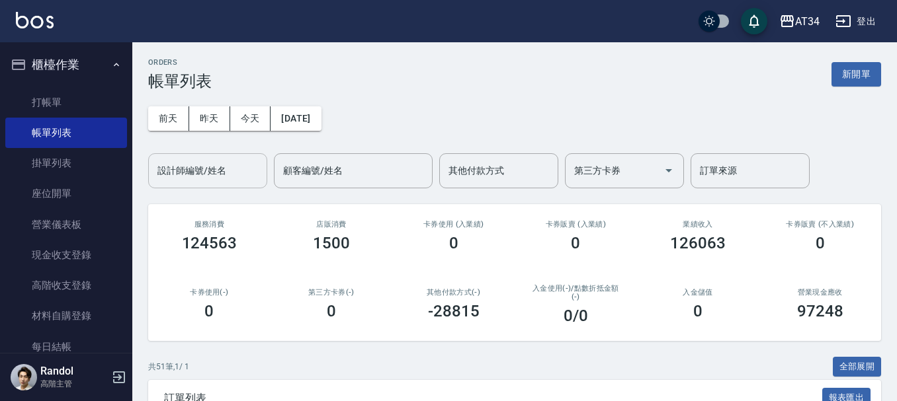
click at [194, 159] on div "設計師編號/姓名 設計師編號/姓名" at bounding box center [207, 170] width 119 height 35
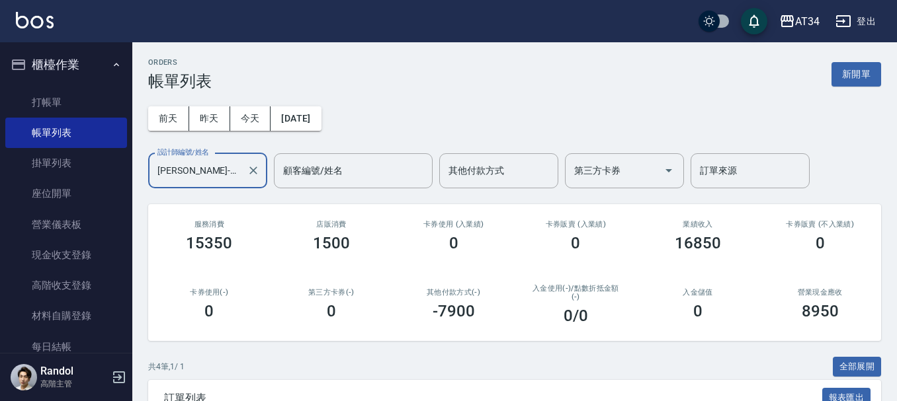
drag, startPoint x: 219, startPoint y: 171, endPoint x: 0, endPoint y: 171, distance: 218.9
click at [125, 171] on div "AT34 登出 櫃檯作業 打帳單 帳單列表 掛單列表 座位開單 營業儀表板 現金收支登錄 高階收支登錄 材料自購登錄 每日結帳 排班表 現場電腦打卡 掃碼打卡…" at bounding box center [448, 313] width 897 height 627
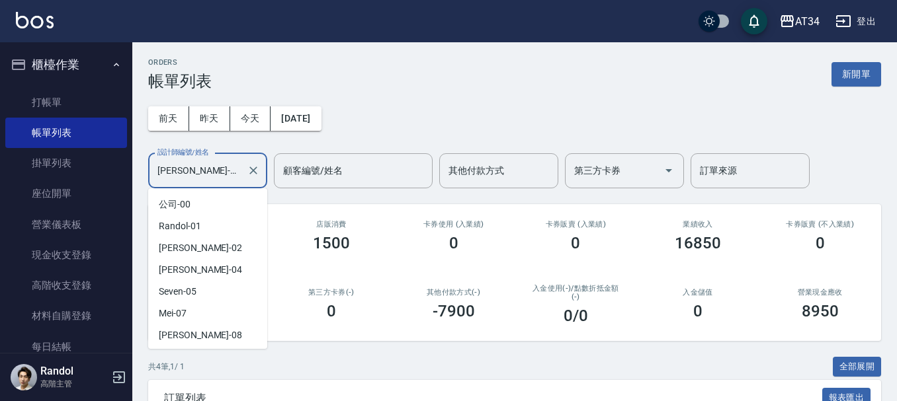
scroll to position [41, 0]
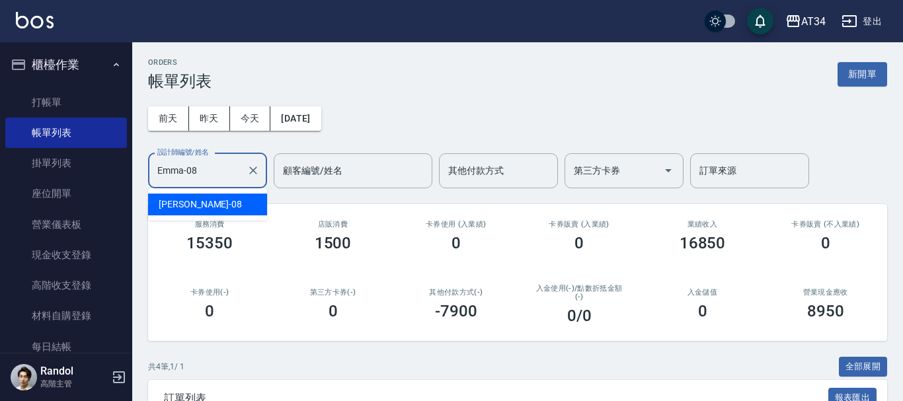
type input "Emma-08"
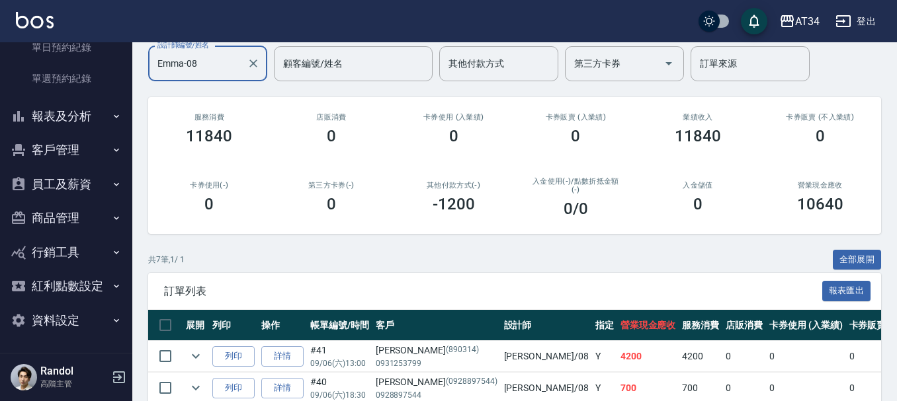
scroll to position [0, 0]
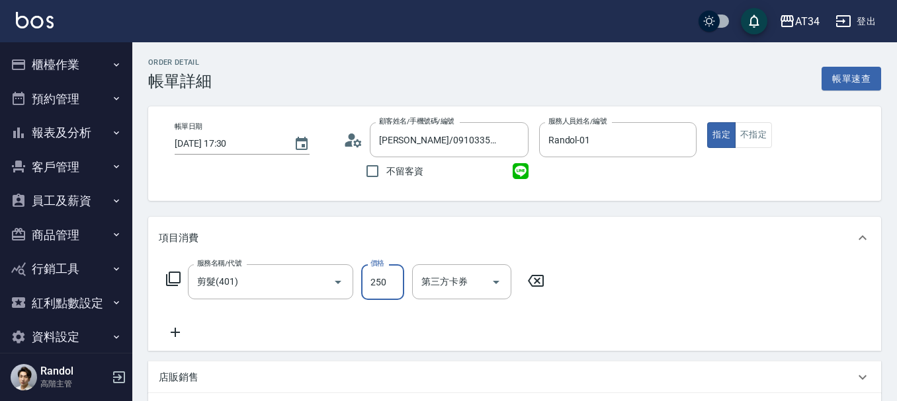
type input "2"
type input "0"
type input "200"
type input "20"
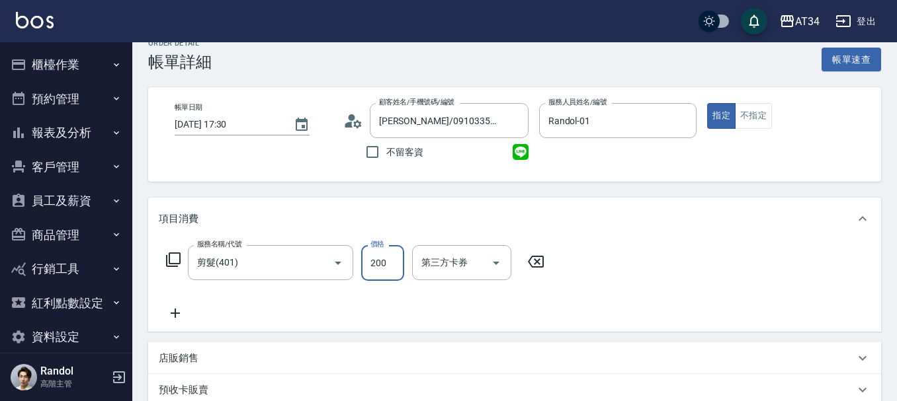
scroll to position [325, 0]
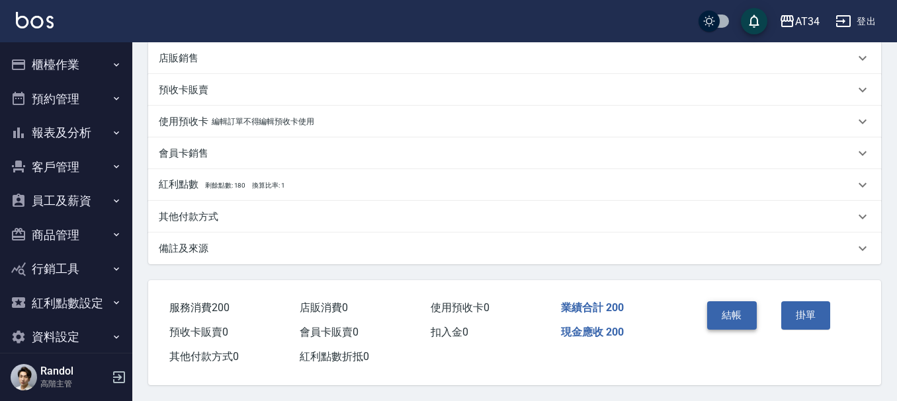
type input "200"
click at [739, 313] on button "結帳" at bounding box center [732, 316] width 50 height 28
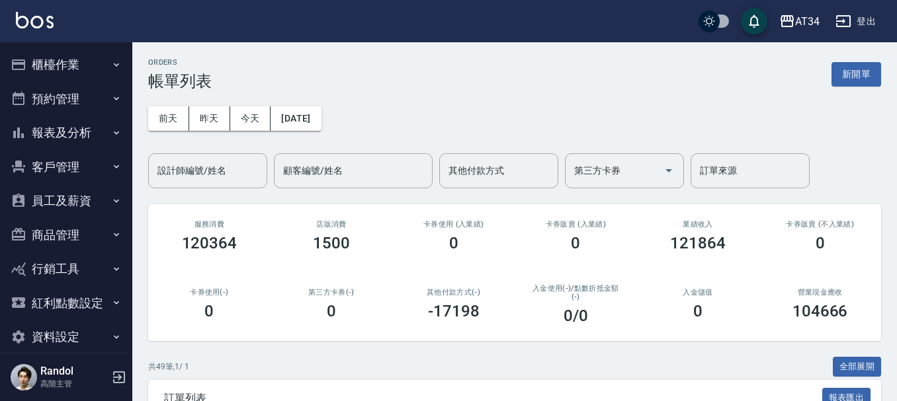
click at [69, 119] on button "報表及分析" at bounding box center [66, 133] width 122 height 34
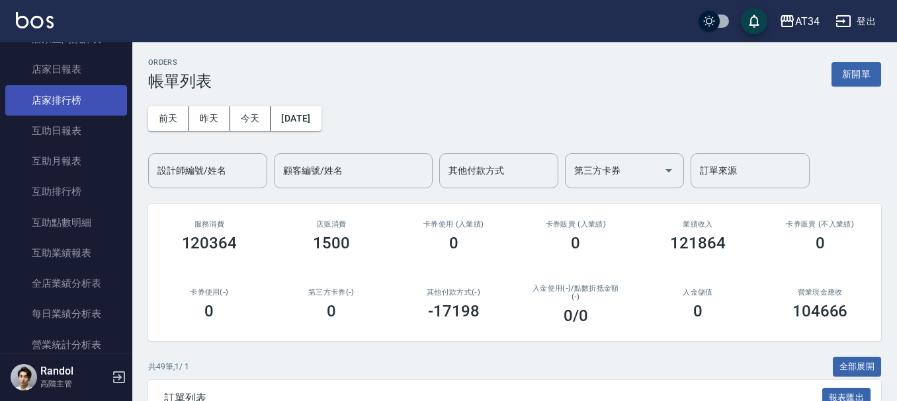
scroll to position [132, 0]
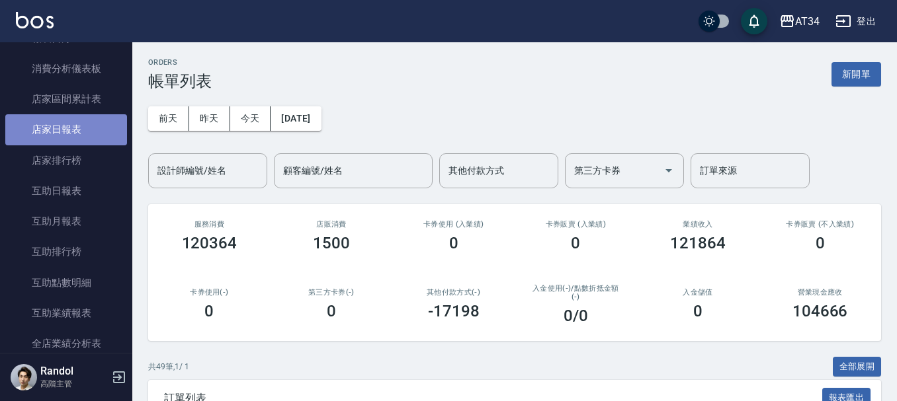
click at [70, 131] on link "店家日報表" at bounding box center [66, 129] width 122 height 30
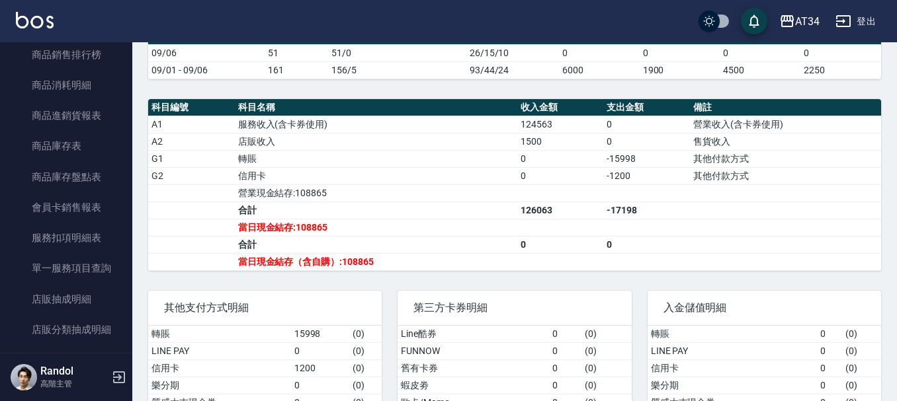
scroll to position [397, 0]
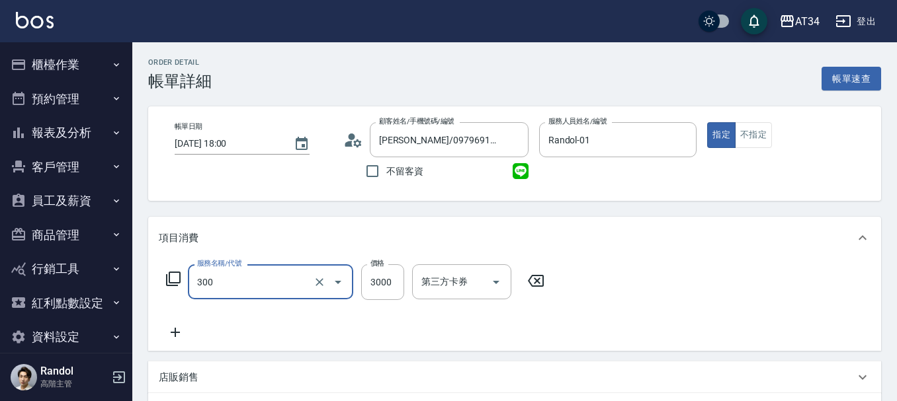
type input "燙髮(300)"
type input "2"
type input "0"
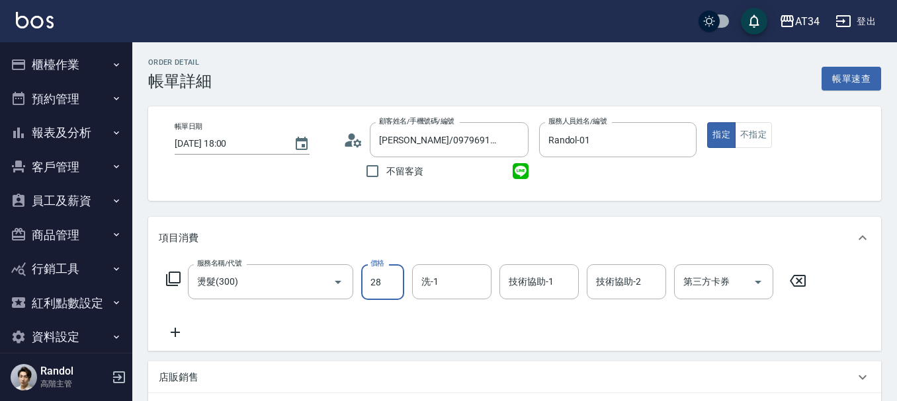
type input "280"
type input "20"
type input "2800"
type input "280"
type input "2800"
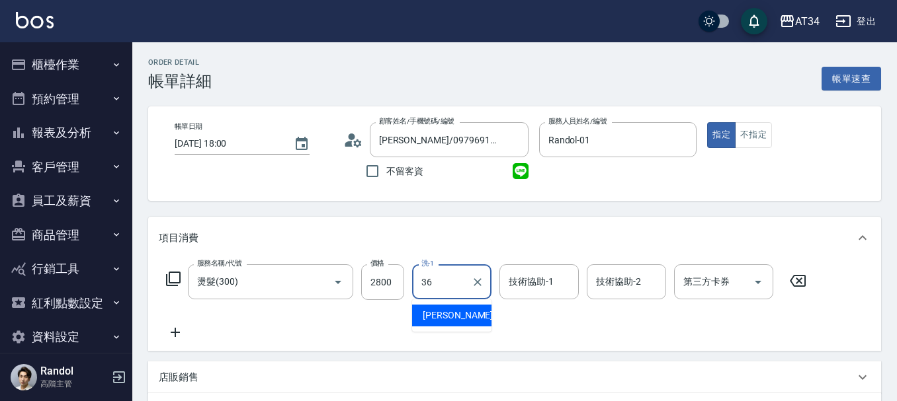
type input "[PERSON_NAME]-36"
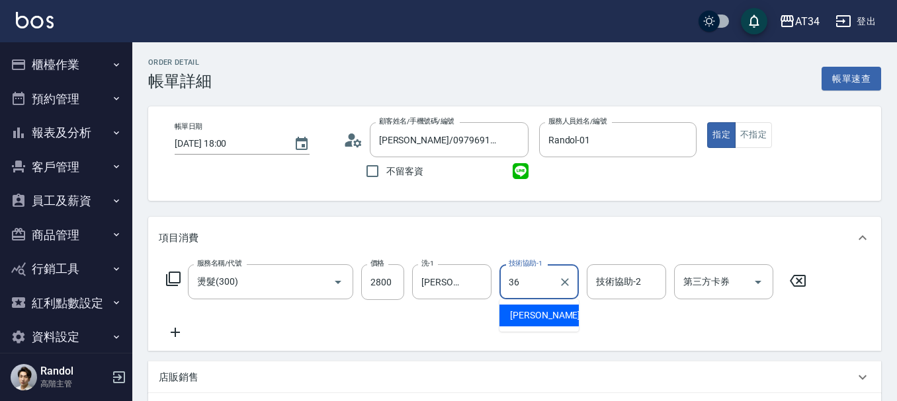
type input "[PERSON_NAME]-36"
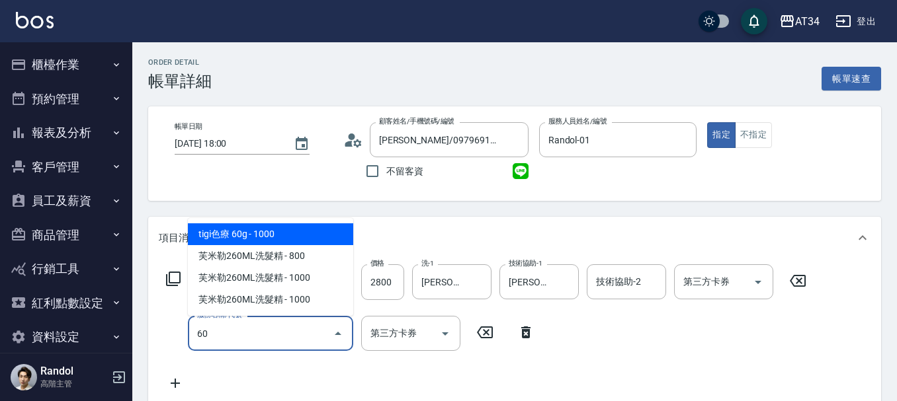
type input "602"
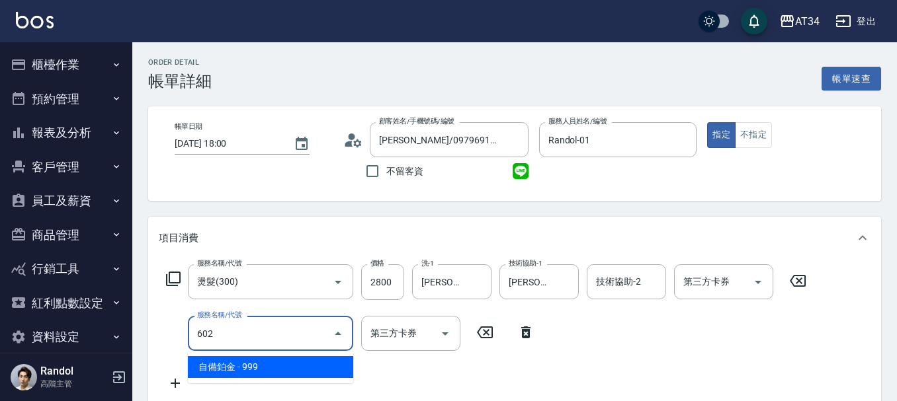
type input "370"
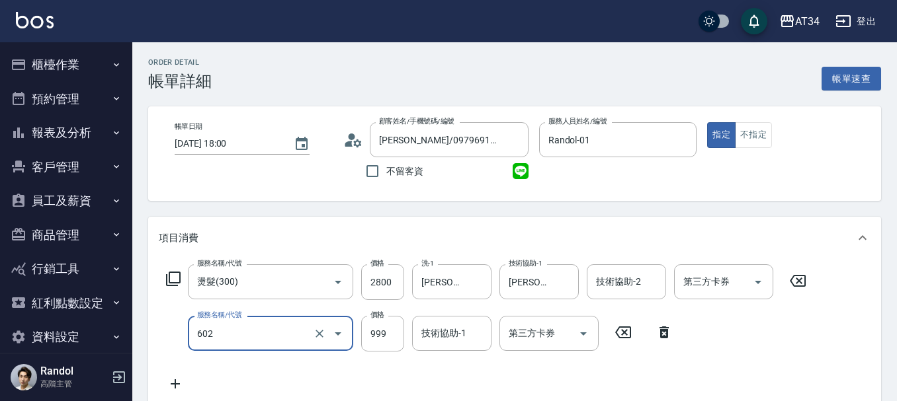
type input "自備鉑金(602)"
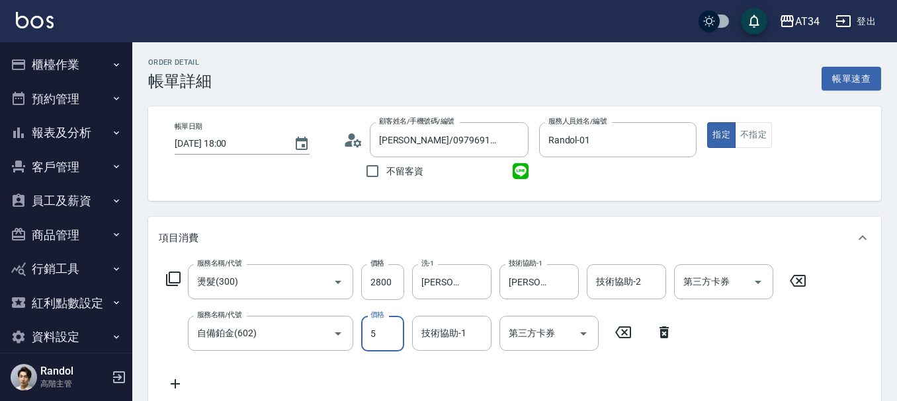
type input "280"
type input "59"
type input "330"
type input "599"
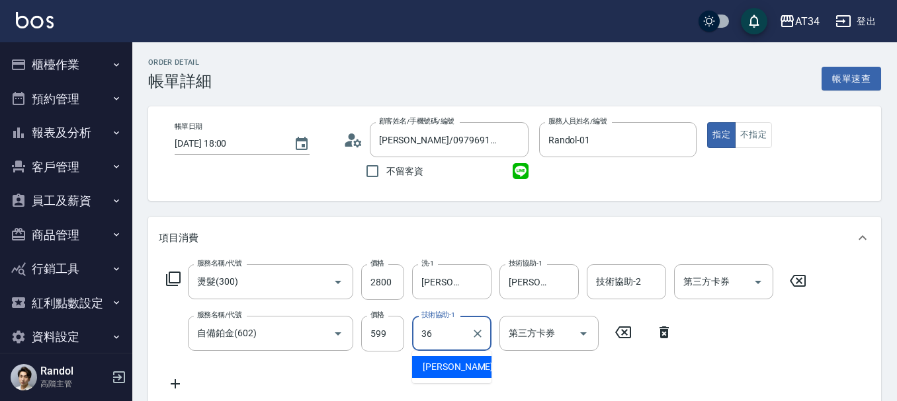
type input "[PERSON_NAME]-36"
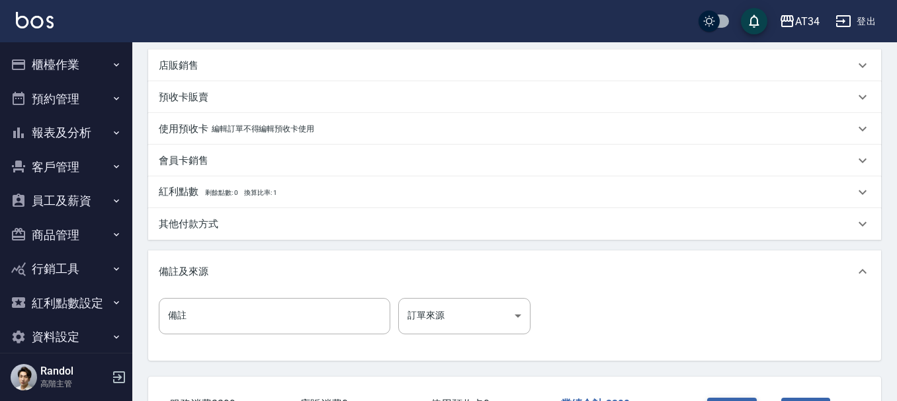
scroll to position [466, 0]
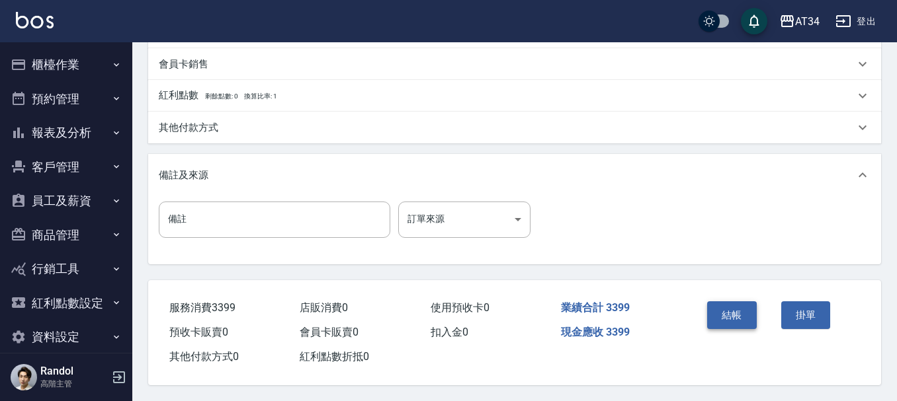
click at [721, 313] on button "結帳" at bounding box center [732, 316] width 50 height 28
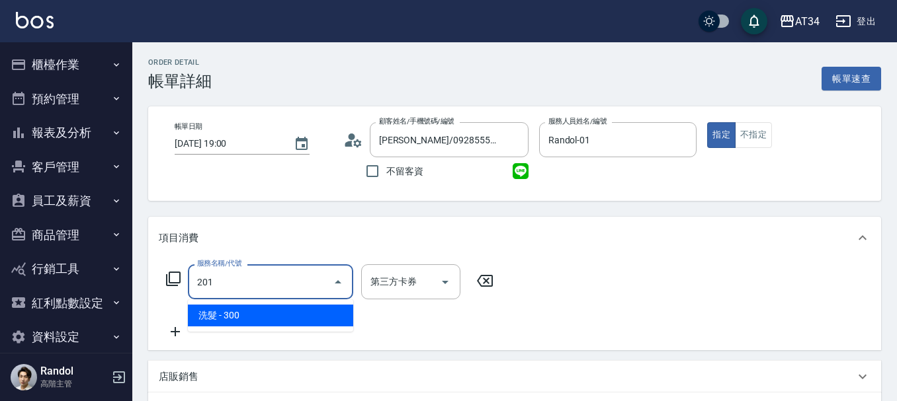
type input "30"
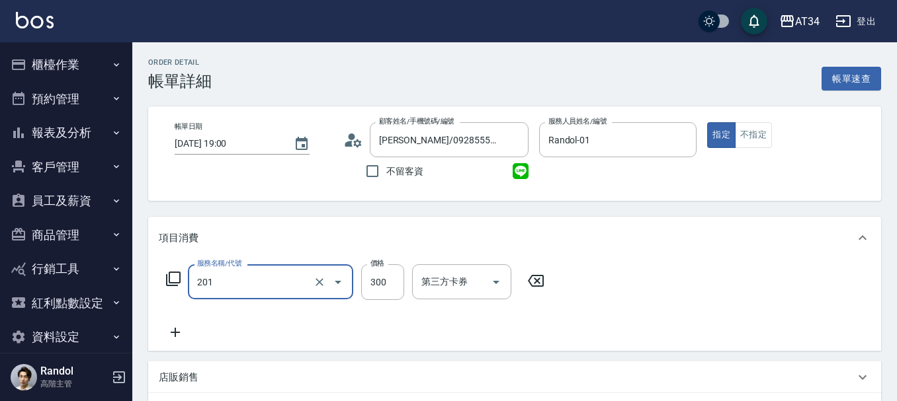
type input "洗髮(201)"
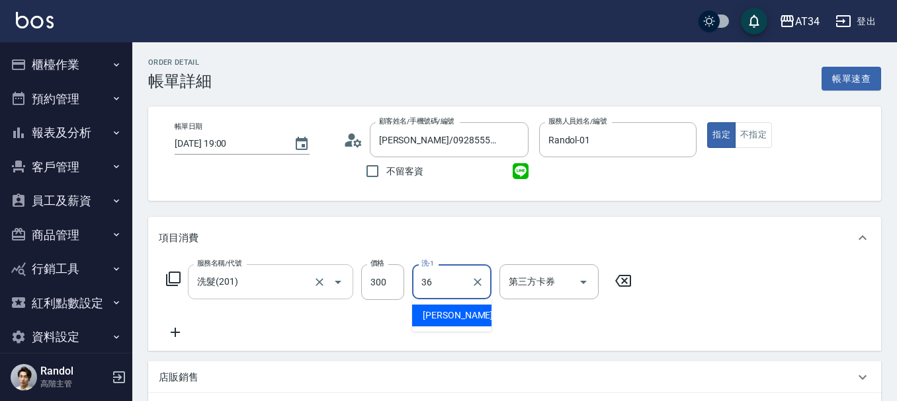
type input "[PERSON_NAME]-36"
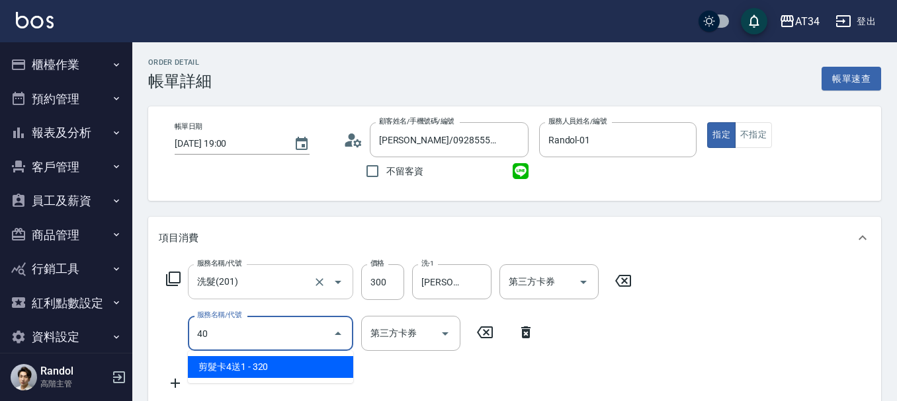
type input "401"
type input "50"
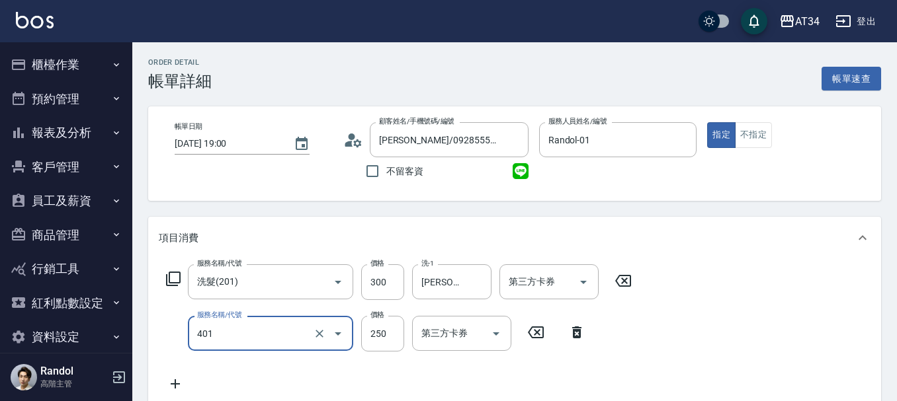
type input "剪髮(401)"
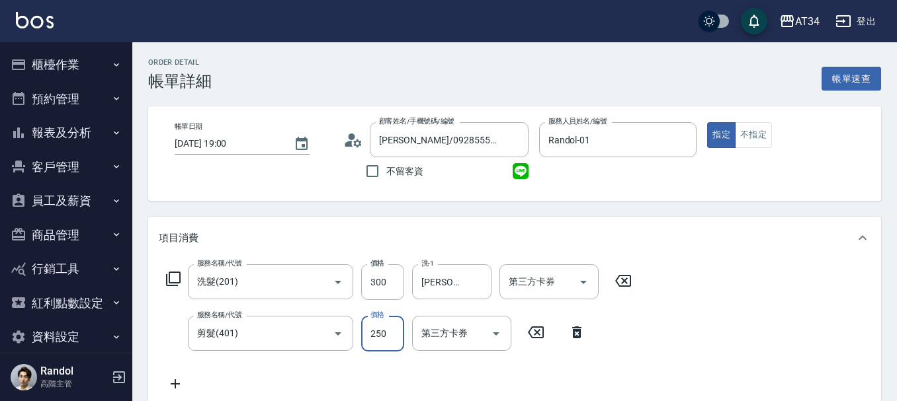
type input "30"
type input "50"
type input "80"
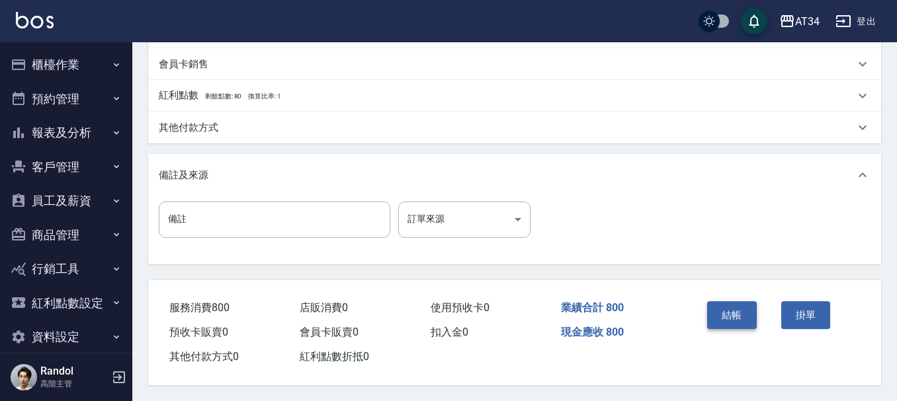
scroll to position [466, 0]
type input "500"
click at [742, 305] on button "結帳" at bounding box center [732, 316] width 50 height 28
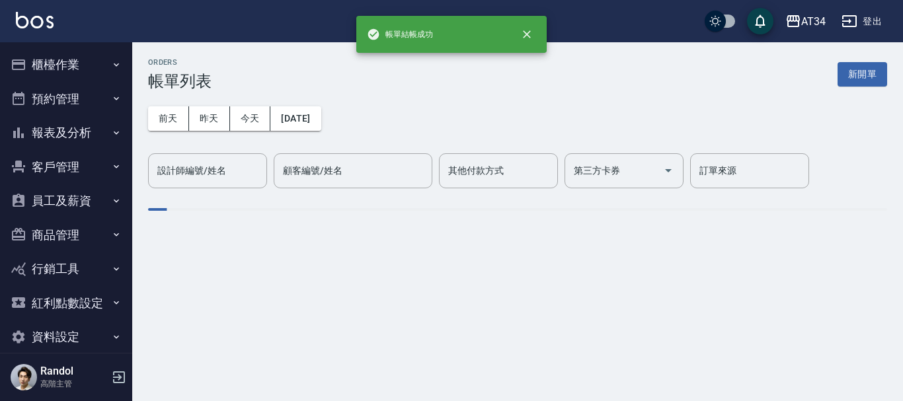
click at [206, 165] on div "設計師編號/姓名 設計師編號/姓名" at bounding box center [207, 170] width 119 height 35
click at [209, 170] on label "設計師編號/姓名" at bounding box center [191, 170] width 69 height 13
click at [209, 170] on input "設計師編號/姓名" at bounding box center [207, 170] width 107 height 23
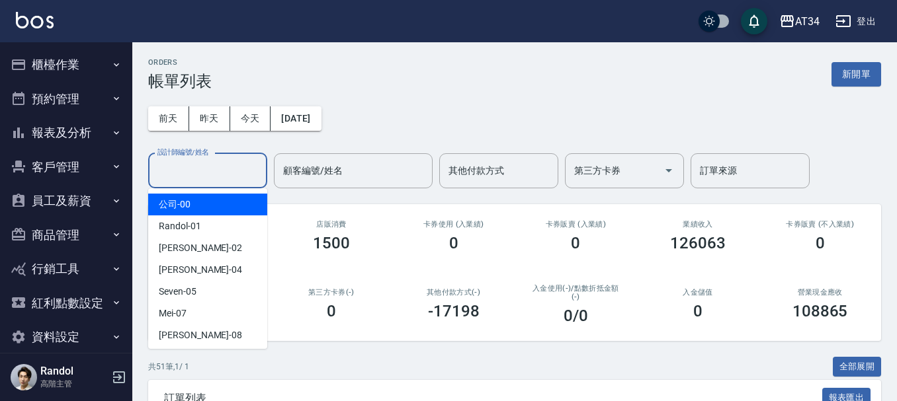
click at [205, 174] on input "設計師編號/姓名" at bounding box center [207, 170] width 107 height 23
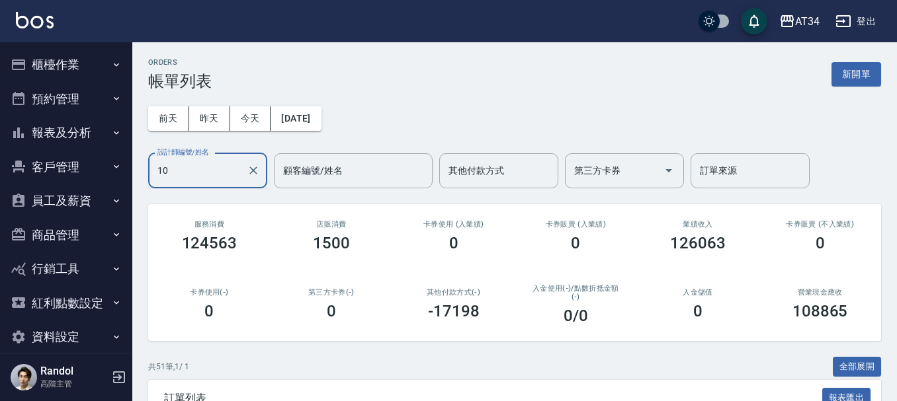
click at [209, 167] on input "10" at bounding box center [197, 170] width 87 height 23
click at [208, 164] on input "1" at bounding box center [197, 170] width 87 height 23
click at [211, 164] on input "10" at bounding box center [197, 170] width 87 height 23
click at [210, 162] on input "10" at bounding box center [197, 170] width 87 height 23
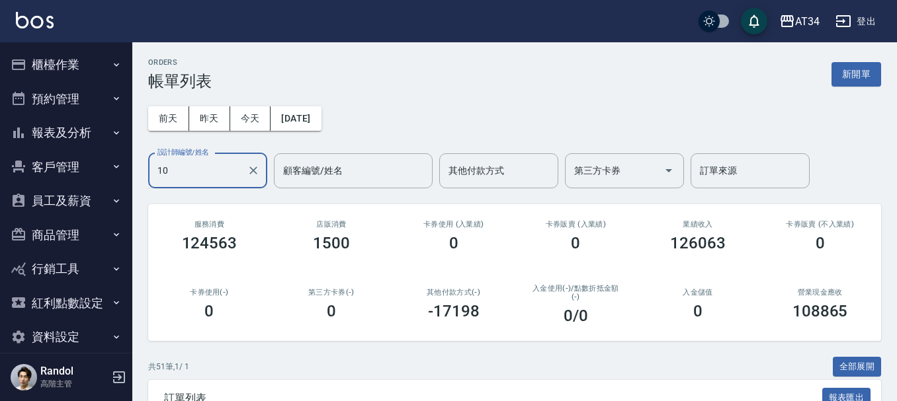
click at [209, 162] on input "10" at bounding box center [197, 170] width 87 height 23
type input "Randol-01"
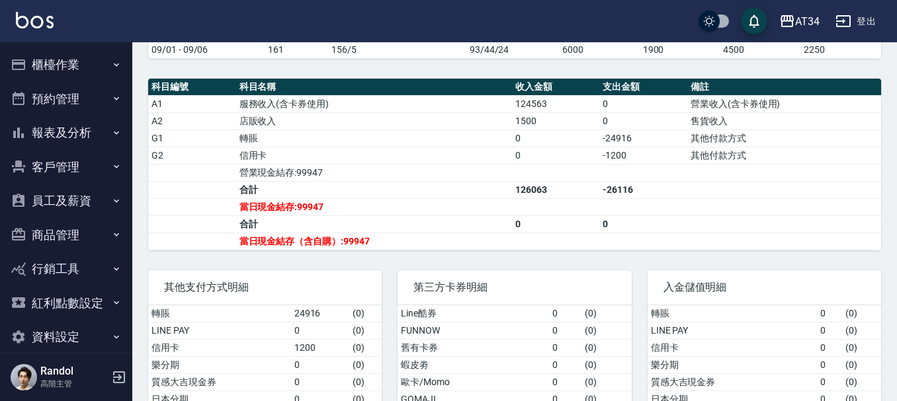
scroll to position [350, 0]
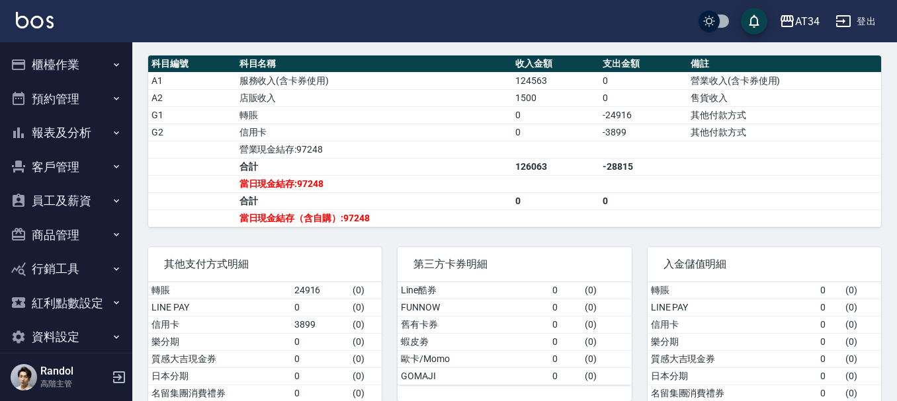
scroll to position [417, 0]
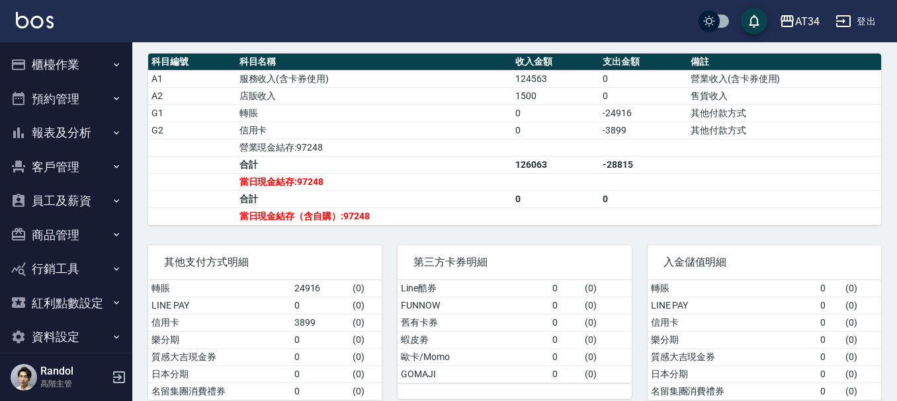
scroll to position [483, 0]
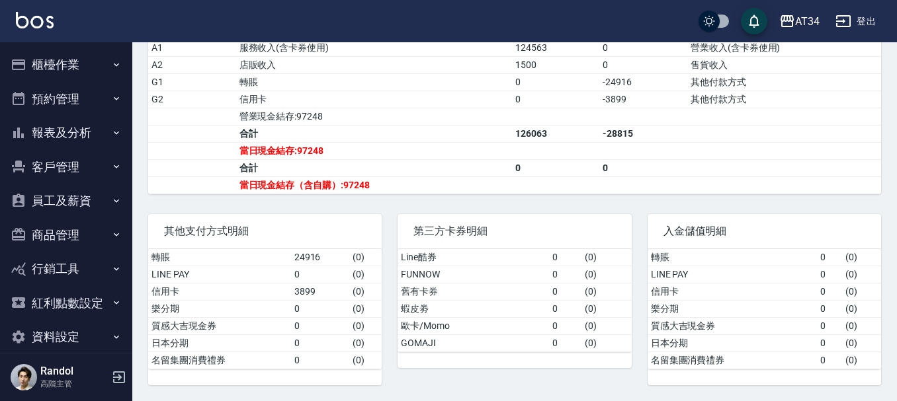
click at [95, 56] on button "櫃檯作業" at bounding box center [66, 65] width 122 height 34
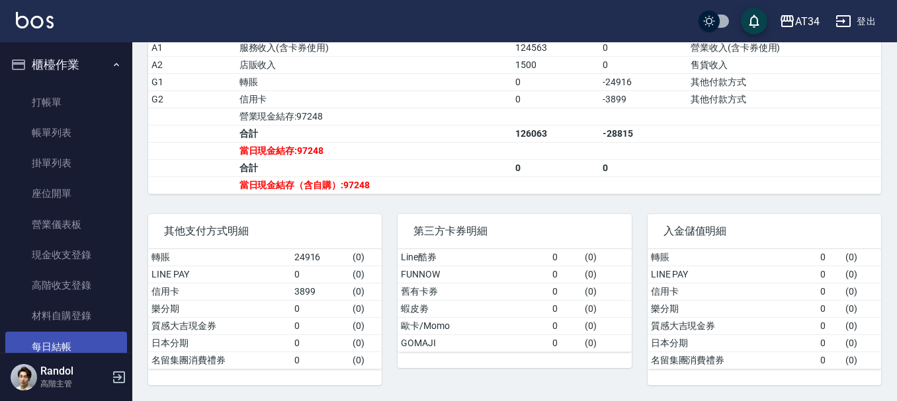
click at [87, 342] on link "每日結帳" at bounding box center [66, 347] width 122 height 30
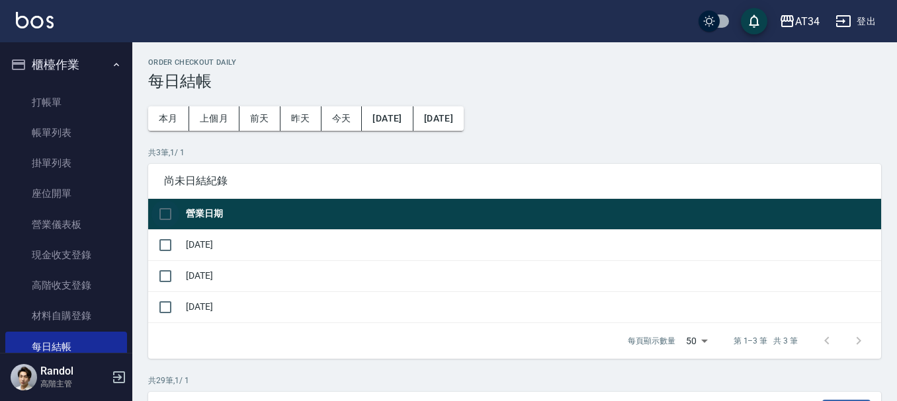
click at [169, 210] on input "checkbox" at bounding box center [165, 214] width 28 height 28
checkbox input "true"
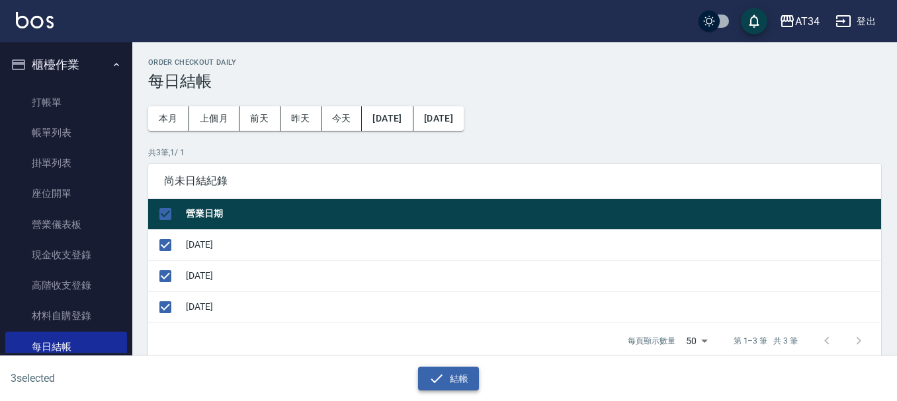
click at [450, 372] on button "結帳" at bounding box center [448, 379] width 61 height 24
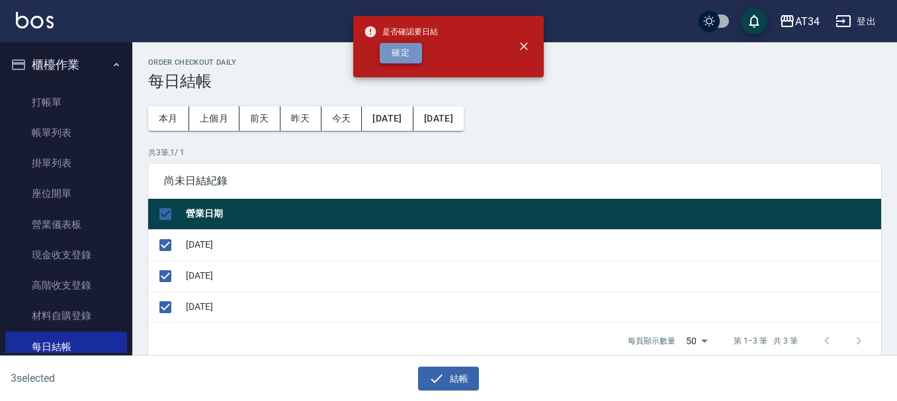
click at [393, 60] on button "確定" at bounding box center [401, 53] width 42 height 20
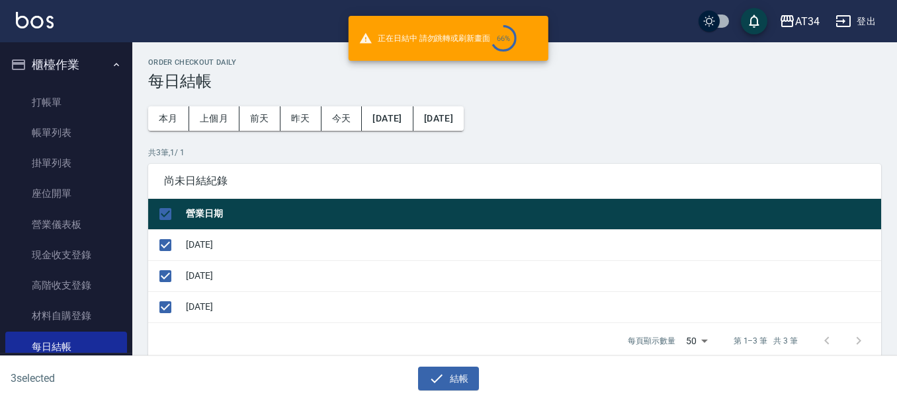
checkbox input "false"
